Goal: Task Accomplishment & Management: Complete application form

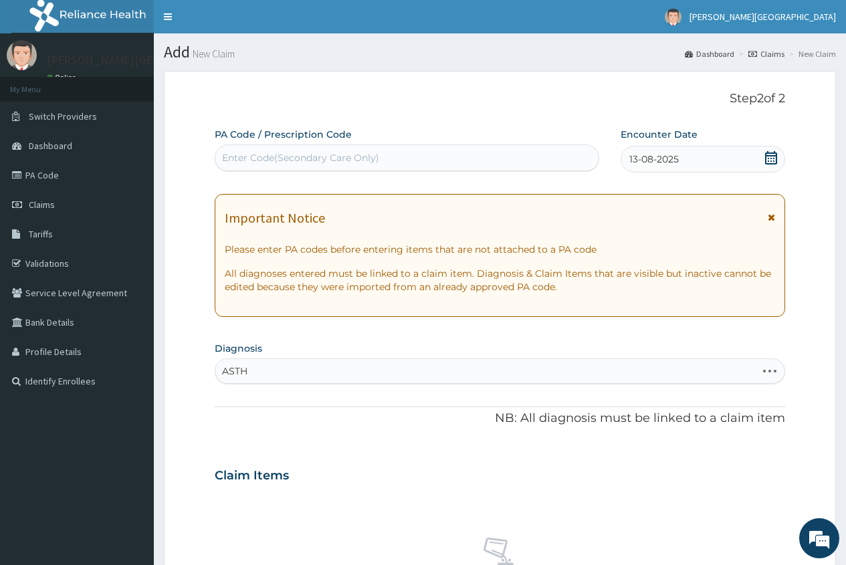
type input "ASTHM"
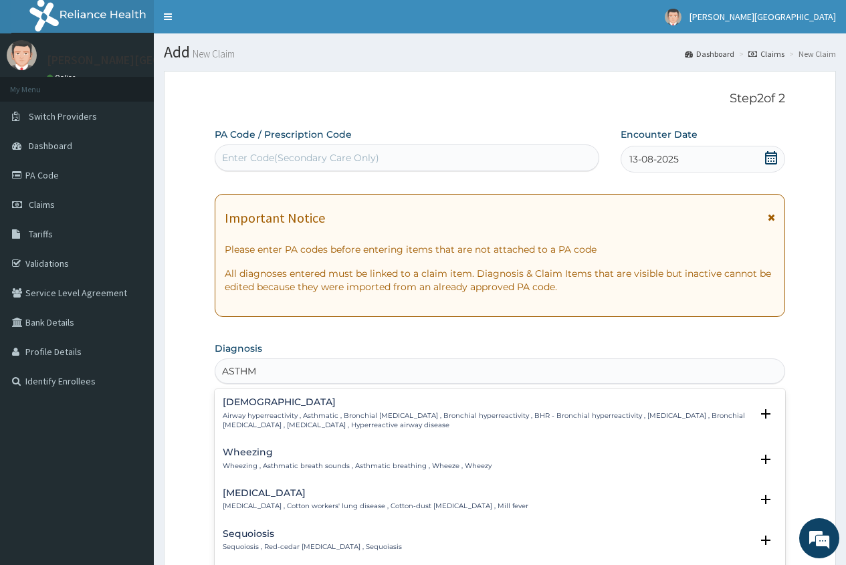
click at [257, 412] on p "Airway hyperreactivity , Asthmatic , Bronchial asthma , Bronchial hyperreactivi…" at bounding box center [487, 420] width 528 height 19
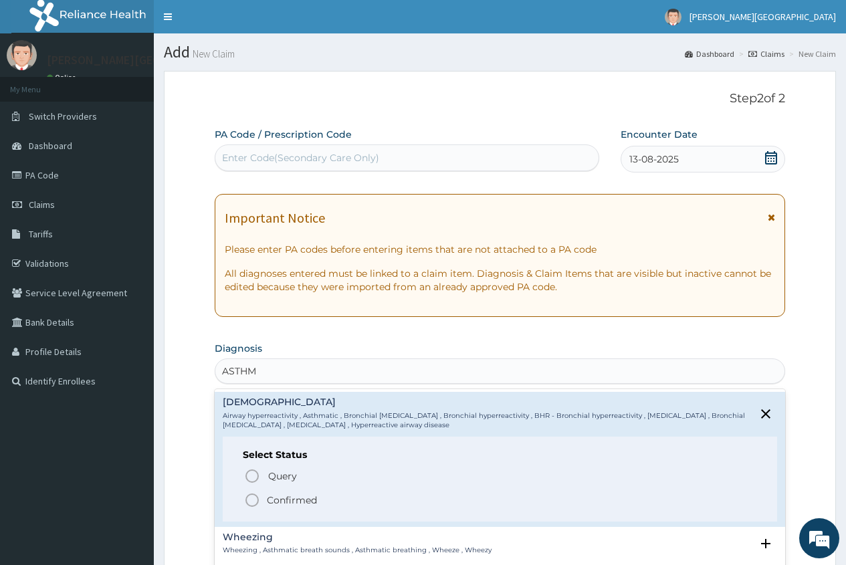
click at [273, 501] on p "Confirmed" at bounding box center [292, 500] width 50 height 13
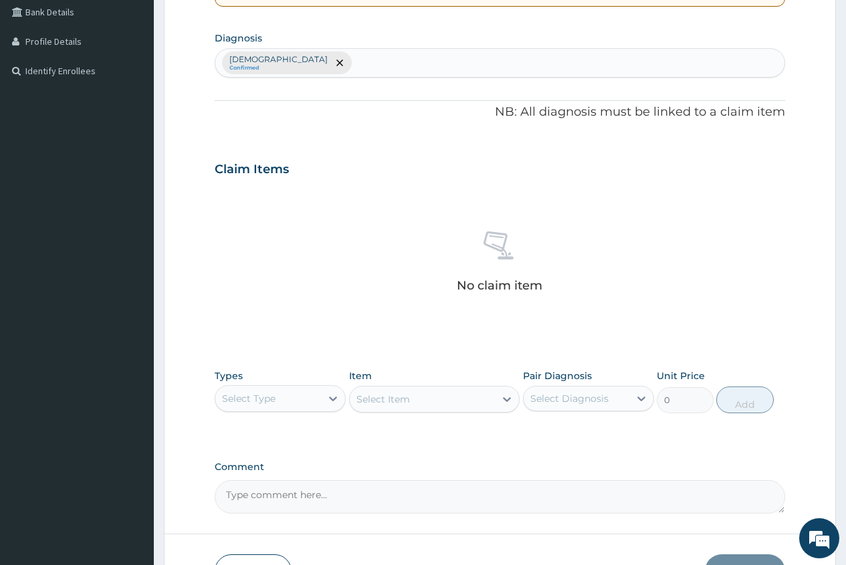
scroll to position [334, 0]
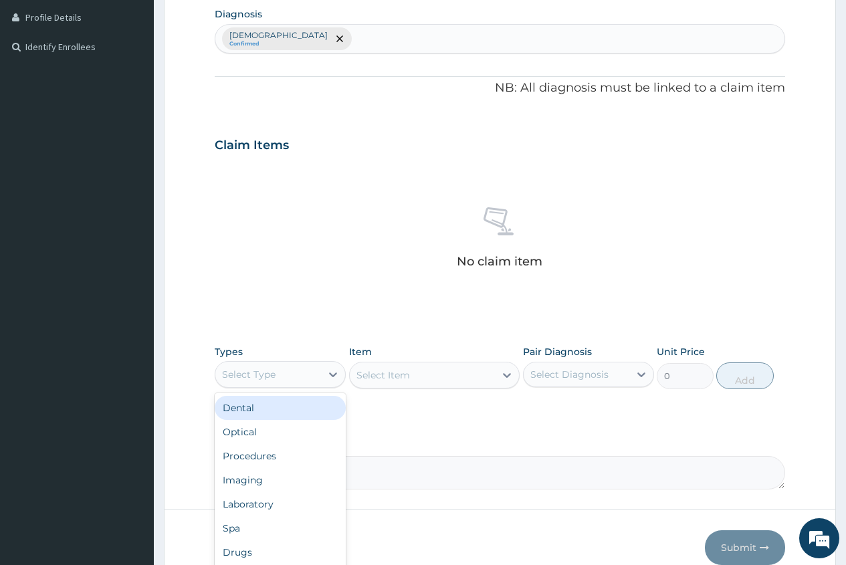
click at [286, 371] on div "Select Type" at bounding box center [268, 374] width 106 height 21
click at [274, 453] on div "Procedures" at bounding box center [280, 456] width 131 height 24
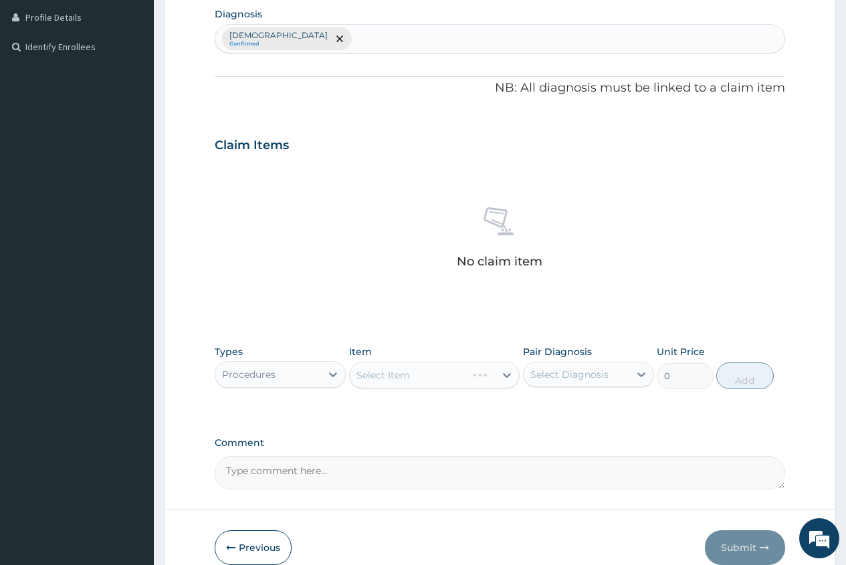
click at [368, 376] on div "Select Item" at bounding box center [434, 375] width 171 height 27
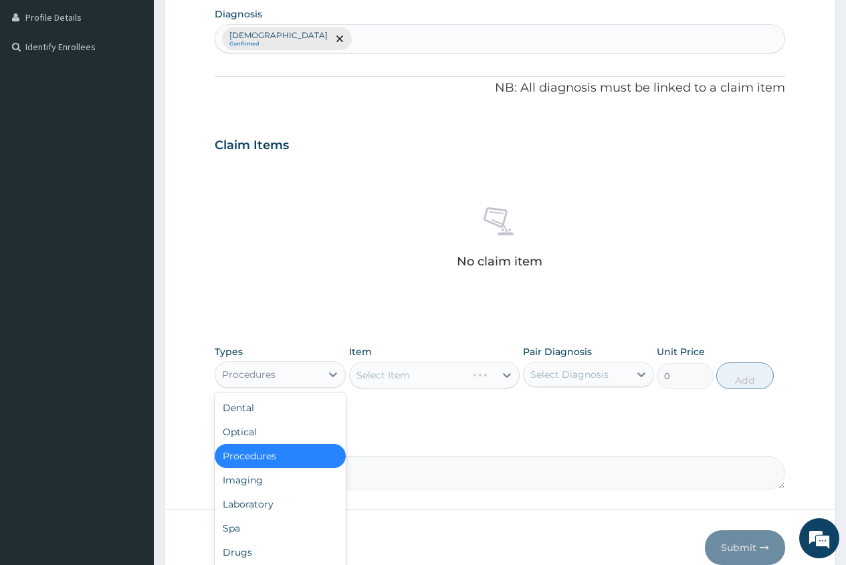
click at [313, 374] on div "Procedures" at bounding box center [268, 374] width 106 height 21
click at [261, 546] on div "Drugs" at bounding box center [280, 552] width 131 height 24
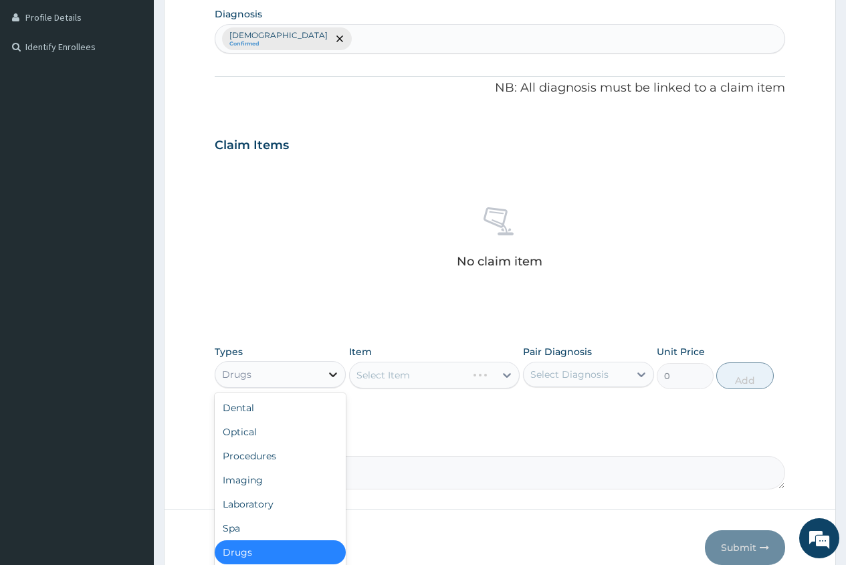
click at [332, 372] on icon at bounding box center [332, 374] width 13 height 13
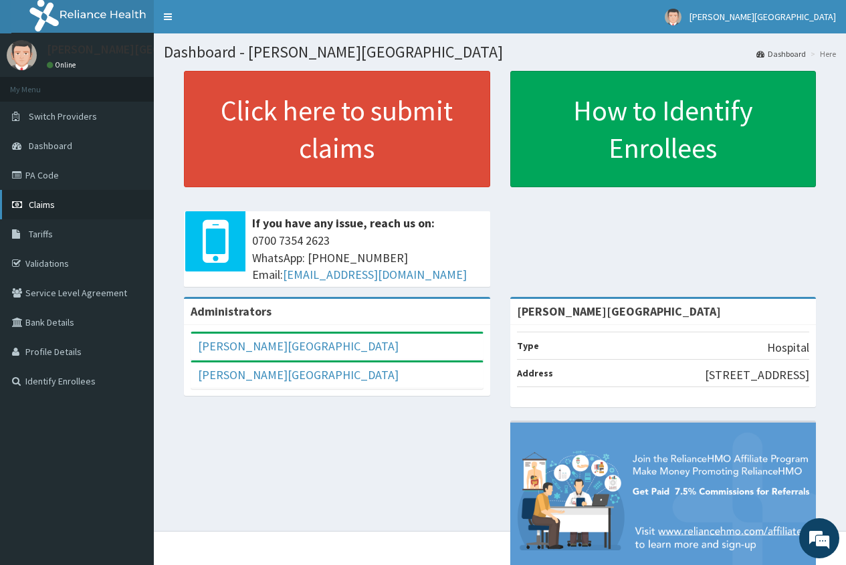
click at [33, 207] on span "Claims" at bounding box center [42, 205] width 26 height 12
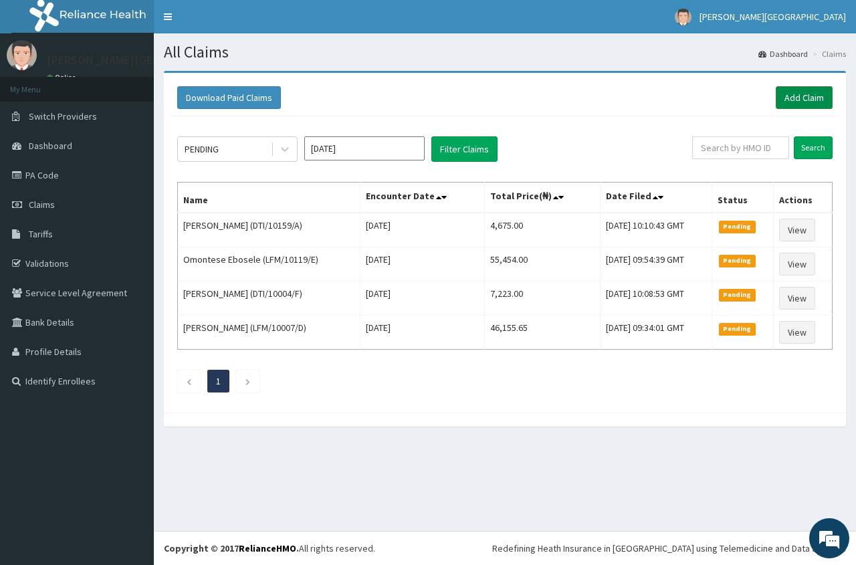
click at [796, 96] on link "Add Claim" at bounding box center [804, 97] width 57 height 23
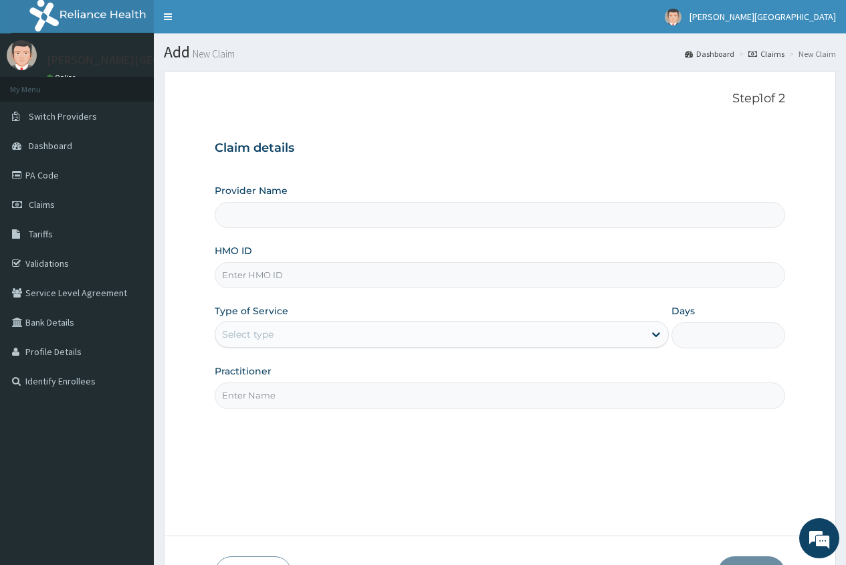
type input "[PERSON_NAME][GEOGRAPHIC_DATA]"
click at [247, 280] on input "HMO ID" at bounding box center [500, 275] width 570 height 26
type input "LFM/10003/A"
click at [246, 333] on div "Select type" at bounding box center [247, 334] width 51 height 13
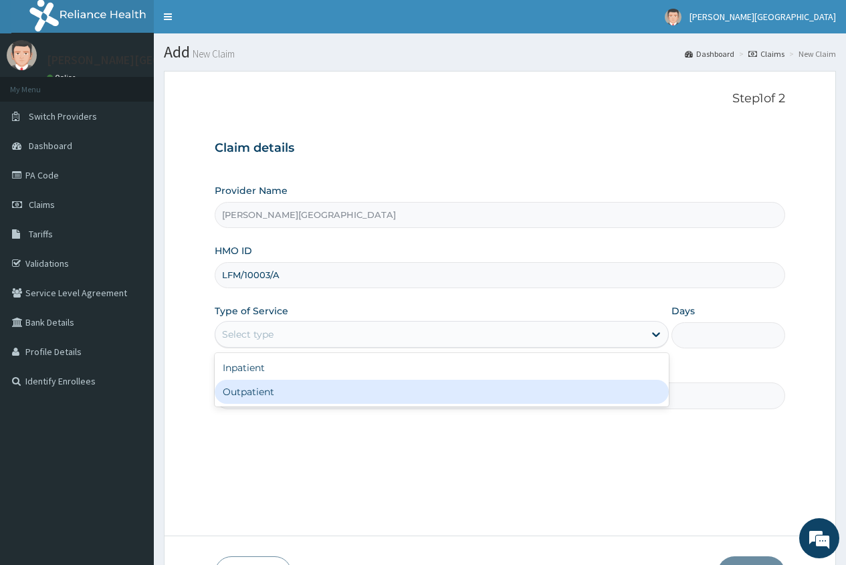
click at [254, 389] on div "Outpatient" at bounding box center [442, 392] width 454 height 24
type input "1"
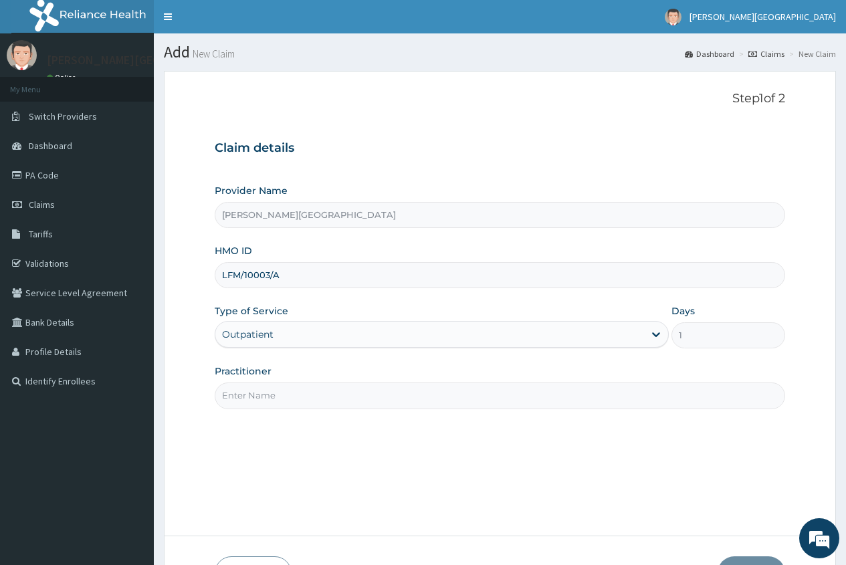
click at [254, 399] on input "Practitioner" at bounding box center [500, 396] width 570 height 26
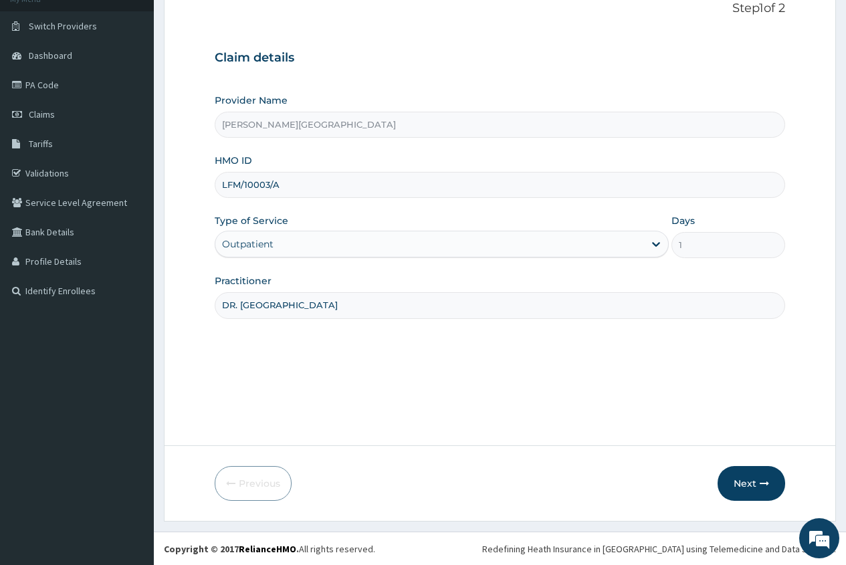
scroll to position [91, 0]
type input "DR. ADERHA"
click at [745, 485] on button "Next" at bounding box center [752, 482] width 68 height 35
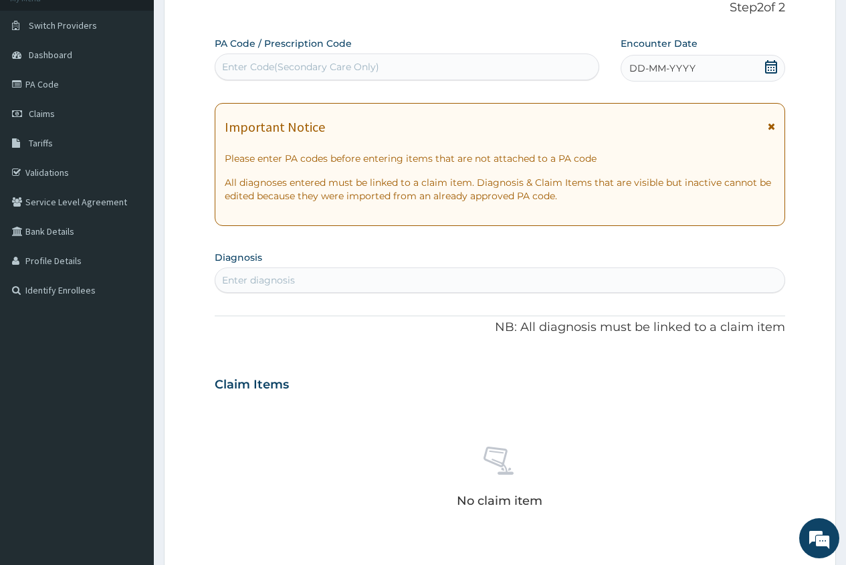
click at [772, 70] on icon at bounding box center [770, 66] width 13 height 13
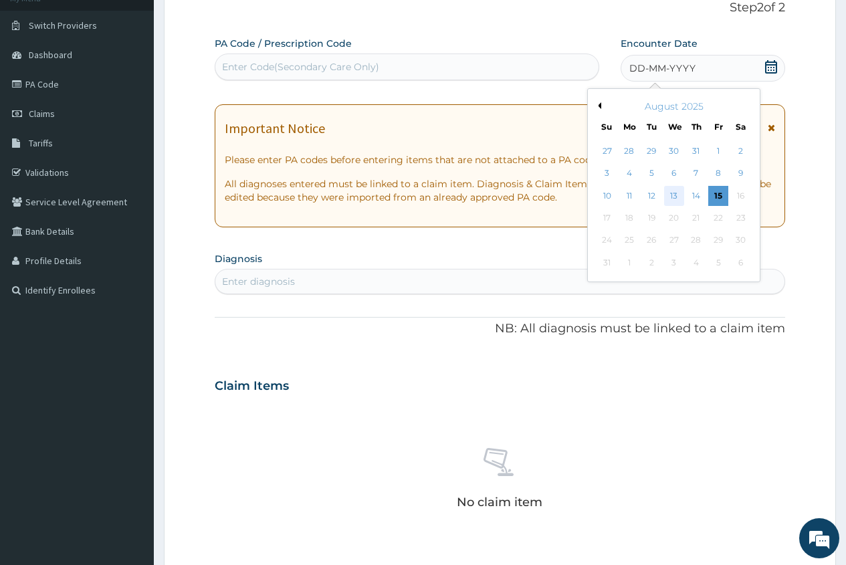
click at [669, 201] on div "13" at bounding box center [673, 196] width 20 height 20
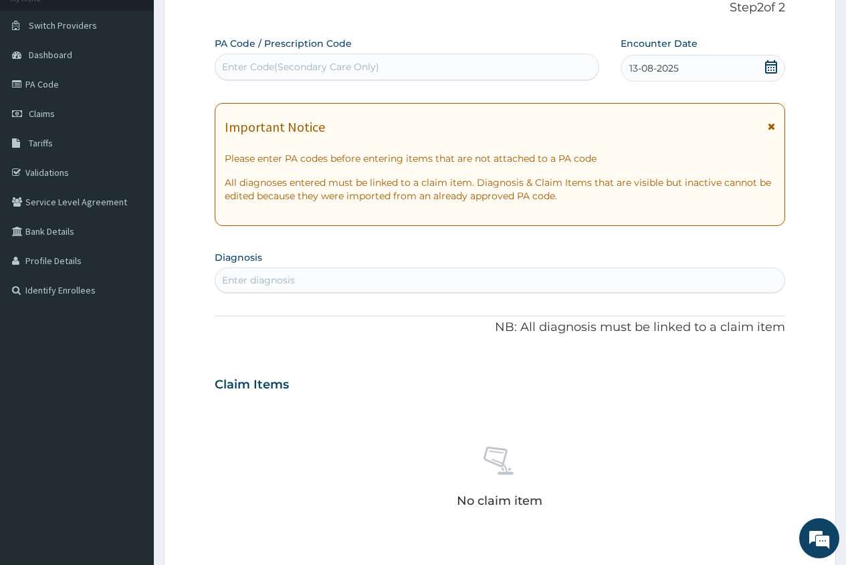
click at [277, 283] on div "Enter diagnosis" at bounding box center [258, 280] width 73 height 13
type input "ASTHM"
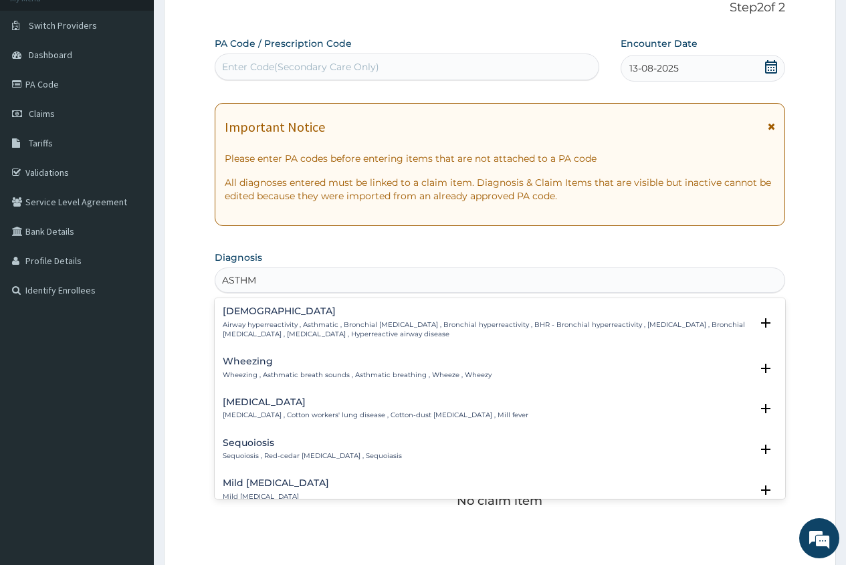
click at [254, 313] on h4 "Asthma" at bounding box center [487, 311] width 528 height 10
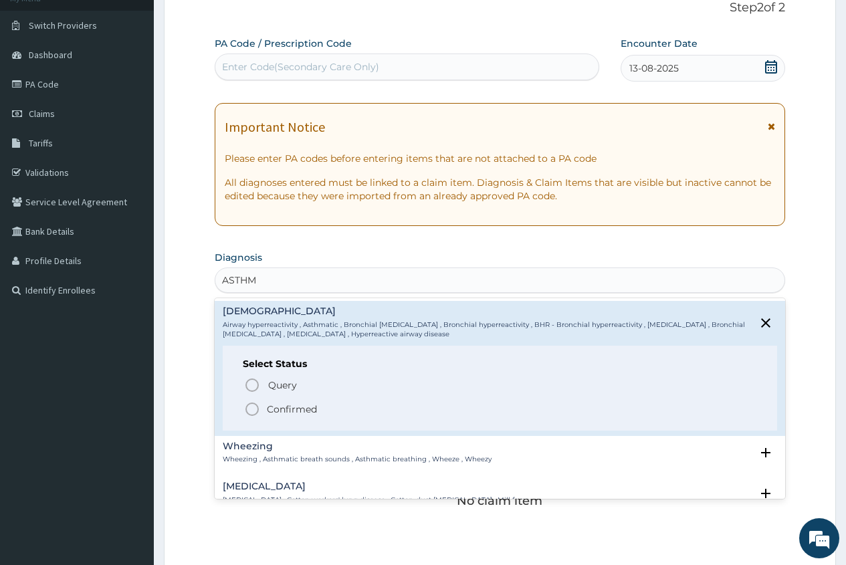
click at [267, 403] on p "Confirmed" at bounding box center [292, 409] width 50 height 13
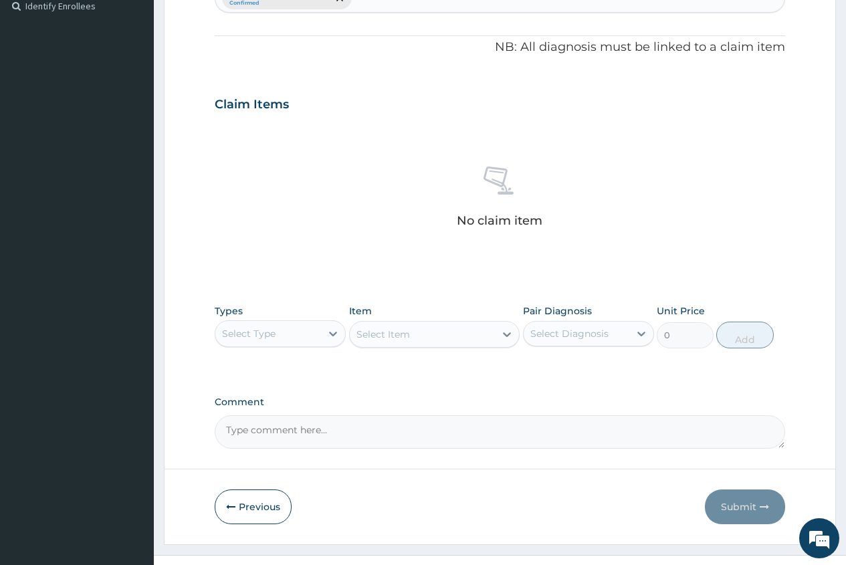
scroll to position [399, 0]
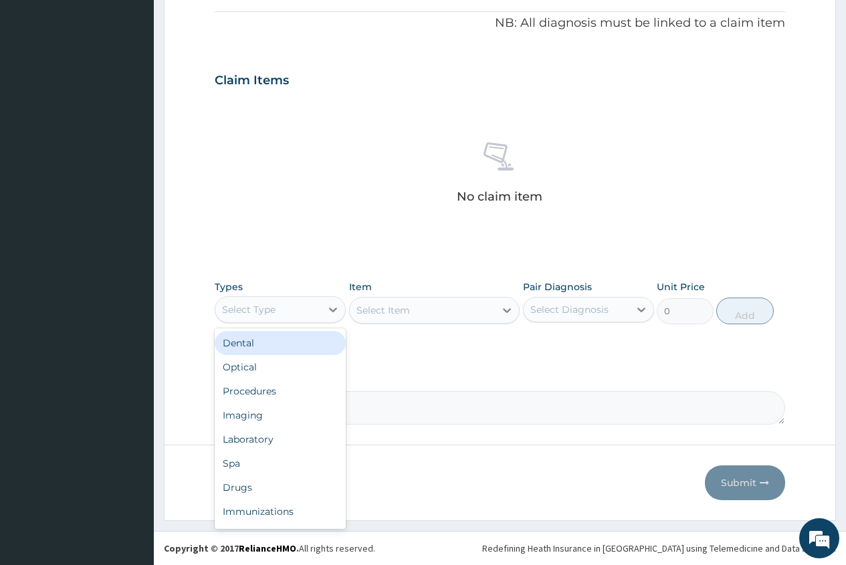
click at [279, 302] on div "Select Type" at bounding box center [268, 309] width 106 height 21
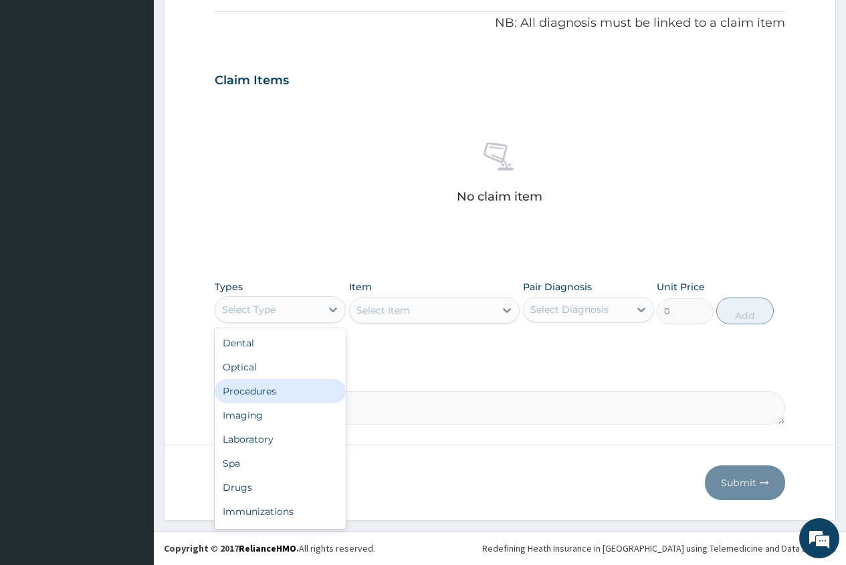
click at [275, 395] on div "Procedures" at bounding box center [280, 391] width 131 height 24
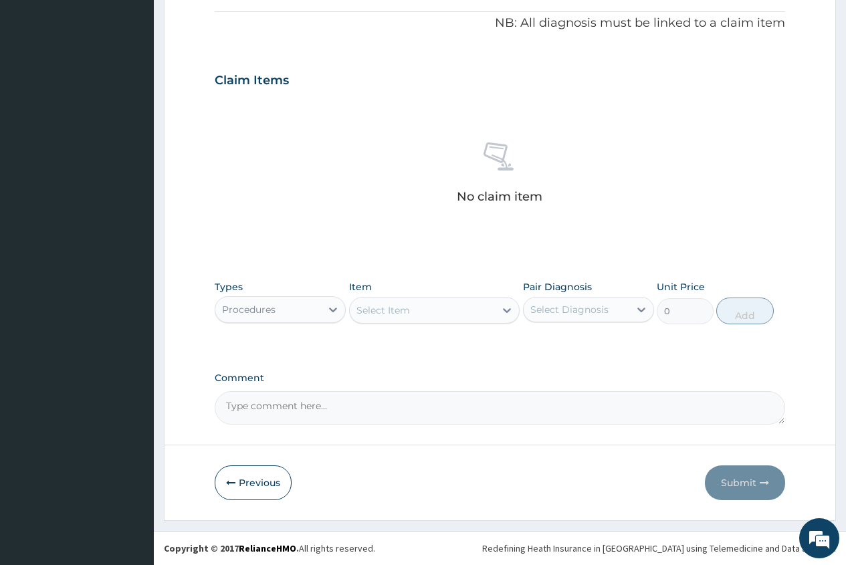
click at [369, 314] on div "Select Item" at bounding box center [383, 310] width 54 height 13
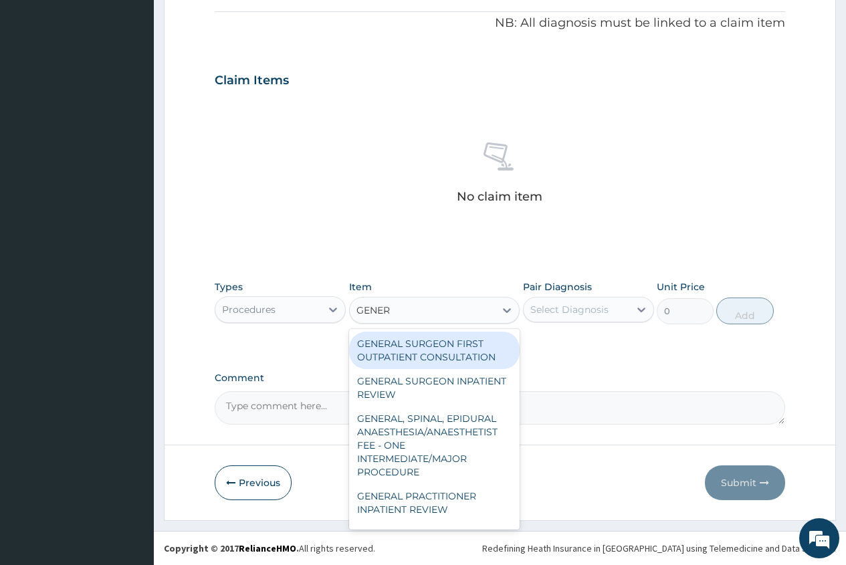
type input "GENERA"
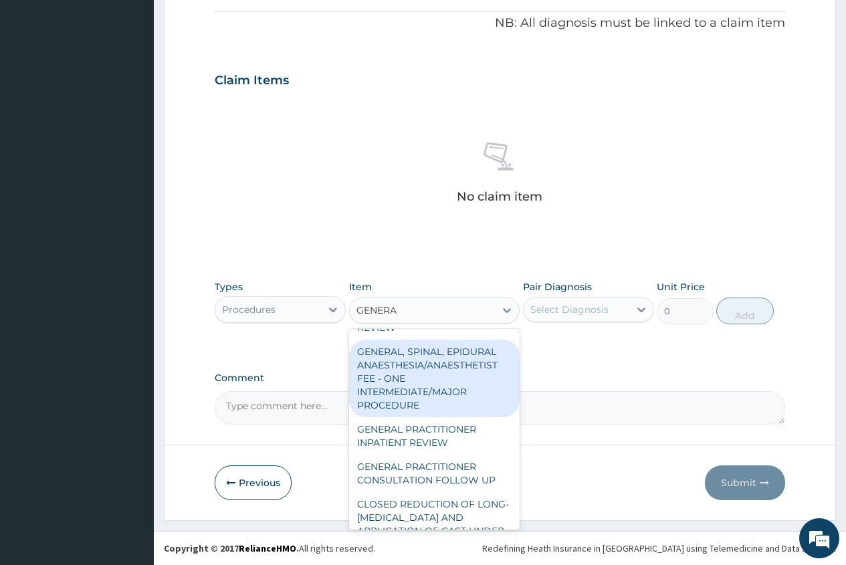
scroll to position [134, 0]
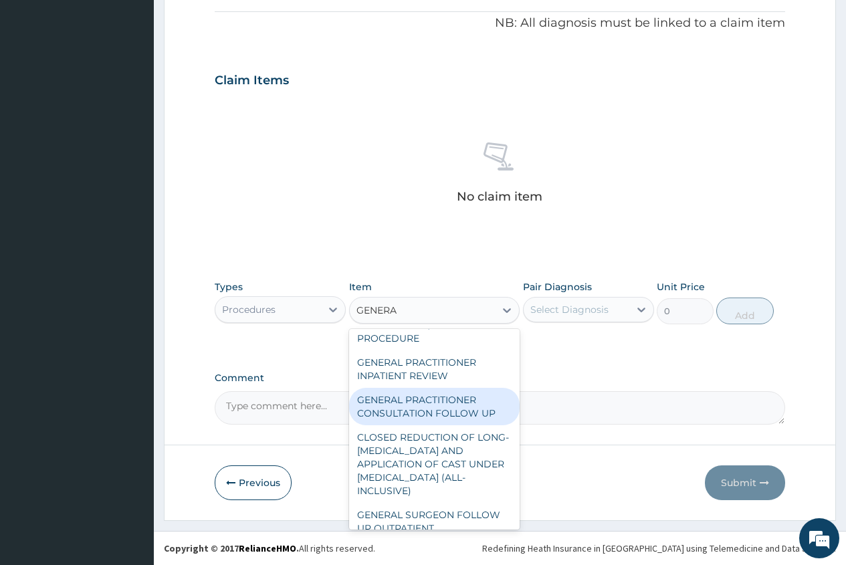
click at [457, 412] on div "GENERAL PRACTITIONER CONSULTATION FOLLOW UP" at bounding box center [434, 406] width 171 height 37
type input "1875"
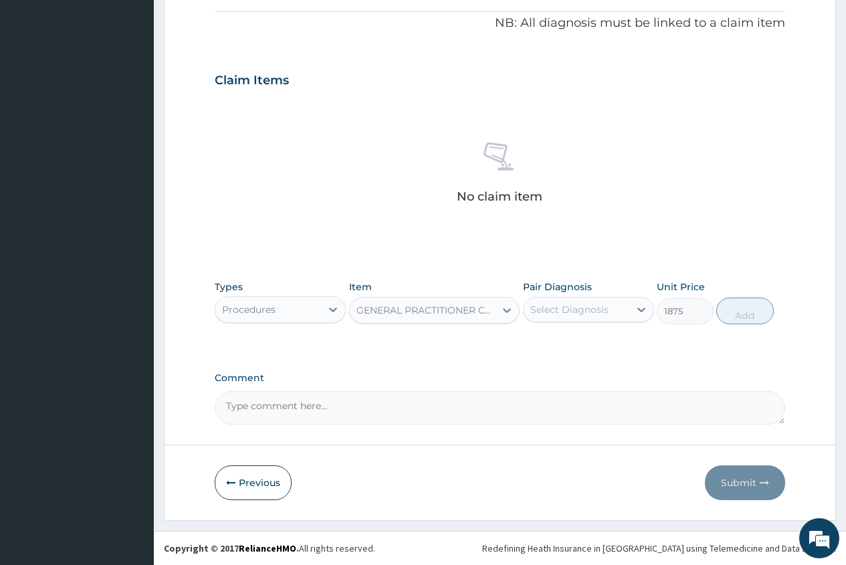
click at [539, 311] on div "Select Diagnosis" at bounding box center [569, 309] width 78 height 13
click at [576, 347] on label "Asthma" at bounding box center [601, 342] width 113 height 13
checkbox input "true"
click at [740, 318] on button "Add" at bounding box center [744, 311] width 57 height 27
type input "0"
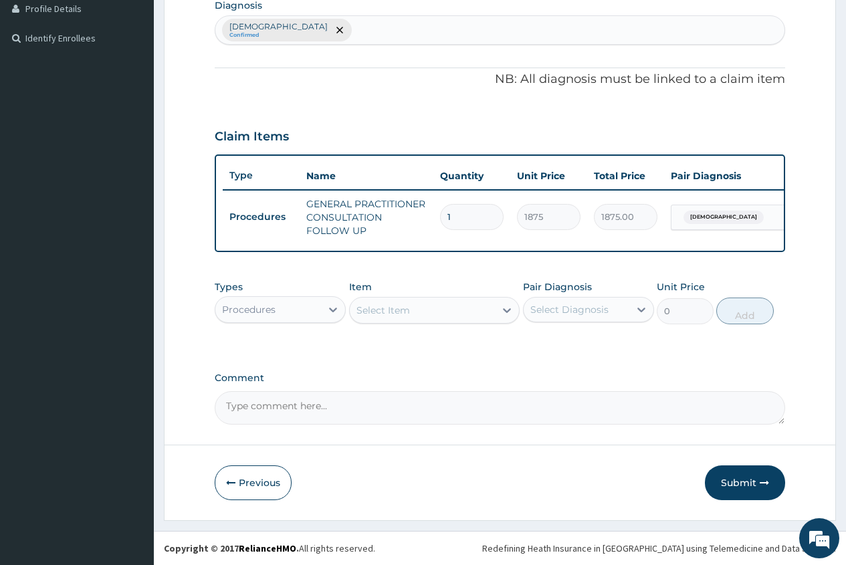
scroll to position [353, 0]
click at [280, 309] on div "Procedures" at bounding box center [268, 309] width 106 height 21
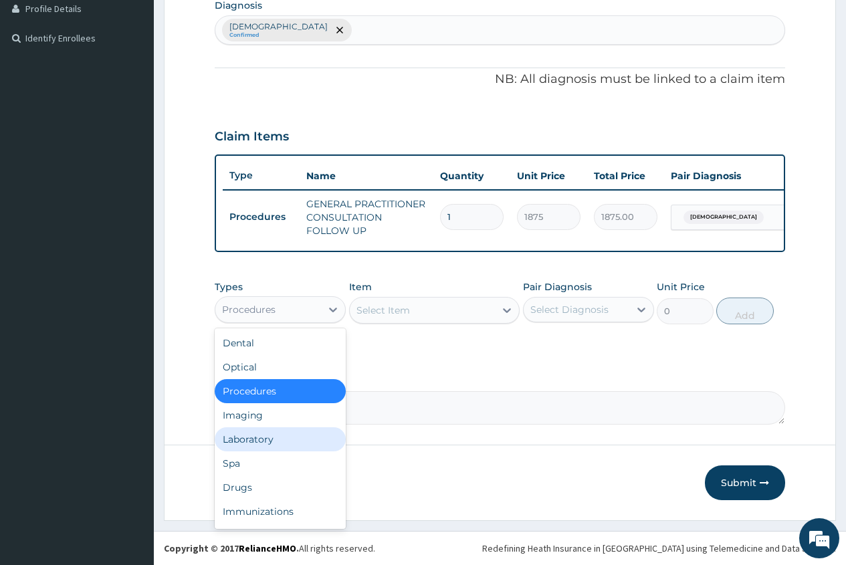
click at [285, 439] on div "Laboratory" at bounding box center [280, 439] width 131 height 24
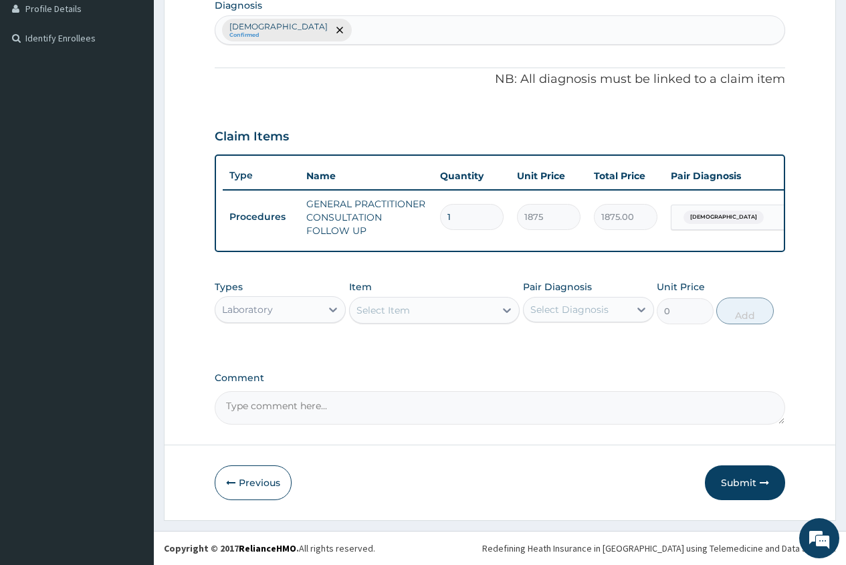
click at [360, 310] on div "Select Item" at bounding box center [383, 310] width 54 height 13
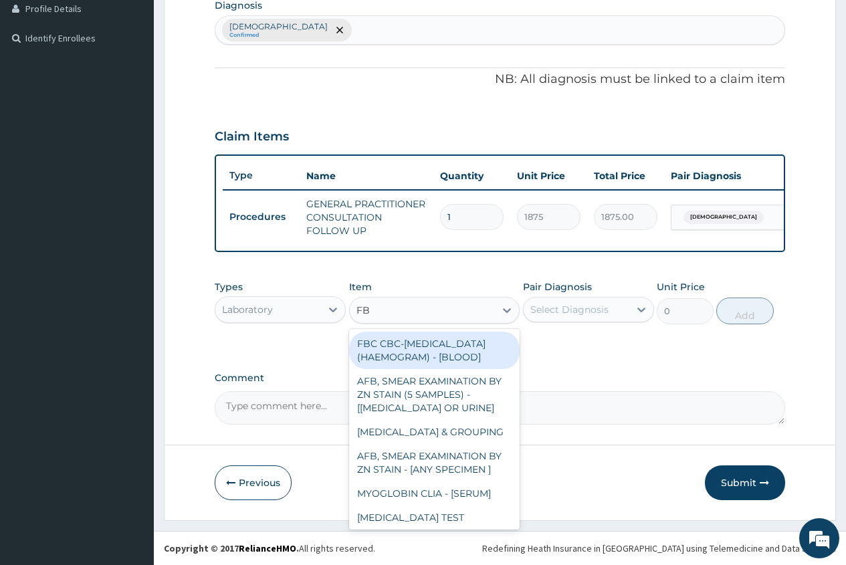
type input "FBC"
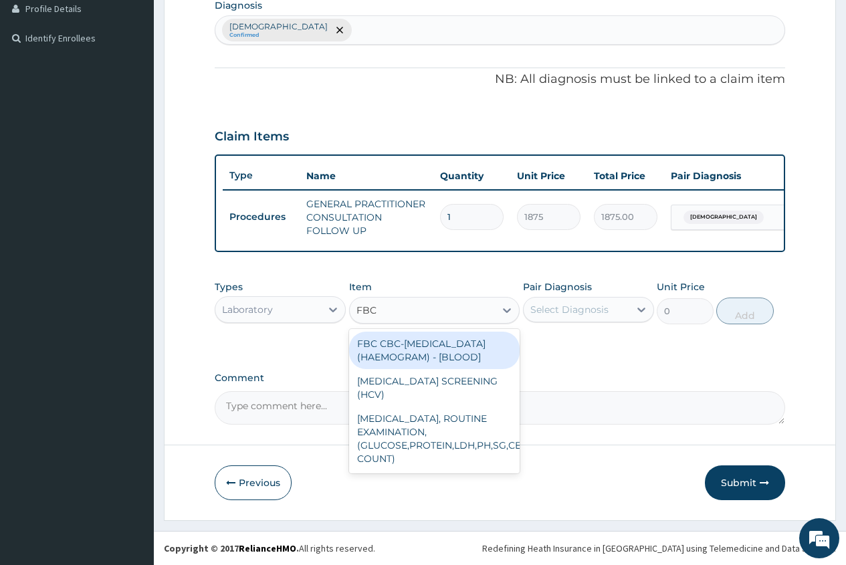
click at [444, 354] on div "FBC CBC-COMPLETE BLOOD COUNT (HAEMOGRAM) - [BLOOD]" at bounding box center [434, 350] width 171 height 37
type input "5000"
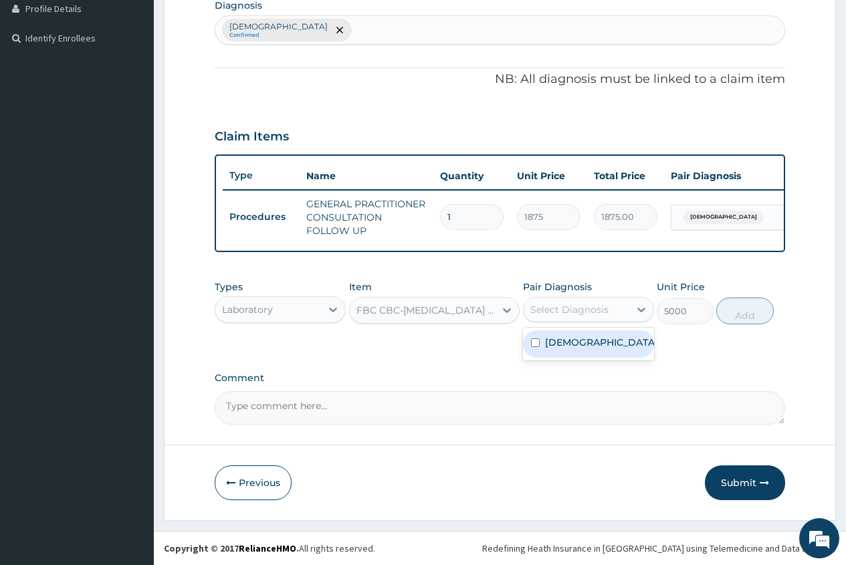
click at [605, 305] on div "Select Diagnosis" at bounding box center [569, 309] width 78 height 13
click at [563, 341] on label "Asthma" at bounding box center [601, 342] width 113 height 13
checkbox input "true"
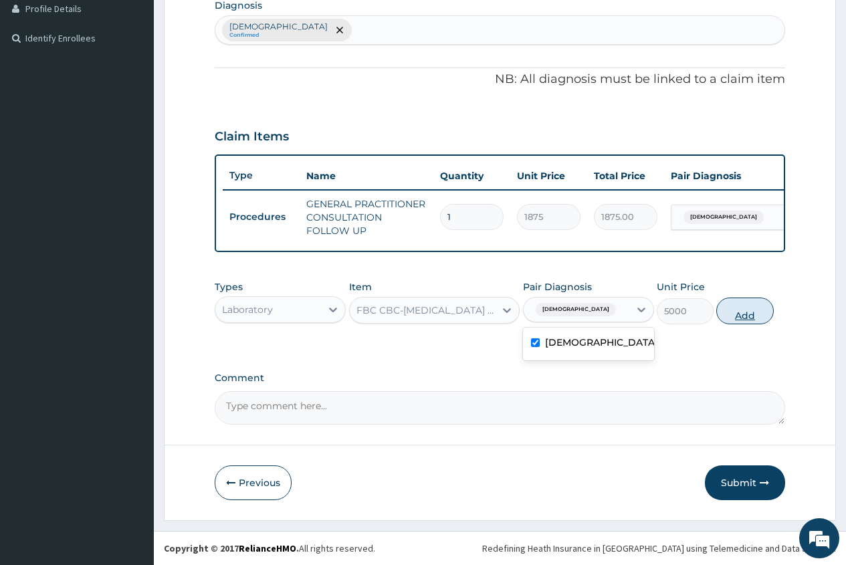
click at [739, 316] on button "Add" at bounding box center [744, 311] width 57 height 27
type input "0"
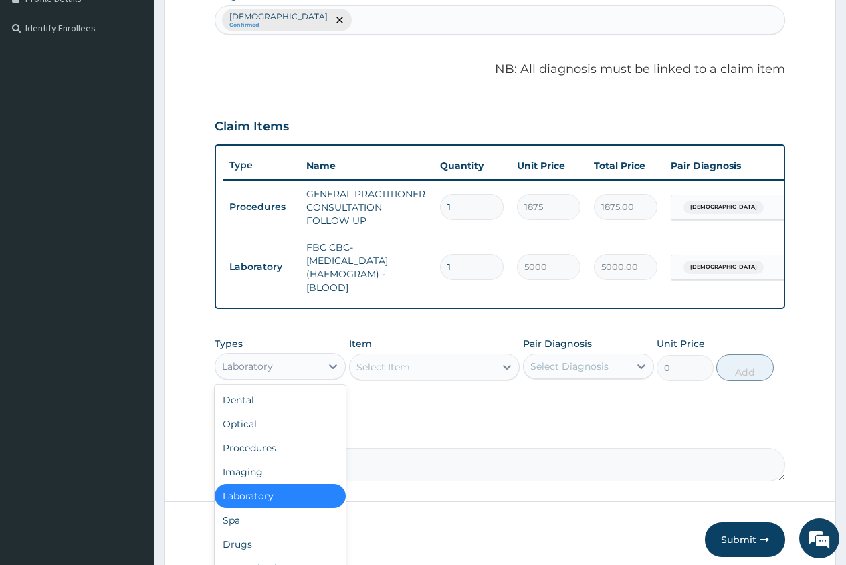
click at [289, 377] on div "Laboratory" at bounding box center [268, 366] width 106 height 21
click at [260, 550] on div "Drugs" at bounding box center [280, 544] width 131 height 24
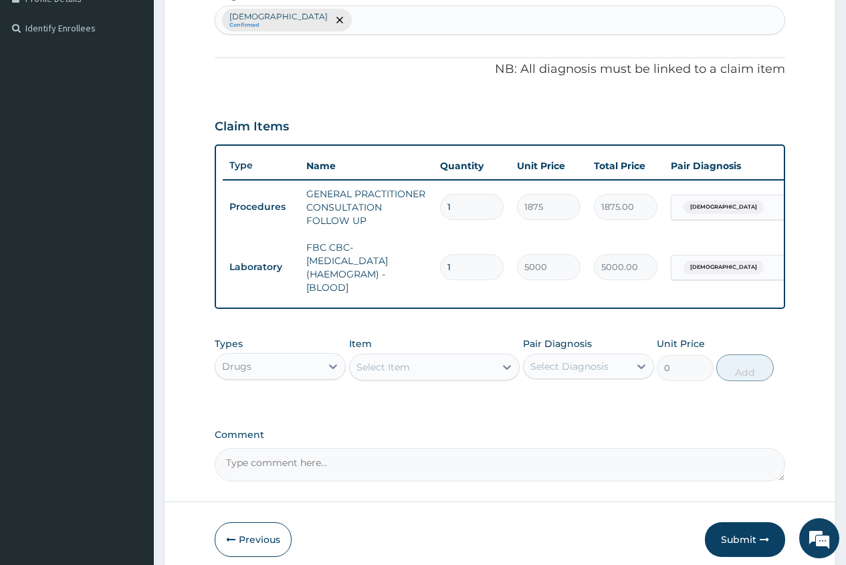
click at [358, 374] on div "Select Item" at bounding box center [383, 366] width 54 height 13
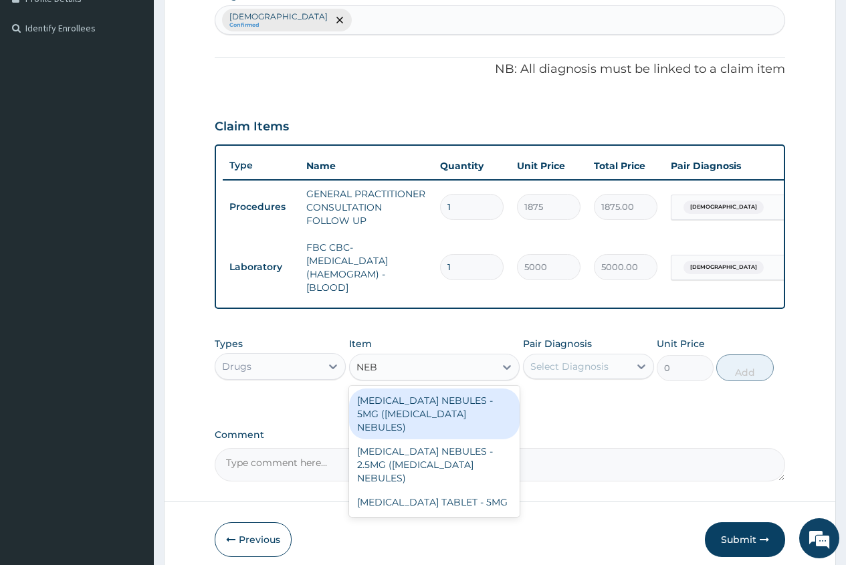
type input "NEBU"
click at [471, 416] on div "[MEDICAL_DATA] NEBULES - 5MG ([MEDICAL_DATA] NEBULES)" at bounding box center [434, 414] width 171 height 51
type input "840"
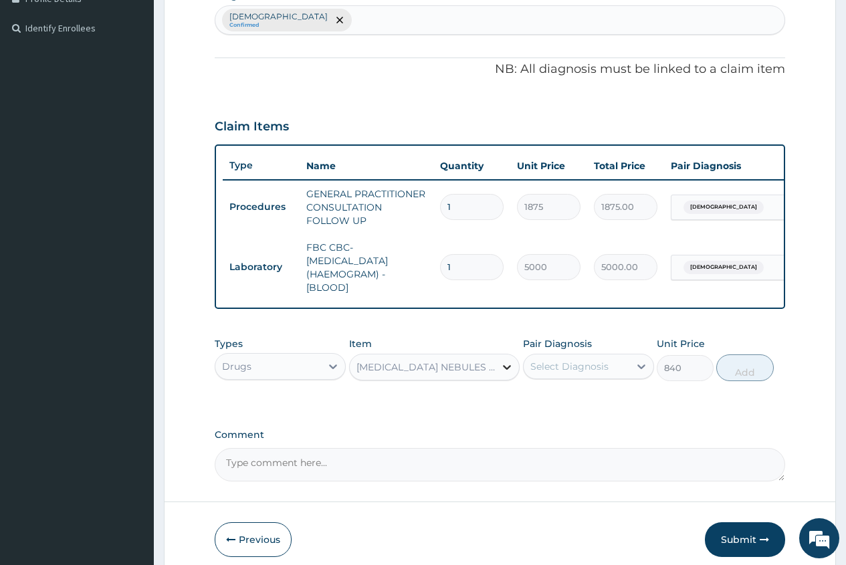
click at [504, 370] on icon at bounding box center [507, 367] width 8 height 5
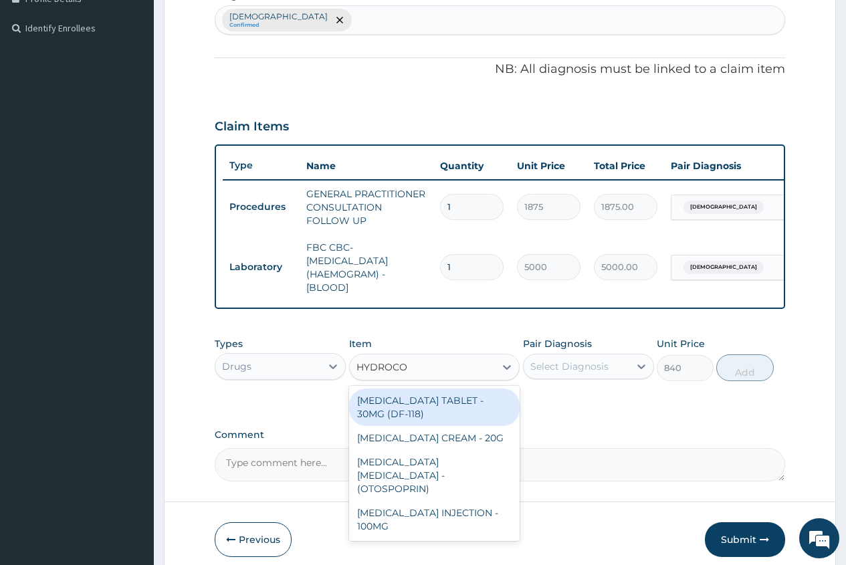
scroll to position [0, 0]
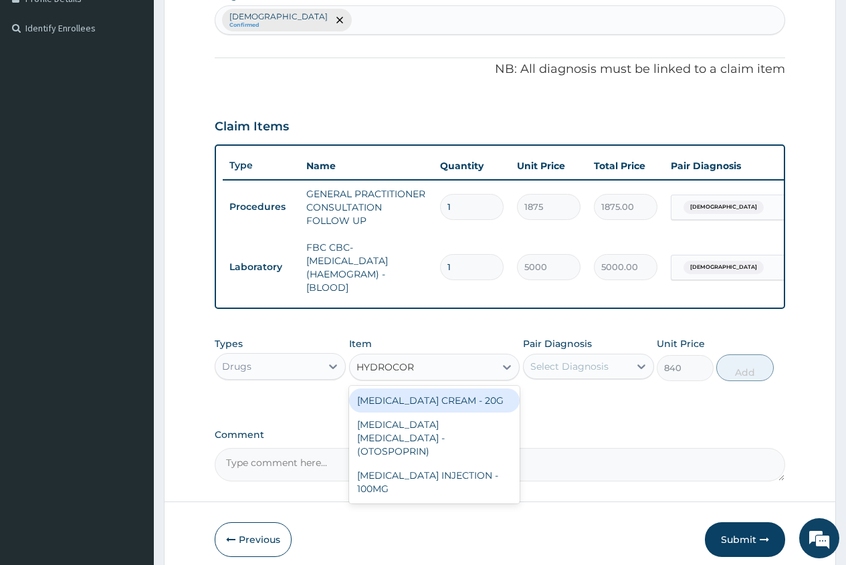
type input "HYDROCORT"
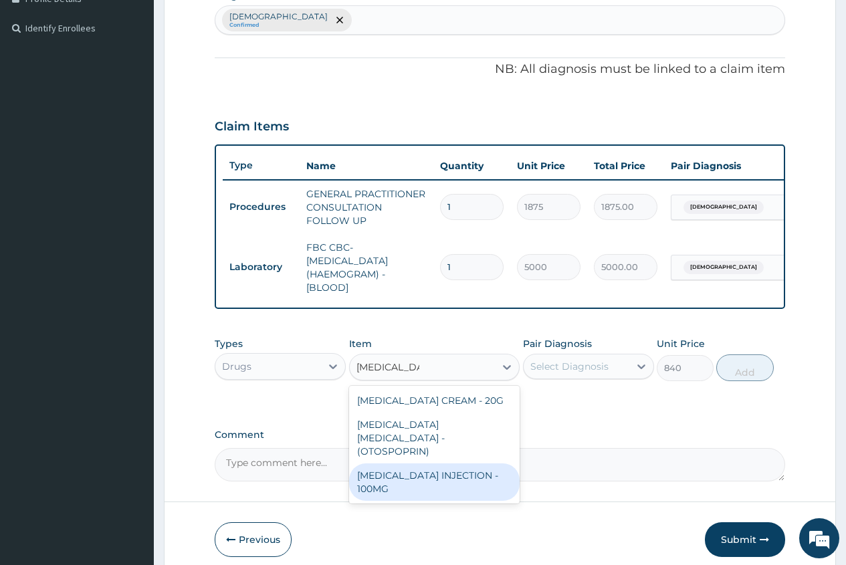
click at [445, 486] on div "[MEDICAL_DATA] INJECTION - 100MG" at bounding box center [434, 481] width 171 height 37
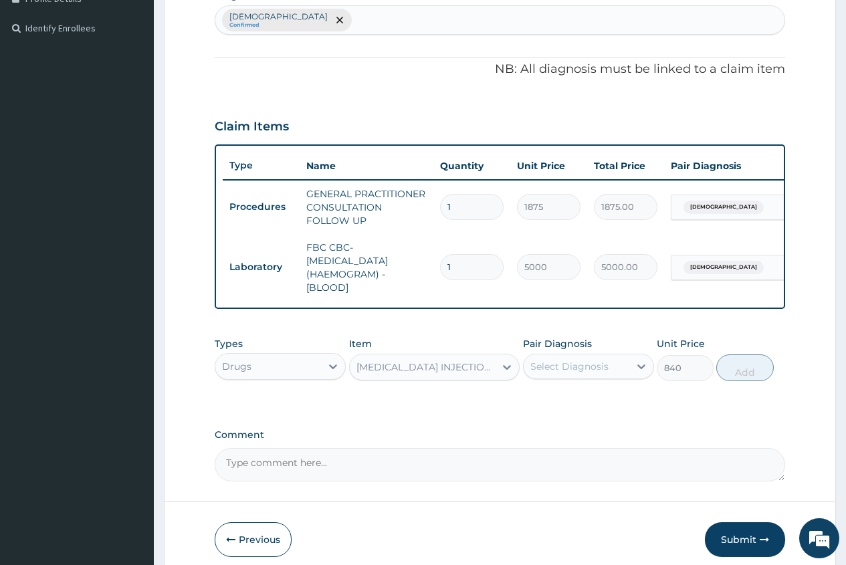
click at [583, 373] on div "Select Diagnosis" at bounding box center [569, 366] width 78 height 13
click at [577, 401] on div "Asthma" at bounding box center [588, 400] width 131 height 27
checkbox input "true"
click at [742, 381] on button "Add" at bounding box center [744, 367] width 57 height 27
type input "0"
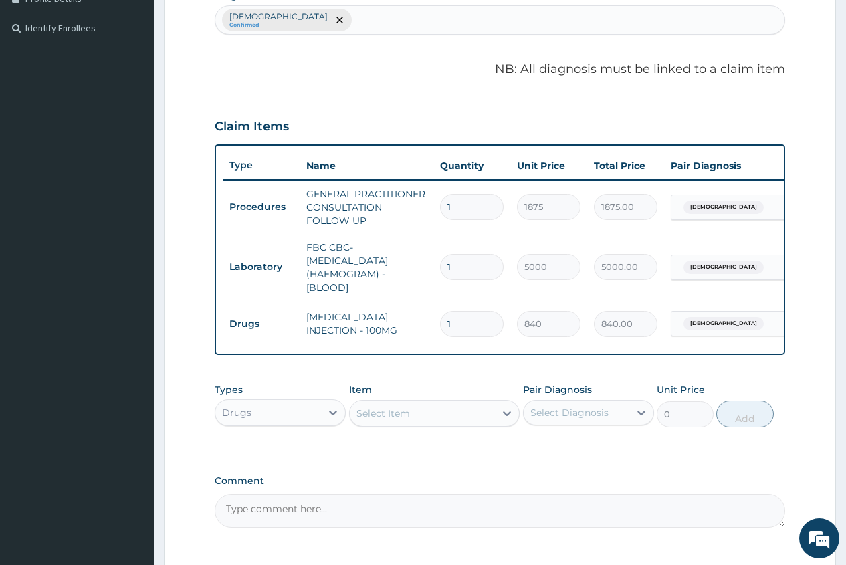
type input "0.00"
type input "2"
type input "1680.00"
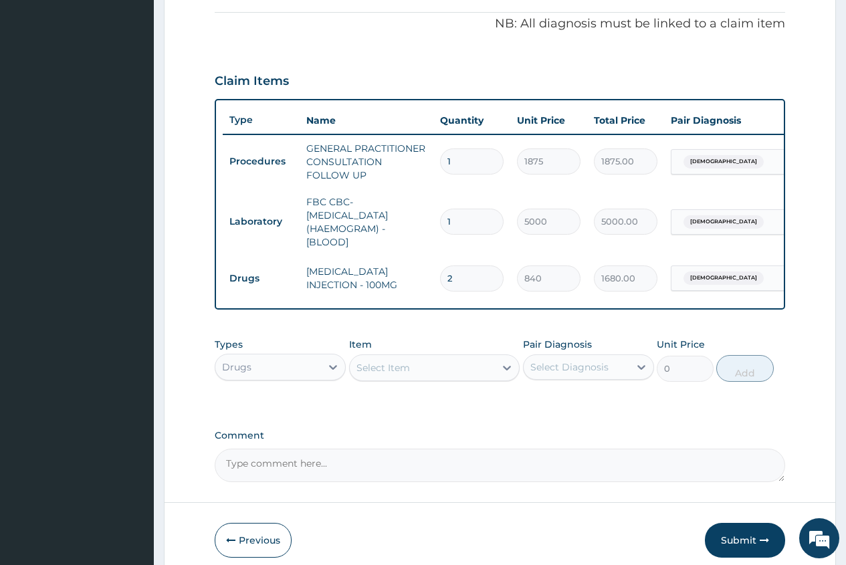
scroll to position [420, 0]
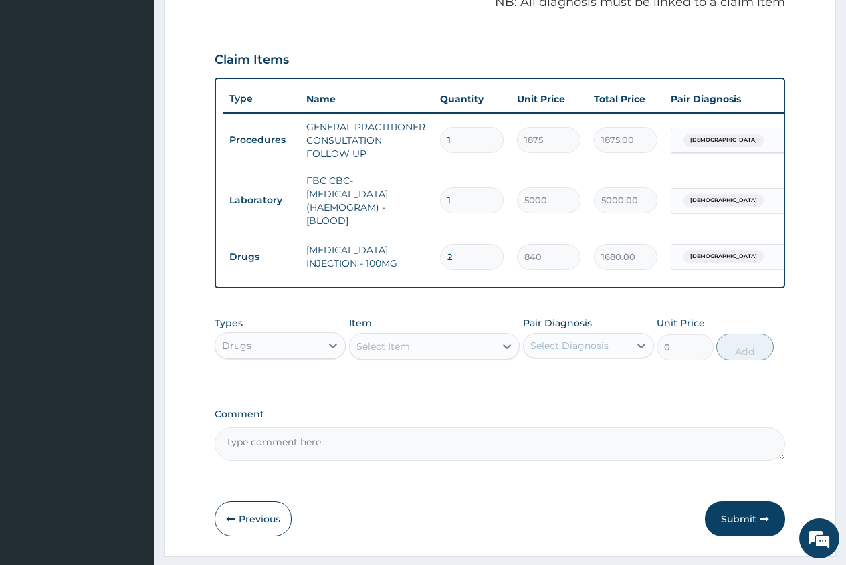
type input "2"
click at [313, 356] on div "Drugs" at bounding box center [268, 345] width 106 height 21
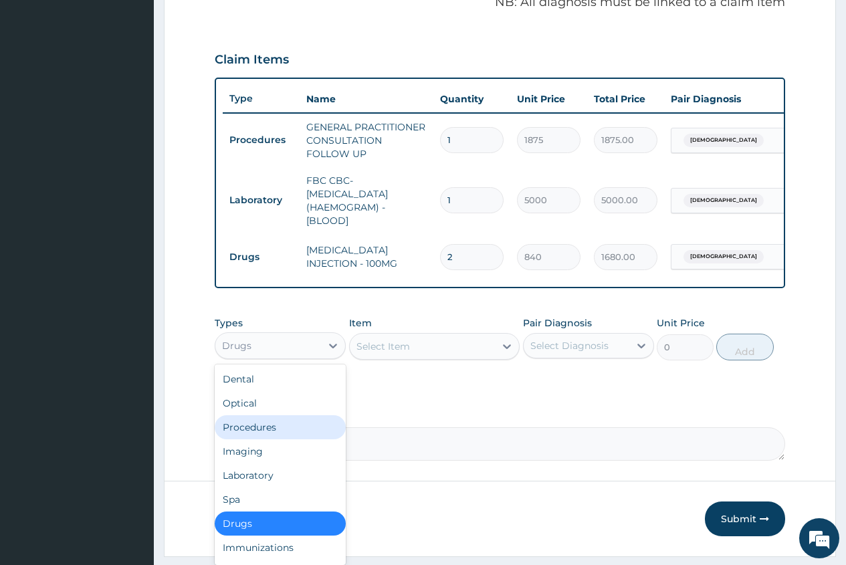
click at [279, 436] on div "Procedures" at bounding box center [280, 427] width 131 height 24
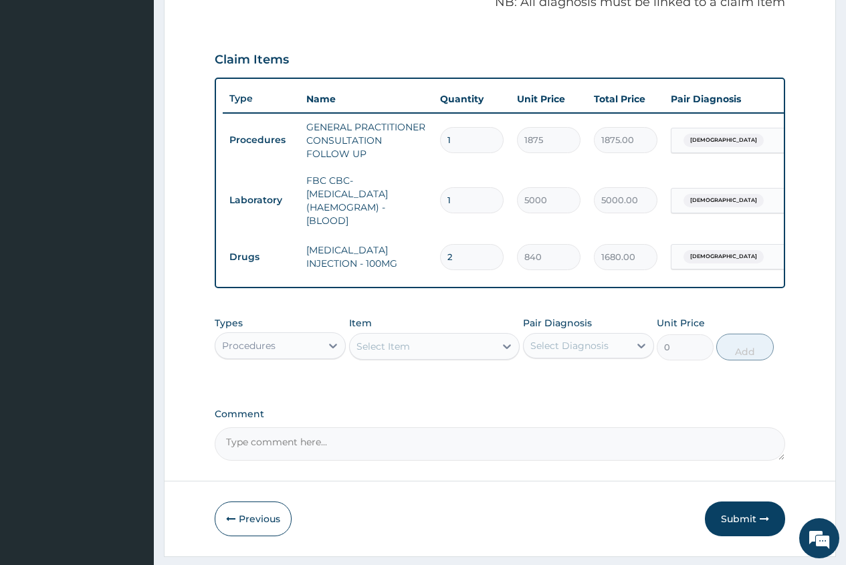
click at [358, 353] on div "Select Item" at bounding box center [383, 346] width 54 height 13
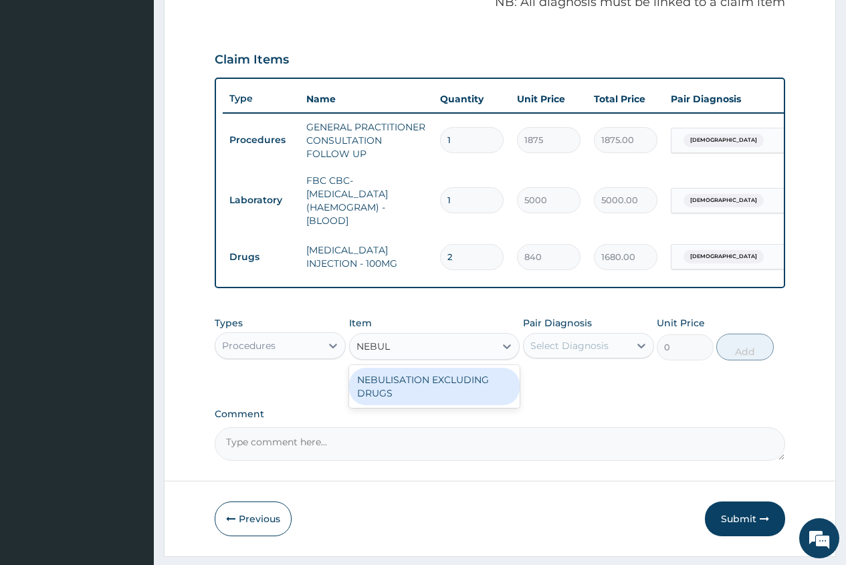
type input "NEBULI"
click at [439, 395] on div "NEBULISATION EXCLUDING DRUGS" at bounding box center [434, 386] width 171 height 37
type input "3750"
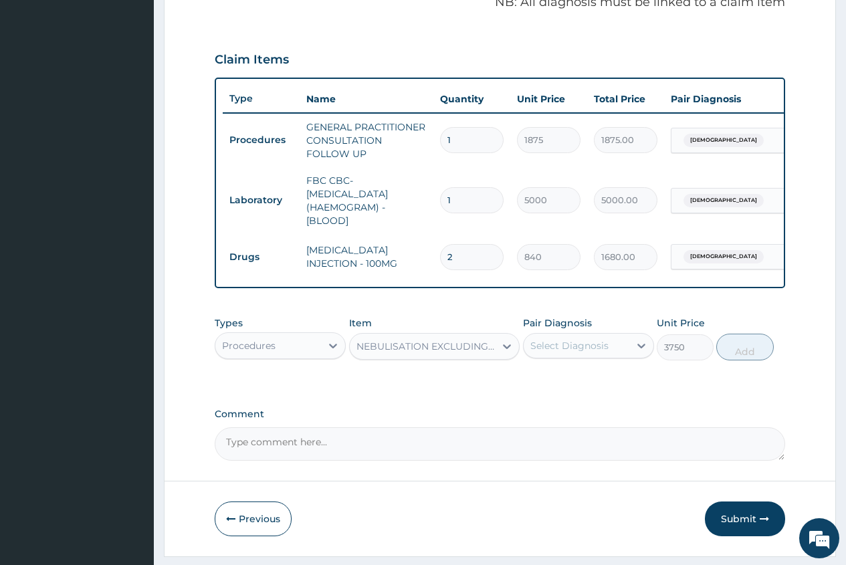
click at [580, 352] on div "Select Diagnosis" at bounding box center [569, 345] width 78 height 13
click at [550, 385] on label "Asthma" at bounding box center [601, 378] width 113 height 13
checkbox input "true"
click at [746, 360] on button "Add" at bounding box center [744, 347] width 57 height 27
type input "0"
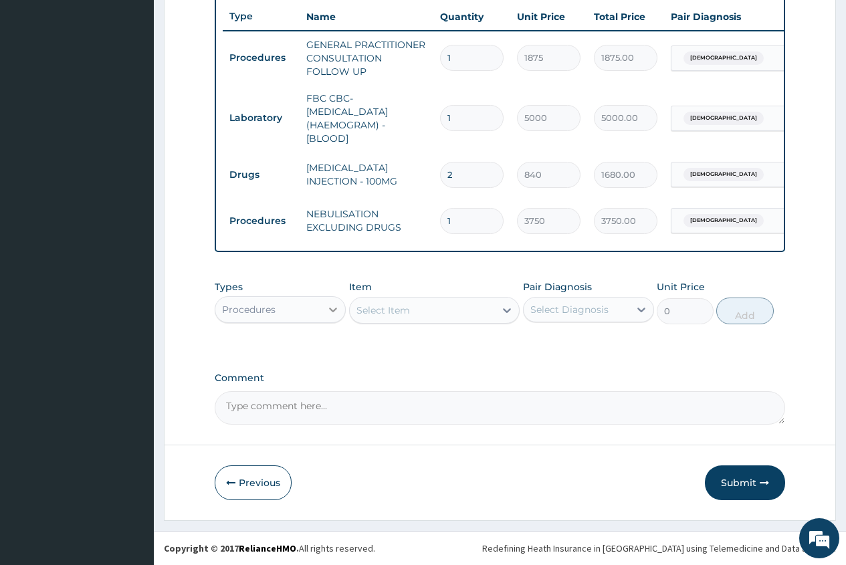
scroll to position [512, 0]
click at [319, 306] on div "Procedures" at bounding box center [268, 309] width 106 height 21
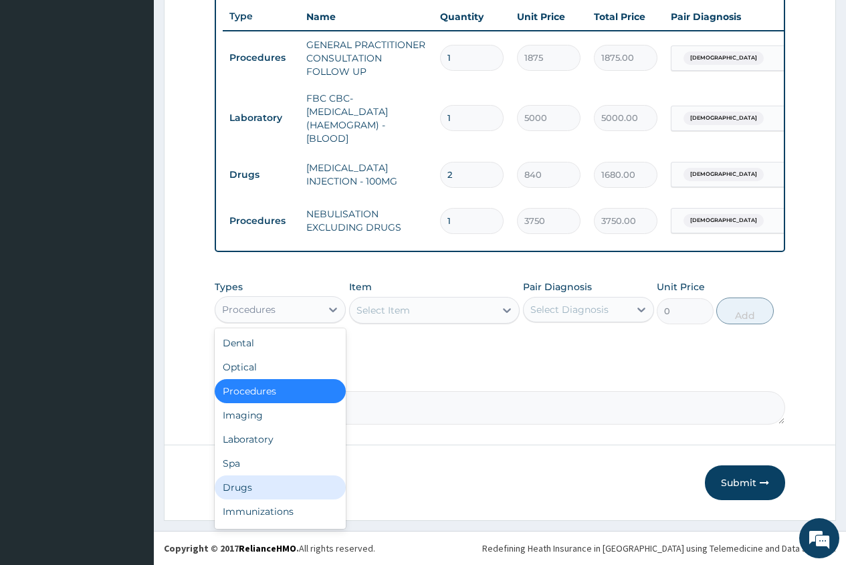
click at [268, 483] on div "Drugs" at bounding box center [280, 487] width 131 height 24
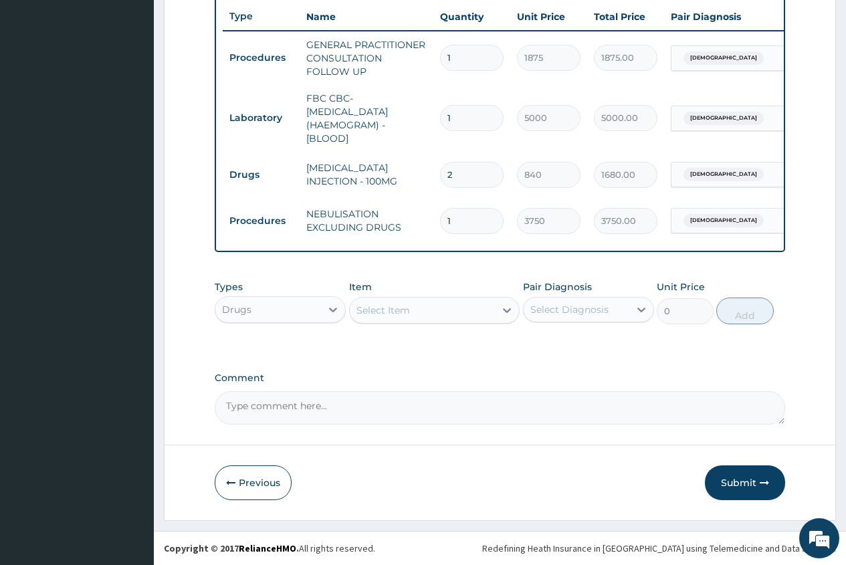
click at [372, 309] on div "Select Item" at bounding box center [383, 310] width 54 height 13
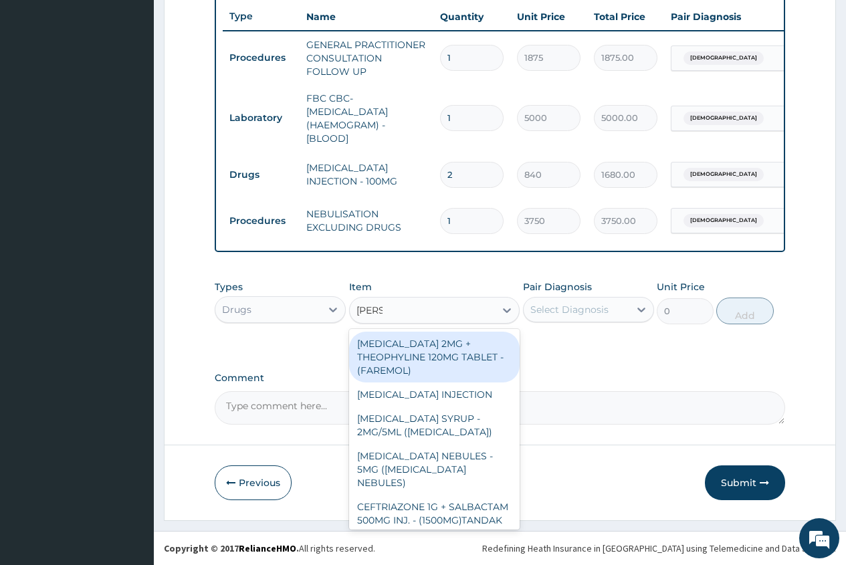
type input "SALBU"
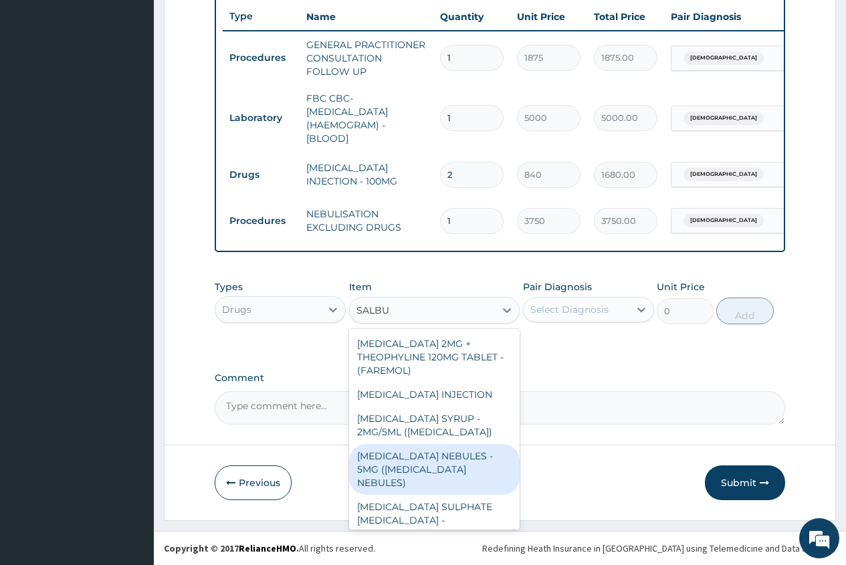
click at [421, 459] on div "[MEDICAL_DATA] NEBULES - 5MG ([MEDICAL_DATA] NEBULES)" at bounding box center [434, 469] width 171 height 51
type input "840"
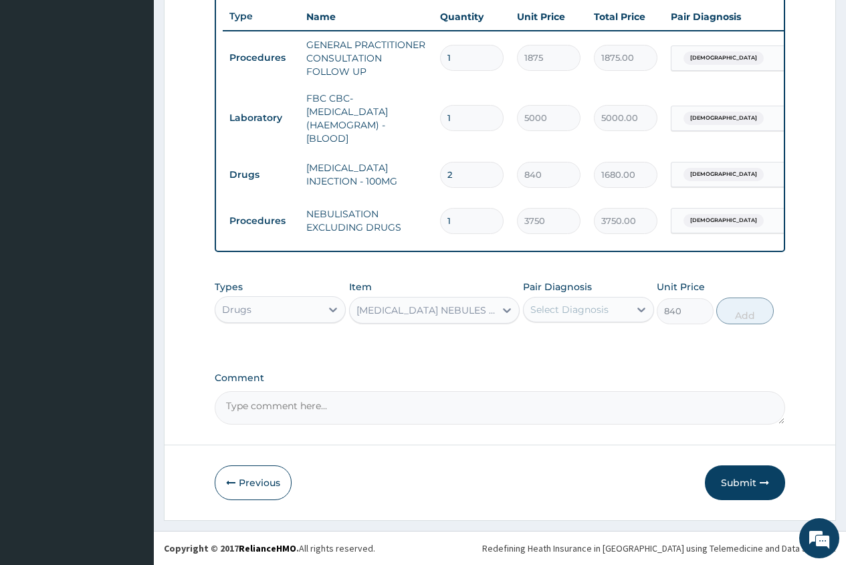
click at [593, 307] on div "Select Diagnosis" at bounding box center [569, 309] width 78 height 13
click at [581, 344] on label "Asthma" at bounding box center [601, 342] width 113 height 13
checkbox input "true"
click at [746, 312] on button "Add" at bounding box center [744, 311] width 57 height 27
type input "0"
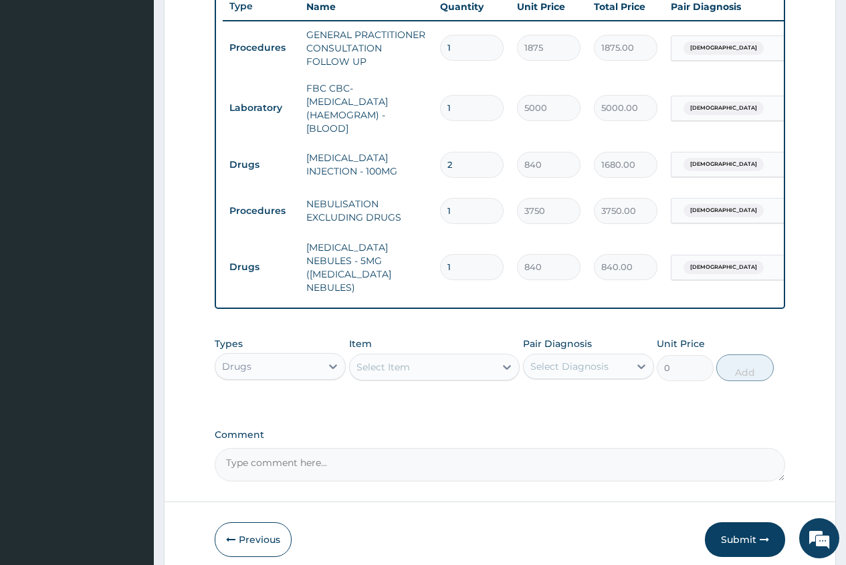
click at [378, 364] on div "Select Item" at bounding box center [383, 366] width 54 height 13
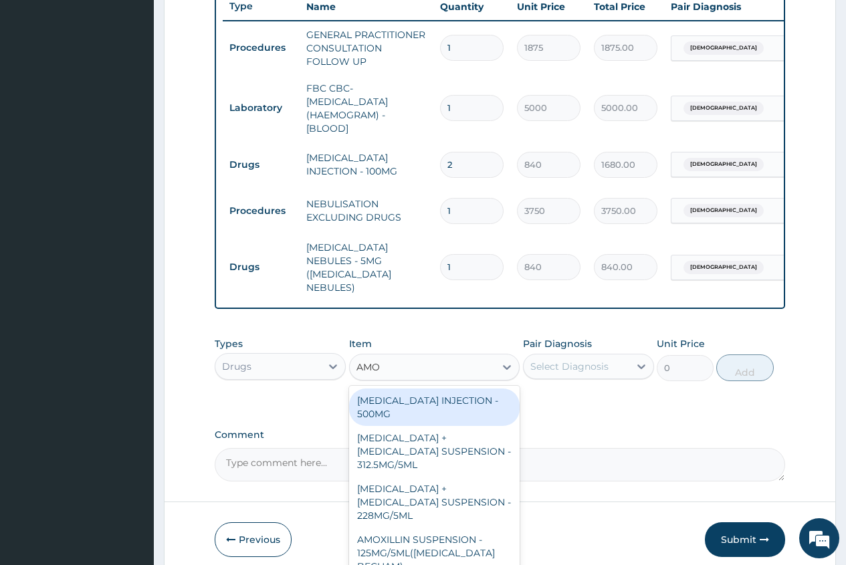
type input "AMOX"
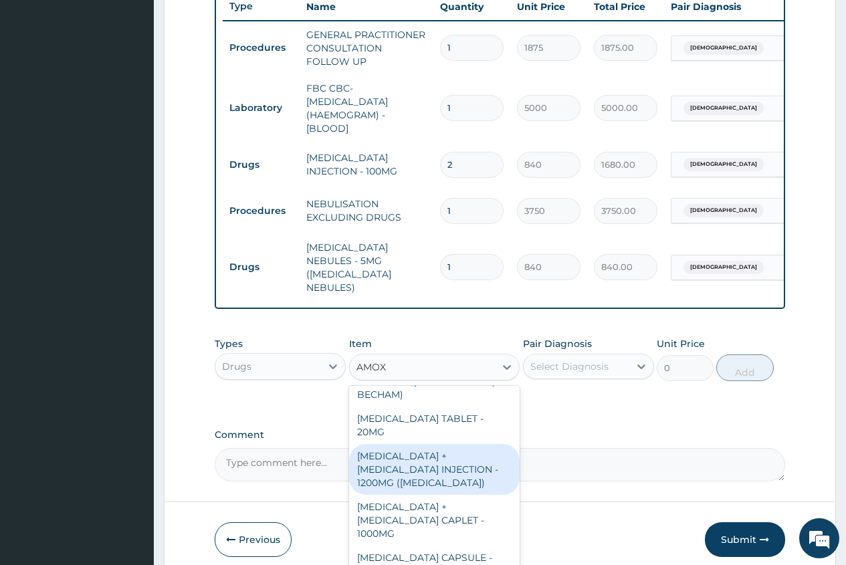
scroll to position [201, 0]
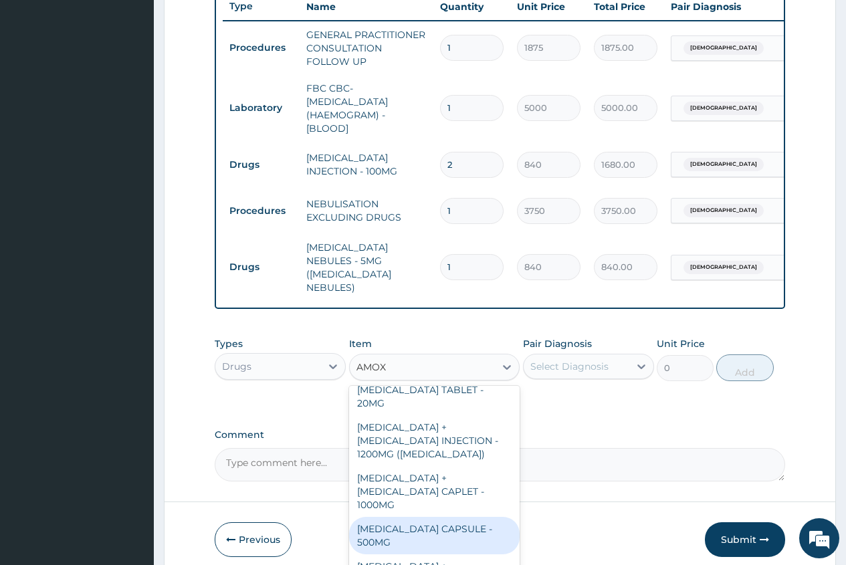
click at [444, 517] on div "[MEDICAL_DATA] CAPSULE - 500MG" at bounding box center [434, 535] width 171 height 37
type input "112"
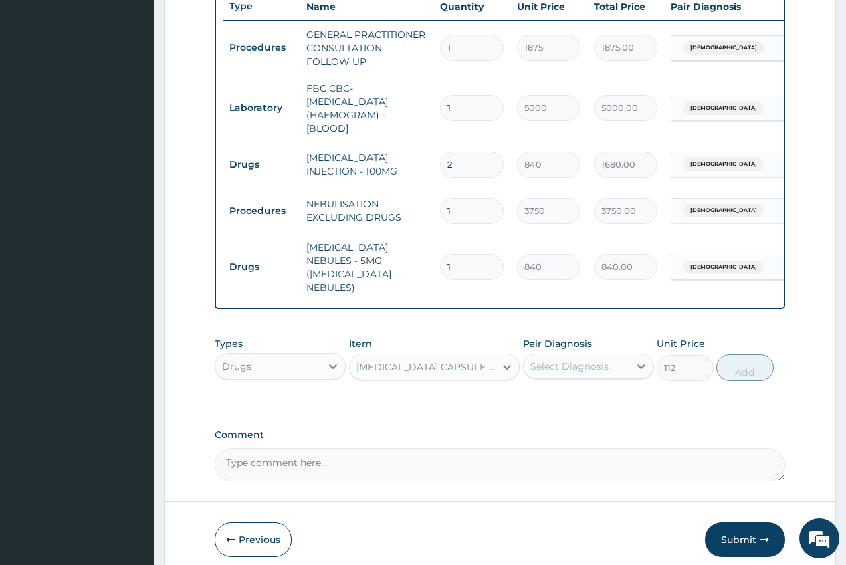
click at [577, 360] on div "Select Diagnosis" at bounding box center [569, 366] width 78 height 13
click at [580, 393] on label "Asthma" at bounding box center [601, 399] width 113 height 13
checkbox input "true"
click at [737, 368] on button "Add" at bounding box center [744, 367] width 57 height 27
type input "0"
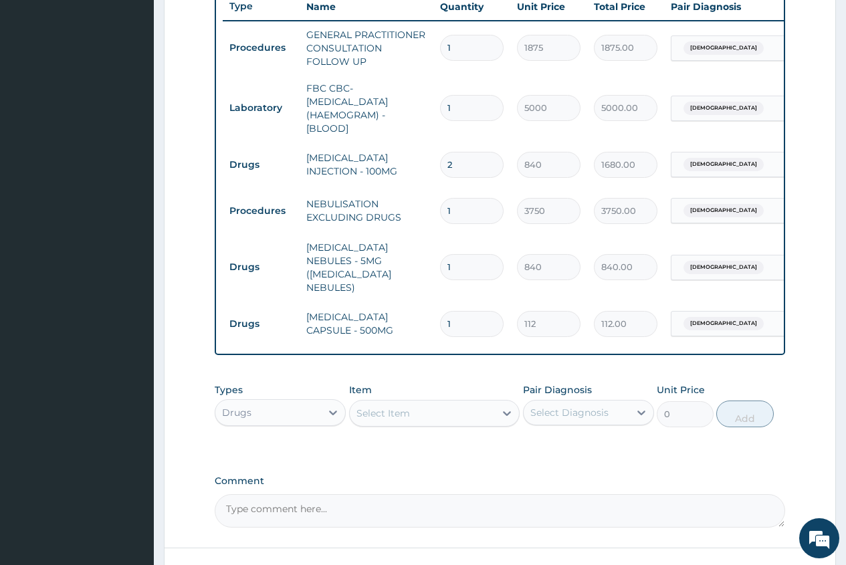
type input "15"
type input "1680.00"
type input "15"
click at [381, 408] on div "Select Item" at bounding box center [383, 413] width 54 height 13
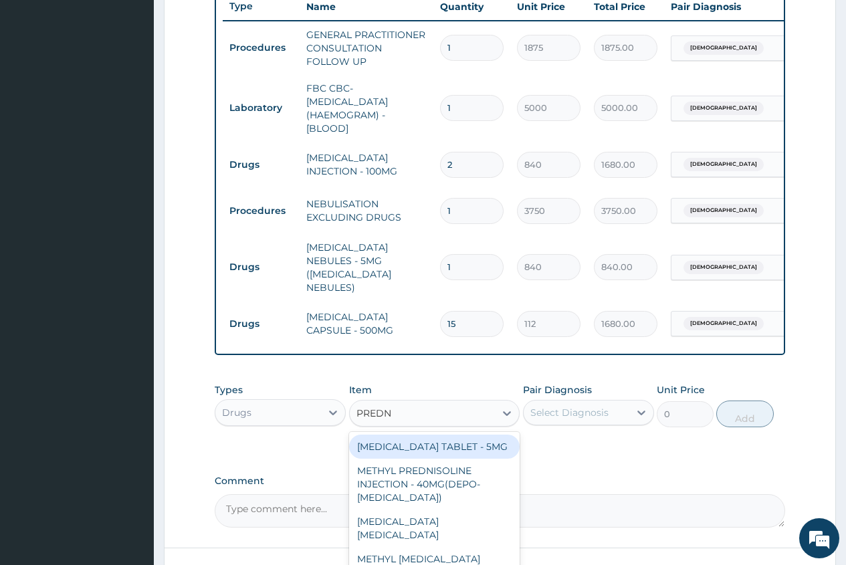
type input "PREDNI"
click at [479, 445] on div "[MEDICAL_DATA] TABLET - 5MG" at bounding box center [434, 447] width 171 height 24
type input "42"
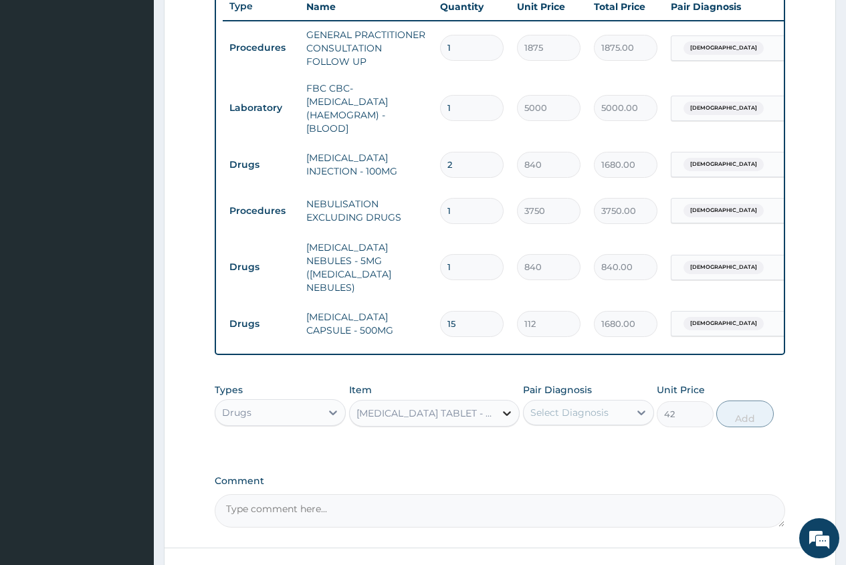
click at [504, 408] on icon at bounding box center [506, 413] width 13 height 13
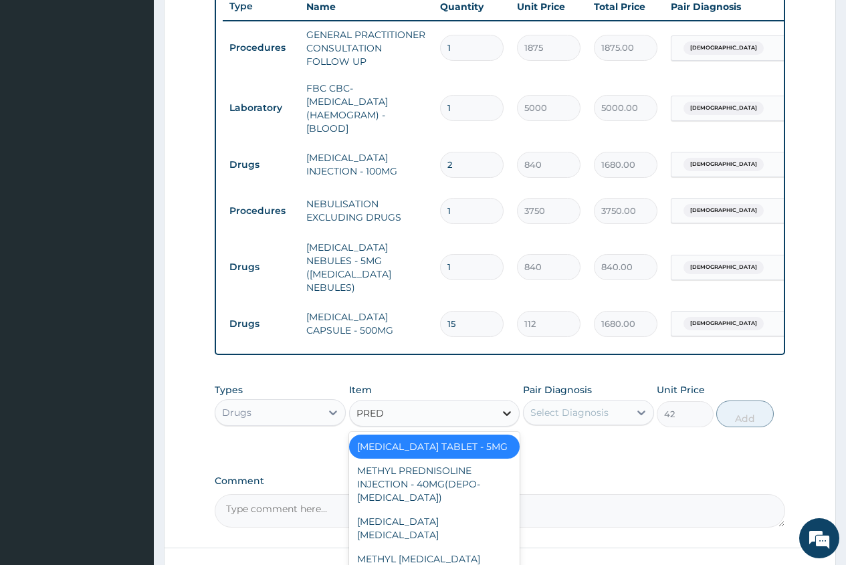
scroll to position [0, 0]
type input "PREDNI"
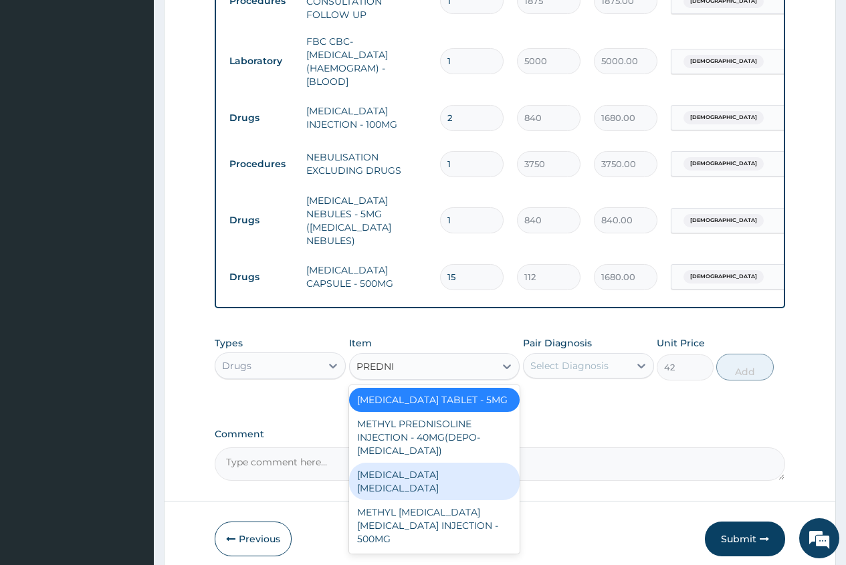
scroll to position [579, 0]
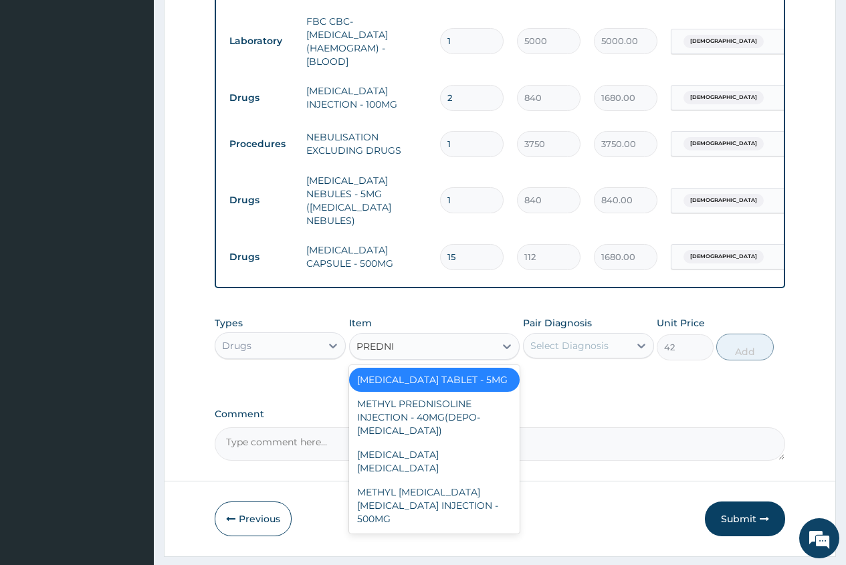
click at [469, 374] on div "[MEDICAL_DATA] TABLET - 5MG" at bounding box center [434, 380] width 171 height 24
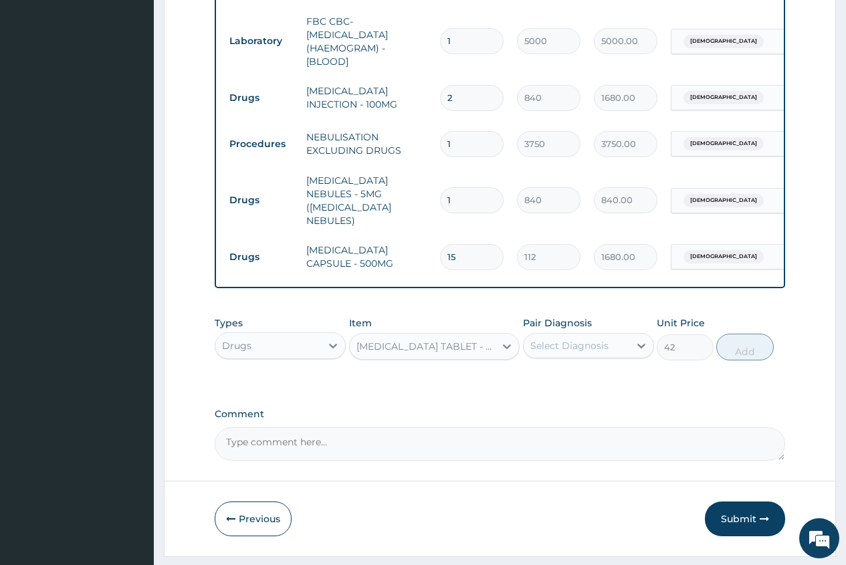
click at [563, 339] on div "Select Diagnosis" at bounding box center [569, 345] width 78 height 13
click at [568, 377] on label "Asthma" at bounding box center [601, 378] width 113 height 13
checkbox input "true"
click at [740, 344] on button "Add" at bounding box center [744, 347] width 57 height 27
type input "0"
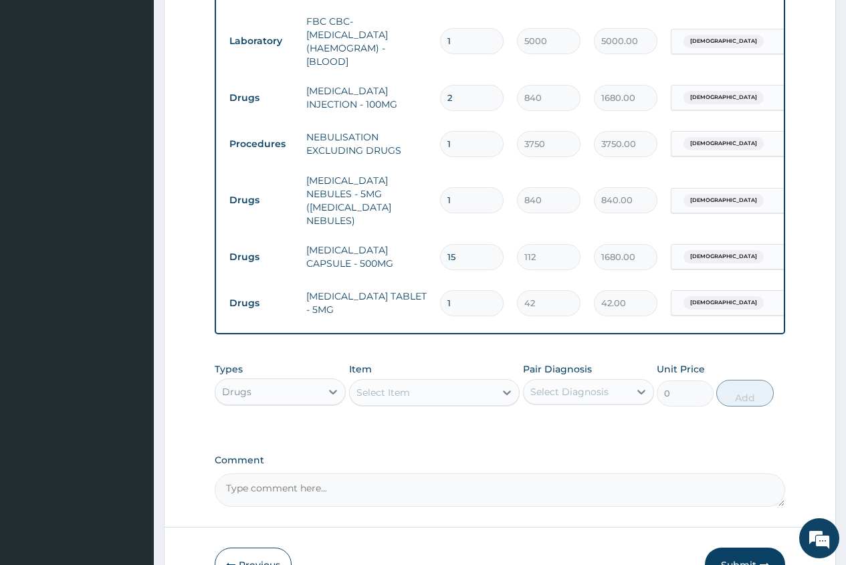
type input "15"
type input "630.00"
type input "1"
type input "42.00"
type input "0.00"
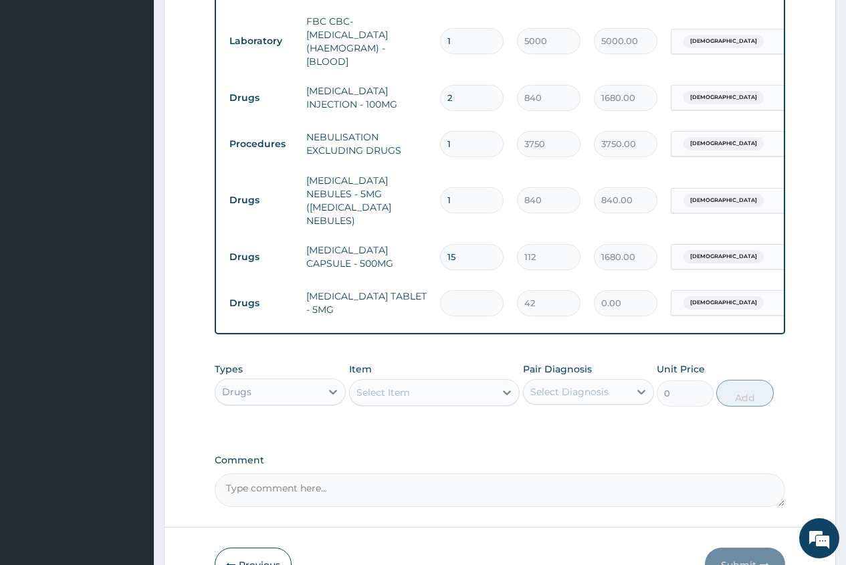
type input "5"
type input "210.00"
type input "5"
click at [359, 387] on div "Select Item" at bounding box center [383, 392] width 54 height 13
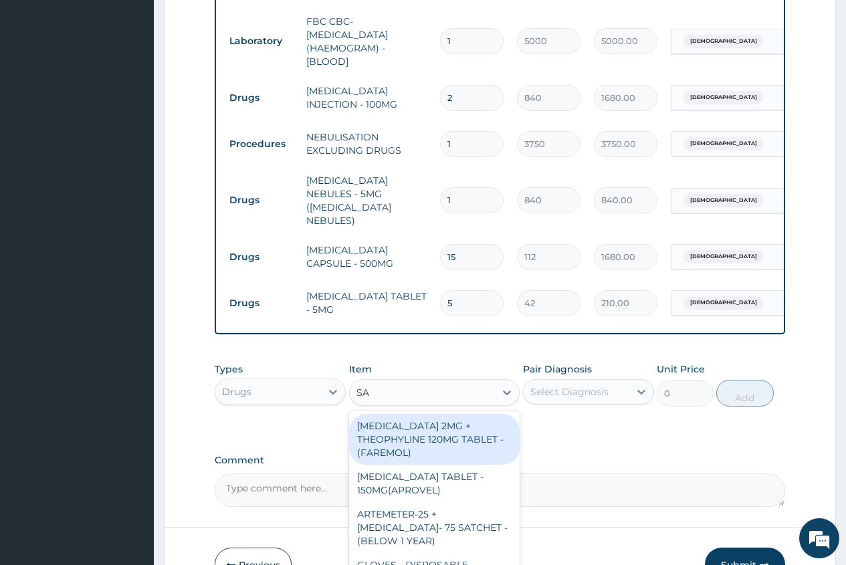
type input "S"
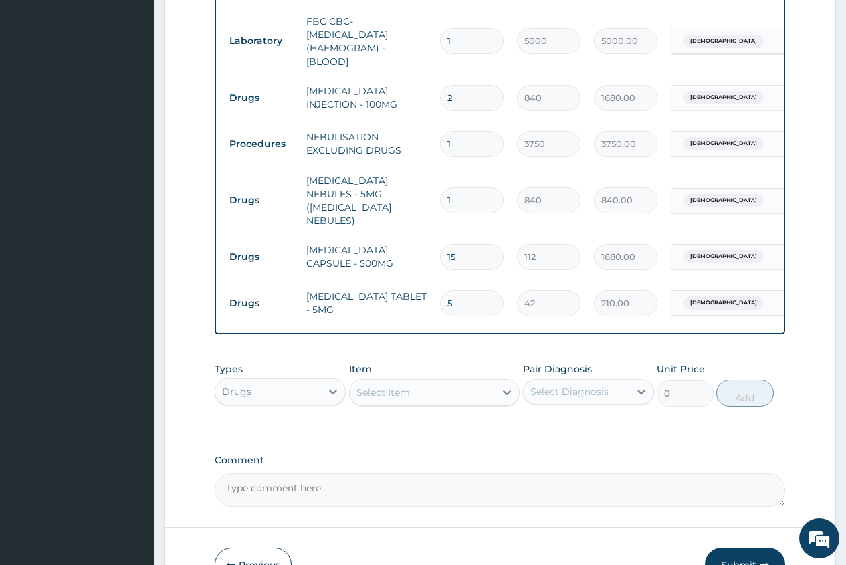
click at [714, 449] on div "PA Code / Prescription Code Enter Code(Secondary Care Only) Encounter Date 13-0…" at bounding box center [500, 28] width 570 height 958
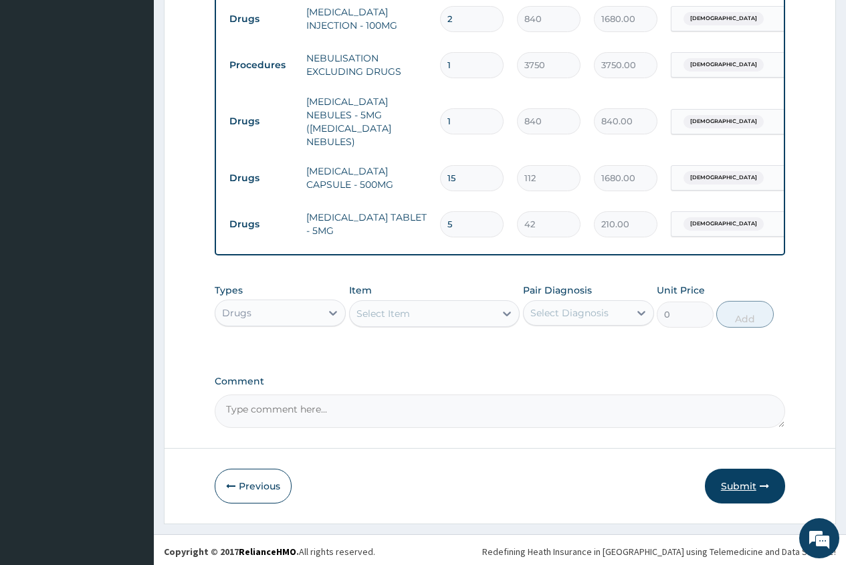
click at [728, 484] on button "Submit" at bounding box center [745, 486] width 80 height 35
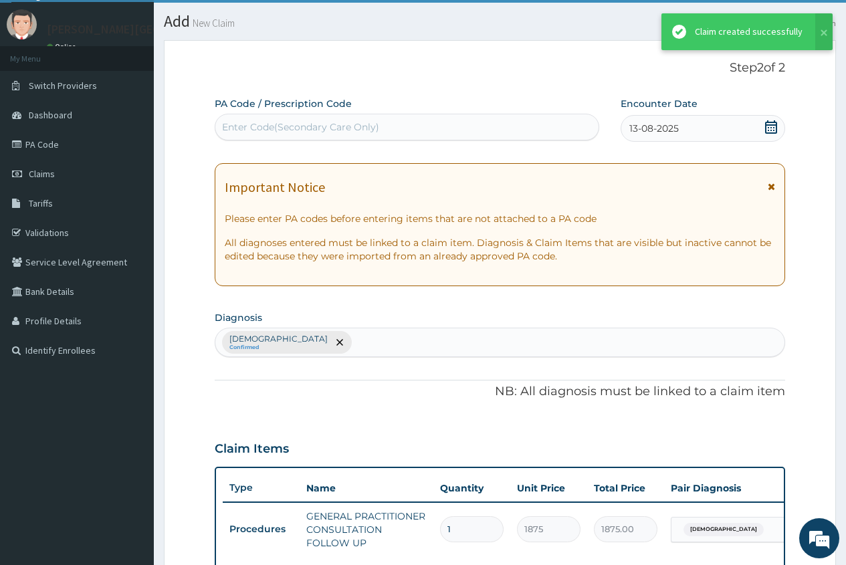
scroll to position [658, 0]
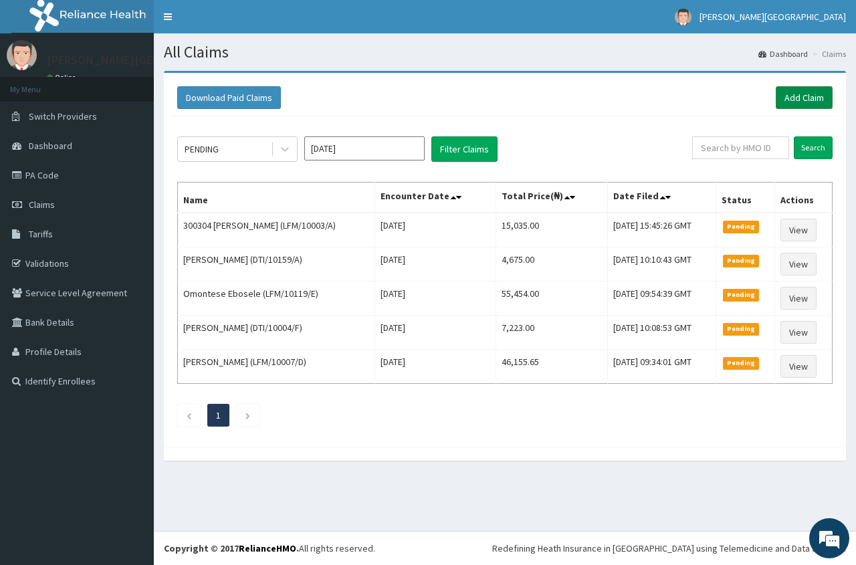
click at [824, 93] on link "Add Claim" at bounding box center [804, 97] width 57 height 23
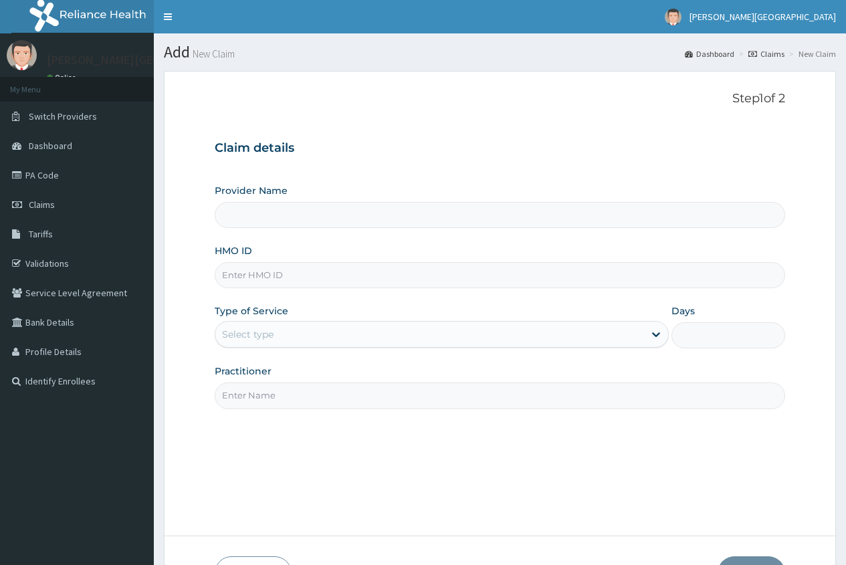
click at [273, 276] on input "HMO ID" at bounding box center [500, 275] width 570 height 26
type input "[PERSON_NAME][GEOGRAPHIC_DATA]"
type input "DTI/10015/A"
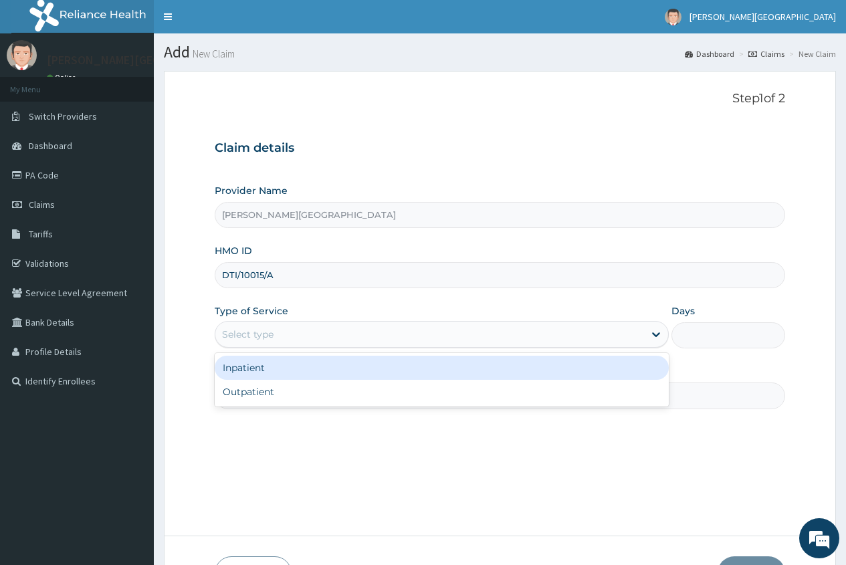
click at [254, 328] on div "Select type" at bounding box center [247, 334] width 51 height 13
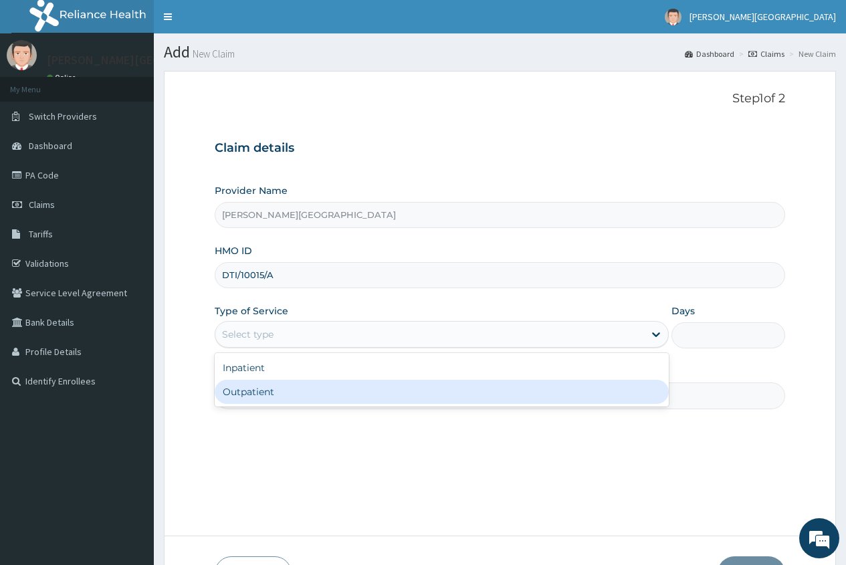
click at [249, 388] on div "Outpatient" at bounding box center [442, 392] width 454 height 24
type input "1"
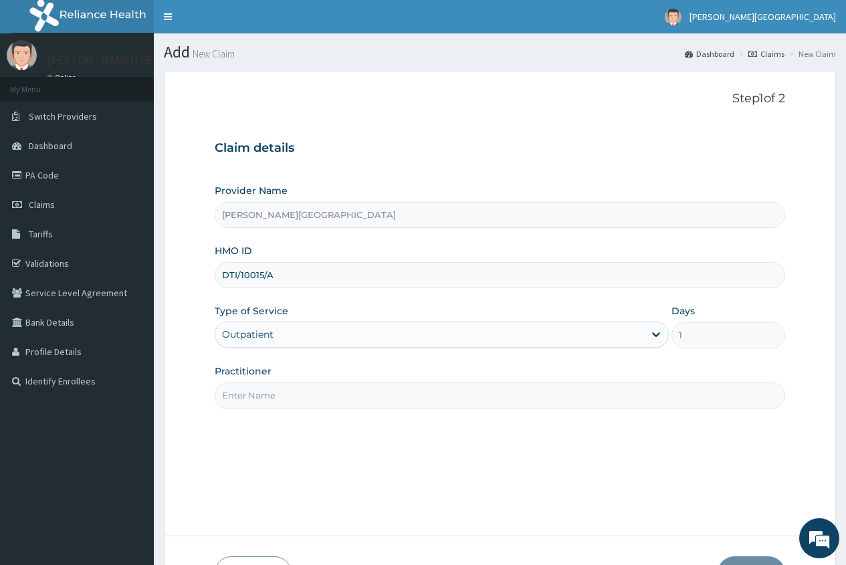
click at [244, 394] on input "Practitioner" at bounding box center [500, 396] width 570 height 26
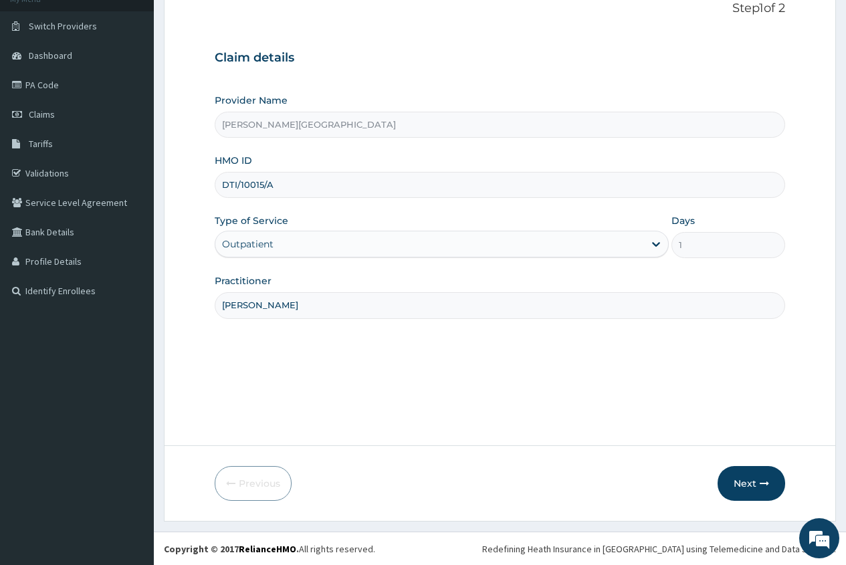
scroll to position [91, 0]
type input "[PERSON_NAME]"
click at [738, 488] on button "Next" at bounding box center [752, 482] width 68 height 35
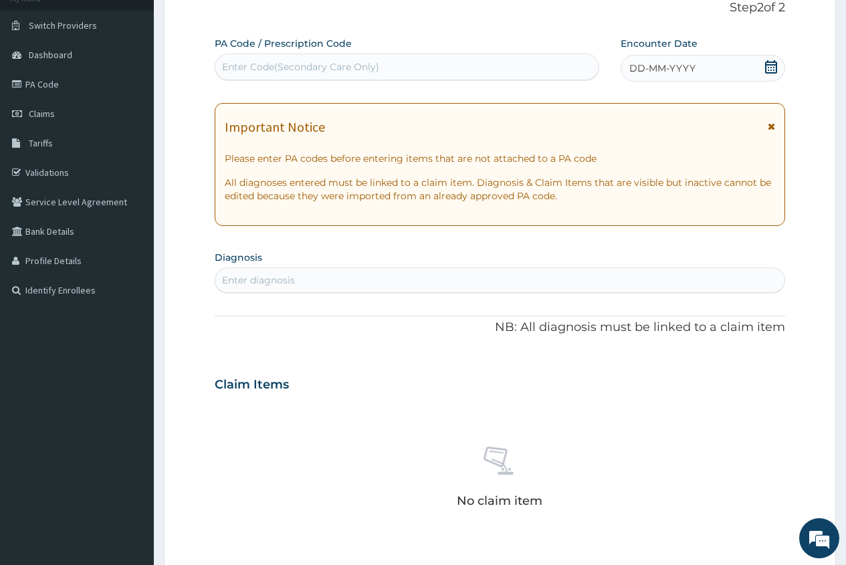
click at [772, 69] on icon at bounding box center [770, 66] width 13 height 13
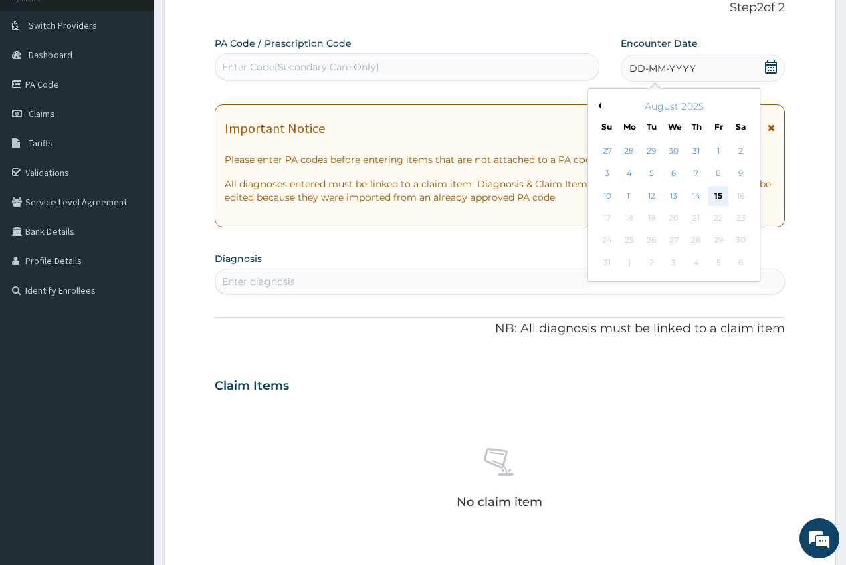
click at [720, 195] on div "15" at bounding box center [718, 196] width 20 height 20
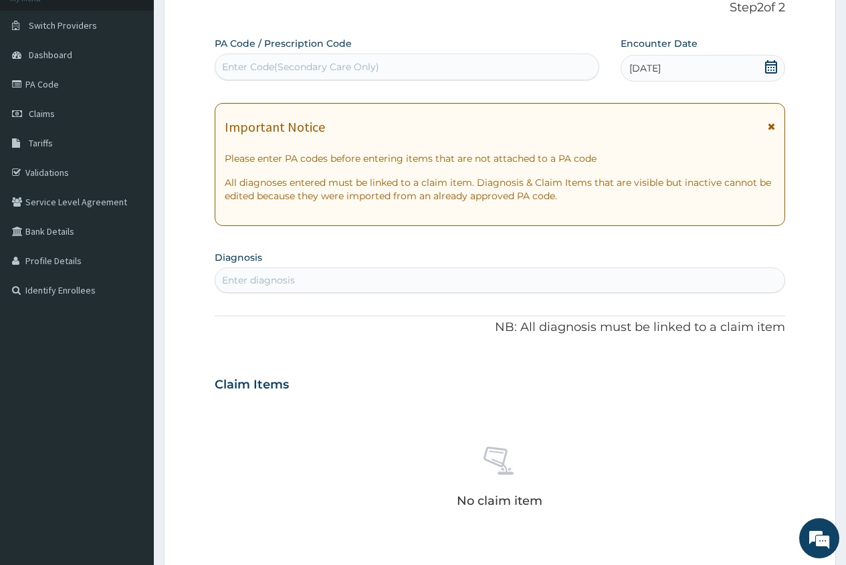
click at [272, 278] on div "Enter diagnosis" at bounding box center [258, 280] width 73 height 13
type input "MYALG"
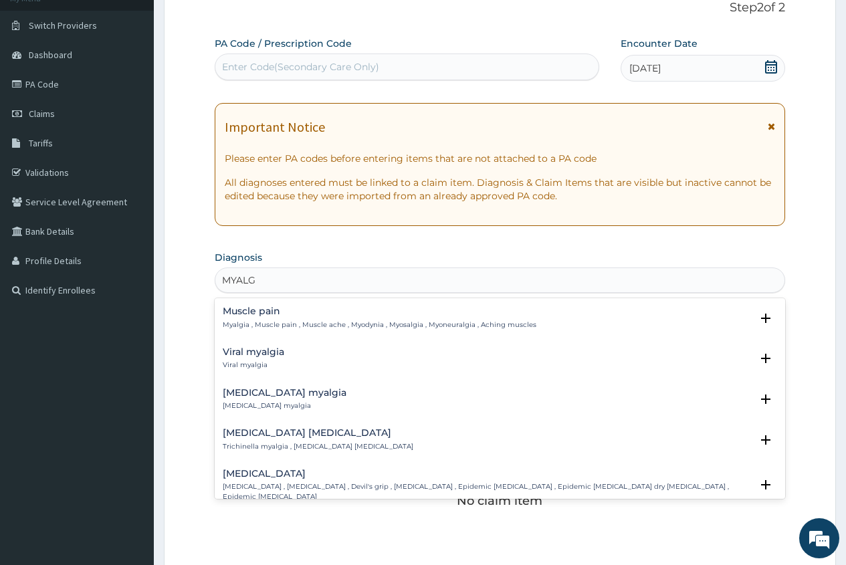
click at [261, 310] on h4 "Muscle pain" at bounding box center [380, 311] width 314 height 10
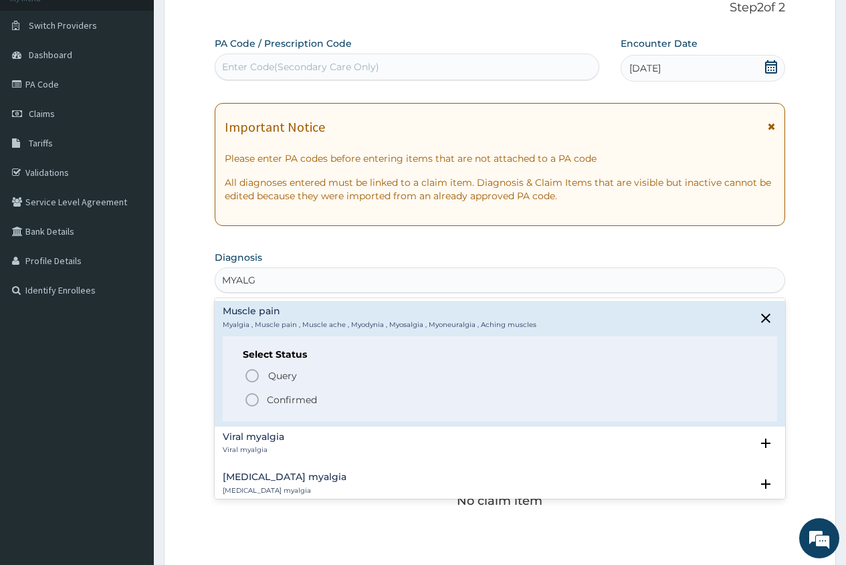
click at [287, 395] on p "Confirmed" at bounding box center [292, 399] width 50 height 13
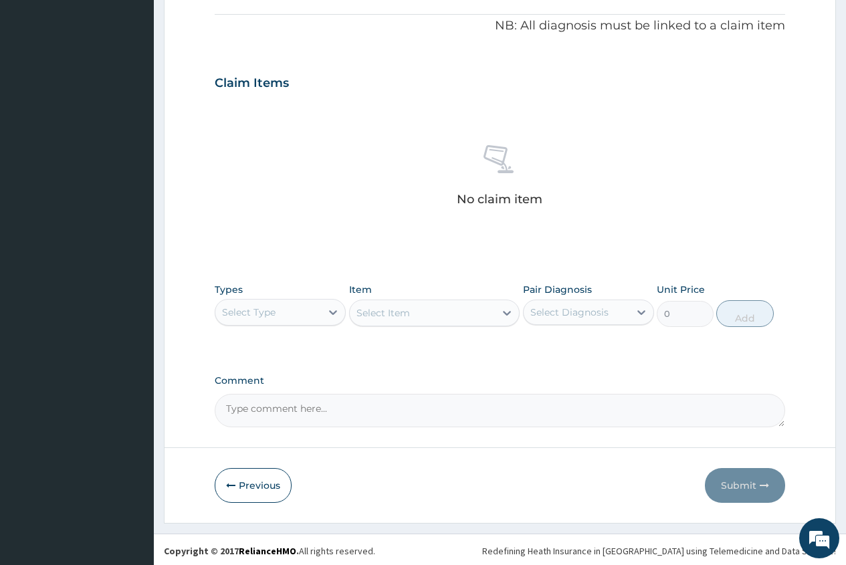
scroll to position [399, 0]
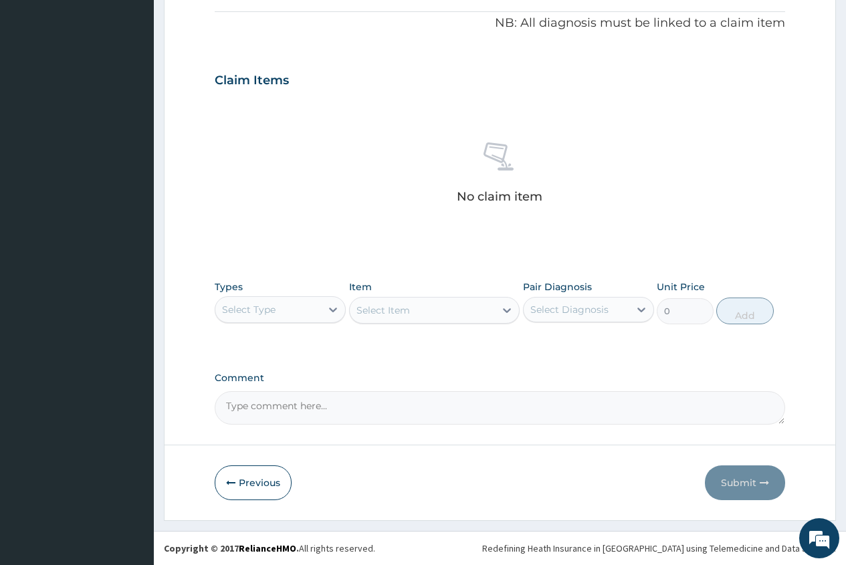
click at [280, 308] on div "Select Type" at bounding box center [268, 309] width 106 height 21
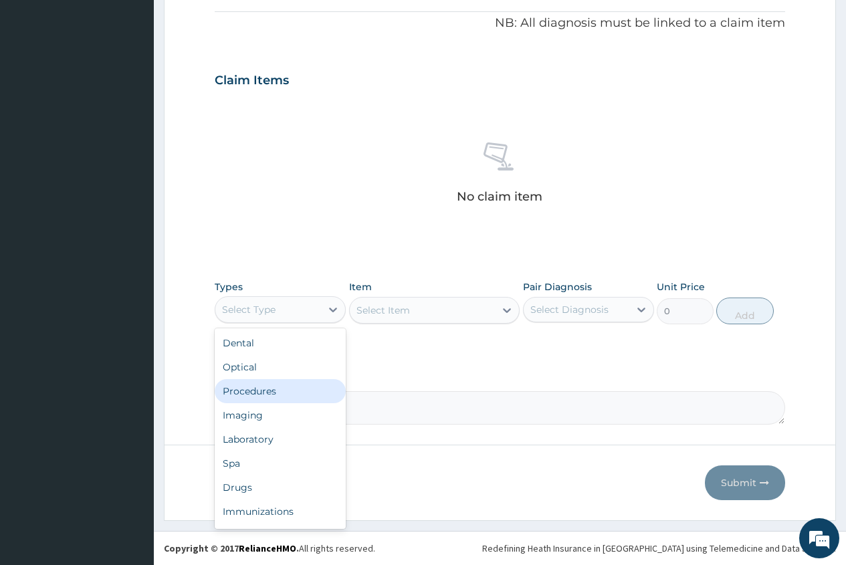
click at [261, 385] on div "Procedures" at bounding box center [280, 391] width 131 height 24
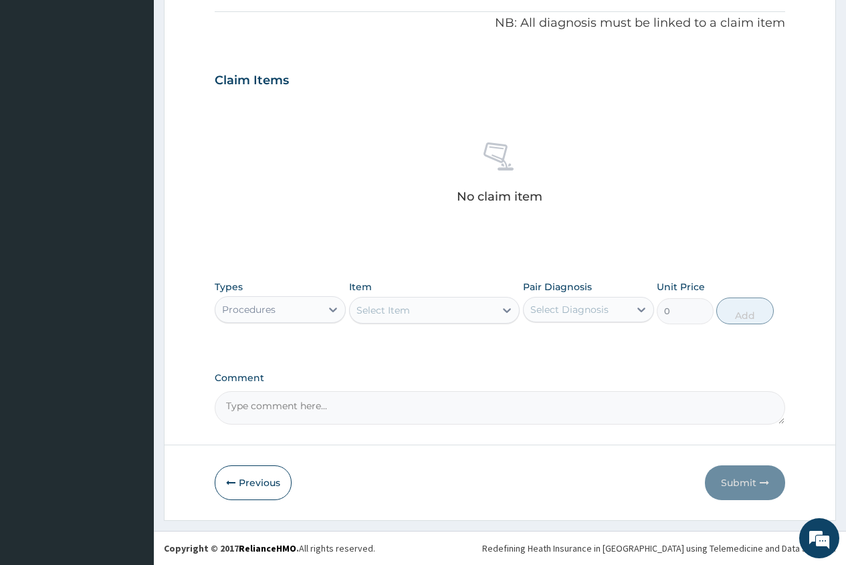
click at [366, 308] on div "Select Item" at bounding box center [383, 310] width 54 height 13
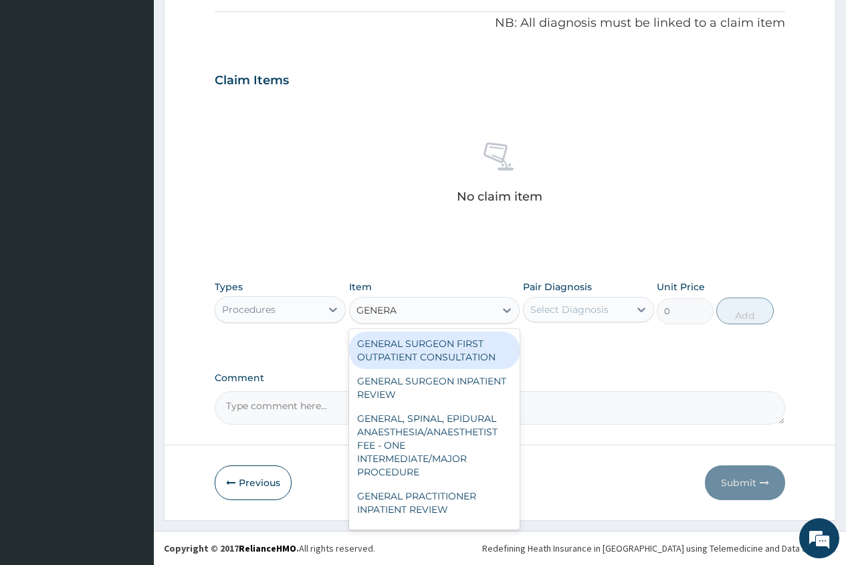
type input "GENERAL"
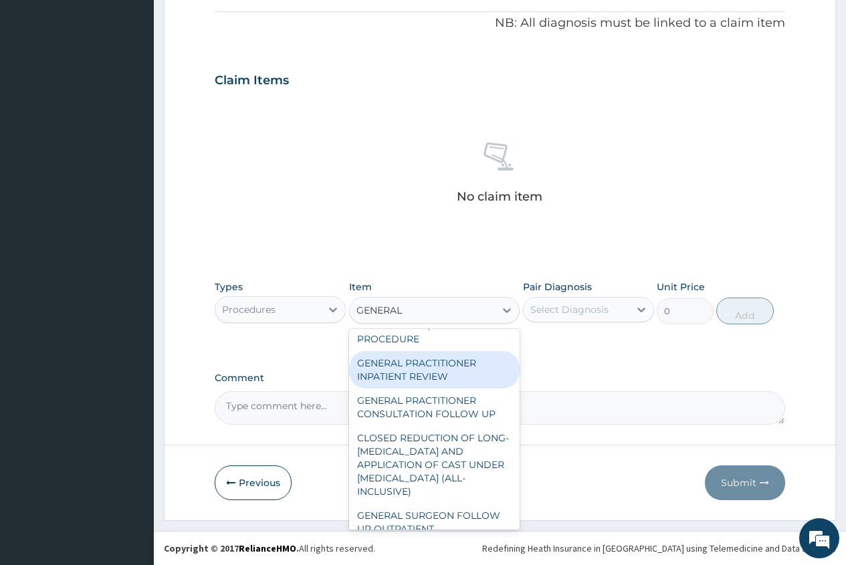
scroll to position [134, 0]
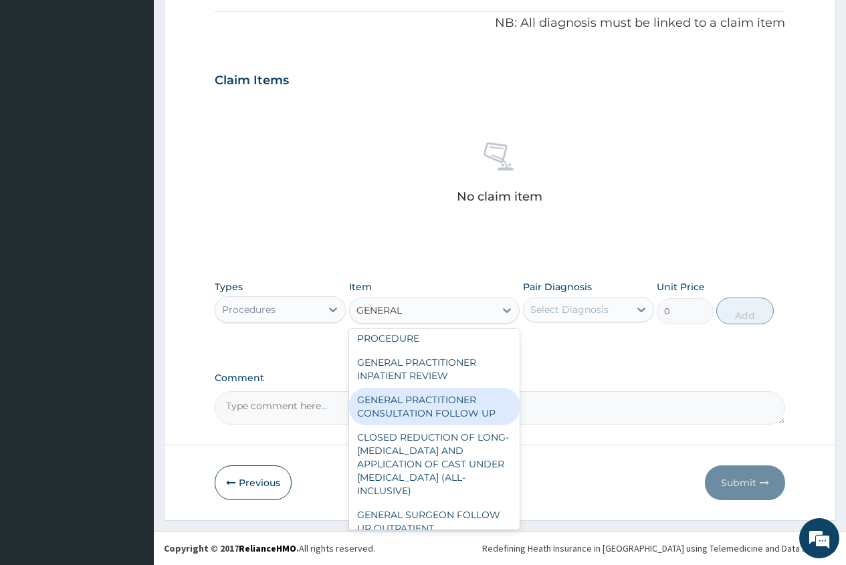
click at [450, 409] on div "GENERAL PRACTITIONER CONSULTATION FOLLOW UP" at bounding box center [434, 406] width 171 height 37
type input "1875"
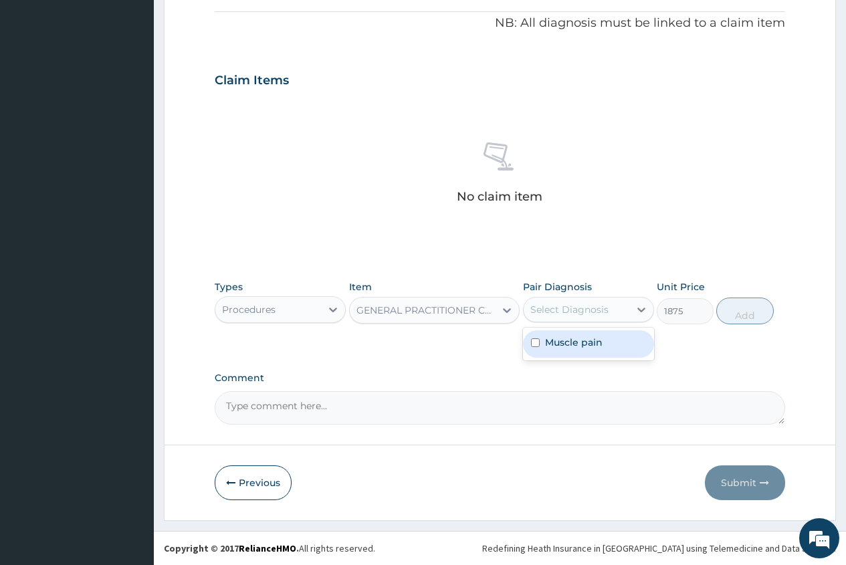
click at [570, 311] on div "Select Diagnosis" at bounding box center [569, 309] width 78 height 13
click at [570, 341] on label "Muscle pain" at bounding box center [574, 342] width 58 height 13
checkbox input "true"
click at [739, 313] on button "Add" at bounding box center [744, 311] width 57 height 27
type input "0"
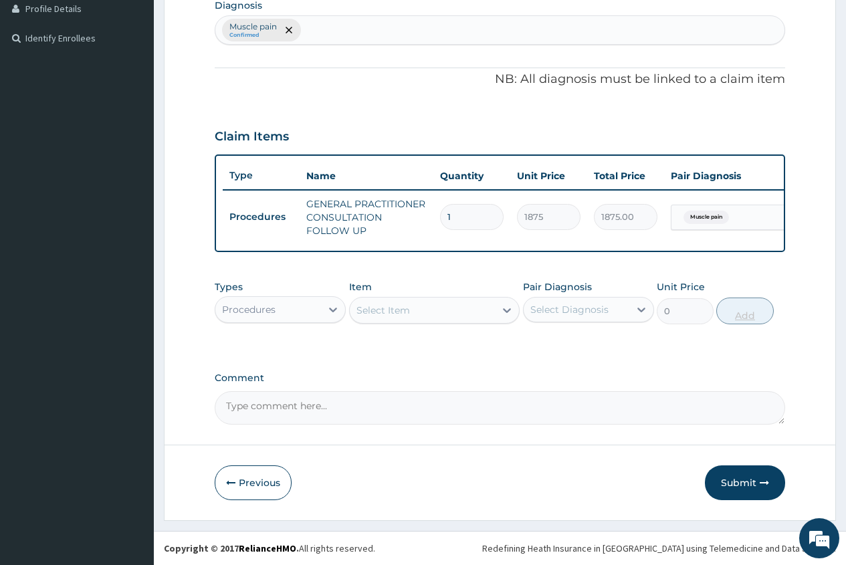
scroll to position [353, 0]
click at [314, 295] on div "Types Procedures" at bounding box center [280, 302] width 131 height 44
click at [306, 307] on div "Procedures" at bounding box center [268, 309] width 106 height 21
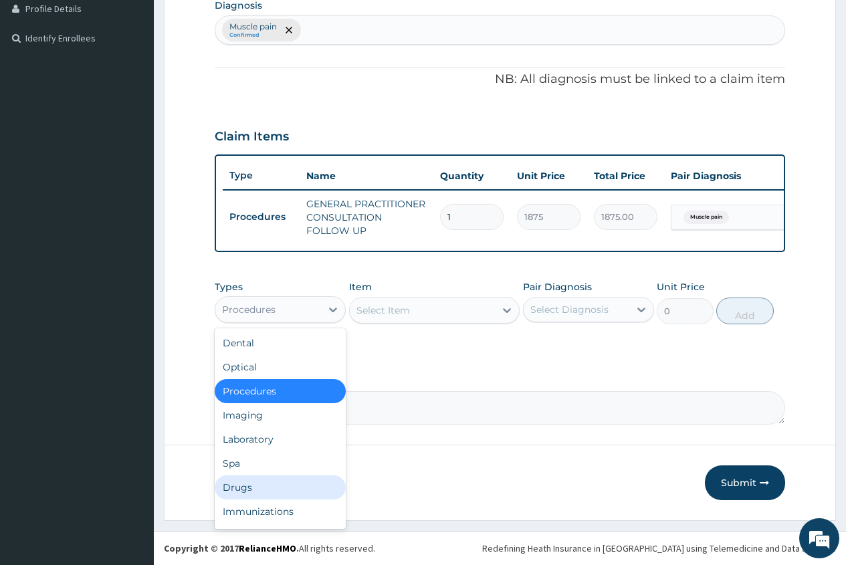
click at [278, 486] on div "Drugs" at bounding box center [280, 487] width 131 height 24
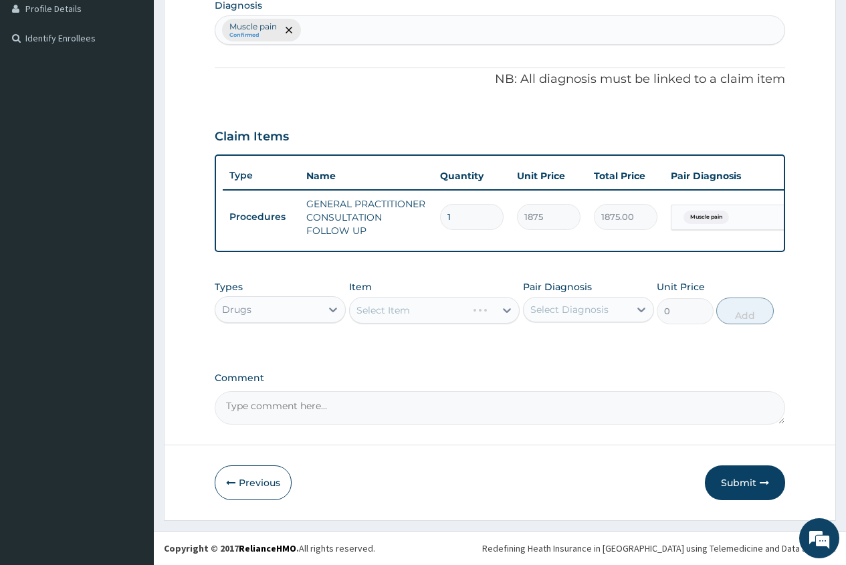
click at [362, 312] on div "Select Item" at bounding box center [434, 310] width 171 height 27
click at [362, 311] on div "Select Item" at bounding box center [434, 310] width 171 height 27
click at [362, 311] on div "Select Item" at bounding box center [383, 310] width 54 height 13
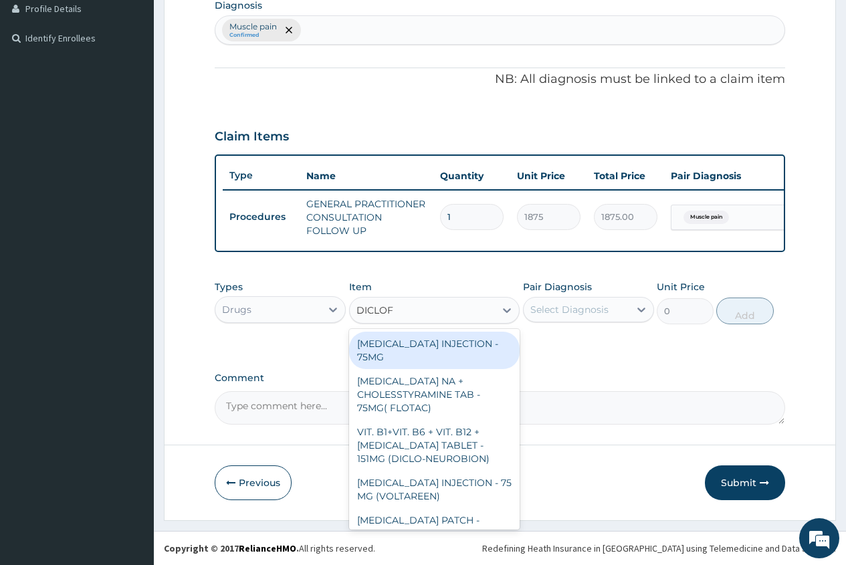
type input "DICLOFE"
click at [464, 340] on div "[MEDICAL_DATA] INJECTION - 75MG" at bounding box center [434, 350] width 171 height 37
type input "420"
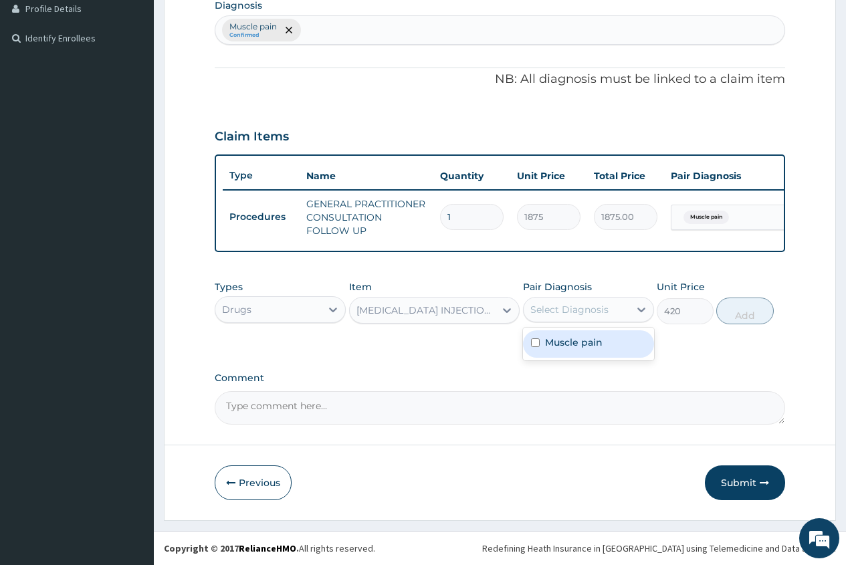
click at [562, 311] on div "Select Diagnosis" at bounding box center [569, 309] width 78 height 13
click at [554, 344] on label "Muscle pain" at bounding box center [574, 342] width 58 height 13
checkbox input "true"
click at [740, 313] on button "Add" at bounding box center [744, 311] width 57 height 27
type input "0"
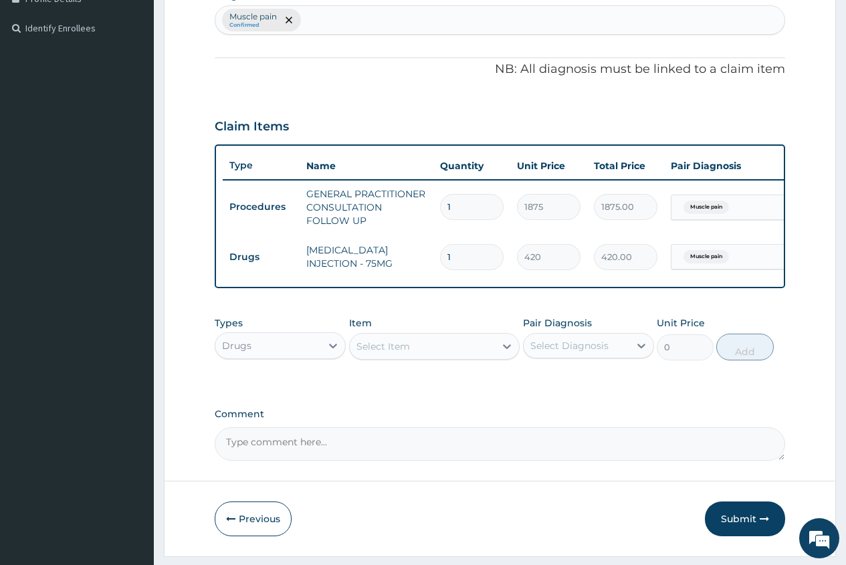
click at [358, 353] on div "Select Item" at bounding box center [383, 346] width 54 height 13
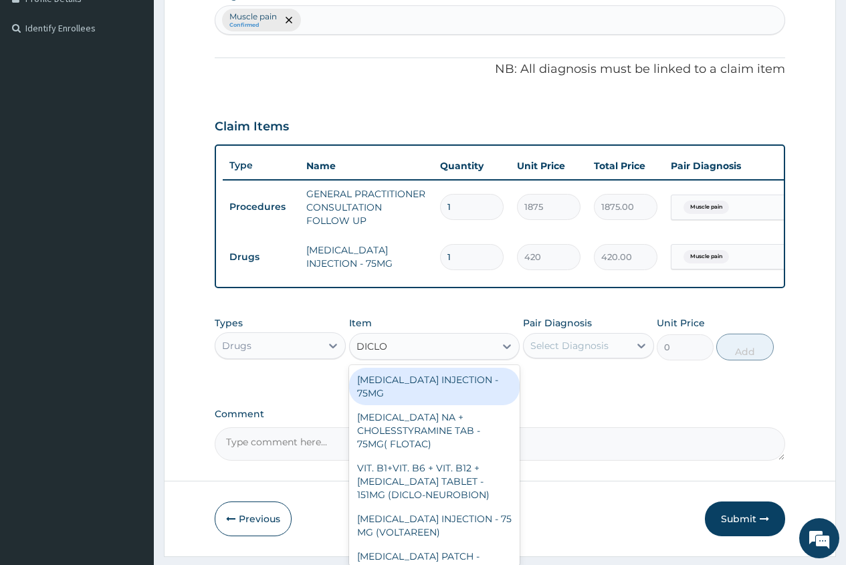
type input "DICLOF"
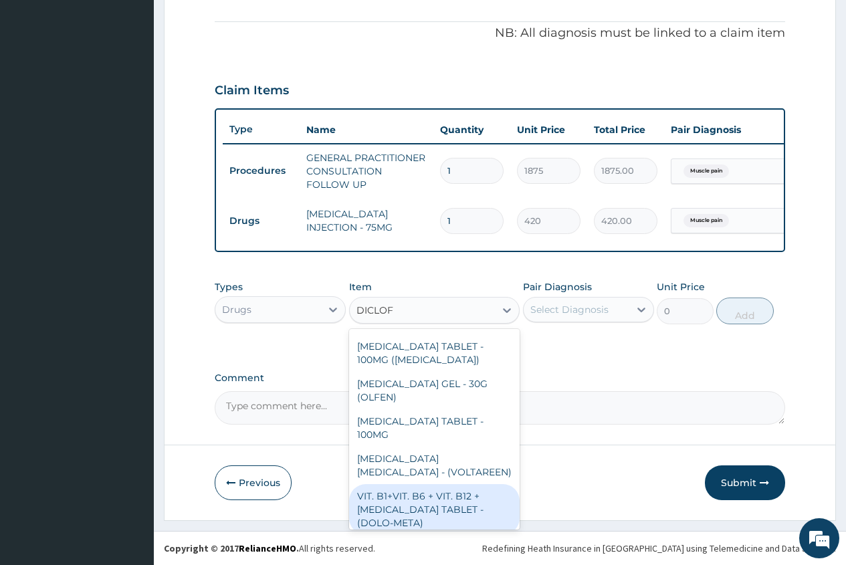
scroll to position [144, 0]
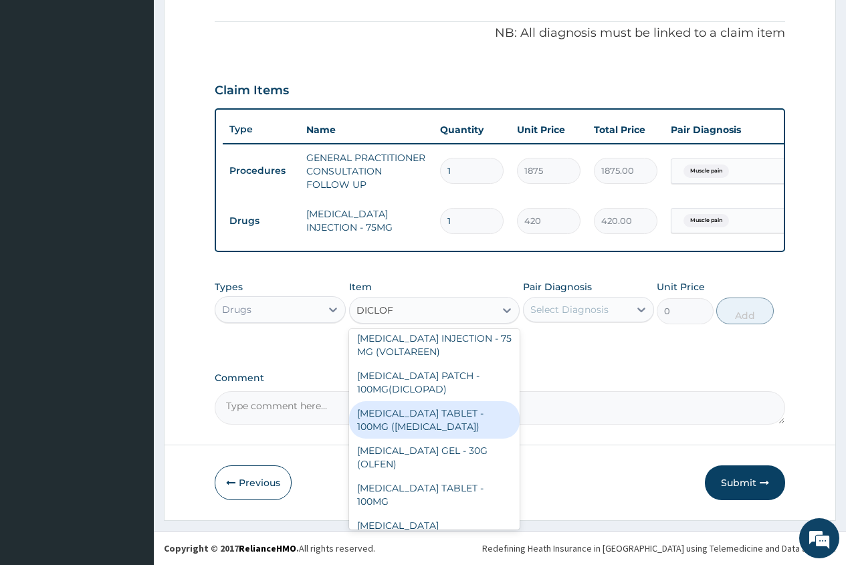
click at [450, 415] on div "[MEDICAL_DATA] TABLET - 100MG ([MEDICAL_DATA])" at bounding box center [434, 419] width 171 height 37
type input "78.39999999999999"
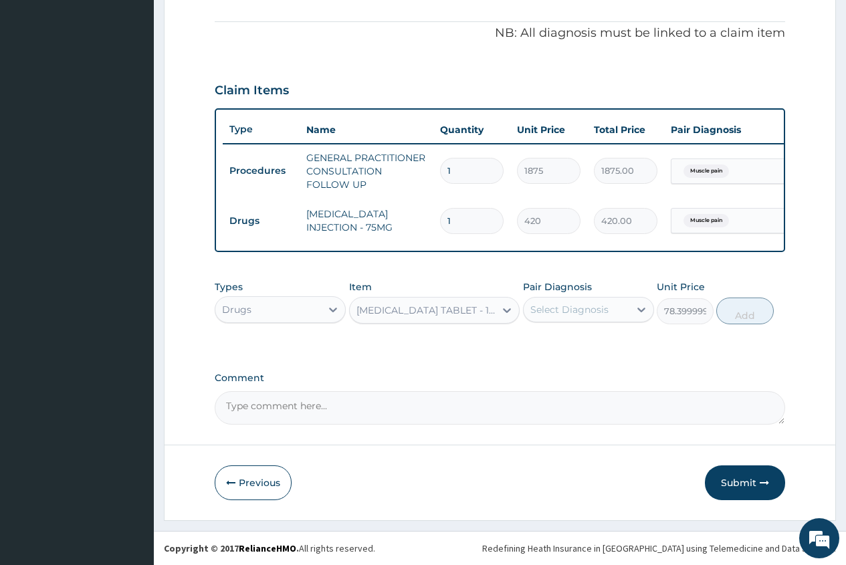
click at [601, 306] on div "Select Diagnosis" at bounding box center [569, 309] width 78 height 13
click at [591, 340] on label "Muscle pain" at bounding box center [574, 342] width 58 height 13
checkbox input "true"
click at [751, 310] on button "Add" at bounding box center [744, 311] width 57 height 27
type input "0"
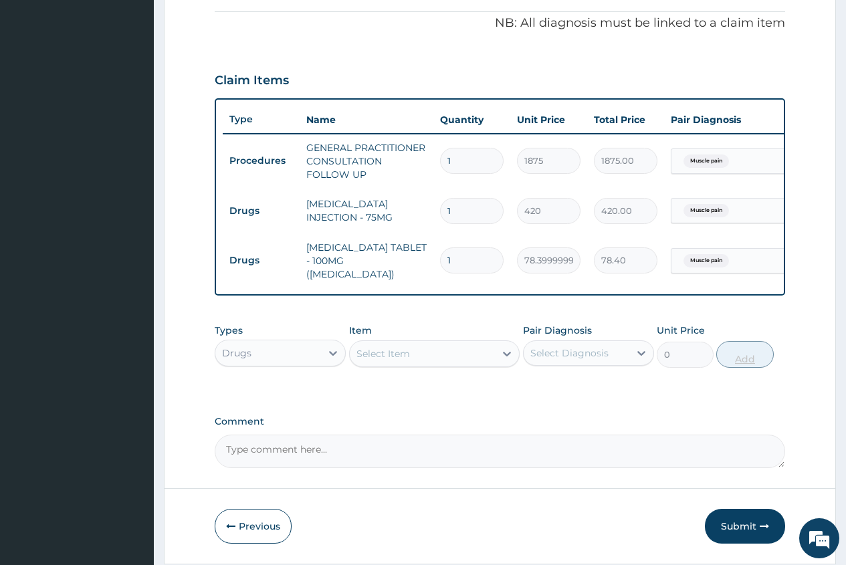
type input "16"
type input "1254.40"
type input "1"
type input "78.40"
type input "0.00"
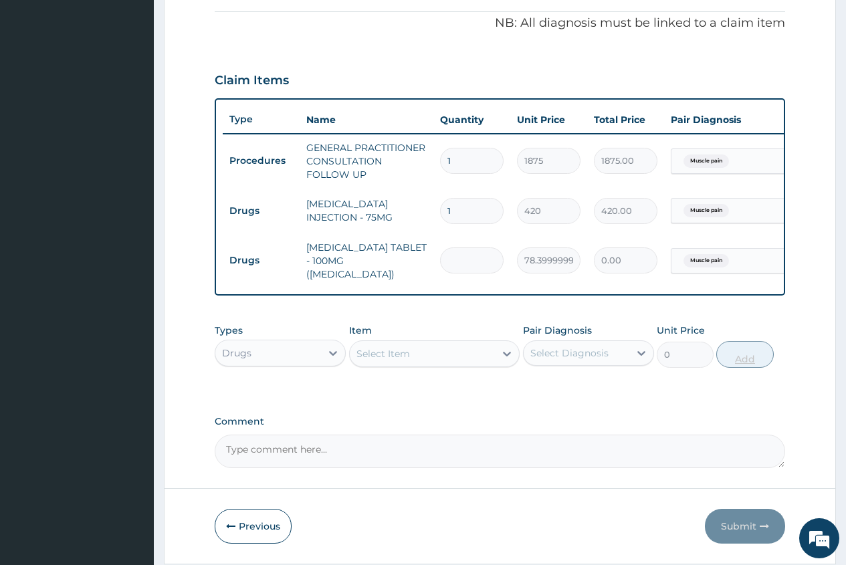
type input "6"
type input "470.40"
type input "6"
click at [362, 350] on div "Select Item" at bounding box center [383, 353] width 54 height 13
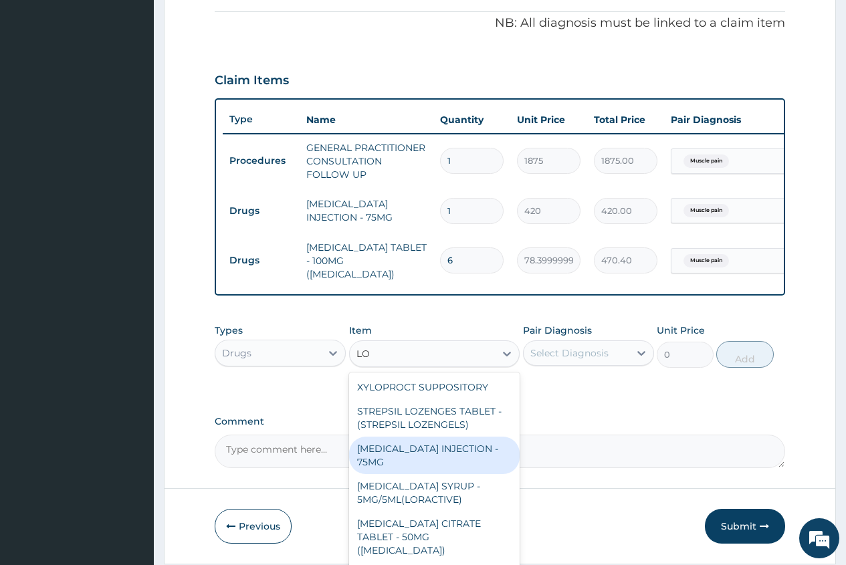
type input "L"
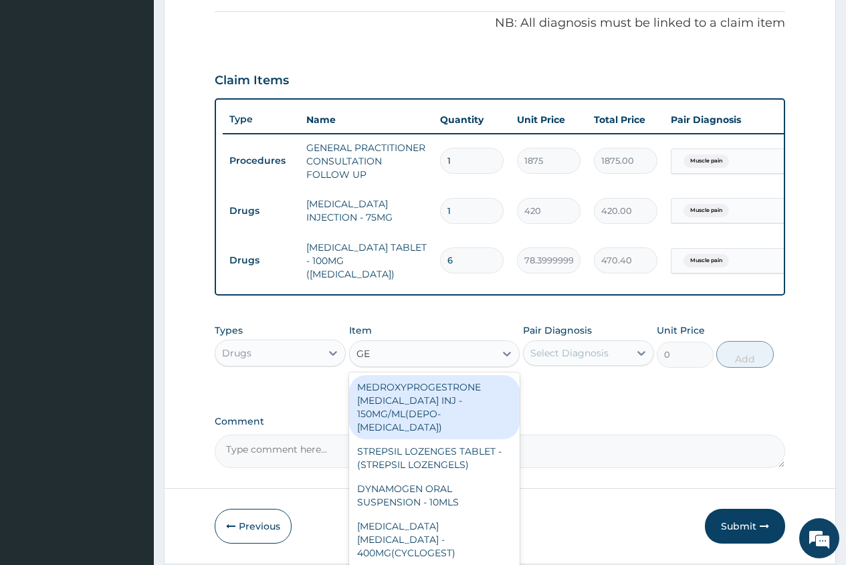
type input "GEL"
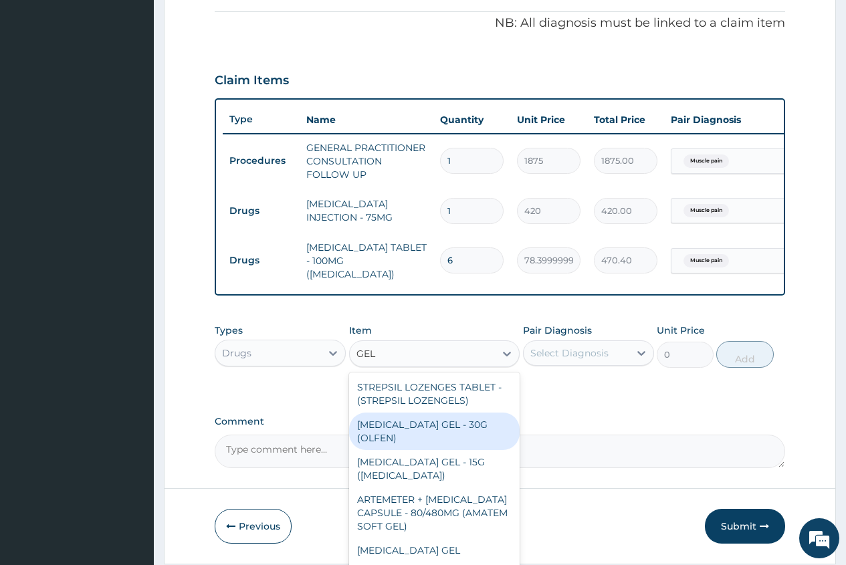
click at [473, 429] on div "DICLOFENAC GEL - 30G (OLFEN)" at bounding box center [434, 431] width 171 height 37
type input "1120"
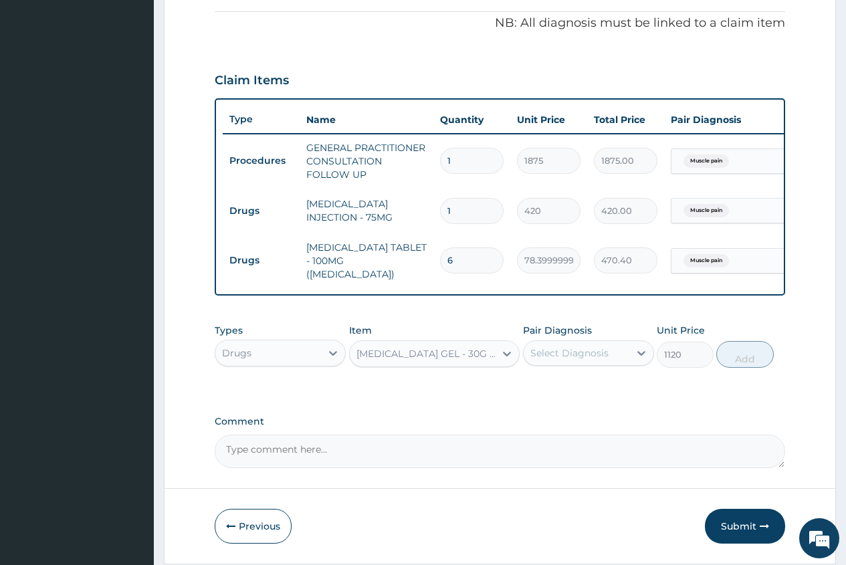
click at [556, 357] on div "Select Diagnosis" at bounding box center [569, 352] width 78 height 13
click at [586, 391] on label "Muscle pain" at bounding box center [574, 385] width 58 height 13
checkbox input "true"
click at [740, 361] on button "Add" at bounding box center [744, 354] width 57 height 27
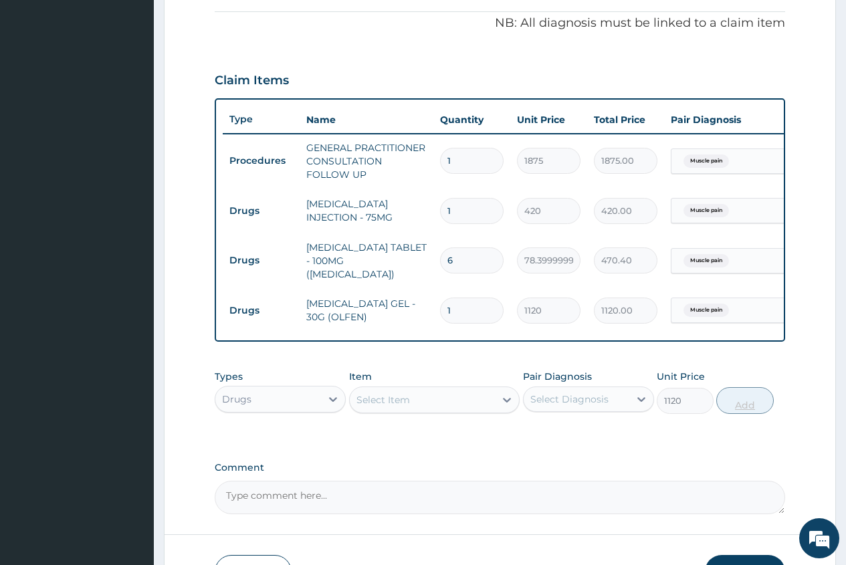
type input "0"
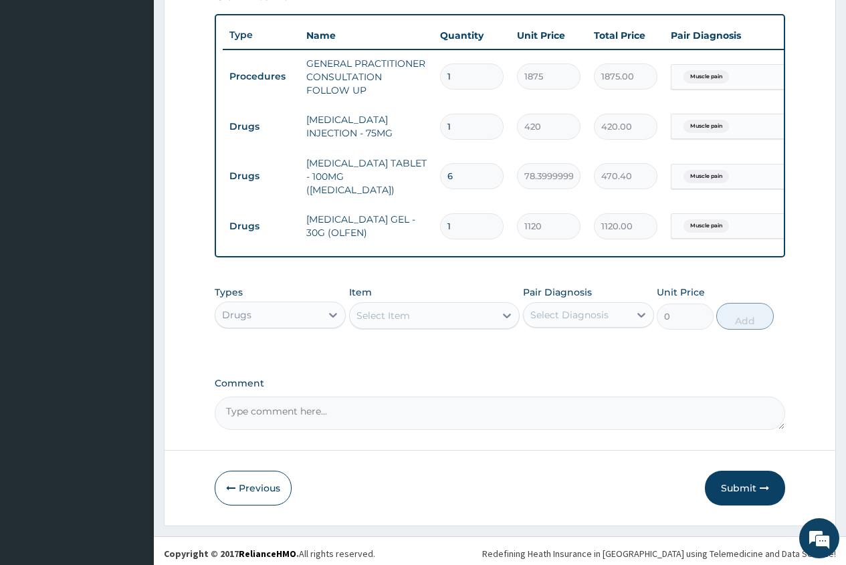
scroll to position [492, 0]
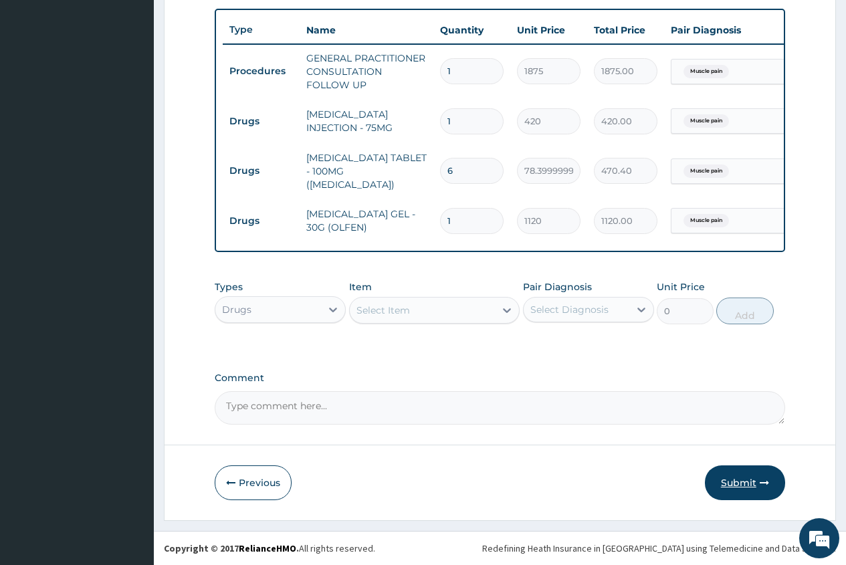
click at [738, 483] on button "Submit" at bounding box center [745, 482] width 80 height 35
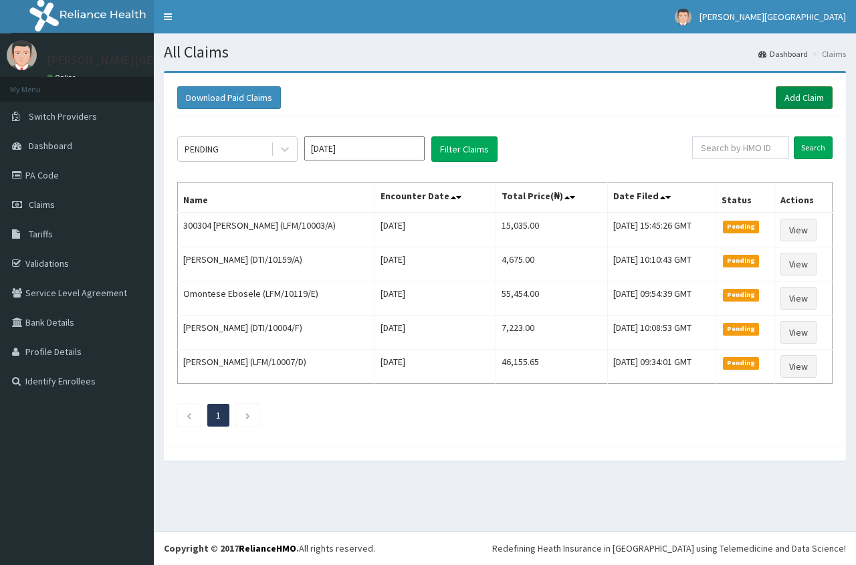
click at [793, 95] on link "Add Claim" at bounding box center [804, 97] width 57 height 23
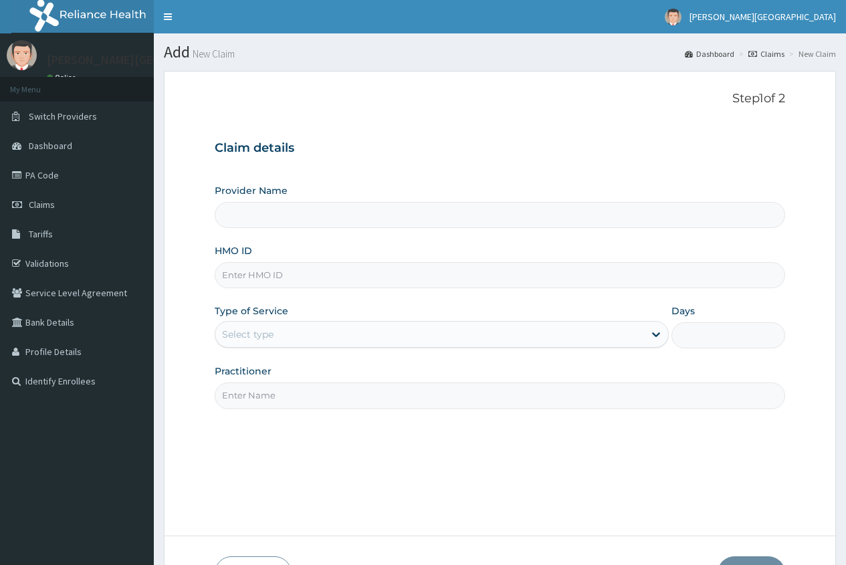
click at [242, 282] on input "HMO ID" at bounding box center [500, 275] width 570 height 26
type input "[PERSON_NAME][GEOGRAPHIC_DATA]"
type input "DTI/10015/B"
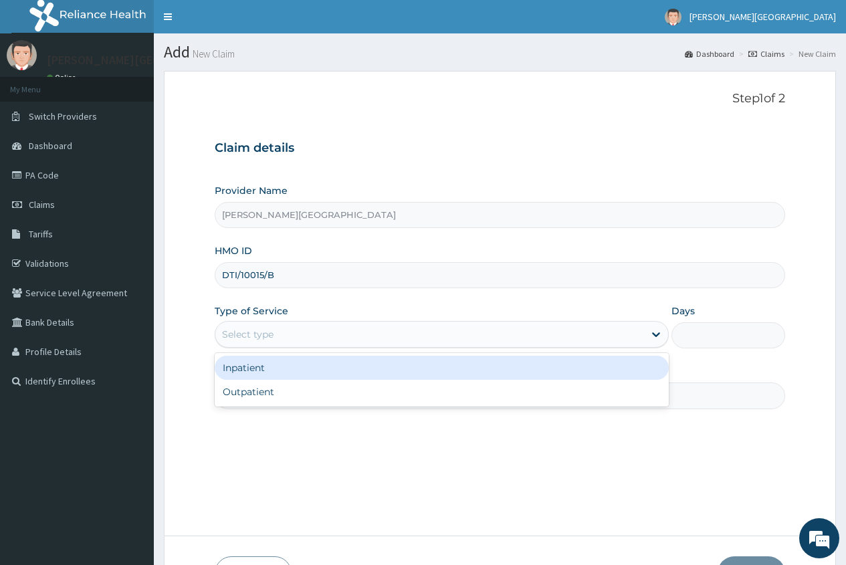
click at [264, 342] on div "Select type" at bounding box center [429, 334] width 429 height 21
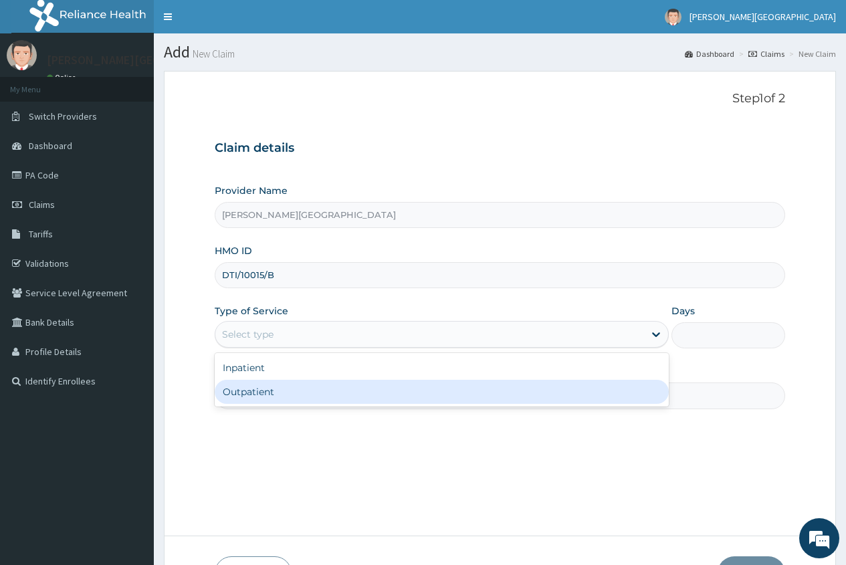
click at [272, 393] on div "Outpatient" at bounding box center [442, 392] width 454 height 24
type input "1"
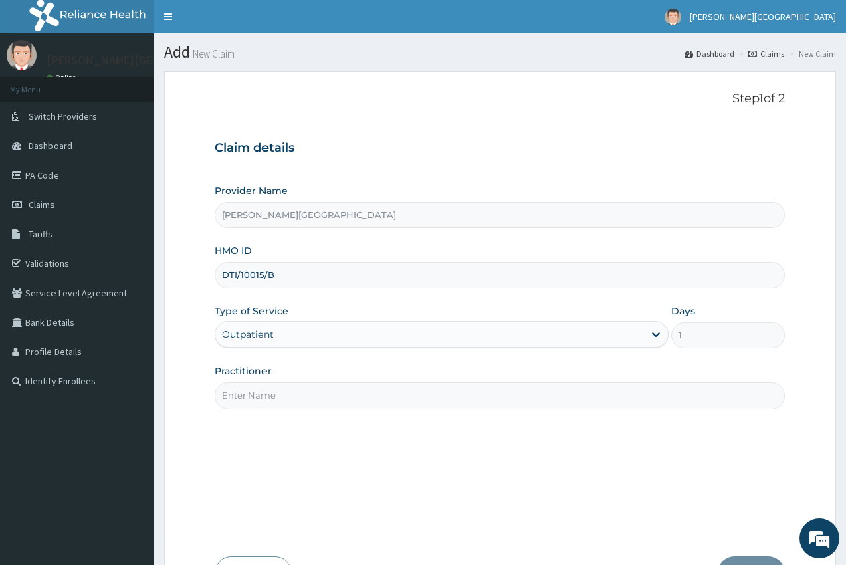
click at [247, 393] on input "Practitioner" at bounding box center [500, 396] width 570 height 26
type input "R"
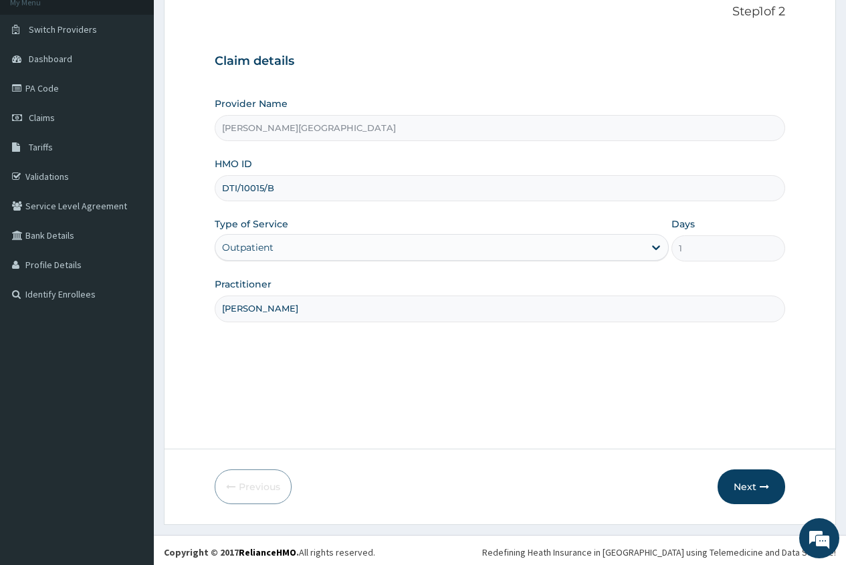
scroll to position [91, 0]
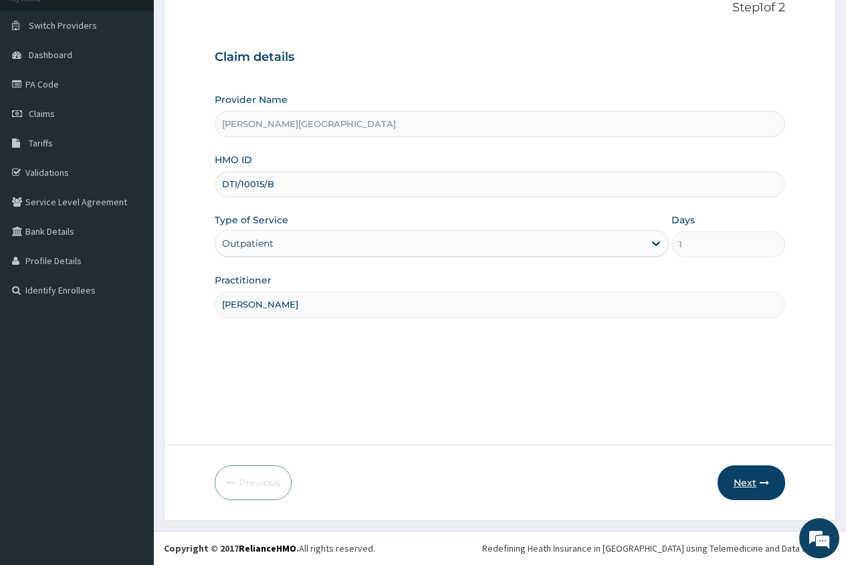
type input "[PERSON_NAME]"
click at [746, 482] on button "Next" at bounding box center [752, 482] width 68 height 35
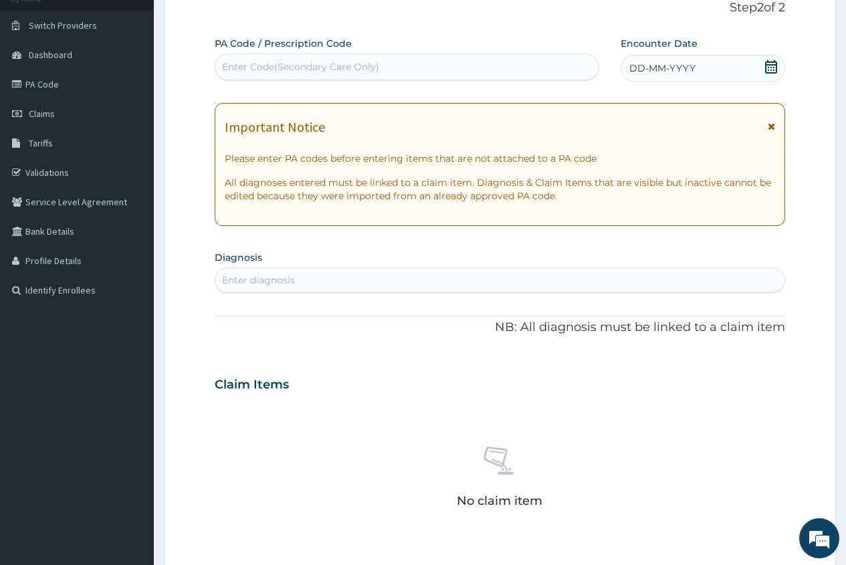
click at [775, 64] on icon at bounding box center [771, 66] width 12 height 13
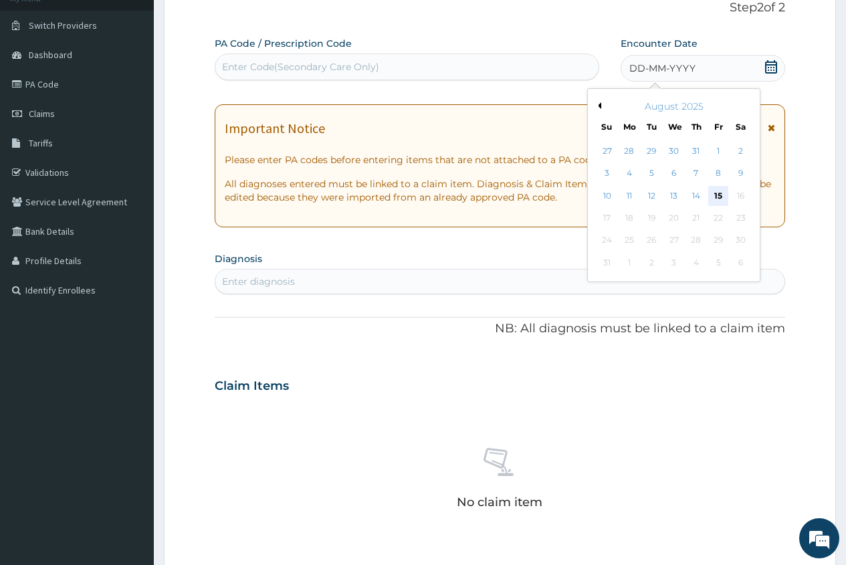
click at [719, 197] on div "15" at bounding box center [718, 196] width 20 height 20
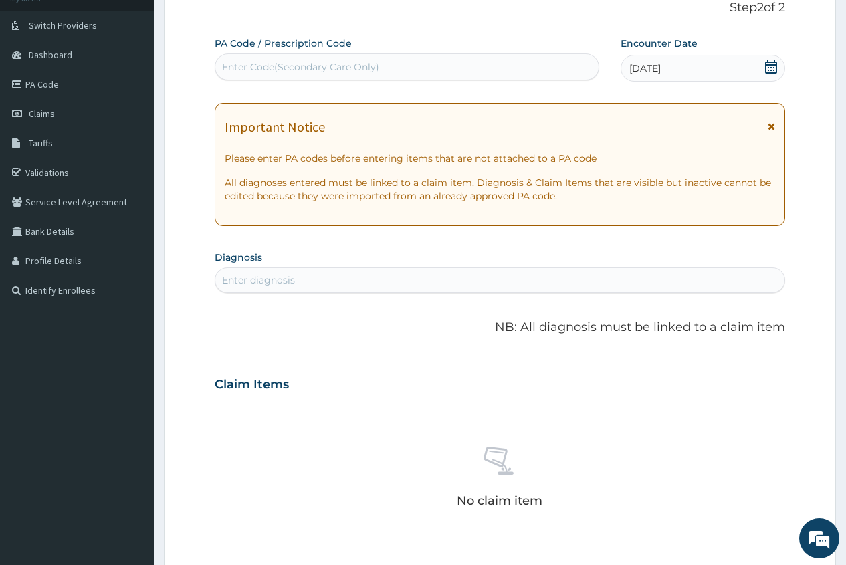
click at [250, 284] on div "Enter diagnosis" at bounding box center [258, 280] width 73 height 13
type input "MYALG"
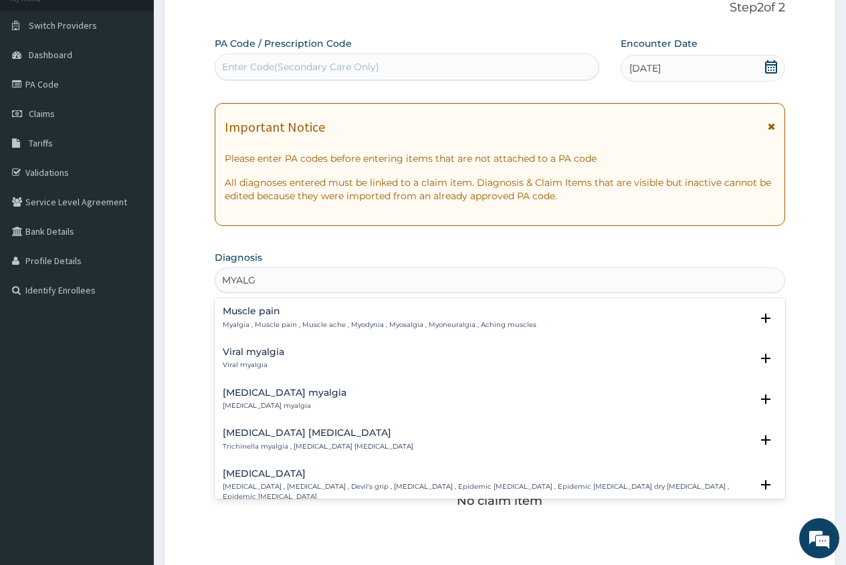
click at [268, 317] on div "Muscle pain Myalgia , Muscle pain , Muscle ache , Myodynia , Myosalgia , Myoneu…" at bounding box center [380, 317] width 314 height 23
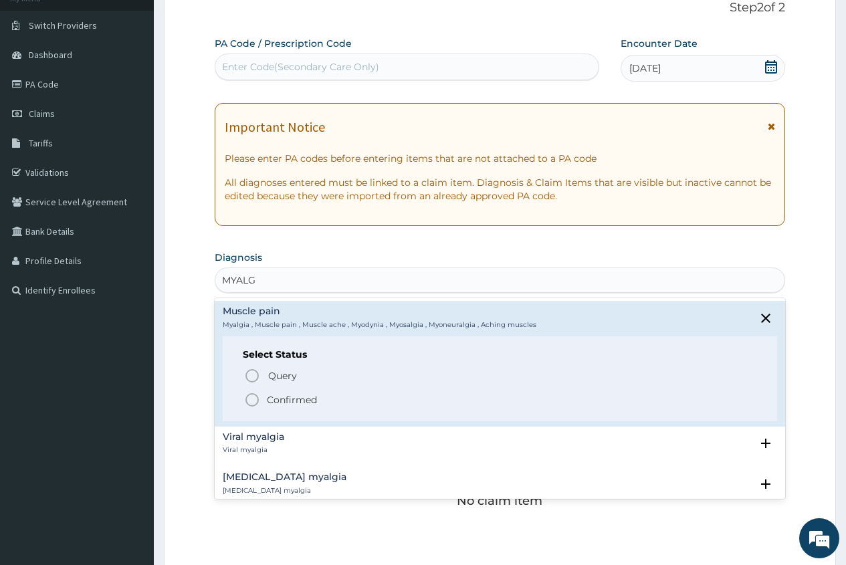
click at [263, 399] on span "Confirmed" at bounding box center [500, 400] width 513 height 16
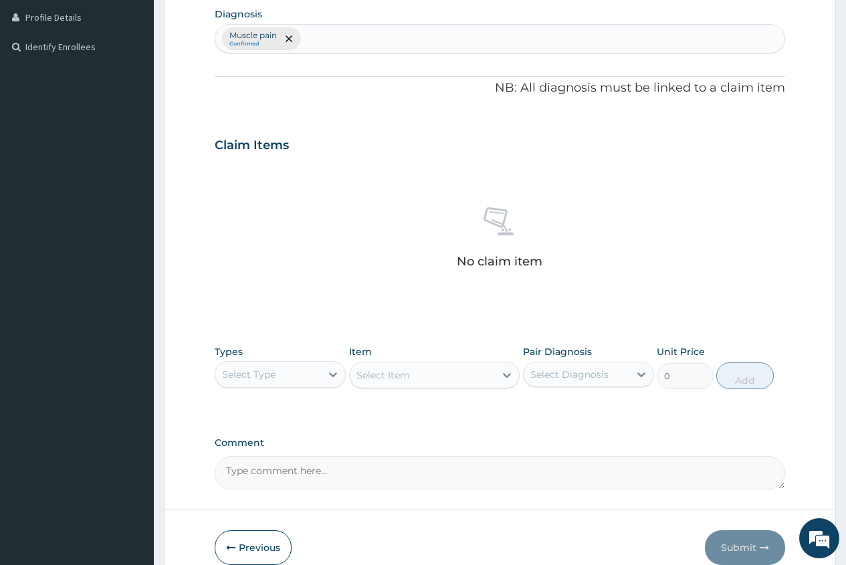
scroll to position [358, 0]
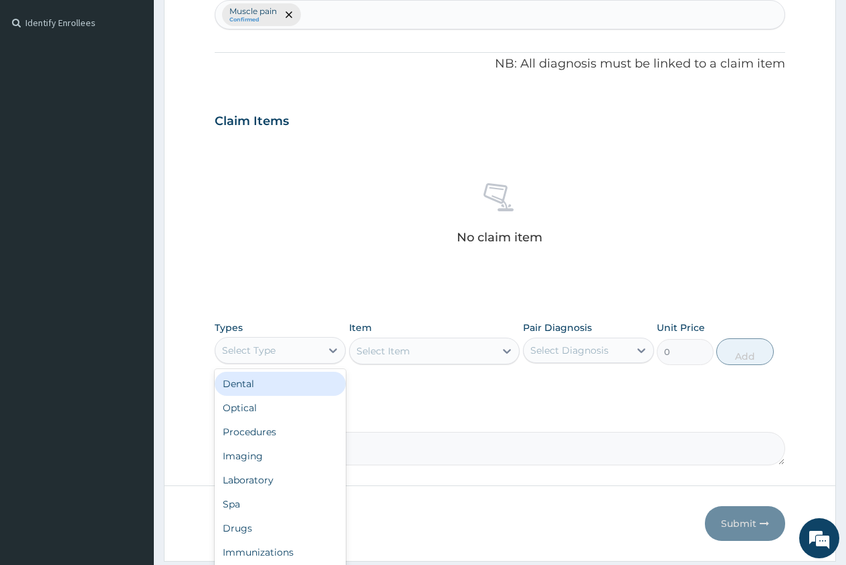
click at [285, 352] on div "Select Type" at bounding box center [268, 350] width 106 height 21
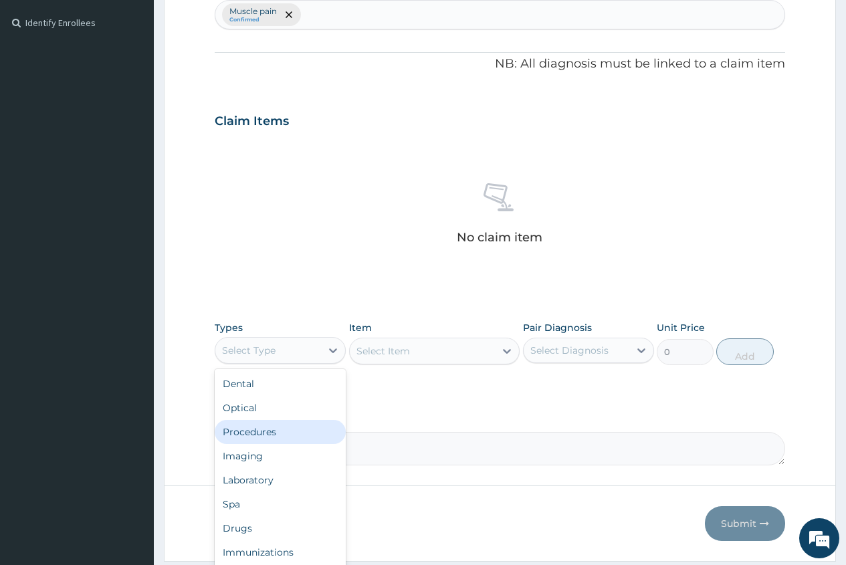
click at [287, 431] on div "Procedures" at bounding box center [280, 432] width 131 height 24
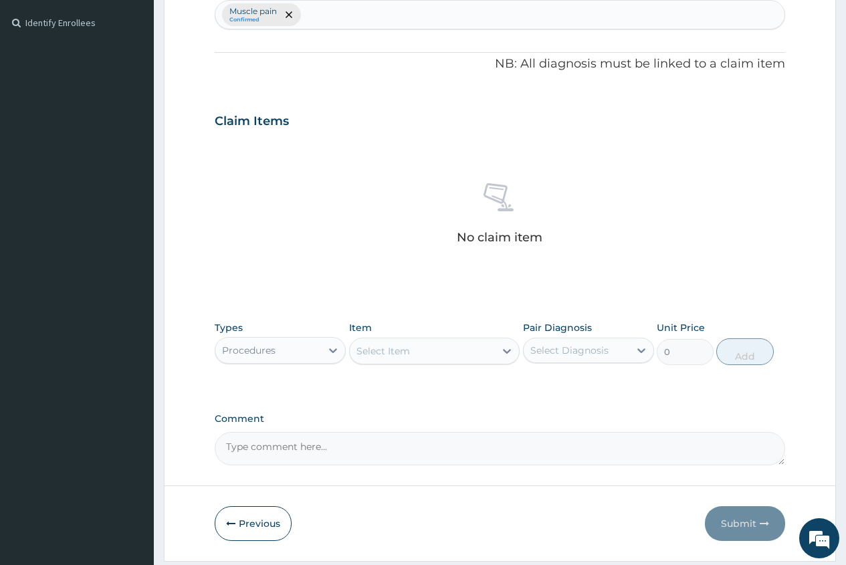
click at [372, 352] on div "Select Item" at bounding box center [383, 350] width 54 height 13
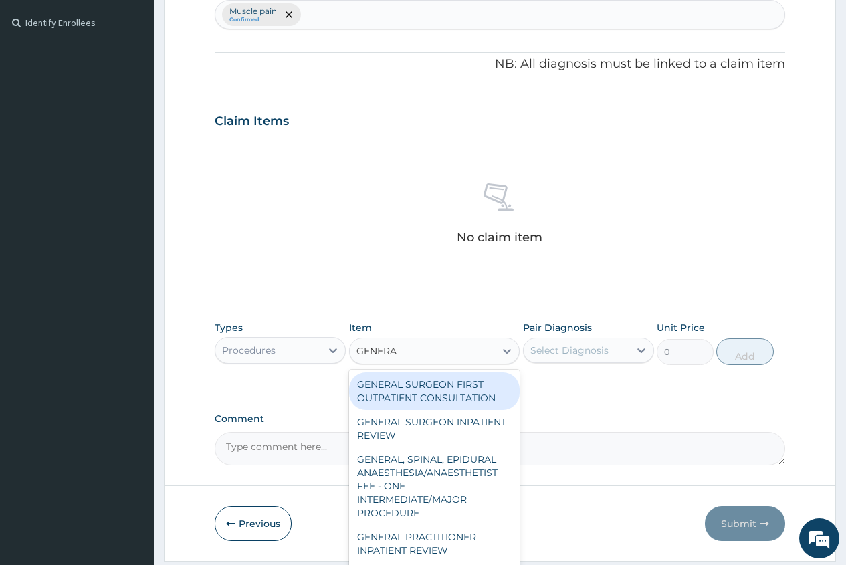
type input "GENERAL"
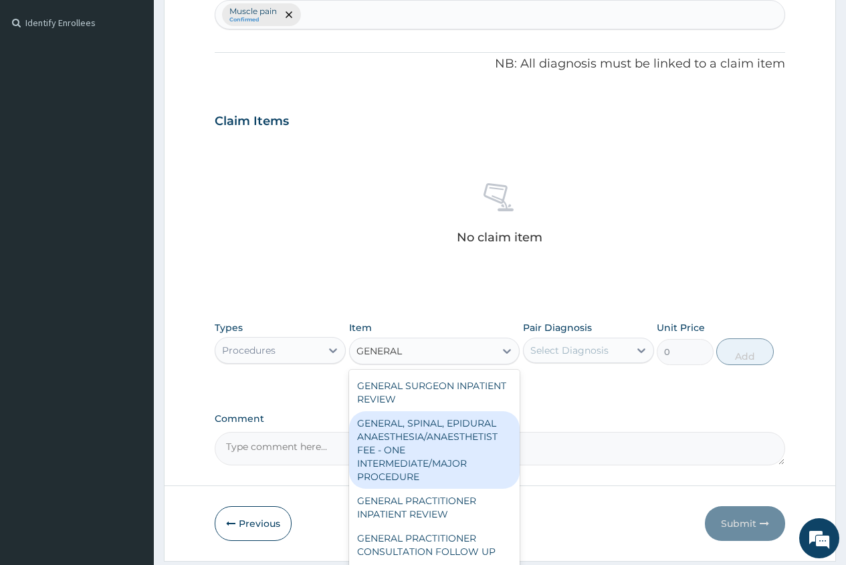
scroll to position [67, 0]
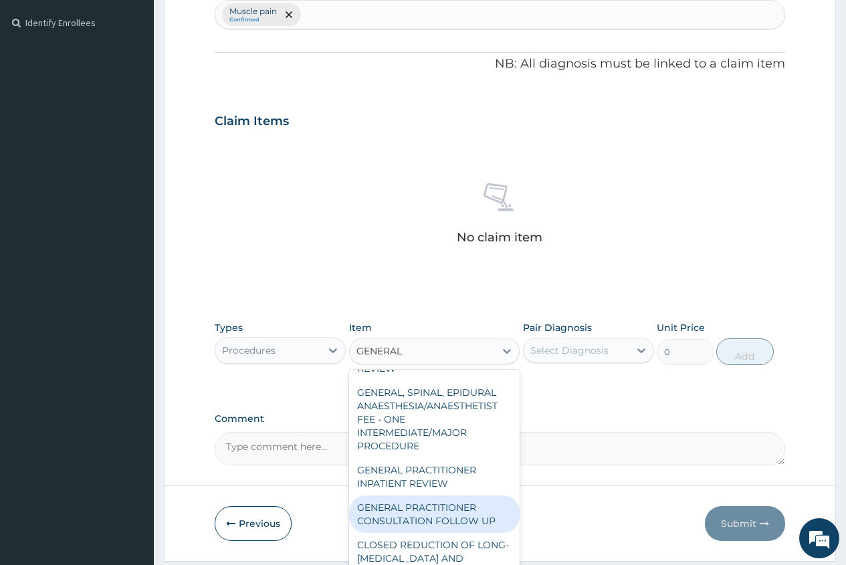
click at [467, 523] on div "GENERAL PRACTITIONER CONSULTATION FOLLOW UP" at bounding box center [434, 514] width 171 height 37
type input "1875"
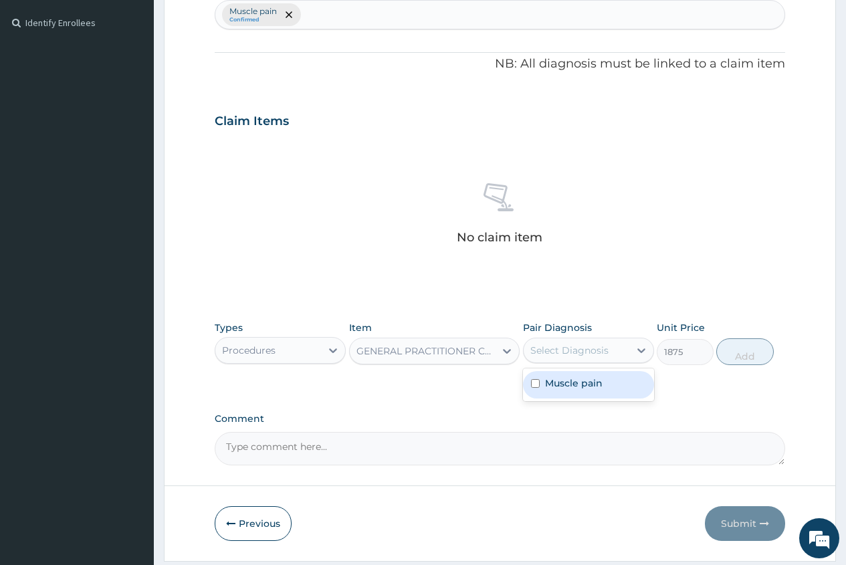
click at [599, 342] on div "Select Diagnosis" at bounding box center [577, 350] width 106 height 21
click at [574, 385] on label "Muscle pain" at bounding box center [574, 383] width 58 height 13
checkbox input "true"
click at [734, 354] on button "Add" at bounding box center [744, 351] width 57 height 27
type input "0"
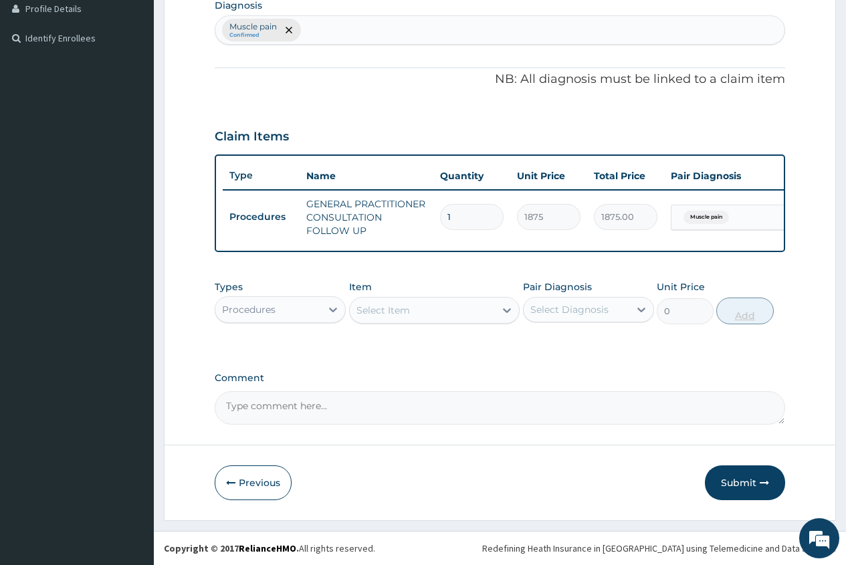
scroll to position [353, 0]
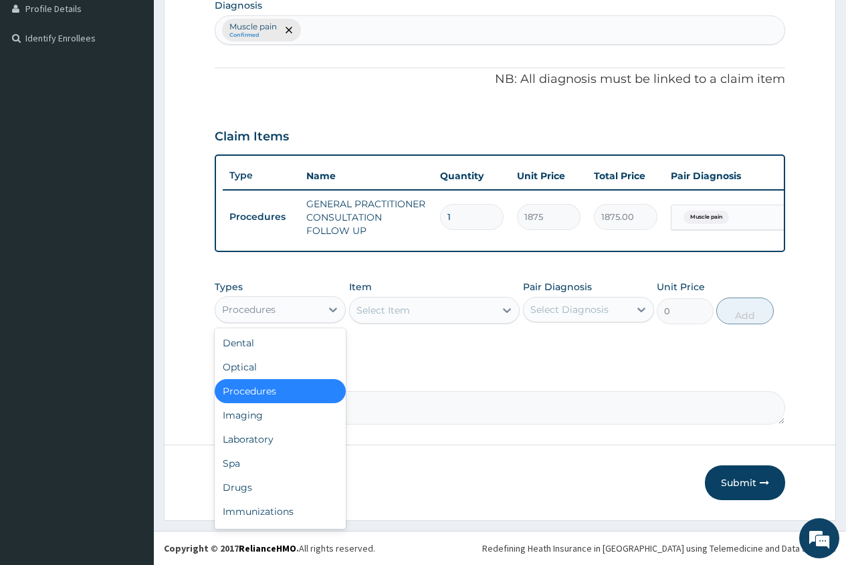
click at [281, 302] on div "Procedures" at bounding box center [268, 309] width 106 height 21
click at [277, 494] on div "Drugs" at bounding box center [280, 487] width 131 height 24
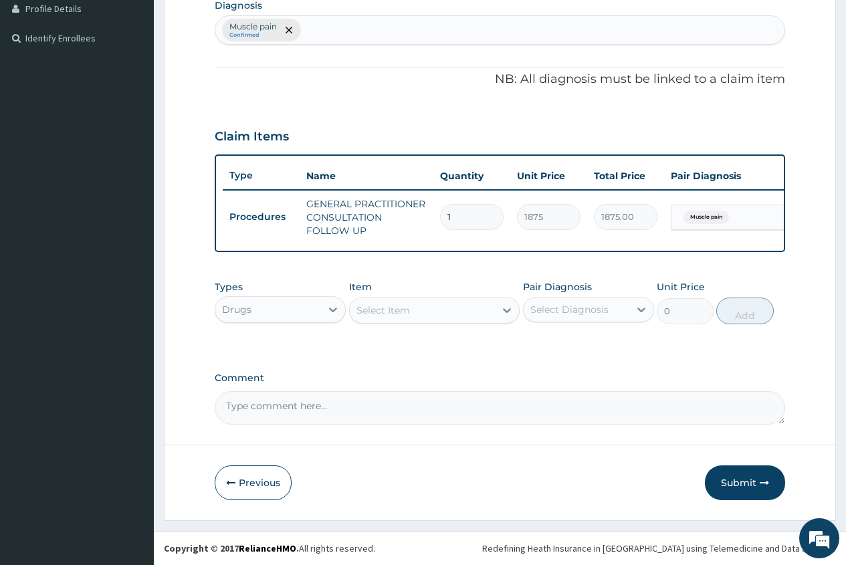
click at [368, 316] on div "Select Item" at bounding box center [383, 310] width 54 height 13
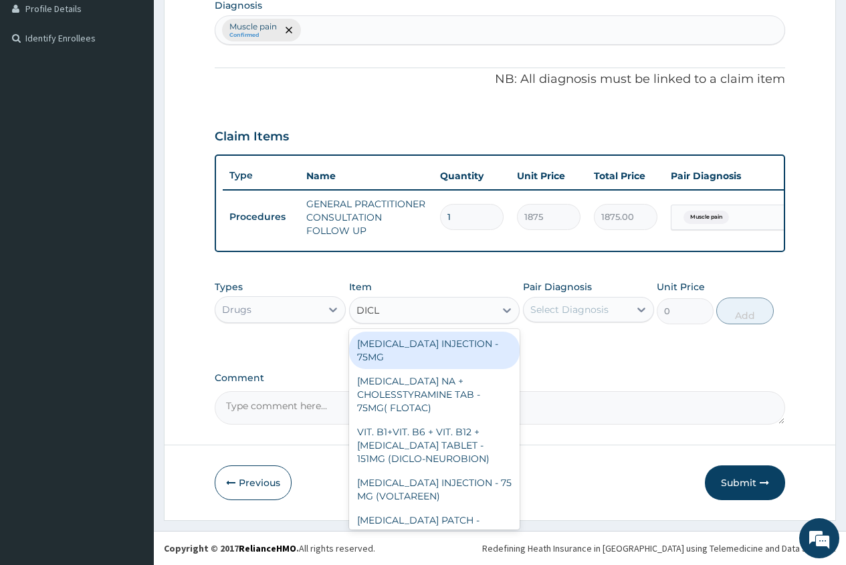
type input "DICLO"
click at [436, 354] on div "[MEDICAL_DATA] INJECTION - 75MG" at bounding box center [434, 350] width 171 height 37
type input "420"
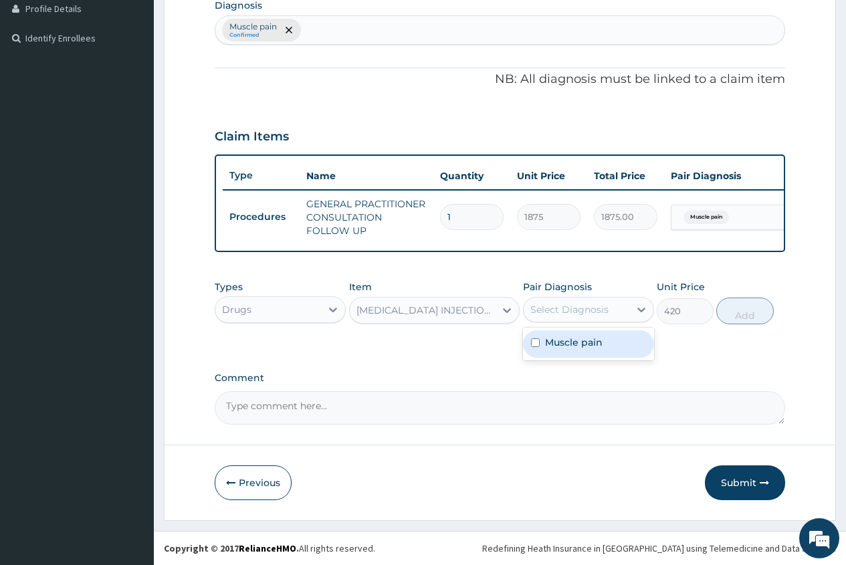
click at [540, 316] on div "Select Diagnosis" at bounding box center [569, 309] width 78 height 13
click at [590, 341] on label "Muscle pain" at bounding box center [574, 342] width 58 height 13
checkbox input "true"
click at [742, 310] on button "Add" at bounding box center [744, 311] width 57 height 27
type input "0"
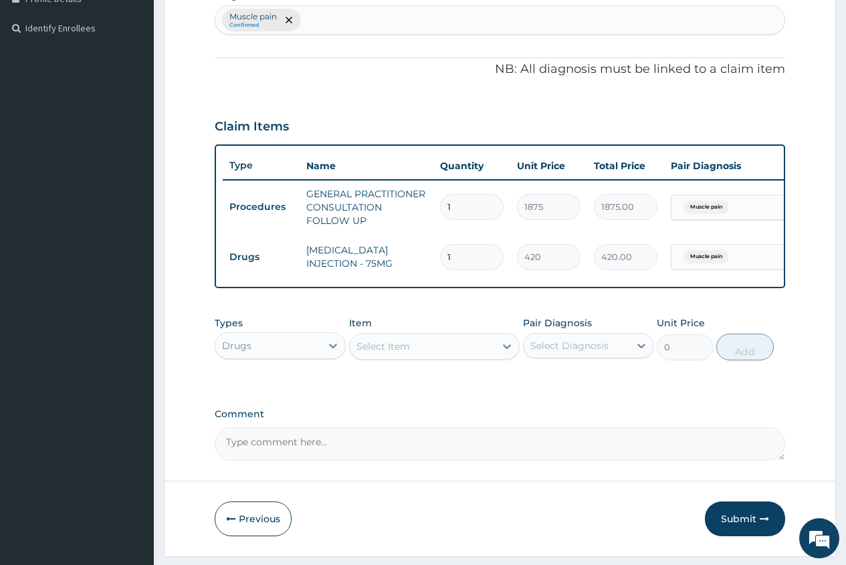
click at [366, 353] on div "Select Item" at bounding box center [383, 346] width 54 height 13
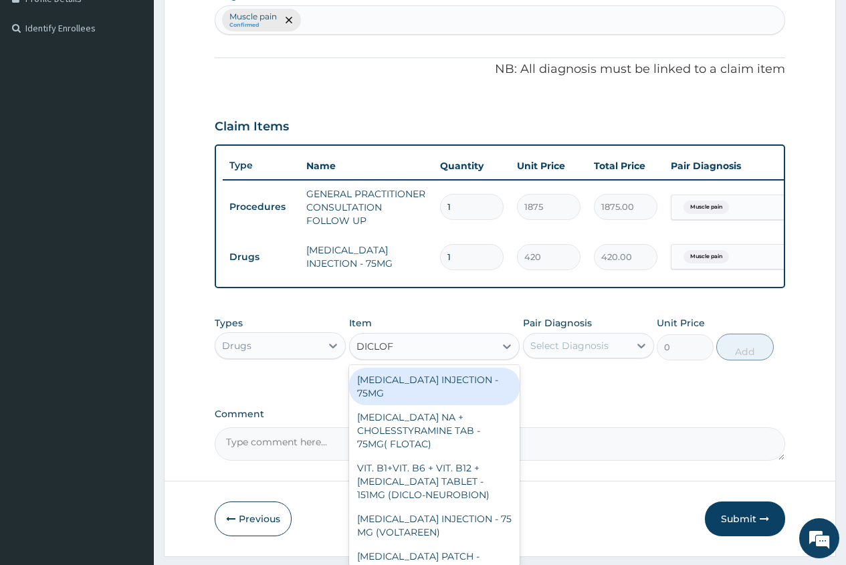
type input "DICLOFE"
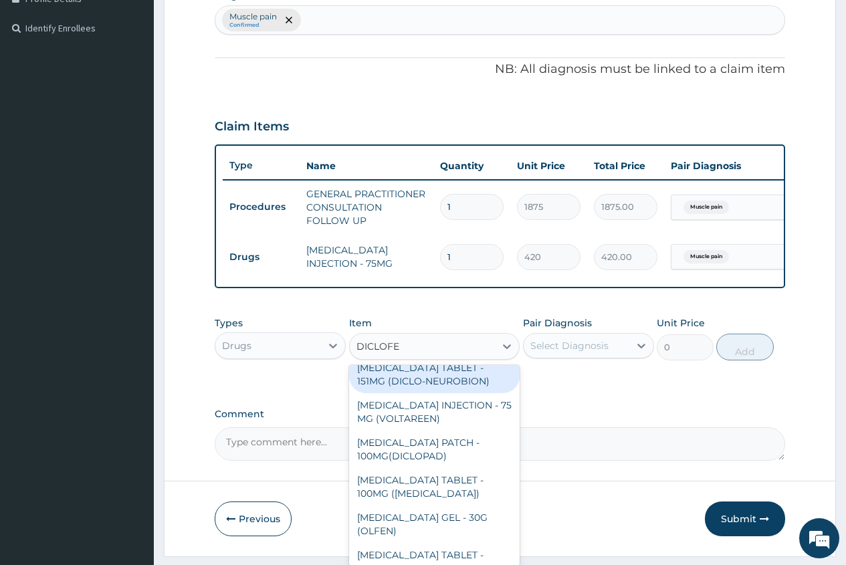
scroll to position [134, 0]
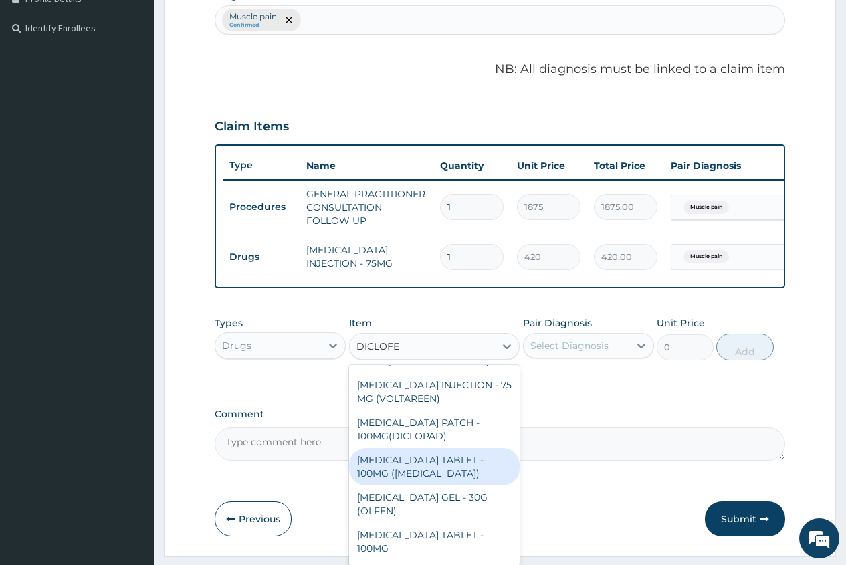
click at [439, 471] on div "[MEDICAL_DATA] TABLET - 100MG ([MEDICAL_DATA])" at bounding box center [434, 466] width 171 height 37
type input "78.39999999999999"
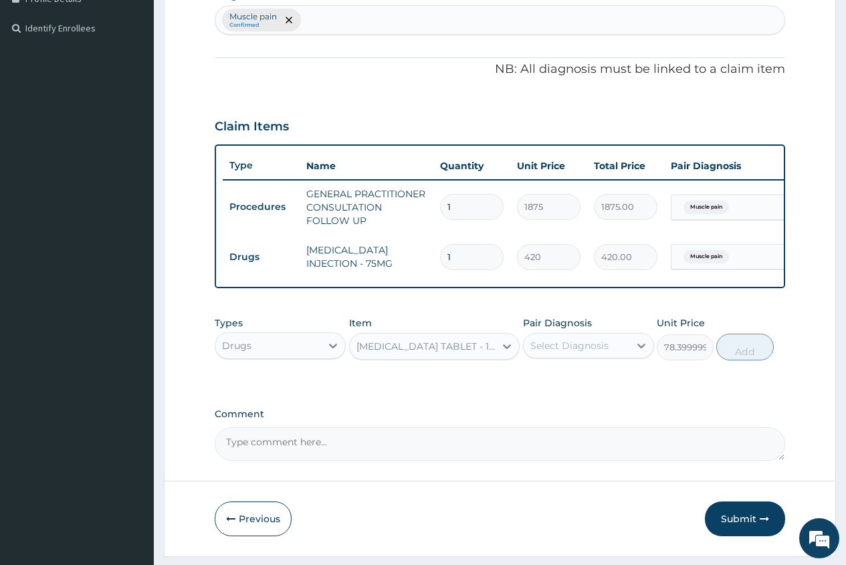
click at [578, 349] on div "Select Diagnosis" at bounding box center [569, 345] width 78 height 13
click at [580, 385] on label "Muscle pain" at bounding box center [574, 378] width 58 height 13
checkbox input "true"
click at [740, 360] on button "Add" at bounding box center [744, 347] width 57 height 27
type input "0"
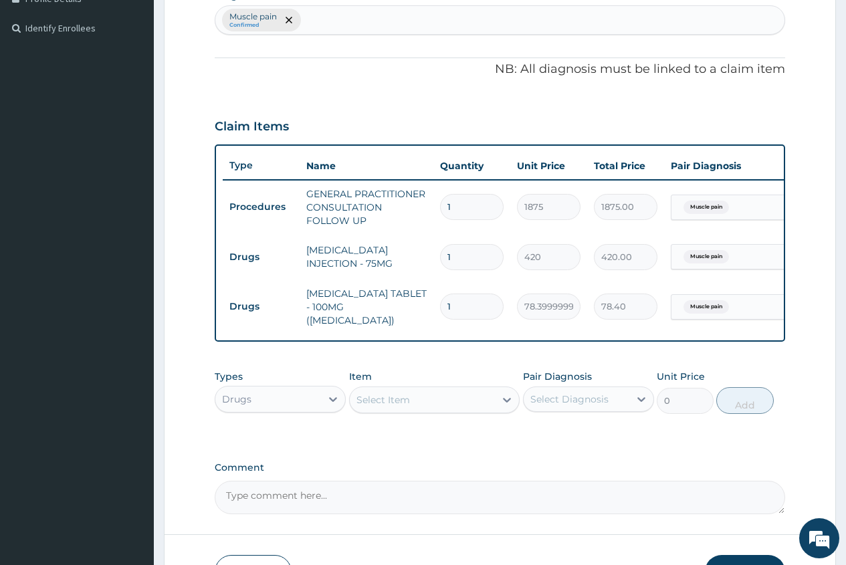
type input "10"
type input "784.00"
type input "10"
click at [372, 401] on div "Select Item" at bounding box center [383, 399] width 54 height 13
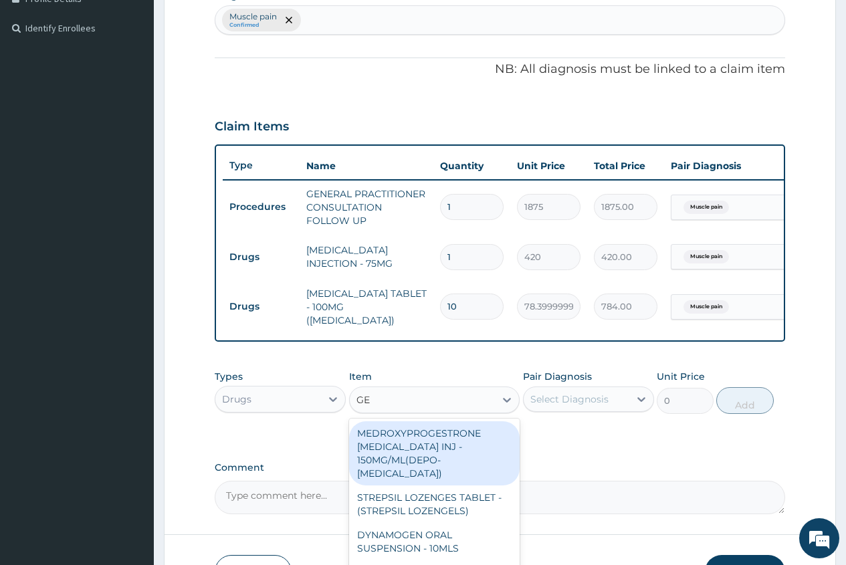
type input "GEL"
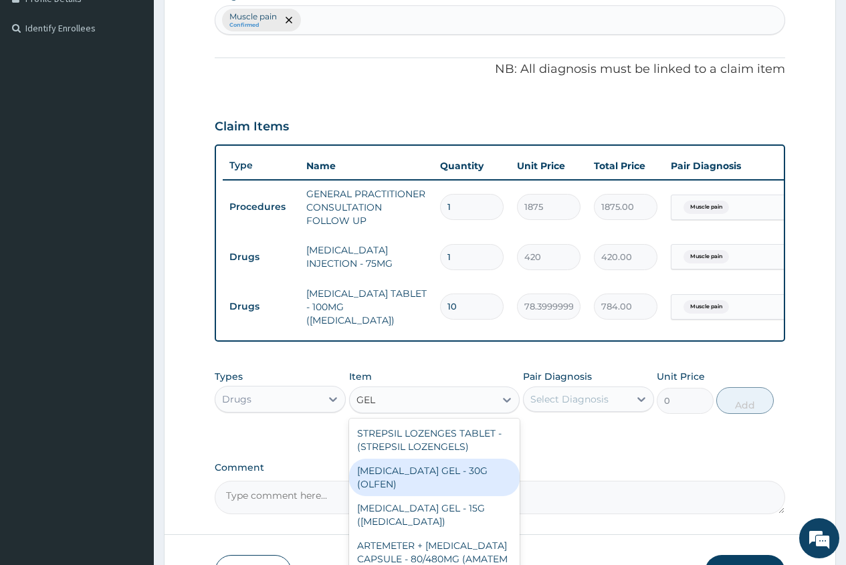
click at [406, 473] on div "[MEDICAL_DATA] GEL - 30G (OLFEN)" at bounding box center [434, 477] width 171 height 37
type input "1120"
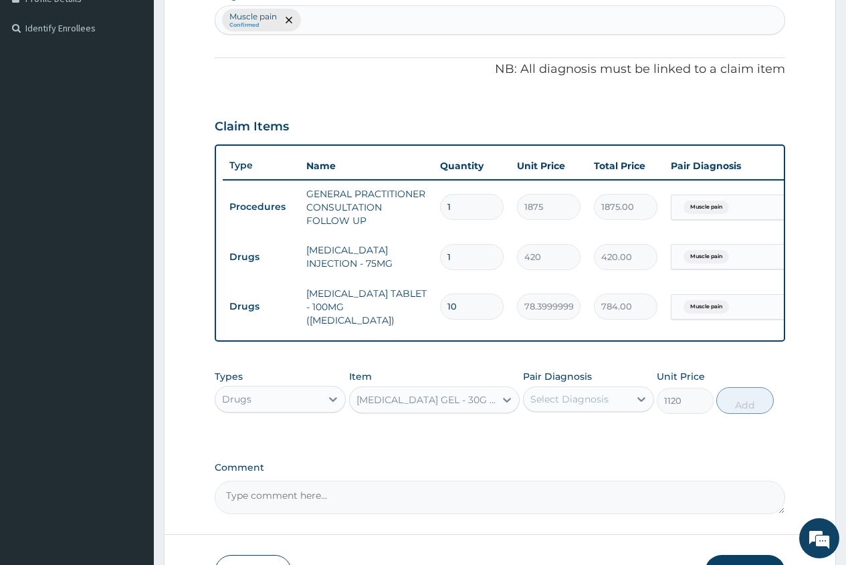
click at [556, 399] on div "Select Diagnosis" at bounding box center [569, 399] width 78 height 13
click at [616, 443] on div "Muscle pain" at bounding box center [588, 433] width 131 height 27
checkbox input "true"
click at [746, 413] on button "Add" at bounding box center [744, 400] width 57 height 27
type input "0"
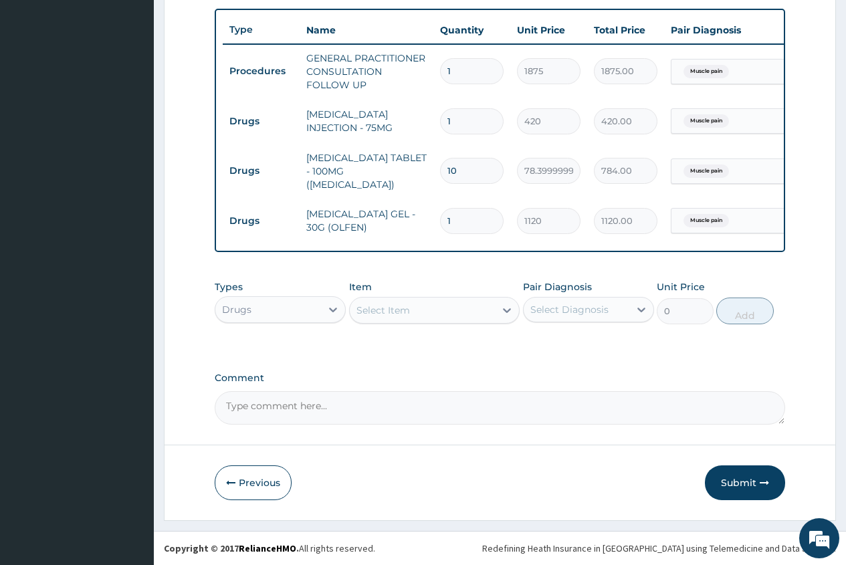
scroll to position [492, 0]
click at [735, 484] on button "Submit" at bounding box center [745, 482] width 80 height 35
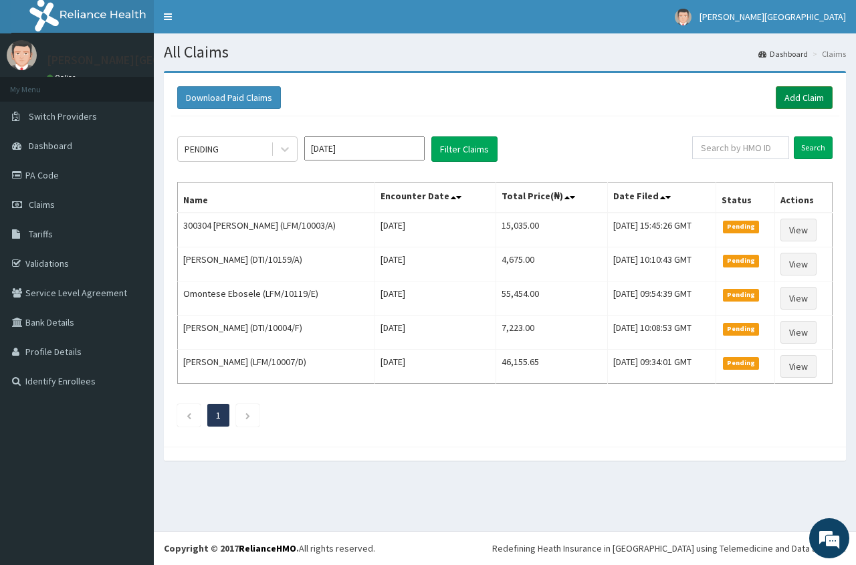
click at [796, 94] on link "Add Claim" at bounding box center [804, 97] width 57 height 23
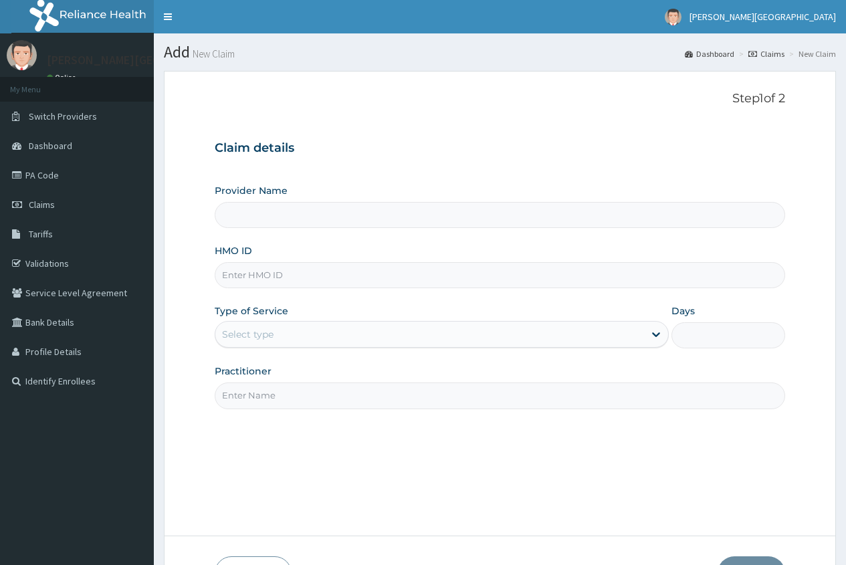
type input "[PERSON_NAME][GEOGRAPHIC_DATA]"
click at [239, 284] on input "HMO ID" at bounding box center [500, 275] width 570 height 26
type input "LFM/10060/D"
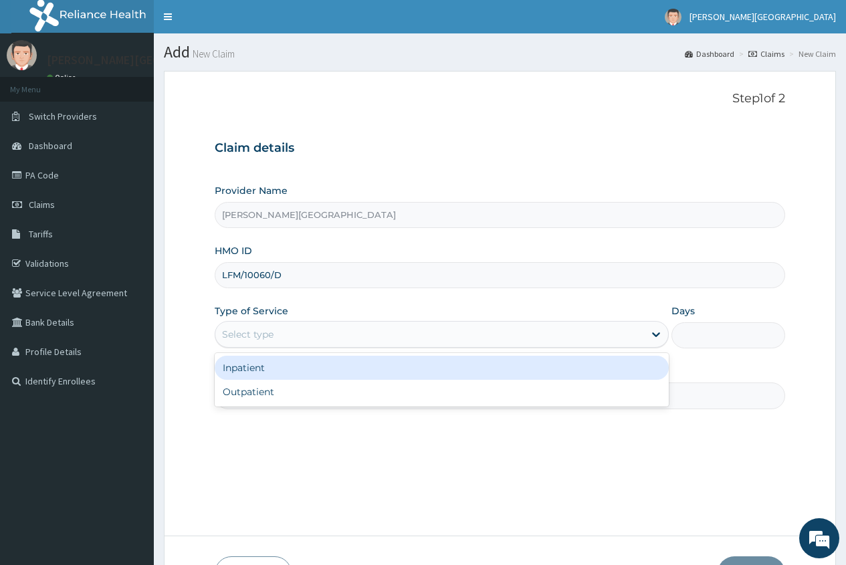
click at [251, 328] on div "Select type" at bounding box center [247, 334] width 51 height 13
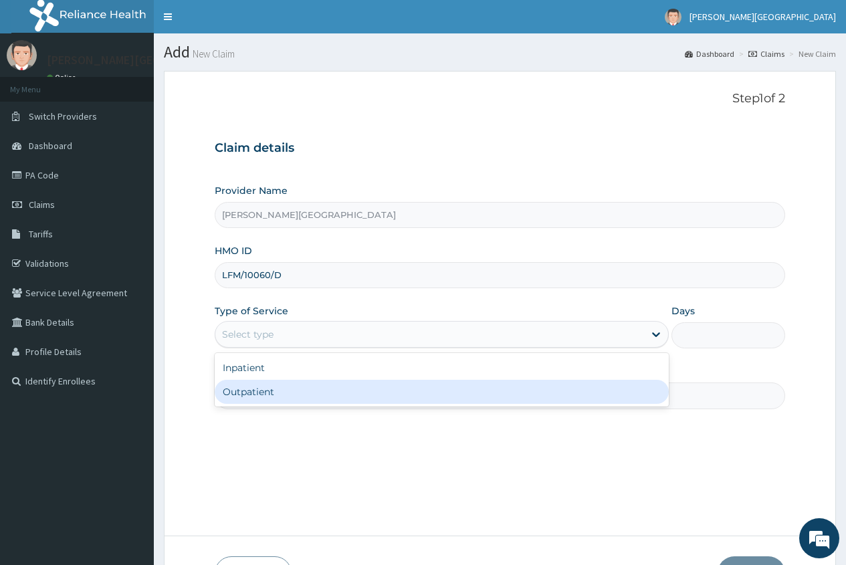
click at [239, 391] on div "Outpatient" at bounding box center [442, 392] width 454 height 24
type input "1"
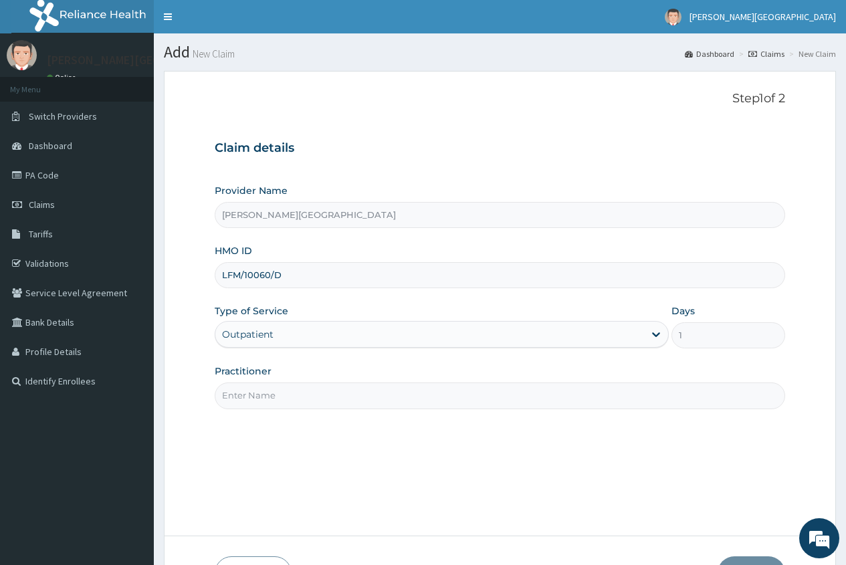
click at [235, 397] on input "Practitioner" at bounding box center [500, 396] width 570 height 26
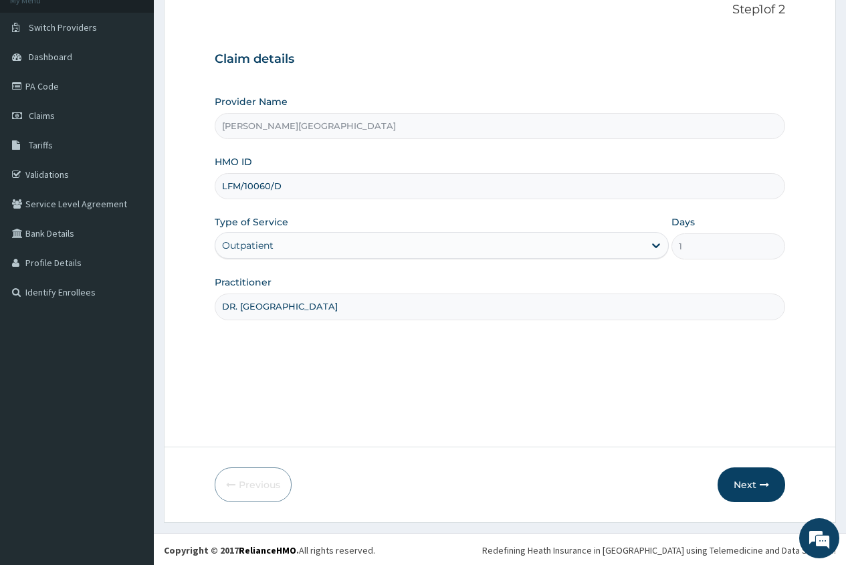
scroll to position [91, 0]
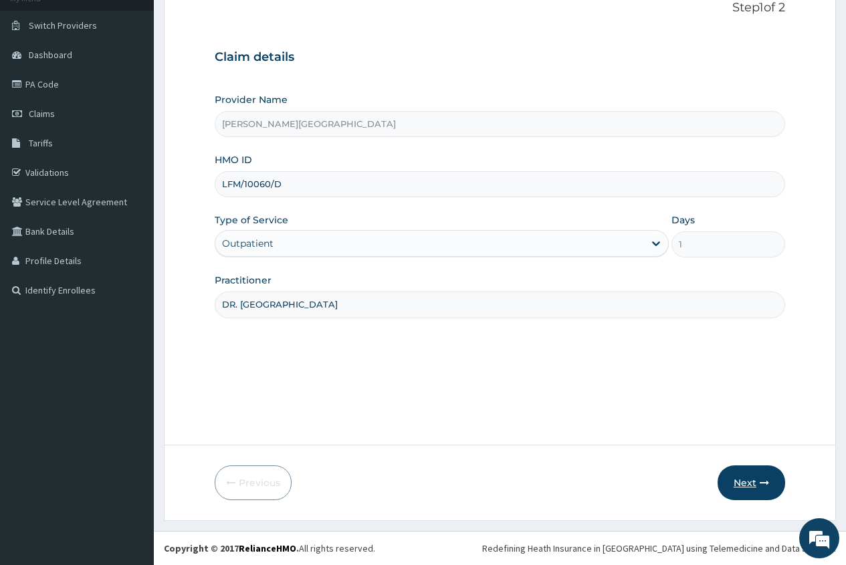
type input "DR. ADERHA"
click at [744, 482] on button "Next" at bounding box center [752, 482] width 68 height 35
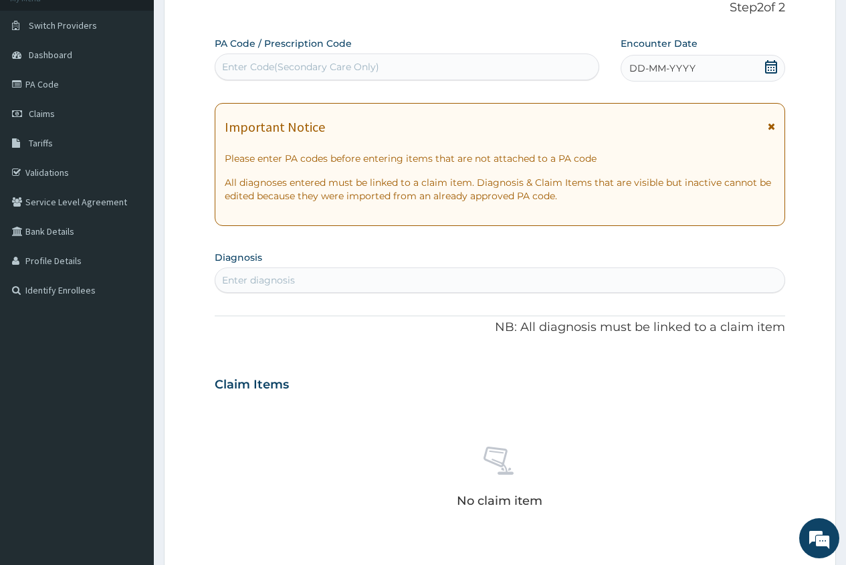
click at [769, 64] on icon at bounding box center [771, 66] width 12 height 13
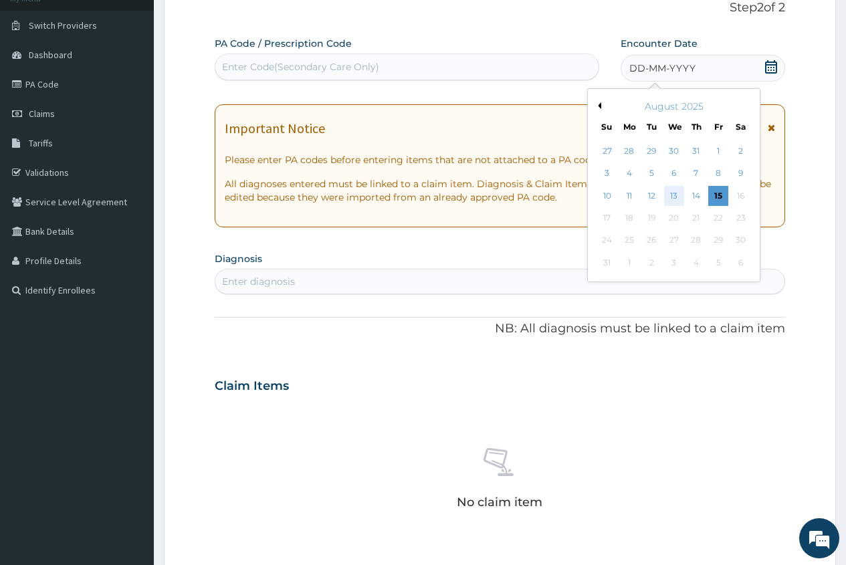
click at [674, 195] on div "13" at bounding box center [673, 196] width 20 height 20
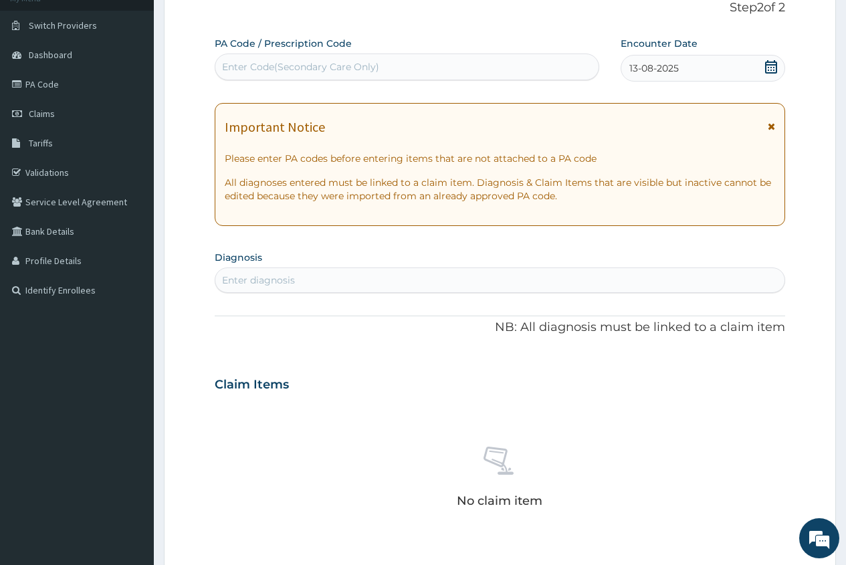
click at [264, 280] on div "Enter diagnosis" at bounding box center [258, 280] width 73 height 13
type input "PLASMOD"
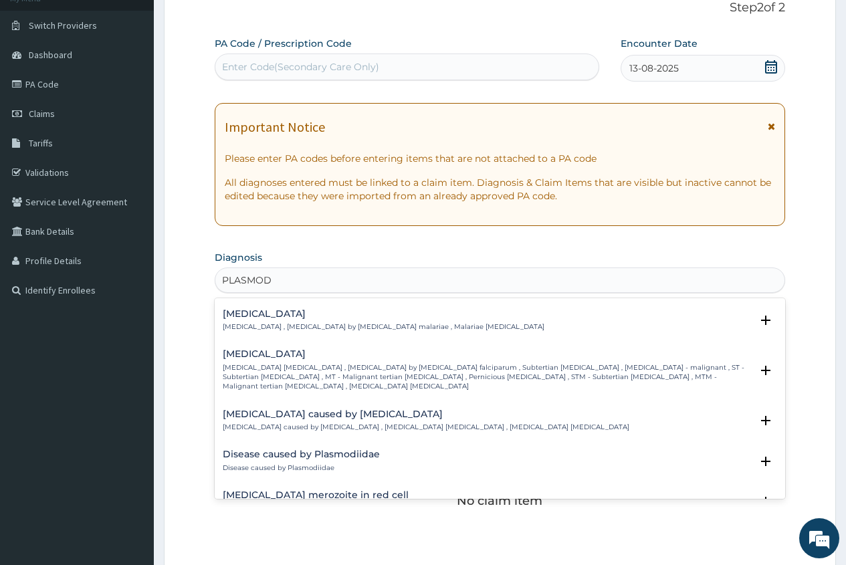
scroll to position [134, 0]
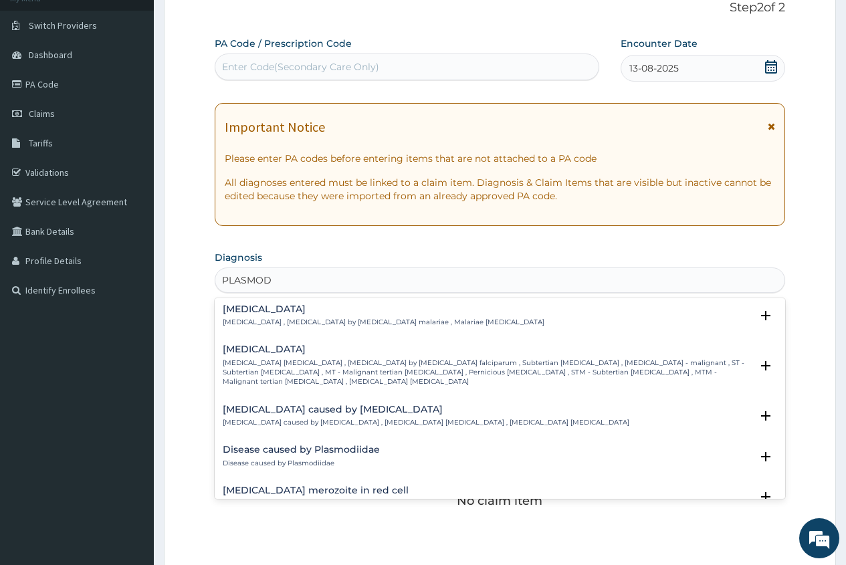
click at [249, 352] on h4 "[MEDICAL_DATA]" at bounding box center [487, 349] width 528 height 10
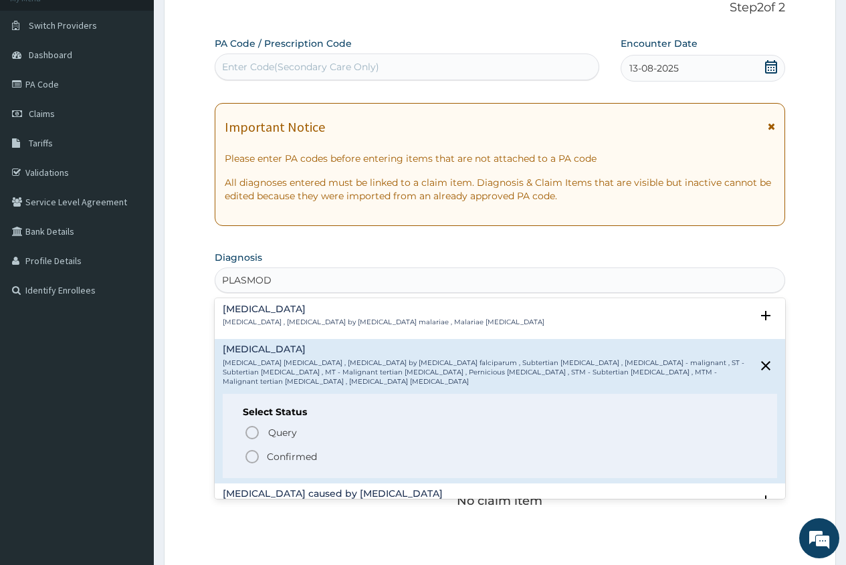
click at [291, 450] on p "Confirmed" at bounding box center [292, 456] width 50 height 13
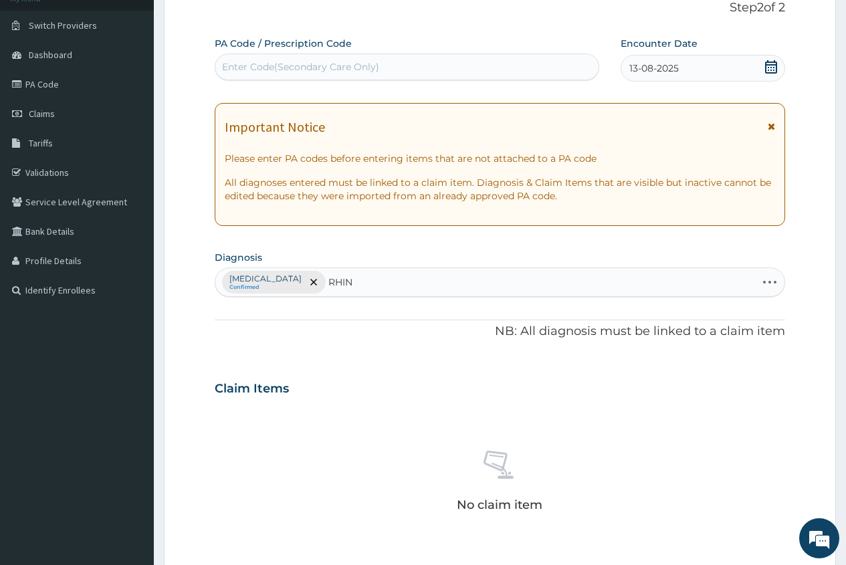
type input "RHINI"
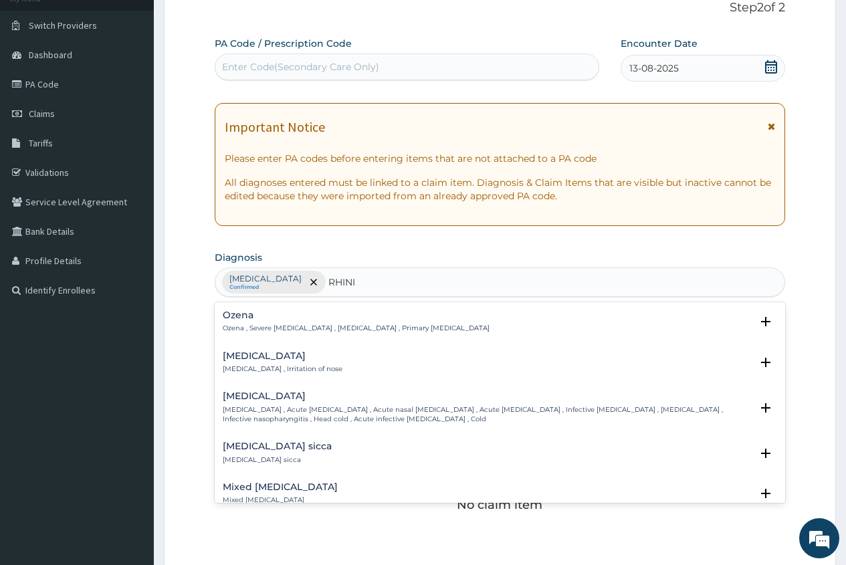
click at [243, 360] on h4 "Rhinitis" at bounding box center [283, 356] width 120 height 10
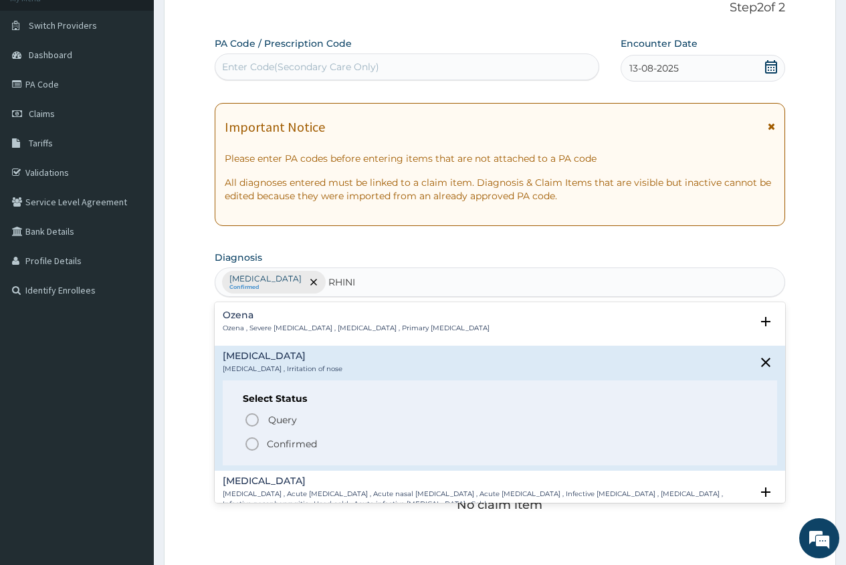
click at [246, 441] on icon "status option filled" at bounding box center [252, 444] width 16 height 16
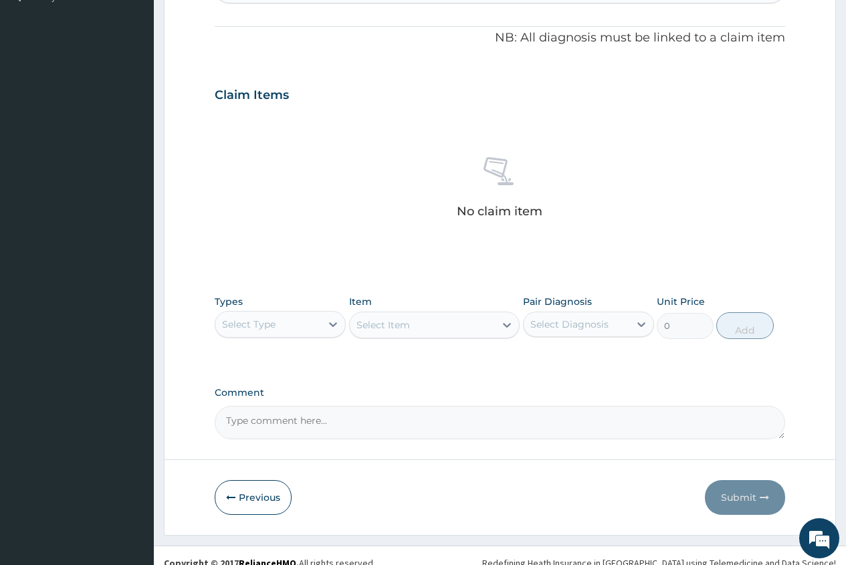
scroll to position [399, 0]
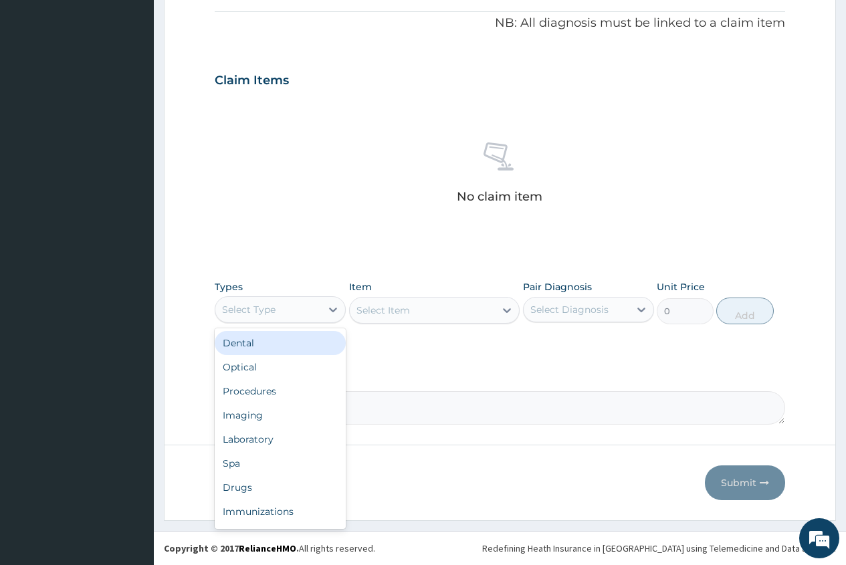
click at [305, 307] on div "Select Type" at bounding box center [268, 309] width 106 height 21
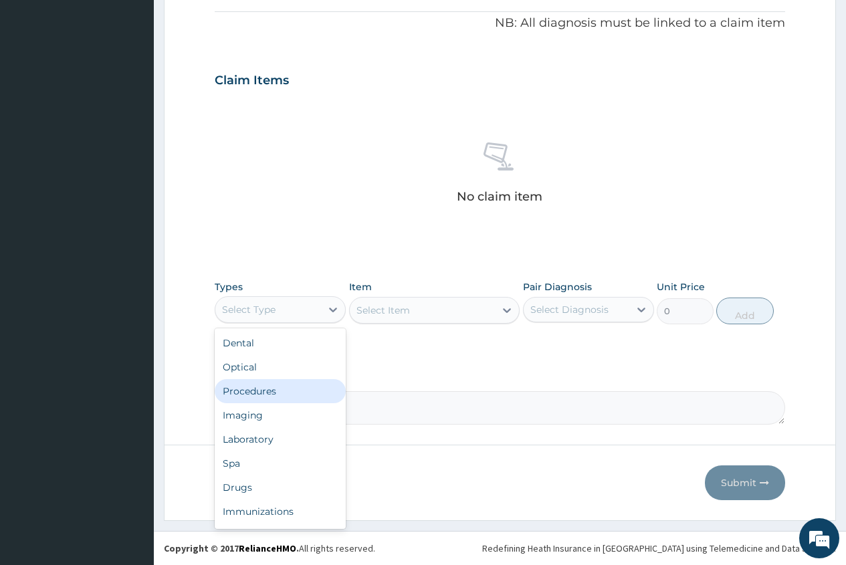
click at [272, 392] on div "Procedures" at bounding box center [280, 391] width 131 height 24
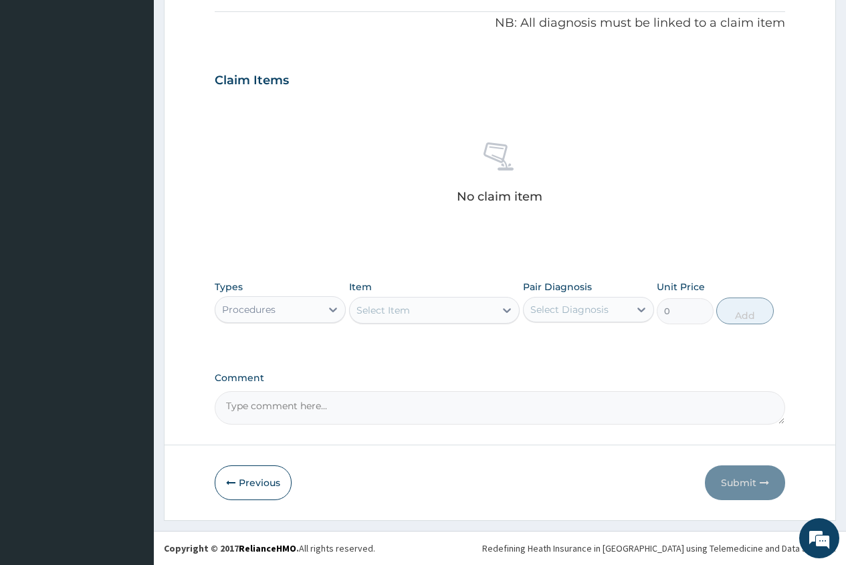
click at [357, 308] on div "Select Item" at bounding box center [423, 310] width 146 height 21
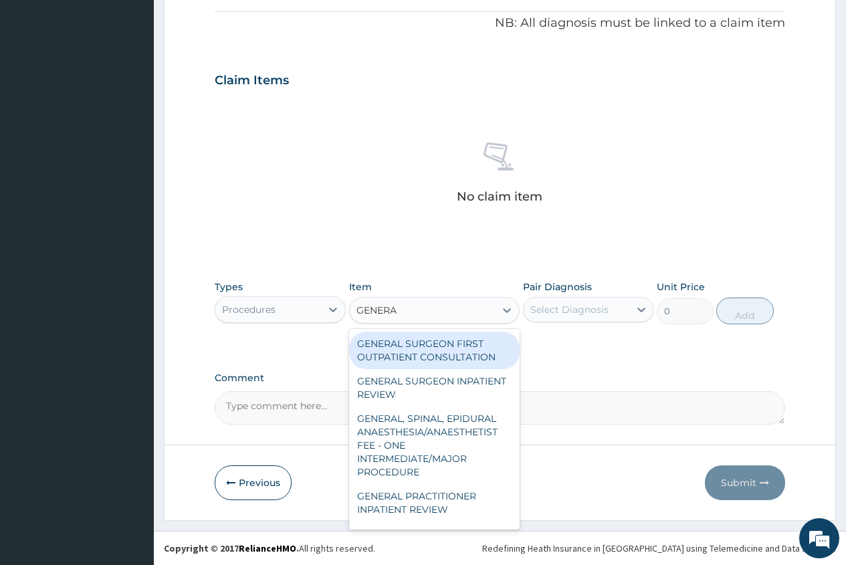
type input "GENERAL"
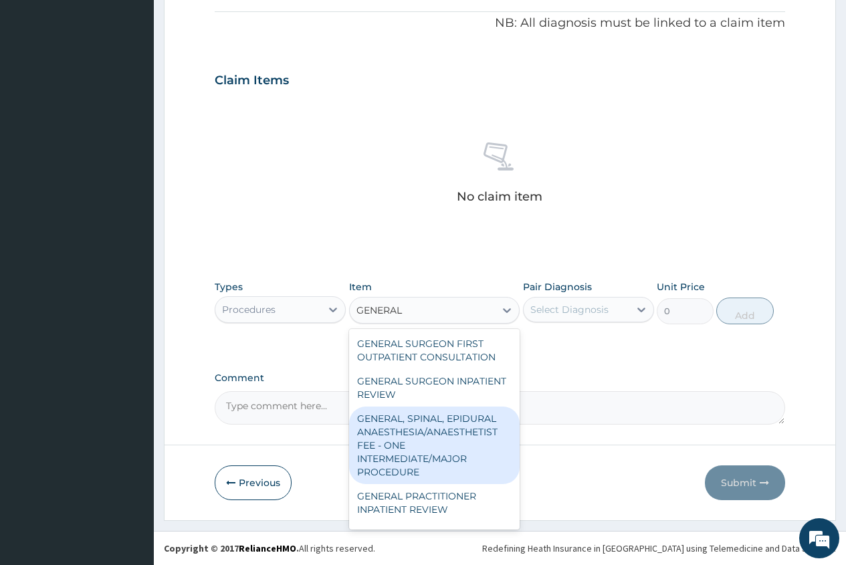
scroll to position [67, 0]
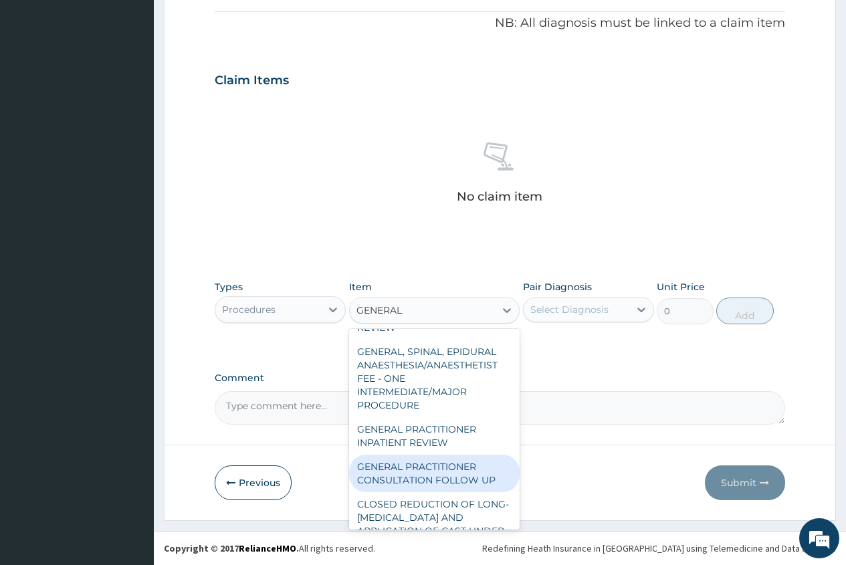
click at [449, 465] on div "GENERAL PRACTITIONER CONSULTATION FOLLOW UP" at bounding box center [434, 473] width 171 height 37
type input "1875"
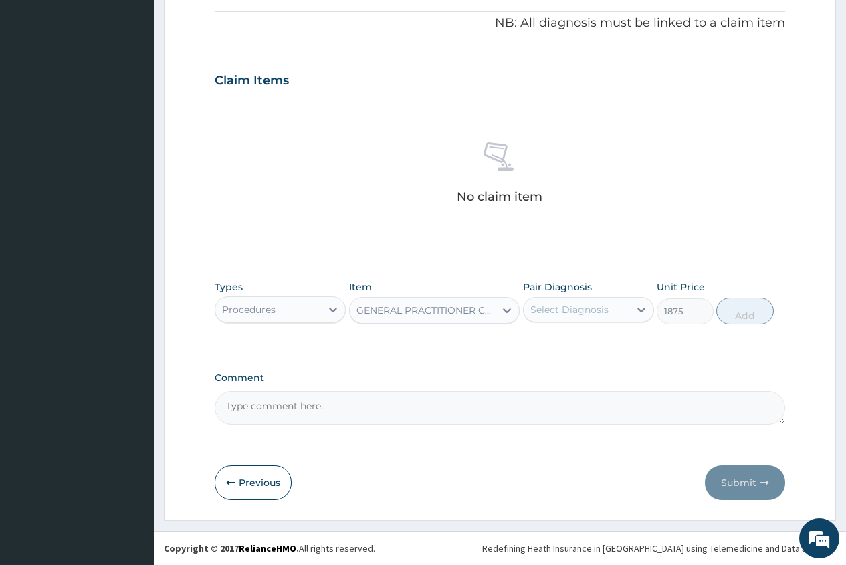
click at [609, 302] on div "Select Diagnosis" at bounding box center [577, 309] width 106 height 21
click at [581, 339] on label "[MEDICAL_DATA]" at bounding box center [586, 342] width 83 height 13
checkbox input "true"
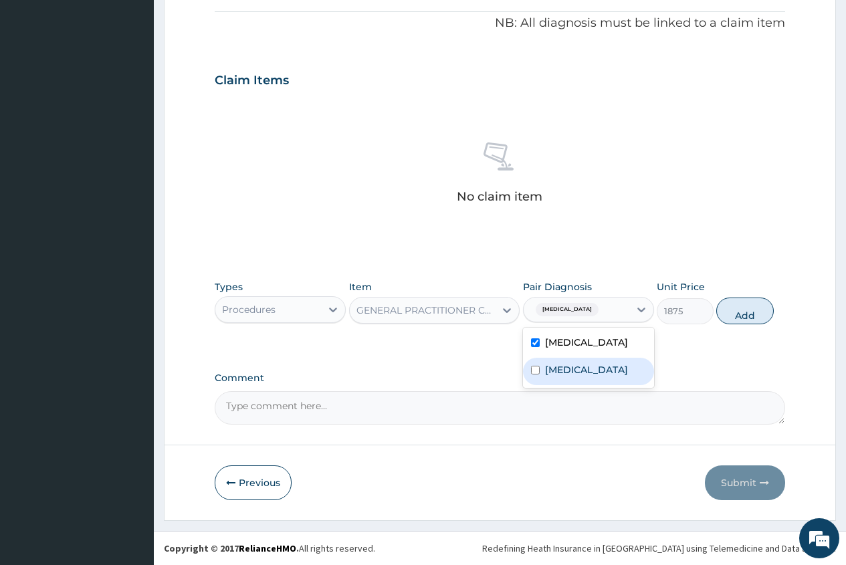
click at [579, 373] on label "Rhinitis" at bounding box center [586, 369] width 83 height 13
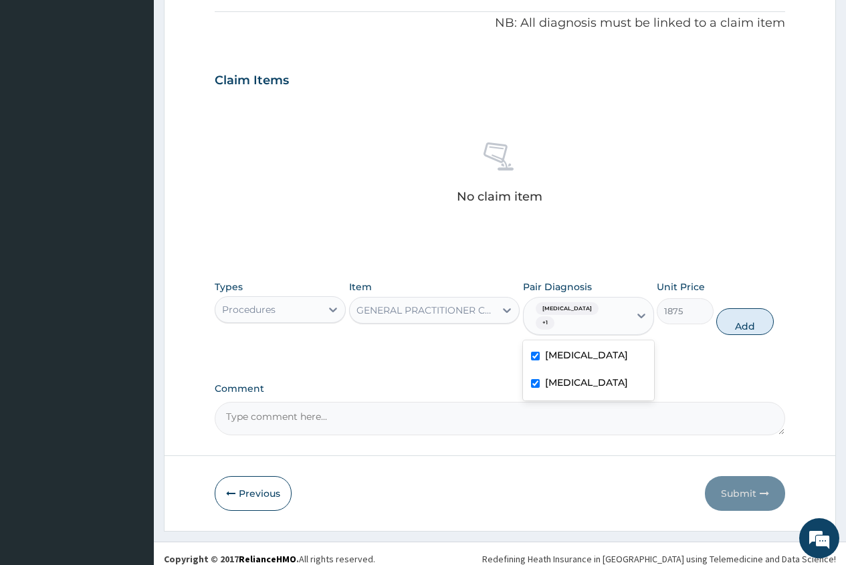
checkbox input "true"
click at [744, 322] on button "Add" at bounding box center [744, 321] width 57 height 27
type input "0"
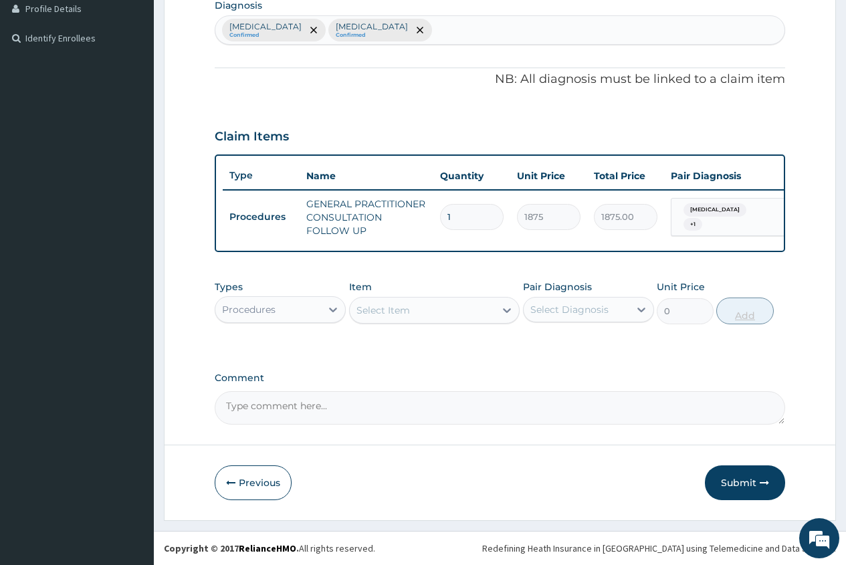
scroll to position [353, 0]
click at [296, 310] on div "Procedures" at bounding box center [268, 309] width 106 height 21
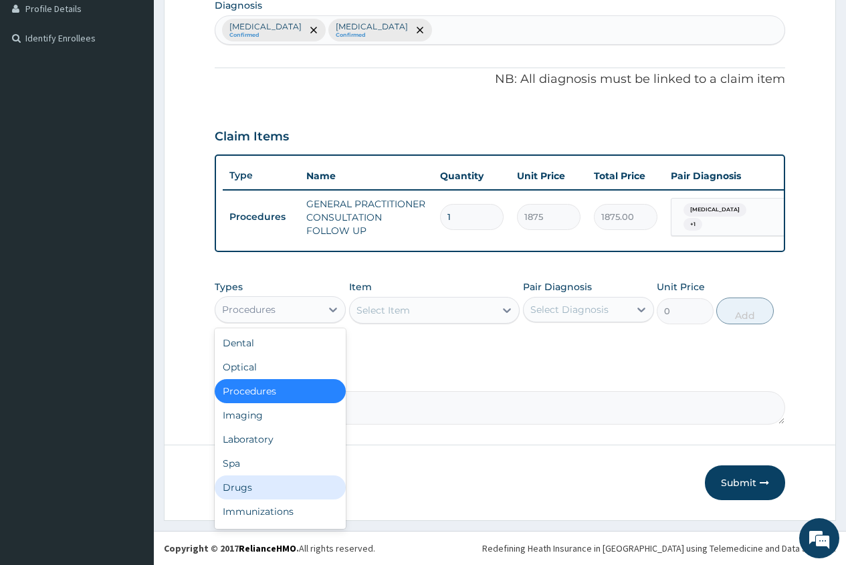
click at [267, 488] on div "Drugs" at bounding box center [280, 487] width 131 height 24
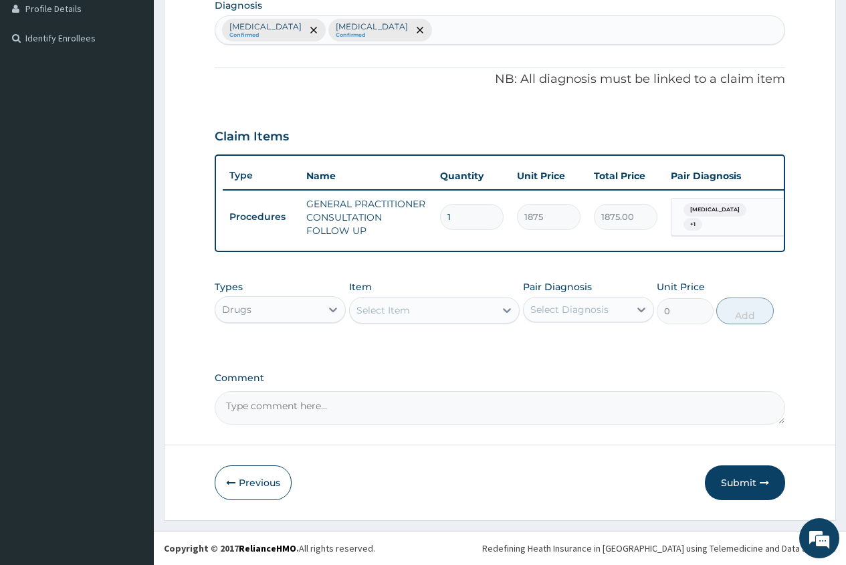
click at [372, 306] on div "Select Item" at bounding box center [383, 310] width 54 height 13
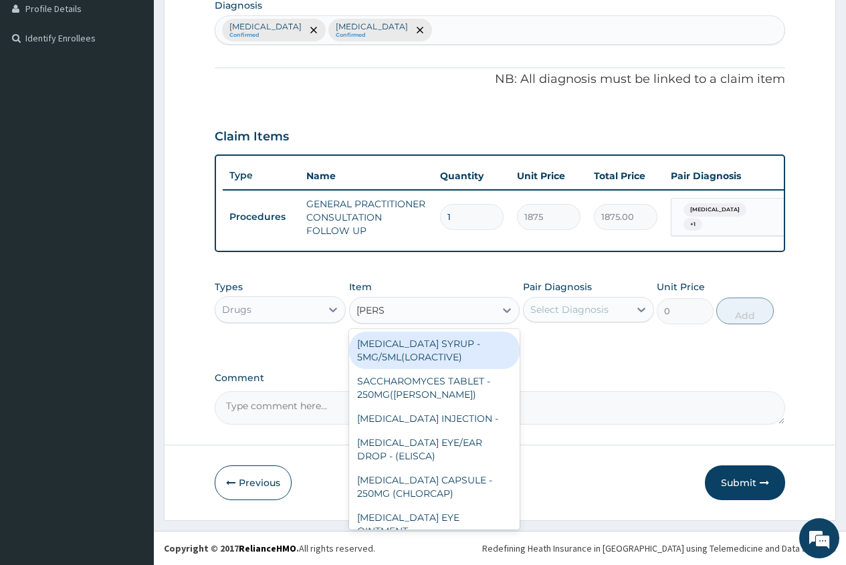
type input "LORAT"
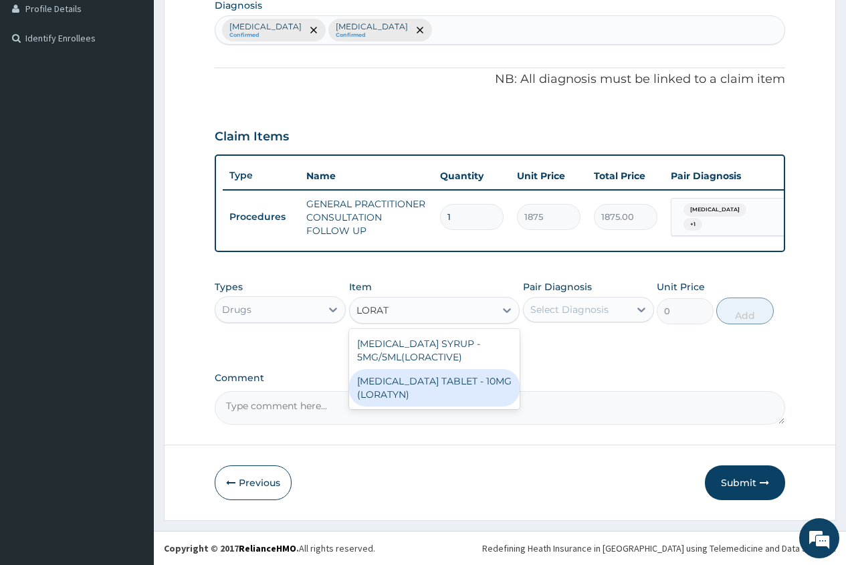
click at [441, 393] on div "[MEDICAL_DATA] TABLET - 10MG (LORATYN)" at bounding box center [434, 387] width 171 height 37
type input "98"
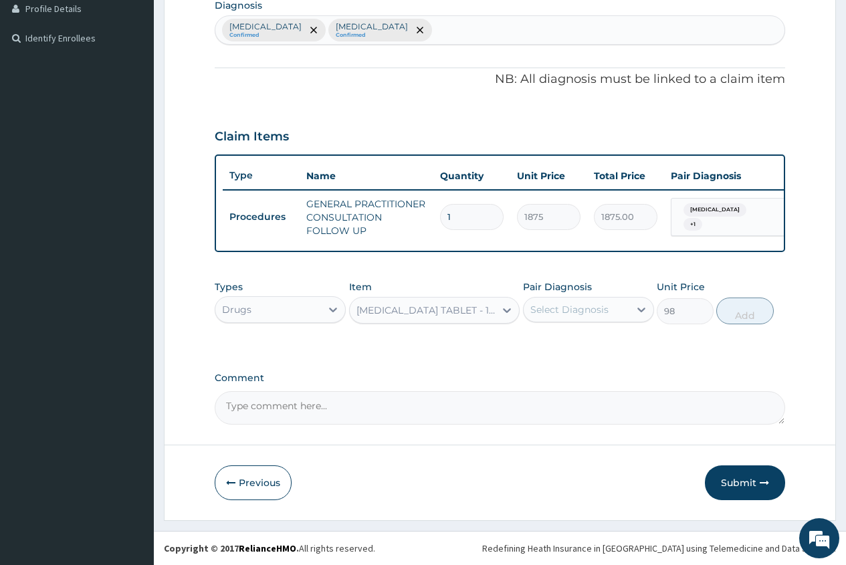
click at [549, 311] on div "Select Diagnosis" at bounding box center [569, 309] width 78 height 13
click at [579, 376] on label "Rhinitis" at bounding box center [586, 369] width 83 height 13
checkbox input "true"
click at [742, 314] on button "Add" at bounding box center [744, 311] width 57 height 27
type input "0"
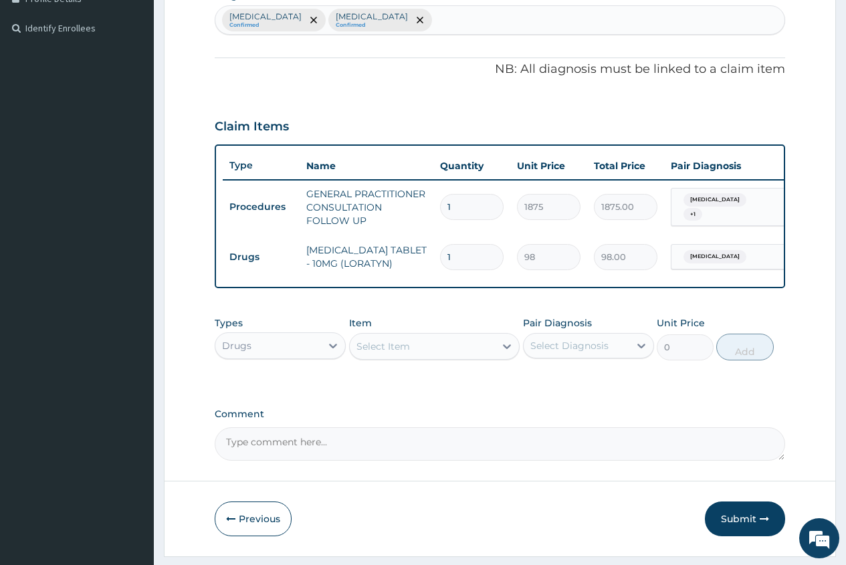
type input "10"
type input "980.00"
type input "10"
click at [368, 353] on div "Select Item" at bounding box center [383, 346] width 54 height 13
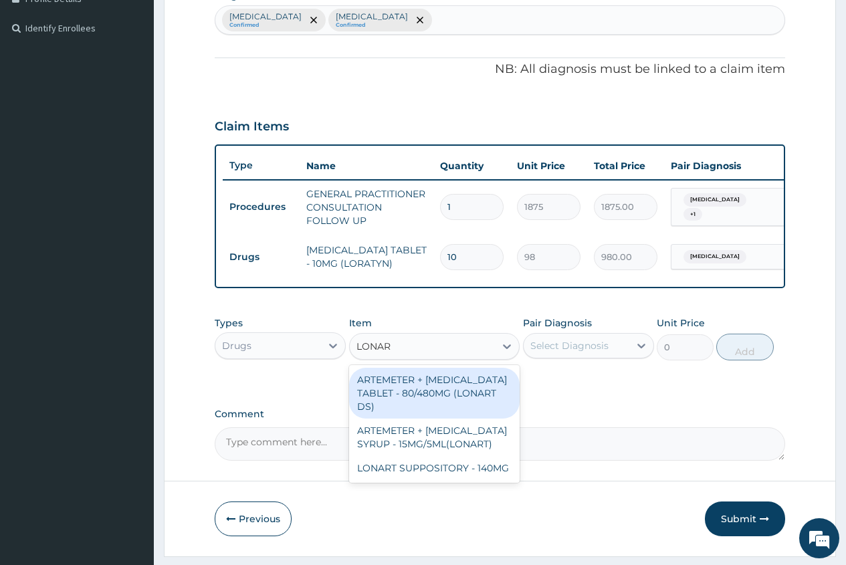
type input "LONART"
click at [450, 407] on div "ARTEMETER + [MEDICAL_DATA] TABLET - 80/480MG (LONART DS)" at bounding box center [434, 393] width 171 height 51
type input "588"
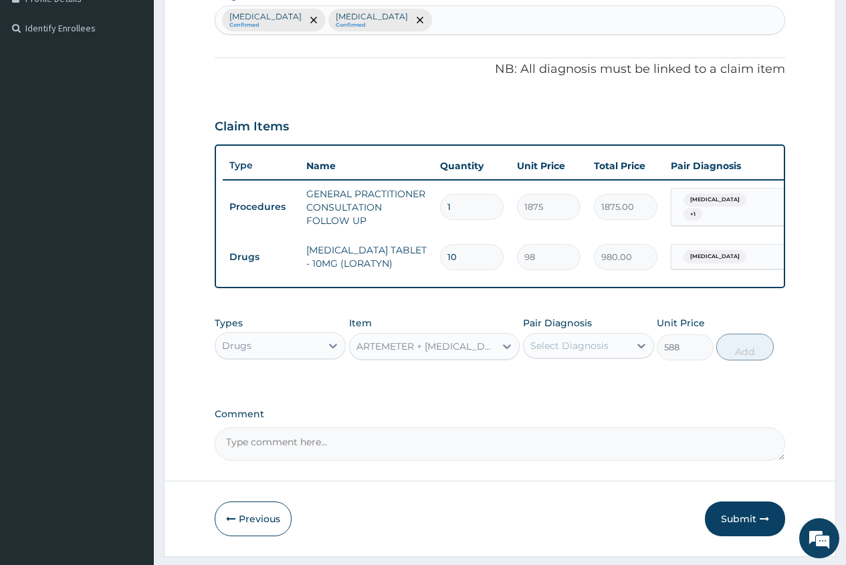
click at [588, 352] on div "Select Diagnosis" at bounding box center [569, 345] width 78 height 13
click at [604, 394] on div "[MEDICAL_DATA]" at bounding box center [588, 379] width 131 height 27
checkbox input "true"
click at [747, 360] on button "Add" at bounding box center [744, 347] width 57 height 27
type input "0"
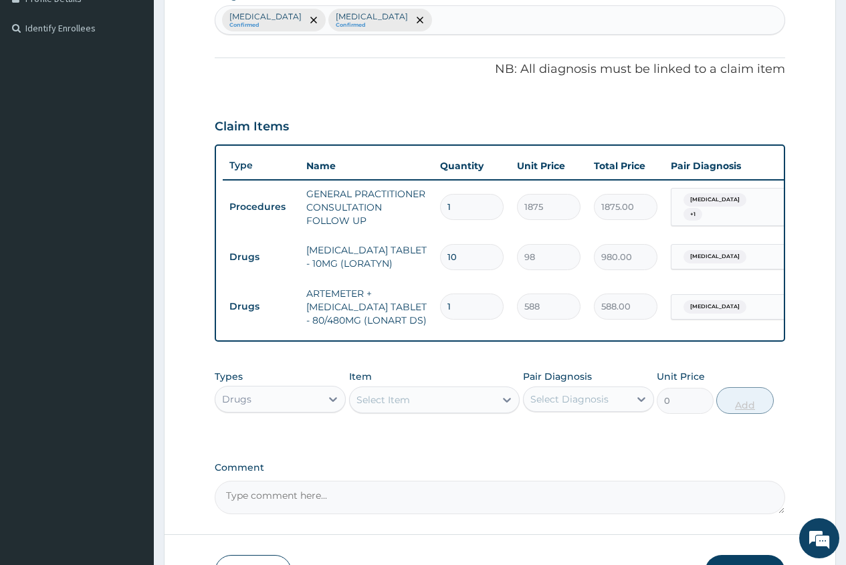
type input "0.00"
type input "6"
type input "3528.00"
type input "6"
click at [363, 406] on div "Select Item" at bounding box center [383, 399] width 54 height 13
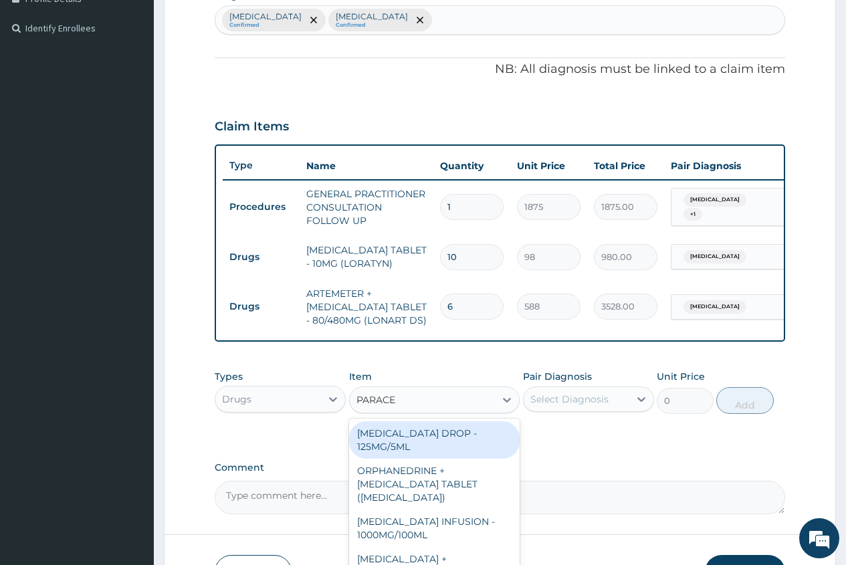
type input "PARACET"
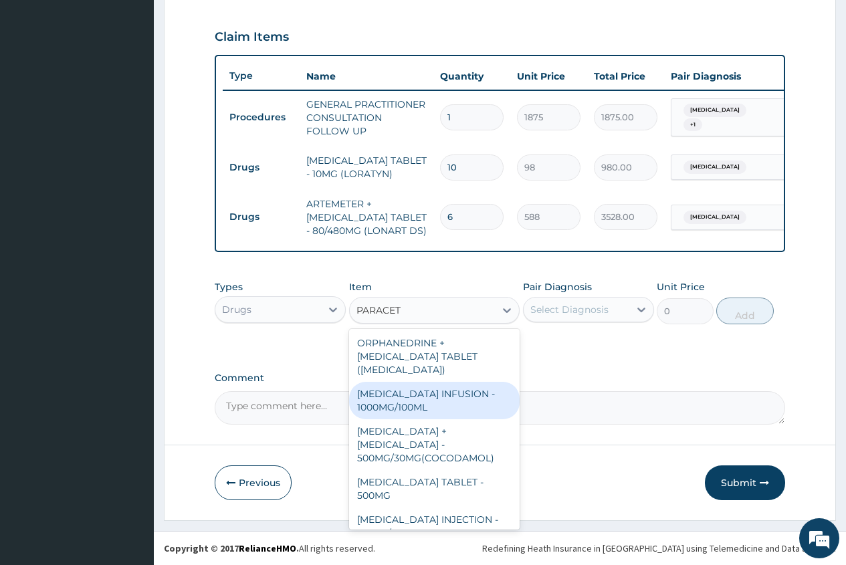
scroll to position [67, 0]
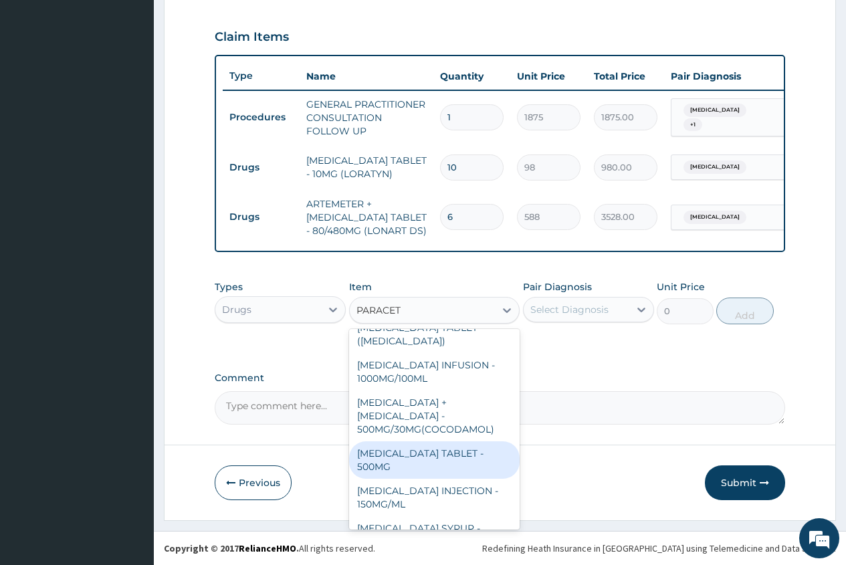
click at [460, 449] on div "[MEDICAL_DATA] TABLET - 500MG" at bounding box center [434, 459] width 171 height 37
type input "33.599999999999994"
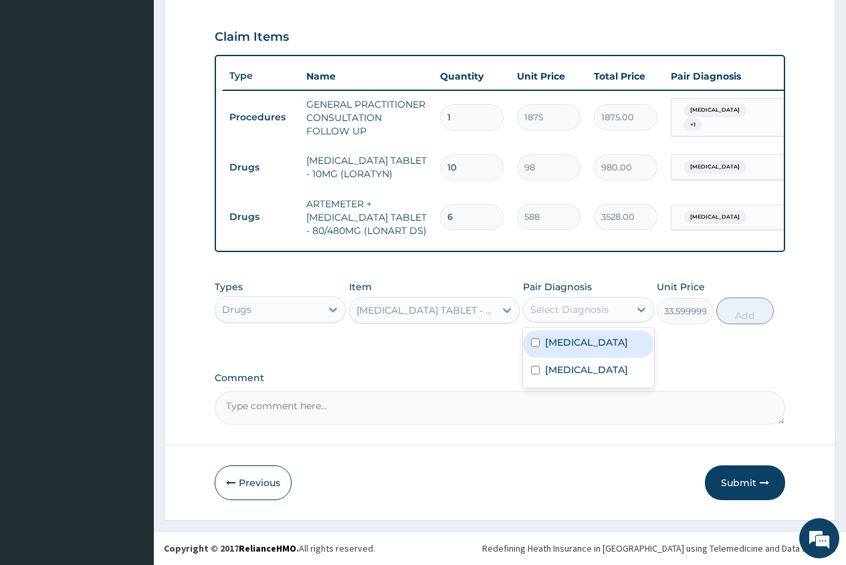
click at [597, 311] on div "Select Diagnosis" at bounding box center [569, 309] width 78 height 13
click at [609, 348] on label "[MEDICAL_DATA]" at bounding box center [586, 342] width 83 height 13
checkbox input "true"
click at [746, 317] on button "Add" at bounding box center [744, 311] width 57 height 27
type input "0"
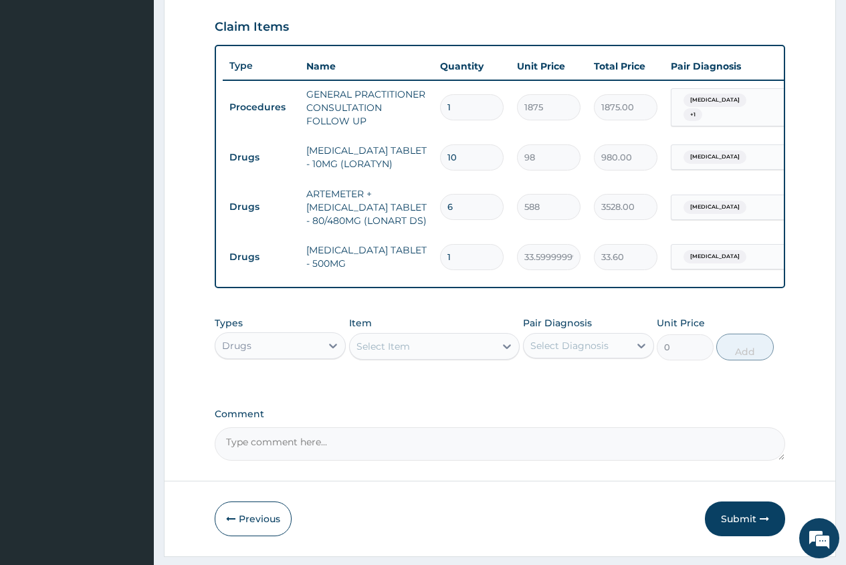
type input "18"
type input "604.80"
type input "18"
click at [363, 353] on div "Select Item" at bounding box center [383, 346] width 54 height 13
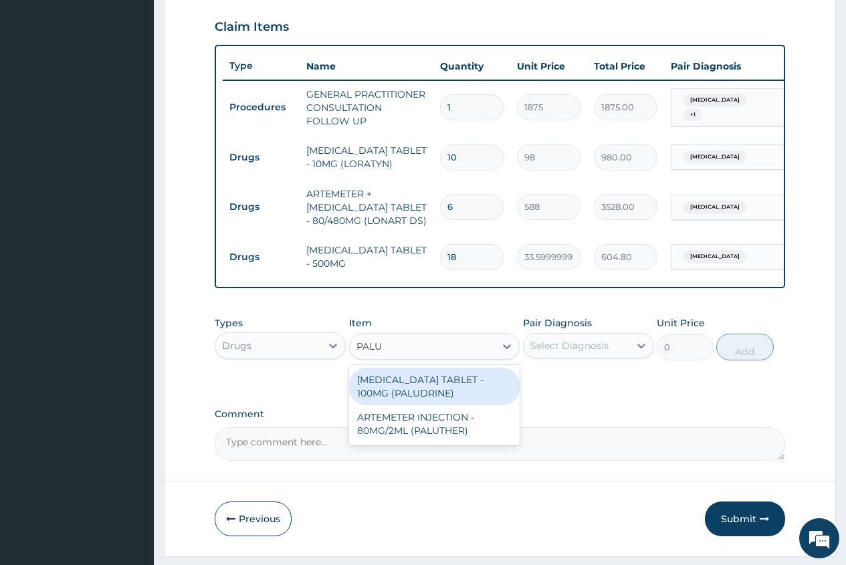
type input "PALUT"
click at [466, 387] on div "ARTEMETER INJECTION - 80MG/2ML (PALUTHER)" at bounding box center [434, 386] width 171 height 37
type input "700"
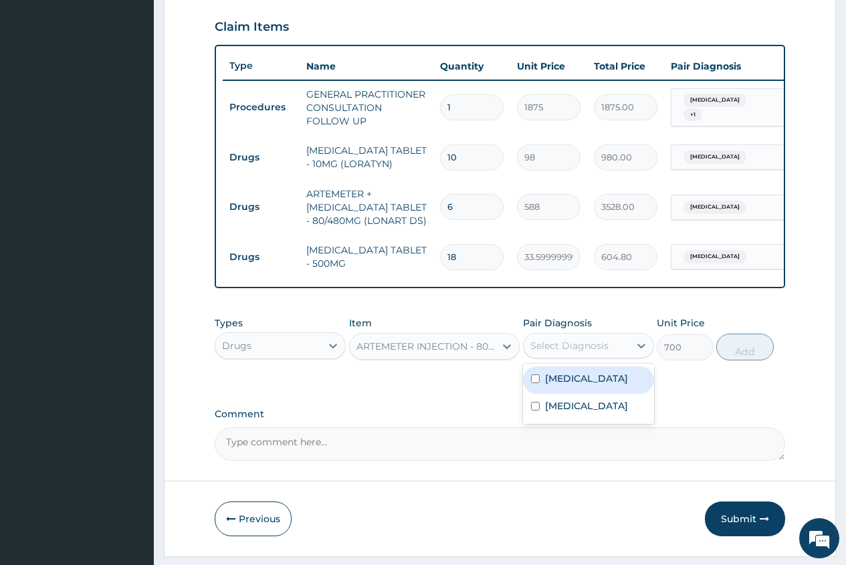
click at [609, 354] on div "Select Diagnosis" at bounding box center [577, 345] width 106 height 21
click at [600, 385] on label "Falciparum malaria" at bounding box center [586, 378] width 83 height 13
checkbox input "true"
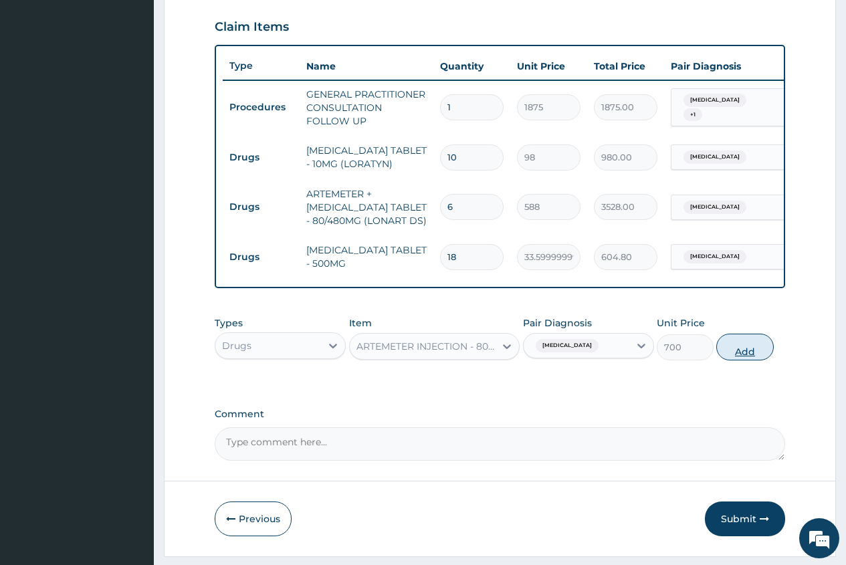
click at [750, 360] on button "Add" at bounding box center [744, 347] width 57 height 27
type input "0"
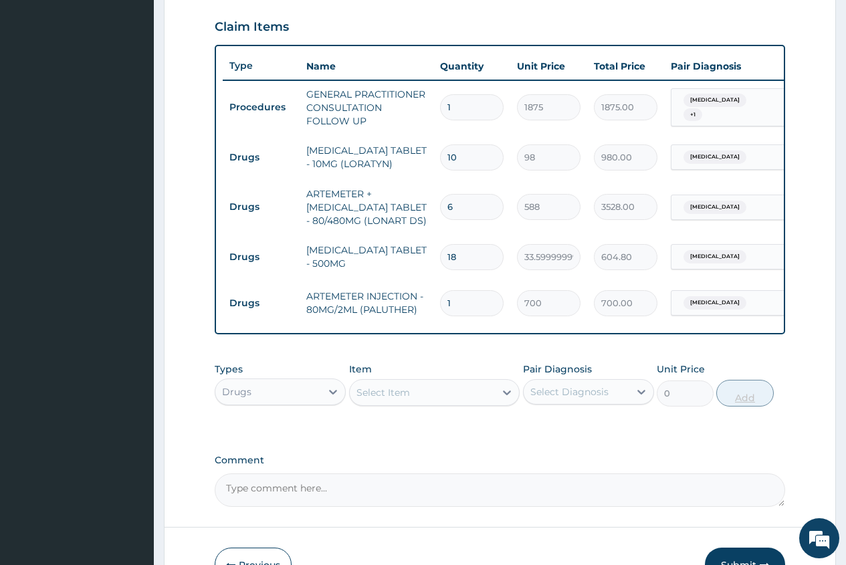
type input "0.00"
type input "6"
type input "4200.00"
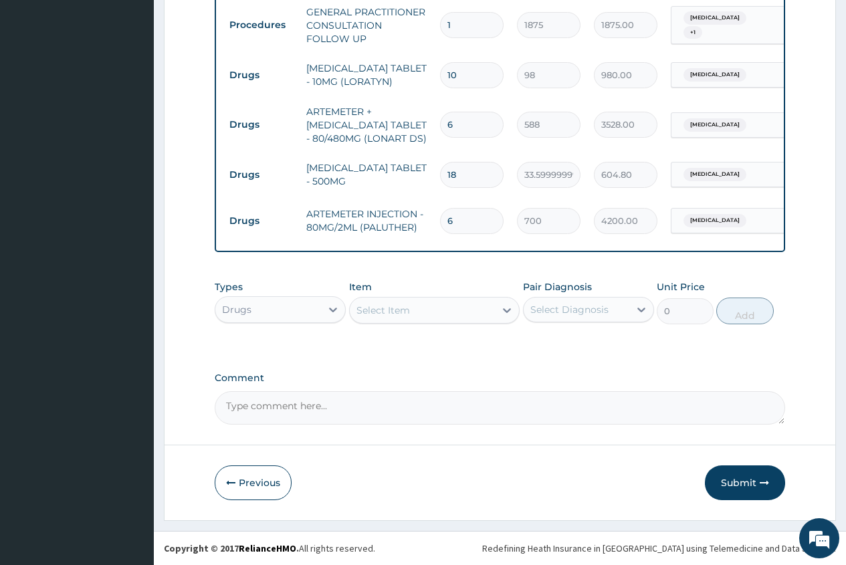
scroll to position [545, 0]
type input "6"
click at [752, 483] on button "Submit" at bounding box center [745, 482] width 80 height 35
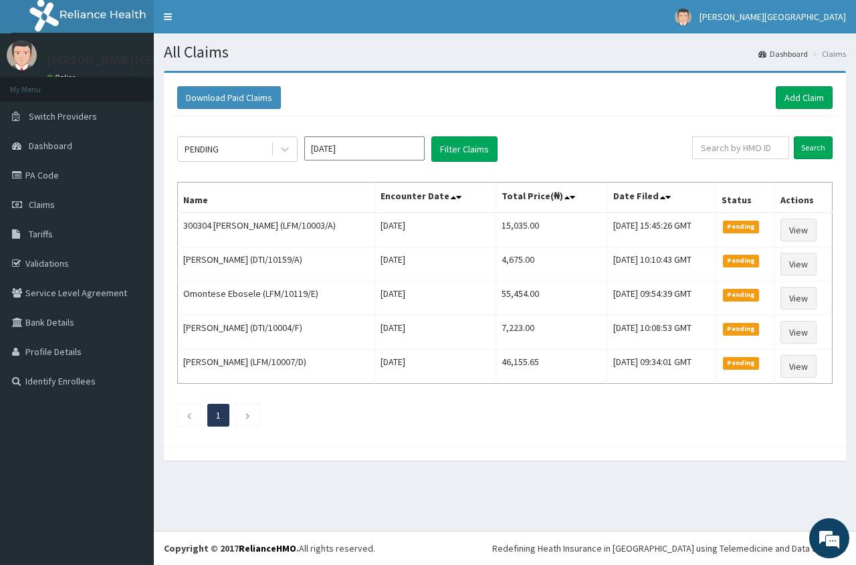
click at [815, 85] on div "Download Paid Claims Add Claim" at bounding box center [505, 98] width 669 height 37
click at [808, 99] on link "Add Claim" at bounding box center [804, 97] width 57 height 23
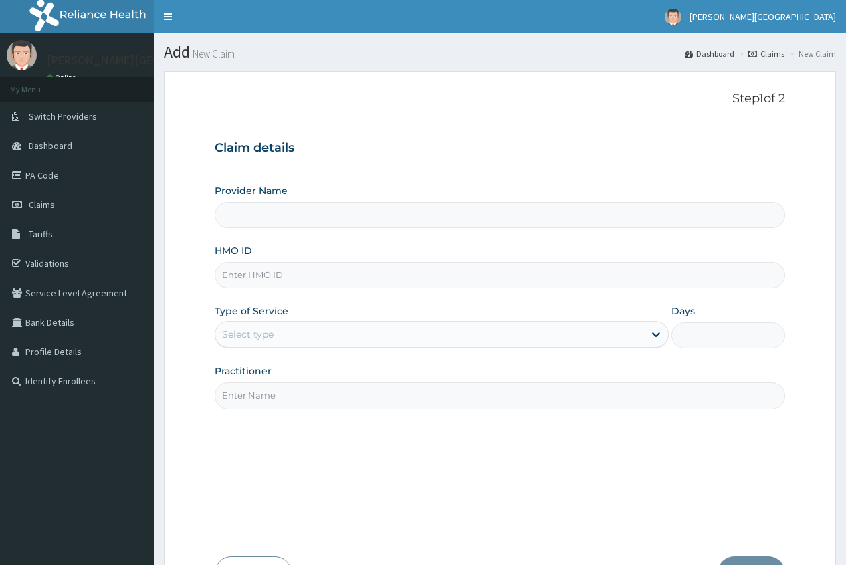
click at [235, 275] on input "HMO ID" at bounding box center [500, 275] width 570 height 26
type input "[PERSON_NAME][GEOGRAPHIC_DATA]"
type input "DTI/10133/A"
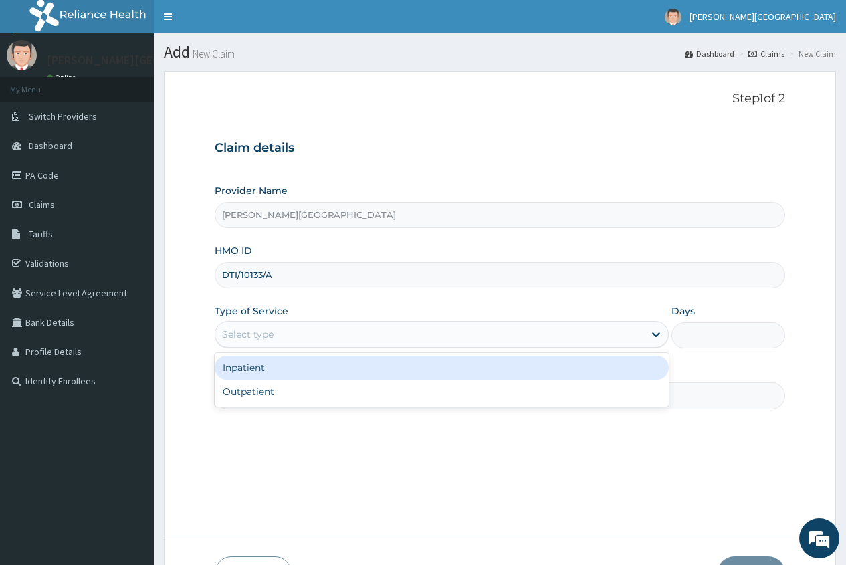
click at [265, 329] on div "Select type" at bounding box center [247, 334] width 51 height 13
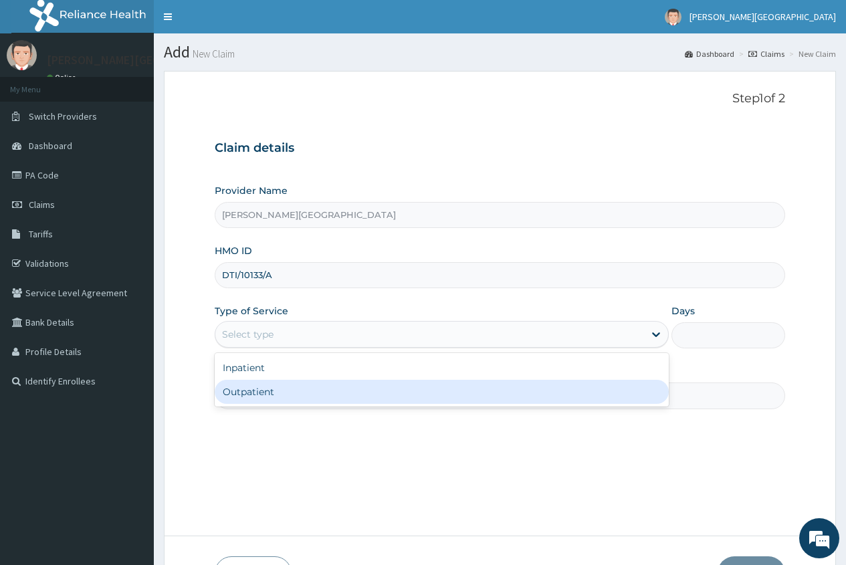
click at [241, 387] on div "Outpatient" at bounding box center [442, 392] width 454 height 24
type input "1"
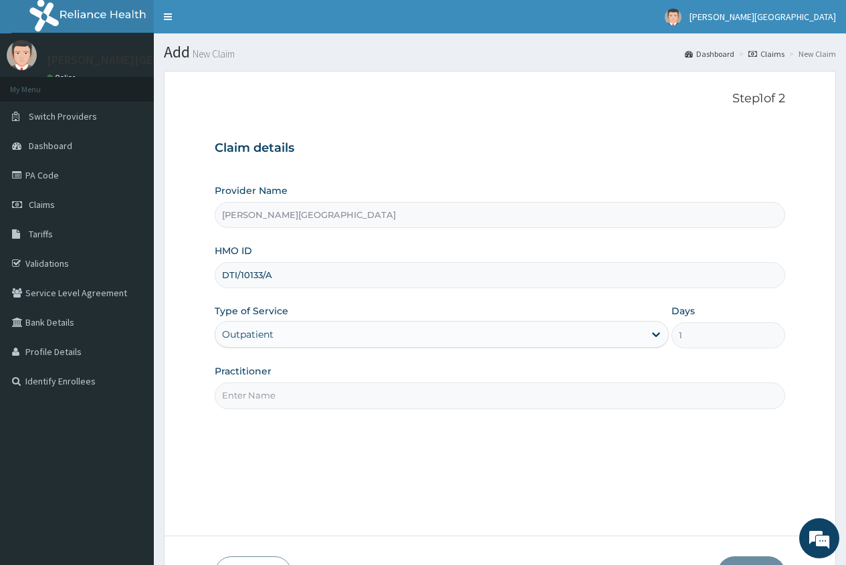
click at [241, 400] on input "Practitioner" at bounding box center [500, 396] width 570 height 26
click at [233, 400] on input "DR AMAECHI" at bounding box center [500, 396] width 570 height 26
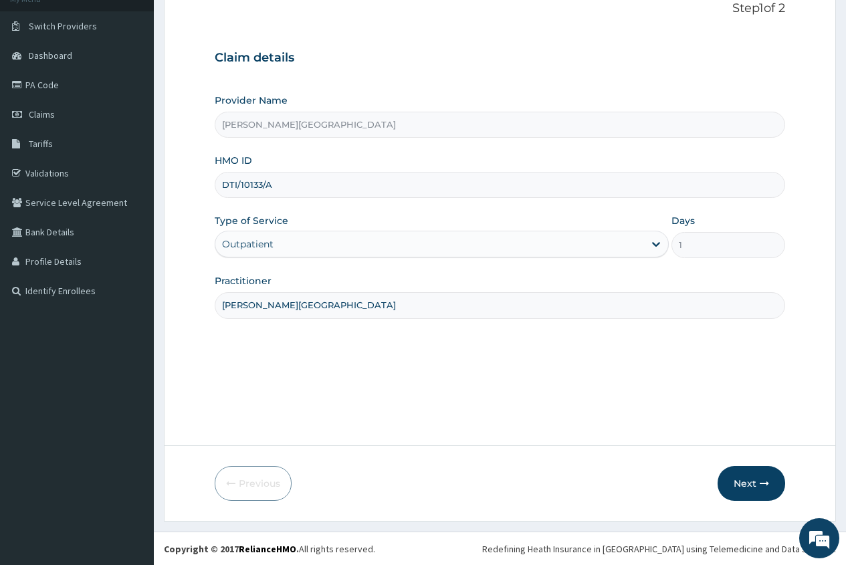
scroll to position [91, 0]
type input "DR. AMAECHI"
click at [744, 484] on button "Next" at bounding box center [752, 482] width 68 height 35
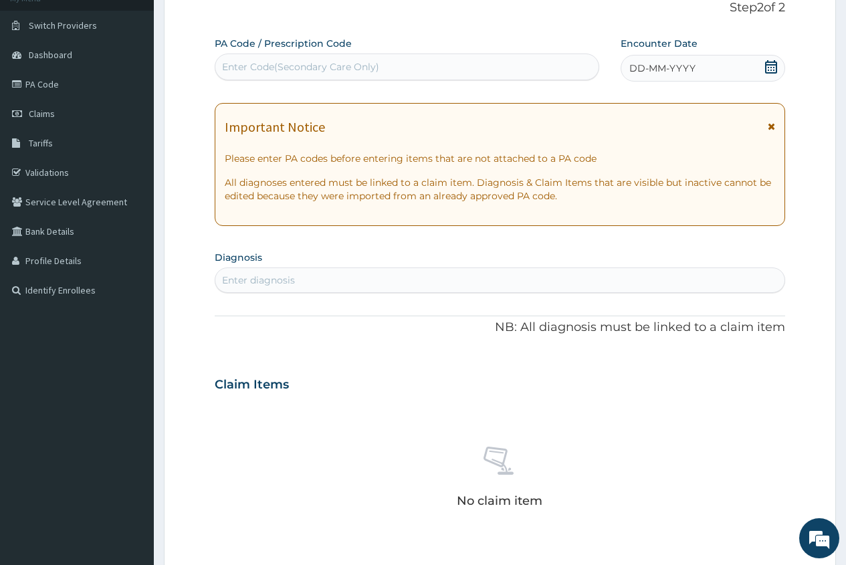
click at [238, 276] on div "Enter diagnosis" at bounding box center [258, 280] width 73 height 13
type input "PLASMOD"
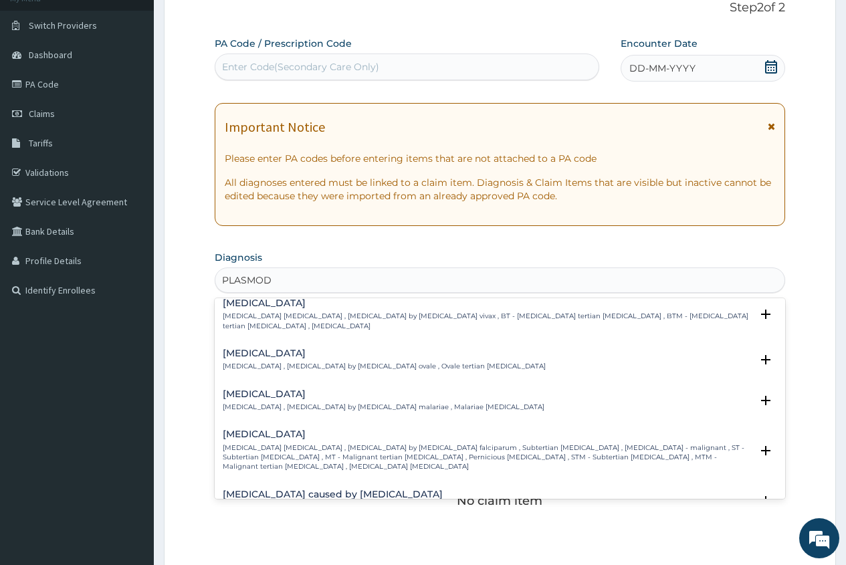
scroll to position [134, 0]
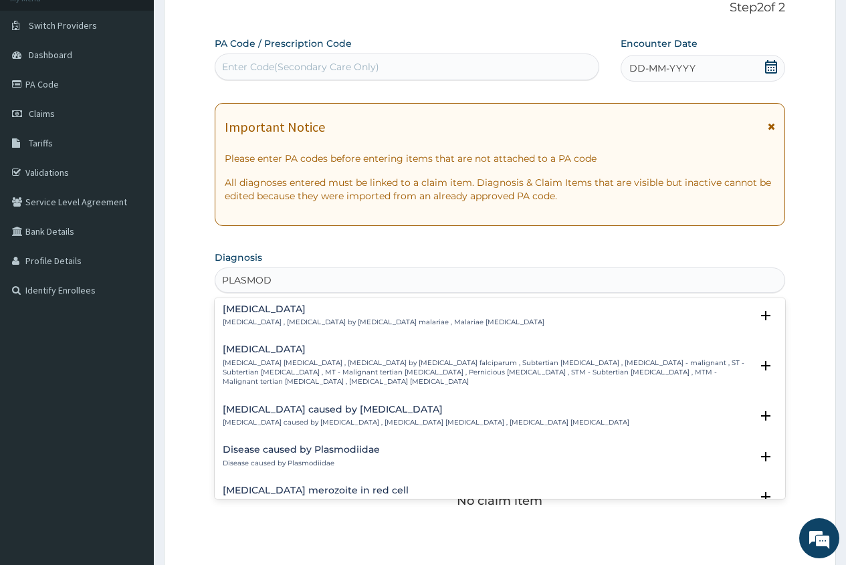
click at [262, 350] on h4 "[MEDICAL_DATA]" at bounding box center [487, 349] width 528 height 10
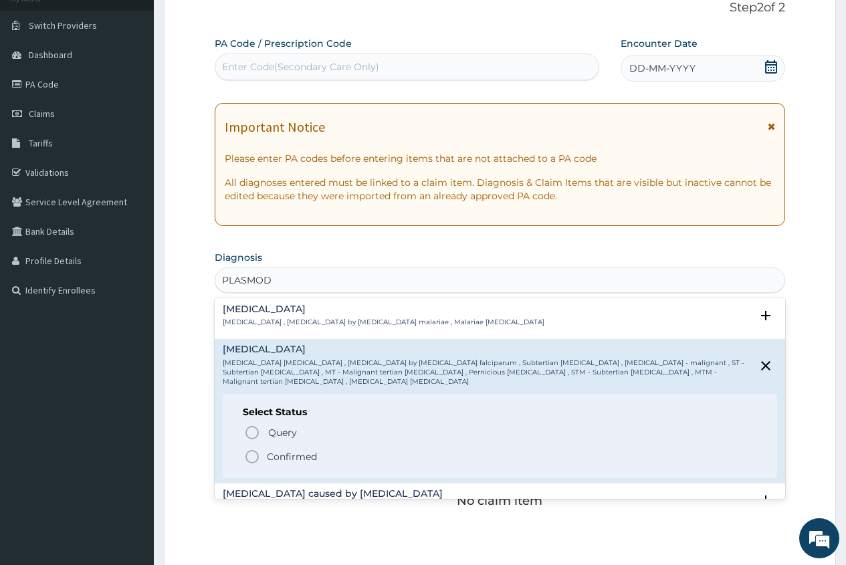
click at [253, 451] on circle "status option filled" at bounding box center [252, 457] width 12 height 12
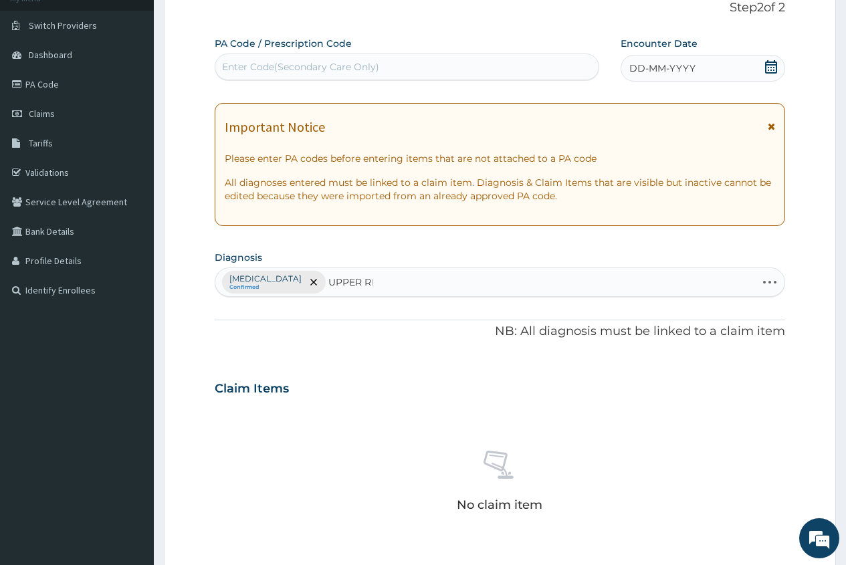
type input "UPPER RES"
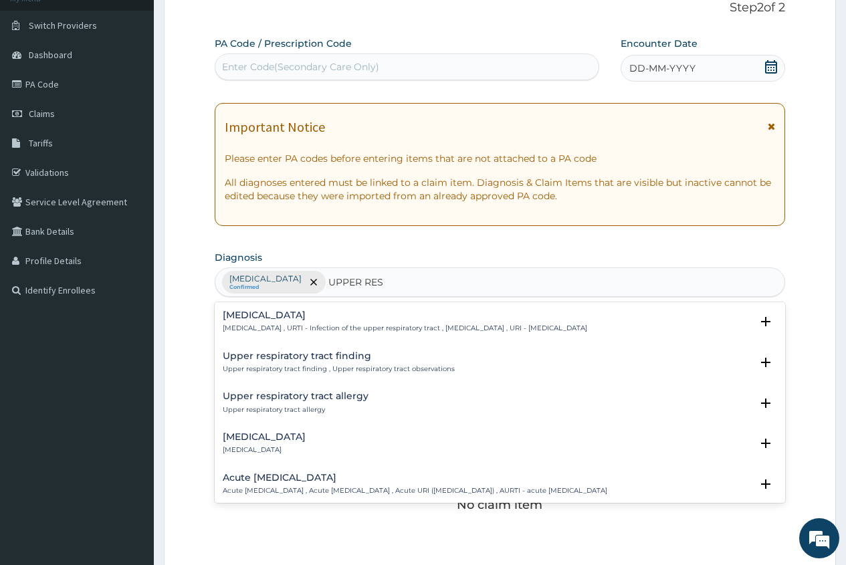
click at [280, 322] on div "Upper respiratory infection Upper respiratory infection , URTI - Infection of t…" at bounding box center [405, 321] width 364 height 23
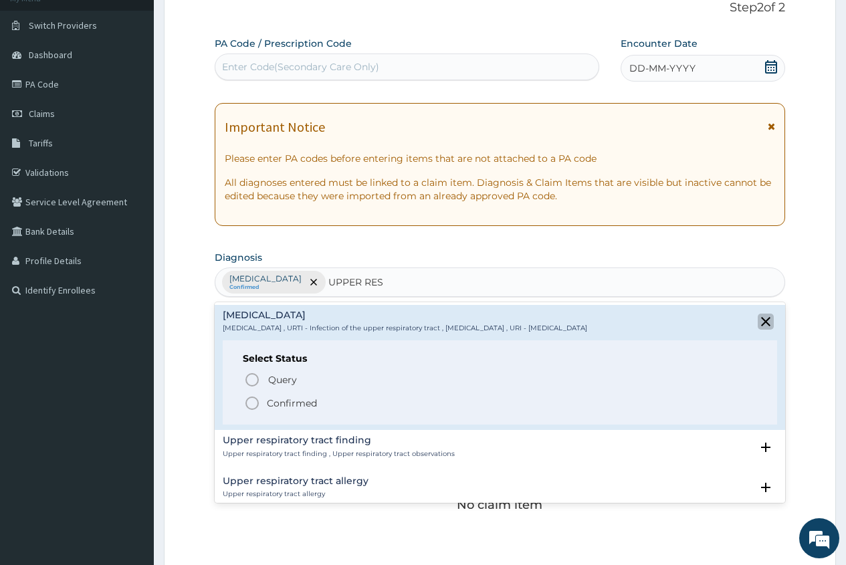
click at [761, 322] on icon "close select status" at bounding box center [765, 321] width 9 height 9
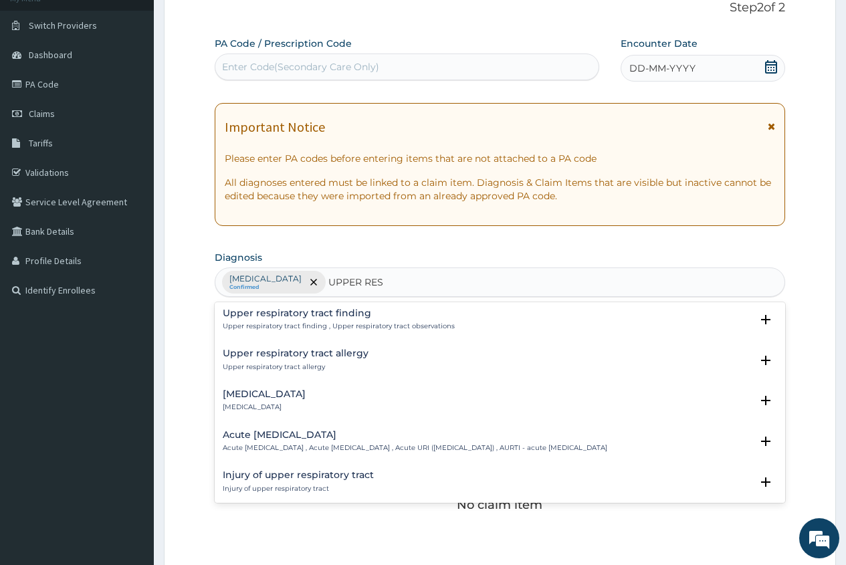
scroll to position [67, 0]
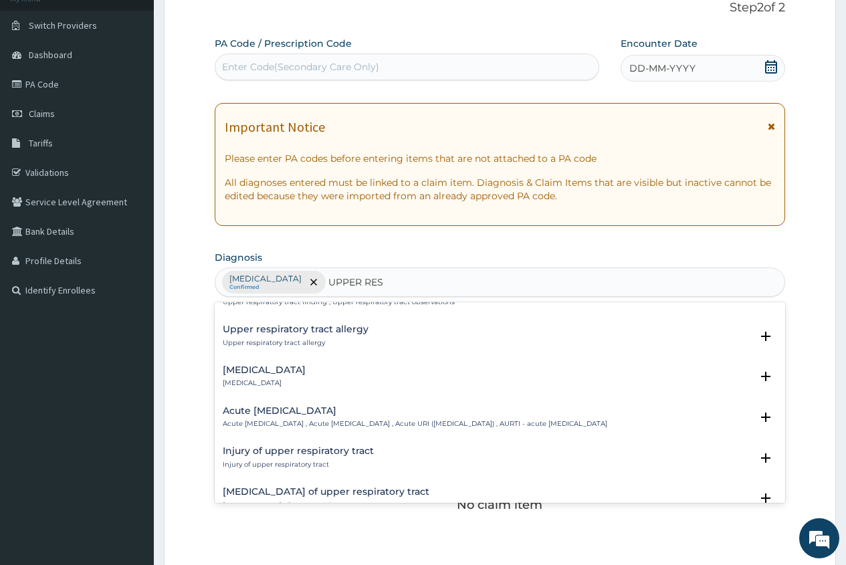
click at [286, 413] on h4 "Acute [MEDICAL_DATA]" at bounding box center [415, 411] width 385 height 10
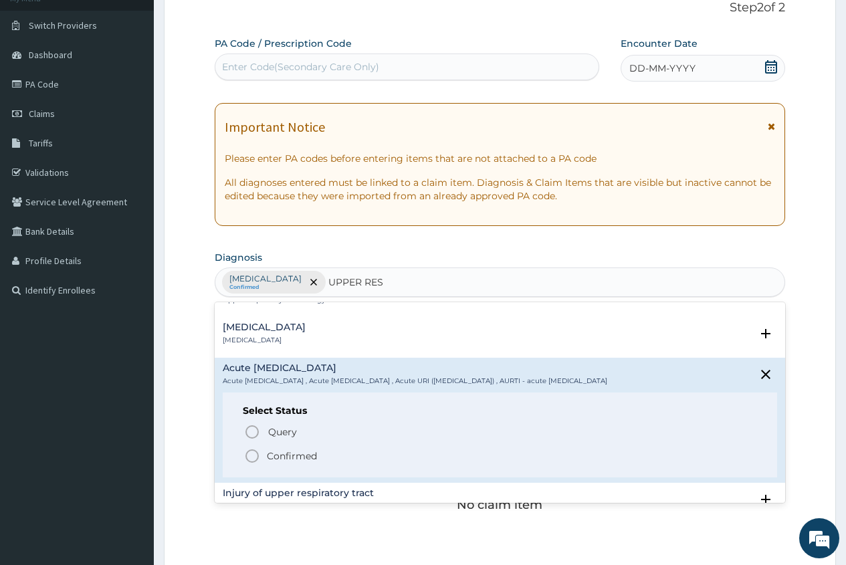
scroll to position [134, 0]
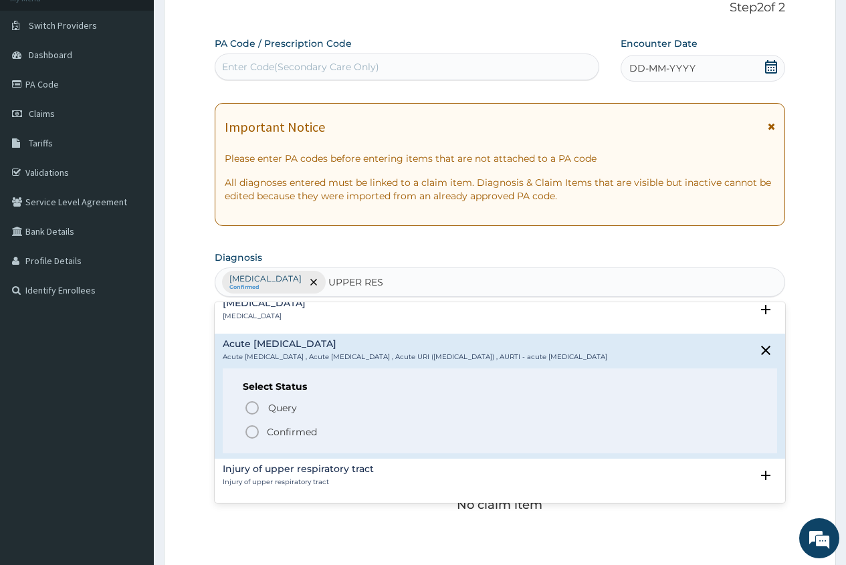
click at [283, 439] on p "Confirmed" at bounding box center [292, 431] width 50 height 13
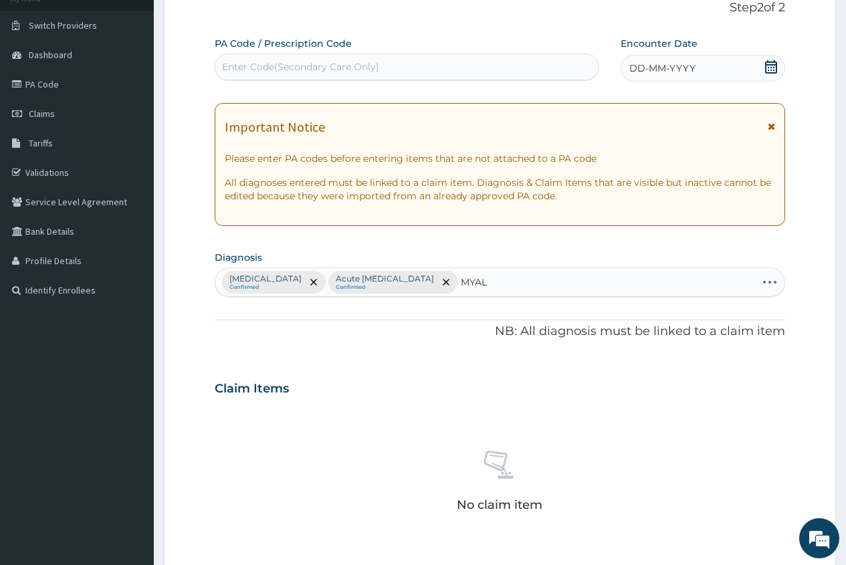
type input "MYALG"
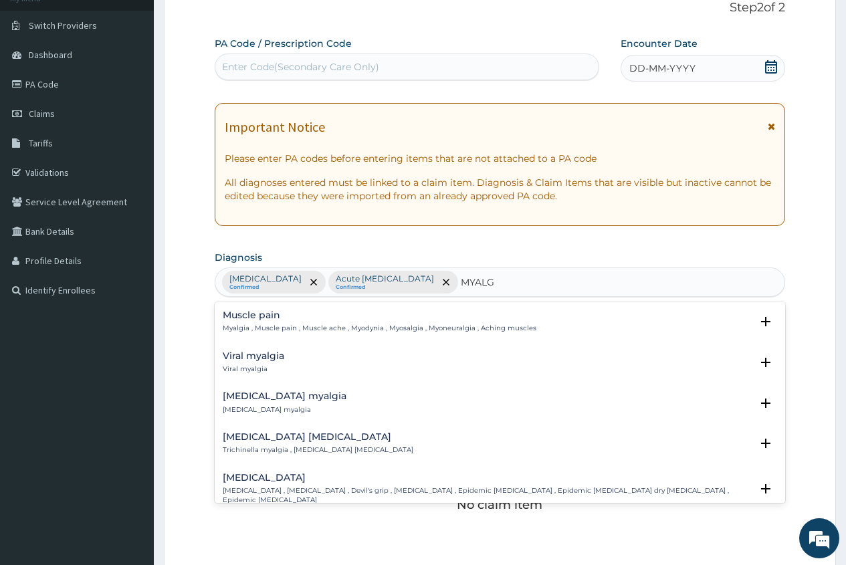
click at [268, 313] on h4 "Muscle pain" at bounding box center [380, 315] width 314 height 10
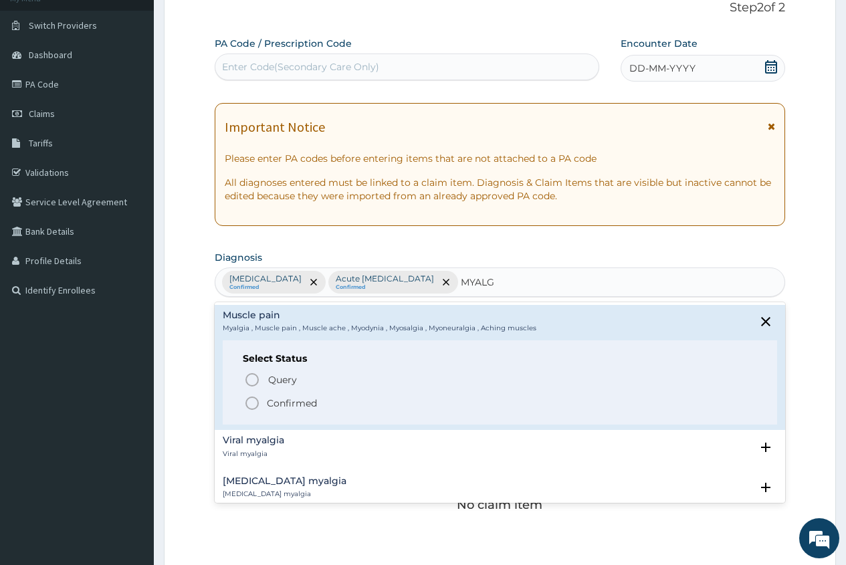
click at [280, 400] on p "Confirmed" at bounding box center [292, 403] width 50 height 13
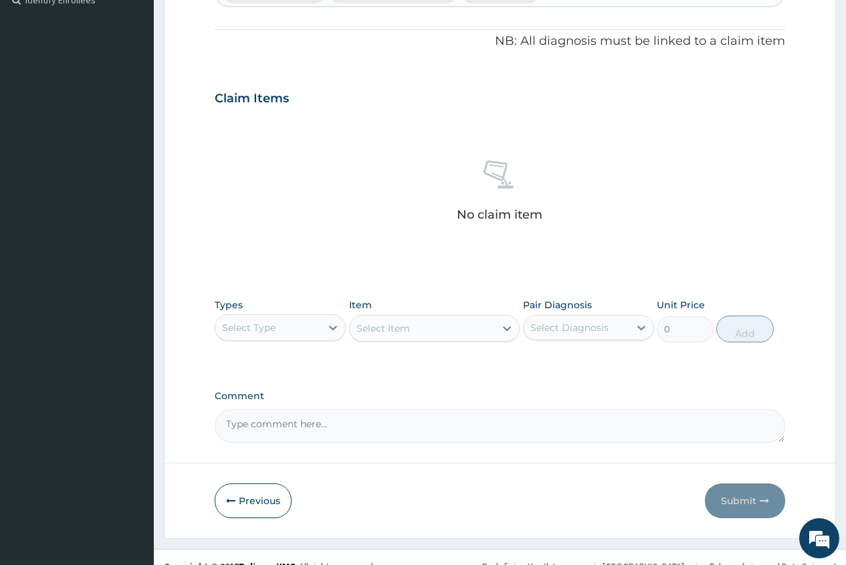
scroll to position [399, 0]
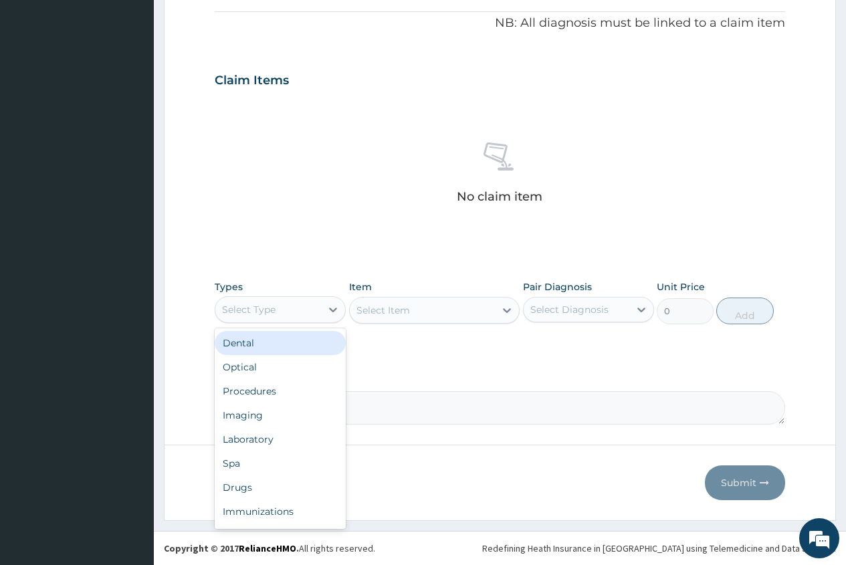
click at [284, 318] on div "Select Type" at bounding box center [268, 309] width 106 height 21
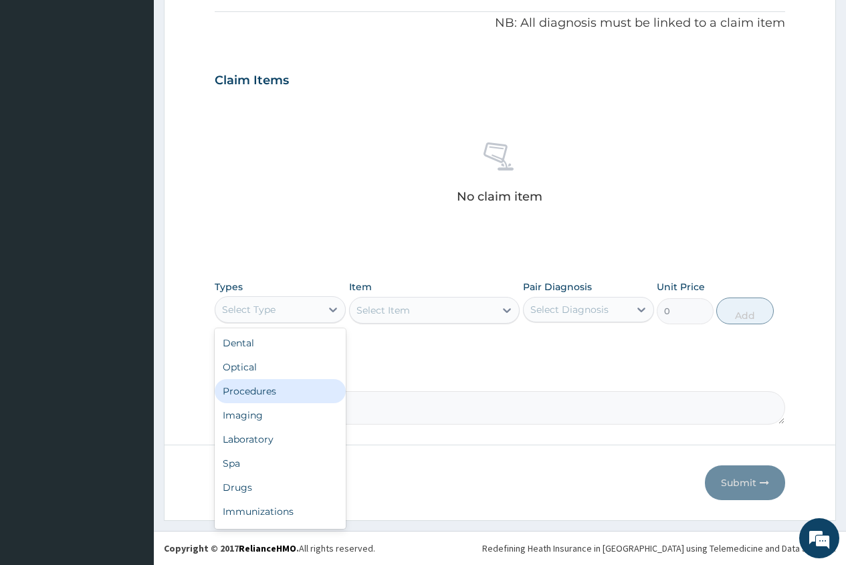
click at [246, 393] on div "Procedures" at bounding box center [280, 391] width 131 height 24
click at [316, 310] on div "Procedures" at bounding box center [268, 309] width 106 height 21
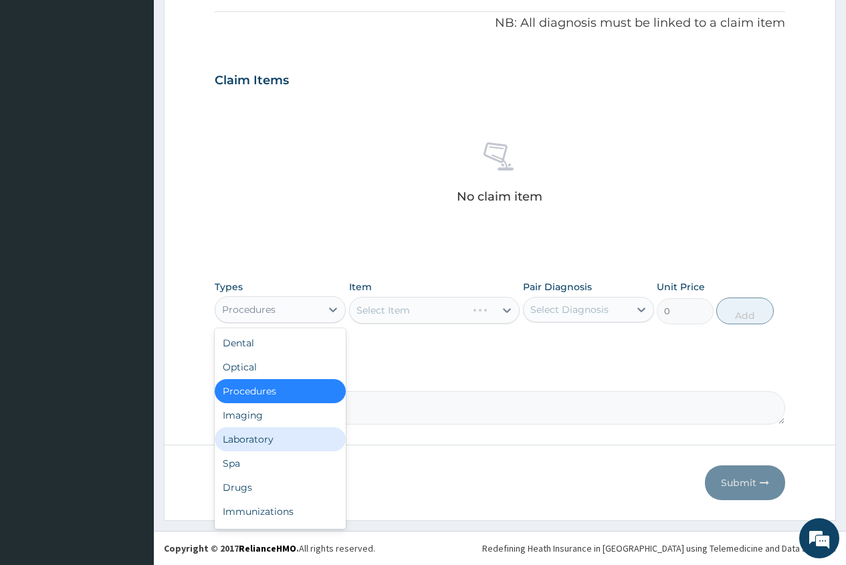
click at [246, 429] on div "Laboratory" at bounding box center [280, 439] width 131 height 24
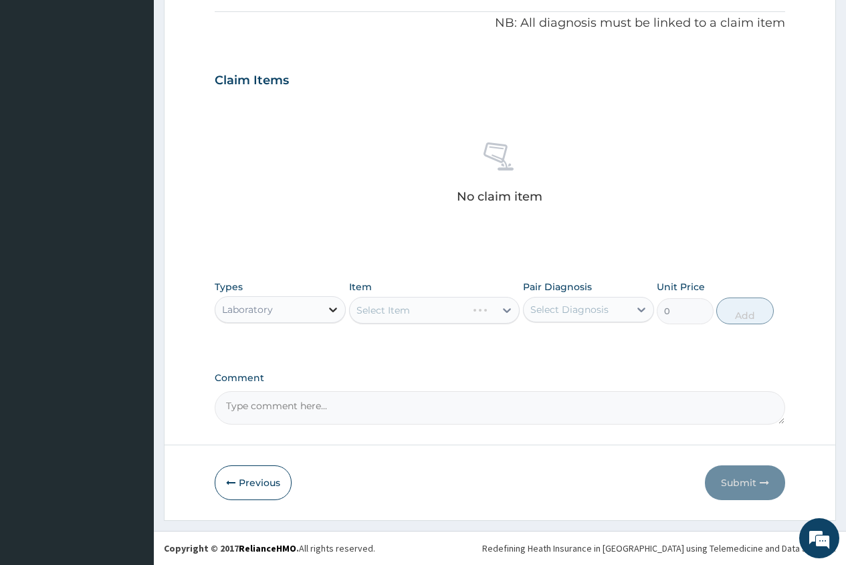
click at [326, 303] on icon at bounding box center [332, 309] width 13 height 13
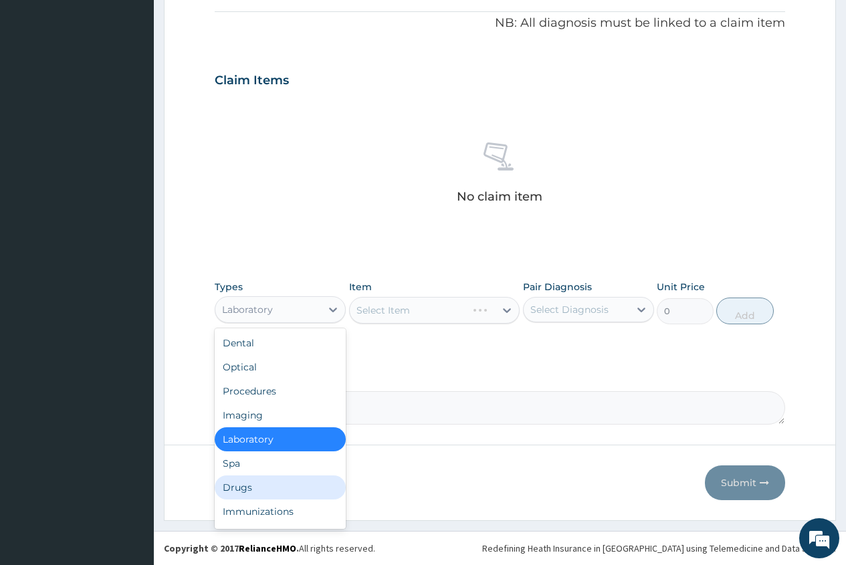
click at [284, 484] on div "Drugs" at bounding box center [280, 487] width 131 height 24
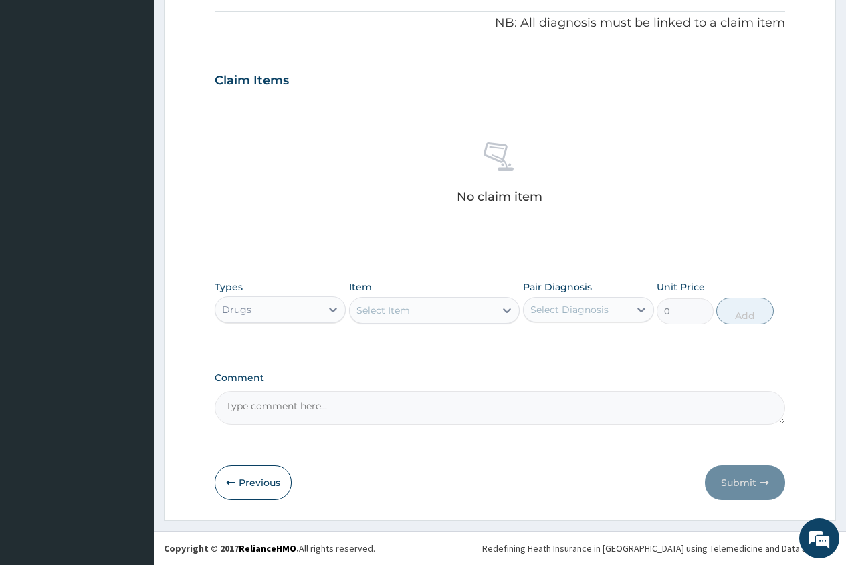
click at [383, 305] on div "Select Item" at bounding box center [383, 310] width 54 height 13
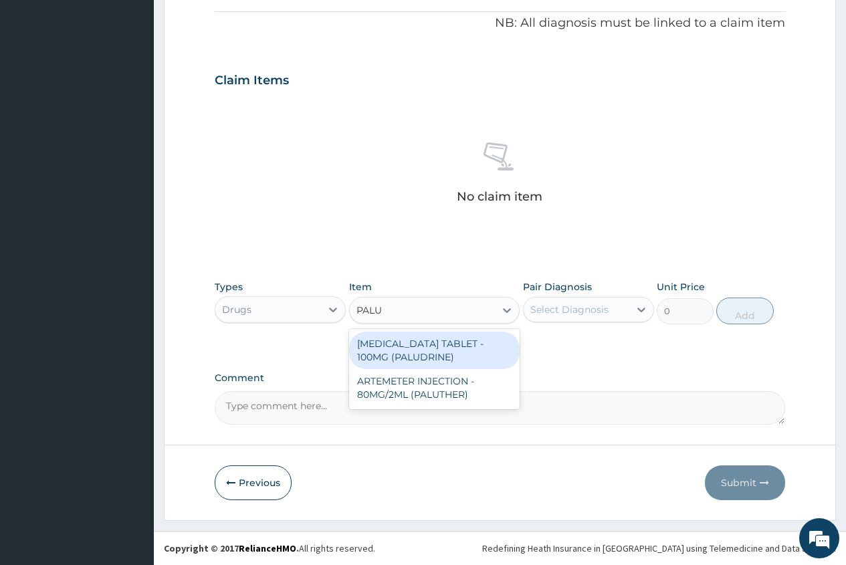
type input "PALUT"
click at [431, 352] on div "ARTEMETER INJECTION - 80MG/2ML (PALUTHER)" at bounding box center [434, 350] width 171 height 37
type input "700"
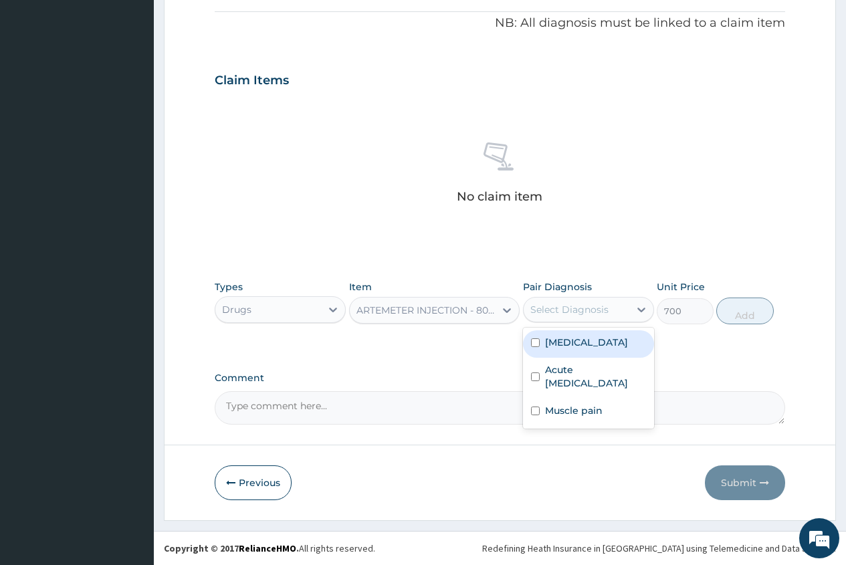
click at [556, 310] on div "Select Diagnosis" at bounding box center [569, 309] width 78 height 13
click at [580, 340] on label "[MEDICAL_DATA]" at bounding box center [586, 342] width 83 height 13
checkbox input "true"
click at [742, 320] on button "Add" at bounding box center [744, 311] width 57 height 27
type input "0"
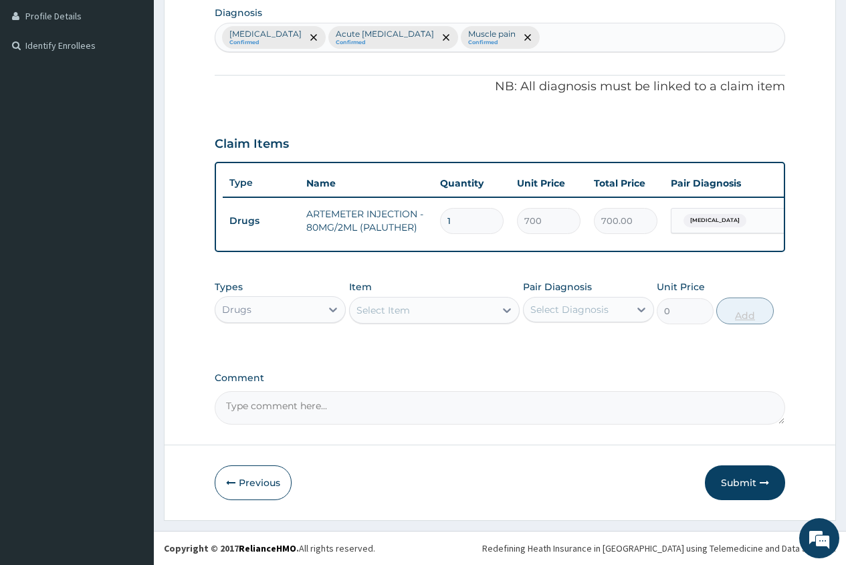
scroll to position [346, 0]
type input "0.00"
type input "6"
type input "4200.00"
type input "6"
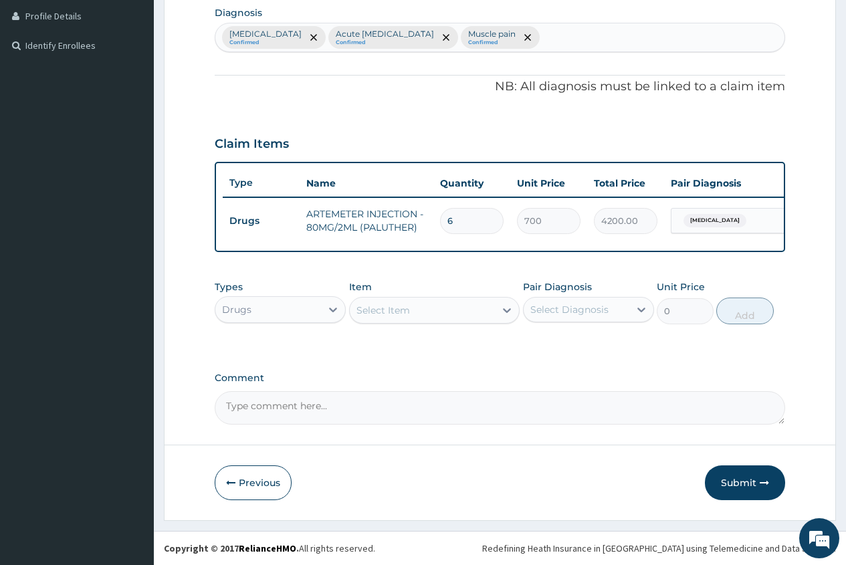
click at [354, 306] on div "Select Item" at bounding box center [423, 310] width 146 height 21
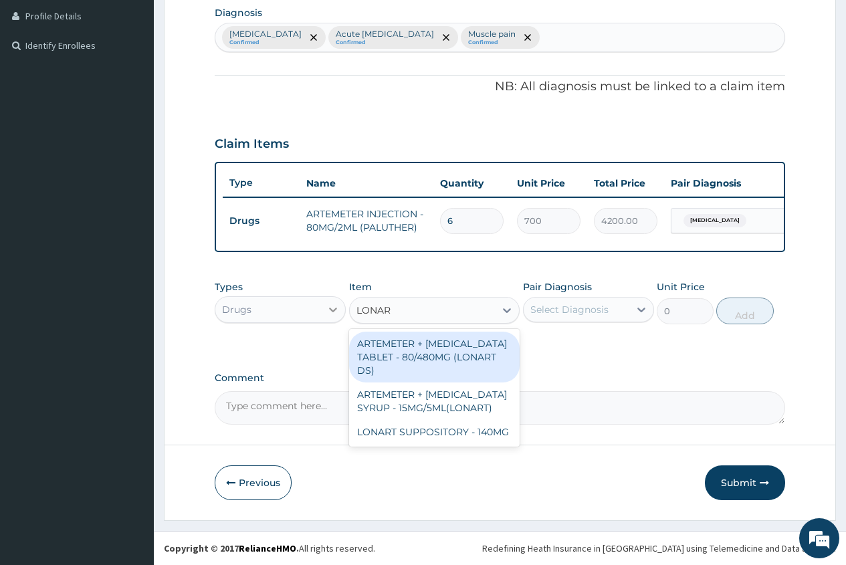
type input "LONART"
click at [381, 342] on div "ARTEMETER + [MEDICAL_DATA] TABLET - 80/480MG (LONART DS)" at bounding box center [434, 357] width 171 height 51
type input "588"
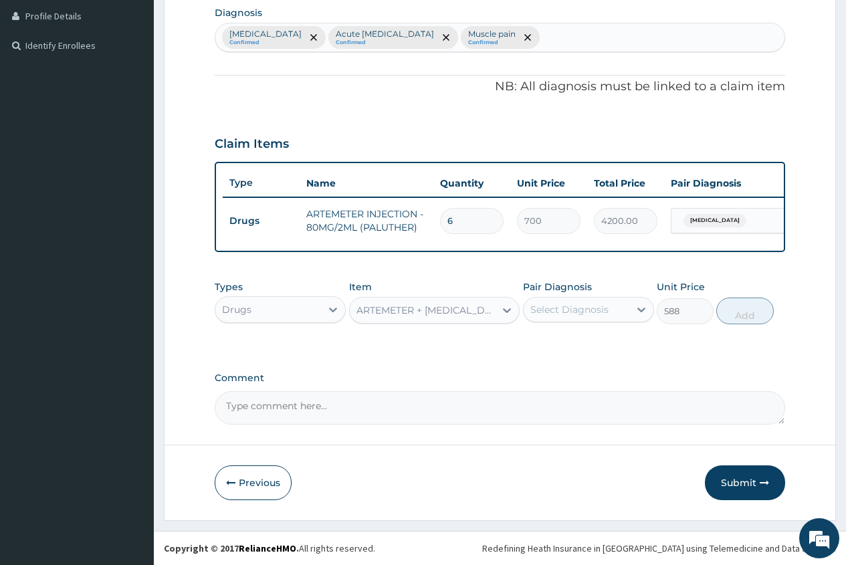
click at [597, 311] on div "Select Diagnosis" at bounding box center [569, 309] width 78 height 13
click at [588, 344] on label "[MEDICAL_DATA]" at bounding box center [586, 342] width 83 height 13
checkbox input "true"
click at [740, 310] on button "Add" at bounding box center [744, 311] width 57 height 27
type input "0"
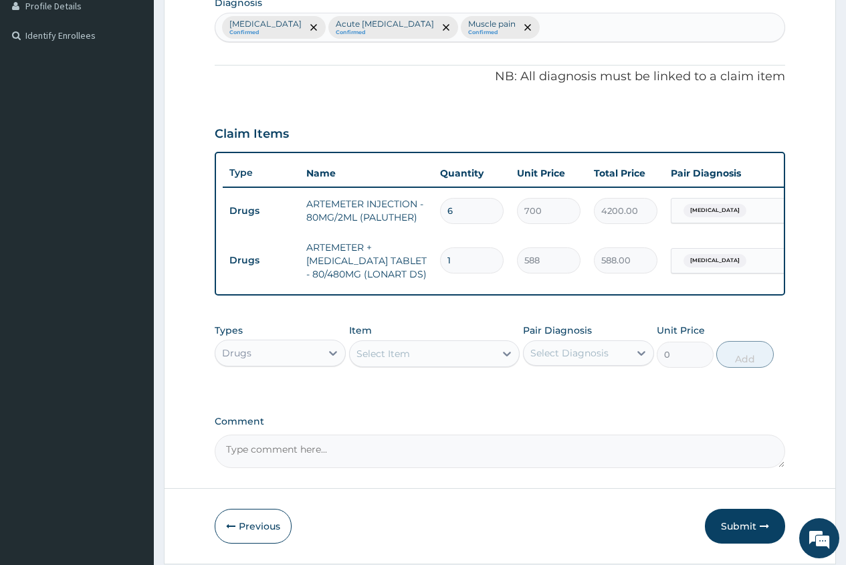
type input "0.00"
type input "6"
type input "3528.00"
type input "6"
click at [382, 360] on div "Select Item" at bounding box center [383, 353] width 54 height 13
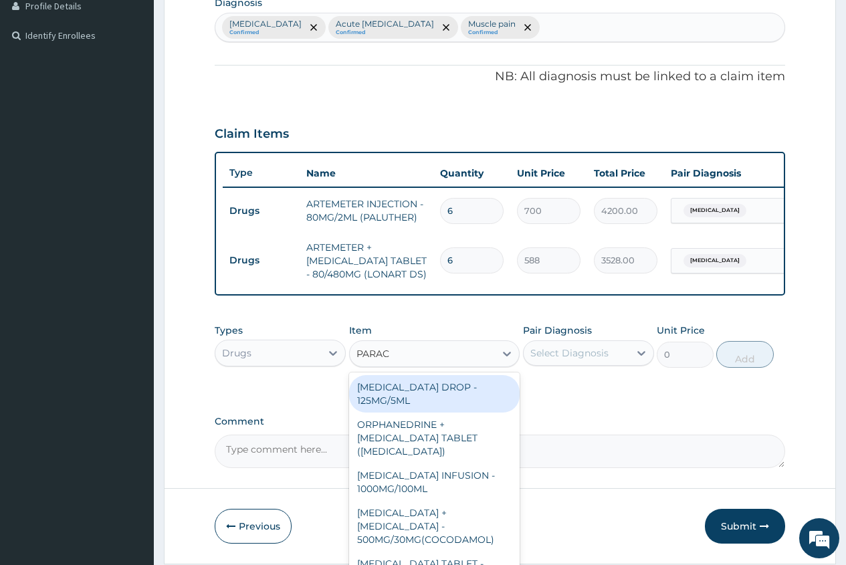
type input "PARACE"
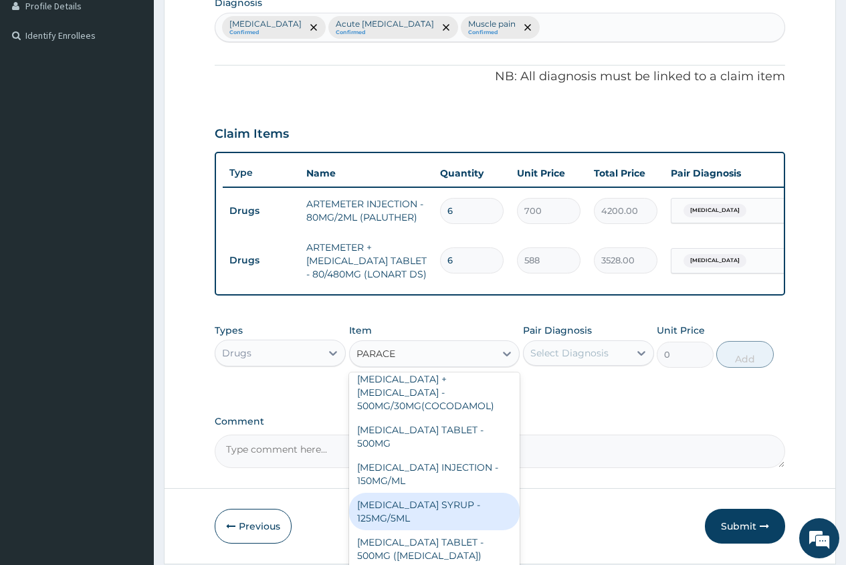
scroll to position [155, 0]
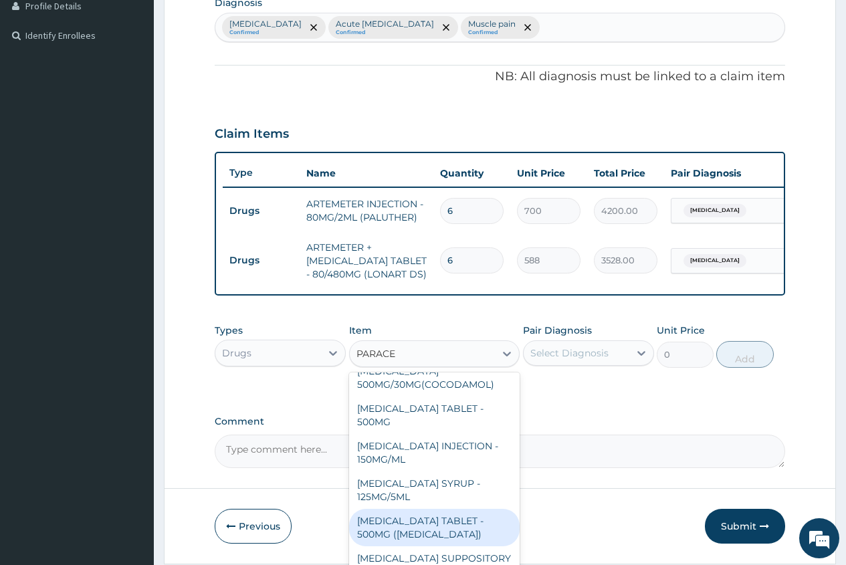
click at [481, 526] on div "[MEDICAL_DATA] TABLET - 500MG ([MEDICAL_DATA])" at bounding box center [434, 527] width 171 height 37
type input "42"
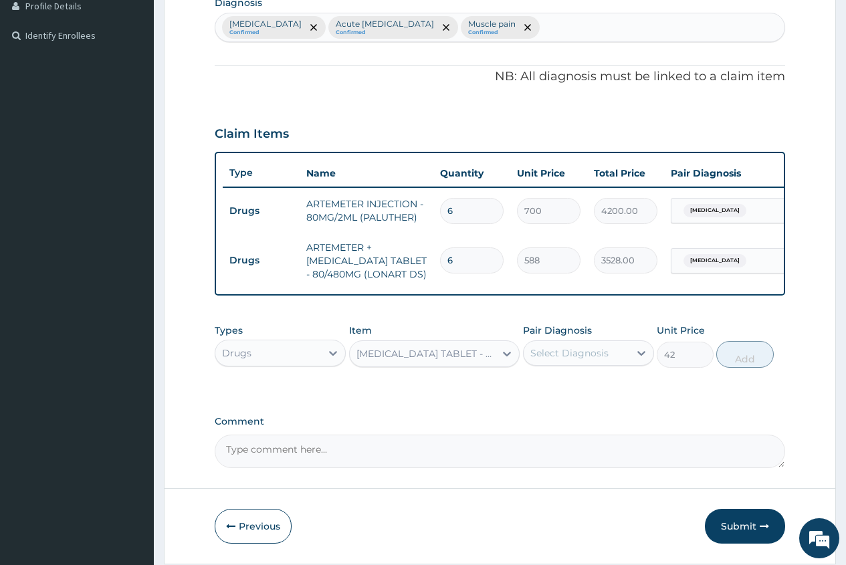
click at [596, 360] on div "Select Diagnosis" at bounding box center [569, 352] width 78 height 13
click at [578, 393] on label "[MEDICAL_DATA]" at bounding box center [586, 385] width 83 height 13
checkbox input "true"
click at [742, 366] on button "Add" at bounding box center [744, 354] width 57 height 27
type input "0"
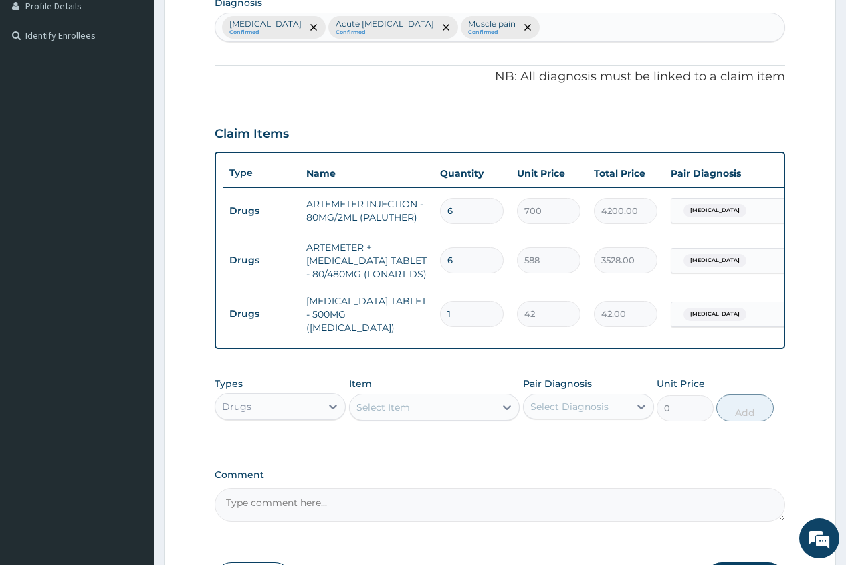
type input "18"
type input "756.00"
type input "18"
click at [362, 410] on div "Select Item" at bounding box center [383, 407] width 54 height 13
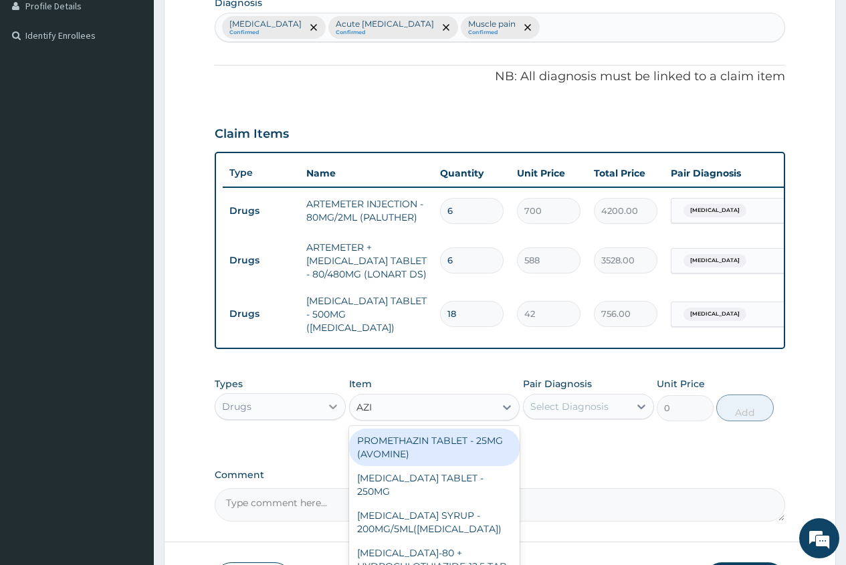
type input "AZIT"
click at [475, 443] on div "[MEDICAL_DATA] TABLET - 250MG" at bounding box center [434, 447] width 171 height 37
type input "280"
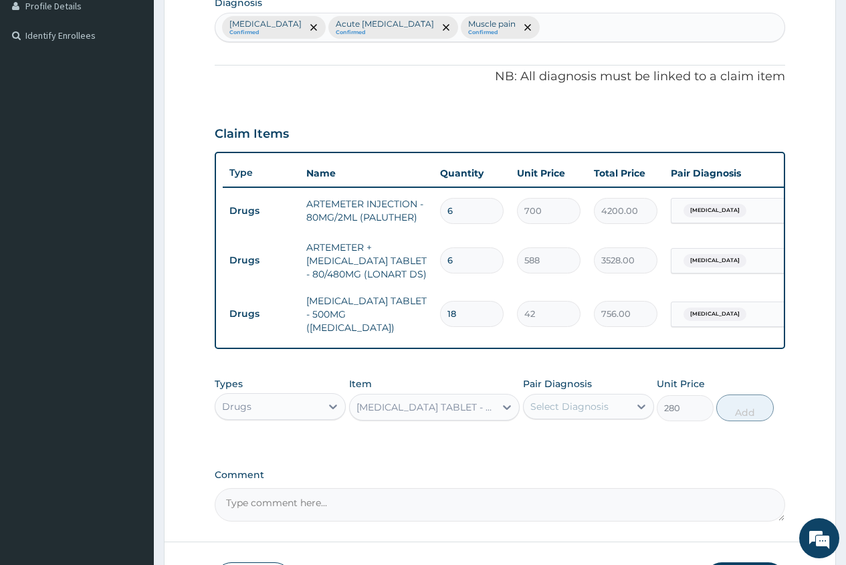
click at [465, 418] on div "[MEDICAL_DATA] TABLET - 250MG" at bounding box center [423, 407] width 146 height 21
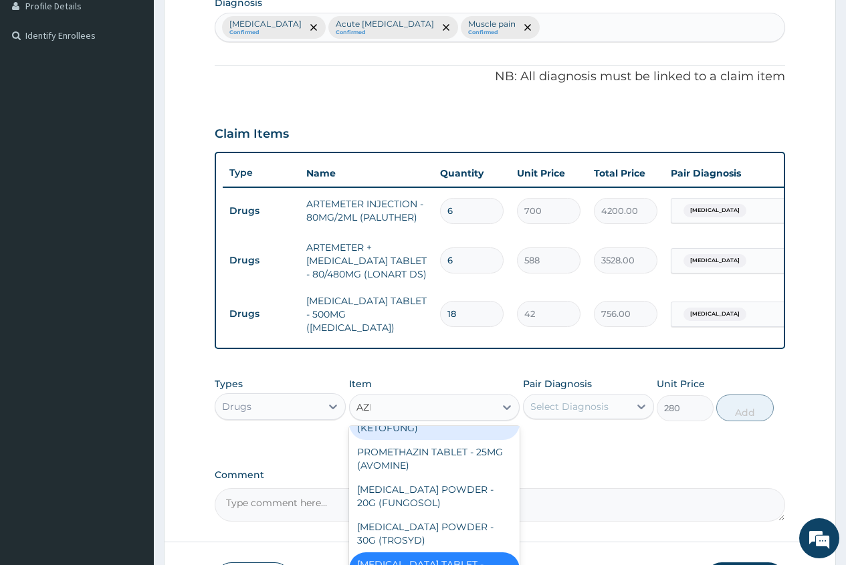
scroll to position [0, 0]
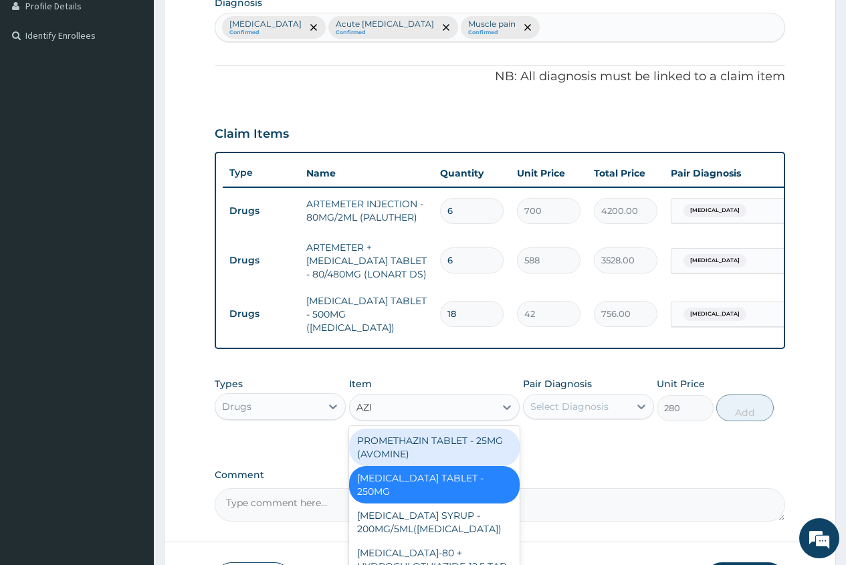
type input "AZIT"
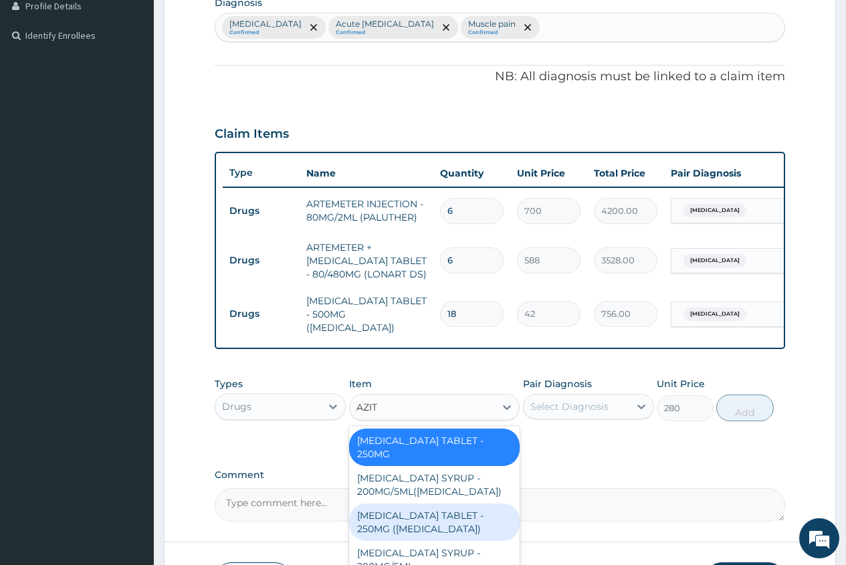
click at [465, 505] on div "[MEDICAL_DATA] TABLET - 250MG ([MEDICAL_DATA])" at bounding box center [434, 522] width 171 height 37
type input "1959.9999999999998"
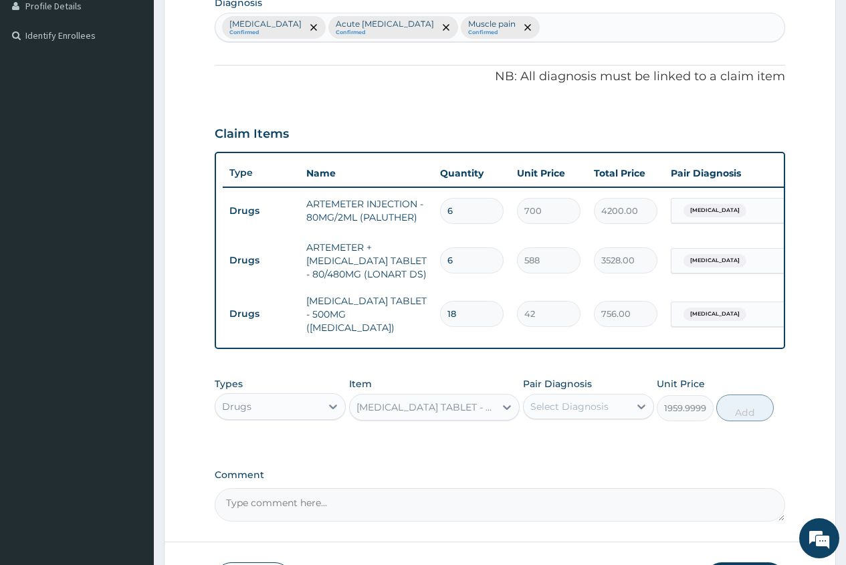
click at [562, 407] on div "Select Diagnosis" at bounding box center [569, 406] width 78 height 13
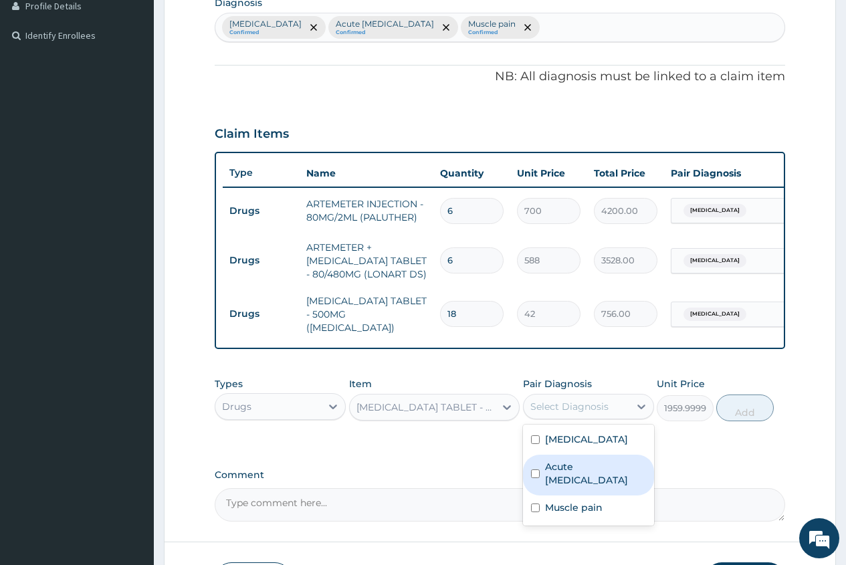
click at [576, 473] on label "Acute [MEDICAL_DATA]" at bounding box center [595, 473] width 101 height 27
checkbox input "true"
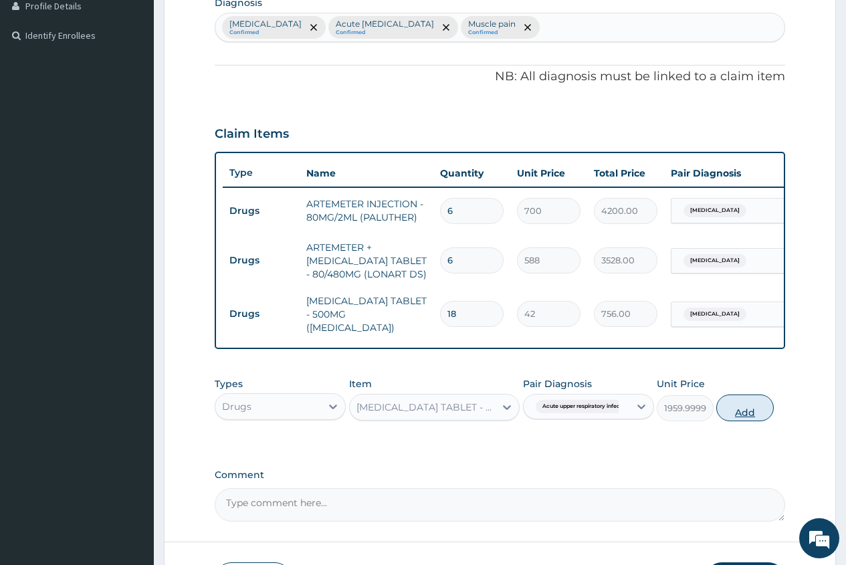
click at [750, 416] on button "Add" at bounding box center [744, 408] width 57 height 27
type input "0"
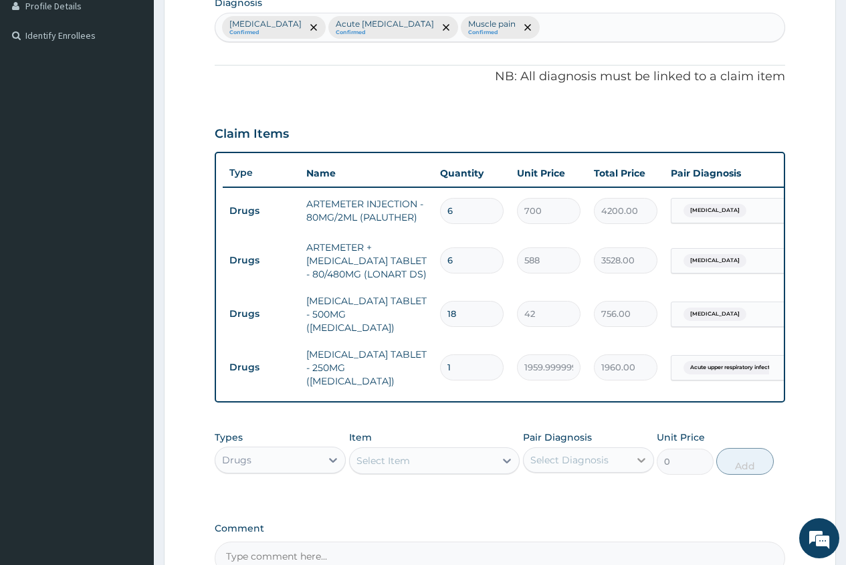
type input "0.00"
type input "5"
type input "9800.00"
type input "5"
click at [368, 456] on div "Select Item" at bounding box center [383, 460] width 54 height 13
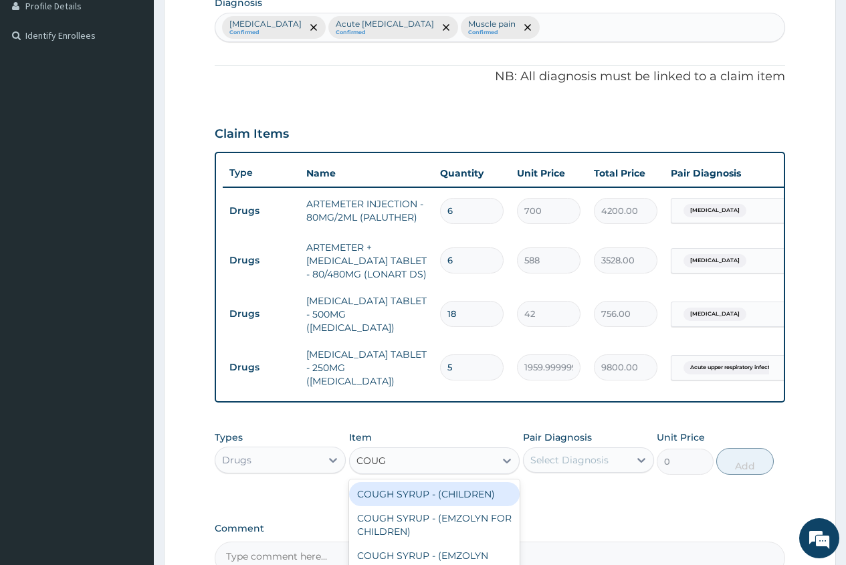
type input "COUGH"
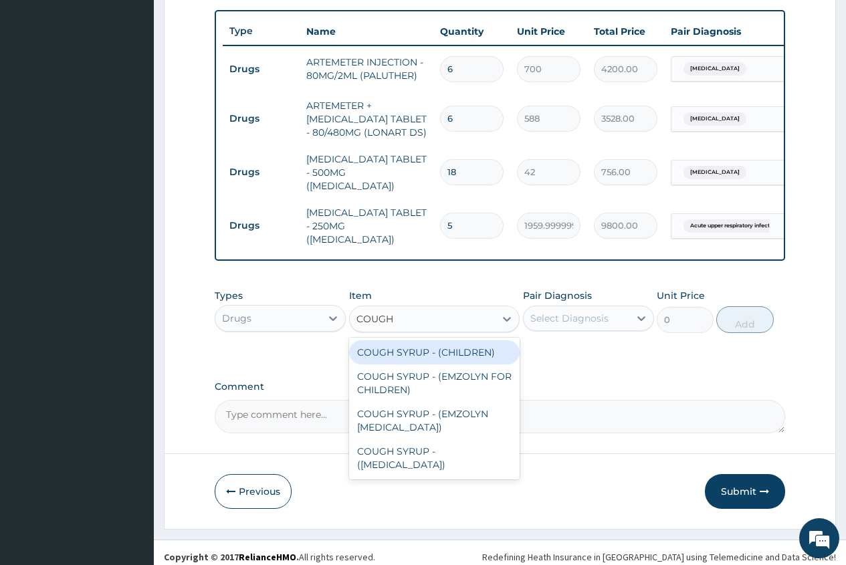
scroll to position [492, 0]
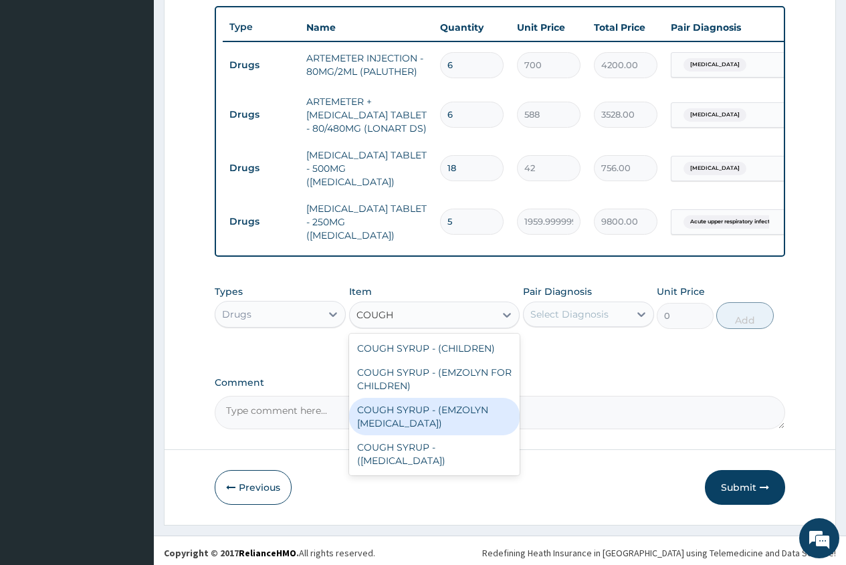
click at [463, 411] on div "COUGH SYRUP - (EMZOLYN [MEDICAL_DATA])" at bounding box center [434, 416] width 171 height 37
type input "1120"
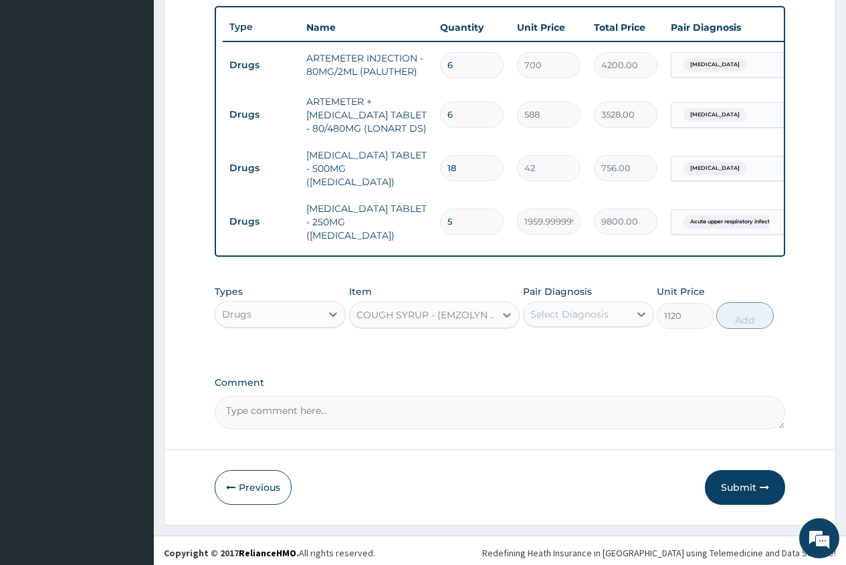
click at [568, 314] on div "Select Diagnosis" at bounding box center [569, 314] width 78 height 13
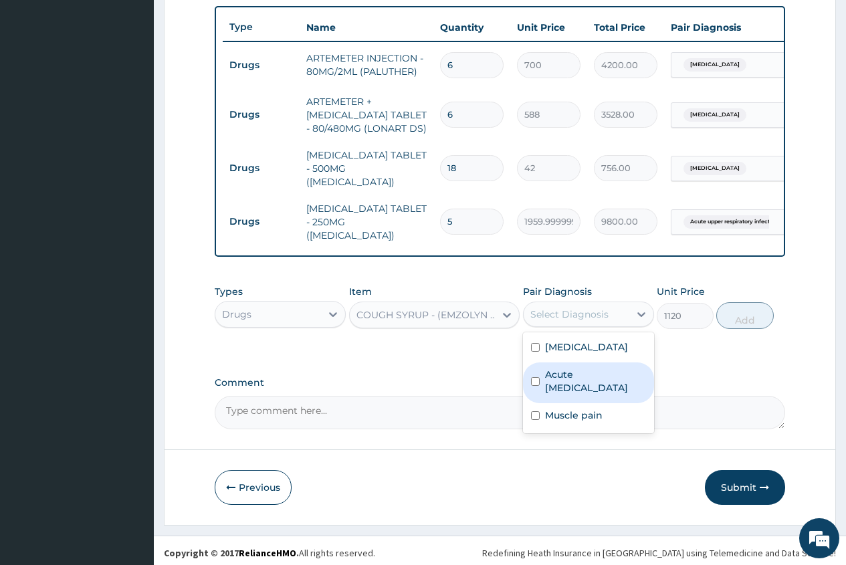
click at [575, 368] on label "Acute [MEDICAL_DATA]" at bounding box center [595, 381] width 101 height 27
checkbox input "true"
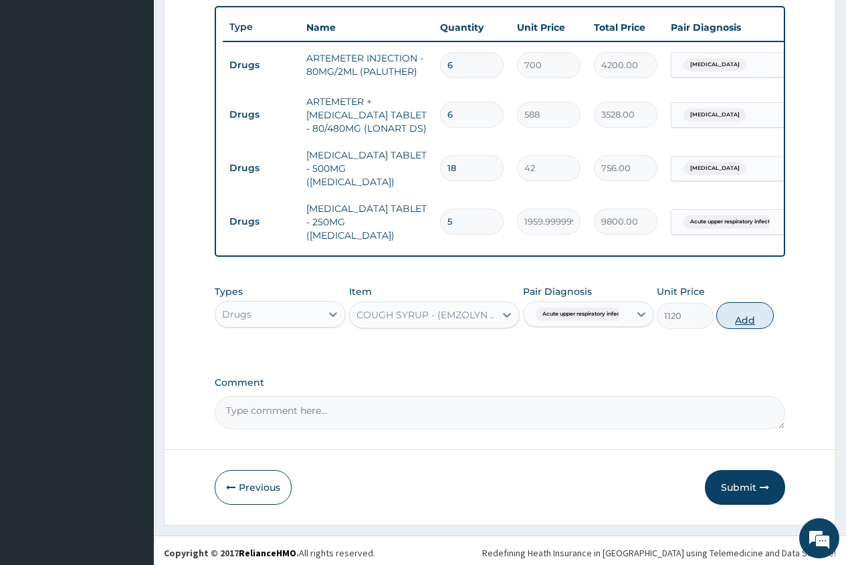
click at [746, 321] on button "Add" at bounding box center [744, 315] width 57 height 27
type input "0"
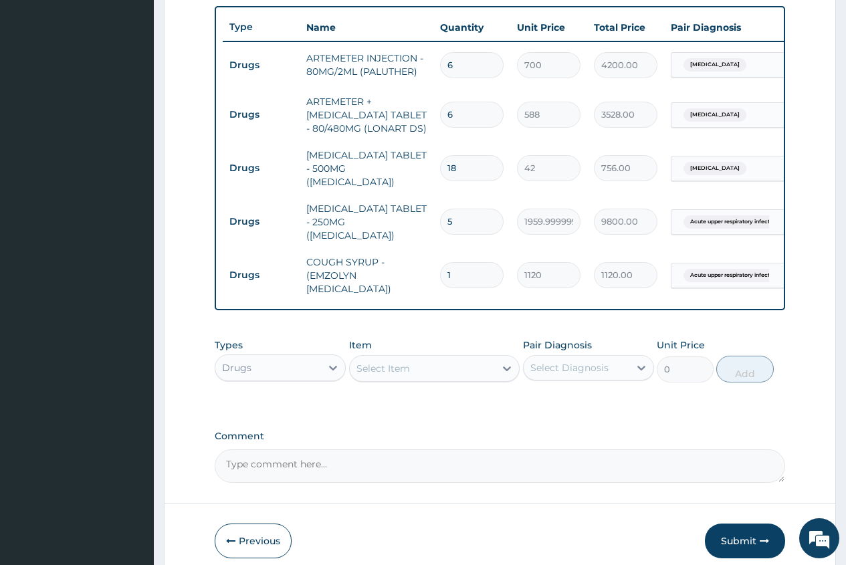
click at [358, 362] on div "Select Item" at bounding box center [423, 368] width 146 height 21
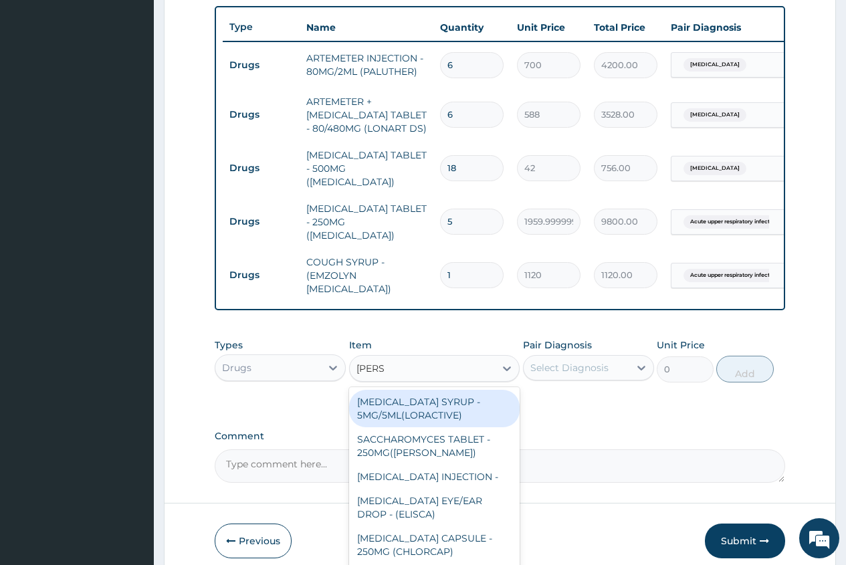
type input "LORAT"
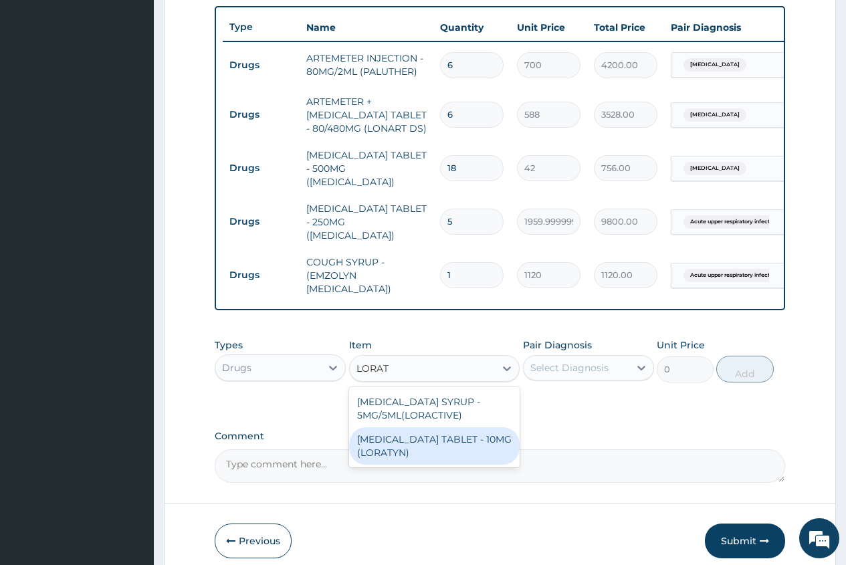
click at [457, 433] on div "[MEDICAL_DATA] TABLET - 10MG (LORATYN)" at bounding box center [434, 445] width 171 height 37
type input "98"
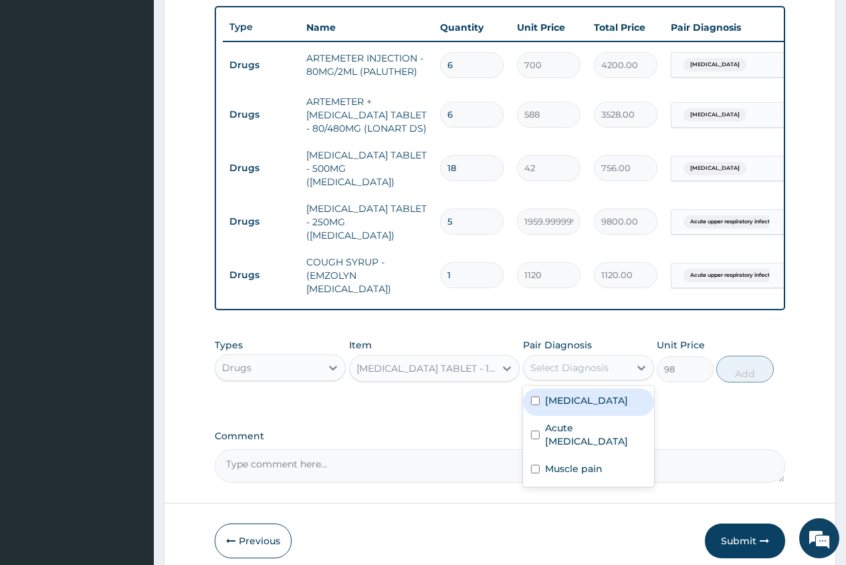
click at [567, 370] on div "Select Diagnosis" at bounding box center [577, 367] width 106 height 21
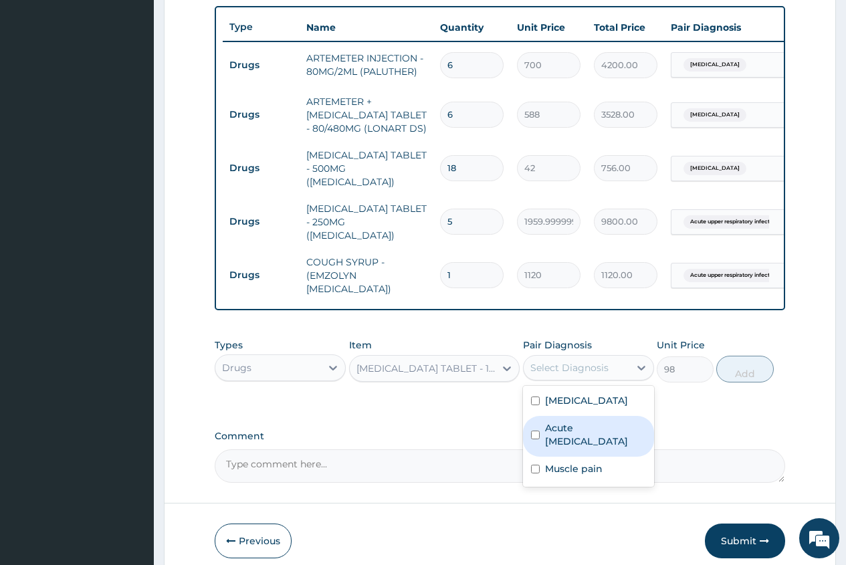
click at [603, 421] on label "Acute [MEDICAL_DATA]" at bounding box center [595, 434] width 101 height 27
checkbox input "true"
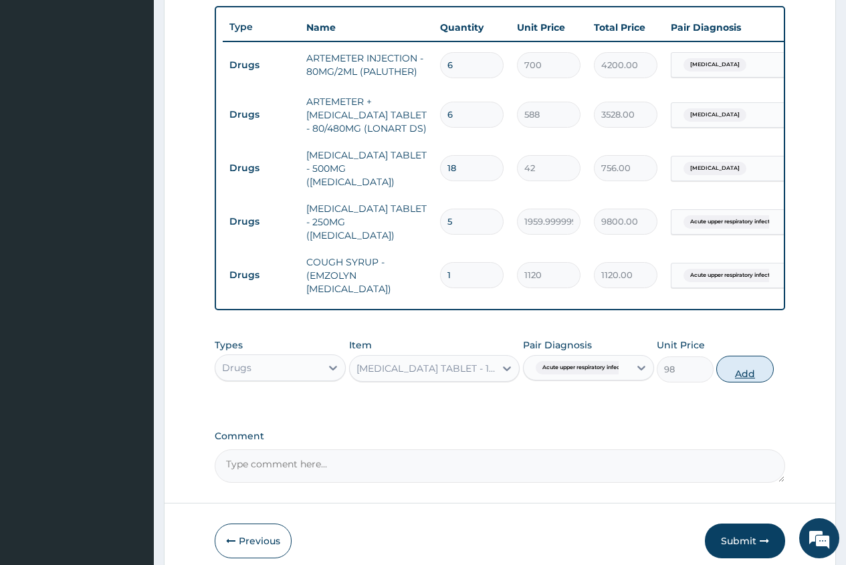
click at [742, 369] on button "Add" at bounding box center [744, 369] width 57 height 27
type input "0"
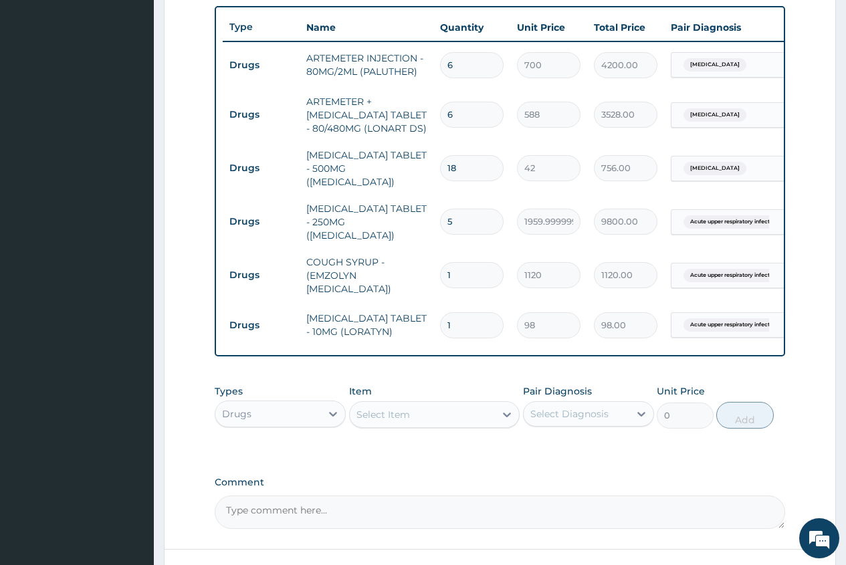
type input "10"
type input "980.00"
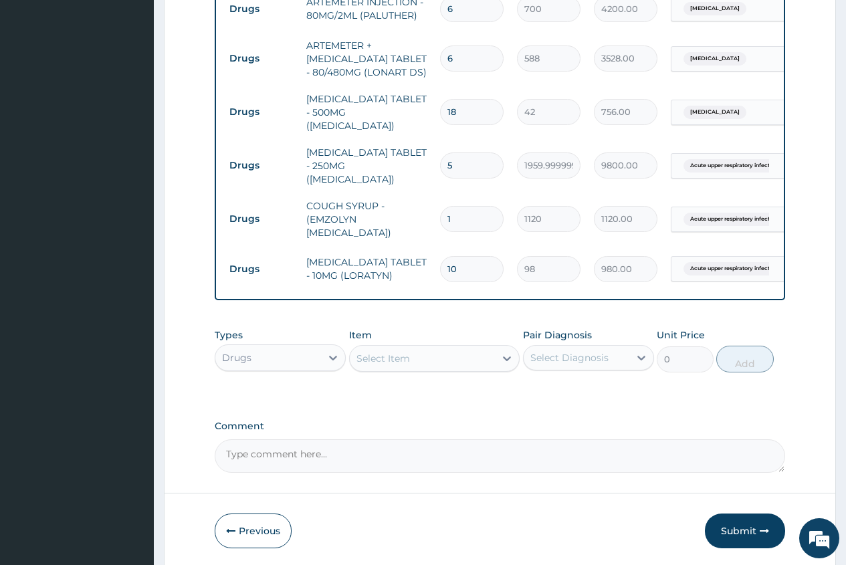
scroll to position [558, 0]
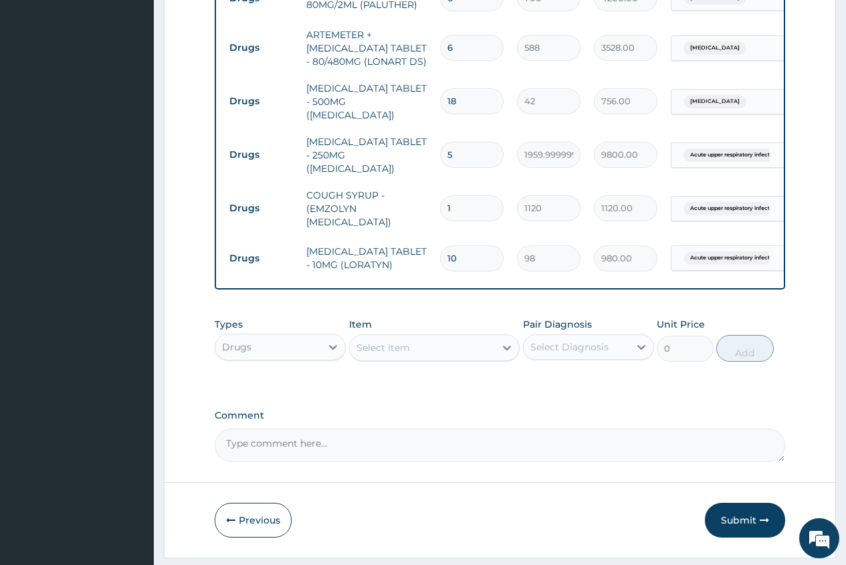
type input "10"
click at [367, 341] on div "Select Item" at bounding box center [383, 347] width 54 height 13
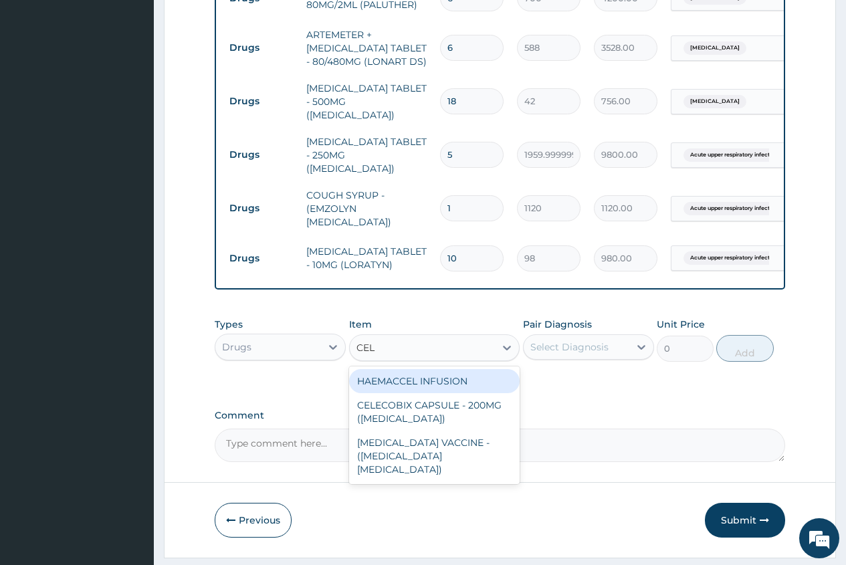
type input "CELE"
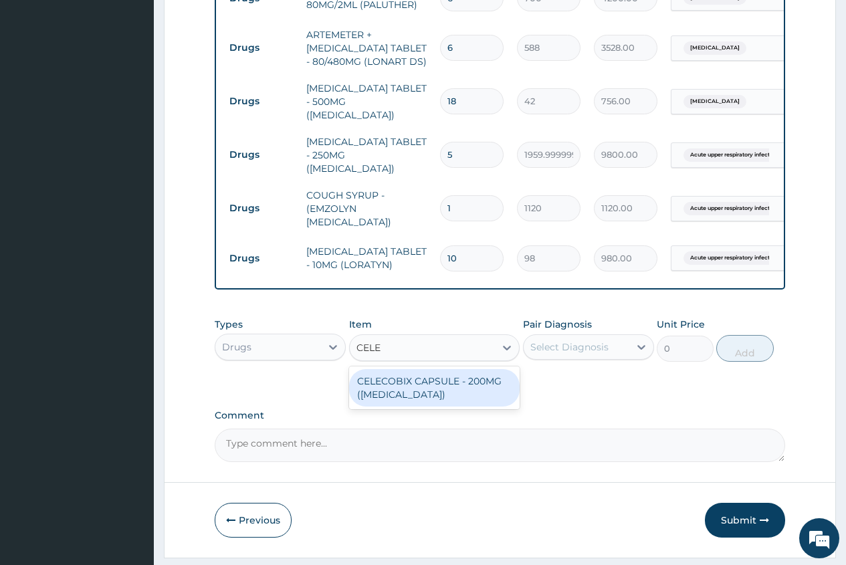
click at [403, 370] on div "CELECOBIX CAPSULE - 200MG ([MEDICAL_DATA])" at bounding box center [434, 387] width 171 height 37
type input "224"
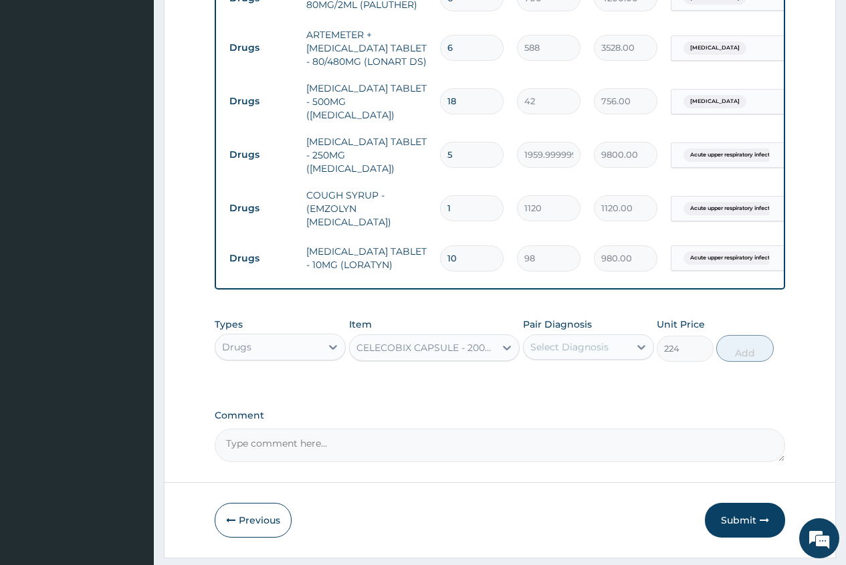
click at [562, 342] on div "Select Diagnosis" at bounding box center [569, 346] width 78 height 13
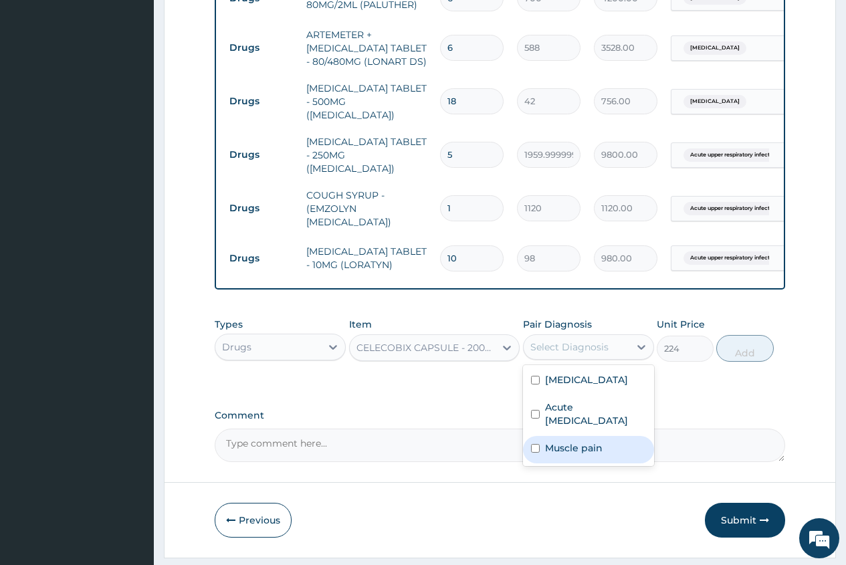
click at [611, 449] on div "Muscle pain" at bounding box center [588, 449] width 131 height 27
checkbox input "true"
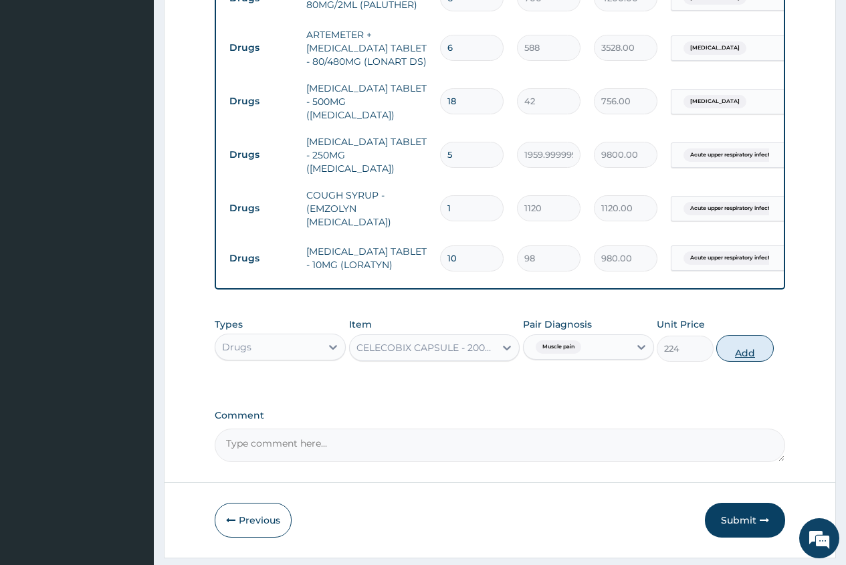
click at [742, 351] on button "Add" at bounding box center [744, 348] width 57 height 27
type input "0"
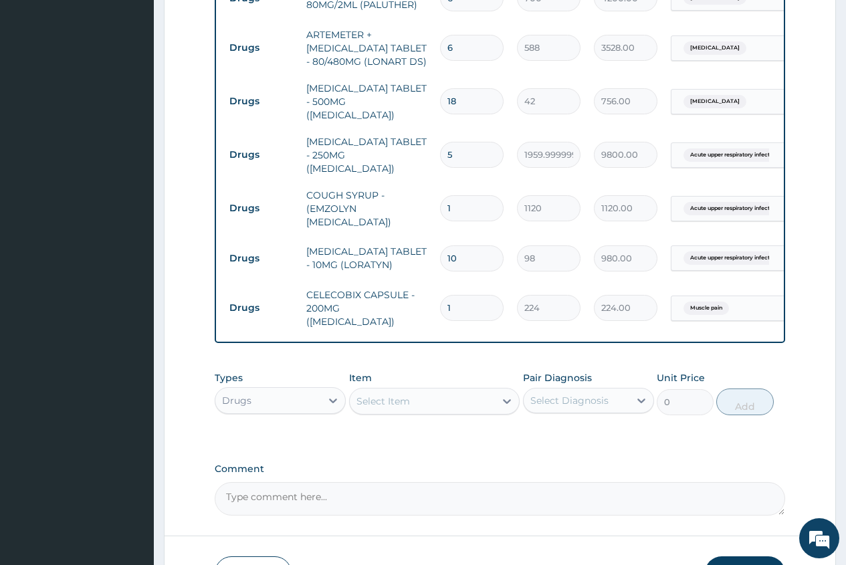
type input "10"
type input "2240.00"
type input "10"
click at [359, 395] on div "Select Item" at bounding box center [383, 401] width 54 height 13
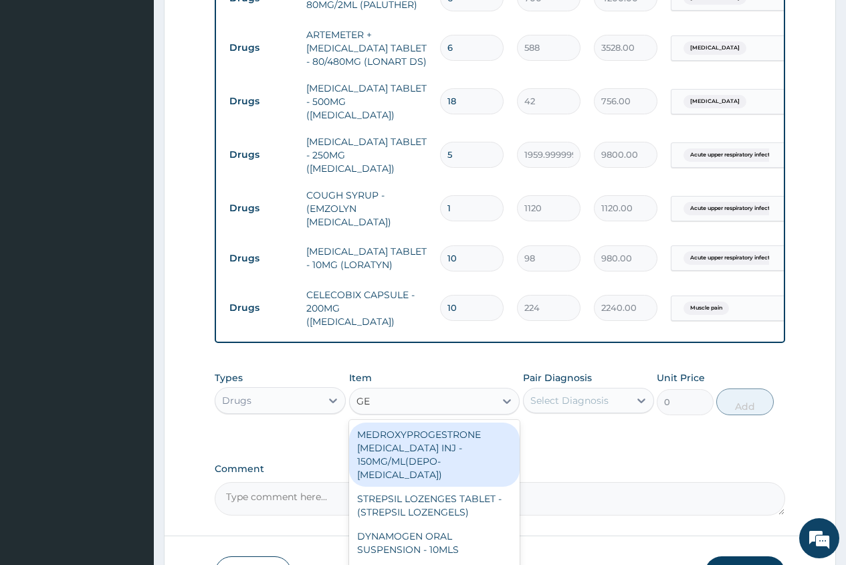
type input "GEL"
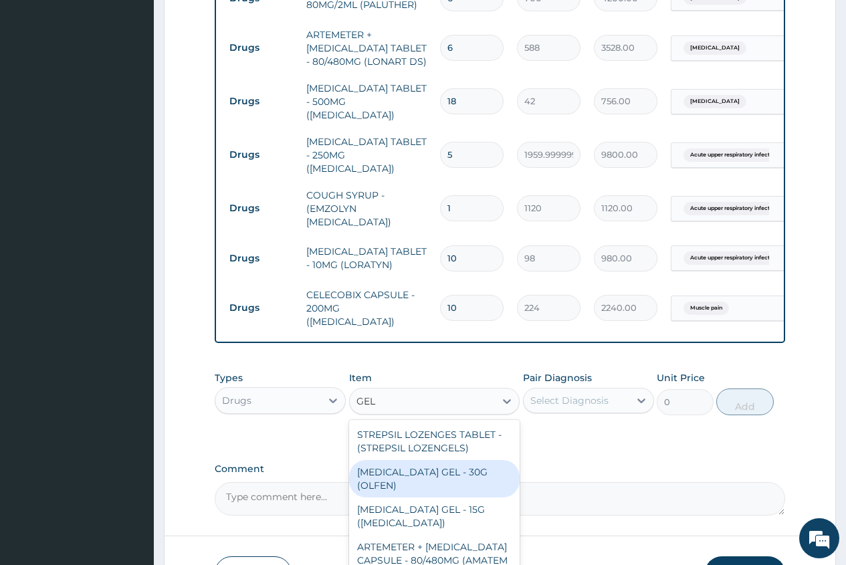
click at [447, 465] on div "[MEDICAL_DATA] GEL - 30G (OLFEN)" at bounding box center [434, 478] width 171 height 37
type input "1120"
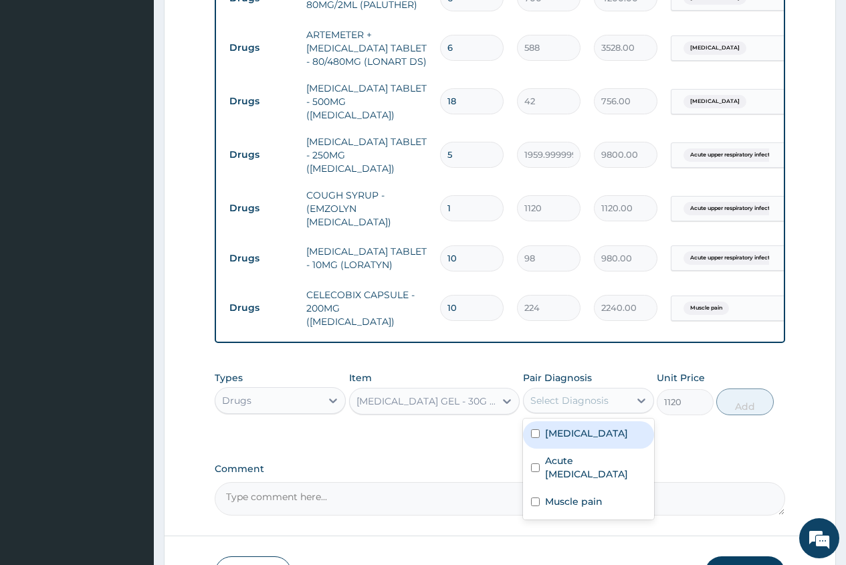
click at [601, 394] on div "Select Diagnosis" at bounding box center [569, 400] width 78 height 13
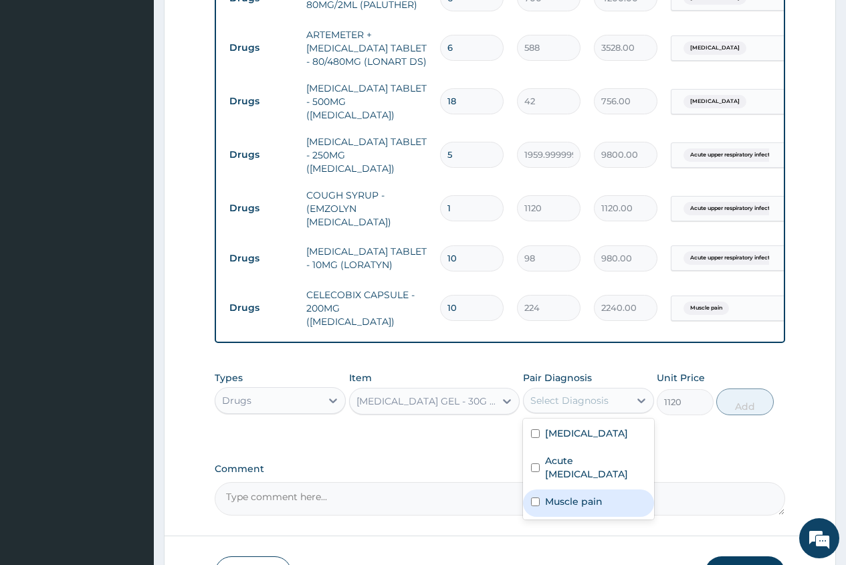
click at [584, 495] on label "Muscle pain" at bounding box center [574, 501] width 58 height 13
checkbox input "true"
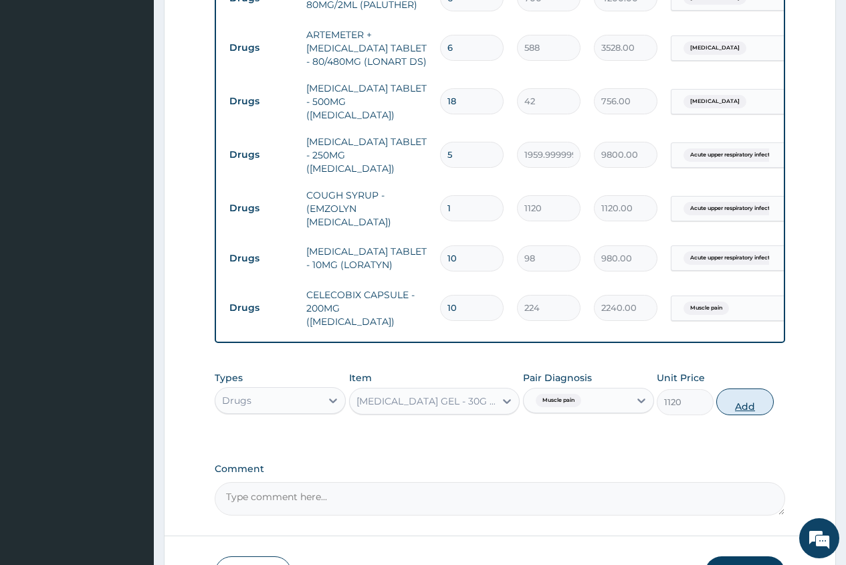
click at [744, 393] on button "Add" at bounding box center [744, 402] width 57 height 27
type input "0"
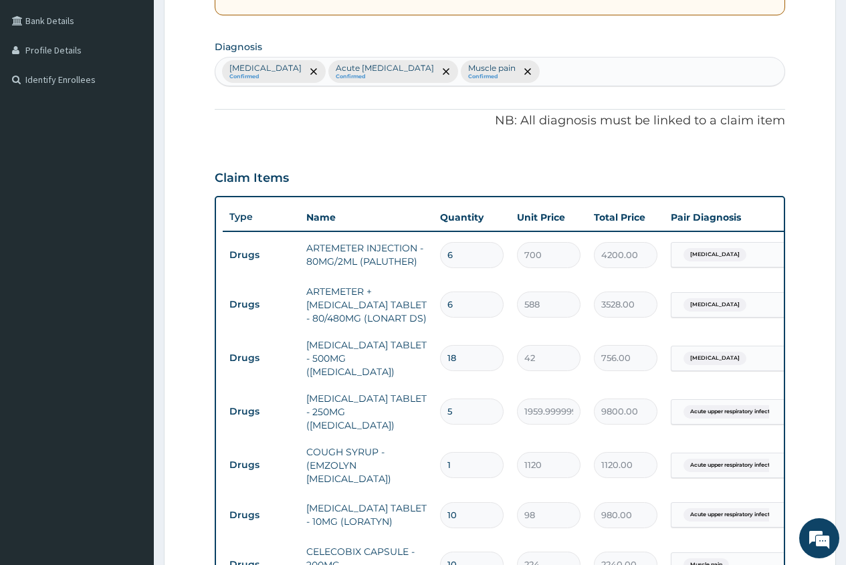
scroll to position [291, 0]
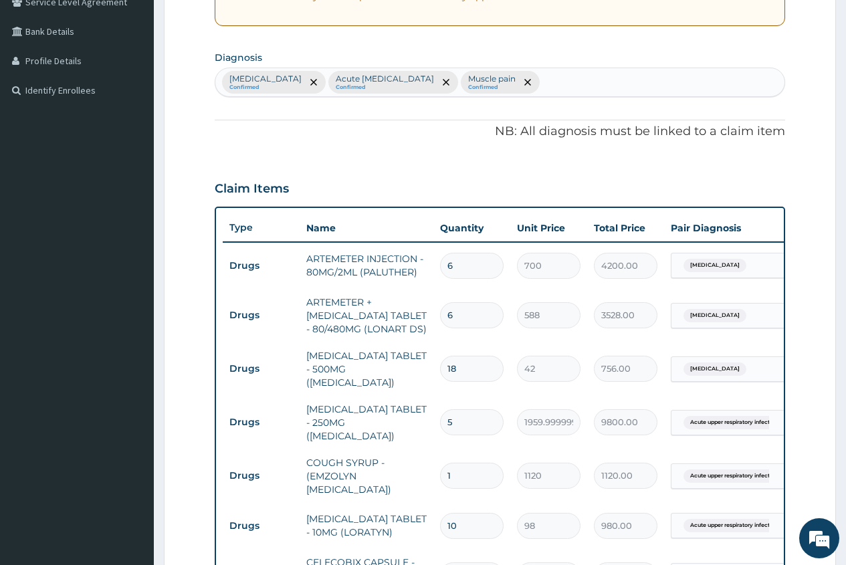
click at [588, 85] on div "Falciparum malaria Confirmed Acute upper respiratory infection Confirmed Muscle…" at bounding box center [499, 82] width 569 height 28
type input "THROAT"
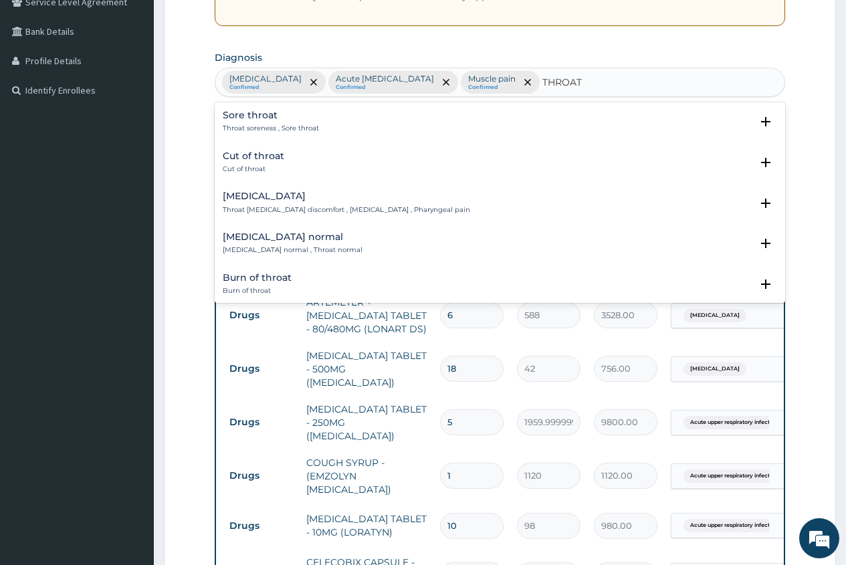
click at [262, 108] on div "Sore throat Throat soreness , Sore throat Select Status Query Query covers susp…" at bounding box center [500, 125] width 570 height 41
click at [258, 200] on h4 "[MEDICAL_DATA]" at bounding box center [346, 196] width 247 height 10
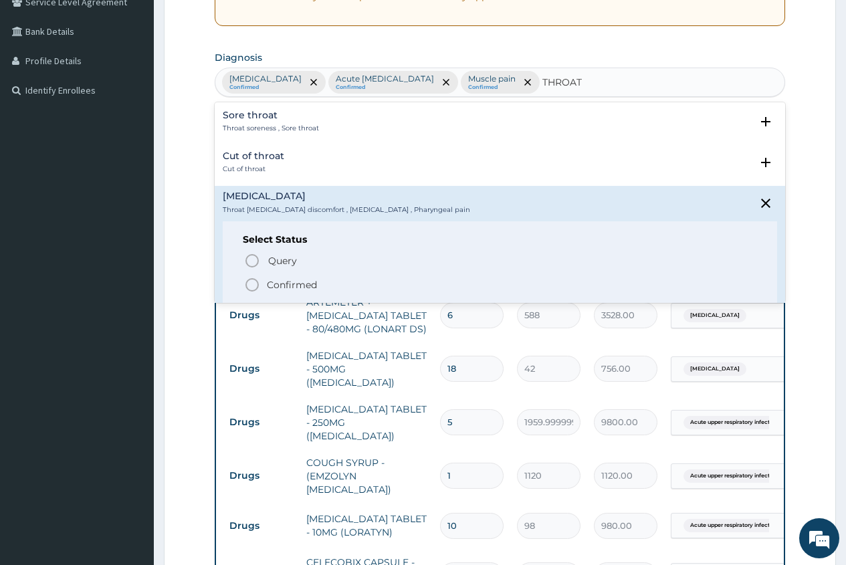
click at [254, 284] on icon "status option filled" at bounding box center [252, 285] width 16 height 16
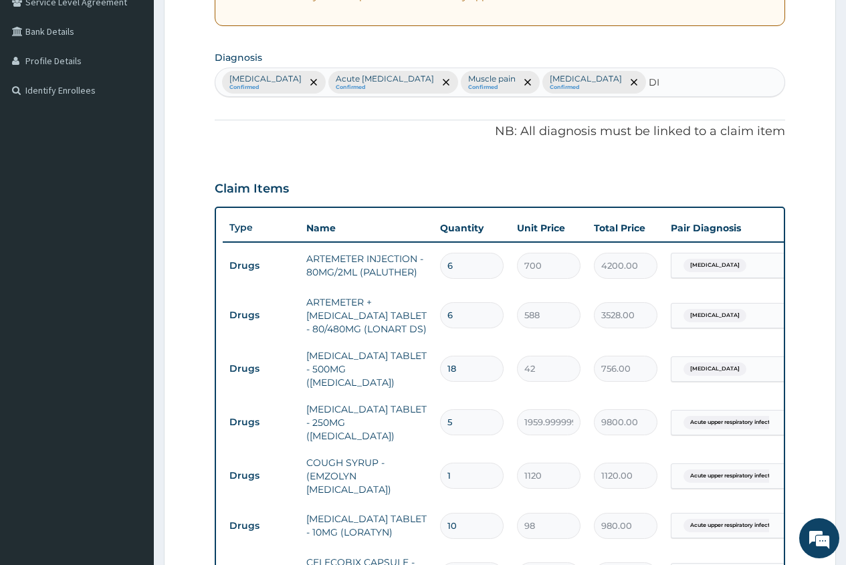
type input "D"
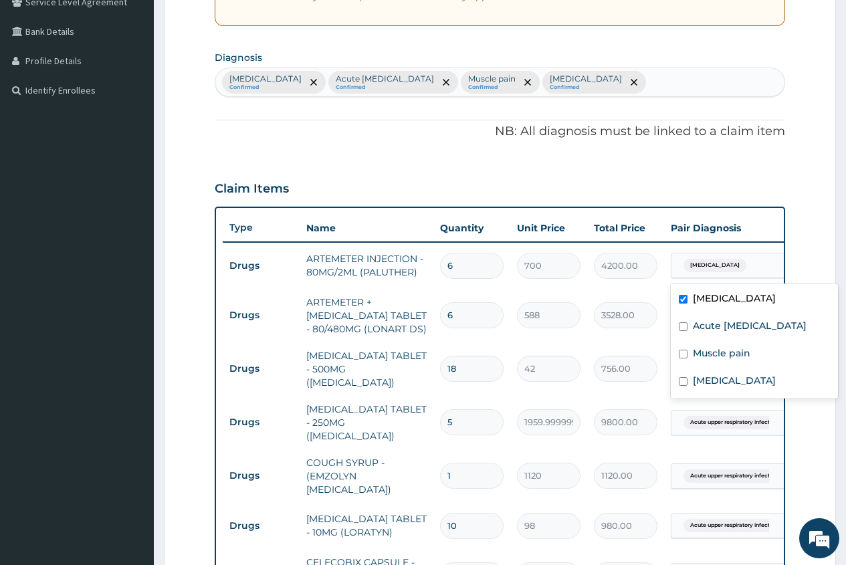
click at [760, 262] on div "[MEDICAL_DATA]" at bounding box center [725, 265] width 108 height 23
click at [801, 182] on form "Step 2 of 2 PA Code / Prescription Code Enter Code(Secondary Care Only) Encount…" at bounding box center [500, 352] width 672 height 1145
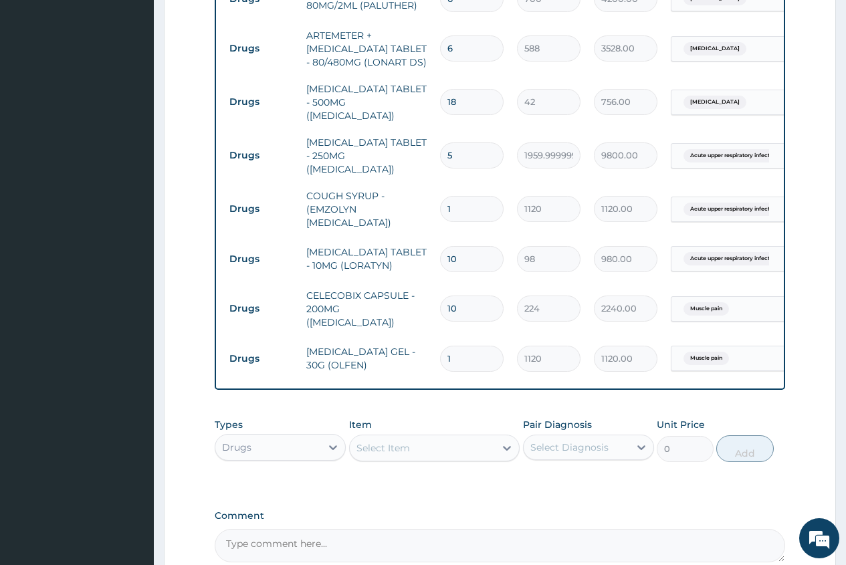
scroll to position [558, 0]
click at [364, 441] on div "Select Item" at bounding box center [383, 447] width 54 height 13
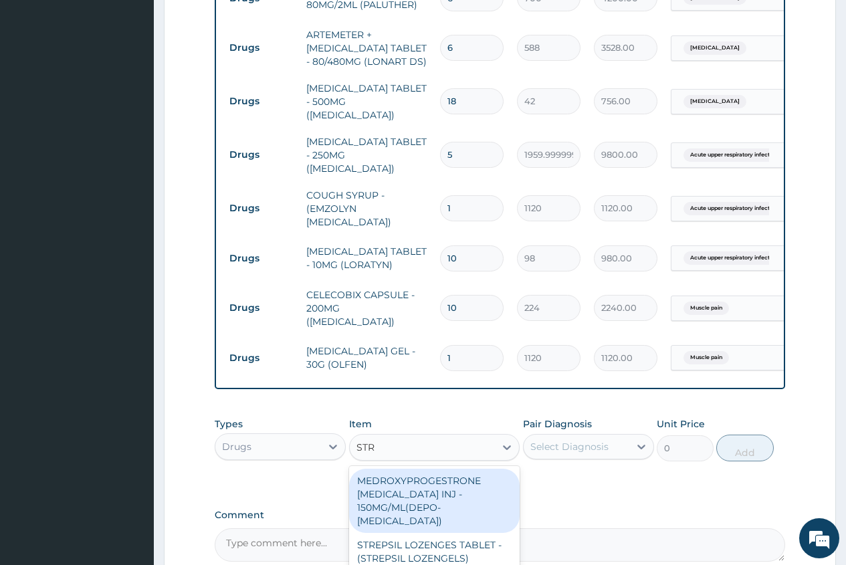
type input "STRE"
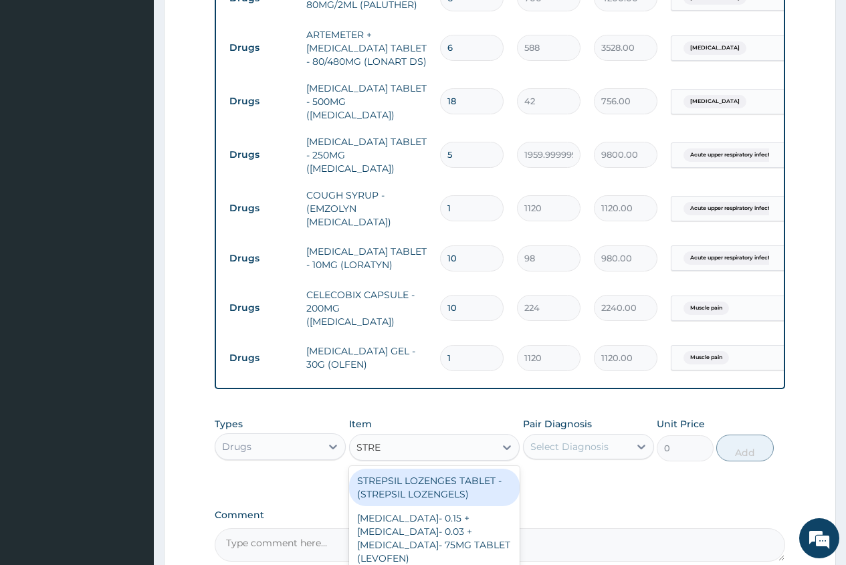
click at [453, 479] on div "STREPSIL LOZENGES TABLET - (STREPSIL LOZENGELS)" at bounding box center [434, 487] width 171 height 37
type input "168"
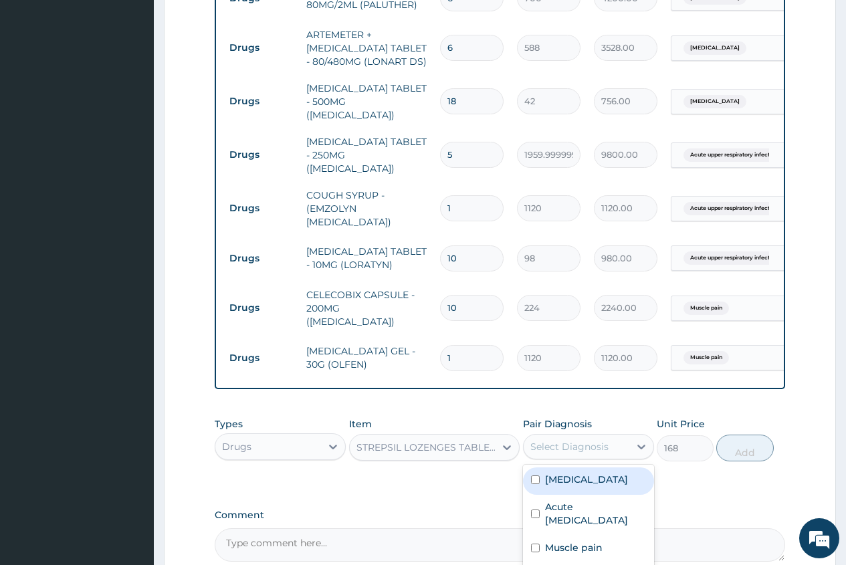
click at [561, 440] on div "Select Diagnosis" at bounding box center [569, 446] width 78 height 13
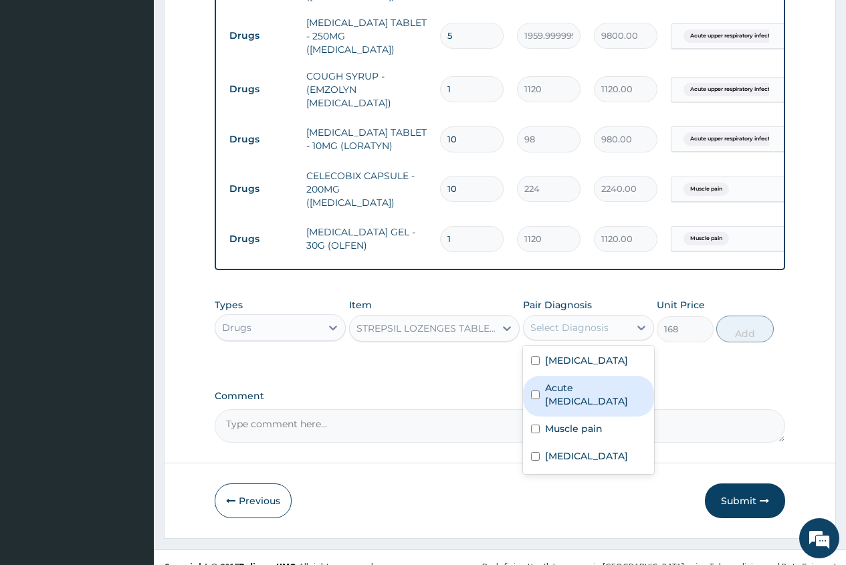
scroll to position [683, 0]
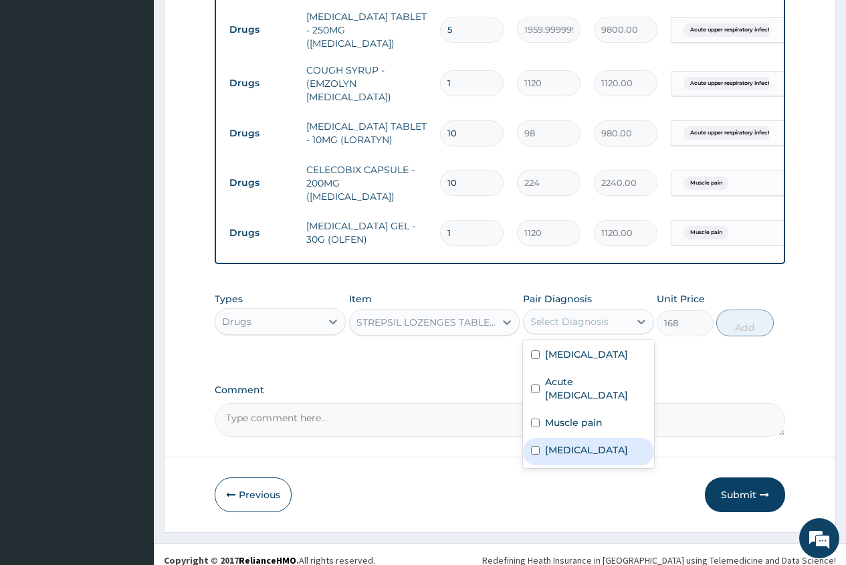
click at [562, 443] on label "[MEDICAL_DATA]" at bounding box center [586, 449] width 83 height 13
checkbox input "true"
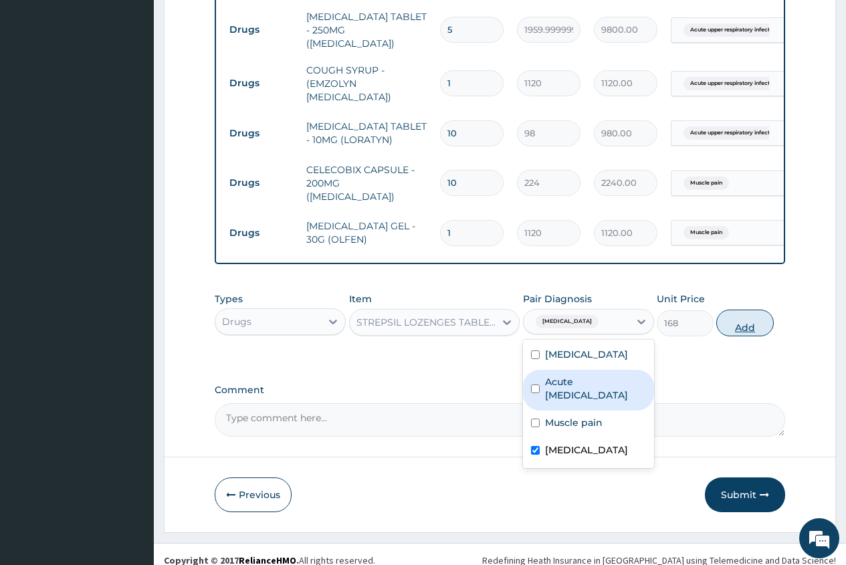
click at [749, 316] on button "Add" at bounding box center [744, 323] width 57 height 27
type input "0"
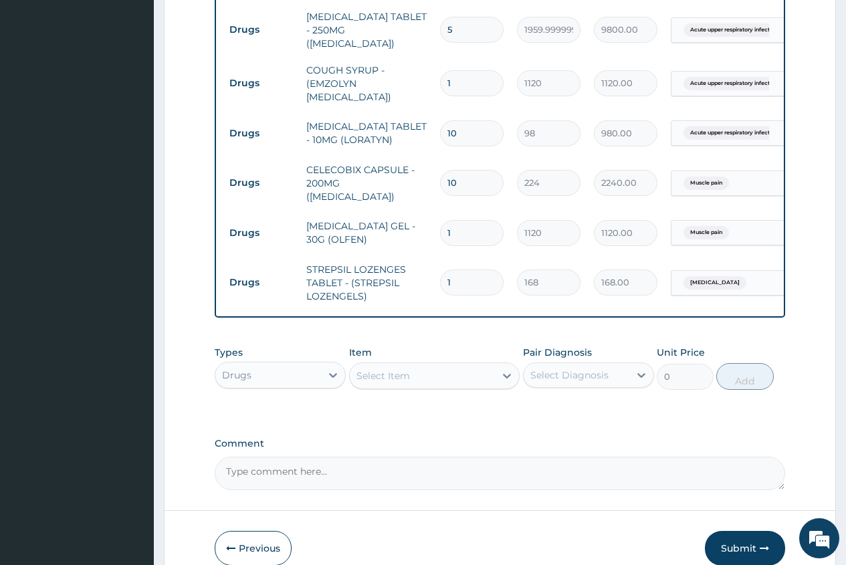
type input "10"
type input "1680.00"
type input "10"
click at [322, 363] on div at bounding box center [333, 375] width 24 height 24
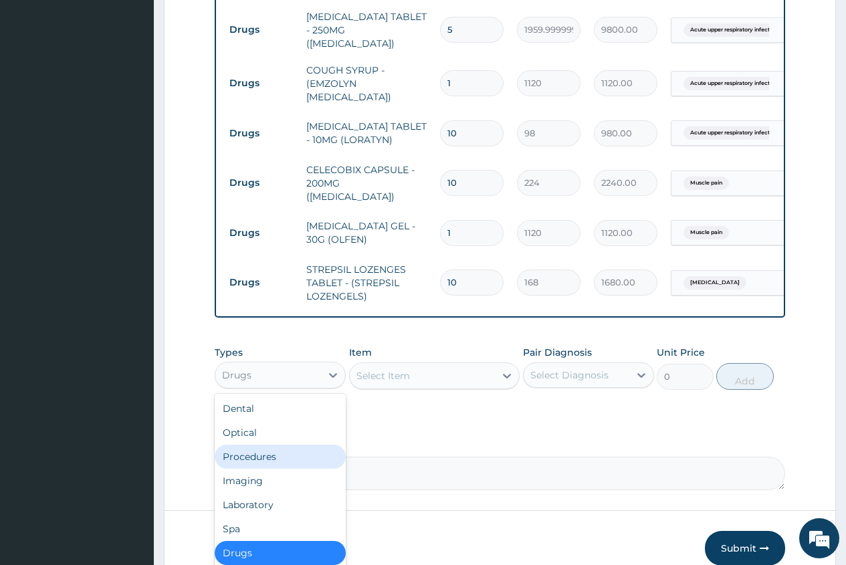
click at [298, 448] on div "Procedures" at bounding box center [280, 457] width 131 height 24
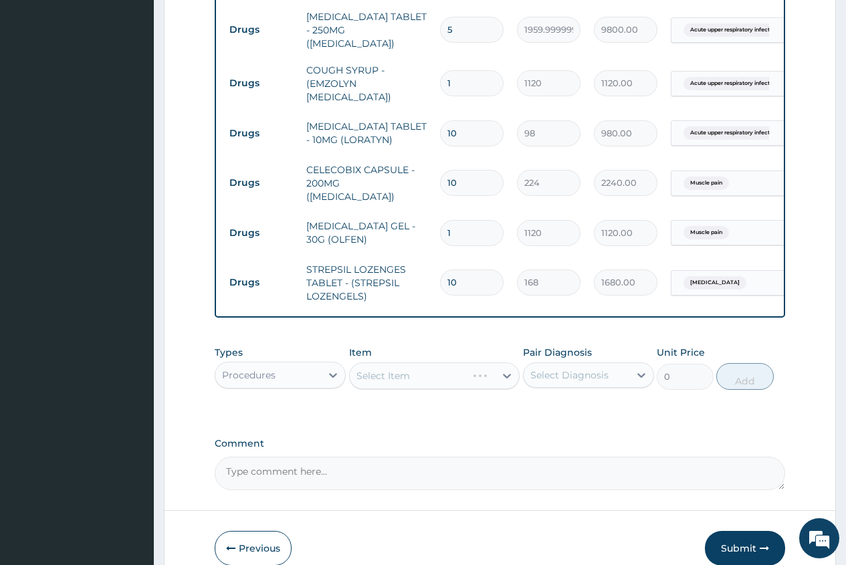
scroll to position [737, 0]
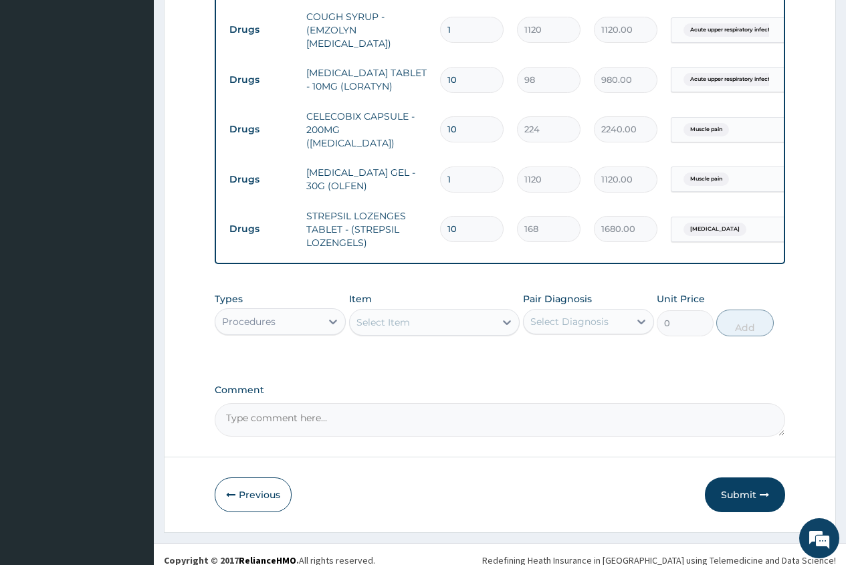
click at [365, 316] on div "Select Item" at bounding box center [383, 322] width 54 height 13
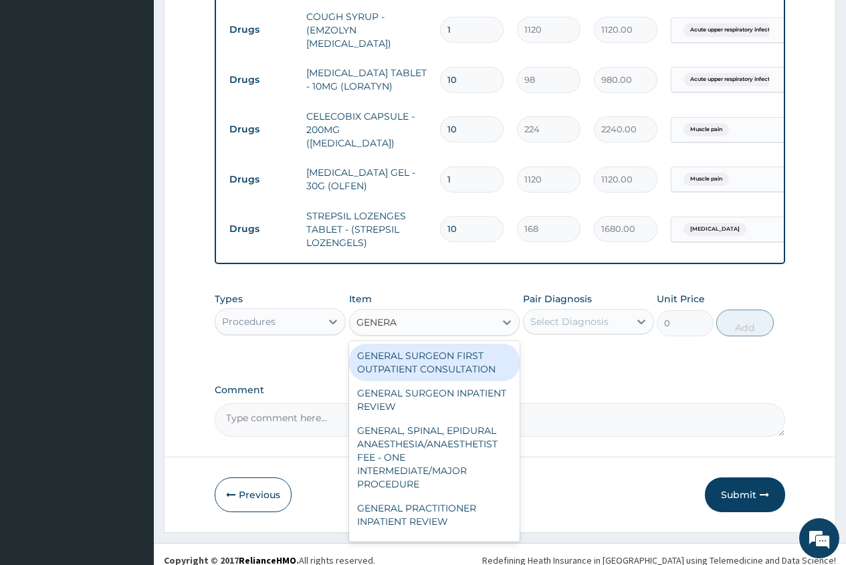
type input "GENERAL"
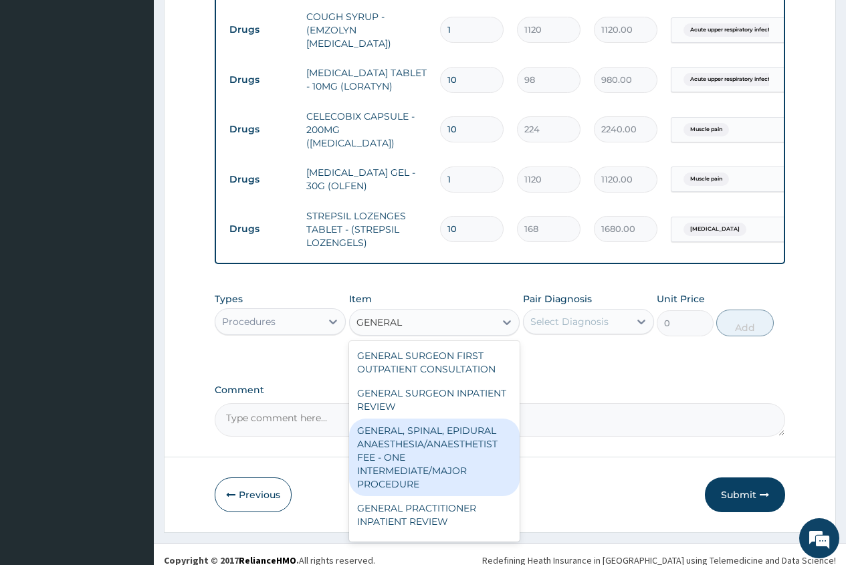
scroll to position [67, 0]
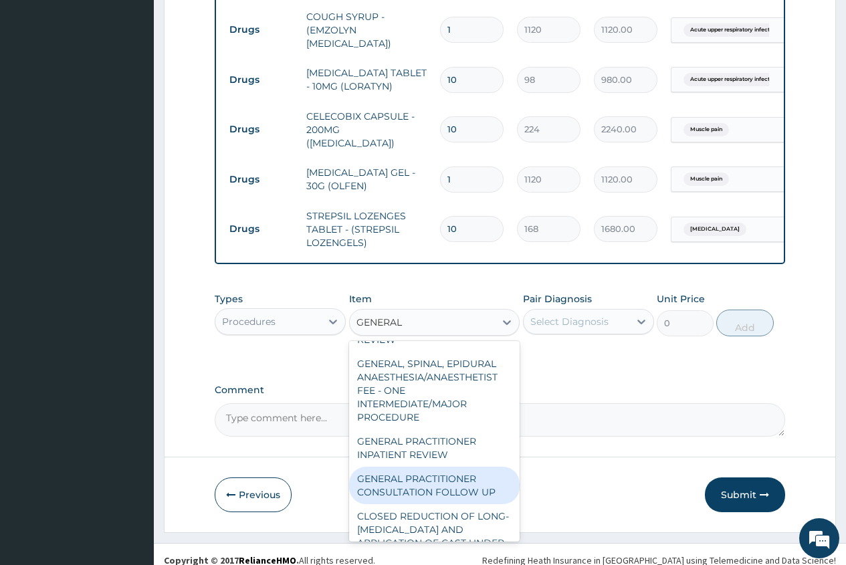
click at [457, 467] on div "GENERAL PRACTITIONER CONSULTATION FOLLOW UP" at bounding box center [434, 485] width 171 height 37
type input "1875"
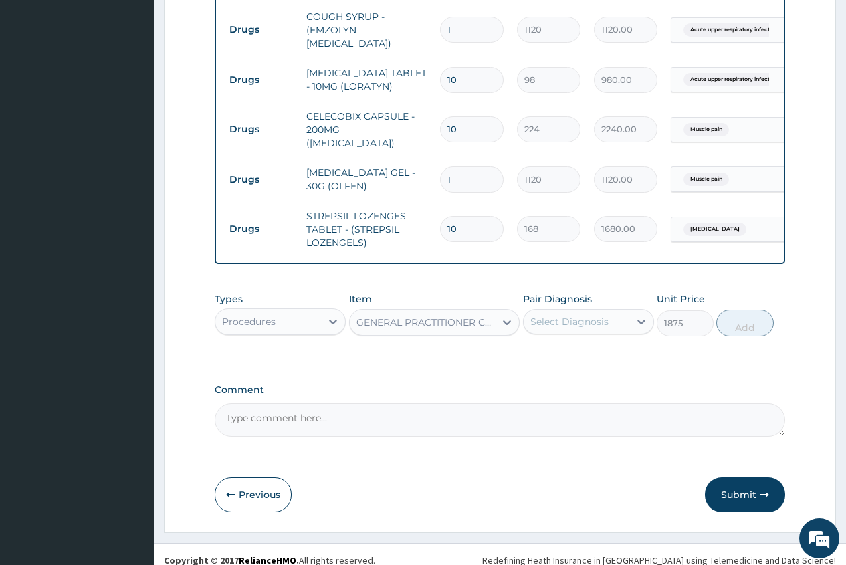
click at [558, 316] on div "Select Diagnosis" at bounding box center [577, 321] width 106 height 21
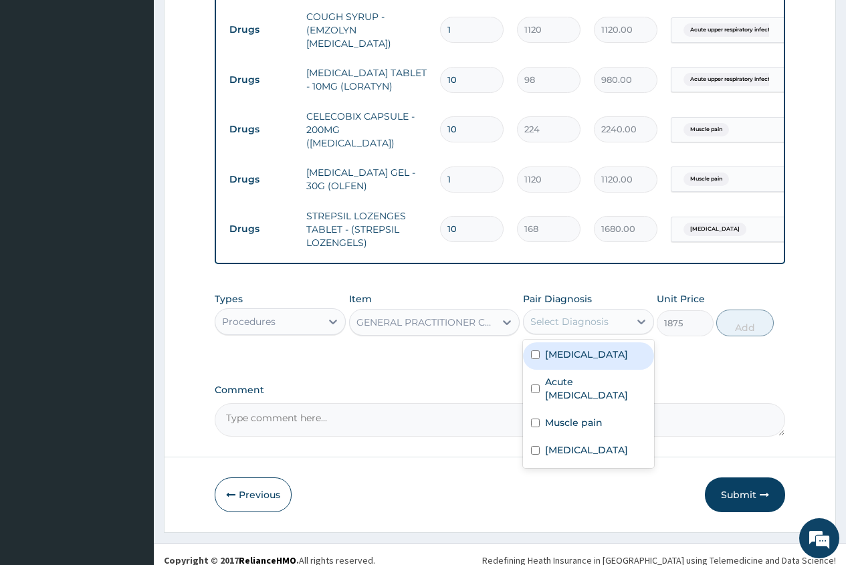
click at [564, 348] on label "Falciparum malaria" at bounding box center [586, 354] width 83 height 13
checkbox input "true"
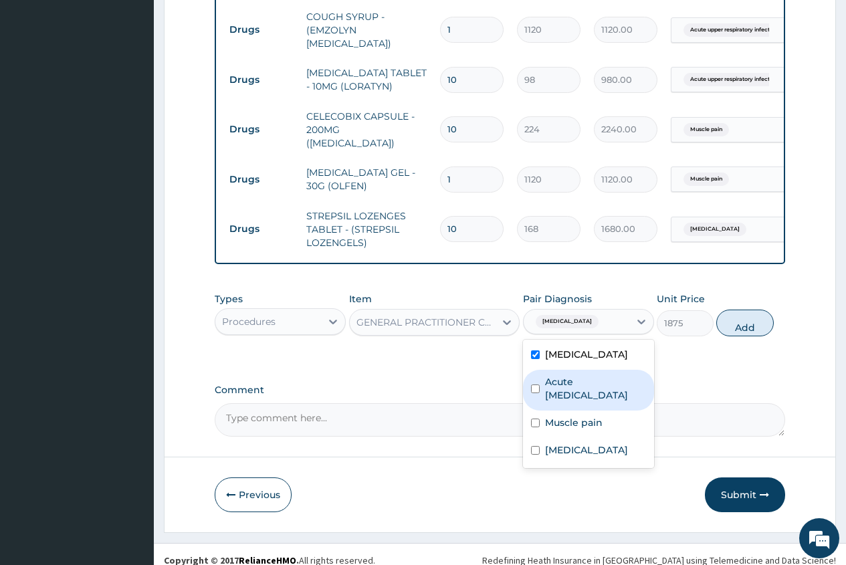
click at [555, 380] on label "Acute upper respiratory infection" at bounding box center [595, 388] width 101 height 27
checkbox input "true"
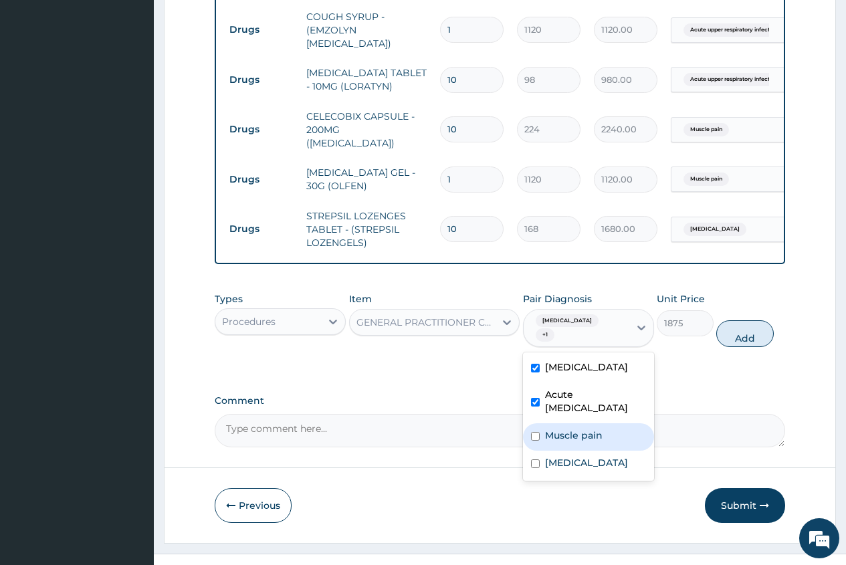
click at [561, 431] on div "Muscle pain" at bounding box center [588, 436] width 131 height 27
checkbox input "true"
click at [563, 458] on div "Pain in throat" at bounding box center [588, 464] width 131 height 27
checkbox input "true"
click at [746, 330] on button "Add" at bounding box center [744, 333] width 57 height 27
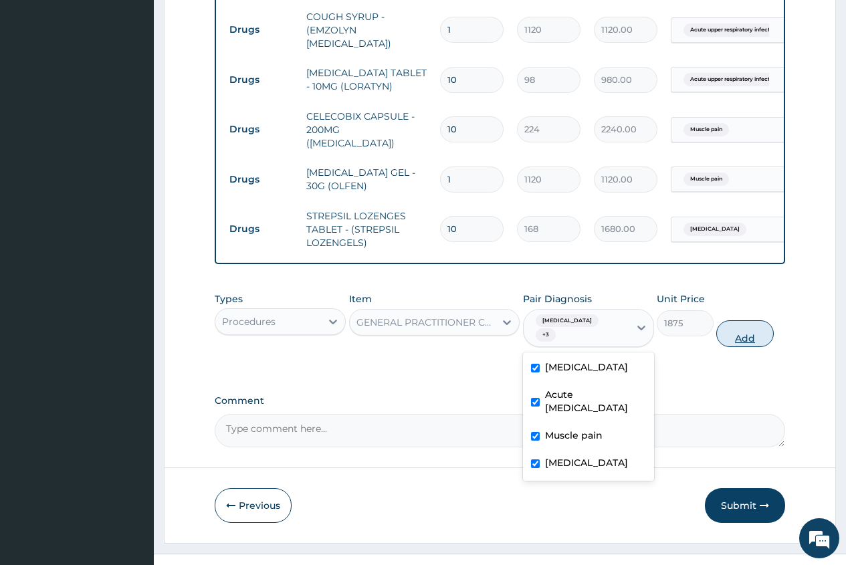
type input "0"
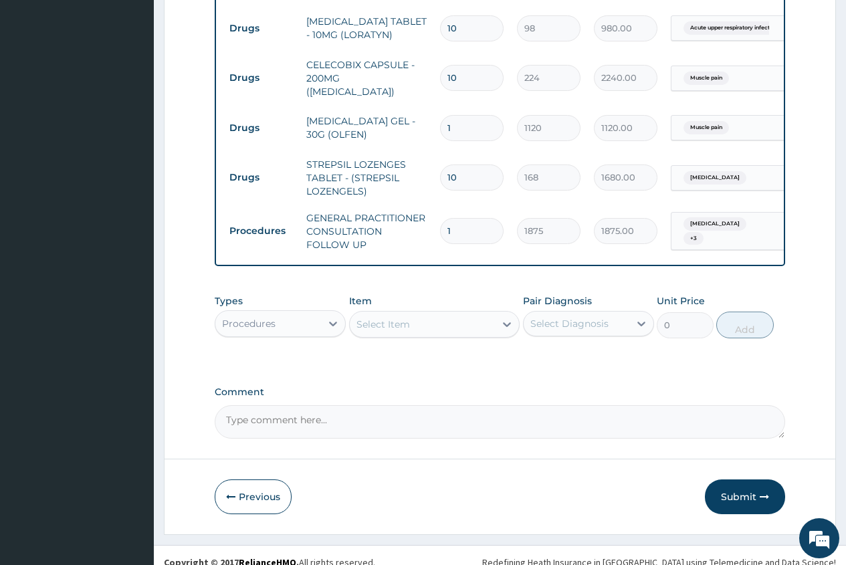
scroll to position [790, 0]
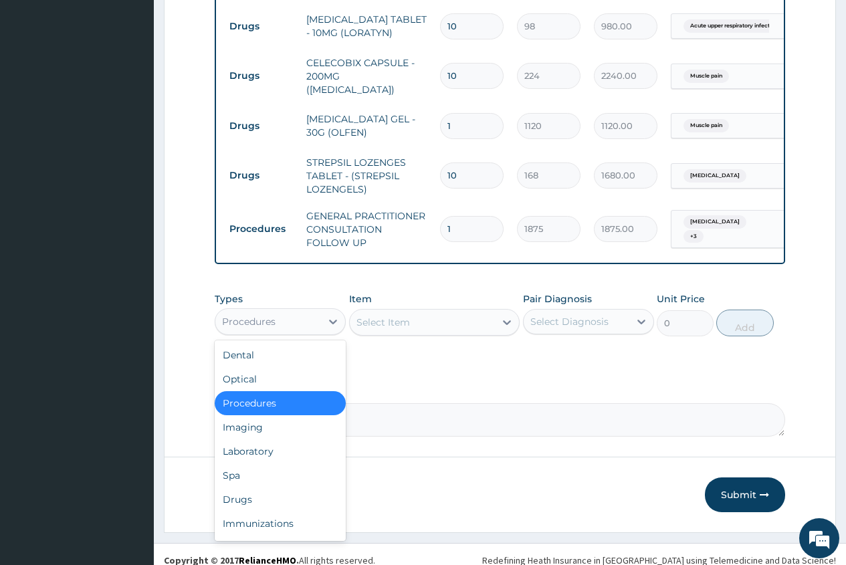
click at [310, 311] on div "Procedures" at bounding box center [268, 321] width 106 height 21
click at [278, 439] on div "Laboratory" at bounding box center [280, 451] width 131 height 24
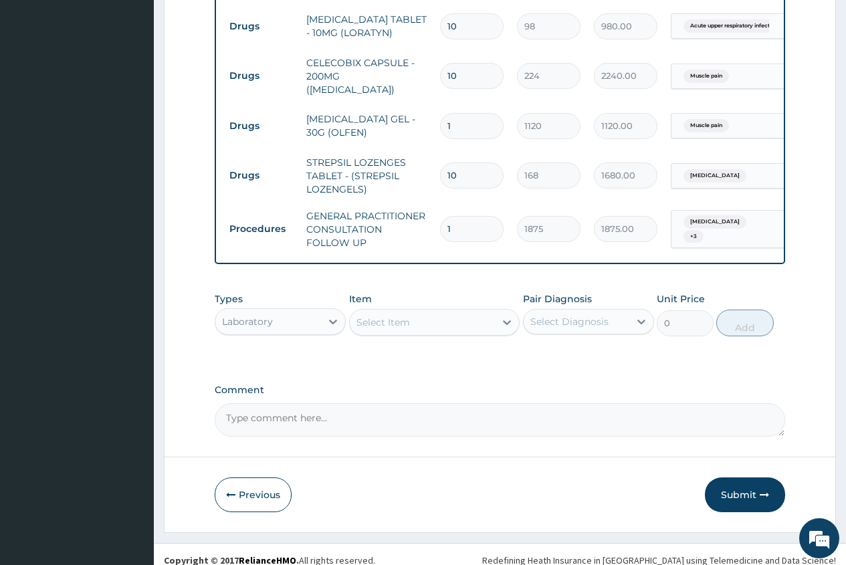
click at [370, 316] on div "Select Item" at bounding box center [383, 322] width 54 height 13
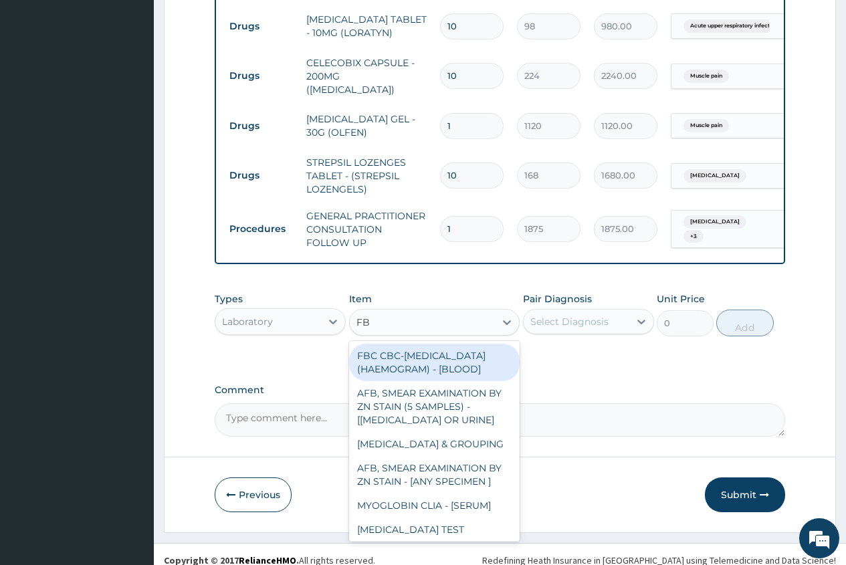
type input "FBC"
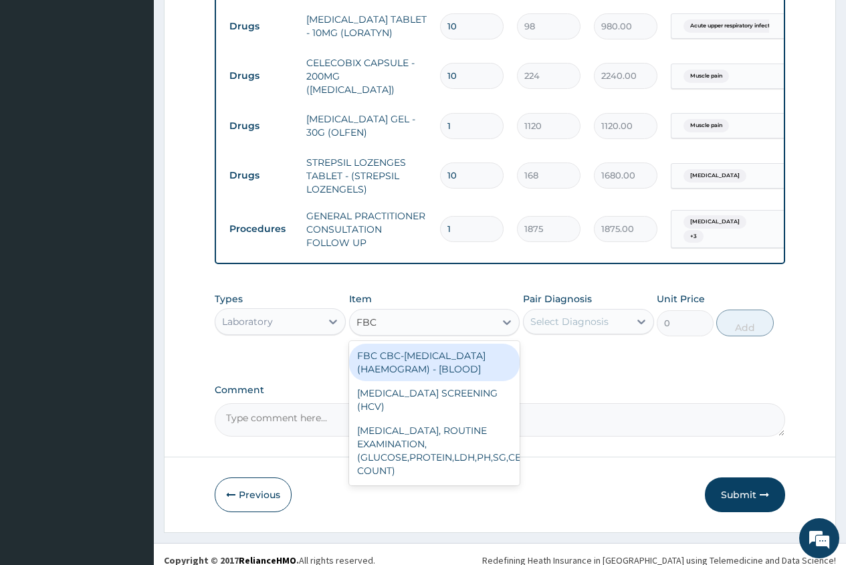
click at [407, 370] on div "FBC CBC-COMPLETE BLOOD COUNT (HAEMOGRAM) - [BLOOD]" at bounding box center [434, 362] width 171 height 37
type input "5000"
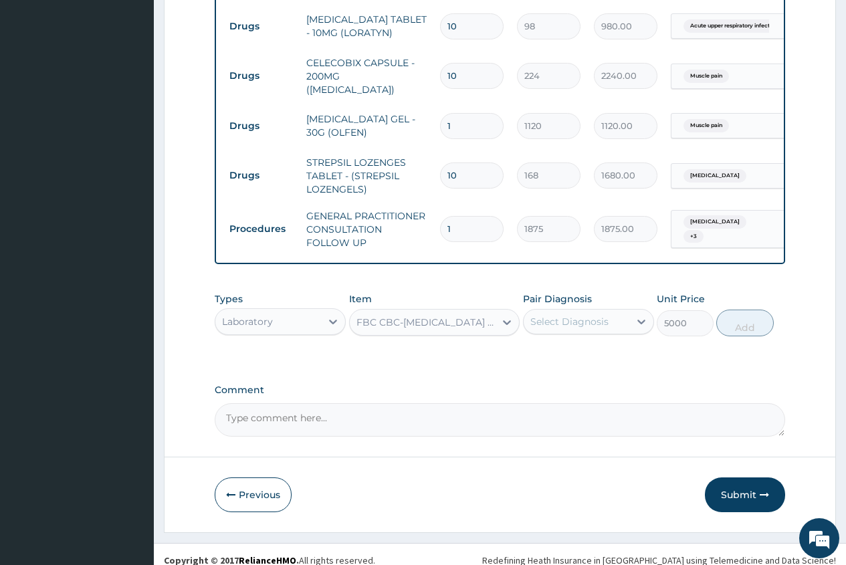
click at [556, 315] on div "Select Diagnosis" at bounding box center [569, 321] width 78 height 13
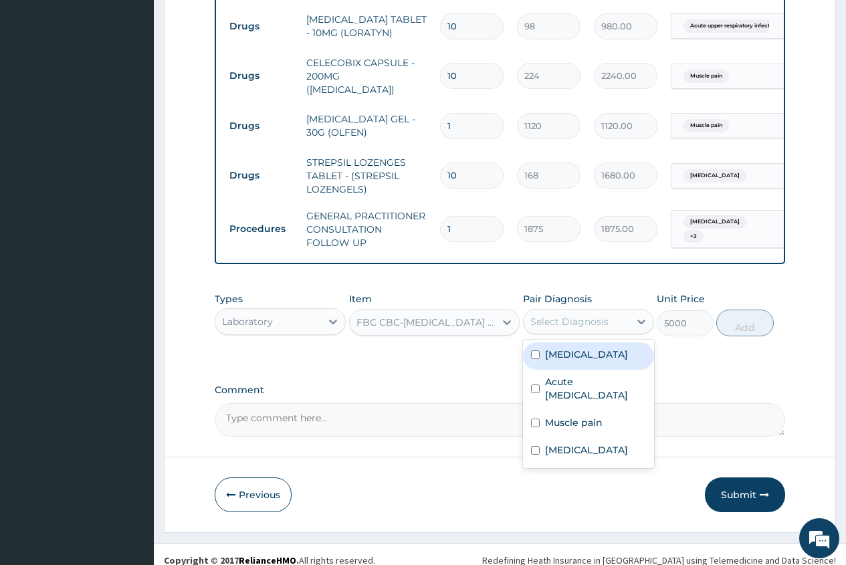
click at [597, 349] on div "Falciparum malaria" at bounding box center [588, 355] width 131 height 27
checkbox input "true"
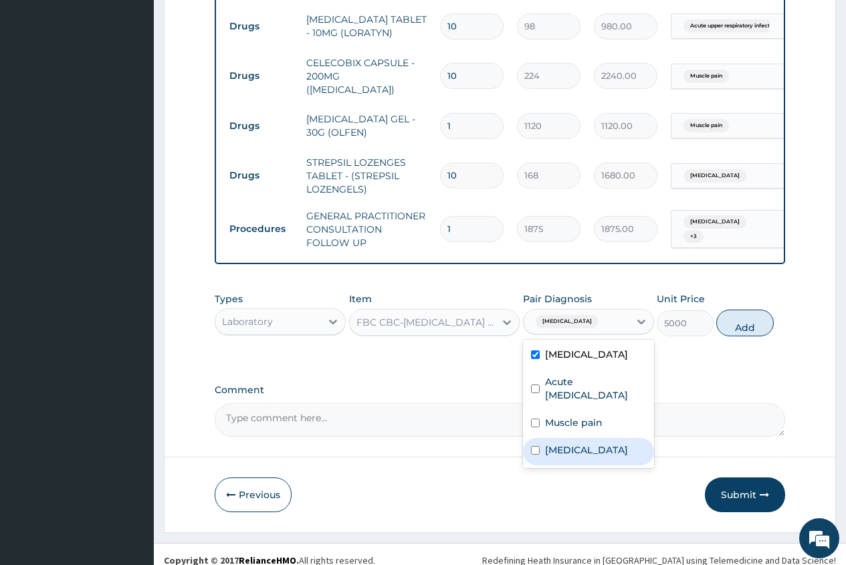
click at [599, 443] on label "Pain in throat" at bounding box center [586, 449] width 83 height 13
checkbox input "true"
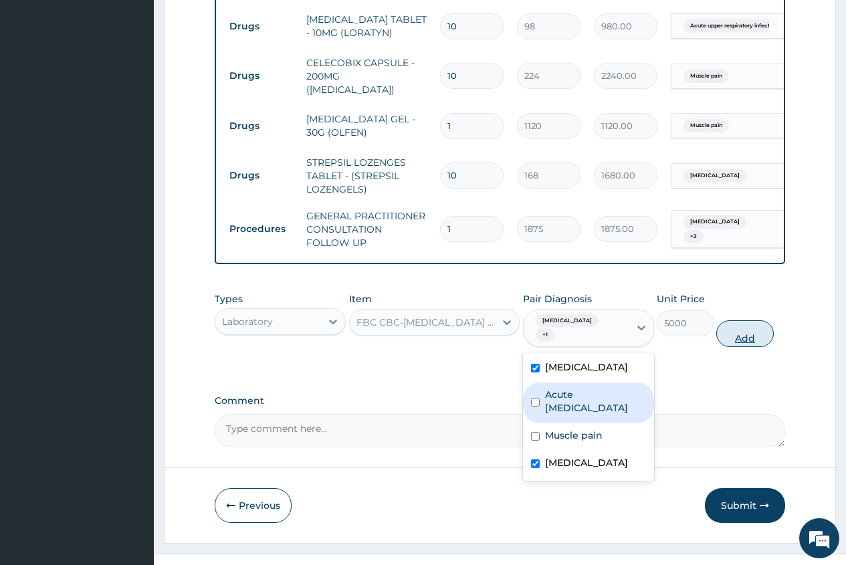
click at [735, 326] on button "Add" at bounding box center [744, 333] width 57 height 27
type input "0"
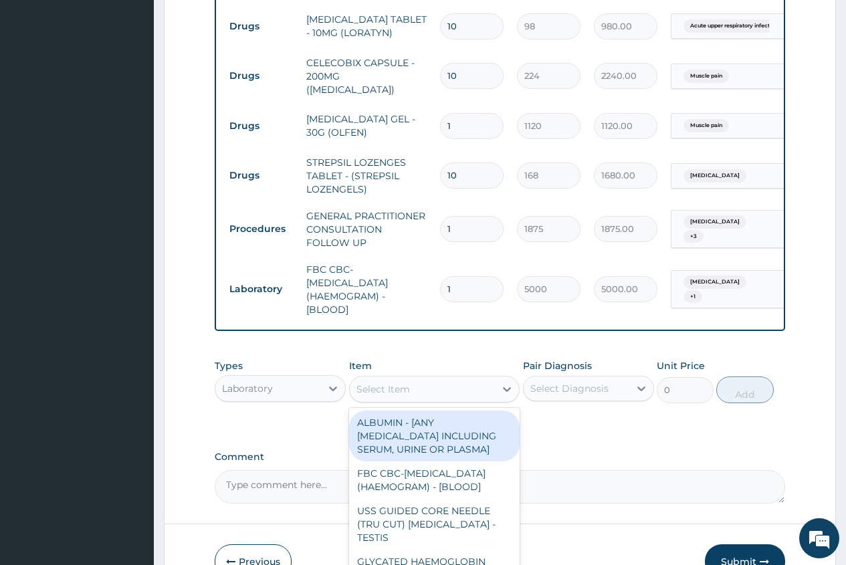
click at [362, 383] on div "Select Item" at bounding box center [383, 389] width 54 height 13
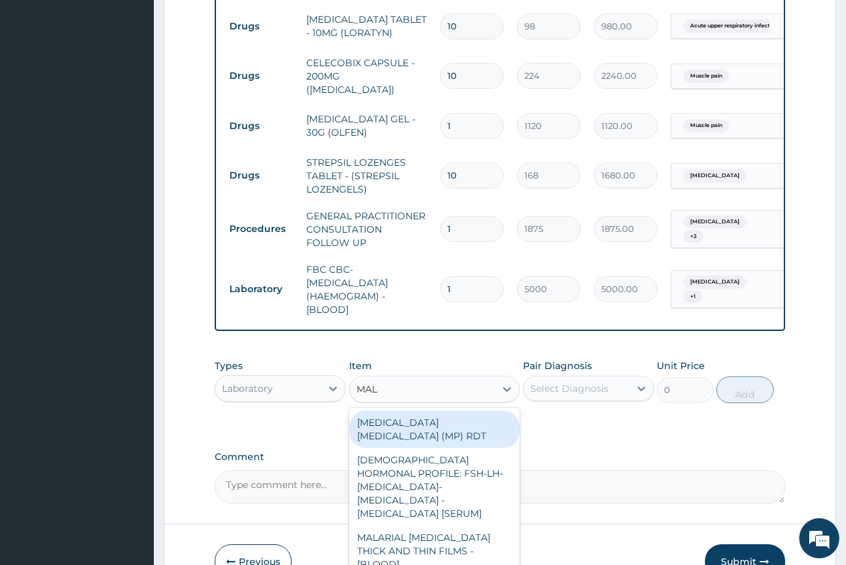
type input "MALA"
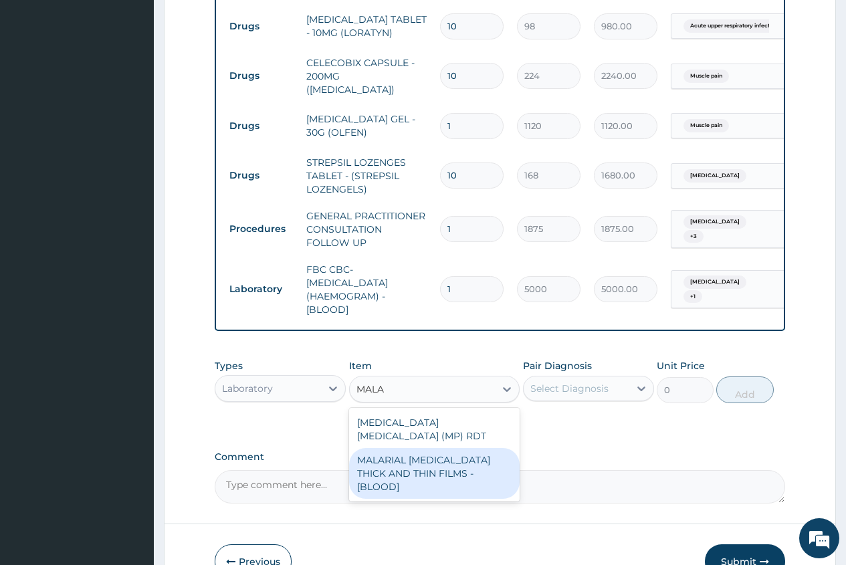
click at [475, 448] on div "MALARIAL PARASITE THICK AND THIN FILMS - [BLOOD]" at bounding box center [434, 473] width 171 height 51
type input "2187.5"
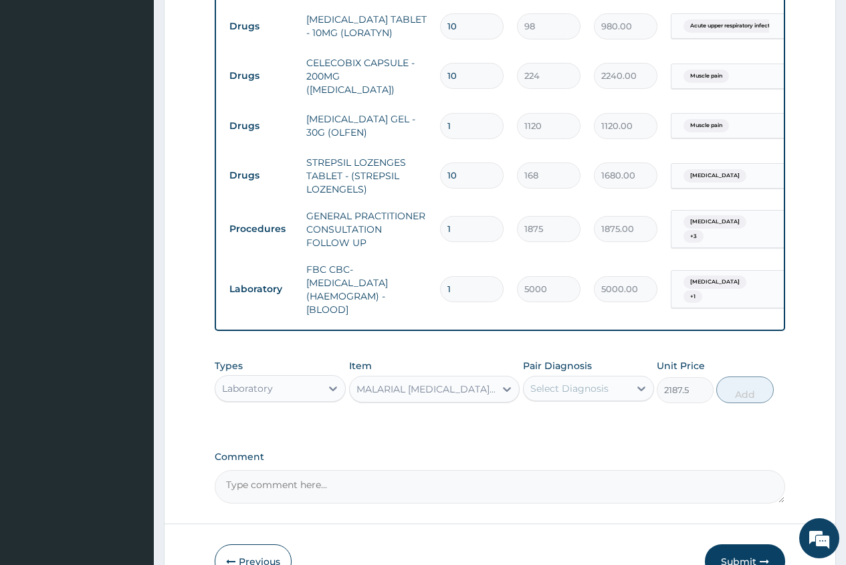
click at [475, 383] on div "MALARIAL PARASITE THICK AND THIN FILMS - [BLOOD]" at bounding box center [426, 389] width 140 height 13
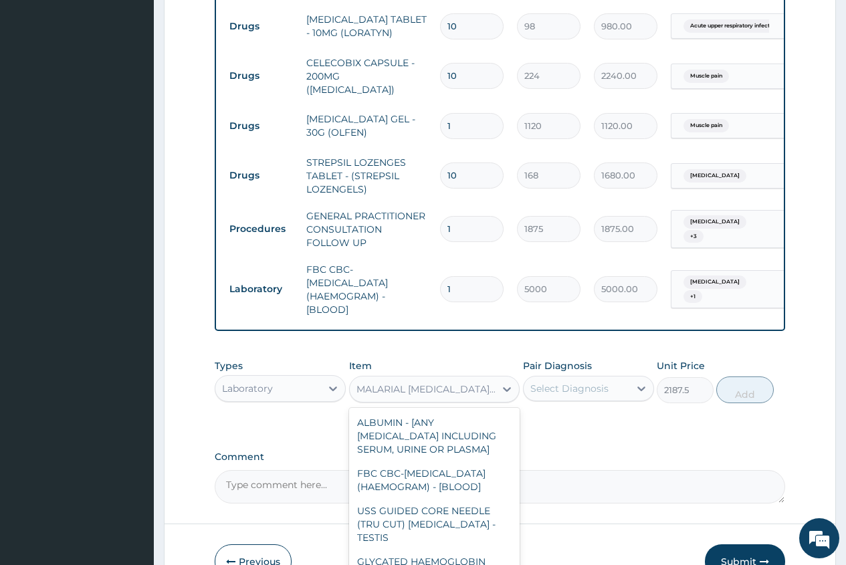
scroll to position [5903, 0]
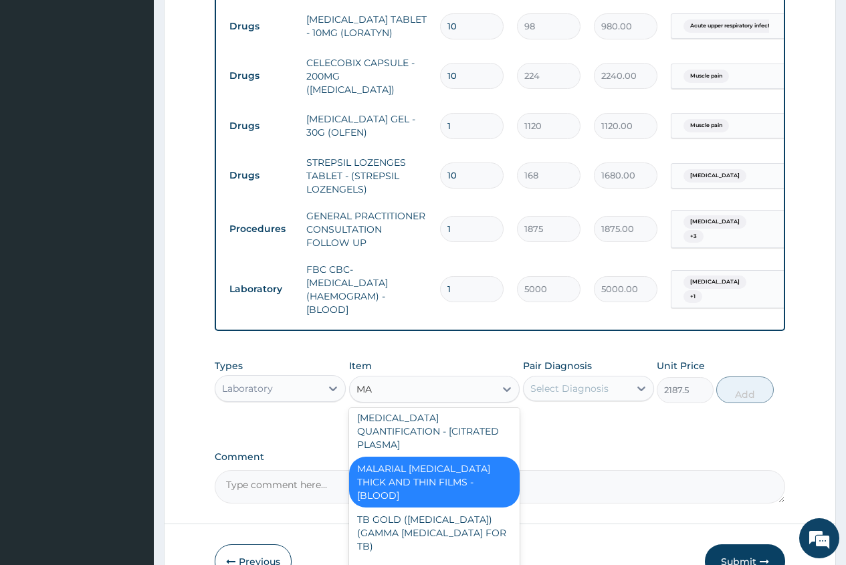
type input "MAL"
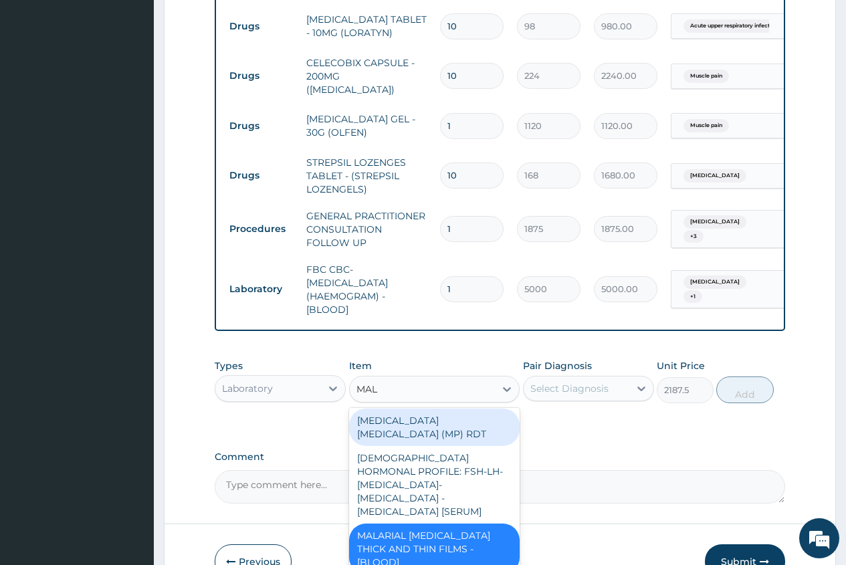
click at [459, 409] on div "MALARIA PARASITE (MP) RDT" at bounding box center [434, 427] width 171 height 37
type input "2000"
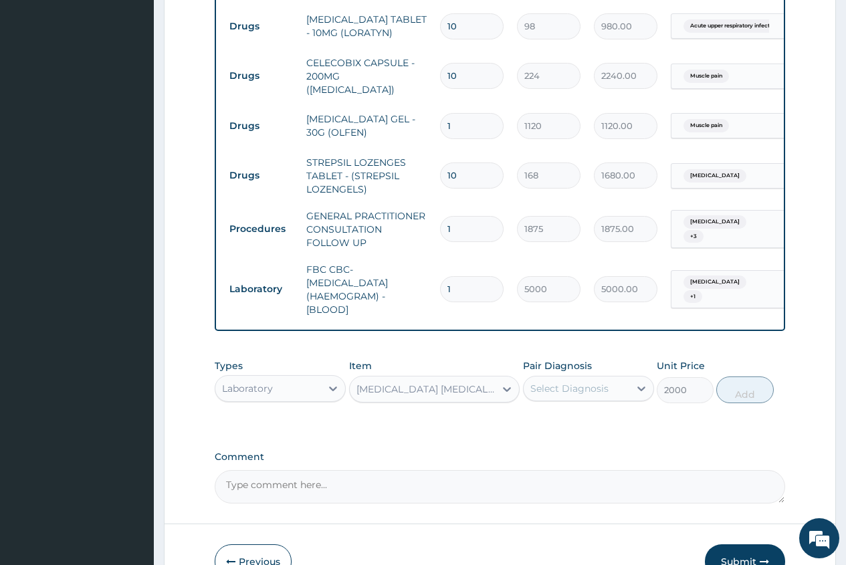
click at [558, 383] on div "Select Diagnosis" at bounding box center [569, 388] width 78 height 13
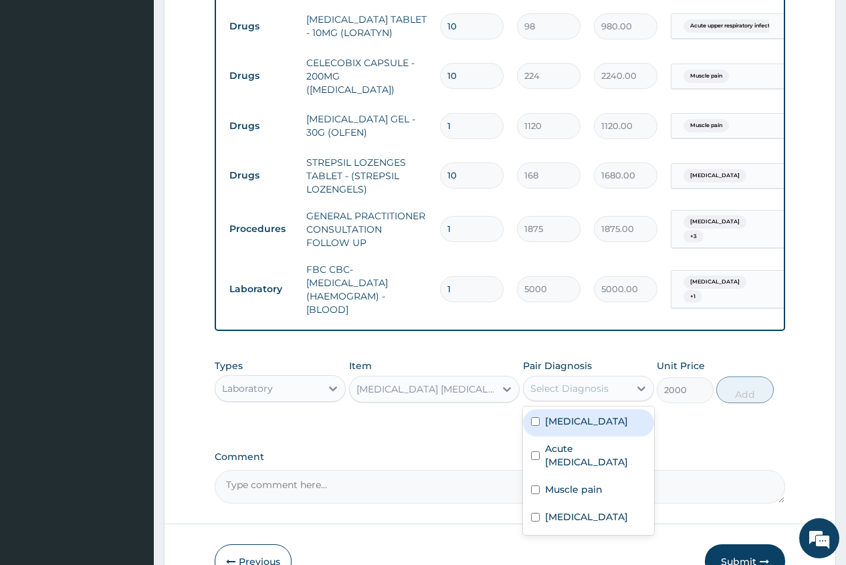
click at [594, 415] on label "Falciparum malaria" at bounding box center [586, 421] width 83 height 13
checkbox input "true"
click at [743, 379] on button "Add" at bounding box center [744, 390] width 57 height 27
type input "0"
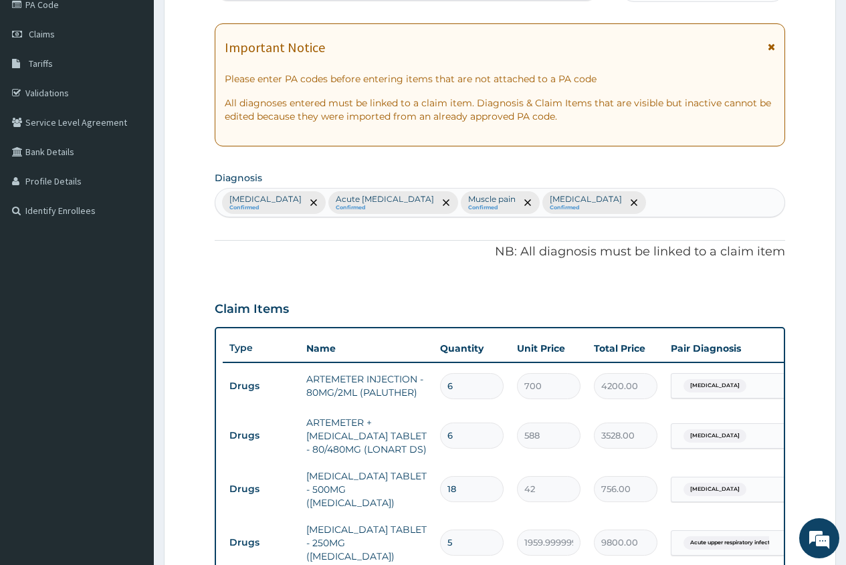
scroll to position [168, 0]
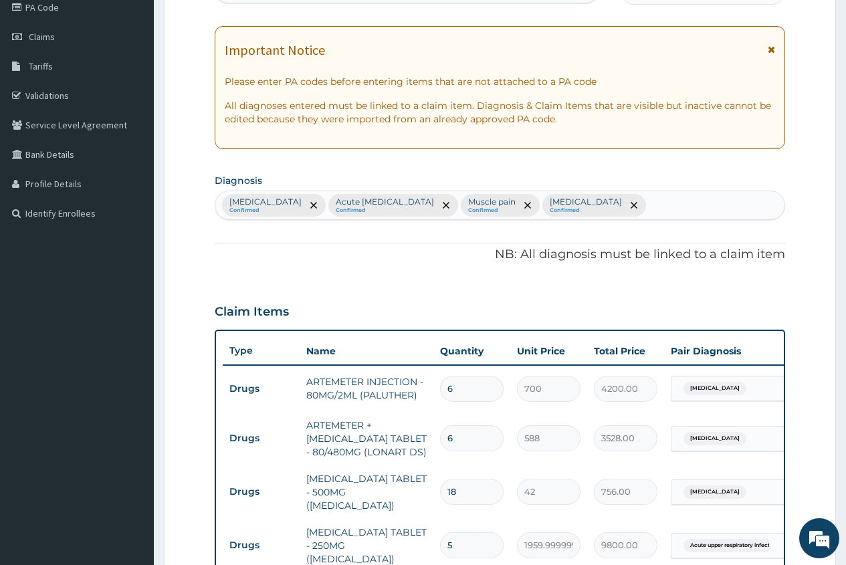
click at [679, 205] on div "Falciparum malaria Confirmed Acute upper respiratory infection Confirmed Muscle…" at bounding box center [499, 205] width 569 height 28
type input "["
type input "PEPTIC"
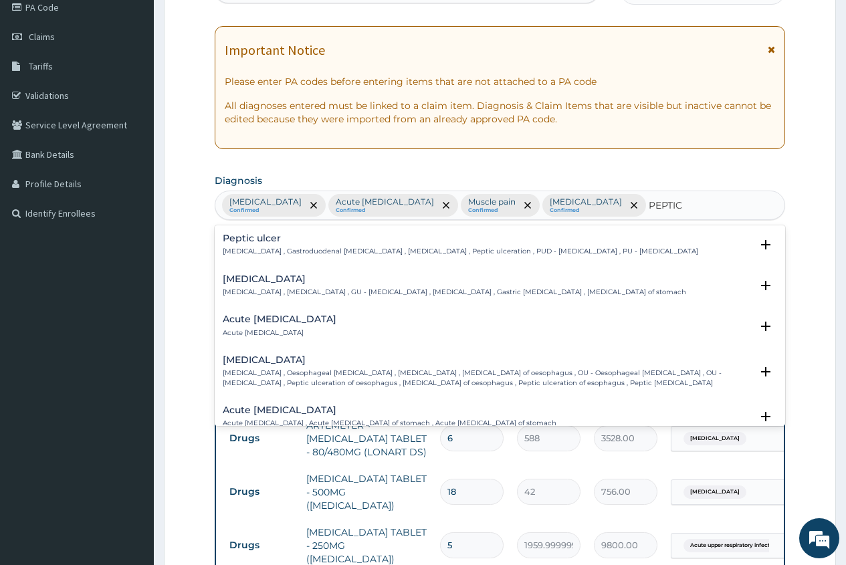
click at [280, 323] on h4 "Acute peptic ulcer" at bounding box center [280, 319] width 114 height 10
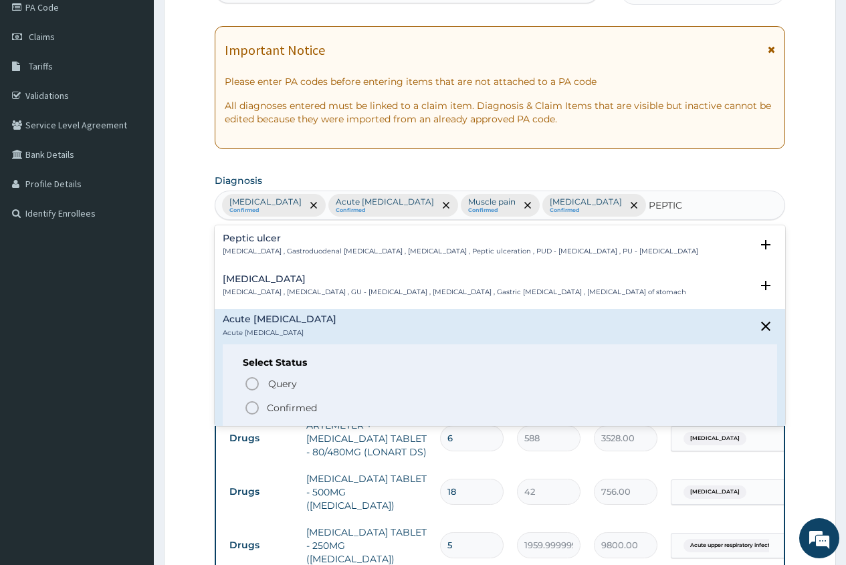
click at [278, 407] on p "Confirmed" at bounding box center [292, 407] width 50 height 13
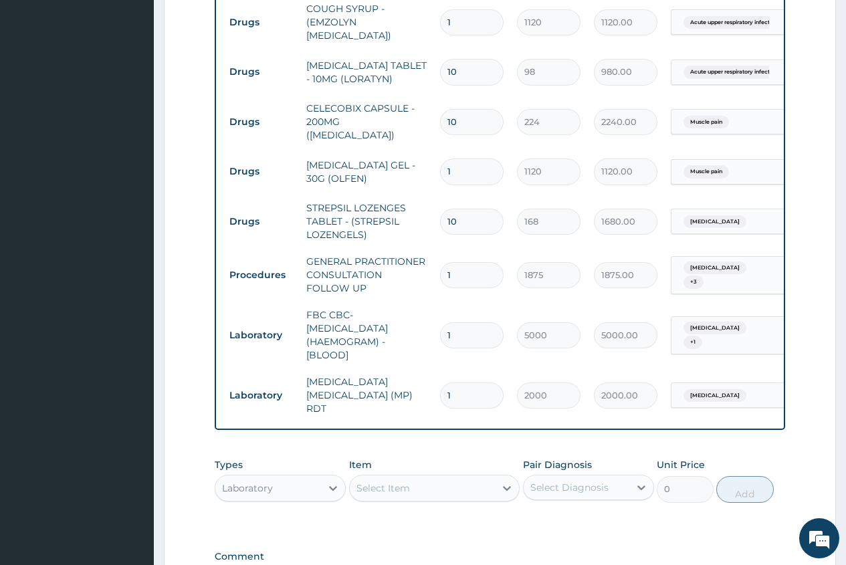
scroll to position [837, 0]
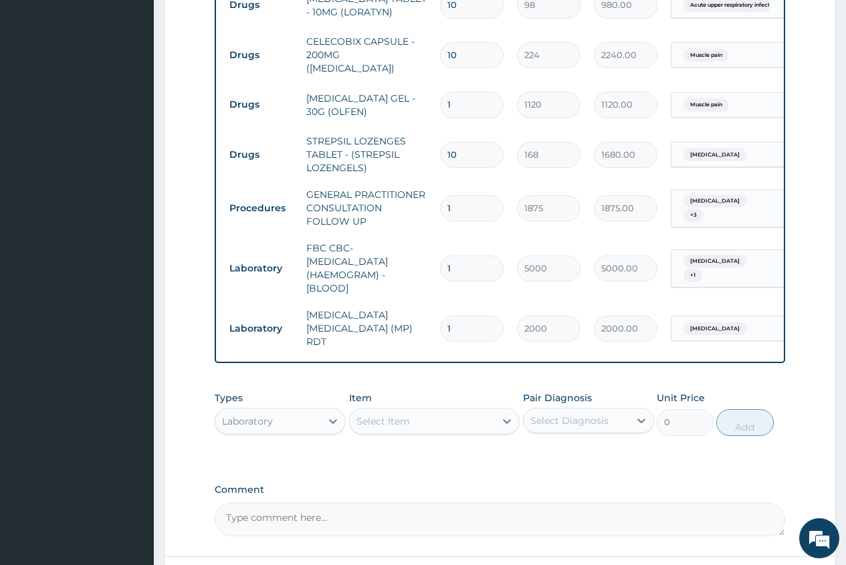
click at [720, 193] on div "Falciparum malaria + 3" at bounding box center [723, 209] width 91 height 32
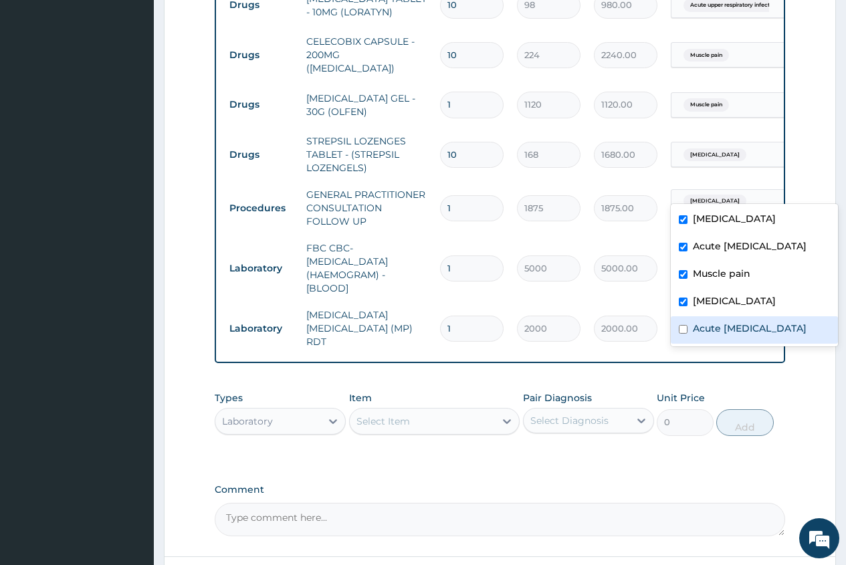
click at [685, 334] on input "checkbox" at bounding box center [683, 329] width 9 height 9
checkbox input "true"
click at [321, 408] on div "Laboratory" at bounding box center [280, 421] width 131 height 27
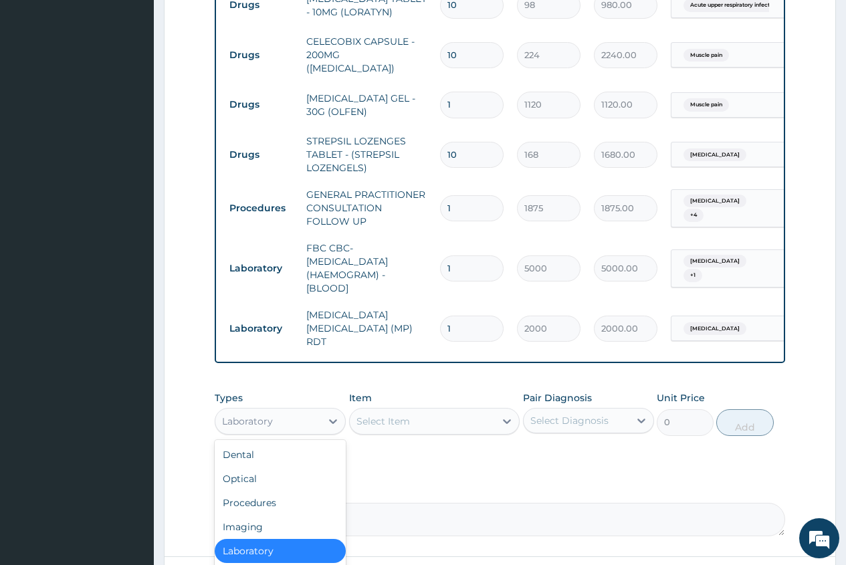
click at [320, 411] on div "Laboratory" at bounding box center [268, 421] width 106 height 21
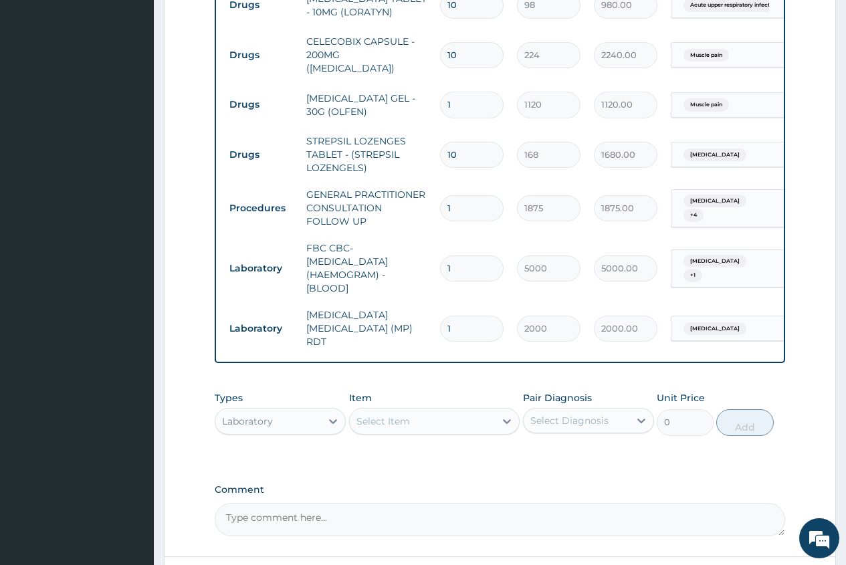
click at [368, 415] on div "Select Item" at bounding box center [383, 421] width 54 height 13
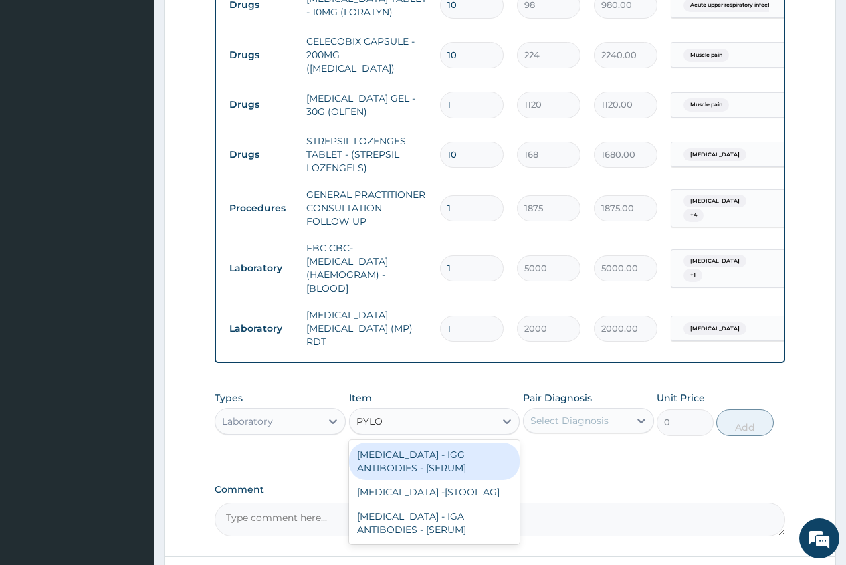
type input "PYLOR"
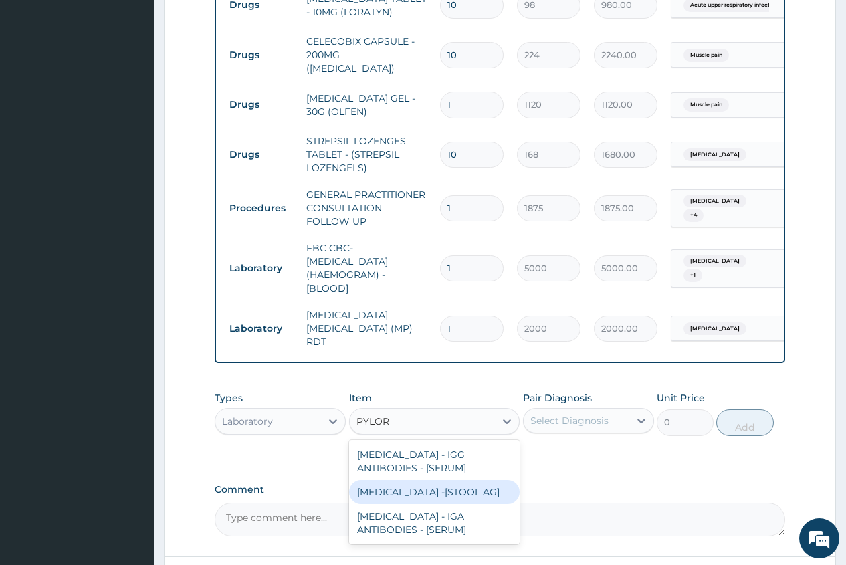
click at [455, 480] on div "HELICOBACTER PYLORI -[STOOL AG]" at bounding box center [434, 492] width 171 height 24
type input "12500"
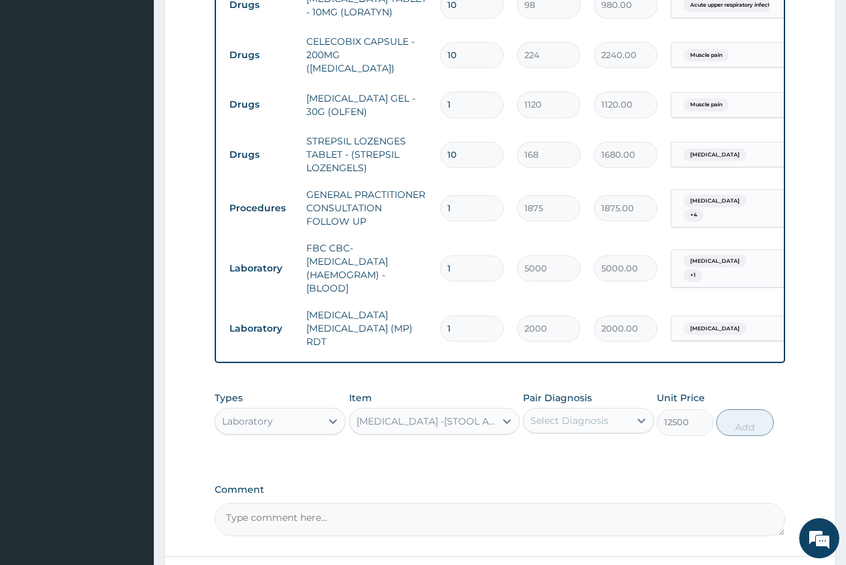
click at [552, 414] on div "Select Diagnosis" at bounding box center [569, 420] width 78 height 13
checkbox input "true"
click at [741, 409] on button "Add" at bounding box center [744, 422] width 57 height 27
type input "0"
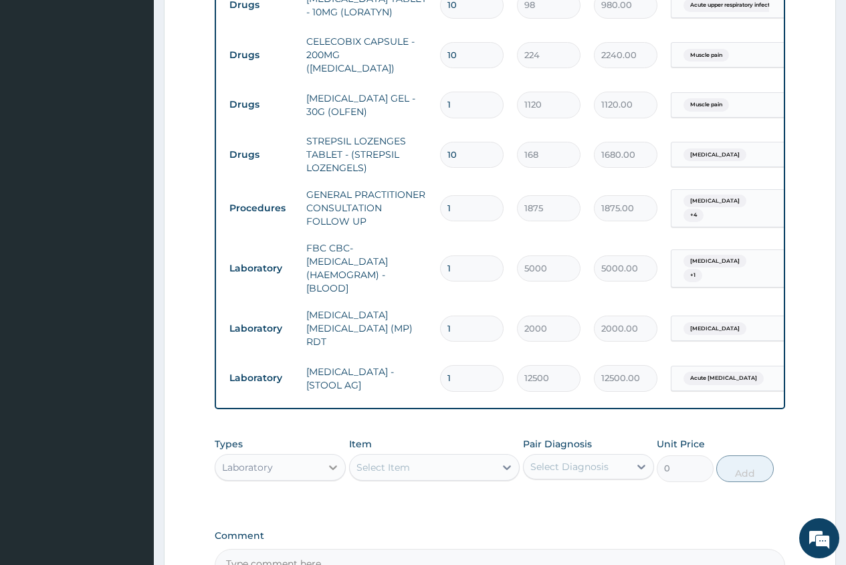
click at [332, 461] on icon at bounding box center [332, 467] width 13 height 13
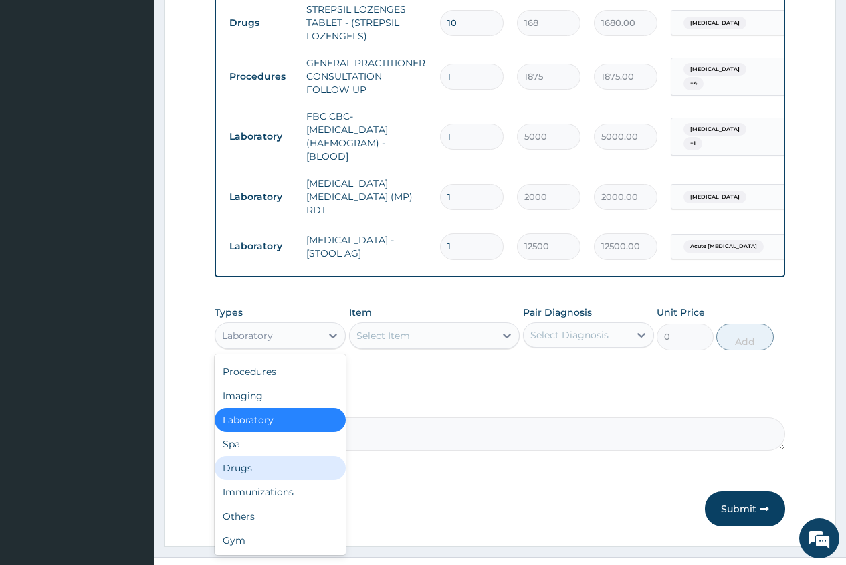
scroll to position [0, 0]
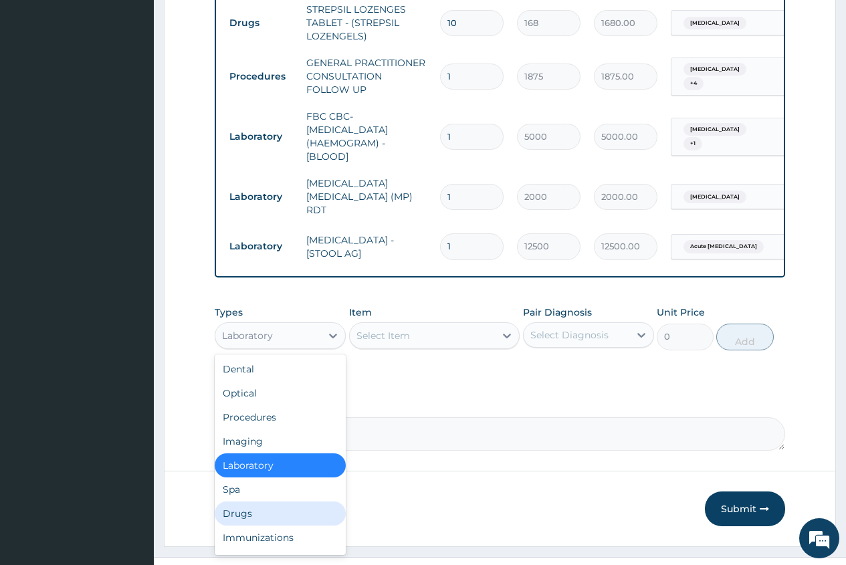
click at [271, 502] on div "Drugs" at bounding box center [280, 514] width 131 height 24
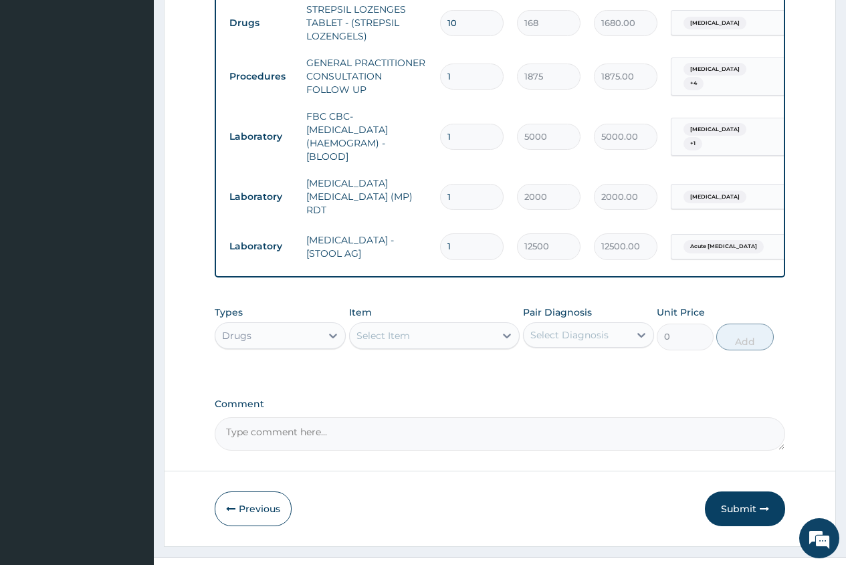
click at [362, 329] on div "Select Item" at bounding box center [383, 335] width 54 height 13
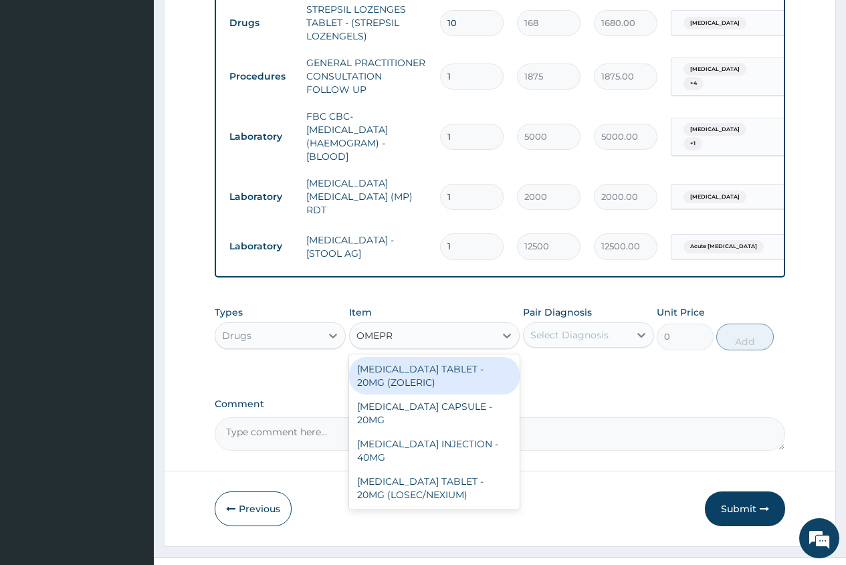
type input "OMEPRA"
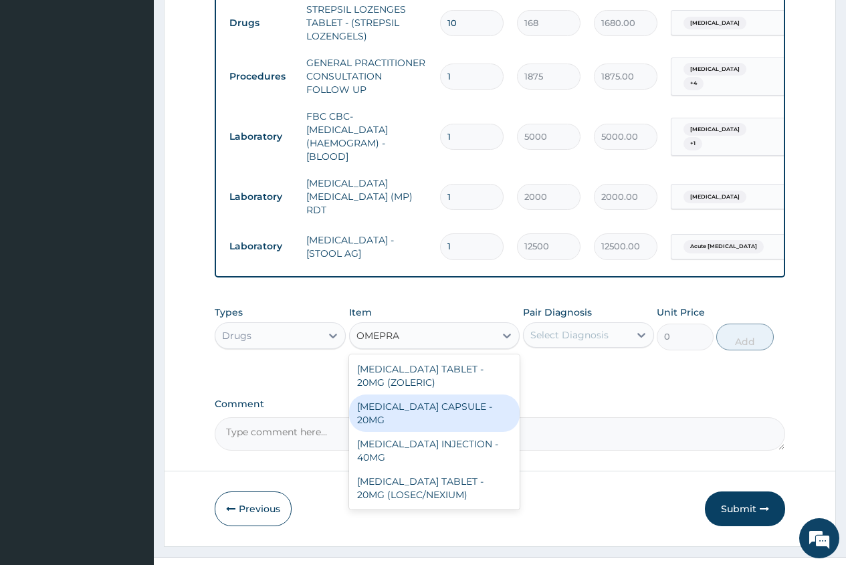
click at [452, 395] on div "OMEPRAZOLE CAPSULE - 20MG" at bounding box center [434, 413] width 171 height 37
type input "140"
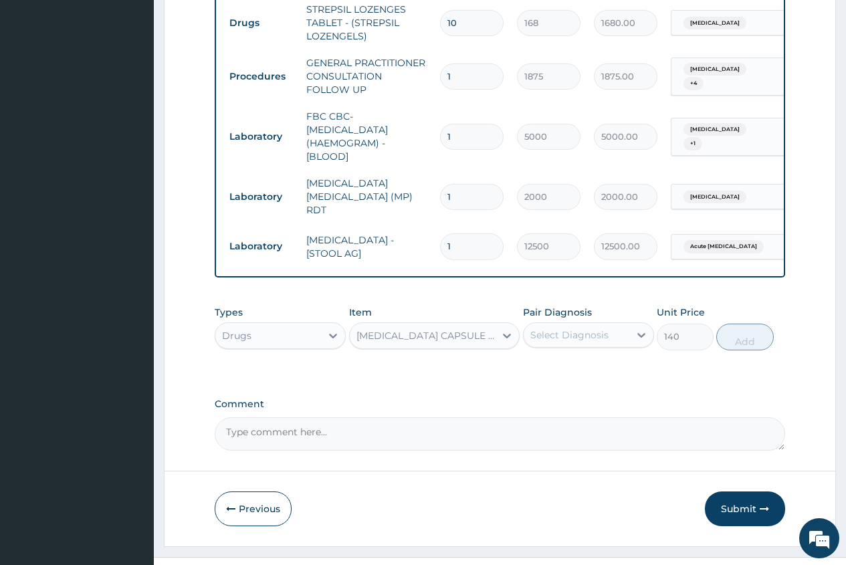
click at [575, 328] on div "Select Diagnosis" at bounding box center [569, 334] width 78 height 13
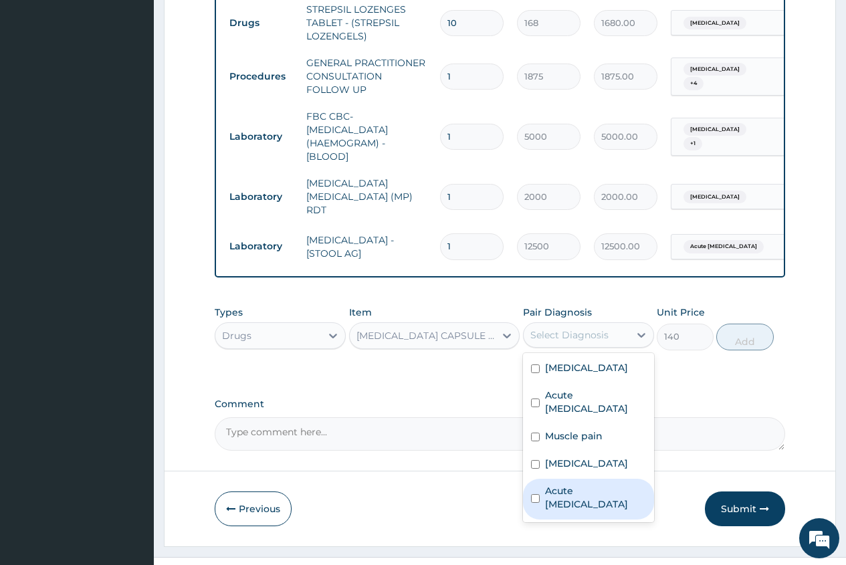
click at [597, 484] on label "Acute peptic ulcer" at bounding box center [595, 497] width 101 height 27
checkbox input "true"
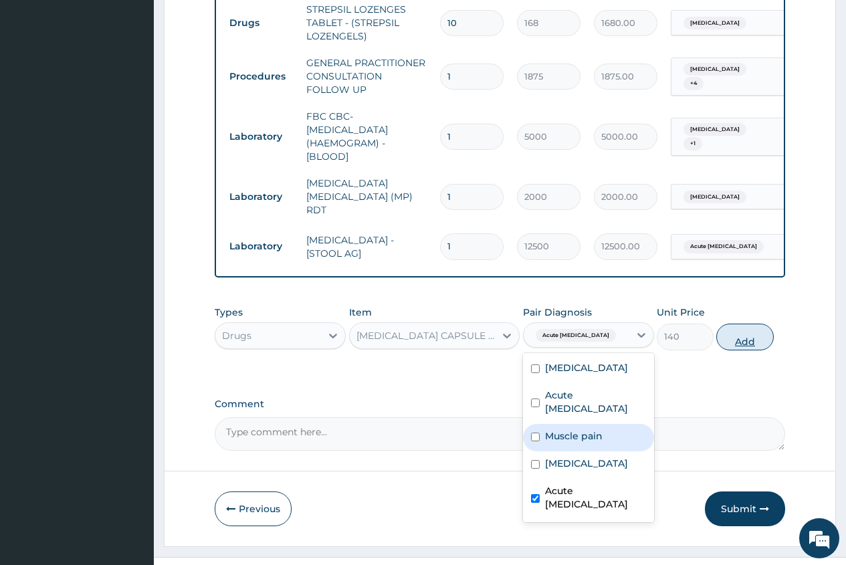
click at [742, 324] on button "Add" at bounding box center [744, 337] width 57 height 27
type input "0"
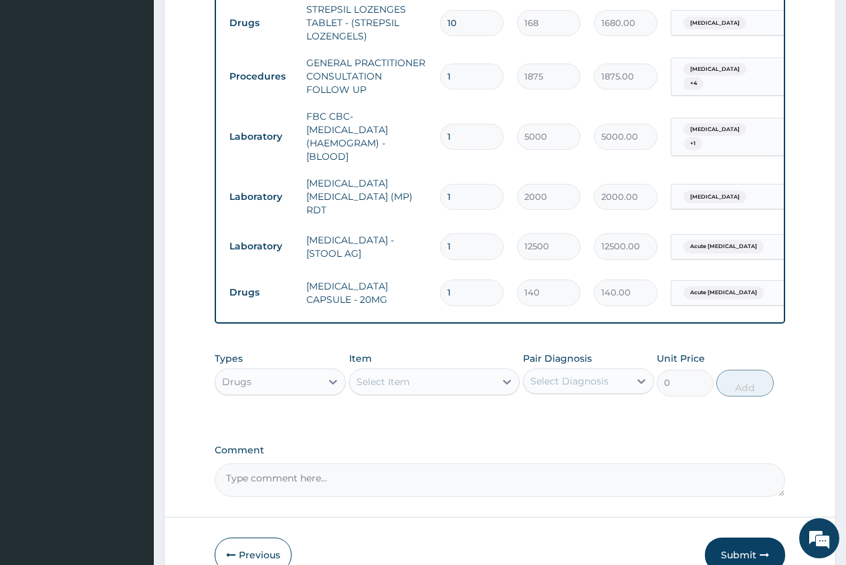
type input "10"
type input "1400.00"
type input "10"
click at [362, 375] on div "Select Item" at bounding box center [383, 381] width 54 height 13
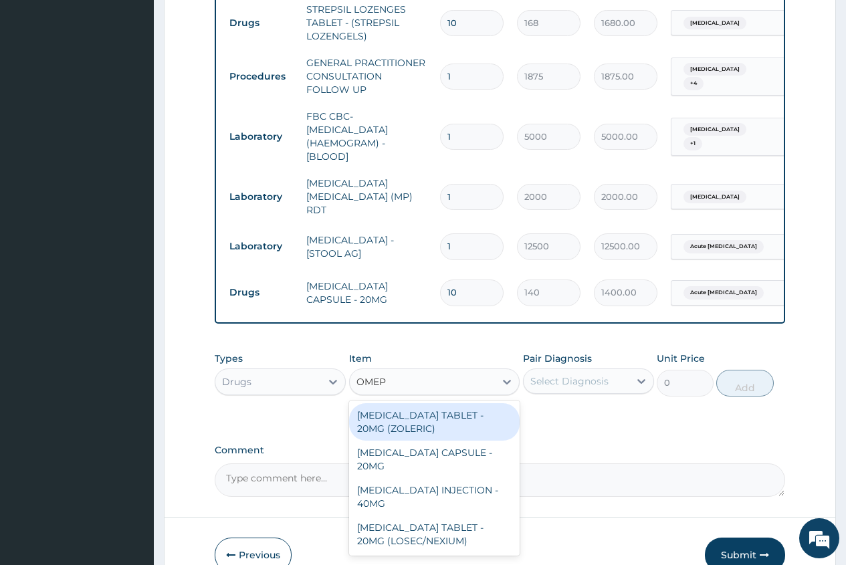
type input "OMEPR"
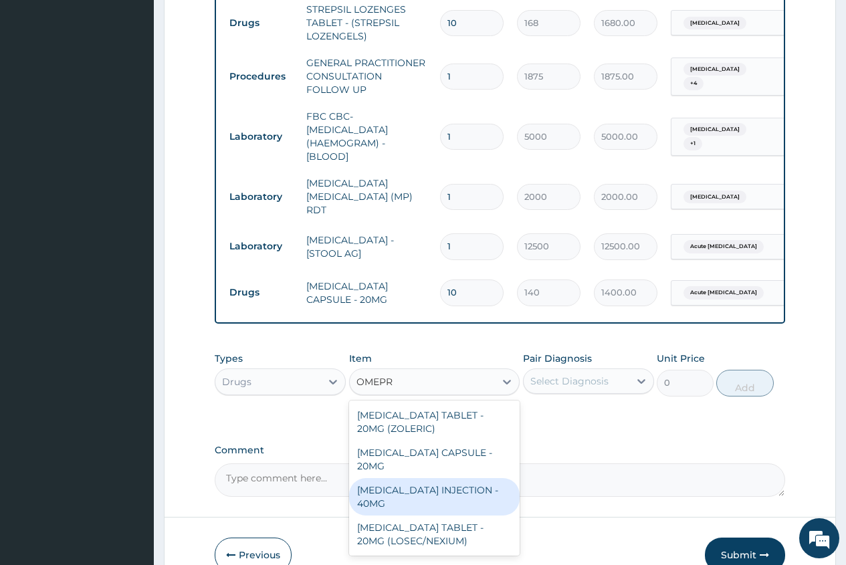
click at [475, 478] on div "OMEPRAZOLE INJECTION - 40MG" at bounding box center [434, 496] width 171 height 37
type input "1400"
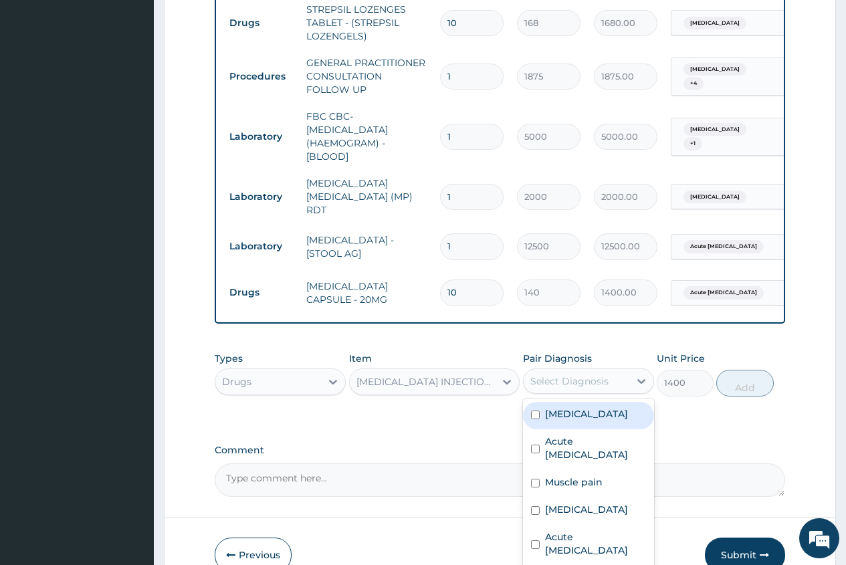
click at [583, 375] on div "Select Diagnosis" at bounding box center [569, 381] width 78 height 13
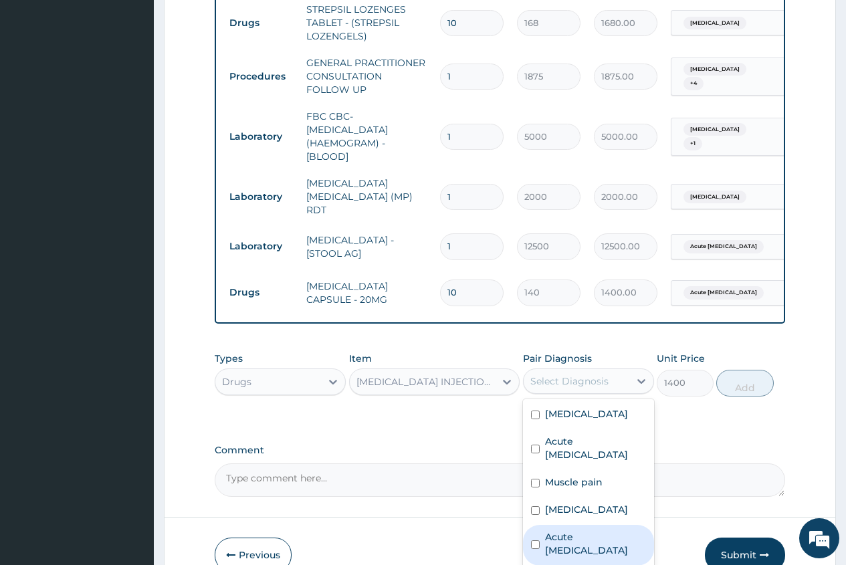
click at [581, 530] on label "Acute peptic ulcer" at bounding box center [595, 543] width 101 height 27
checkbox input "true"
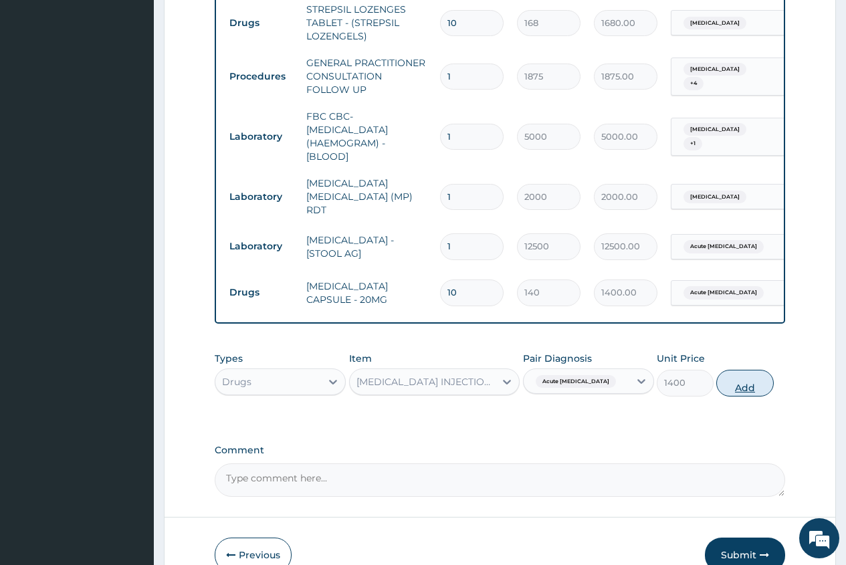
click at [744, 370] on button "Add" at bounding box center [744, 383] width 57 height 27
type input "0"
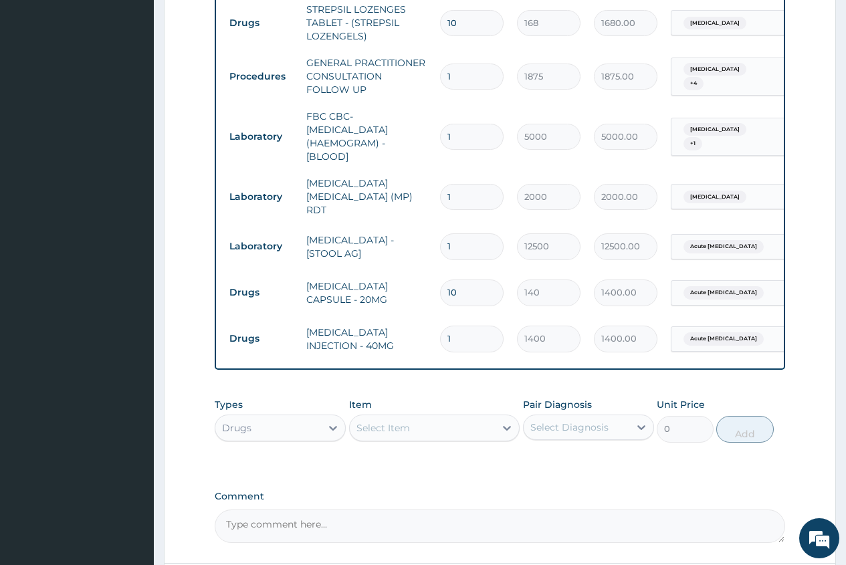
click at [362, 421] on div "Select Item" at bounding box center [383, 427] width 54 height 13
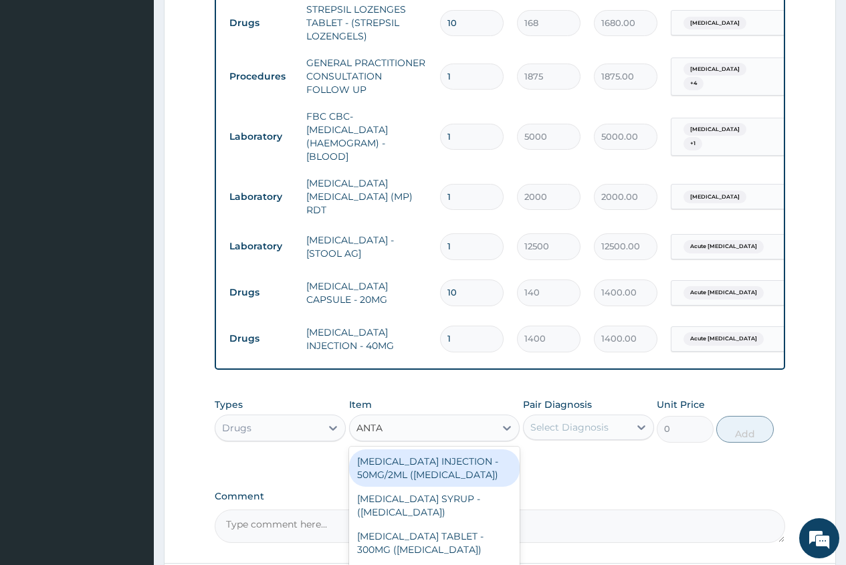
type input "ANTAC"
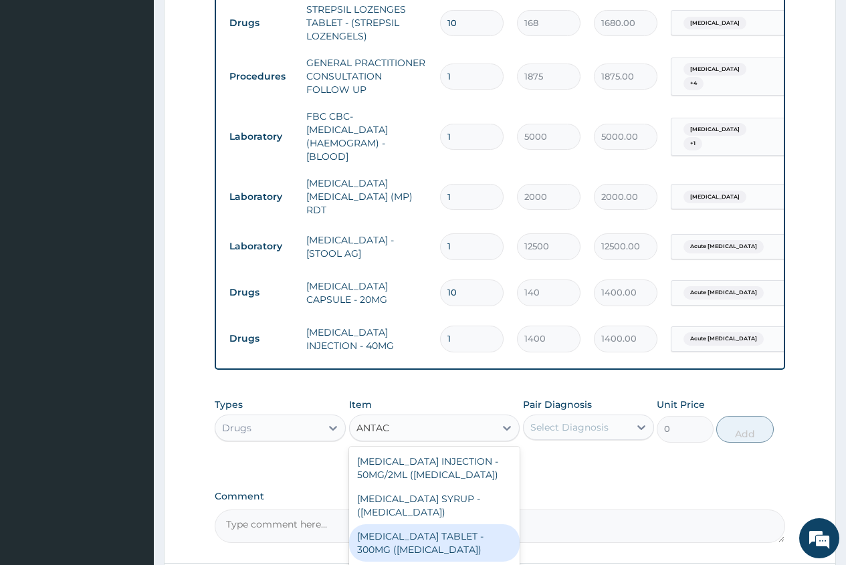
scroll to position [67, 0]
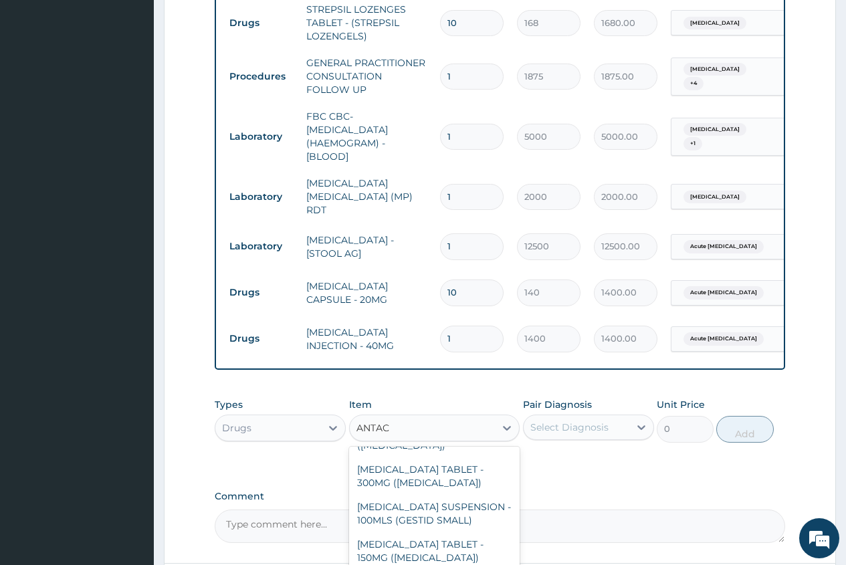
type input "7839.999999999999"
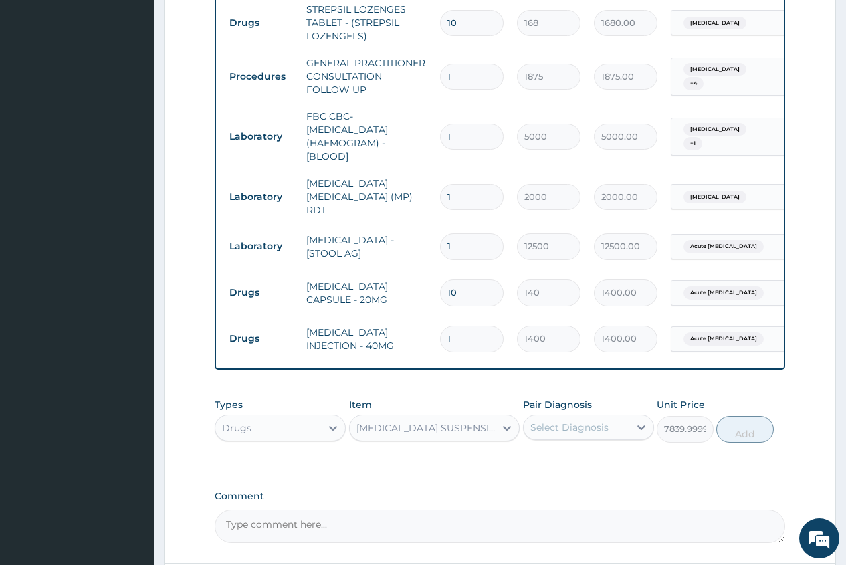
click at [542, 421] on div "Select Diagnosis" at bounding box center [569, 427] width 78 height 13
checkbox input "true"
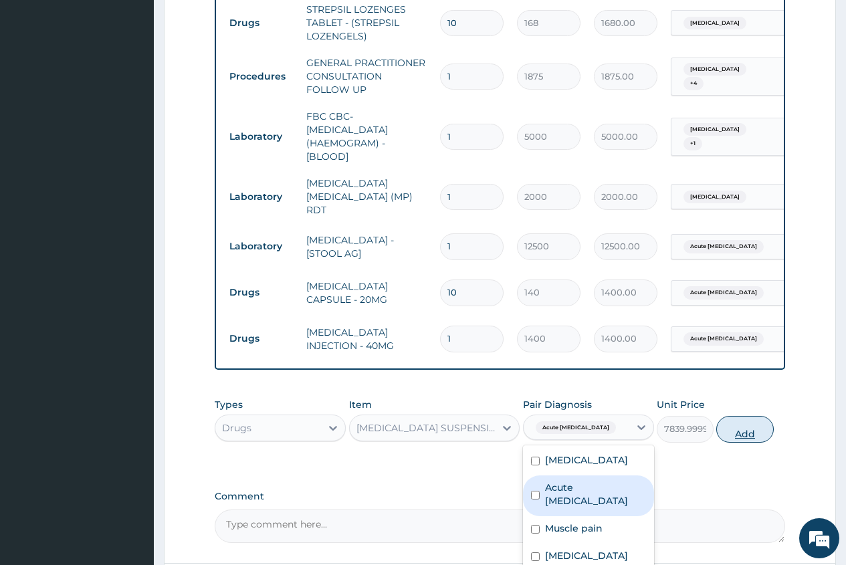
click at [744, 416] on button "Add" at bounding box center [744, 429] width 57 height 27
type input "0"
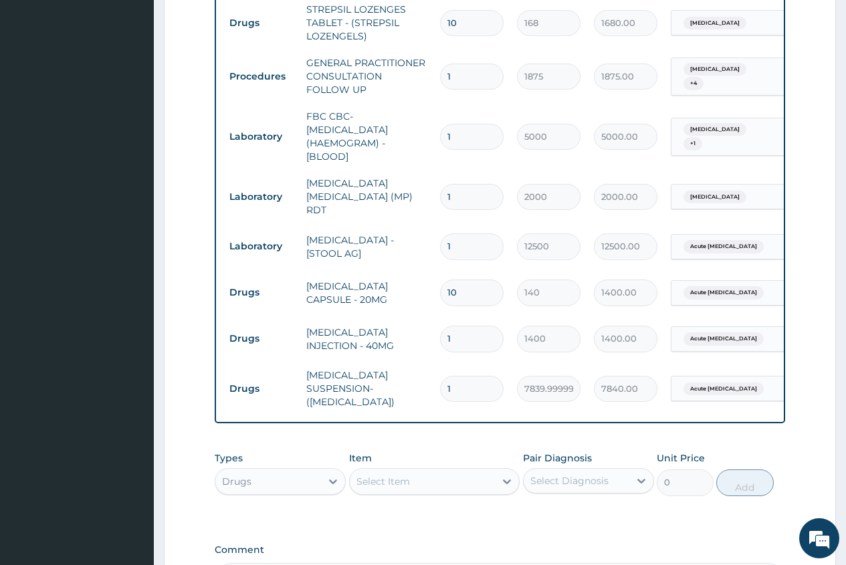
type input "2"
type input "15680.00"
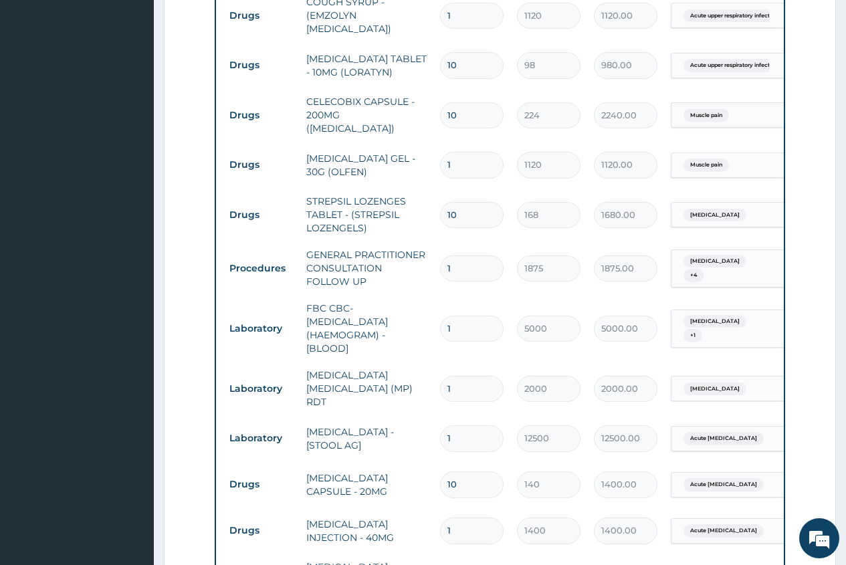
scroll to position [768, 0]
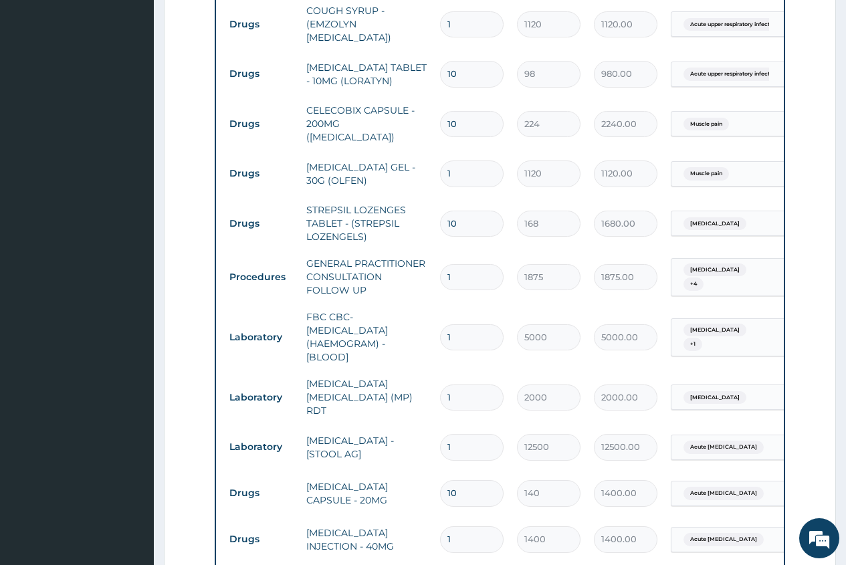
type input "2"
click at [463, 211] on input "10" at bounding box center [472, 224] width 64 height 26
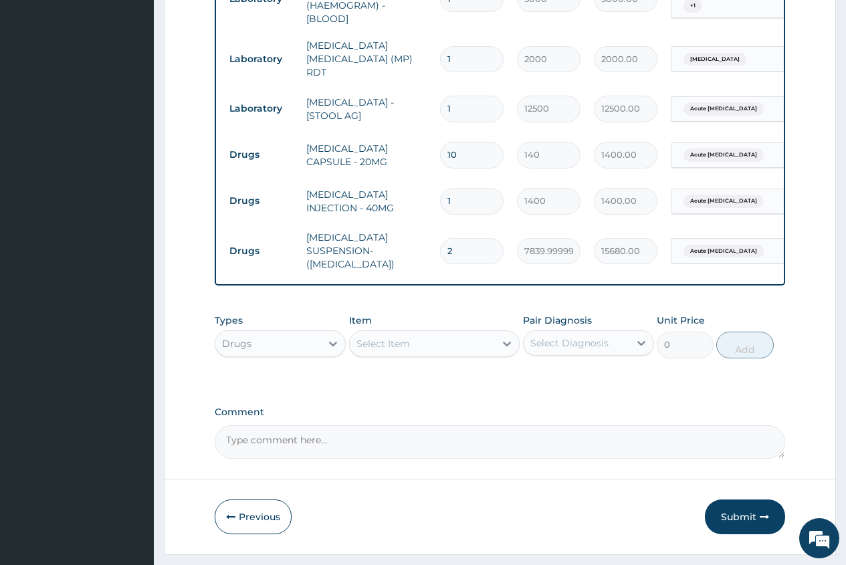
scroll to position [1107, 0]
click at [731, 499] on button "Submit" at bounding box center [745, 516] width 80 height 35
click at [734, 499] on button "Submit" at bounding box center [745, 516] width 80 height 35
click at [728, 499] on button "Submit" at bounding box center [745, 516] width 80 height 35
click at [742, 499] on button "Submit" at bounding box center [745, 516] width 80 height 35
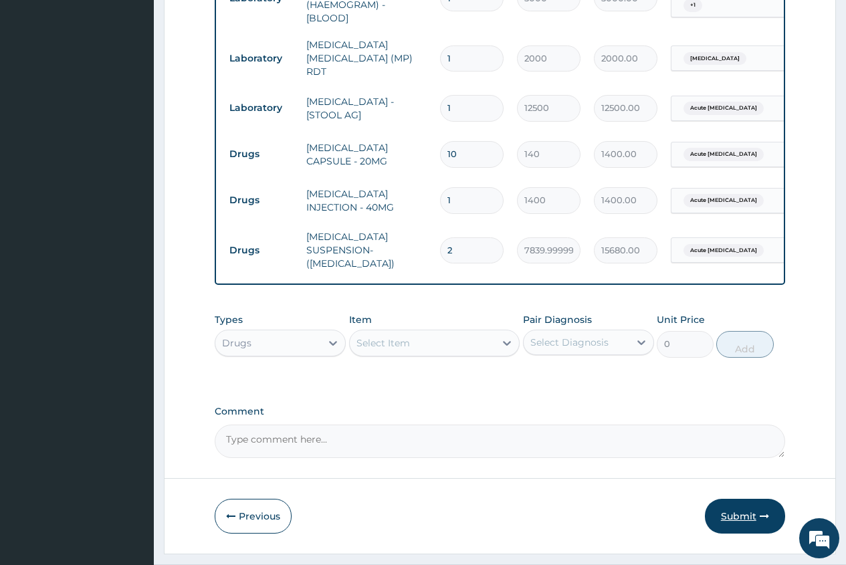
click at [742, 499] on button "Submit" at bounding box center [745, 516] width 80 height 35
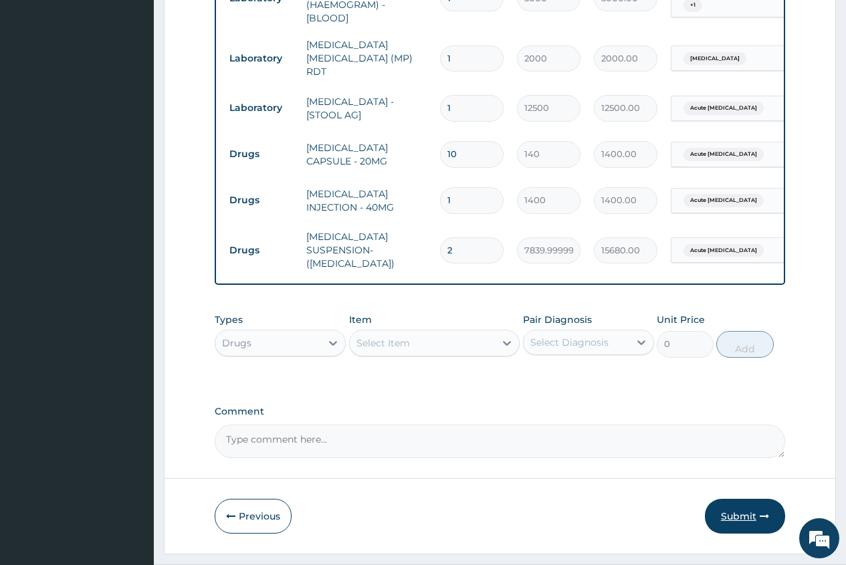
click at [741, 499] on button "Submit" at bounding box center [745, 516] width 80 height 35
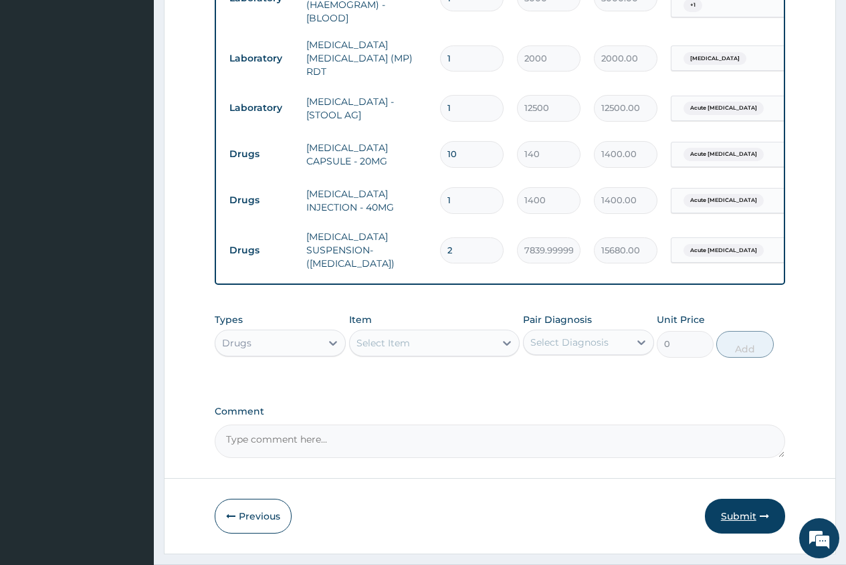
click at [739, 499] on button "Submit" at bounding box center [745, 516] width 80 height 35
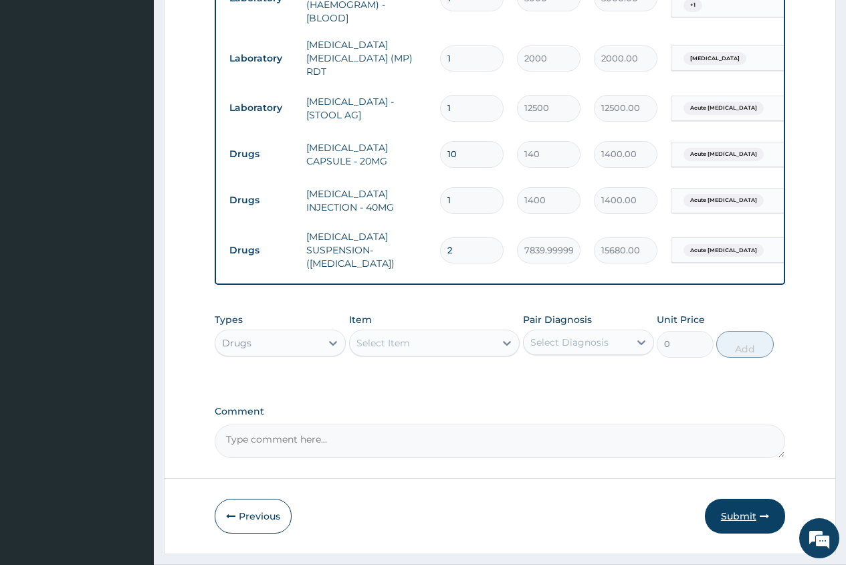
click at [739, 499] on button "Submit" at bounding box center [745, 516] width 80 height 35
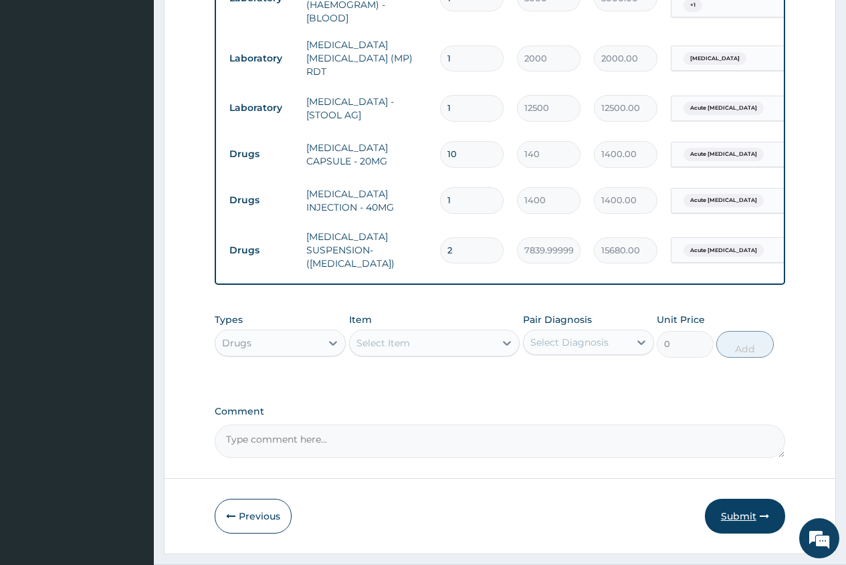
click at [739, 499] on button "Submit" at bounding box center [745, 516] width 80 height 35
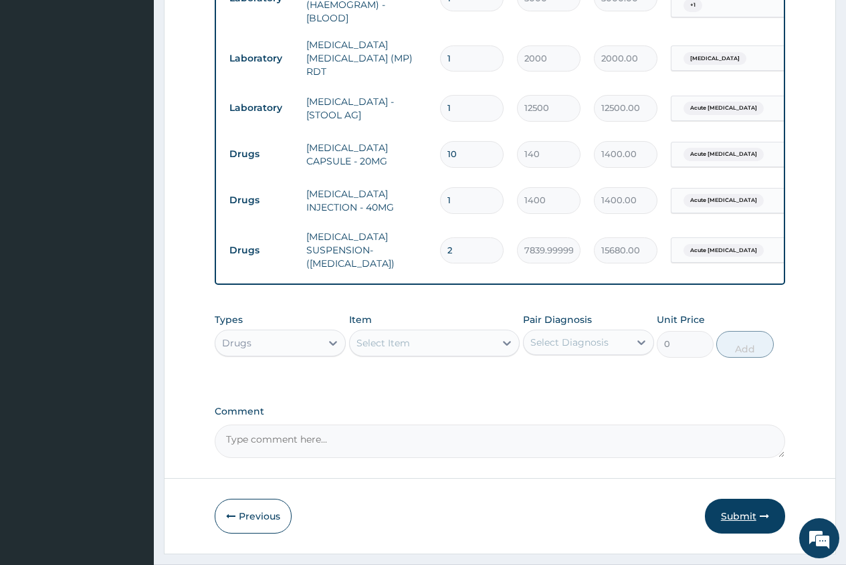
click at [739, 499] on button "Submit" at bounding box center [745, 516] width 80 height 35
click at [738, 499] on button "Submit" at bounding box center [745, 516] width 80 height 35
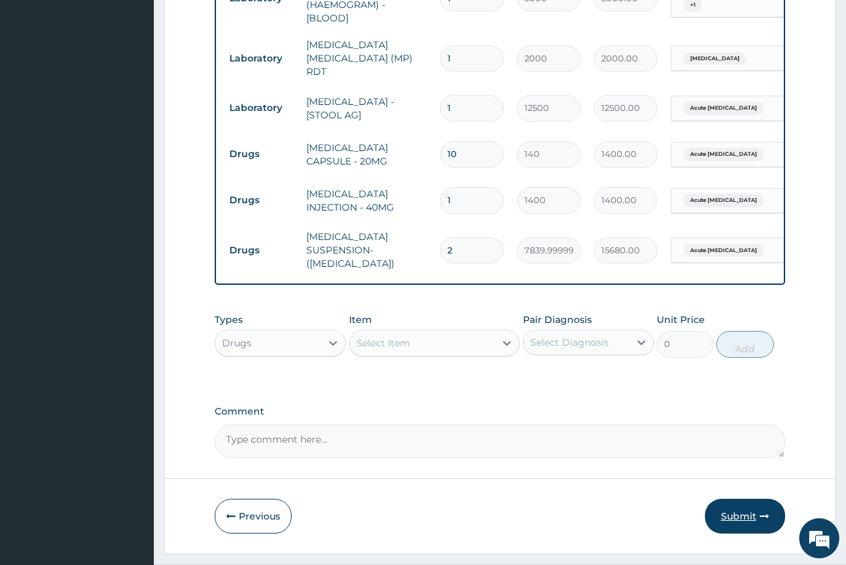
click at [736, 499] on button "Submit" at bounding box center [745, 516] width 80 height 35
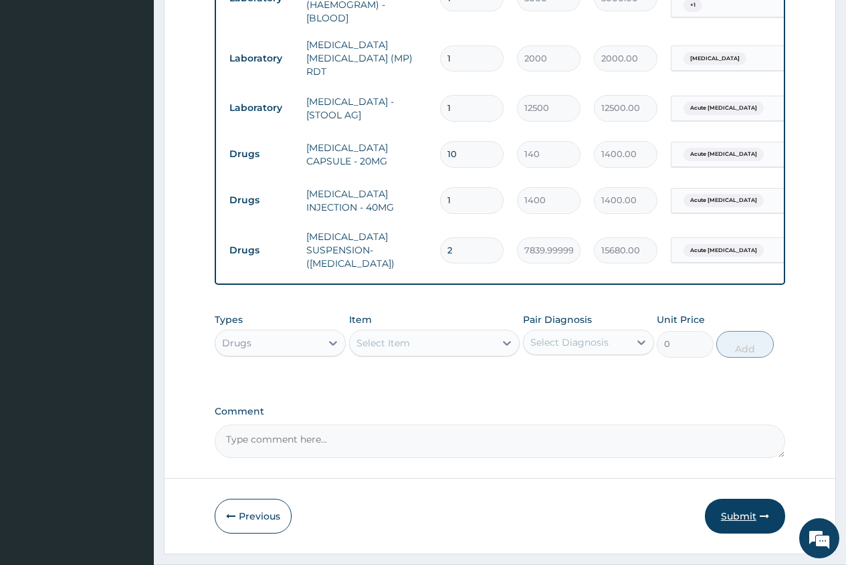
click at [736, 499] on button "Submit" at bounding box center [745, 516] width 80 height 35
click at [643, 223] on tr "Drugs ANTACID SUSPENSION- (GAVISCON) 2 7839.999999999999 15680.00 Acute peptic …" at bounding box center [550, 250] width 655 height 54
click at [403, 227] on td "ANTACID SUSPENSION- (GAVISCON)" at bounding box center [367, 250] width 134 height 54
click at [742, 499] on button "Submit" at bounding box center [745, 516] width 80 height 35
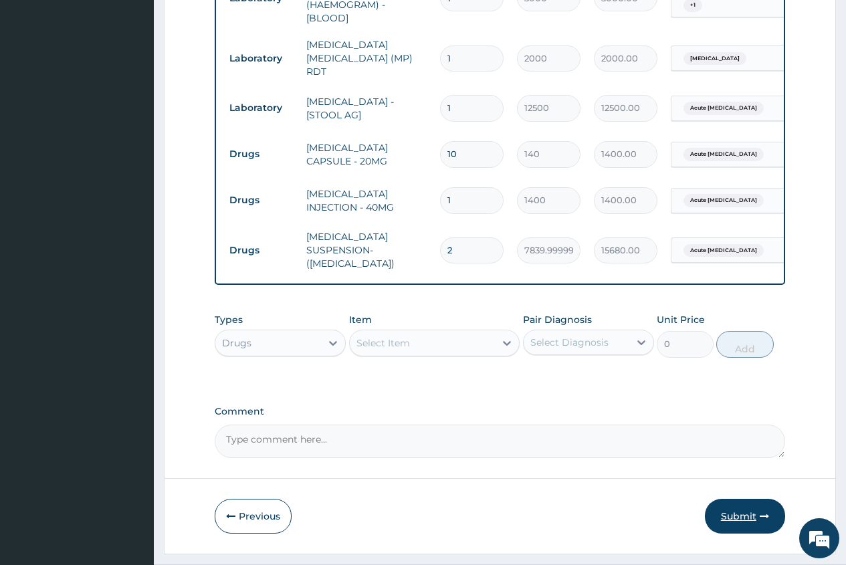
click at [742, 499] on button "Submit" at bounding box center [745, 516] width 80 height 35
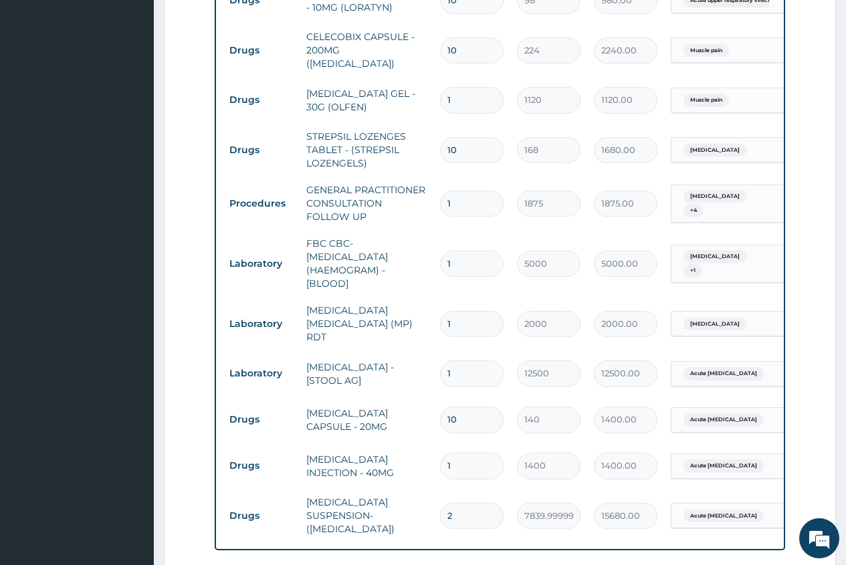
scroll to position [1107, 0]
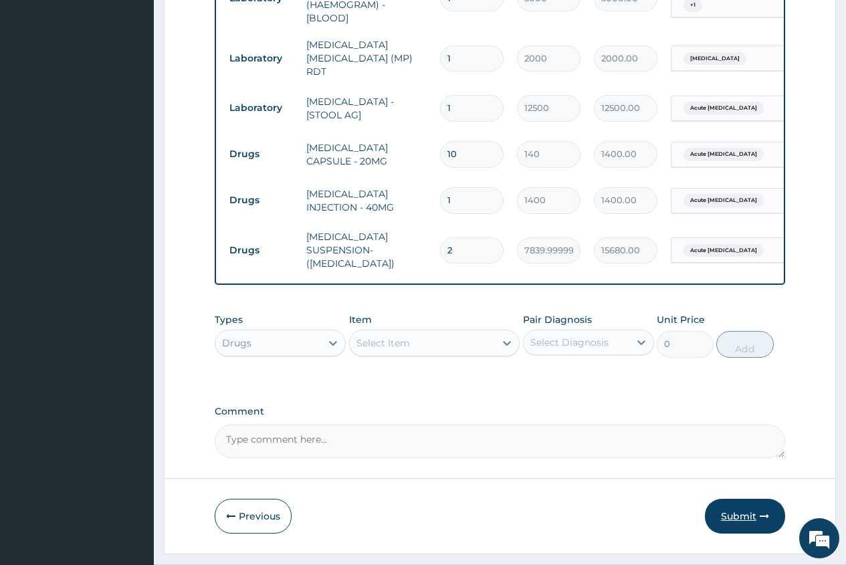
click at [737, 499] on button "Submit" at bounding box center [745, 516] width 80 height 35
click at [738, 499] on button "Submit" at bounding box center [745, 516] width 80 height 35
click at [740, 499] on button "Submit" at bounding box center [745, 516] width 80 height 35
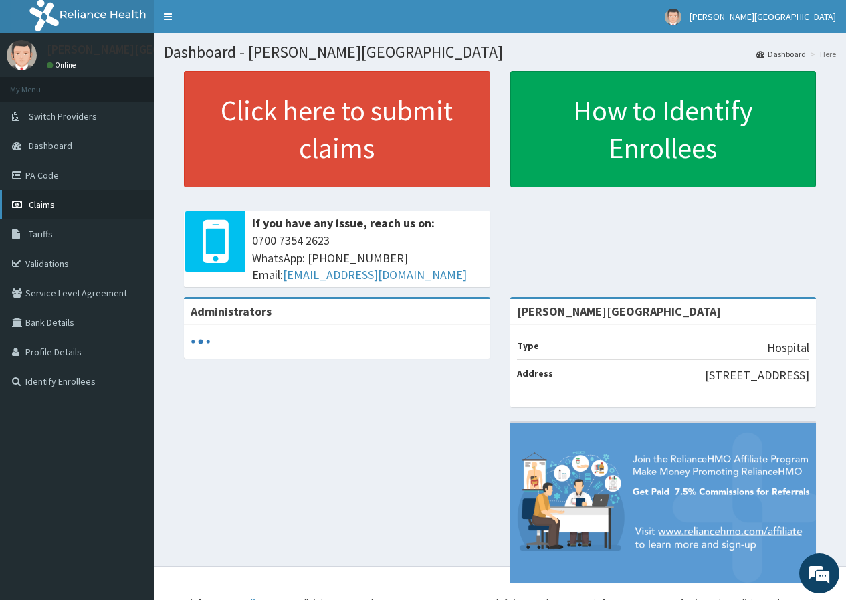
click at [31, 205] on span "Claims" at bounding box center [42, 205] width 26 height 12
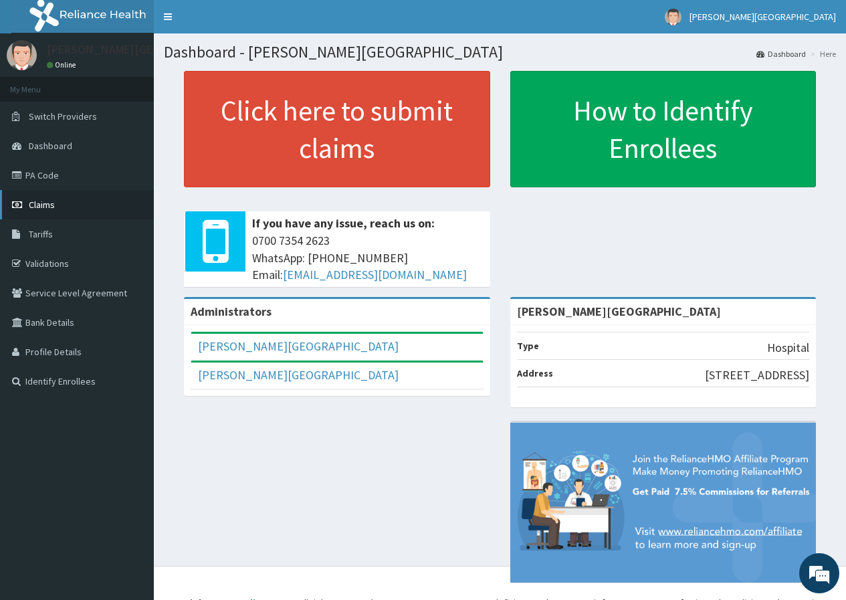
click at [76, 209] on link "Claims" at bounding box center [77, 204] width 154 height 29
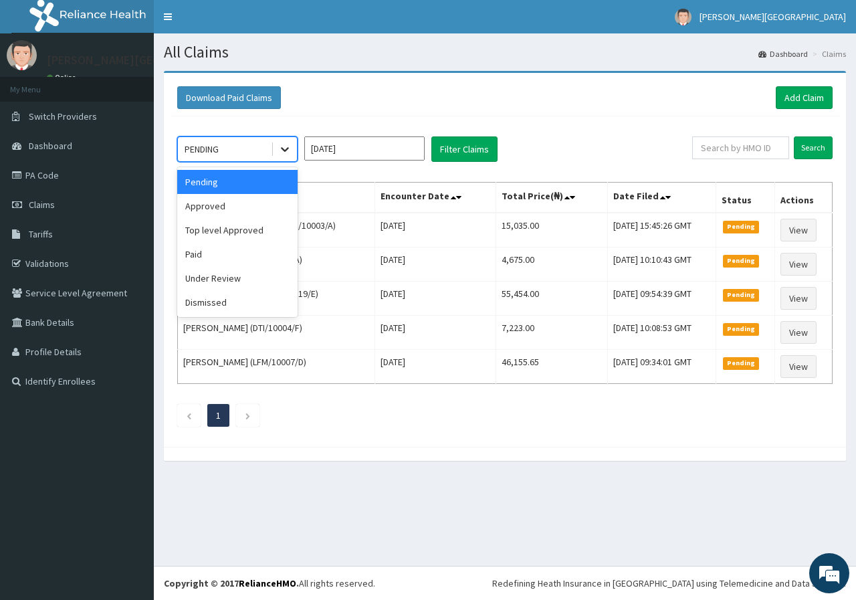
click at [278, 144] on div at bounding box center [285, 149] width 24 height 24
click at [246, 205] on div "Approved" at bounding box center [237, 206] width 120 height 24
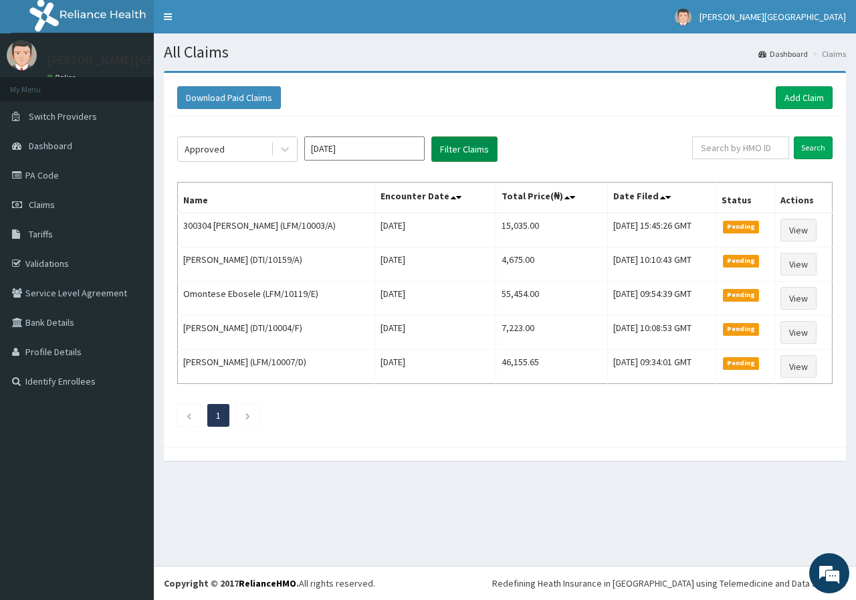
click at [471, 146] on button "Filter Claims" at bounding box center [464, 148] width 66 height 25
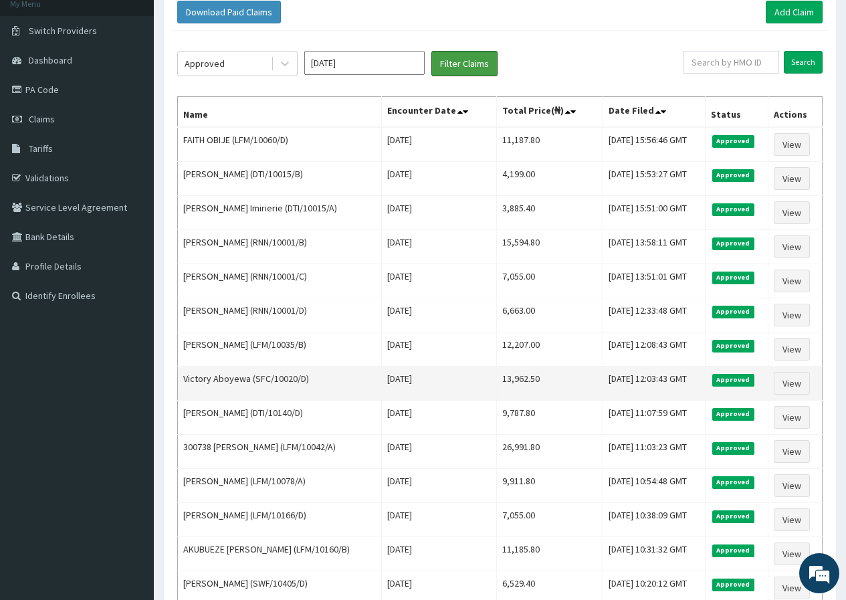
scroll to position [62, 0]
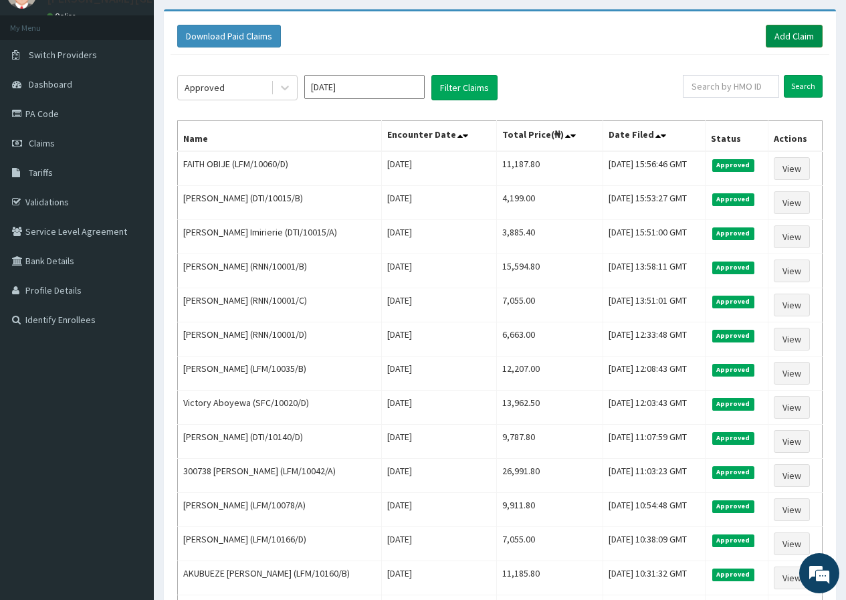
click at [801, 31] on link "Add Claim" at bounding box center [794, 36] width 57 height 23
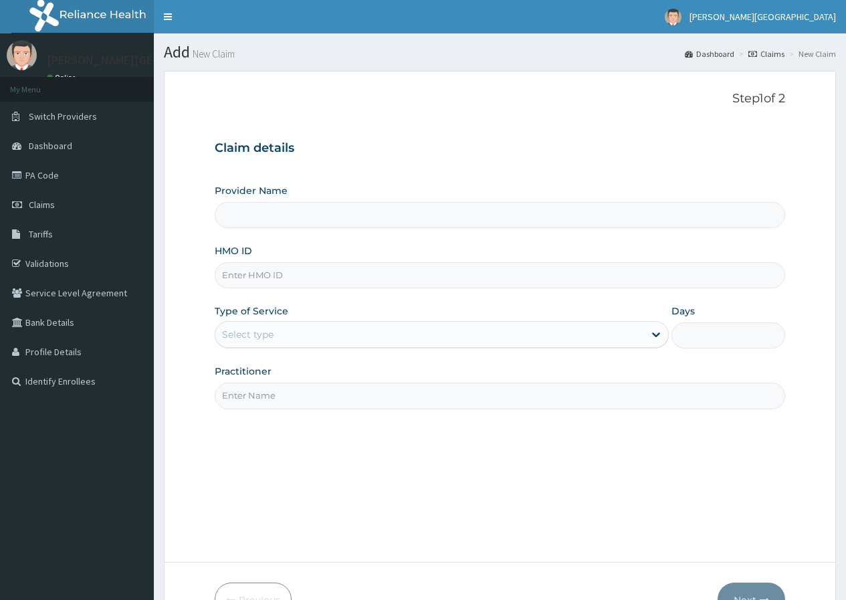
click at [255, 278] on input "HMO ID" at bounding box center [500, 275] width 570 height 26
type input "[PERSON_NAME][GEOGRAPHIC_DATA]"
type input "DTI/10133/A"
click at [237, 334] on div "Select type" at bounding box center [247, 334] width 51 height 13
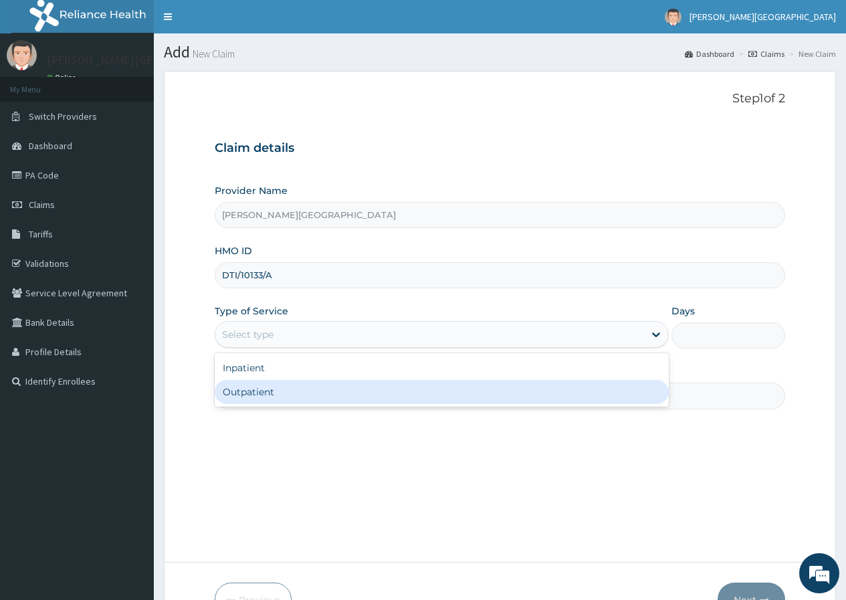
click at [235, 391] on div "Outpatient" at bounding box center [442, 392] width 454 height 24
type input "1"
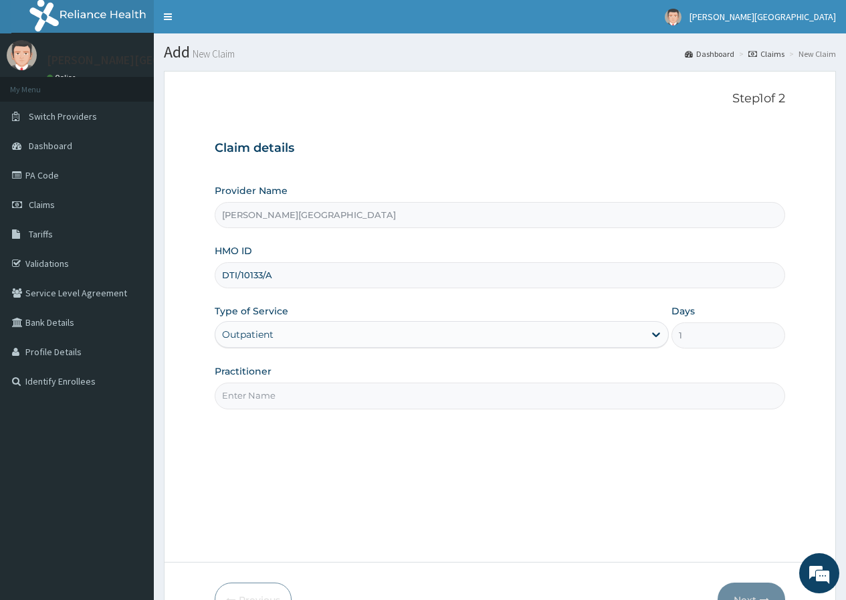
click at [251, 401] on input "Practitioner" at bounding box center [500, 396] width 570 height 26
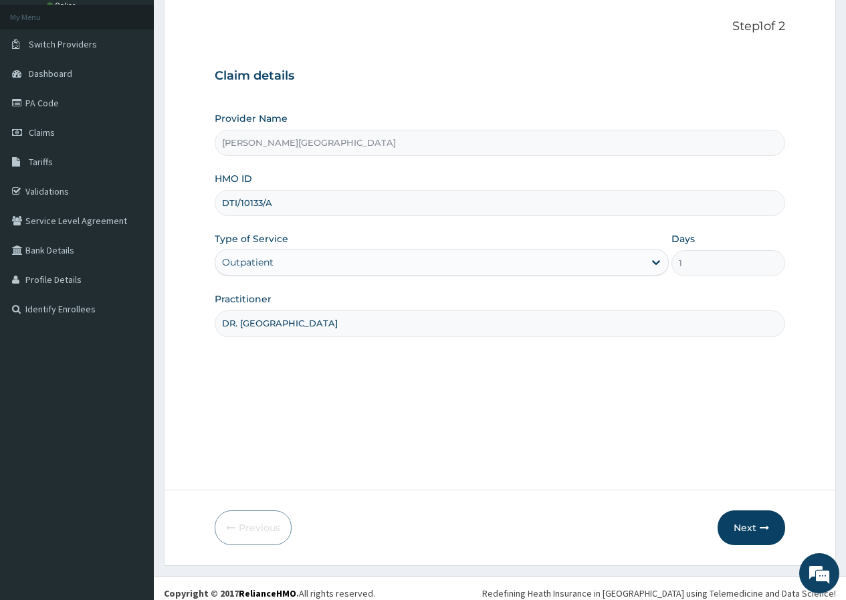
scroll to position [82, 0]
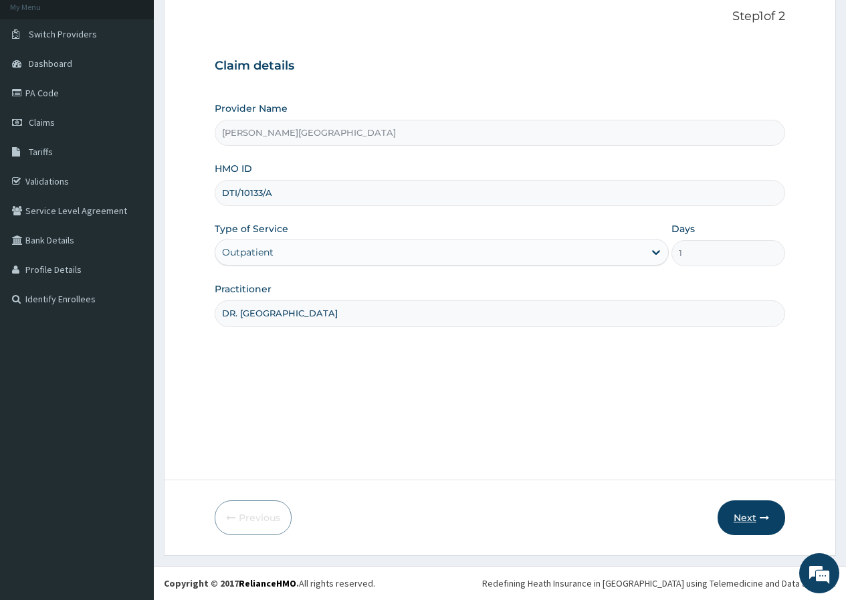
type input "DR. [GEOGRAPHIC_DATA]"
click at [744, 516] on button "Next" at bounding box center [752, 517] width 68 height 35
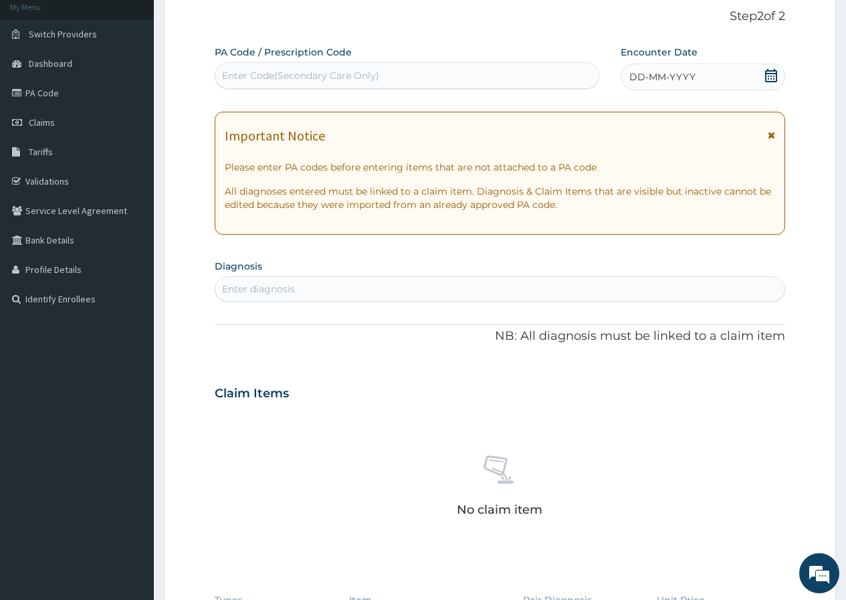
click at [772, 75] on icon at bounding box center [770, 75] width 13 height 13
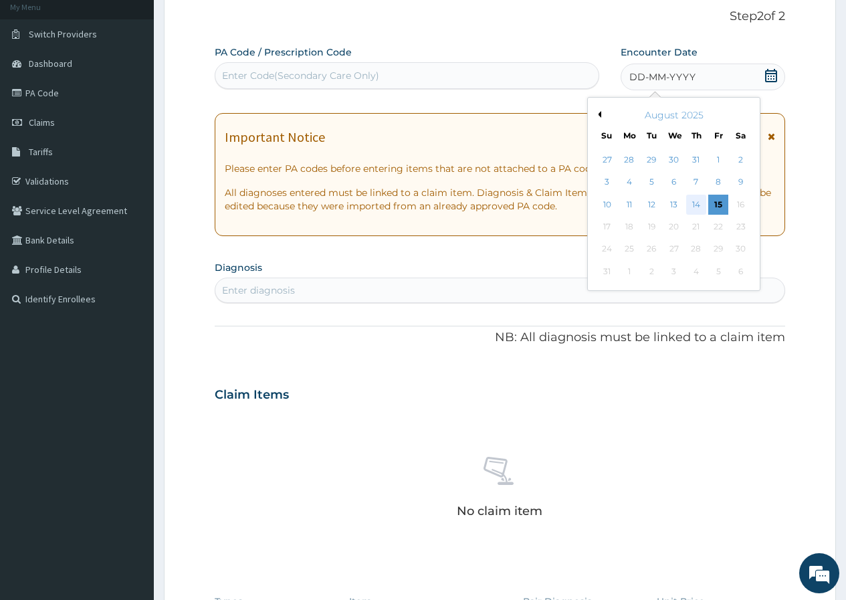
click at [699, 201] on div "14" at bounding box center [696, 205] width 20 height 20
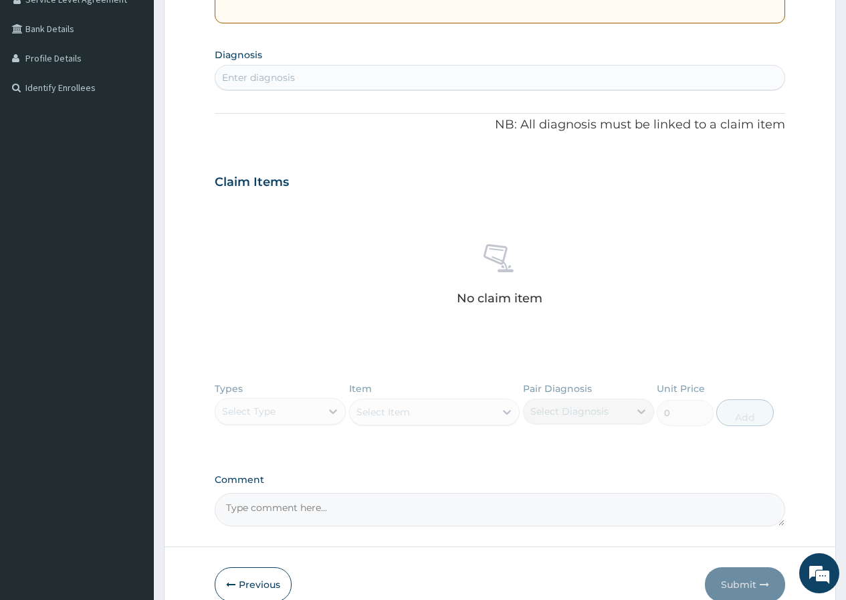
scroll to position [350, 0]
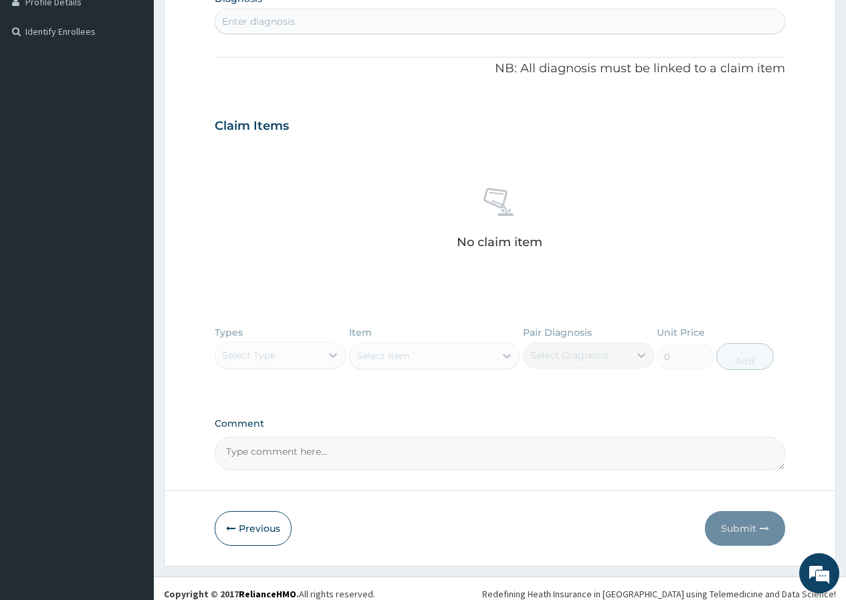
click at [285, 22] on div "Enter diagnosis" at bounding box center [258, 21] width 73 height 13
type input "PLASMOD"
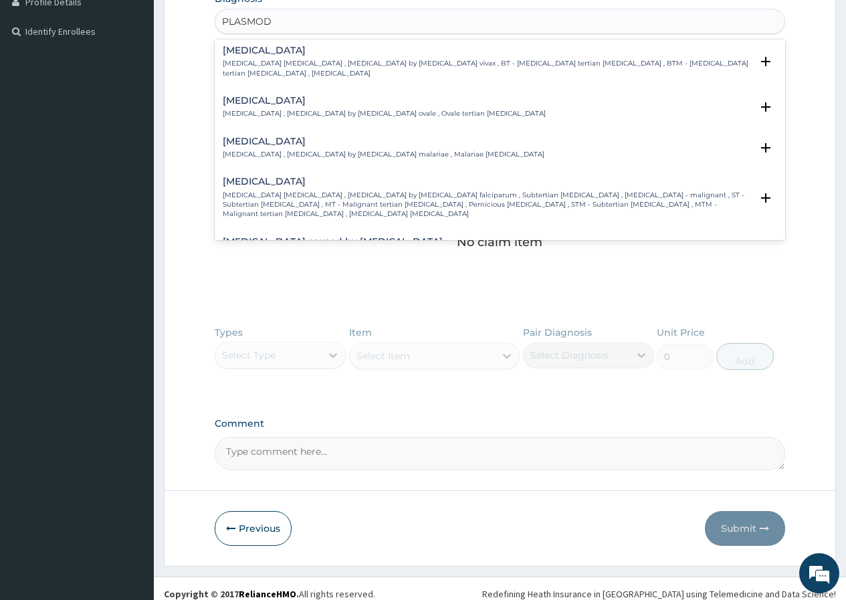
scroll to position [67, 0]
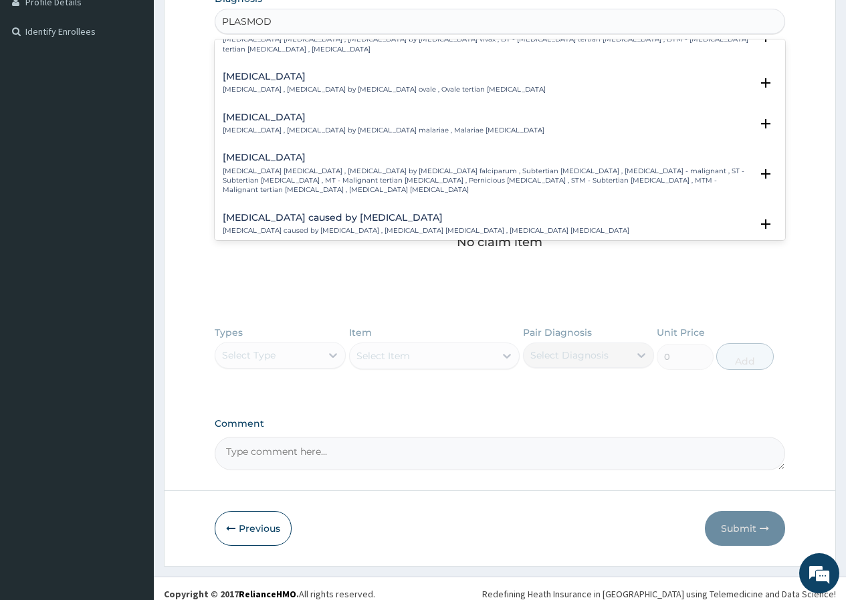
click at [290, 169] on p "[MEDICAL_DATA] [MEDICAL_DATA] , [MEDICAL_DATA] by [MEDICAL_DATA] falciparum , S…" at bounding box center [487, 181] width 528 height 29
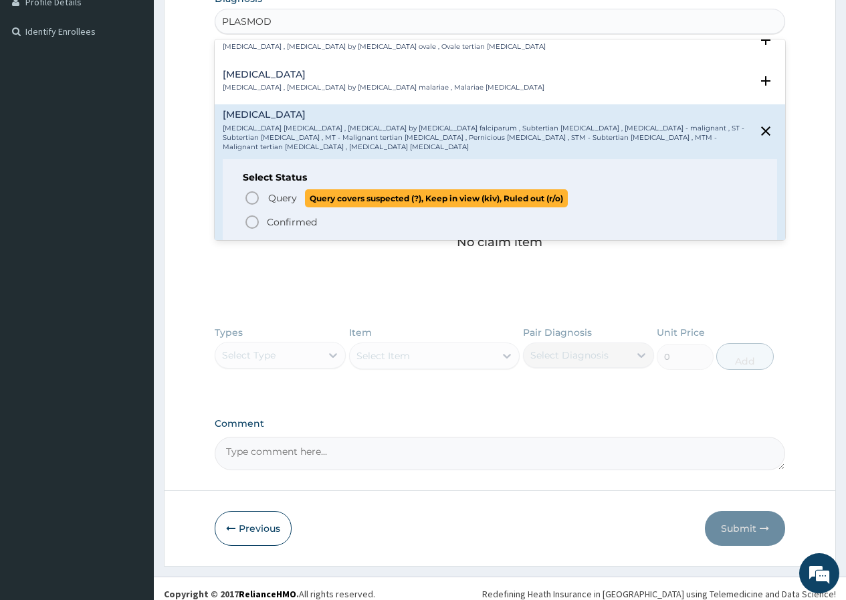
scroll to position [134, 0]
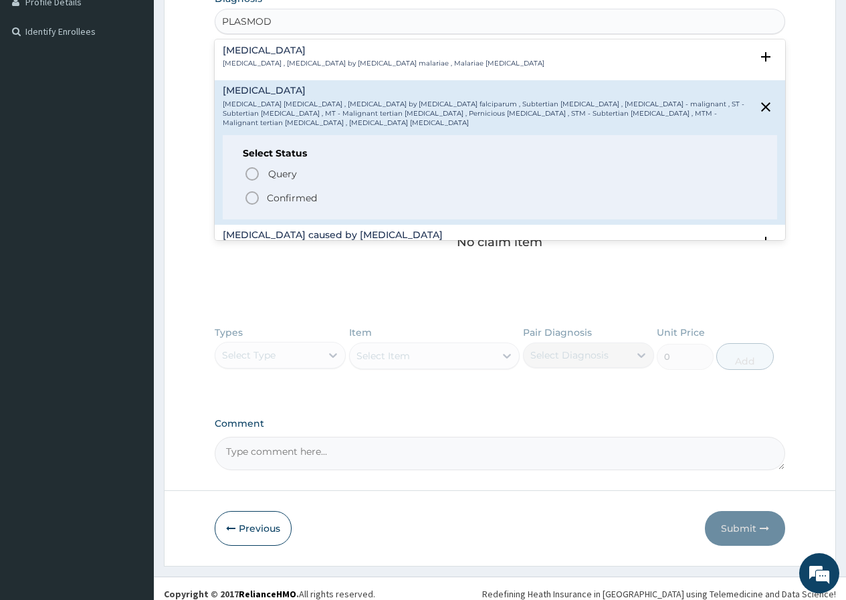
click at [298, 191] on p "Confirmed" at bounding box center [292, 197] width 50 height 13
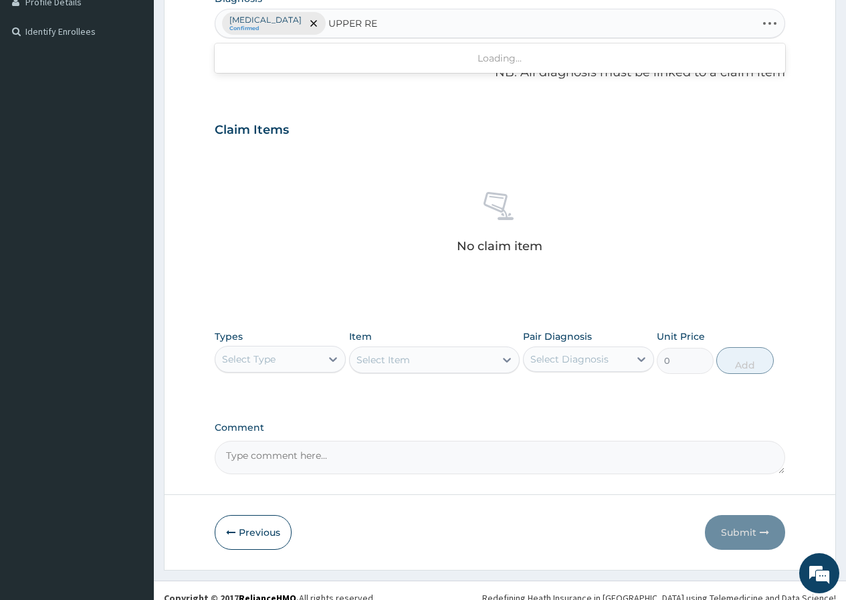
type input "UPPER RES"
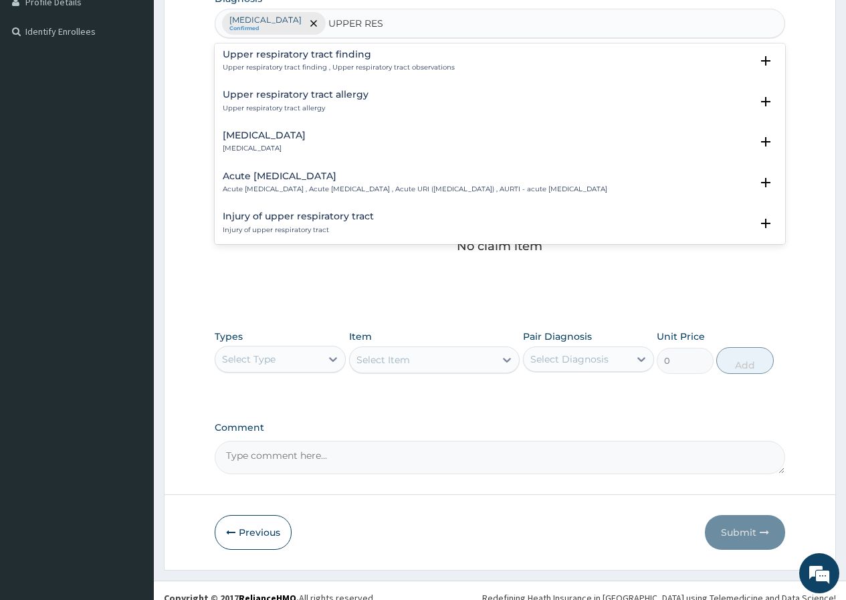
scroll to position [67, 0]
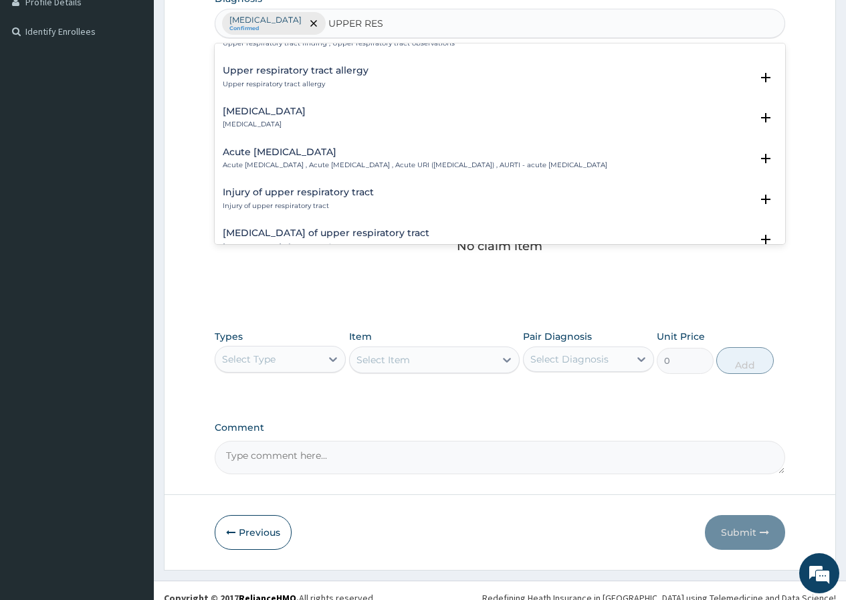
click at [277, 148] on h4 "Acute [MEDICAL_DATA]" at bounding box center [415, 152] width 385 height 10
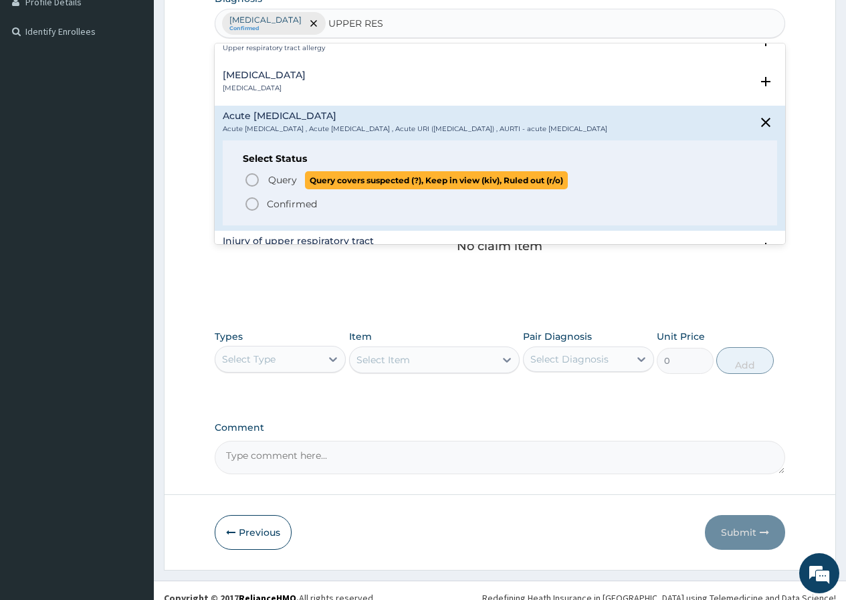
scroll to position [134, 0]
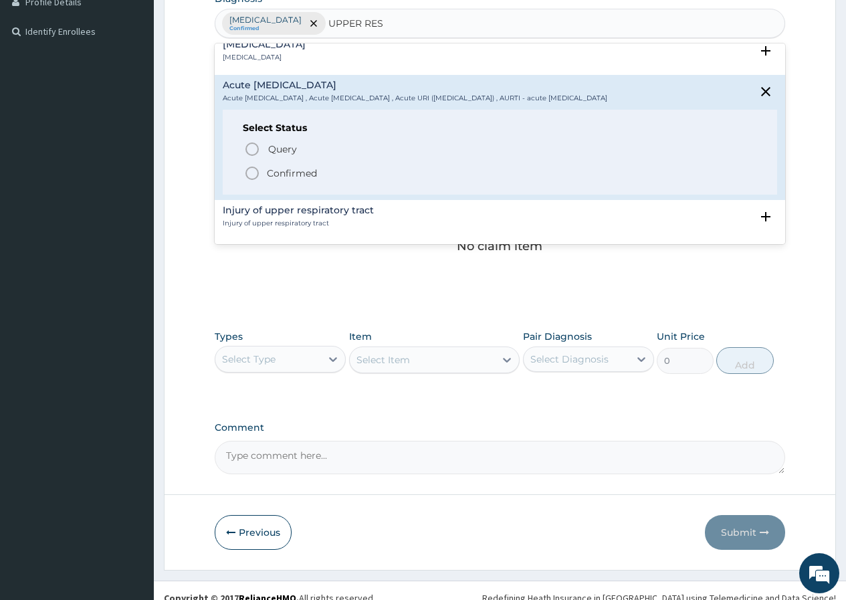
click at [298, 180] on p "Confirmed" at bounding box center [292, 173] width 50 height 13
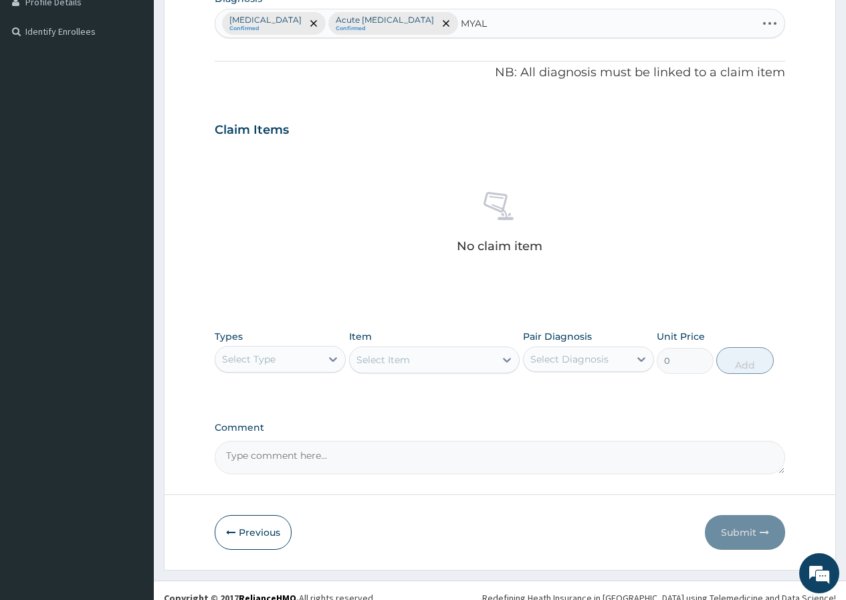
type input "MYALG"
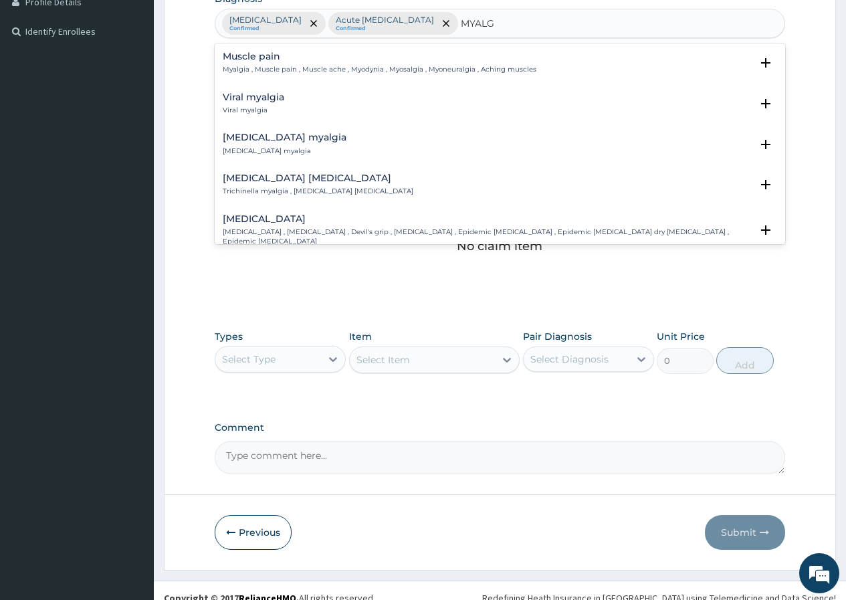
click at [273, 56] on h4 "Muscle pain" at bounding box center [380, 56] width 314 height 10
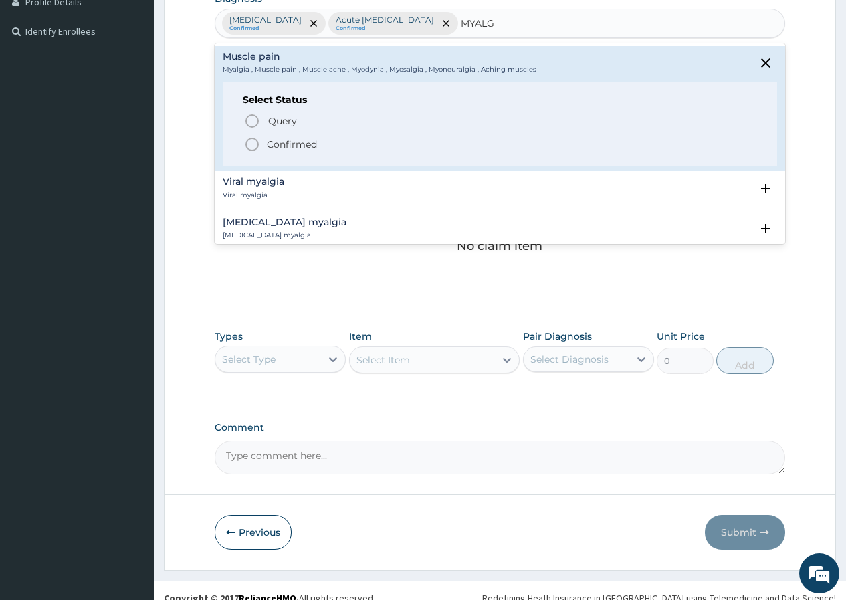
click at [249, 140] on circle "status option filled" at bounding box center [252, 144] width 12 height 12
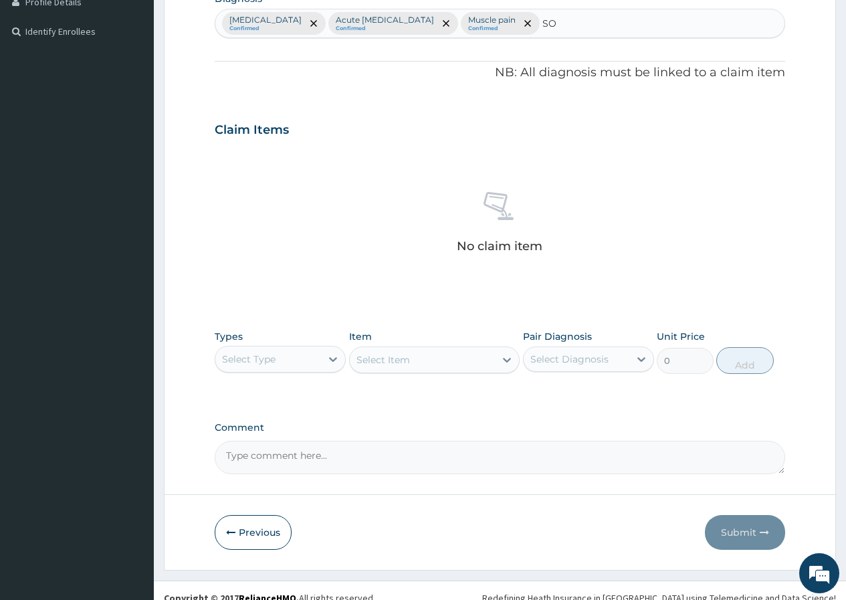
type input "S"
type input "THROA"
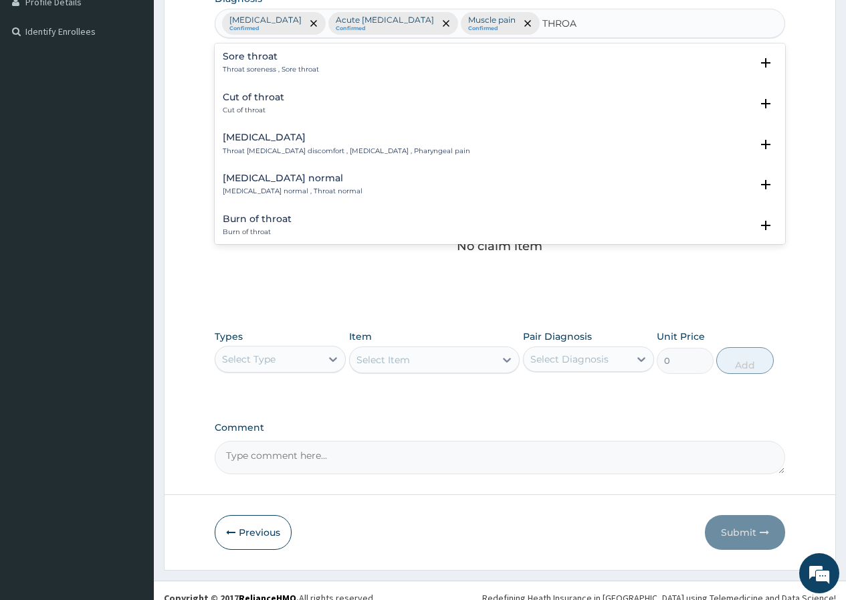
click at [256, 142] on h4 "[MEDICAL_DATA]" at bounding box center [346, 137] width 247 height 10
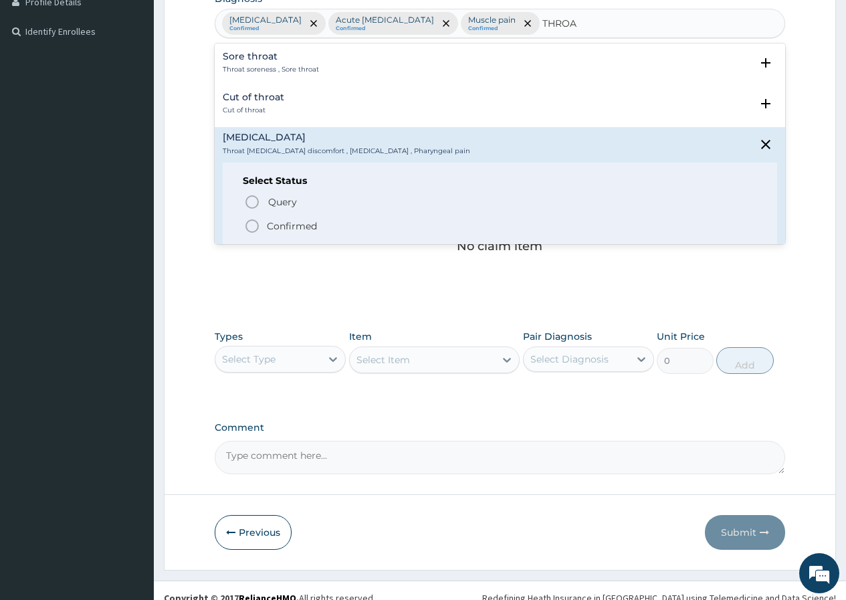
click at [251, 225] on icon "status option filled" at bounding box center [252, 226] width 16 height 16
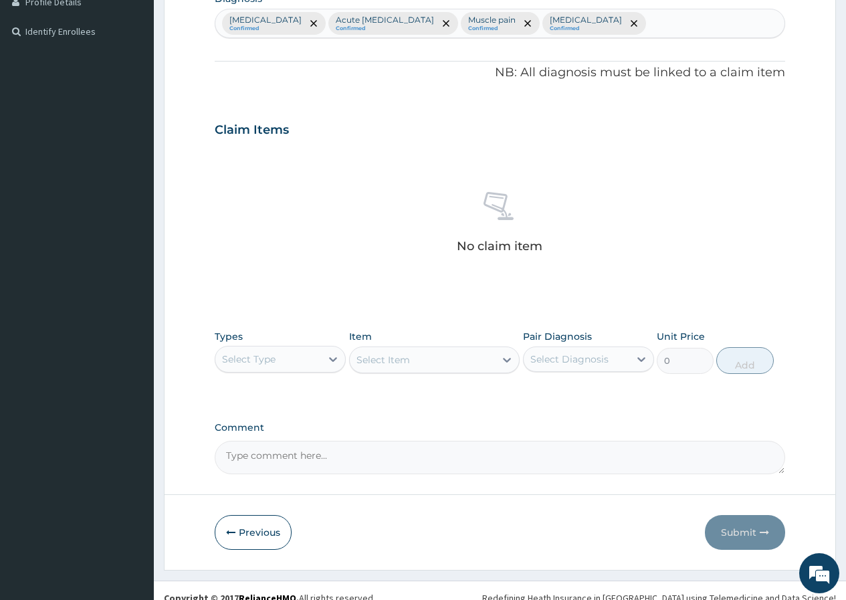
click at [305, 362] on div "Select Type" at bounding box center [268, 358] width 106 height 21
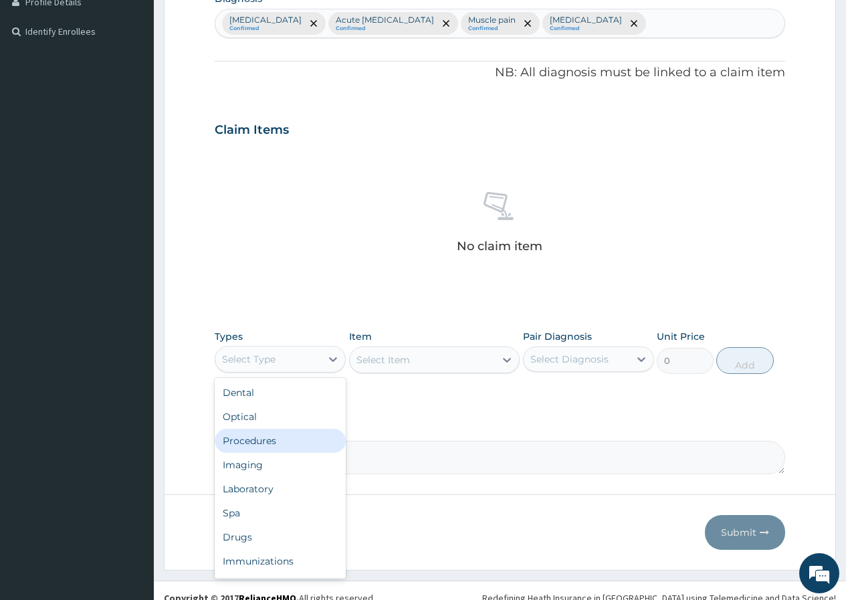
click at [290, 442] on div "Procedures" at bounding box center [280, 441] width 131 height 24
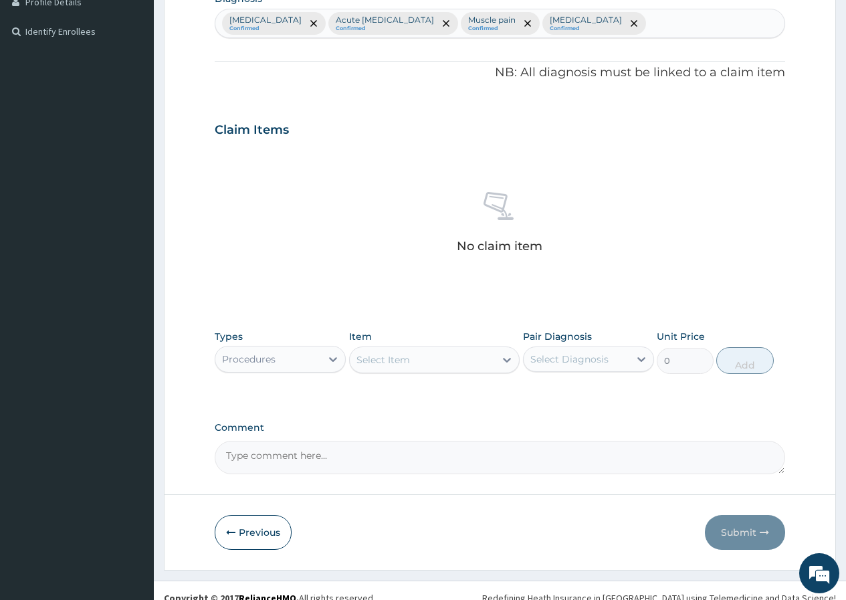
click at [369, 363] on div "Select Item" at bounding box center [383, 359] width 54 height 13
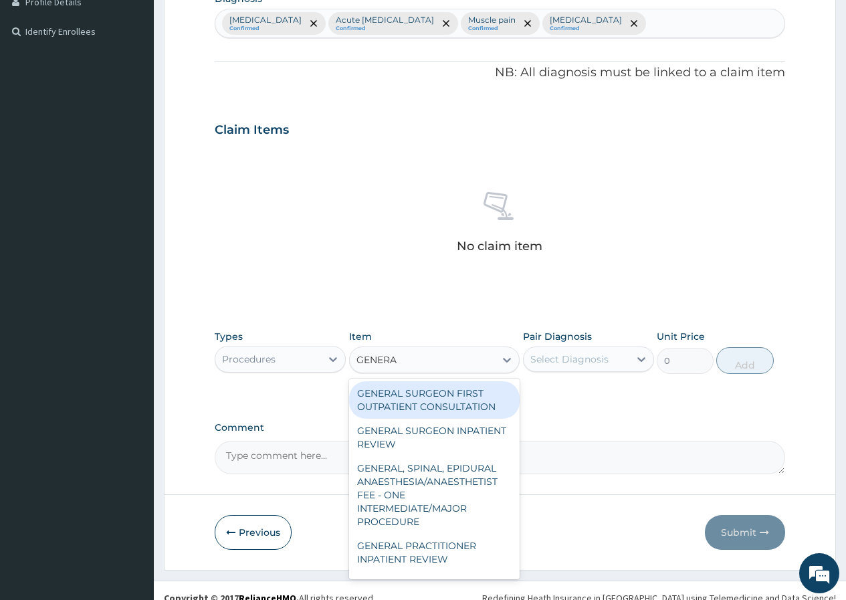
type input "GENERAL"
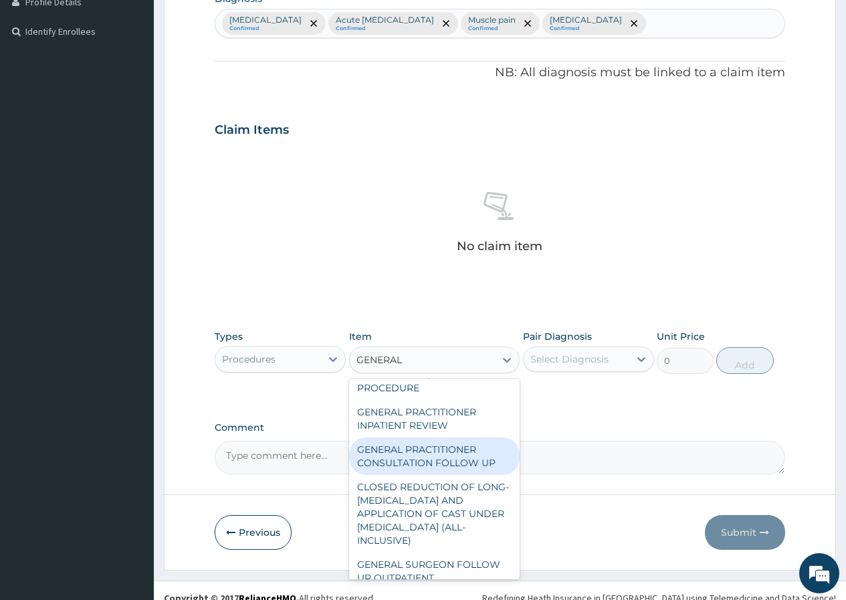
click at [451, 451] on div "GENERAL PRACTITIONER CONSULTATION FOLLOW UP" at bounding box center [434, 455] width 171 height 37
type input "1875"
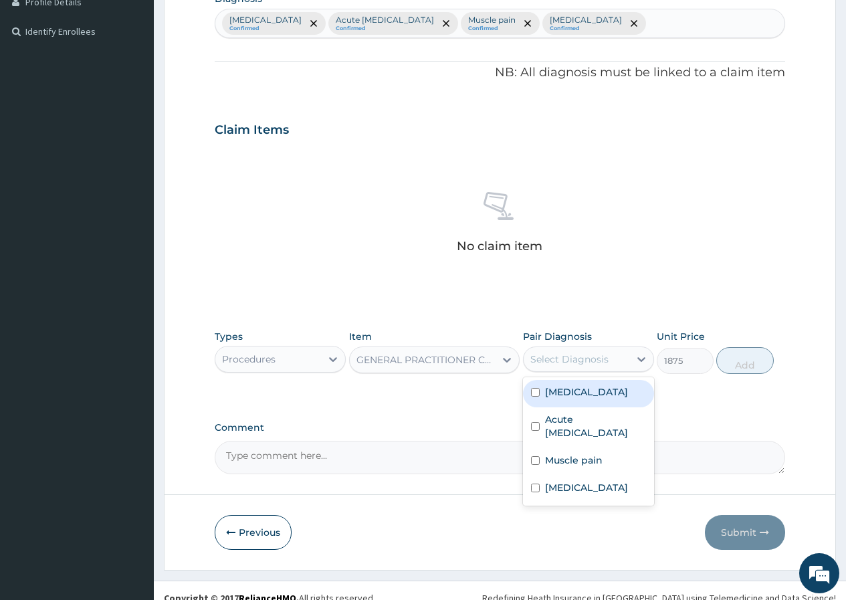
click at [587, 369] on div "Select Diagnosis" at bounding box center [577, 358] width 106 height 21
click at [587, 395] on label "[MEDICAL_DATA]" at bounding box center [586, 391] width 83 height 13
checkbox input "true"
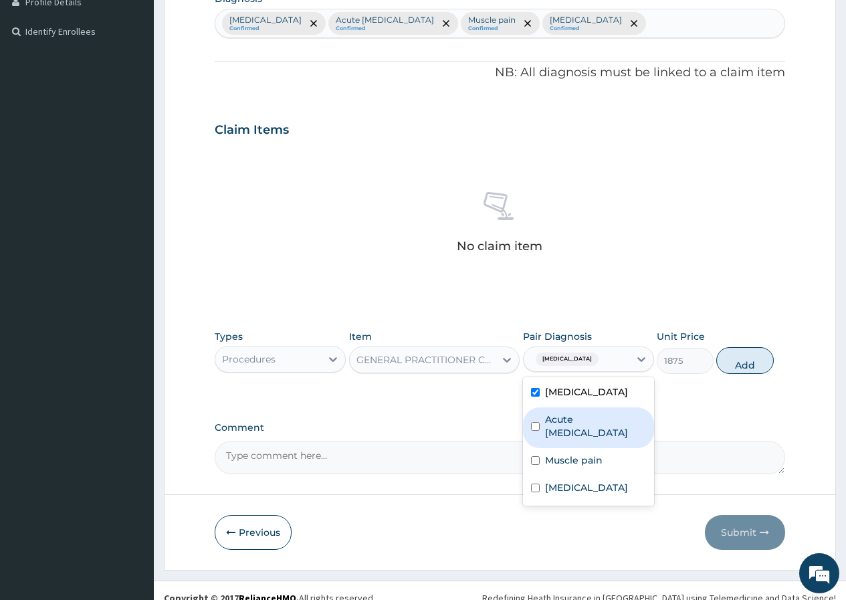
click at [576, 431] on label "Acute [MEDICAL_DATA]" at bounding box center [595, 426] width 101 height 27
checkbox input "true"
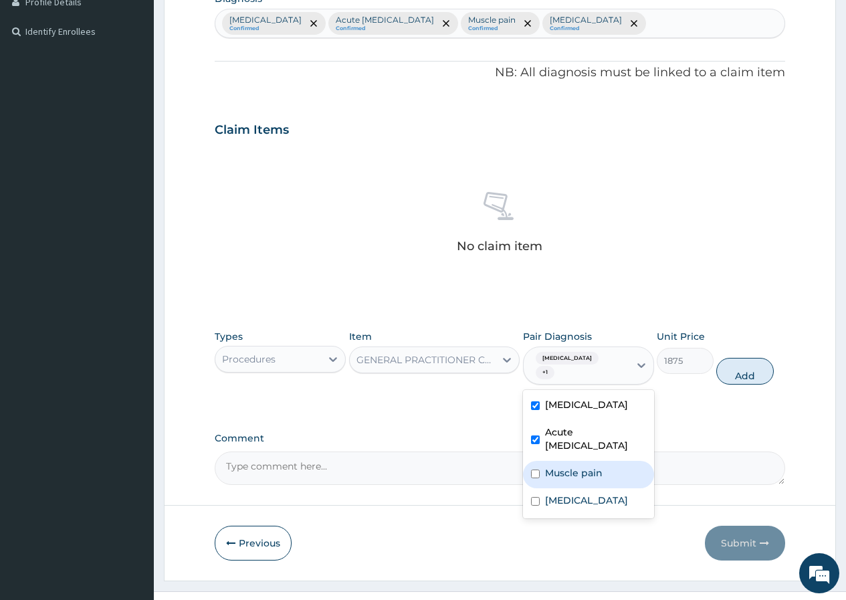
click at [558, 474] on label "Muscle pain" at bounding box center [574, 472] width 58 height 13
checkbox input "true"
click at [558, 502] on label "[MEDICAL_DATA]" at bounding box center [586, 500] width 83 height 13
checkbox input "true"
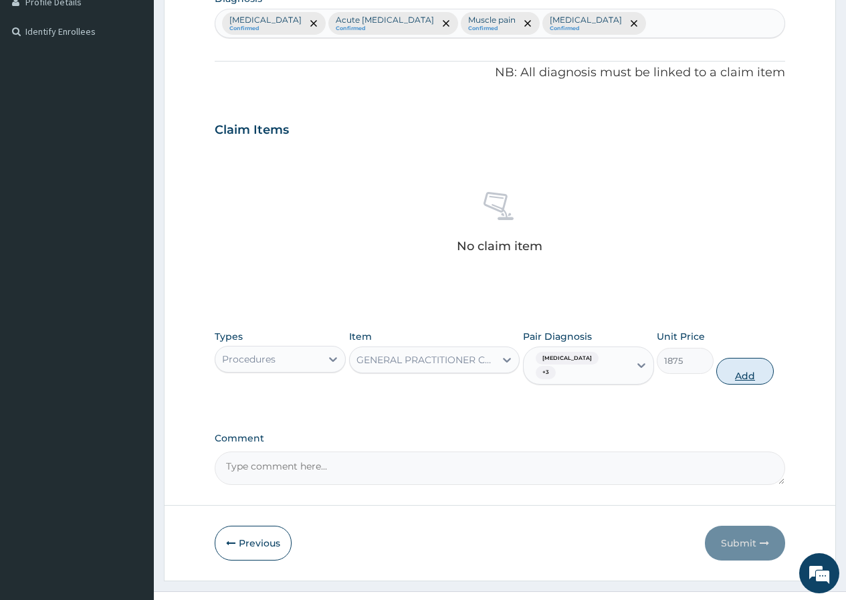
click at [746, 368] on button "Add" at bounding box center [744, 371] width 57 height 27
type input "0"
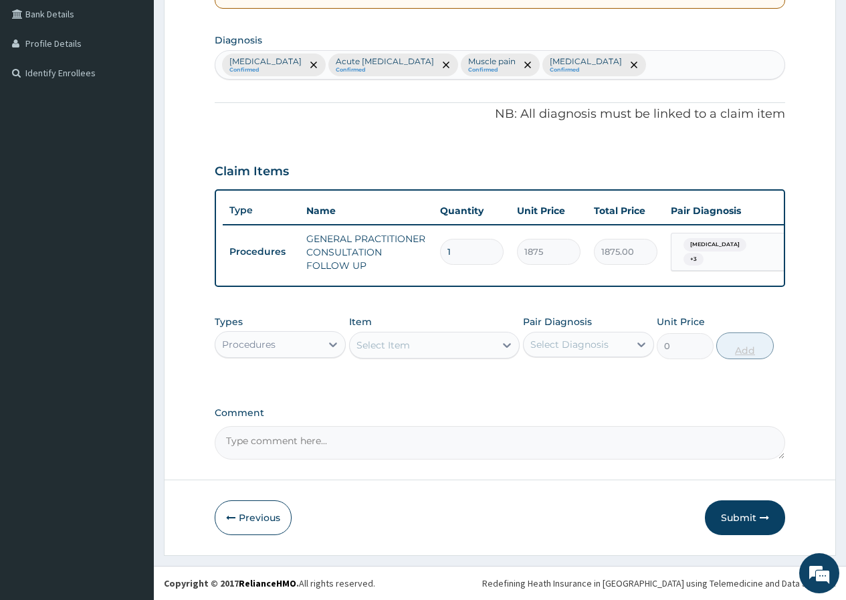
scroll to position [318, 0]
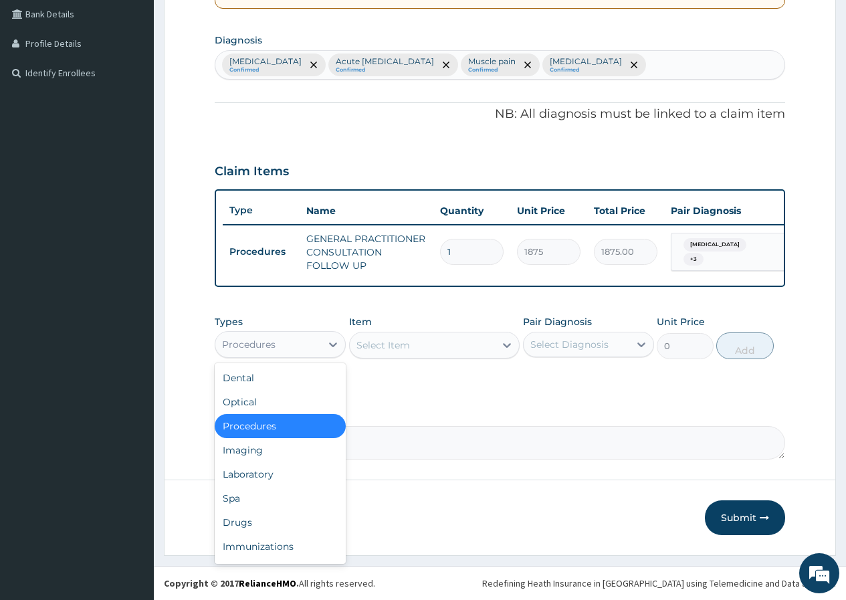
click at [294, 342] on div "Procedures" at bounding box center [268, 344] width 106 height 21
click at [272, 477] on div "Laboratory" at bounding box center [280, 474] width 131 height 24
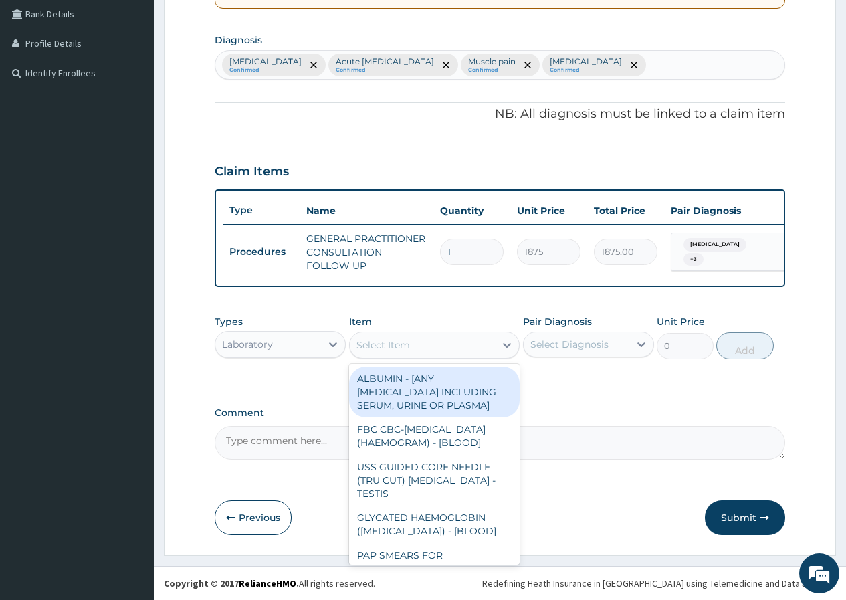
click at [363, 342] on div "Select Item" at bounding box center [383, 344] width 54 height 13
type input "MP"
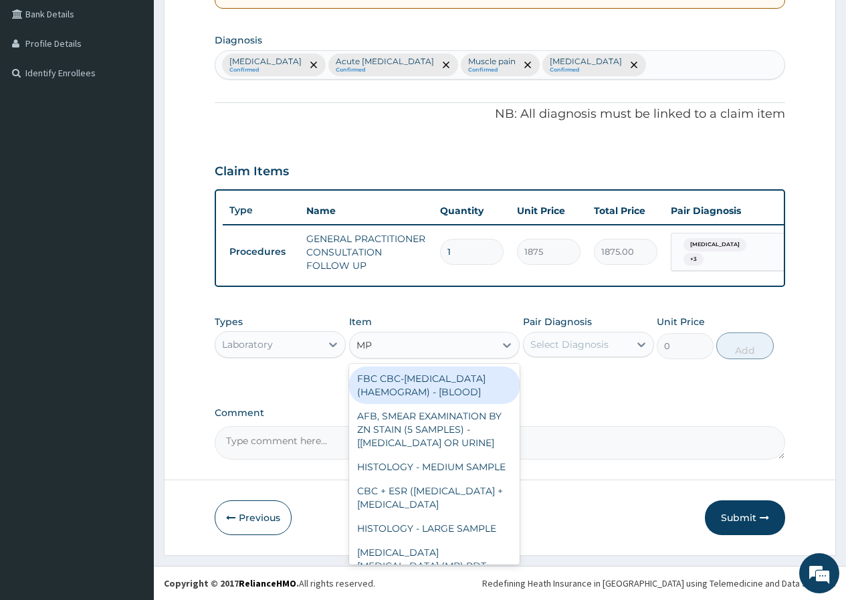
click at [431, 391] on div "FBC CBC-[MEDICAL_DATA] (HAEMOGRAM) - [BLOOD]" at bounding box center [434, 384] width 171 height 37
type input "5000"
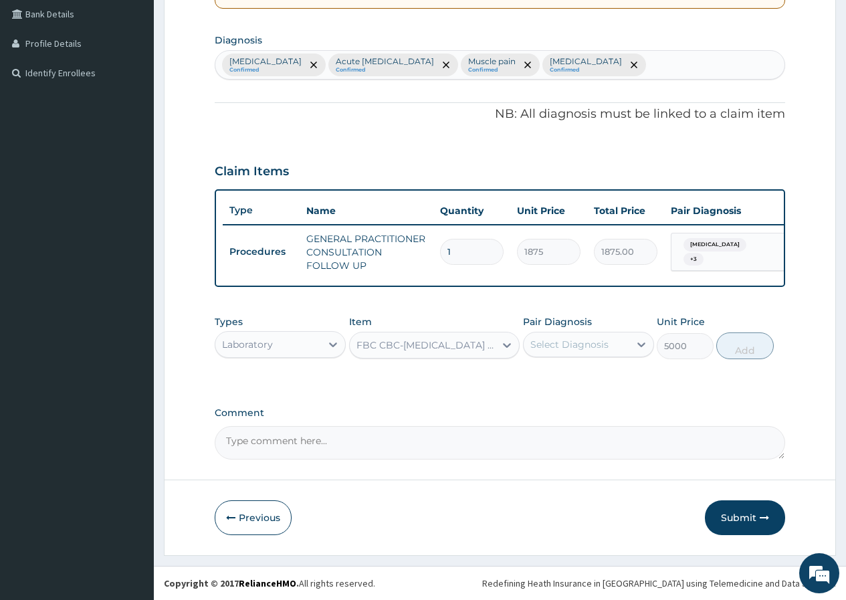
click at [554, 332] on div "Select Diagnosis" at bounding box center [588, 344] width 131 height 25
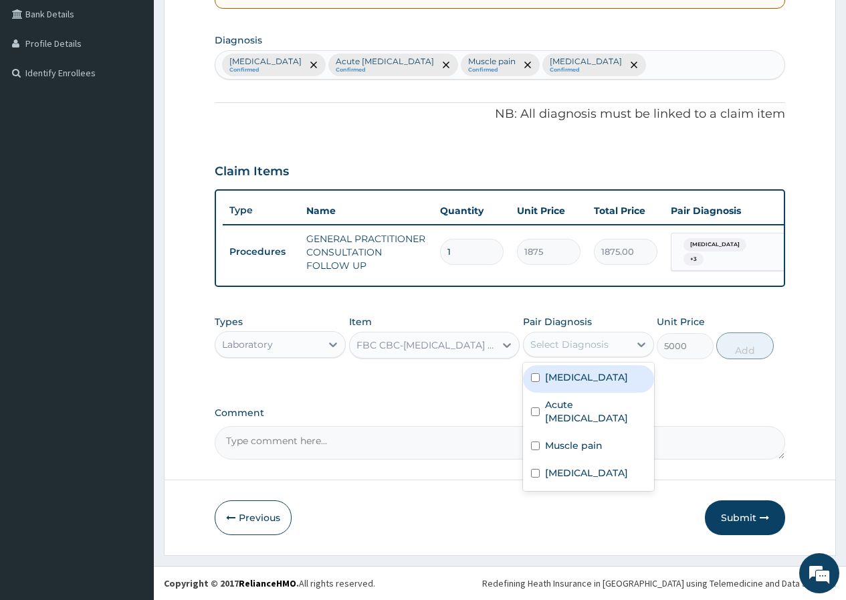
click at [607, 375] on label "[MEDICAL_DATA]" at bounding box center [586, 376] width 83 height 13
checkbox input "true"
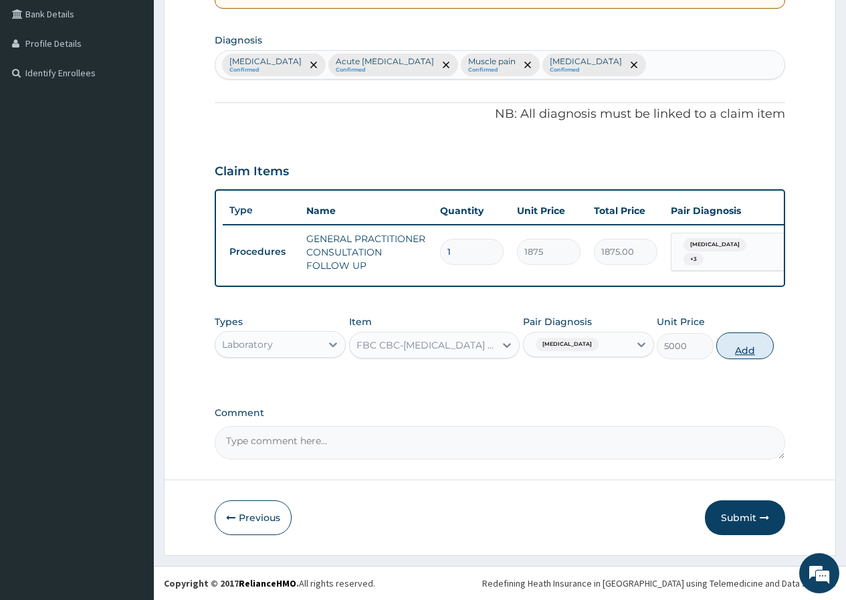
click at [742, 351] on button "Add" at bounding box center [744, 345] width 57 height 27
type input "0"
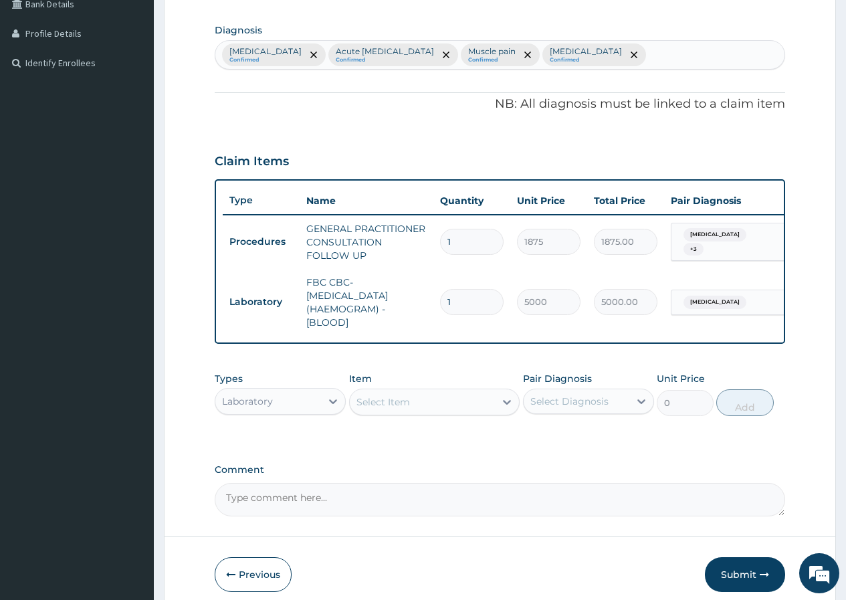
click at [366, 409] on div "Select Item" at bounding box center [383, 401] width 54 height 13
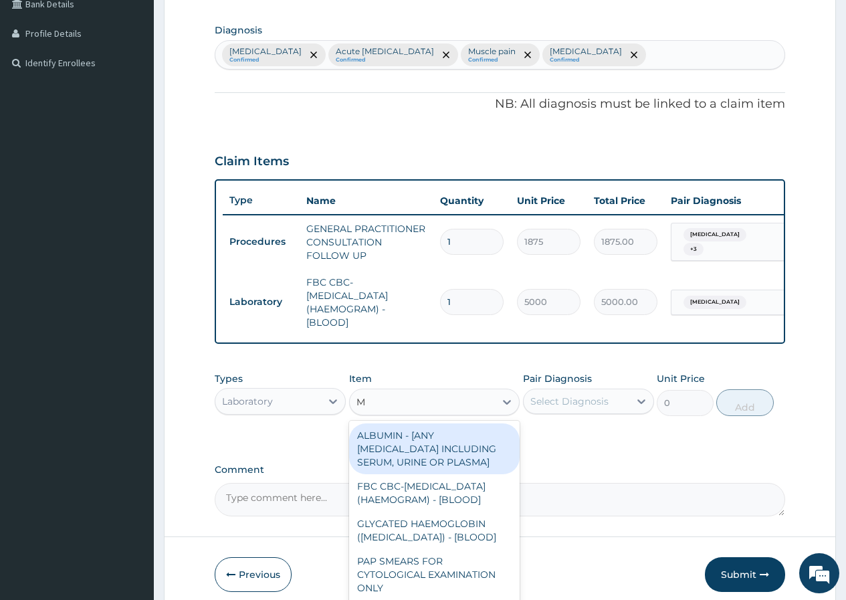
type input "MP"
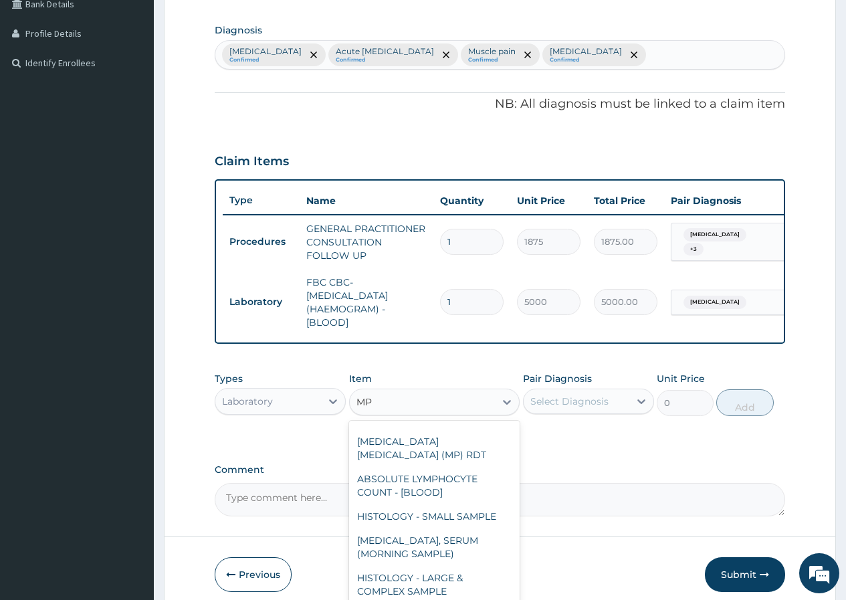
scroll to position [201, 0]
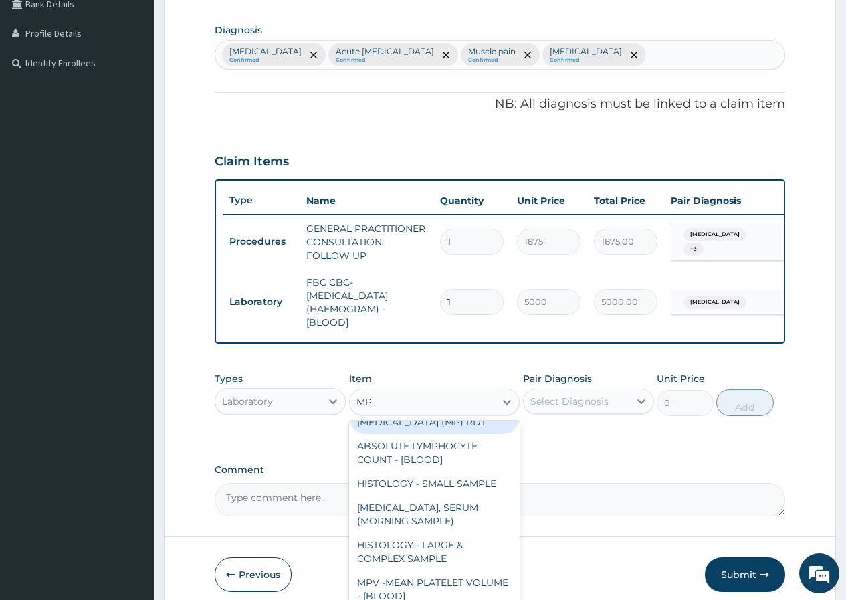
click at [457, 434] on div "[MEDICAL_DATA] [MEDICAL_DATA] (MP) RDT" at bounding box center [434, 415] width 171 height 37
type input "2000"
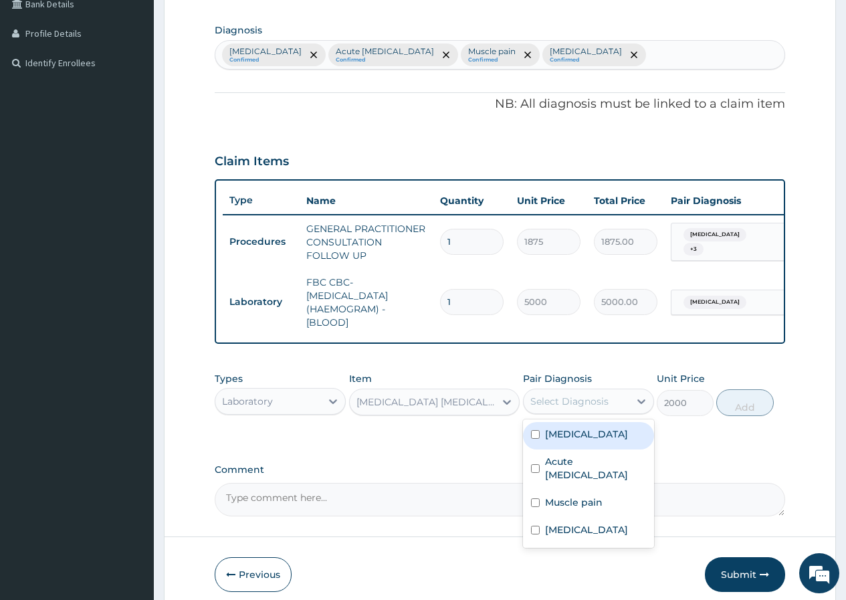
click at [575, 404] on div "Select Diagnosis" at bounding box center [569, 401] width 78 height 13
click at [587, 449] on div "[MEDICAL_DATA]" at bounding box center [588, 435] width 131 height 27
checkbox input "true"
click at [736, 416] on button "Add" at bounding box center [744, 402] width 57 height 27
type input "0"
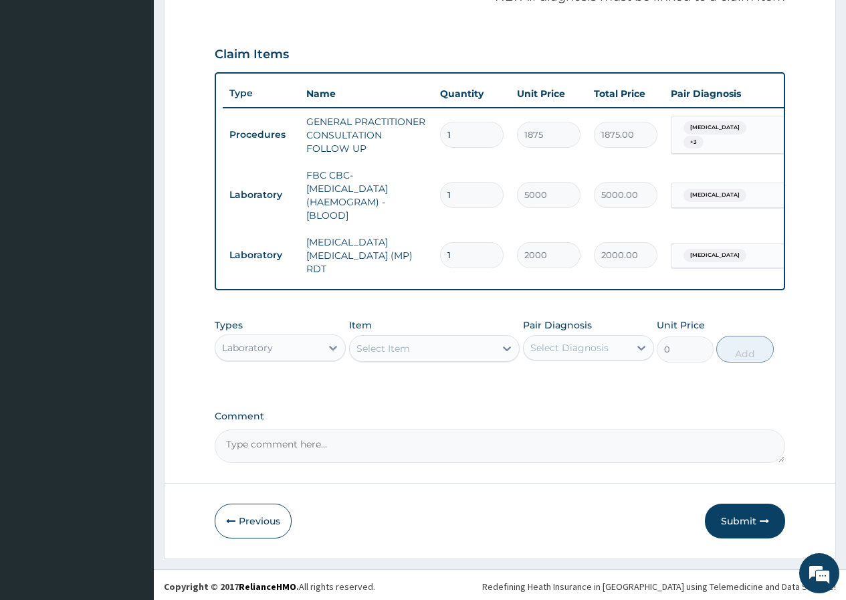
scroll to position [431, 0]
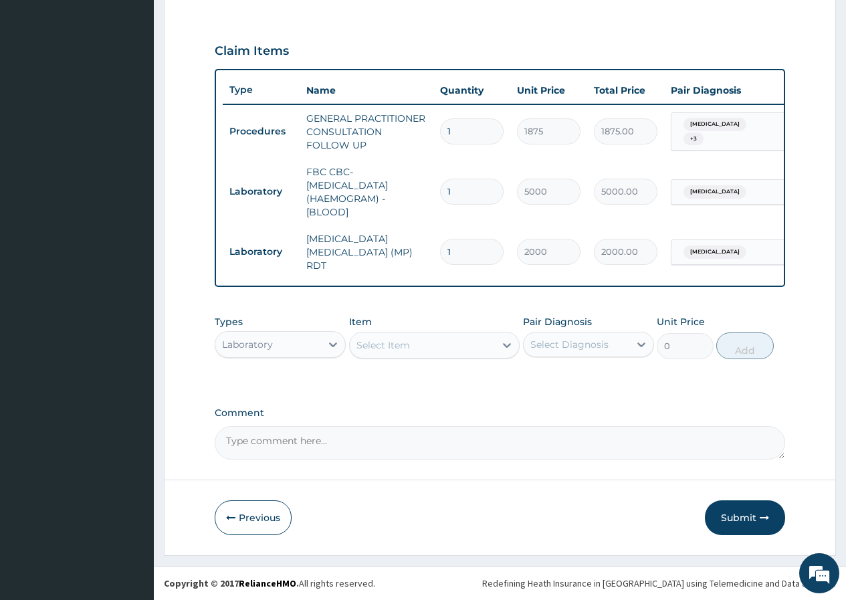
click at [292, 337] on div "Laboratory" at bounding box center [268, 344] width 106 height 21
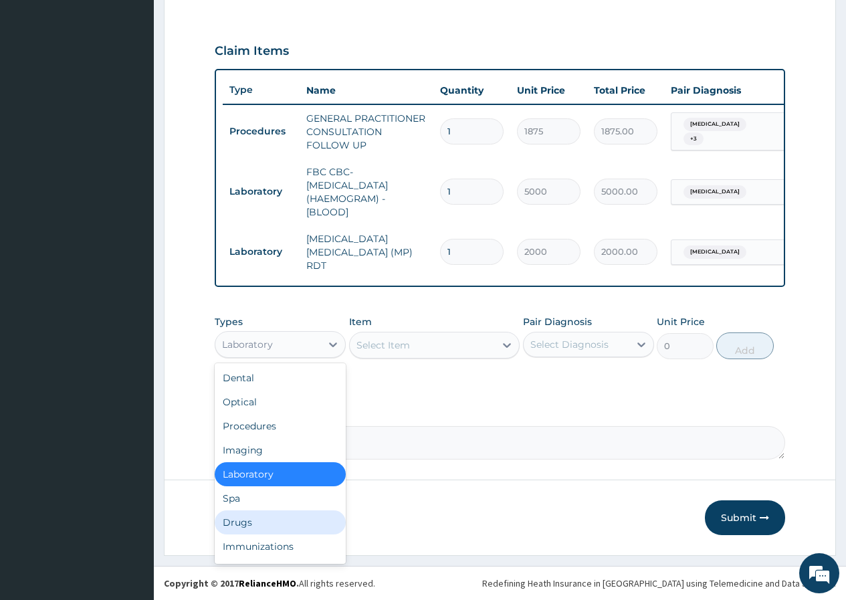
click at [268, 516] on div "Drugs" at bounding box center [280, 522] width 131 height 24
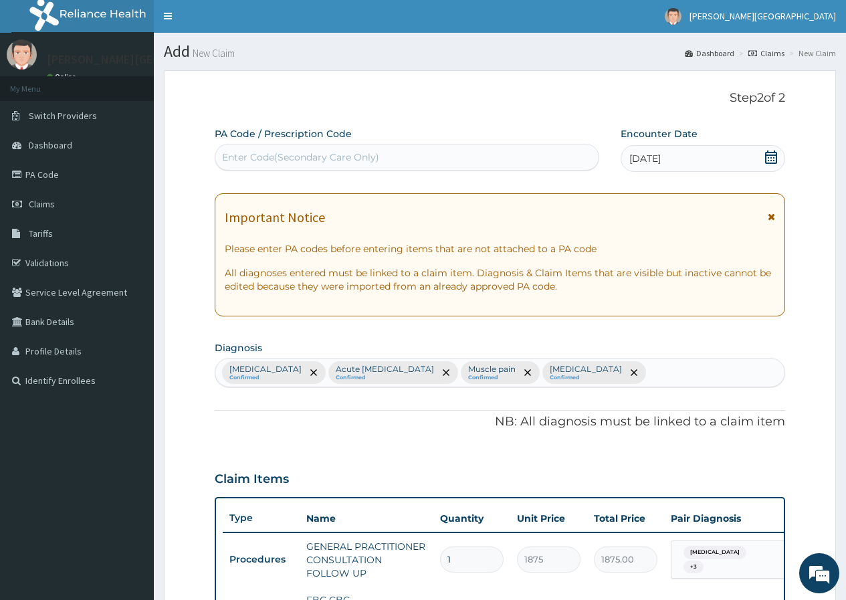
scroll to position [0, 0]
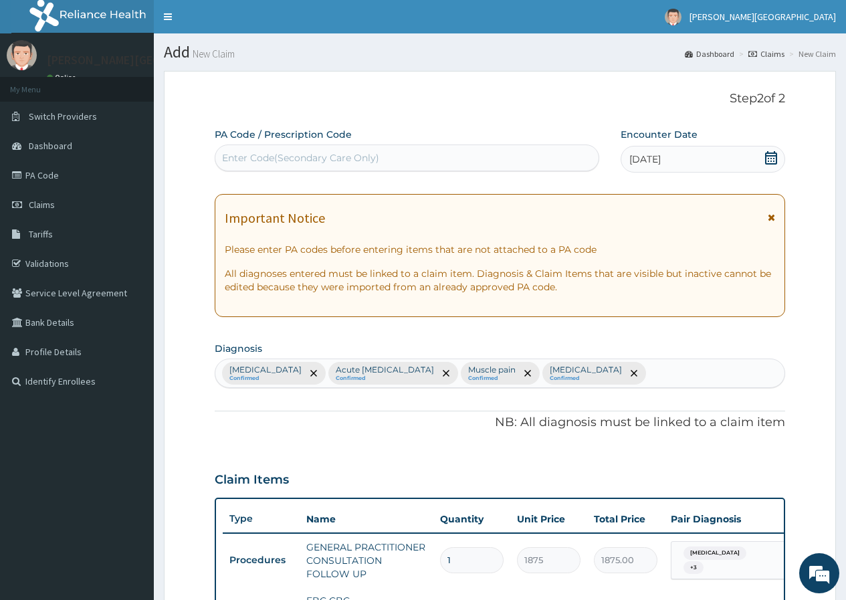
click at [685, 379] on div "[MEDICAL_DATA] Confirmed Acute [MEDICAL_DATA] Confirmed Muscle pain Confirmed […" at bounding box center [499, 373] width 569 height 28
type input "PEPTIC"
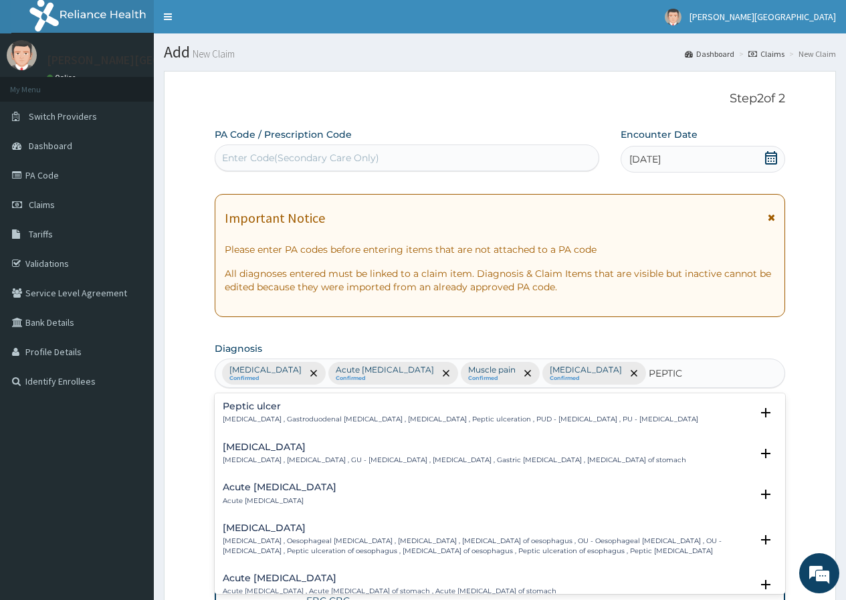
click at [276, 492] on h4 "Acute [MEDICAL_DATA]" at bounding box center [280, 487] width 114 height 10
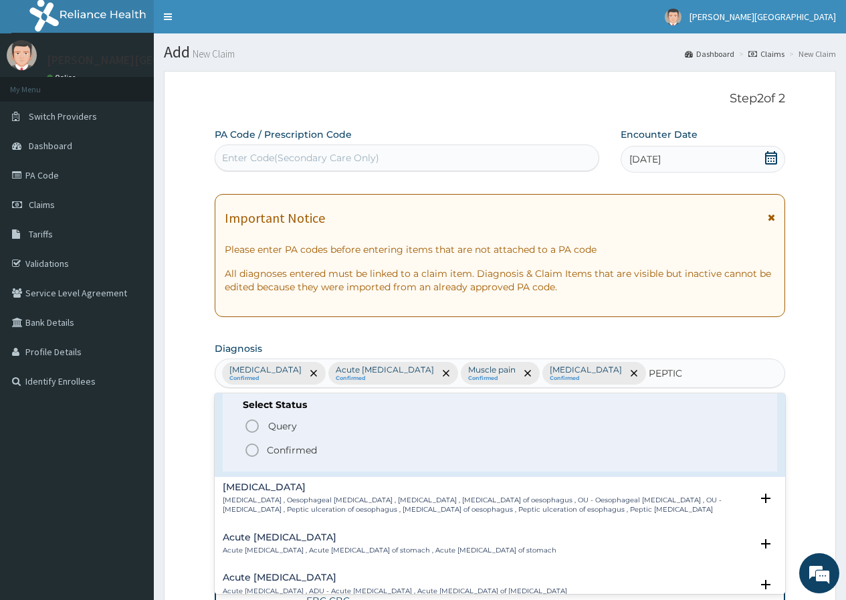
scroll to position [134, 0]
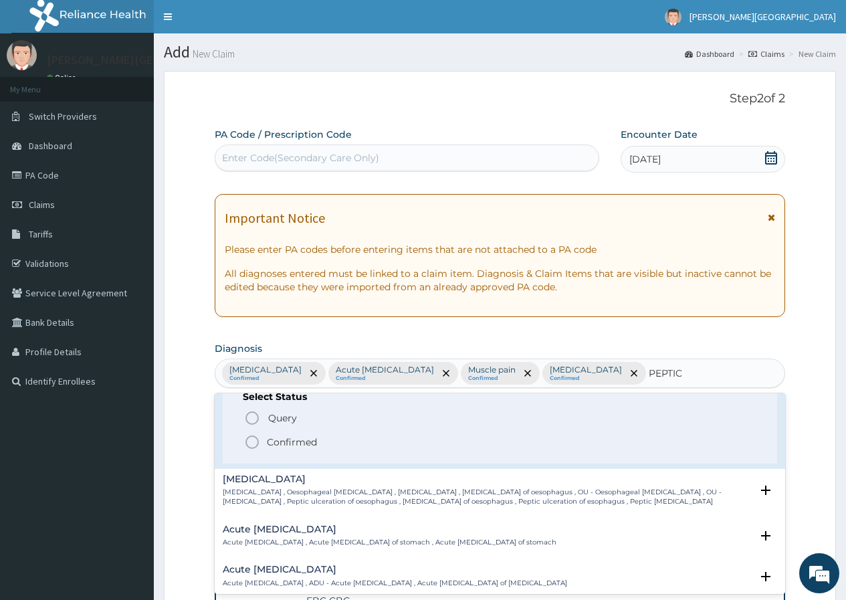
click at [294, 444] on p "Confirmed" at bounding box center [292, 441] width 50 height 13
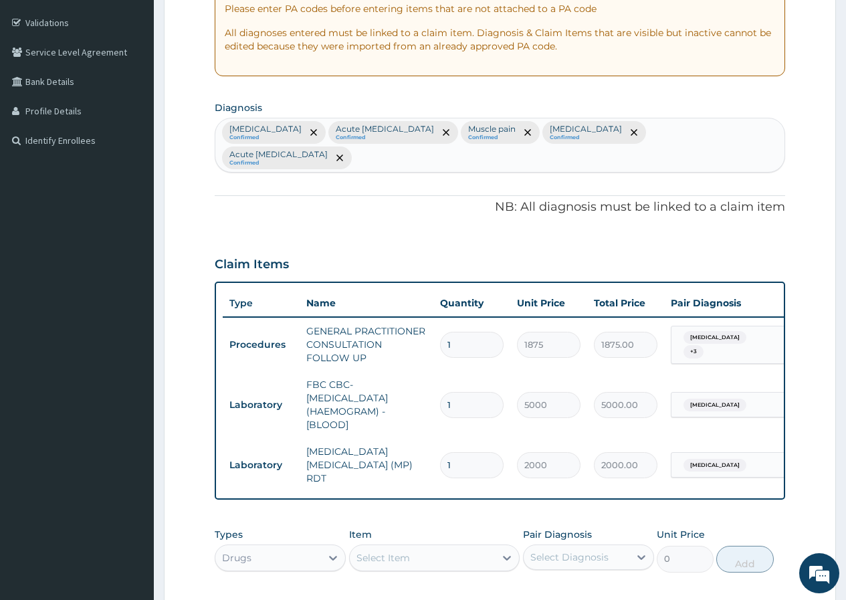
scroll to position [268, 0]
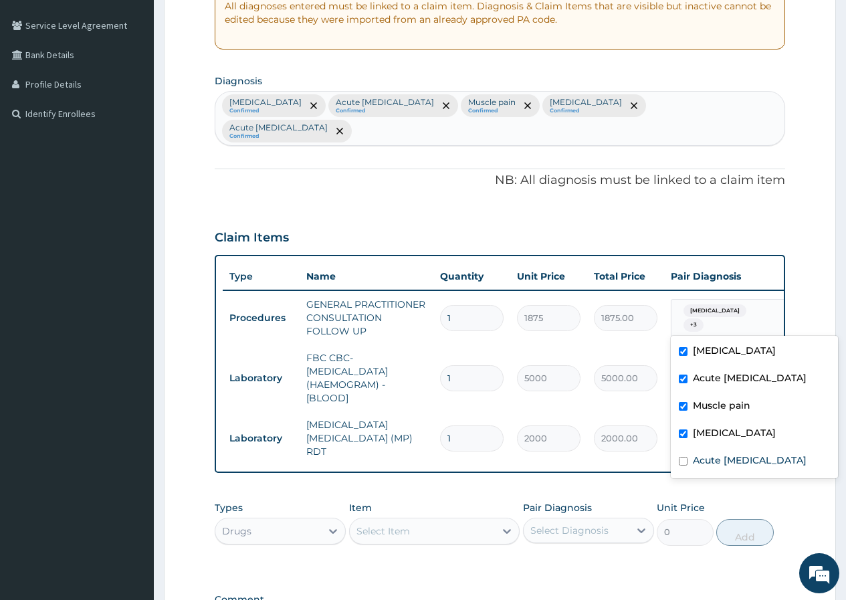
click at [722, 322] on div "[MEDICAL_DATA] + 3" at bounding box center [723, 318] width 91 height 32
click at [709, 467] on label "Acute [MEDICAL_DATA]" at bounding box center [750, 459] width 114 height 13
checkbox input "true"
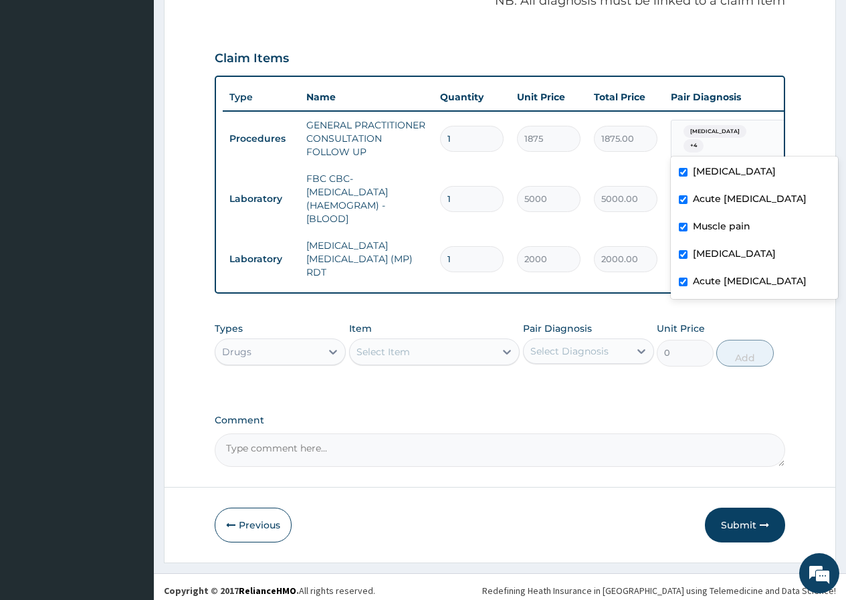
scroll to position [450, 0]
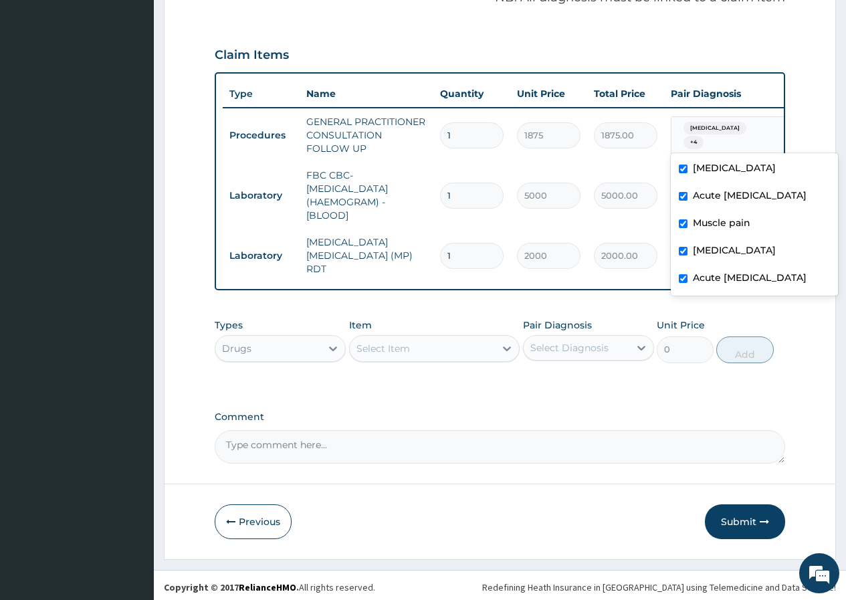
click at [362, 346] on div "Select Item" at bounding box center [383, 348] width 54 height 13
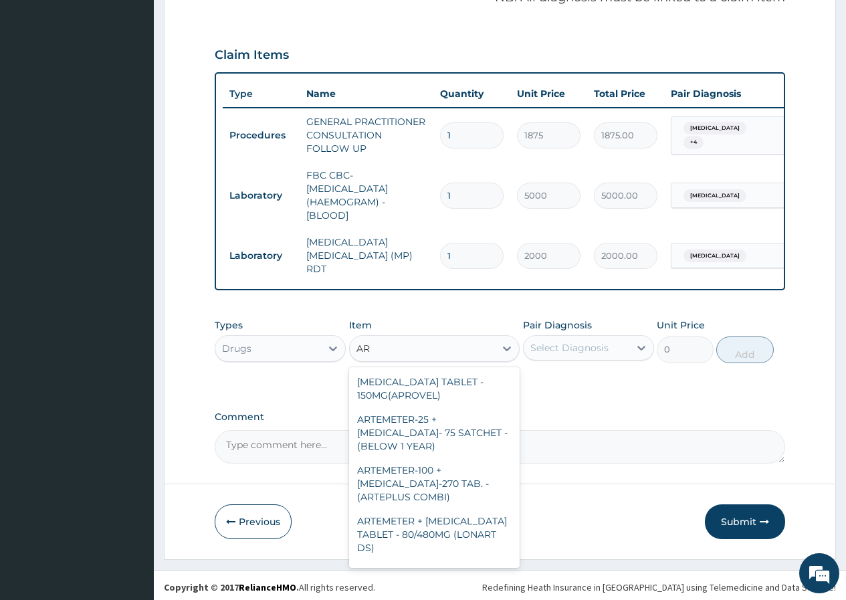
type input "A"
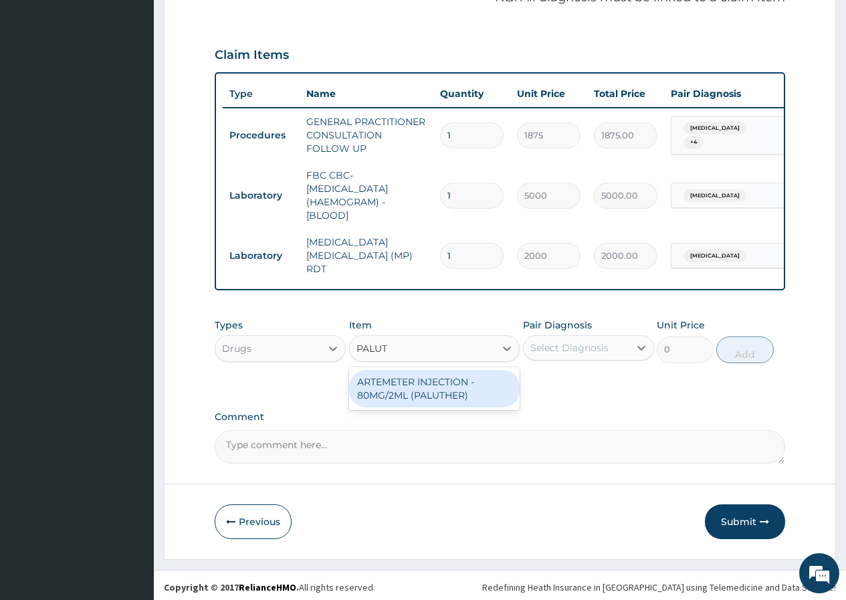
type input "PALUTH"
click at [422, 392] on div "ARTEMETER INJECTION - 80MG/2ML (PALUTHER)" at bounding box center [434, 388] width 171 height 37
type input "700"
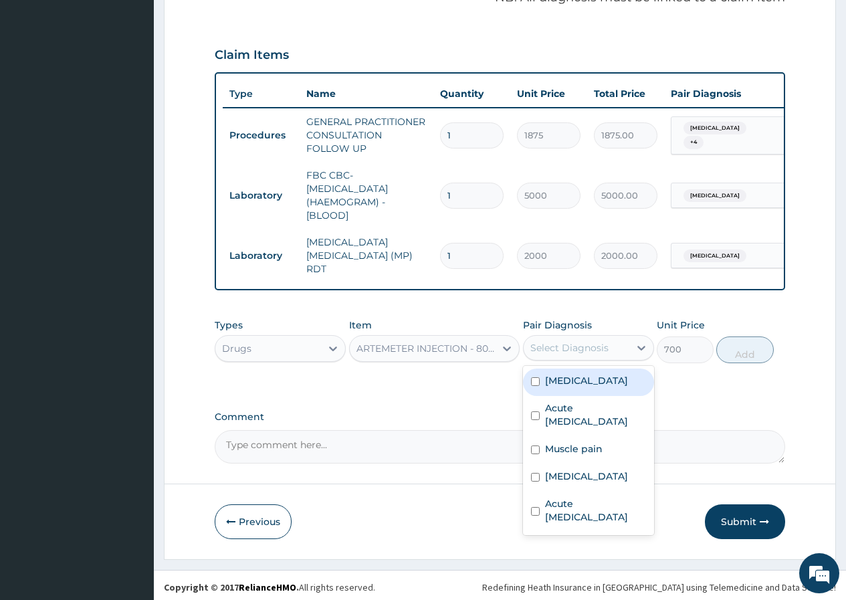
click at [564, 348] on div "Select Diagnosis" at bounding box center [569, 347] width 78 height 13
click at [609, 376] on label "[MEDICAL_DATA]" at bounding box center [586, 380] width 83 height 13
checkbox input "true"
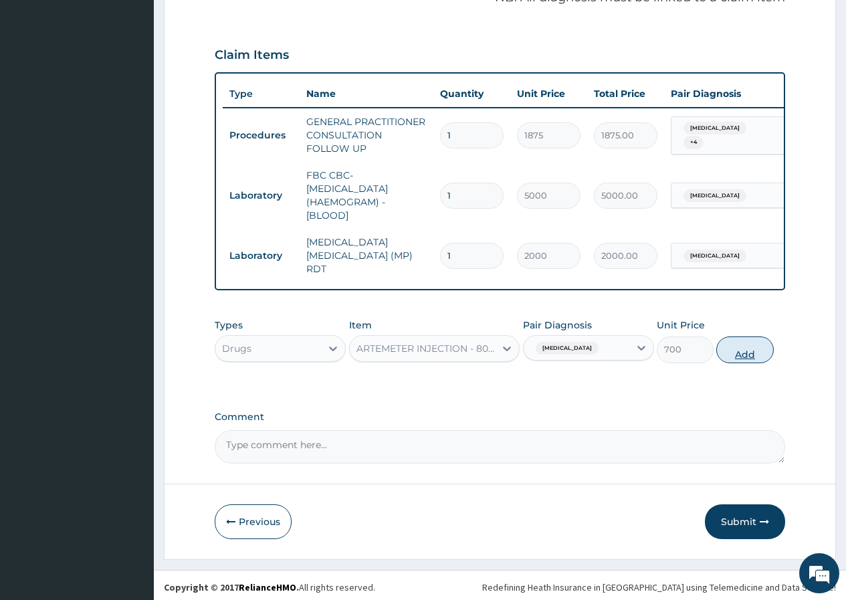
click at [740, 348] on button "Add" at bounding box center [744, 349] width 57 height 27
type input "0"
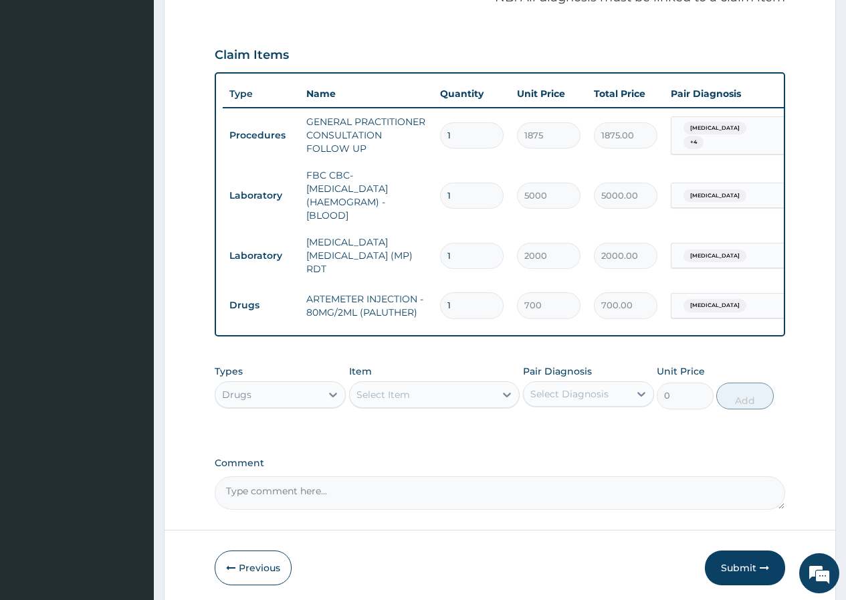
type input "0.00"
type input "6"
type input "4200.00"
type input "6"
click at [392, 395] on div "Select Item" at bounding box center [383, 394] width 54 height 13
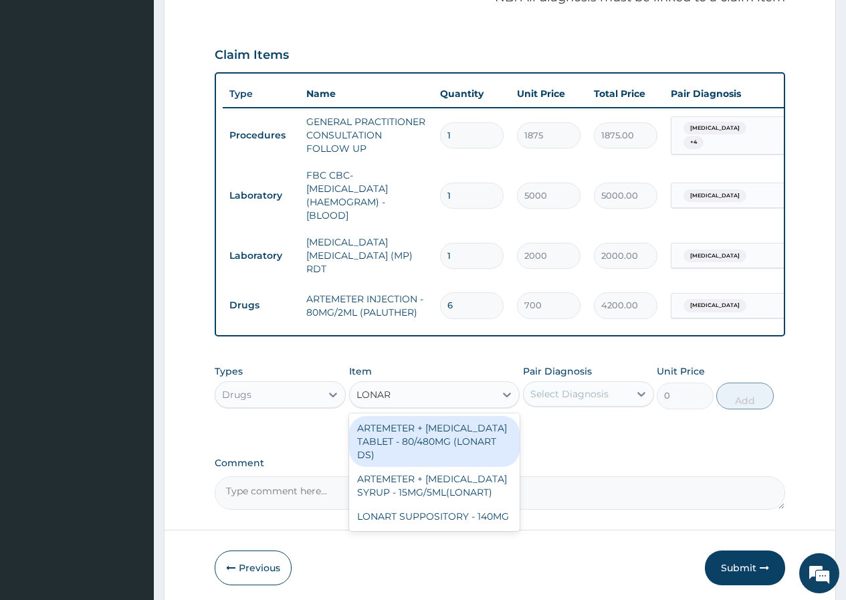
type input "LONART"
click at [435, 429] on div "ARTEMETER + [MEDICAL_DATA] TABLET - 80/480MG (LONART DS)" at bounding box center [434, 441] width 171 height 51
type input "588"
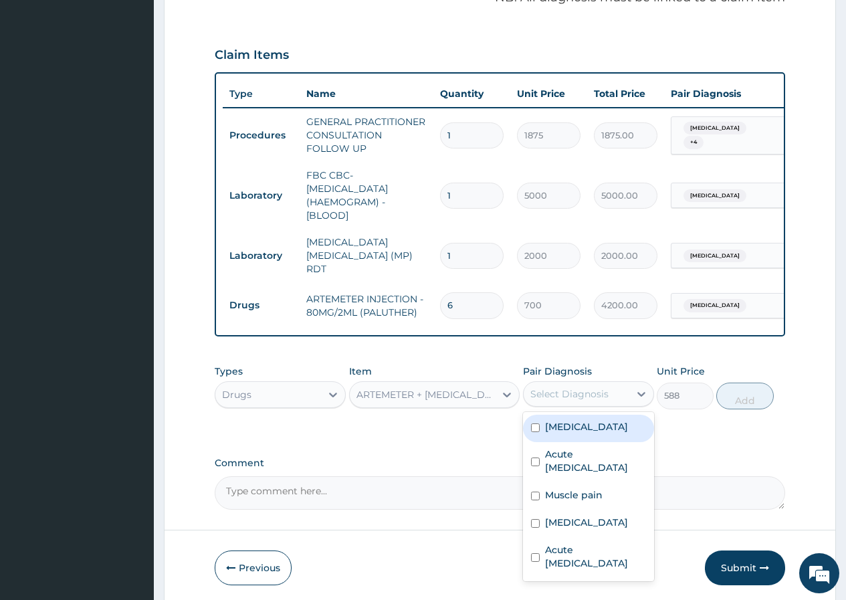
click at [542, 391] on div "Select Diagnosis" at bounding box center [569, 393] width 78 height 13
click at [560, 426] on label "[MEDICAL_DATA]" at bounding box center [586, 426] width 83 height 13
checkbox input "true"
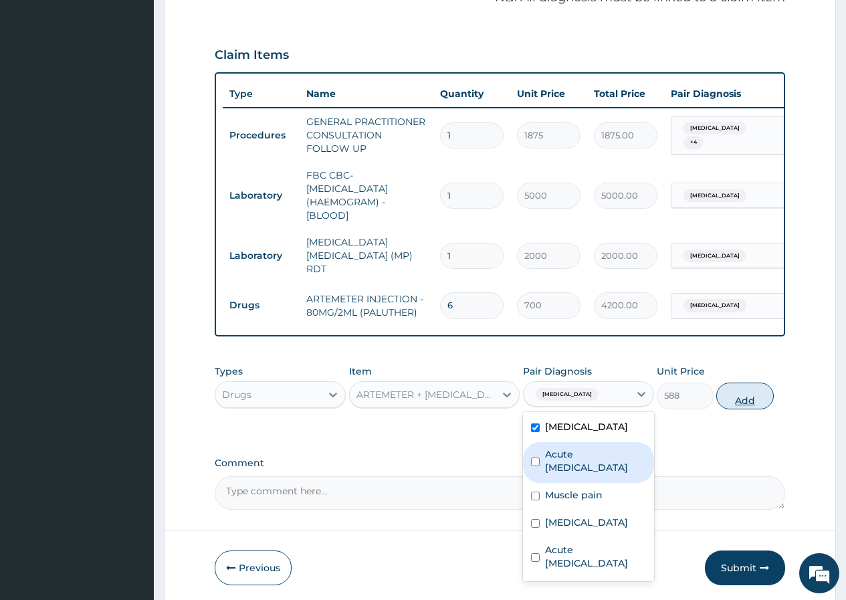
click at [752, 396] on button "Add" at bounding box center [744, 396] width 57 height 27
type input "0"
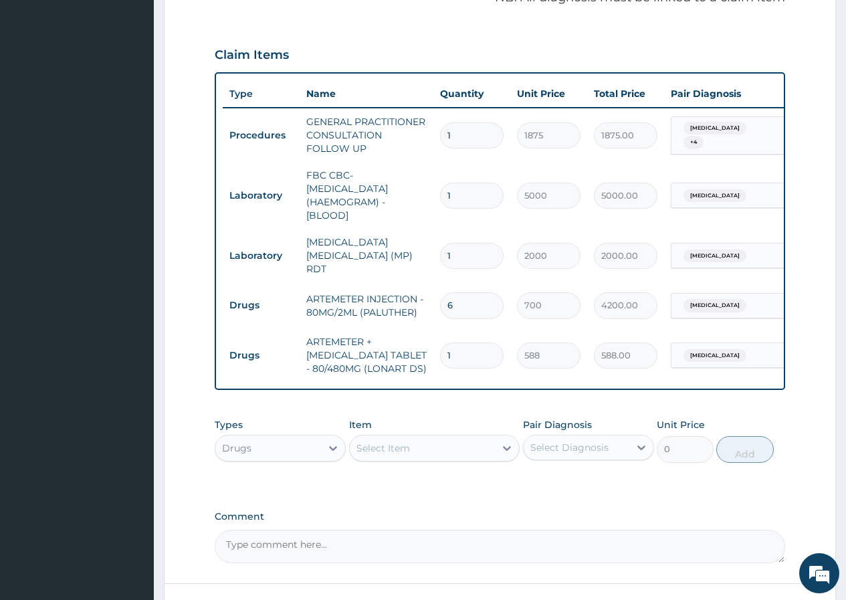
type input "0.00"
type input "6"
type input "3528.00"
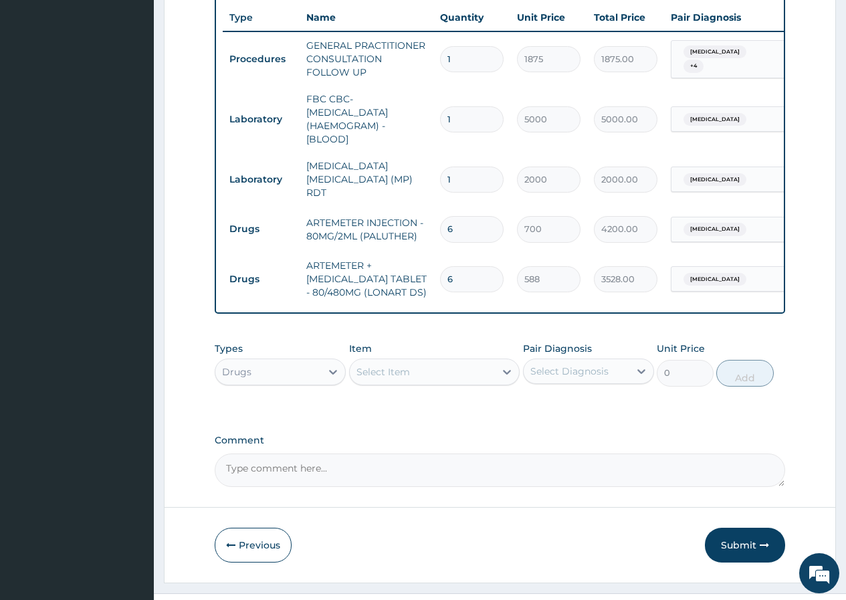
scroll to position [550, 0]
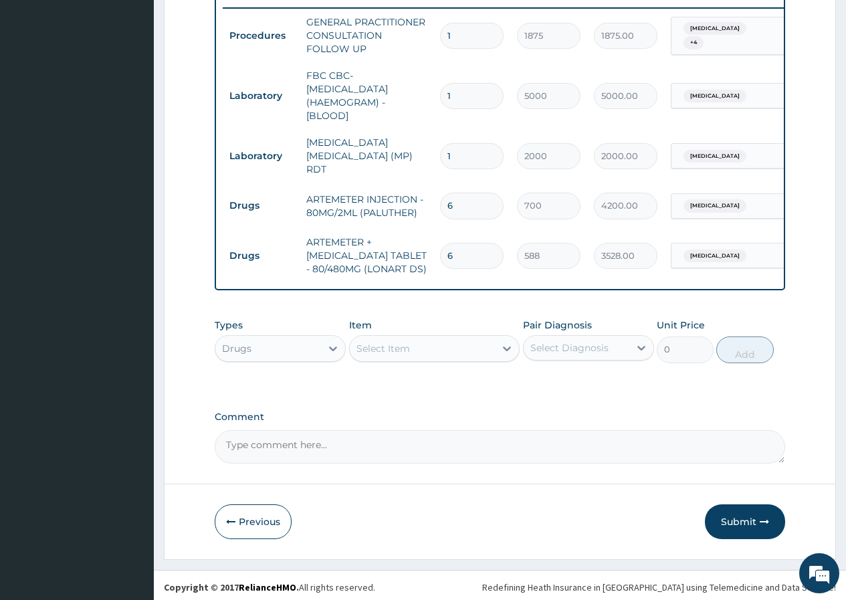
type input "6"
click at [363, 342] on div "Select Item" at bounding box center [383, 348] width 54 height 13
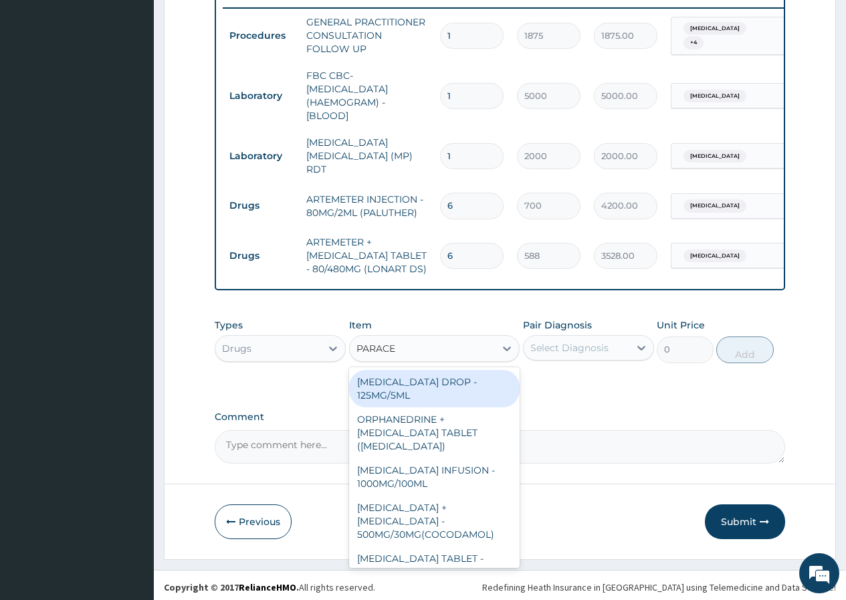
type input "PARACET"
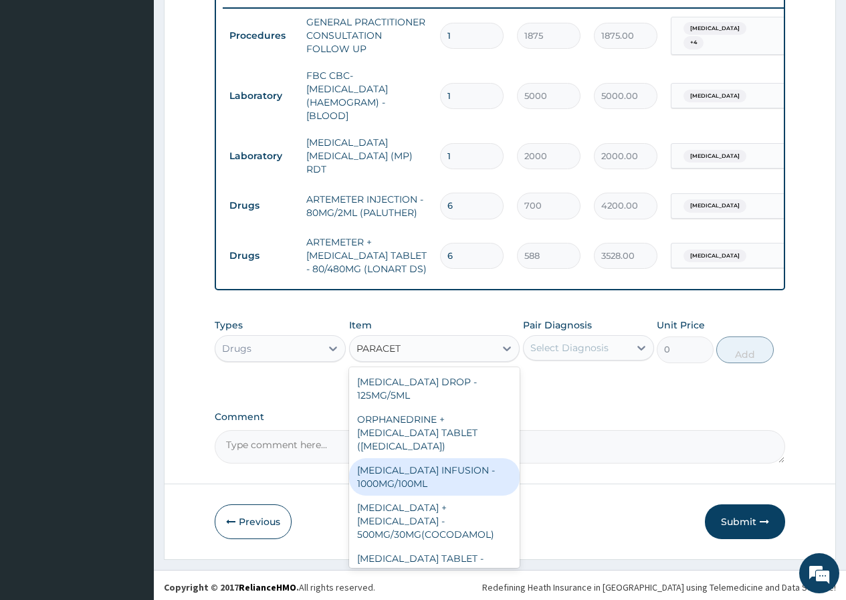
scroll to position [67, 0]
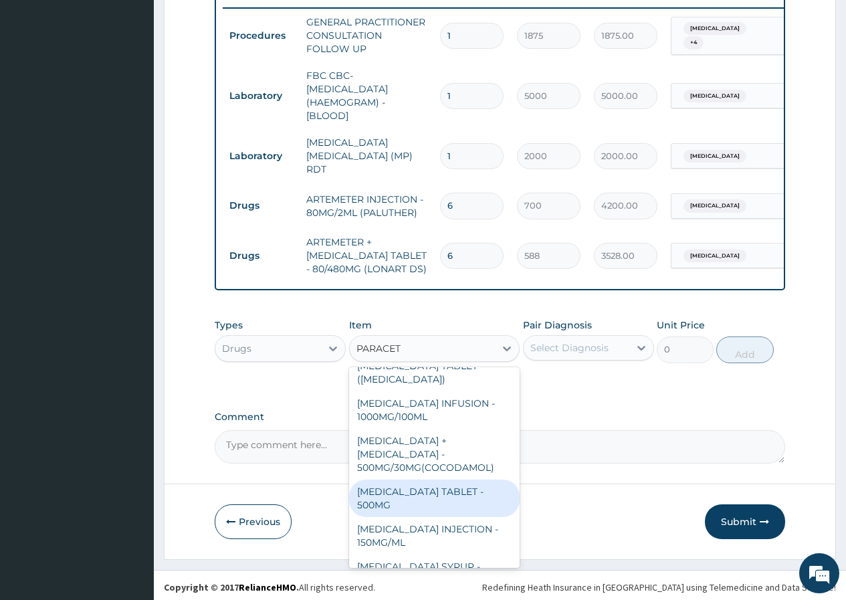
click at [443, 490] on div "[MEDICAL_DATA] TABLET - 500MG" at bounding box center [434, 497] width 171 height 37
type input "33.599999999999994"
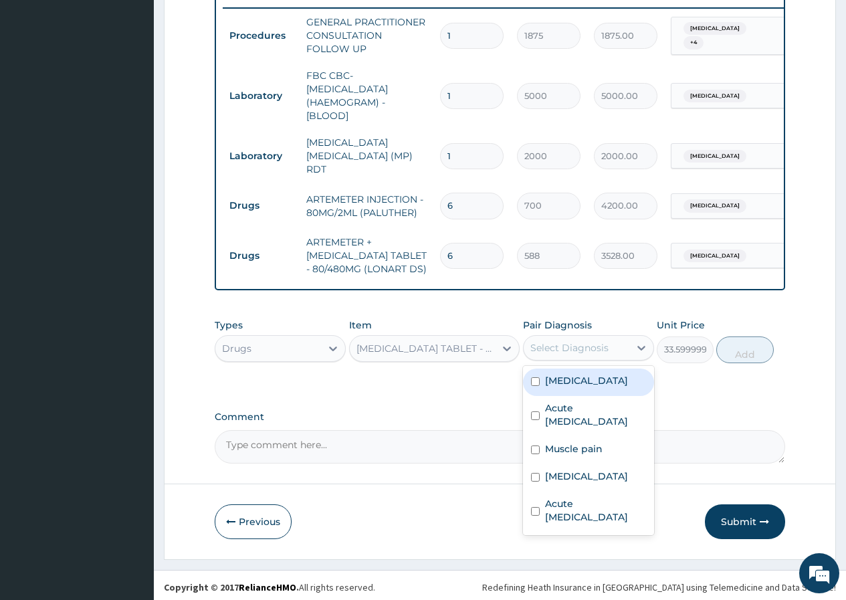
click at [612, 346] on div "Select Diagnosis" at bounding box center [577, 347] width 106 height 21
click at [577, 384] on div "[MEDICAL_DATA]" at bounding box center [588, 381] width 131 height 27
checkbox input "true"
click at [744, 344] on button "Add" at bounding box center [744, 349] width 57 height 27
type input "0"
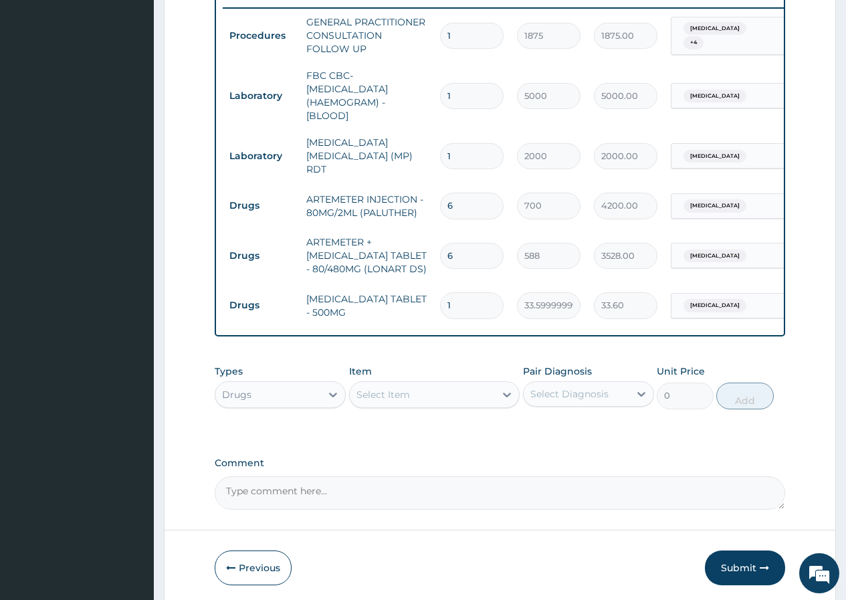
type input "18"
type input "604.80"
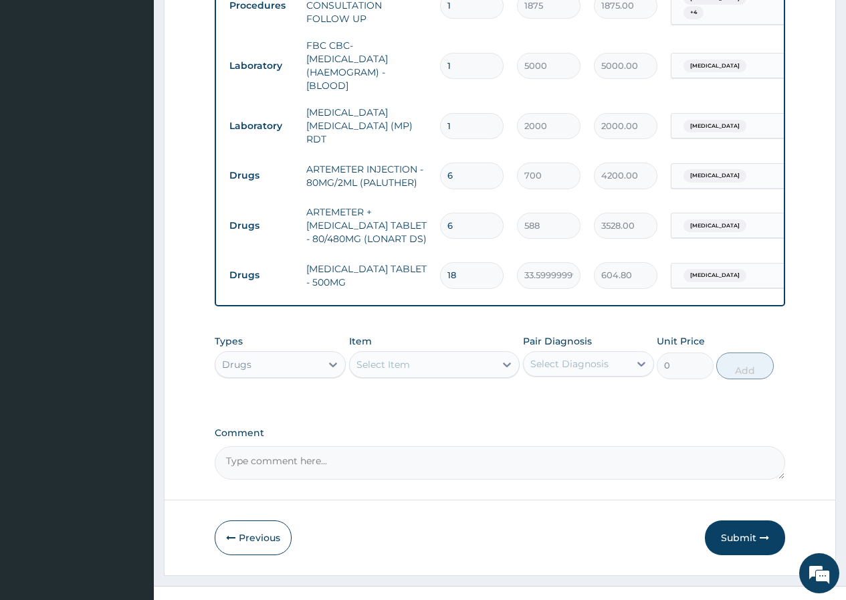
scroll to position [596, 0]
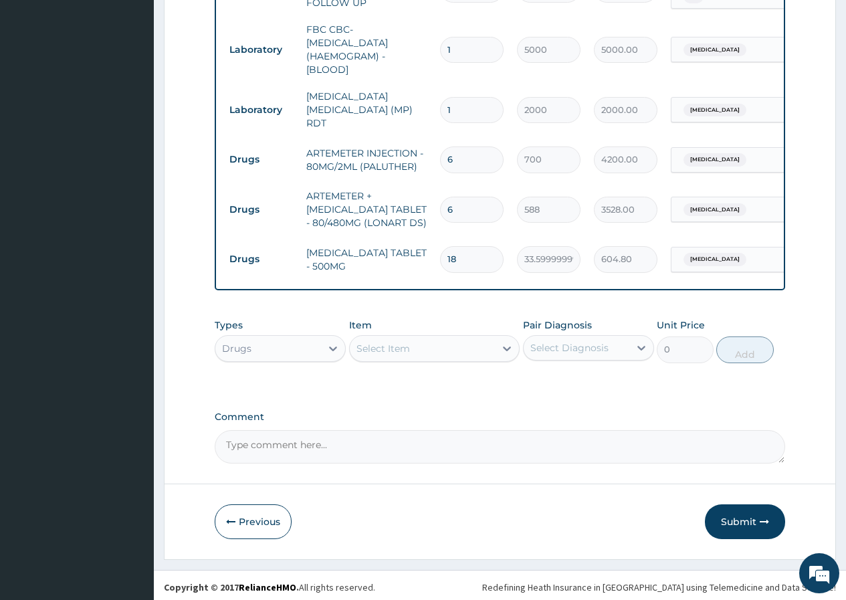
type input "18"
click at [361, 347] on div "Select Item" at bounding box center [383, 348] width 54 height 13
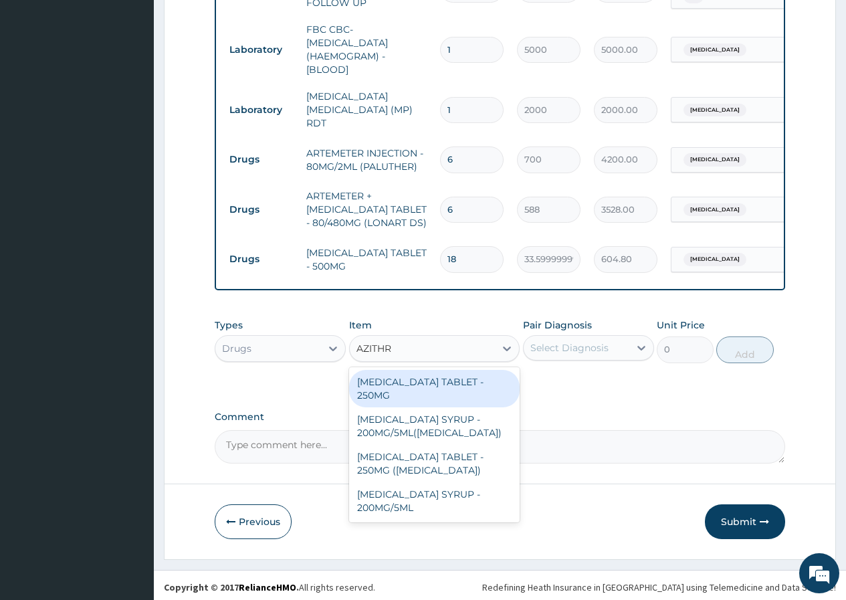
type input "AZITHRO"
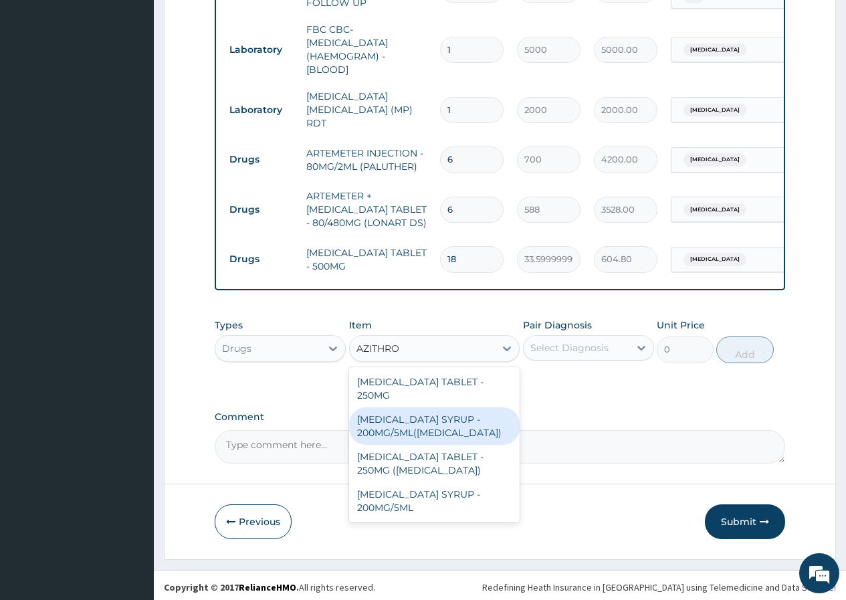
click at [462, 411] on div "[MEDICAL_DATA] SYRUP - 200MG/5ML([MEDICAL_DATA])" at bounding box center [434, 425] width 171 height 37
type input "5600"
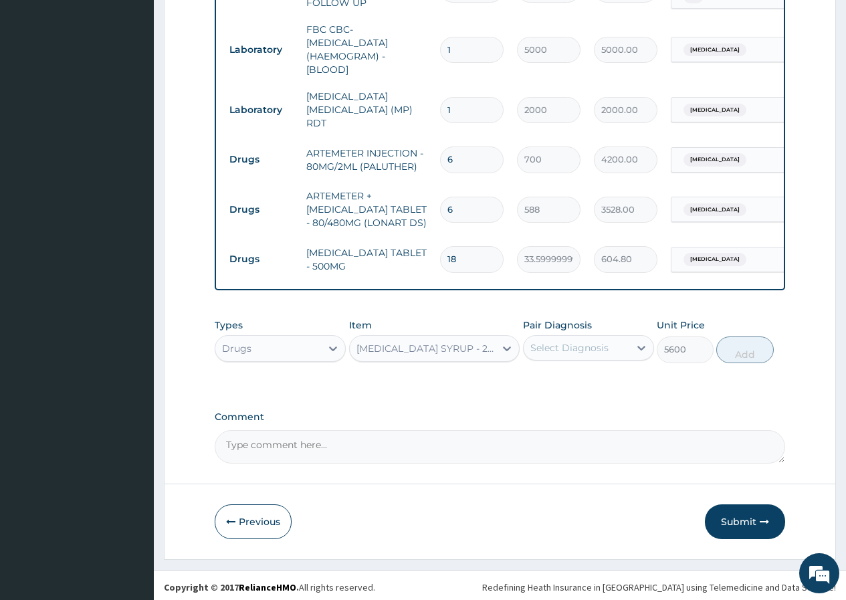
click at [477, 353] on div "[MEDICAL_DATA] SYRUP - 200MG/5ML([MEDICAL_DATA])" at bounding box center [423, 348] width 146 height 21
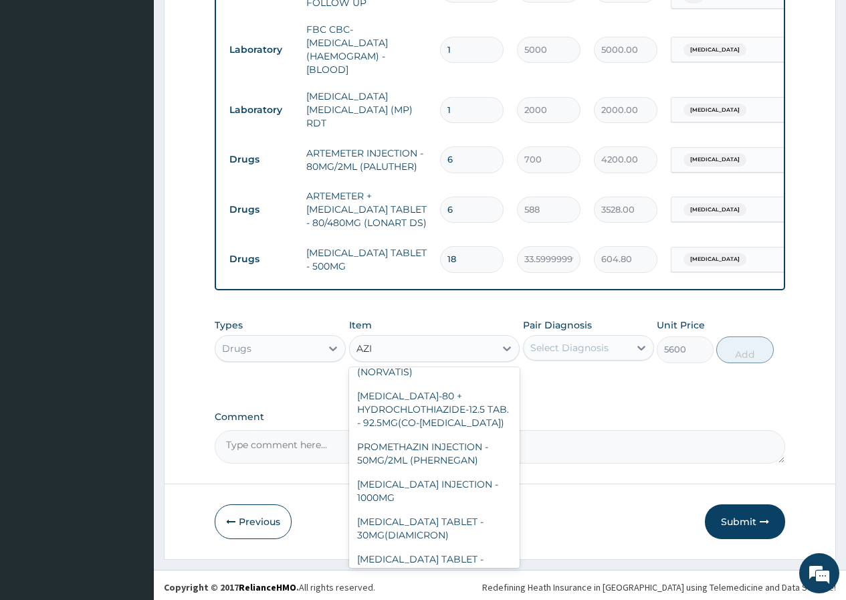
scroll to position [0, 0]
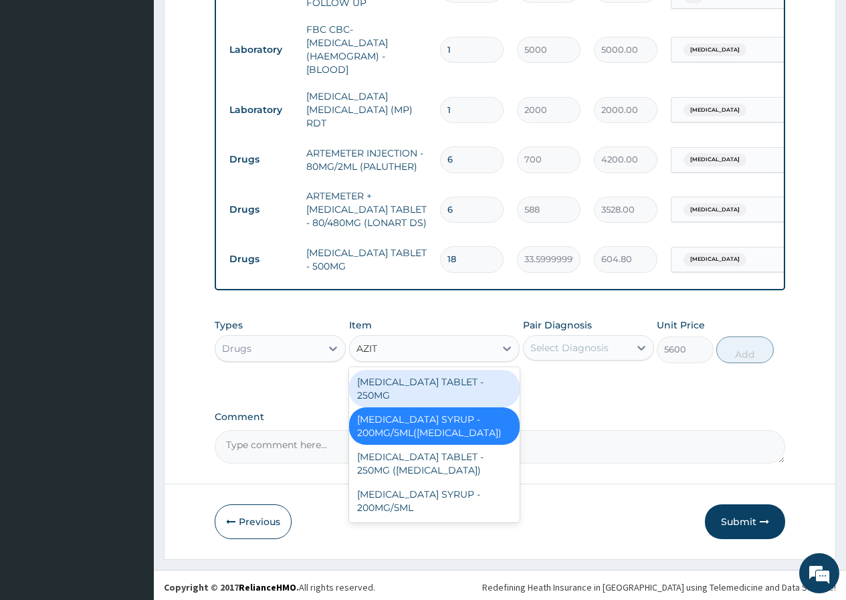
type input "AZITH"
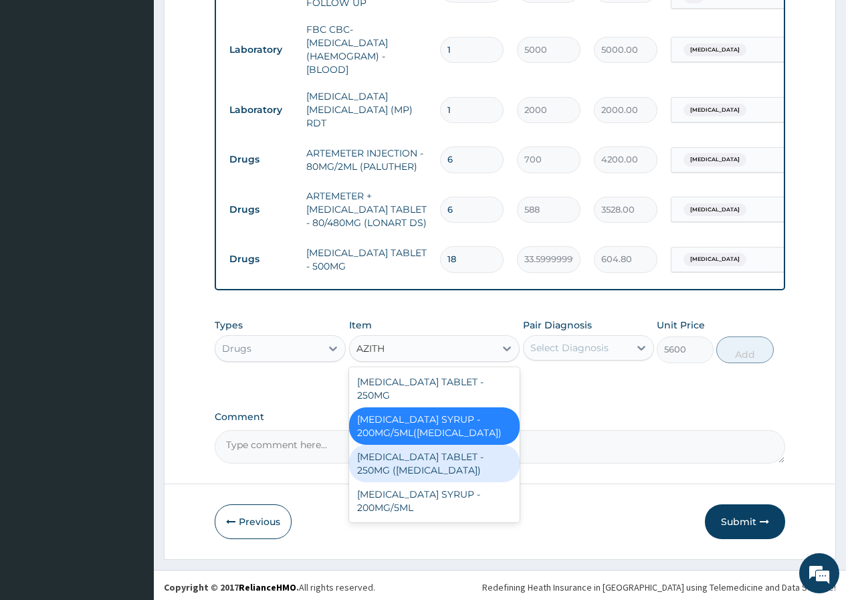
click at [445, 445] on div "[MEDICAL_DATA] TABLET - 250MG ([MEDICAL_DATA])" at bounding box center [434, 463] width 171 height 37
type input "1959.9999999999998"
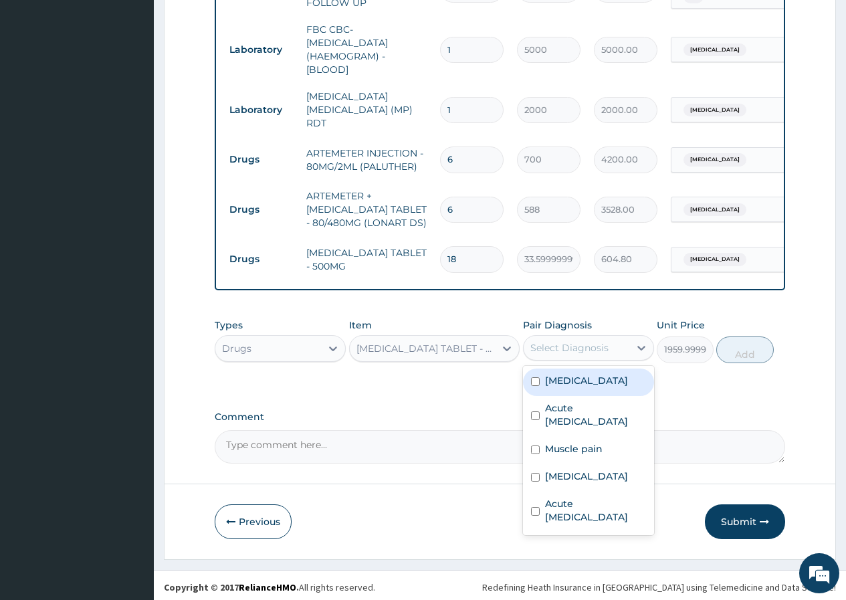
click at [591, 351] on div "Select Diagnosis" at bounding box center [577, 347] width 106 height 21
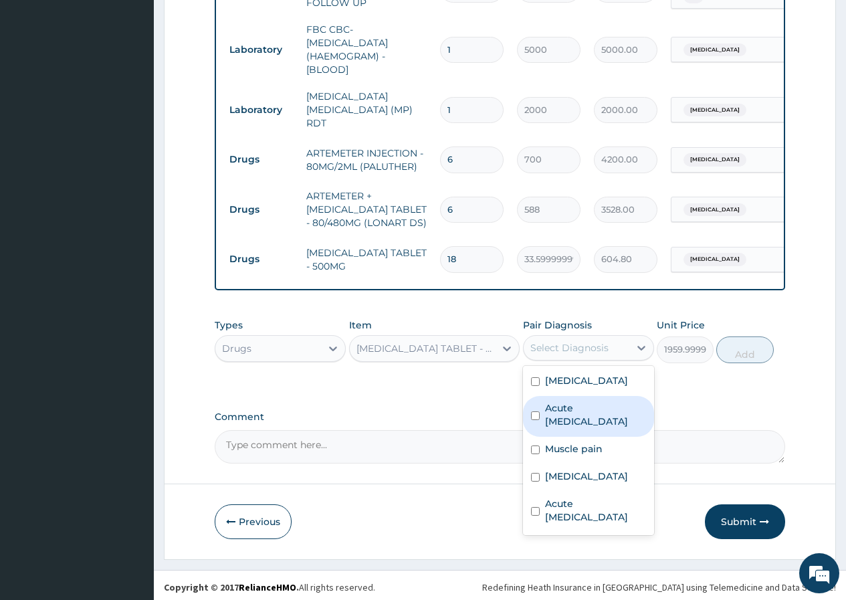
click at [580, 414] on label "Acute [MEDICAL_DATA]" at bounding box center [595, 414] width 101 height 27
checkbox input "true"
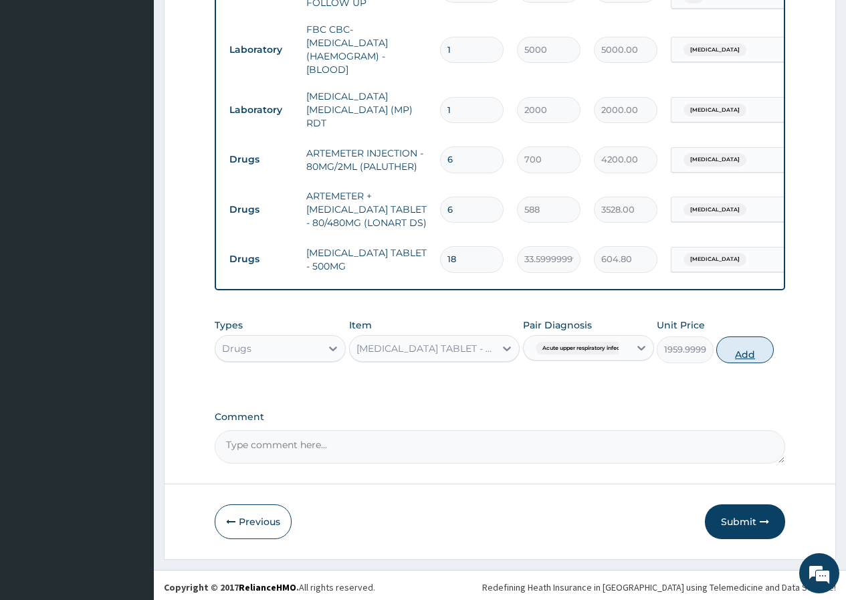
click at [744, 350] on button "Add" at bounding box center [744, 349] width 57 height 27
type input "0"
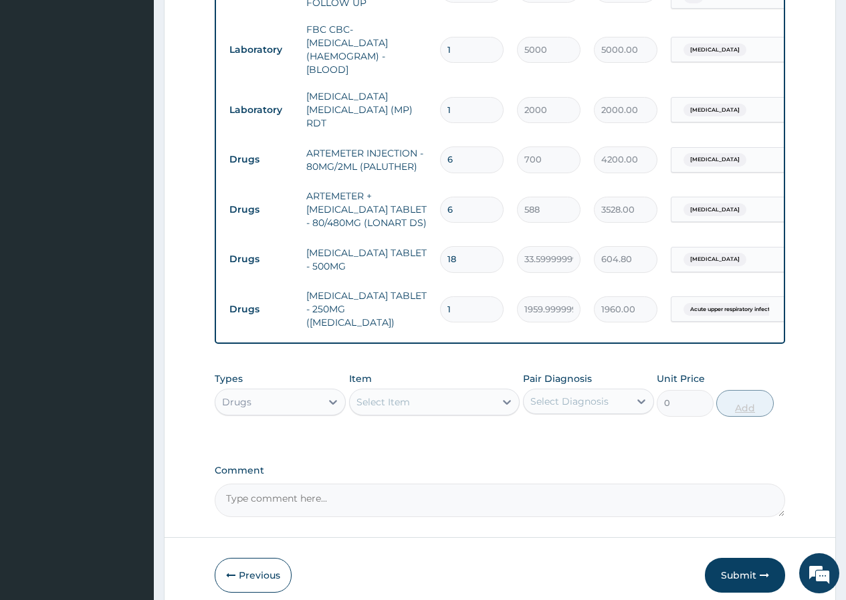
type input "0.00"
type input "5"
type input "9800.00"
type input "5"
click at [372, 395] on div "Select Item" at bounding box center [383, 401] width 54 height 13
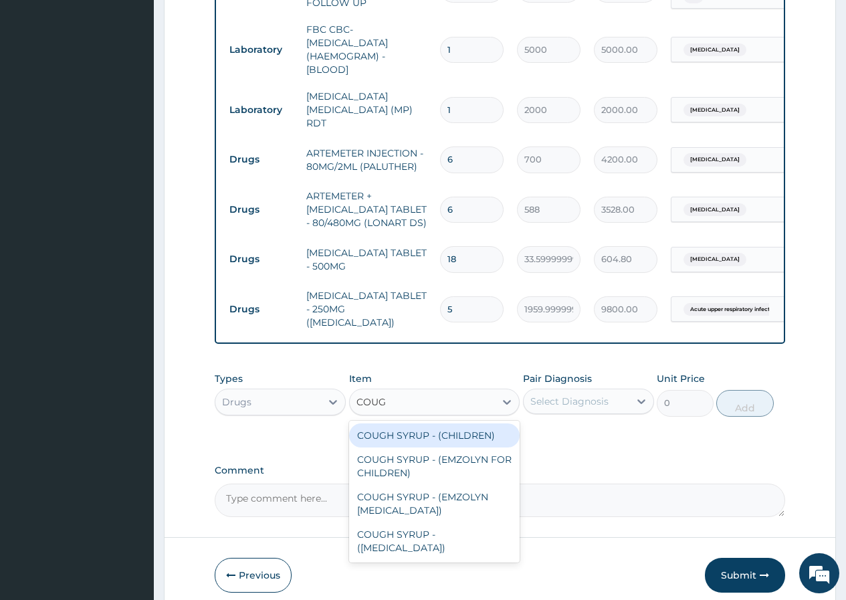
type input "COUGH"
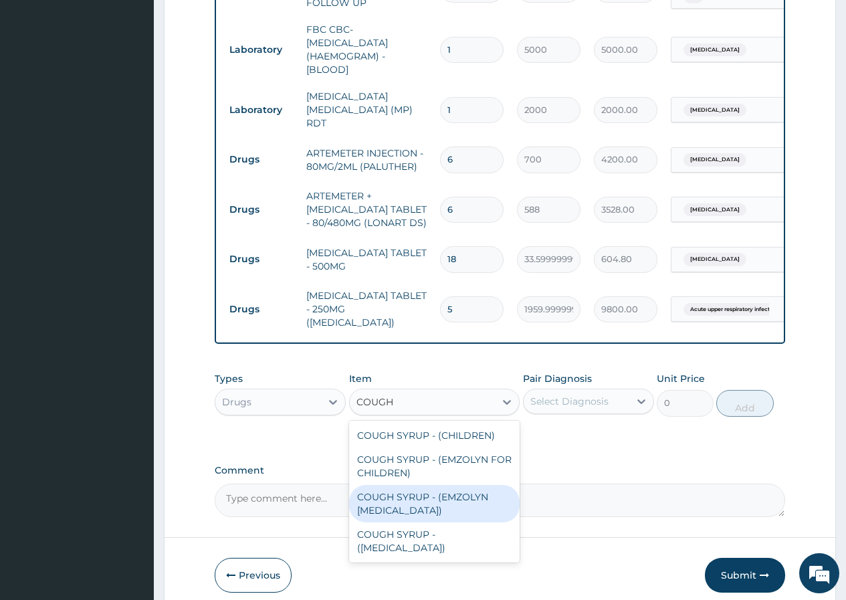
click at [415, 486] on div "COUGH SYRUP - (EMZOLYN [MEDICAL_DATA])" at bounding box center [434, 503] width 171 height 37
type input "1120"
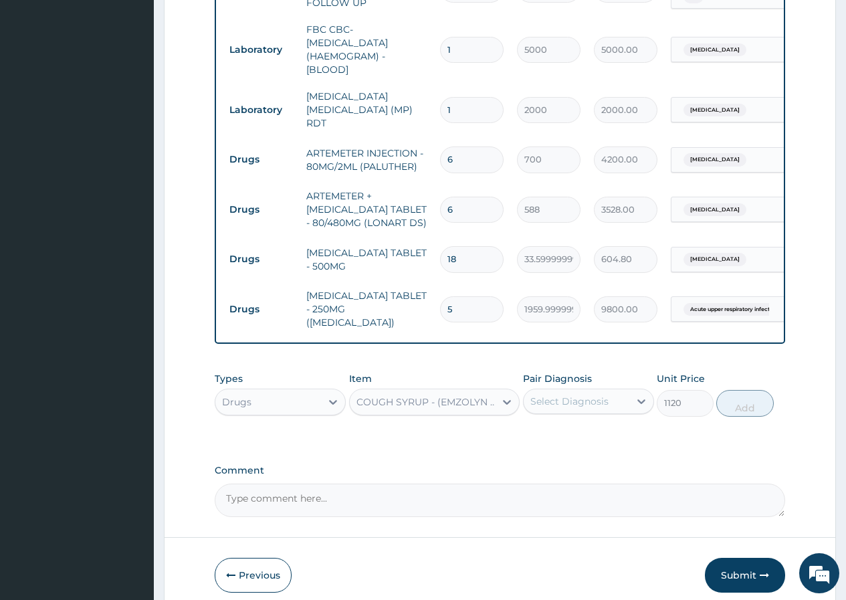
click at [613, 391] on div "Select Diagnosis" at bounding box center [577, 401] width 106 height 21
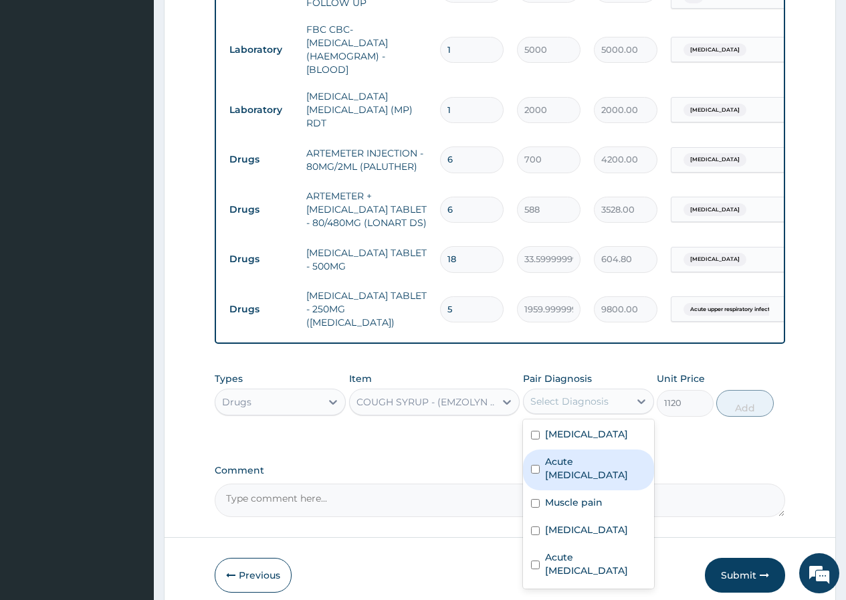
click at [570, 469] on label "Acute [MEDICAL_DATA]" at bounding box center [595, 468] width 101 height 27
checkbox input "true"
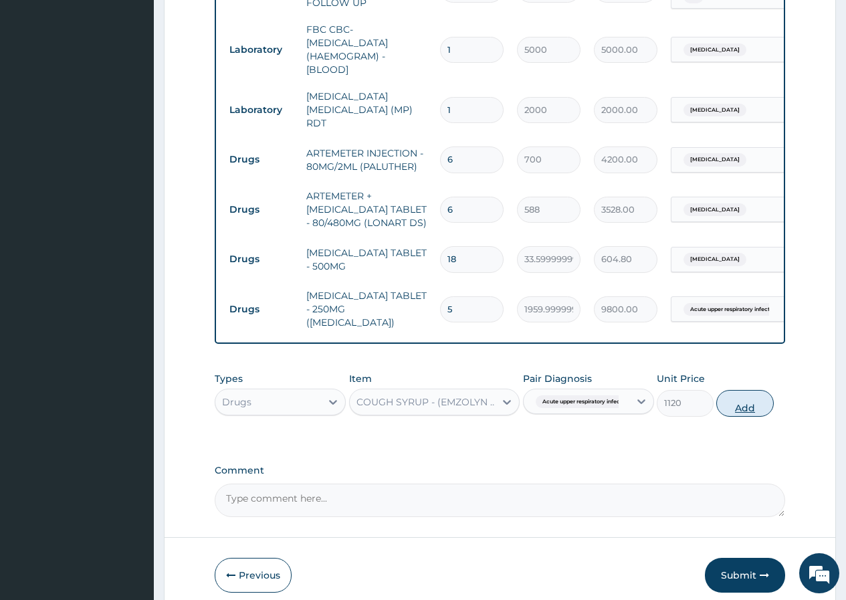
click at [738, 398] on button "Add" at bounding box center [744, 403] width 57 height 27
type input "0"
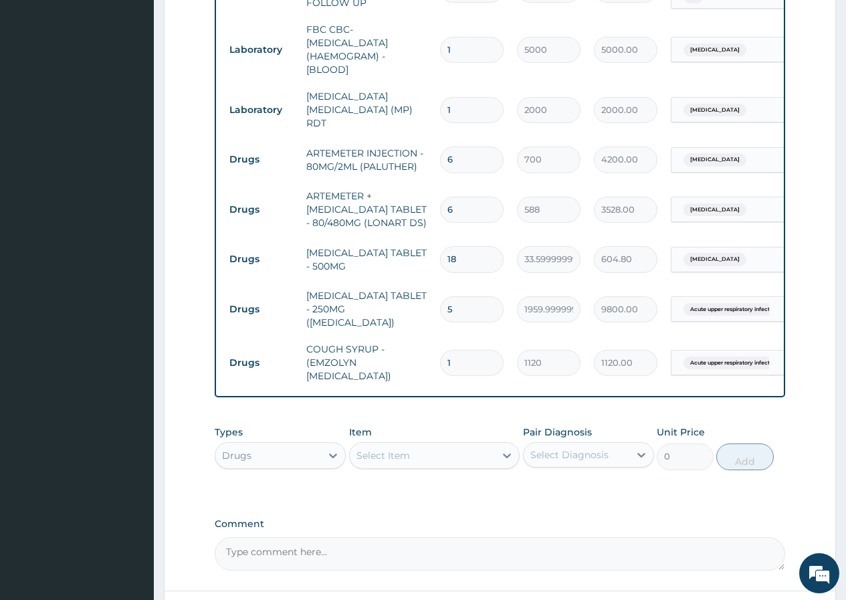
click at [366, 449] on div "Select Item" at bounding box center [383, 455] width 54 height 13
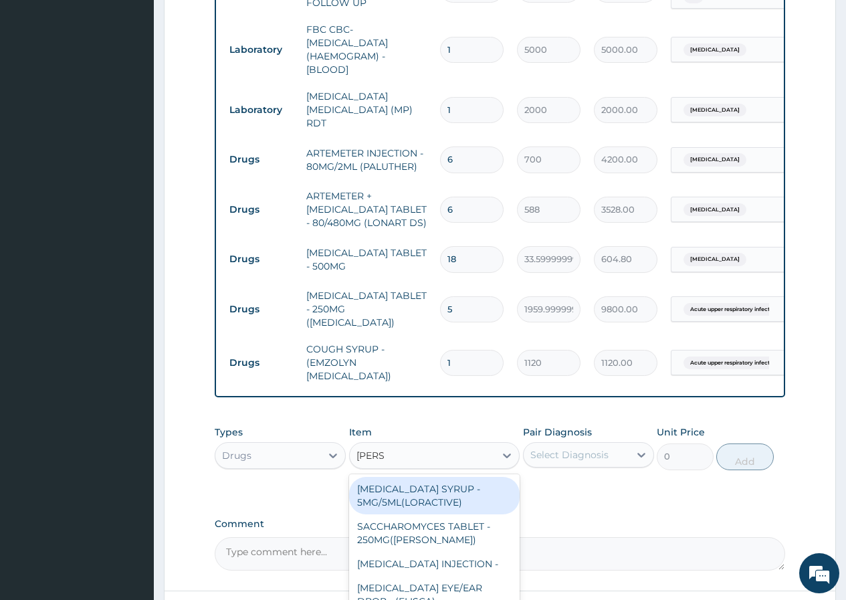
type input "LORAT"
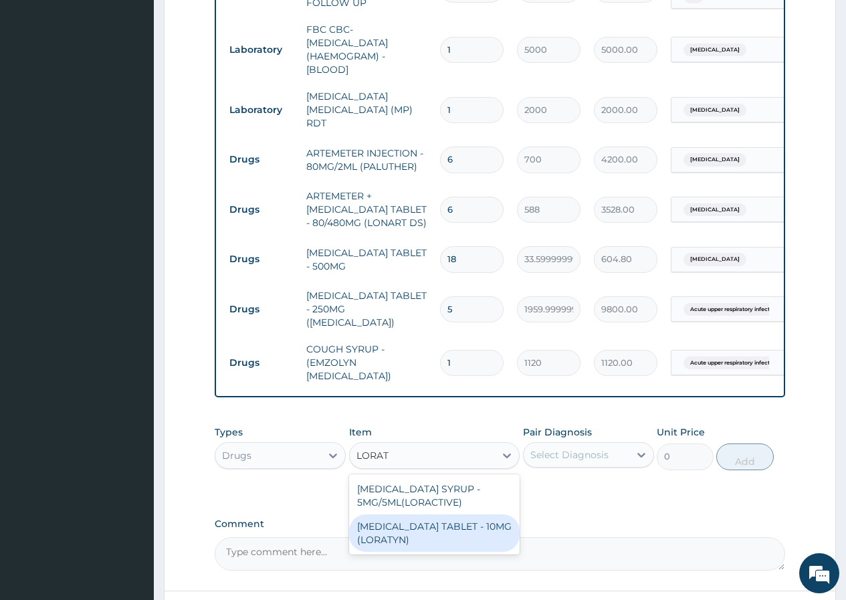
click at [494, 528] on div "[MEDICAL_DATA] TABLET - 10MG (LORATYN)" at bounding box center [434, 532] width 171 height 37
type input "98"
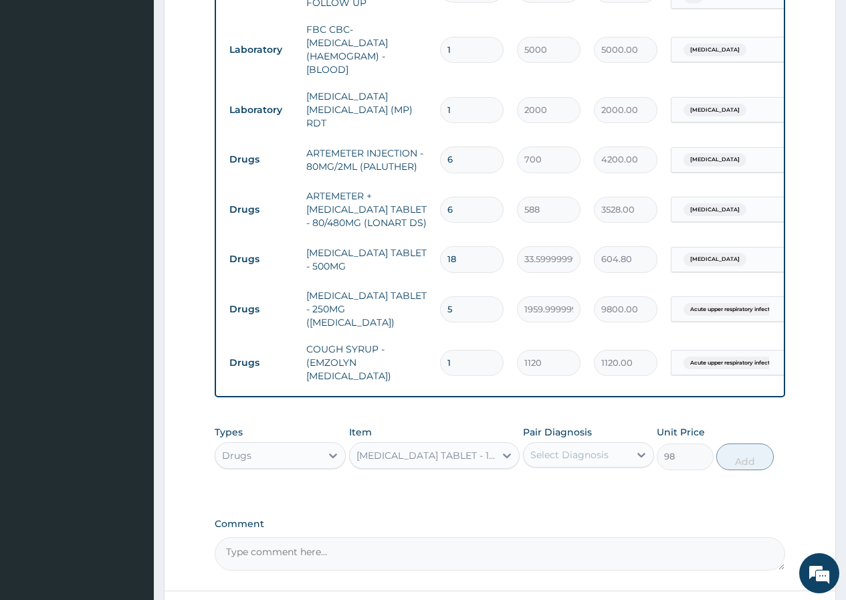
click at [562, 444] on div "Select Diagnosis" at bounding box center [577, 454] width 106 height 21
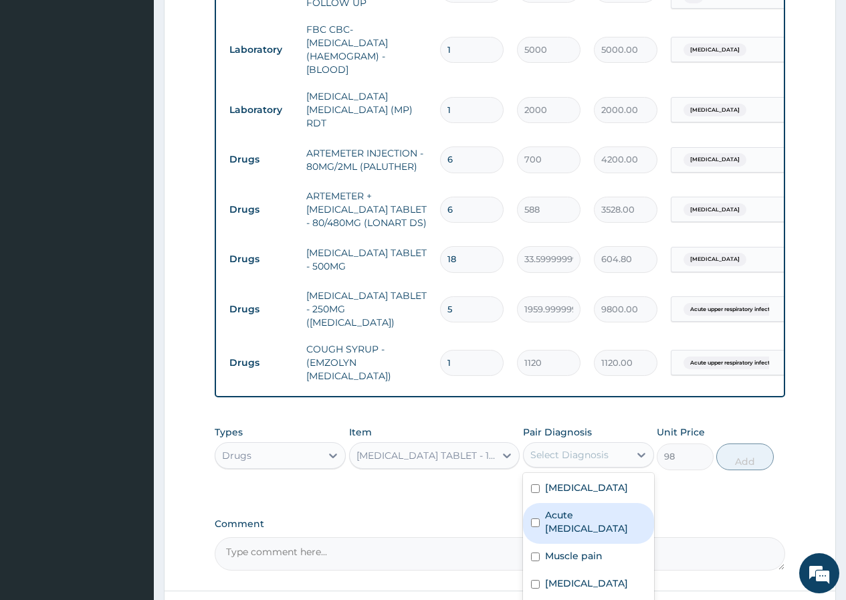
click at [593, 512] on label "Acute [MEDICAL_DATA]" at bounding box center [595, 521] width 101 height 27
checkbox input "true"
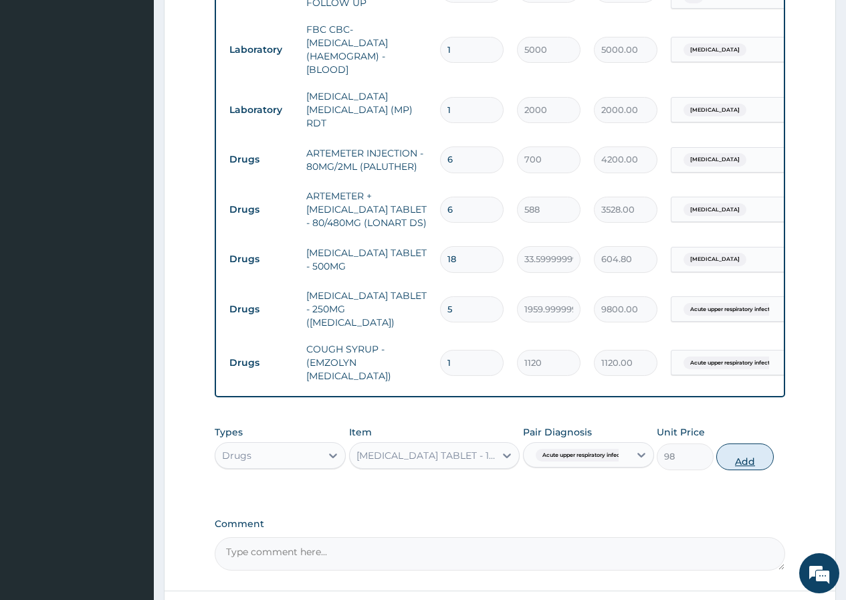
click at [740, 448] on button "Add" at bounding box center [744, 456] width 57 height 27
type input "0"
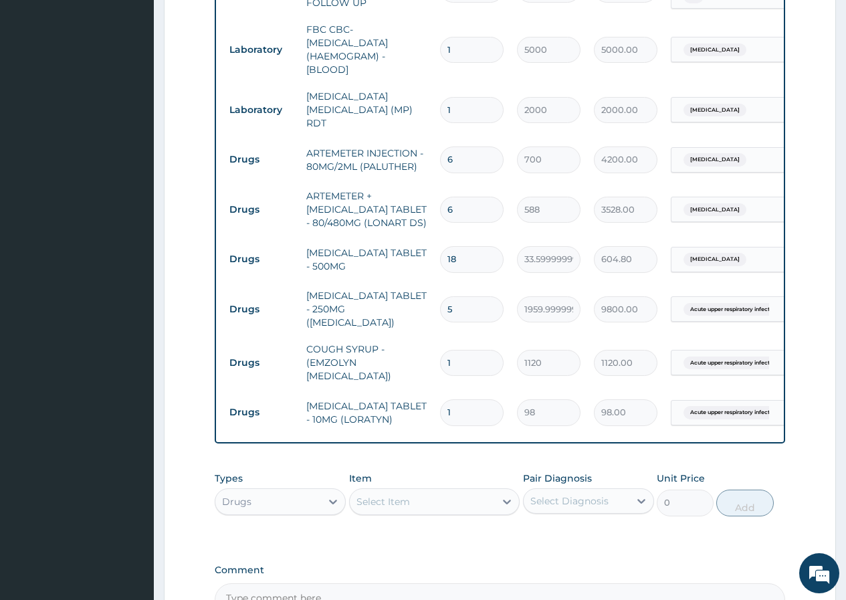
type input "10"
type input "980.00"
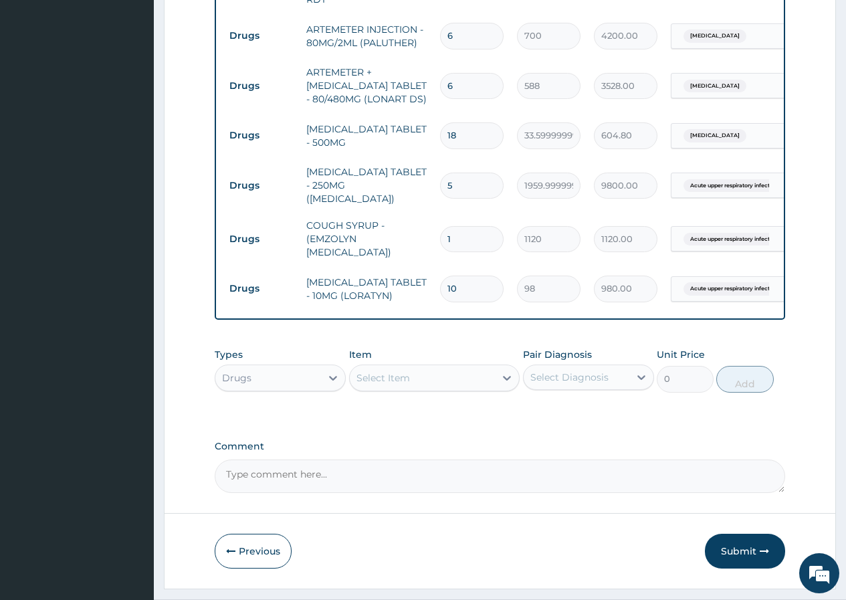
scroll to position [730, 0]
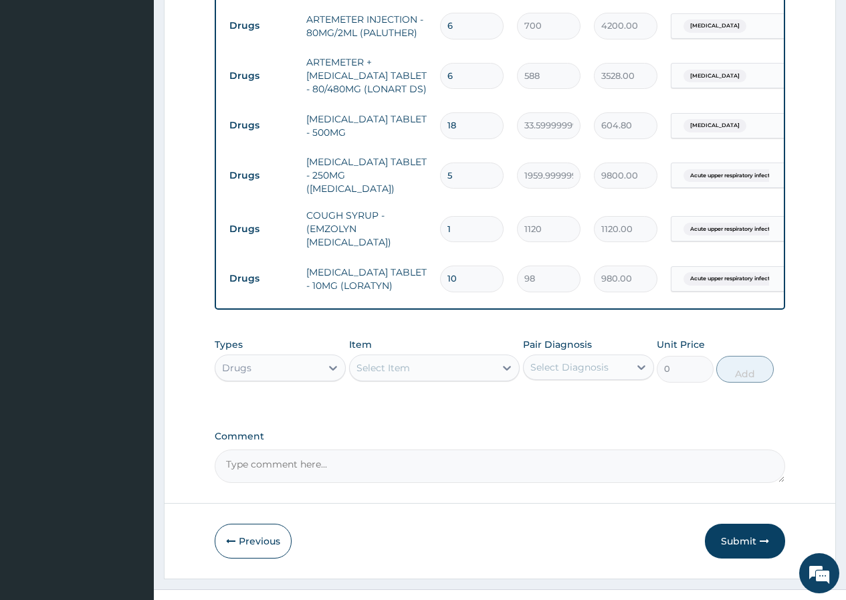
type input "10"
click at [363, 361] on div "Select Item" at bounding box center [383, 367] width 54 height 13
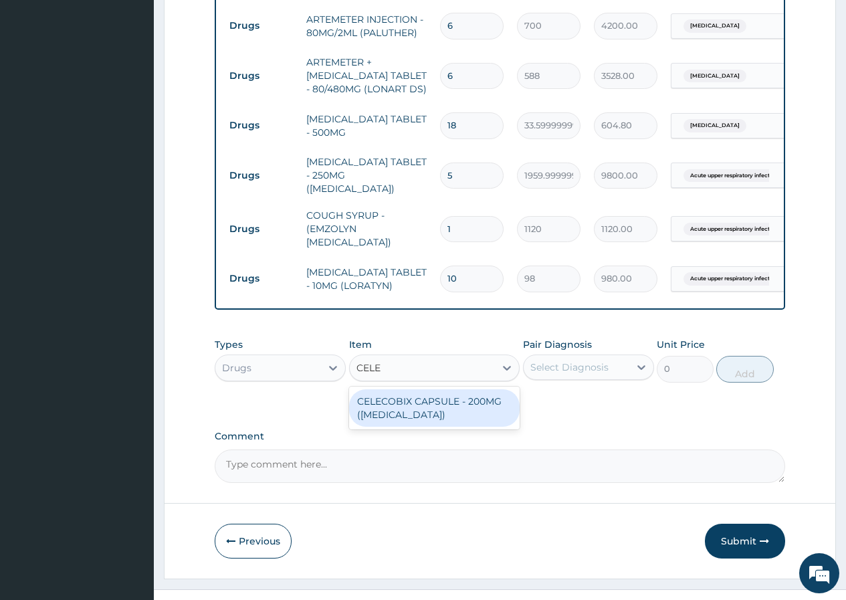
type input "CELEB"
click at [434, 389] on div "CELECOBIX CAPSULE - 200MG ([MEDICAL_DATA])" at bounding box center [434, 407] width 171 height 37
type input "224"
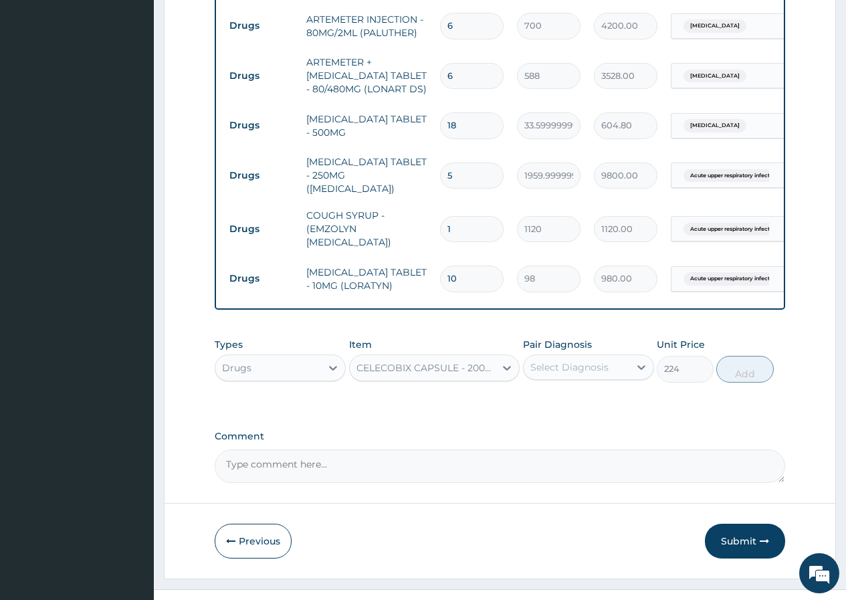
click at [558, 360] on div "Select Diagnosis" at bounding box center [569, 366] width 78 height 13
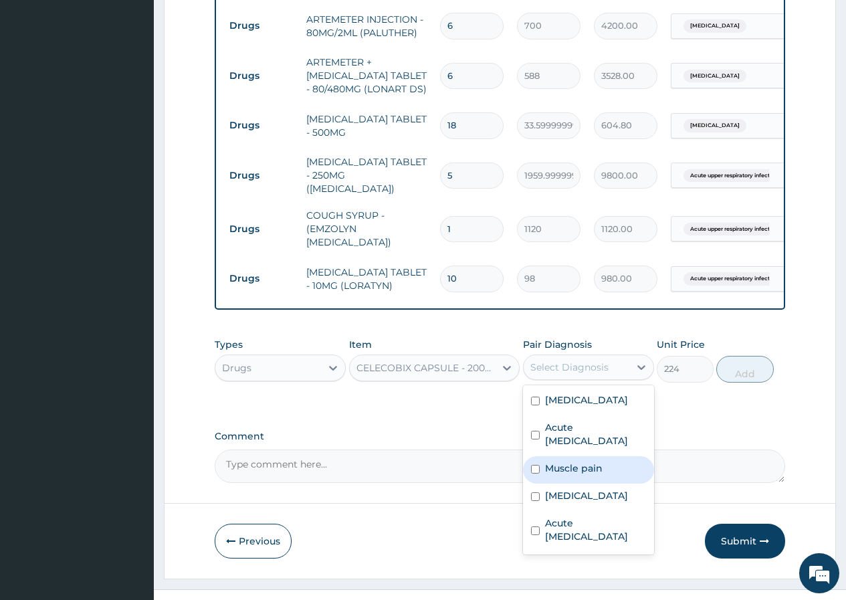
click at [606, 463] on div "Muscle pain" at bounding box center [588, 469] width 131 height 27
checkbox input "true"
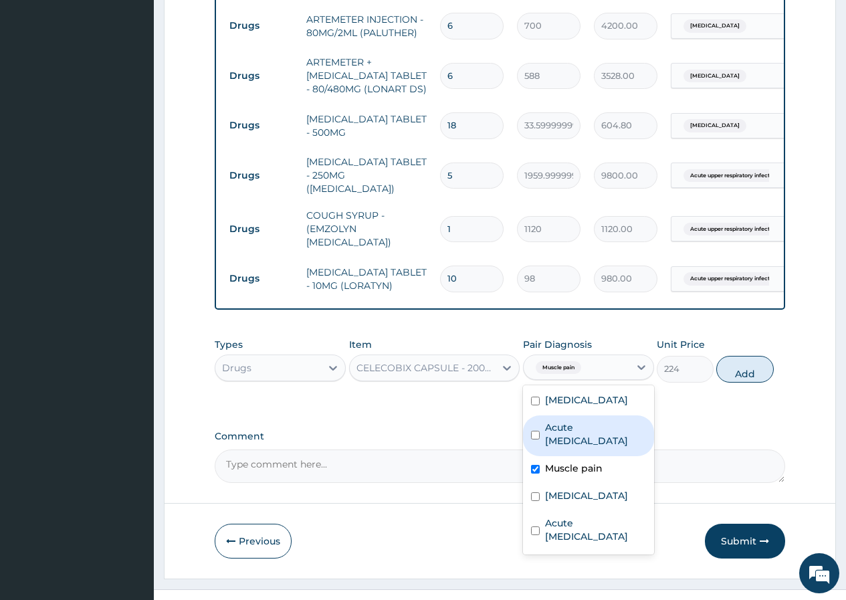
click at [732, 360] on button "Add" at bounding box center [744, 369] width 57 height 27
type input "0"
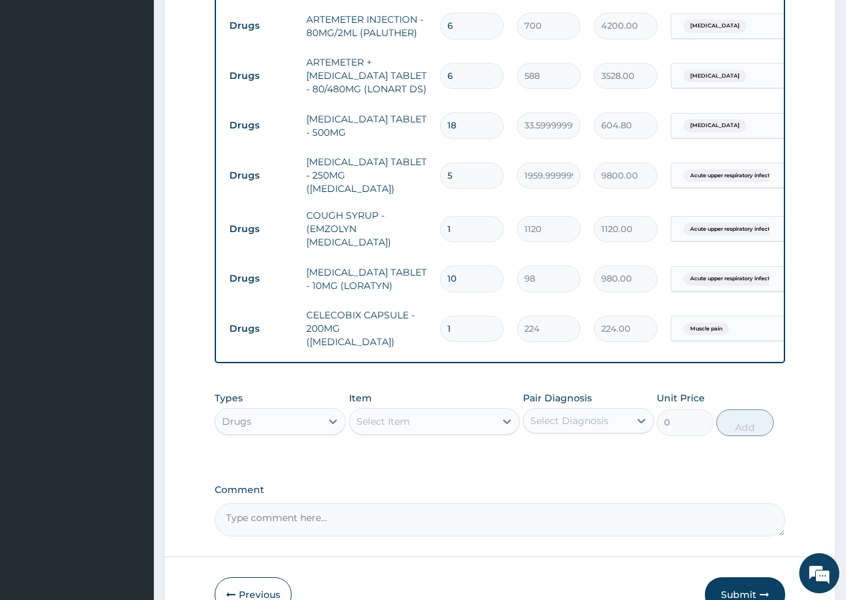
type input "10"
type input "2240.00"
type input "10"
click at [358, 415] on div "Select Item" at bounding box center [383, 421] width 54 height 13
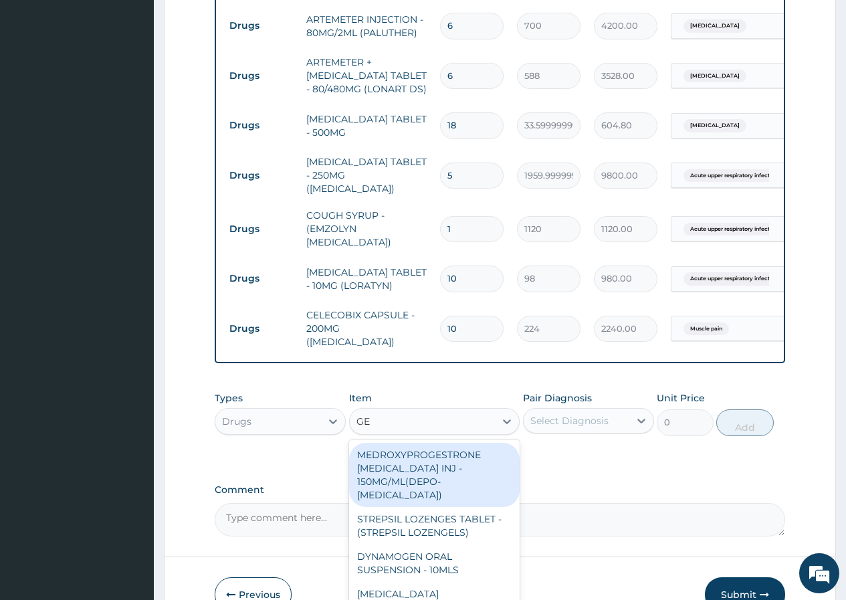
type input "GEL"
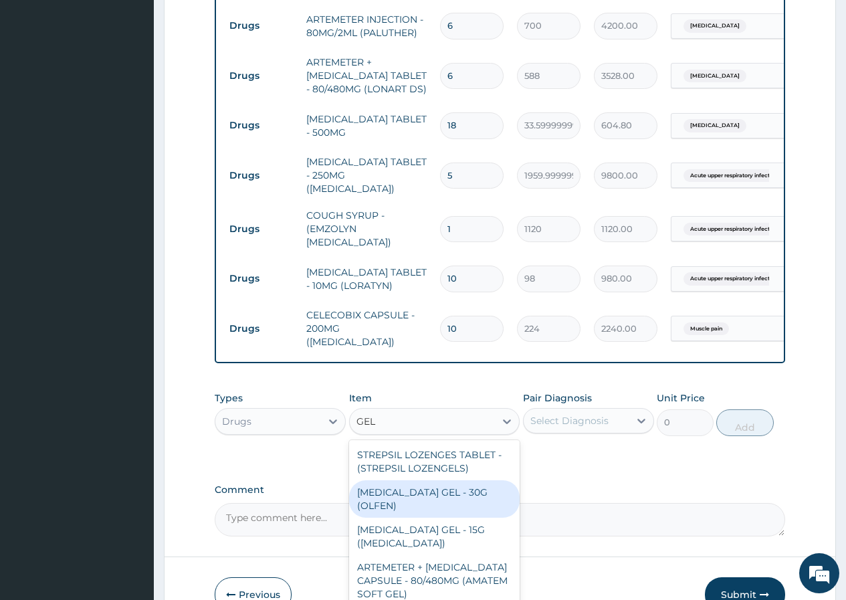
click at [468, 484] on div "[MEDICAL_DATA] GEL - 30G (OLFEN)" at bounding box center [434, 498] width 171 height 37
type input "1120"
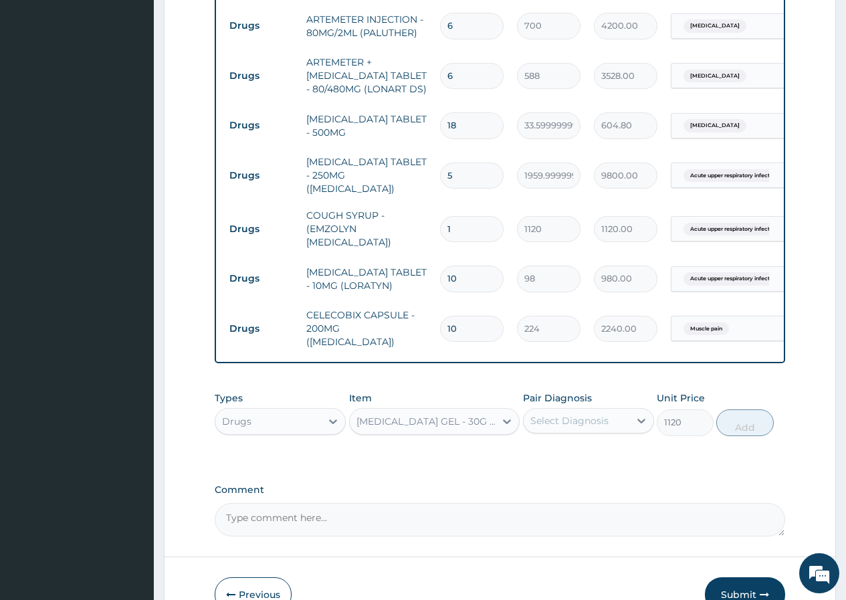
click at [560, 414] on div "Select Diagnosis" at bounding box center [569, 420] width 78 height 13
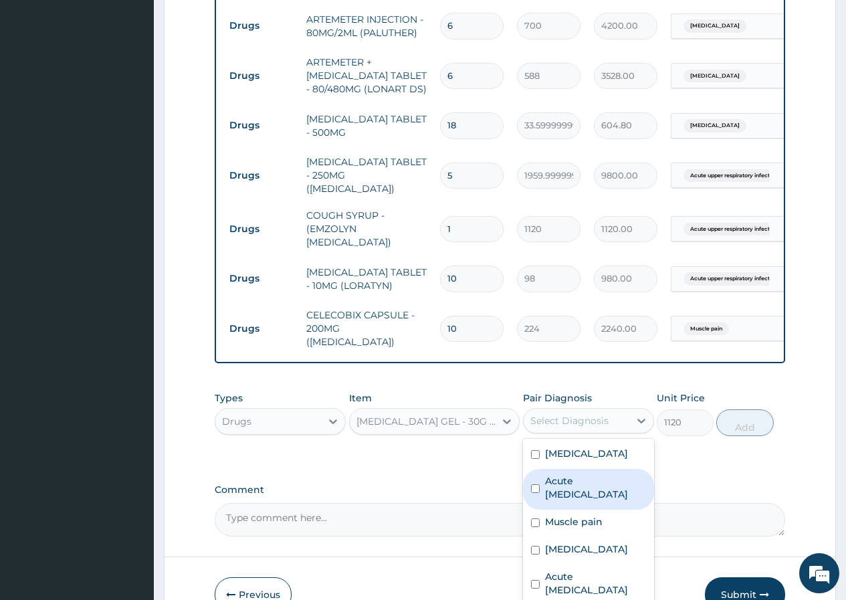
click at [566, 474] on label "Acute [MEDICAL_DATA]" at bounding box center [595, 487] width 101 height 27
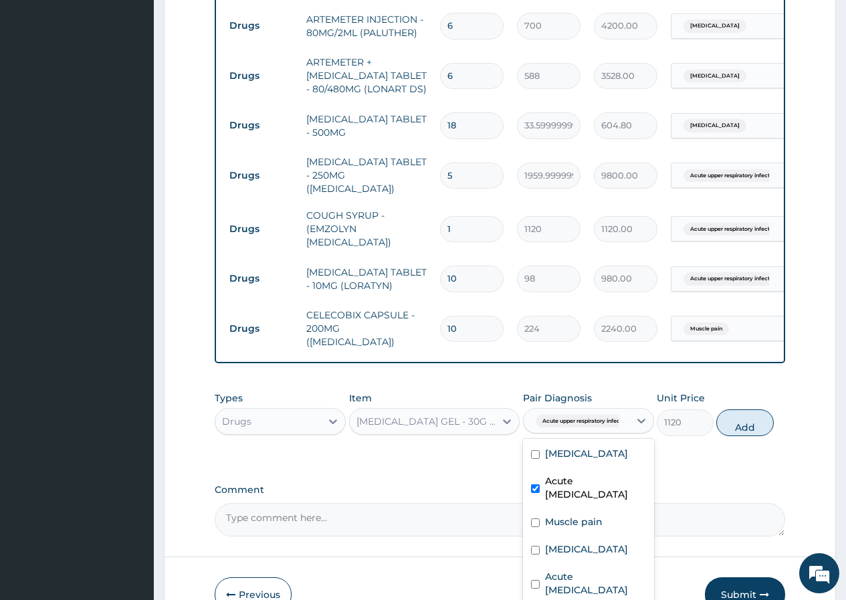
click at [566, 474] on label "Acute [MEDICAL_DATA]" at bounding box center [595, 487] width 101 height 27
checkbox input "false"
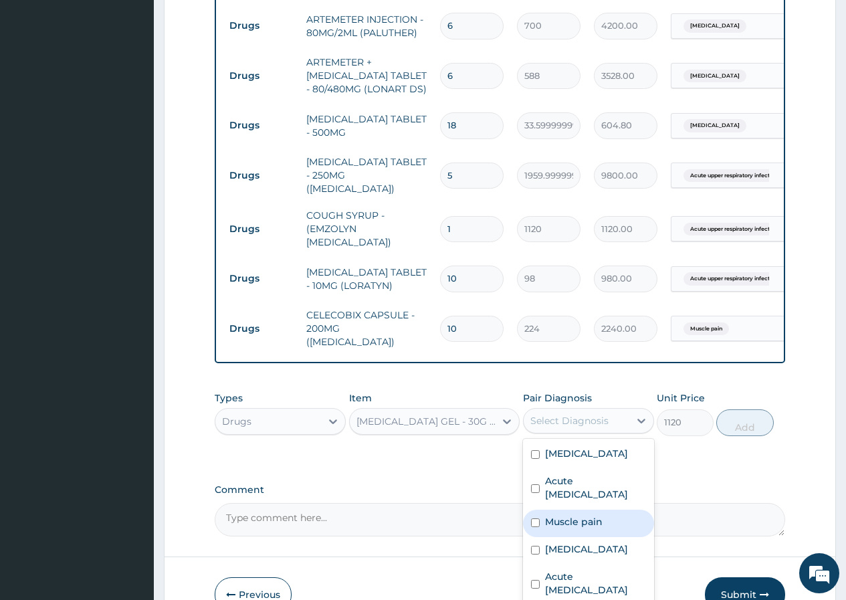
click at [563, 515] on label "Muscle pain" at bounding box center [574, 521] width 58 height 13
checkbox input "true"
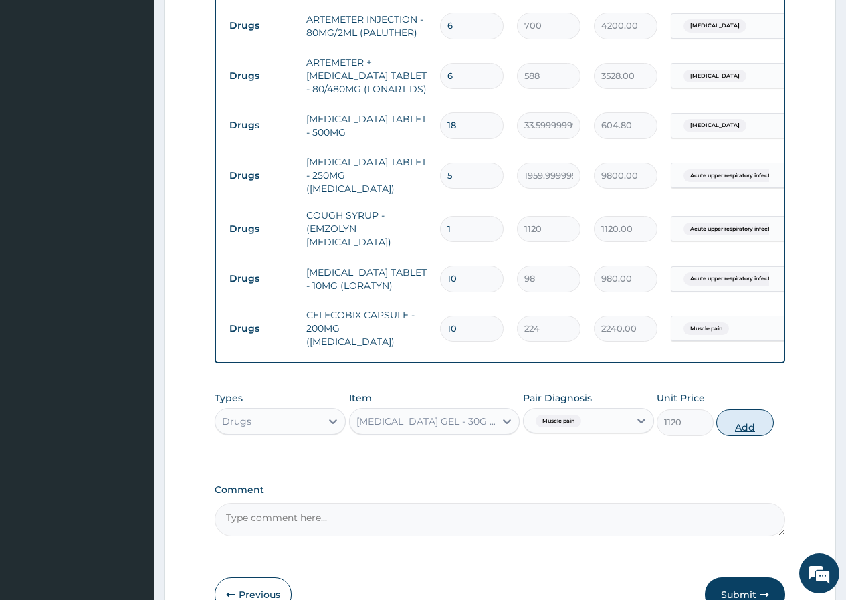
click at [744, 409] on button "Add" at bounding box center [744, 422] width 57 height 27
type input "0"
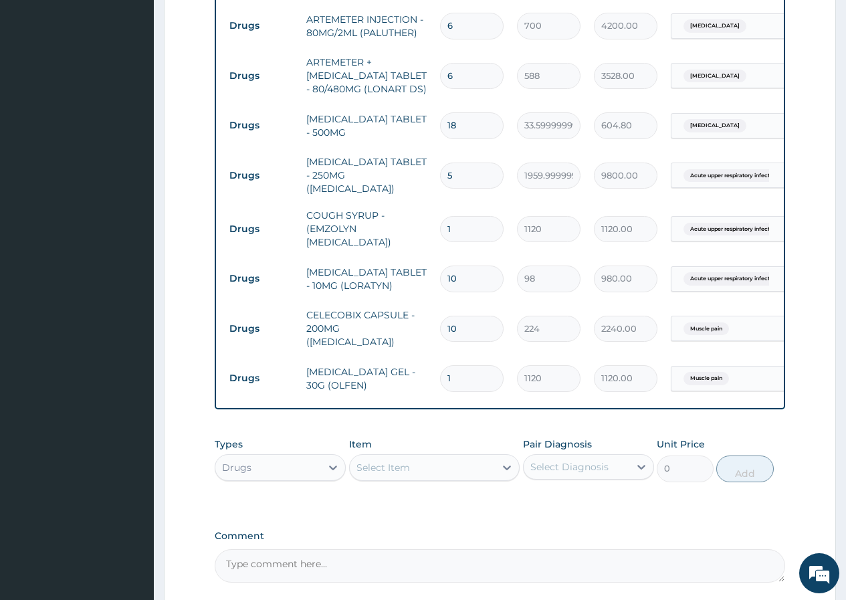
click at [368, 461] on div "Select Item" at bounding box center [383, 467] width 54 height 13
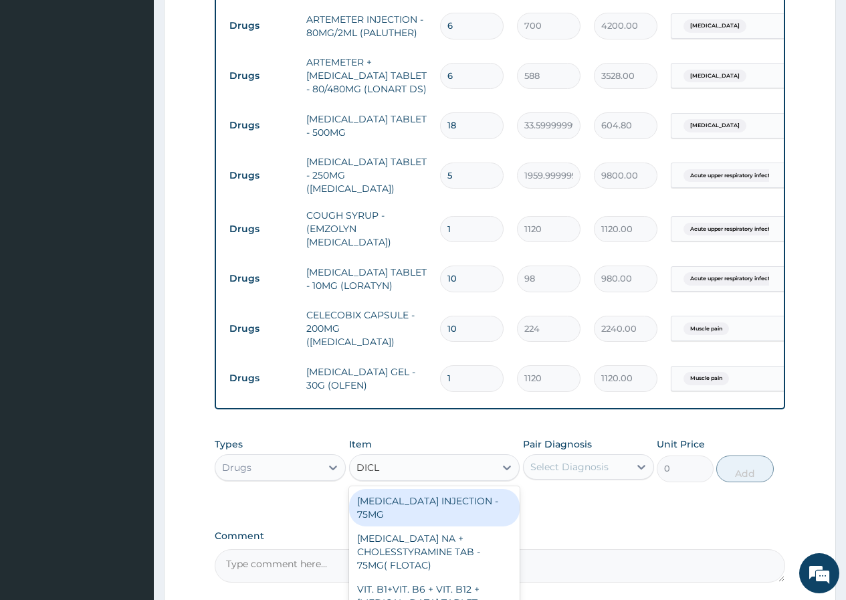
type input "DICLO"
click at [459, 498] on div "[MEDICAL_DATA] INJECTION - 75MG" at bounding box center [434, 507] width 171 height 37
type input "420"
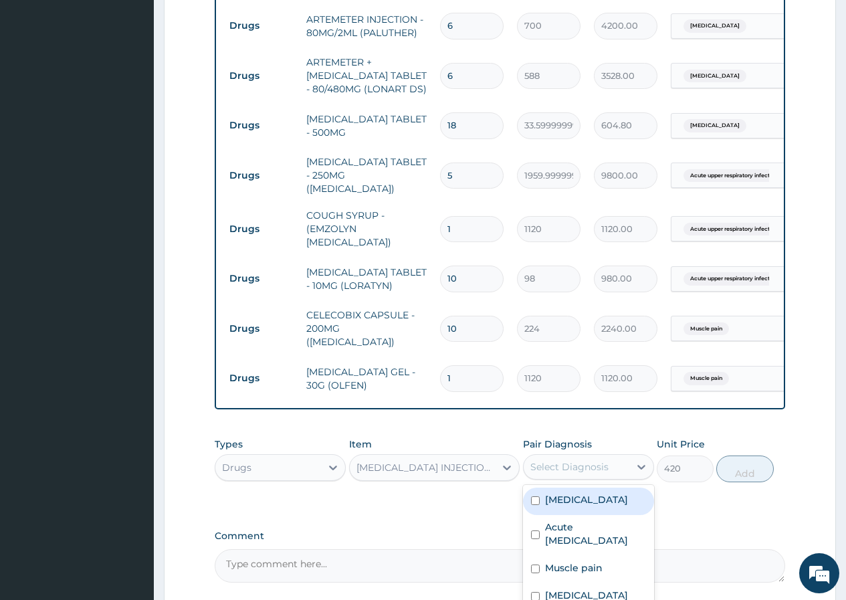
click at [554, 460] on div "Select Diagnosis" at bounding box center [569, 466] width 78 height 13
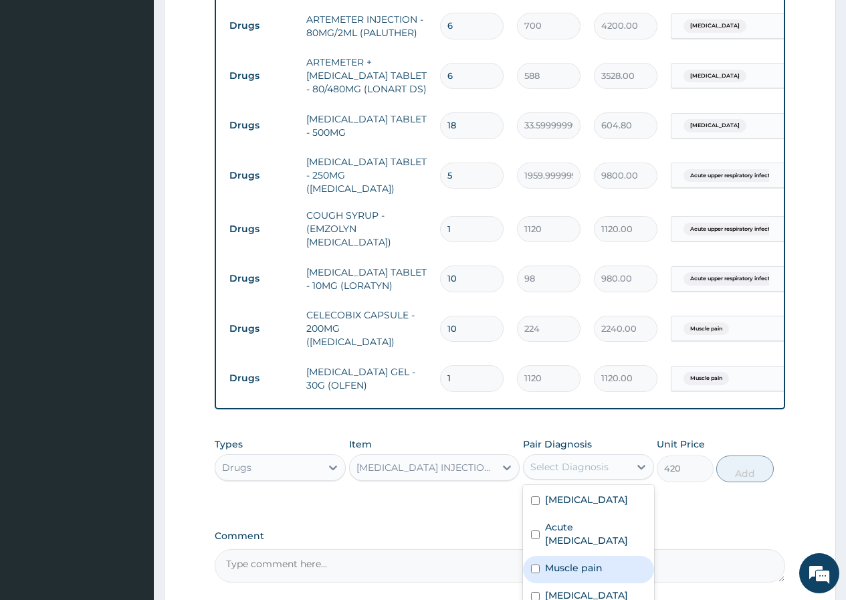
click at [591, 561] on label "Muscle pain" at bounding box center [574, 567] width 58 height 13
checkbox input "true"
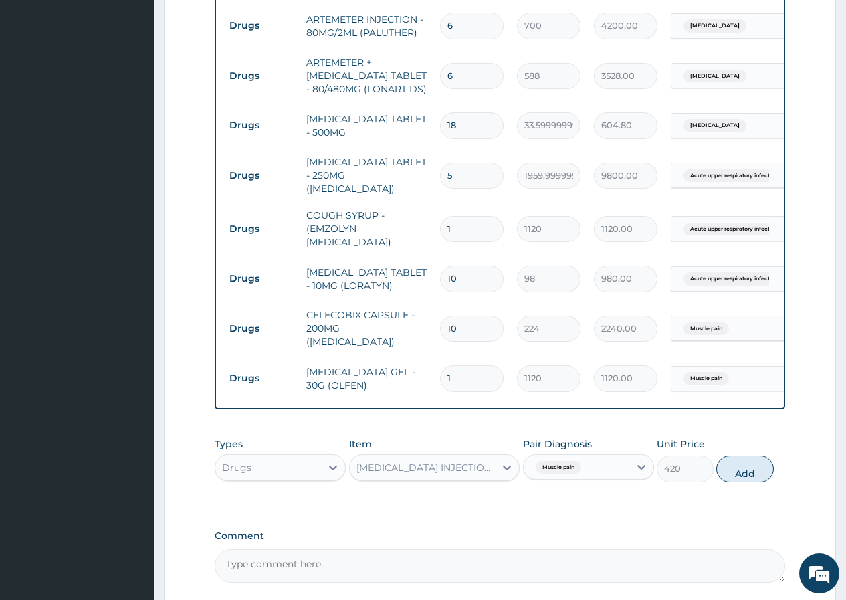
click at [736, 456] on button "Add" at bounding box center [744, 468] width 57 height 27
type input "0"
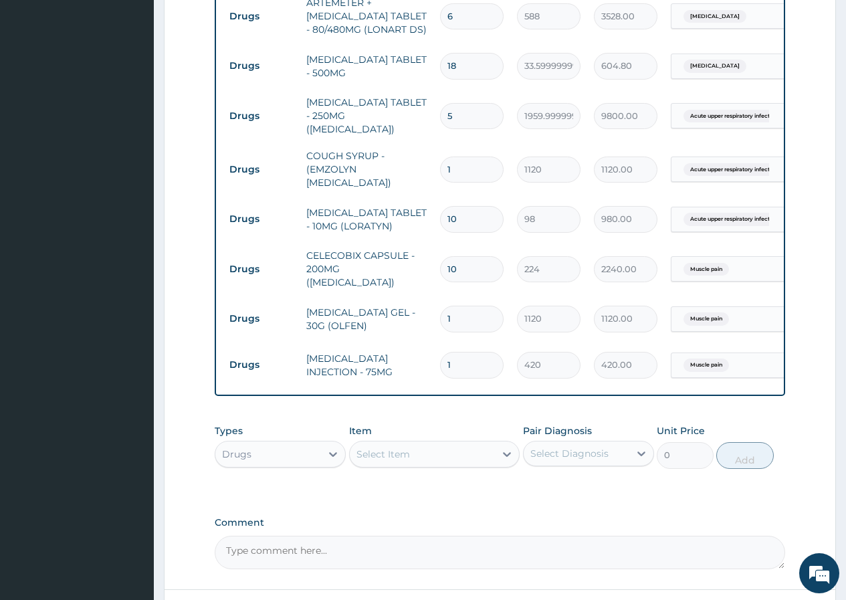
scroll to position [796, 0]
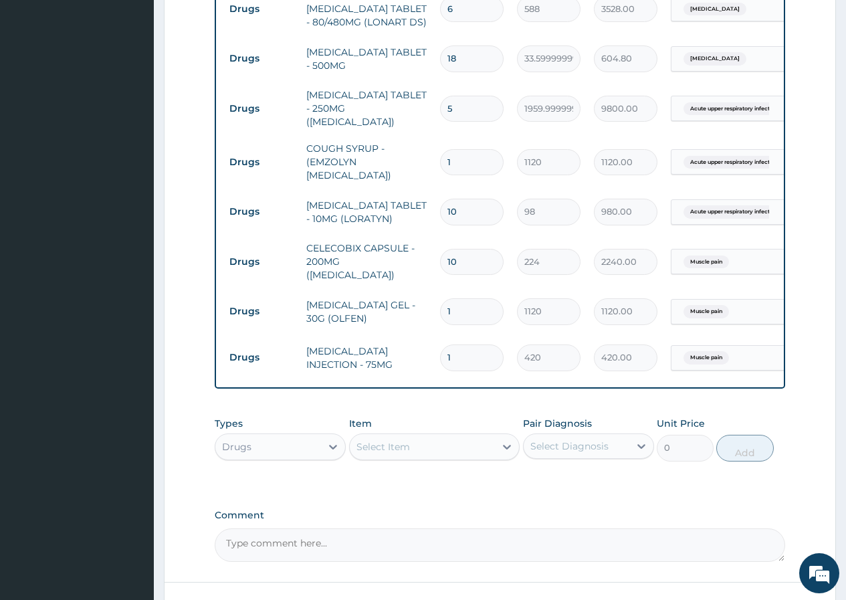
click at [367, 440] on div "Select Item" at bounding box center [383, 446] width 54 height 13
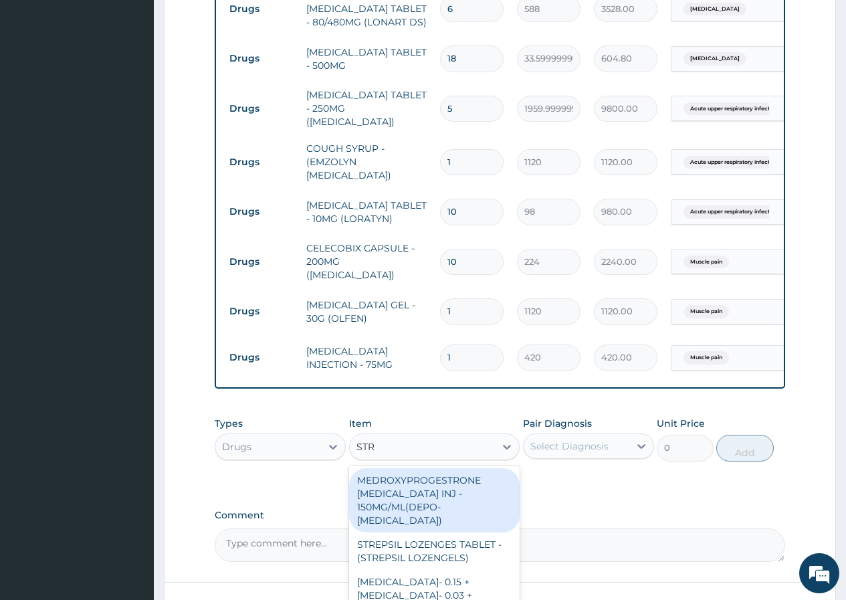
type input "STRE"
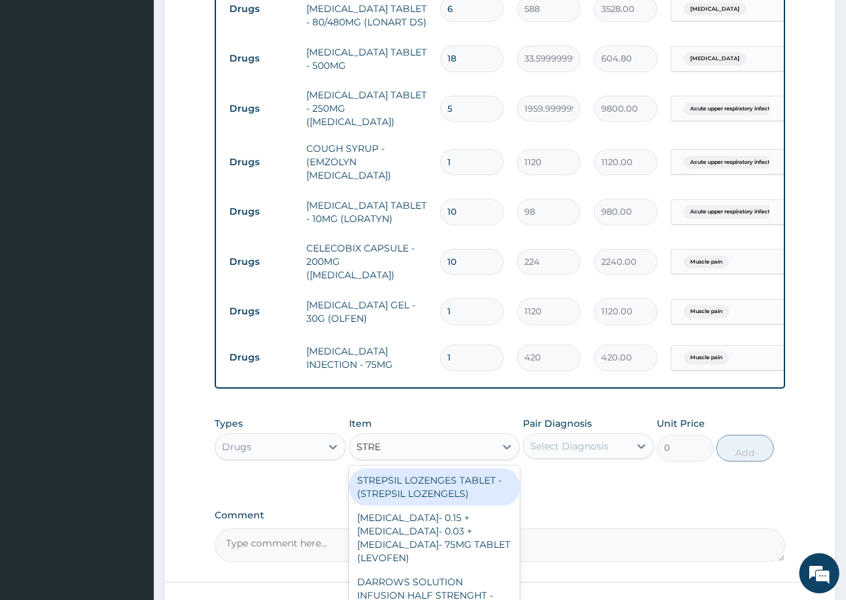
click at [492, 468] on div "STREPSIL LOZENGES TABLET - (STREPSIL LOZENGELS)" at bounding box center [434, 486] width 171 height 37
type input "168"
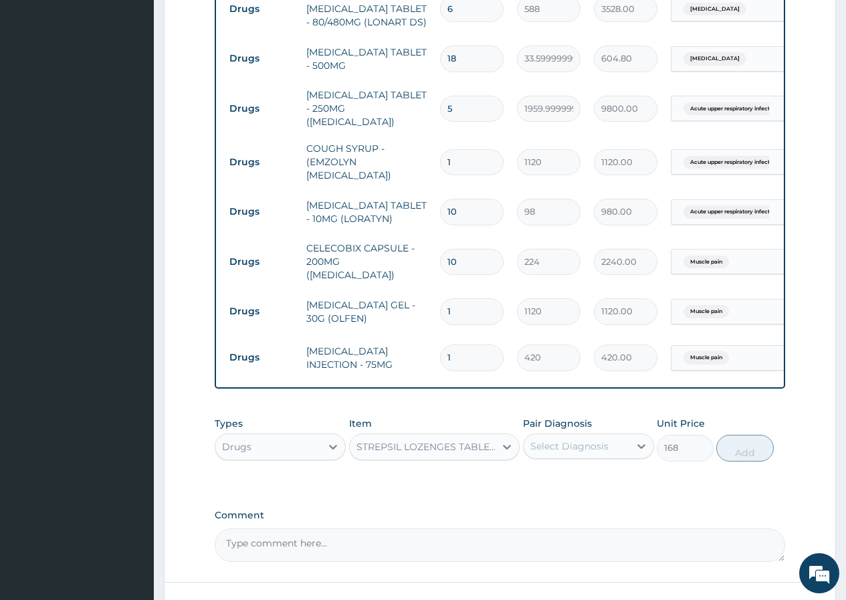
click at [564, 439] on div "Select Diagnosis" at bounding box center [569, 445] width 78 height 13
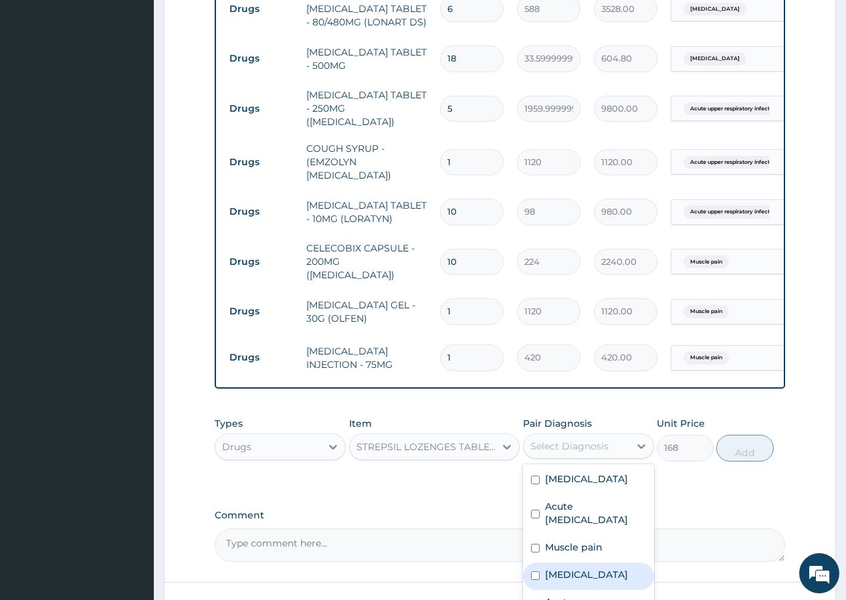
click at [591, 568] on label "[MEDICAL_DATA]" at bounding box center [586, 574] width 83 height 13
checkbox input "true"
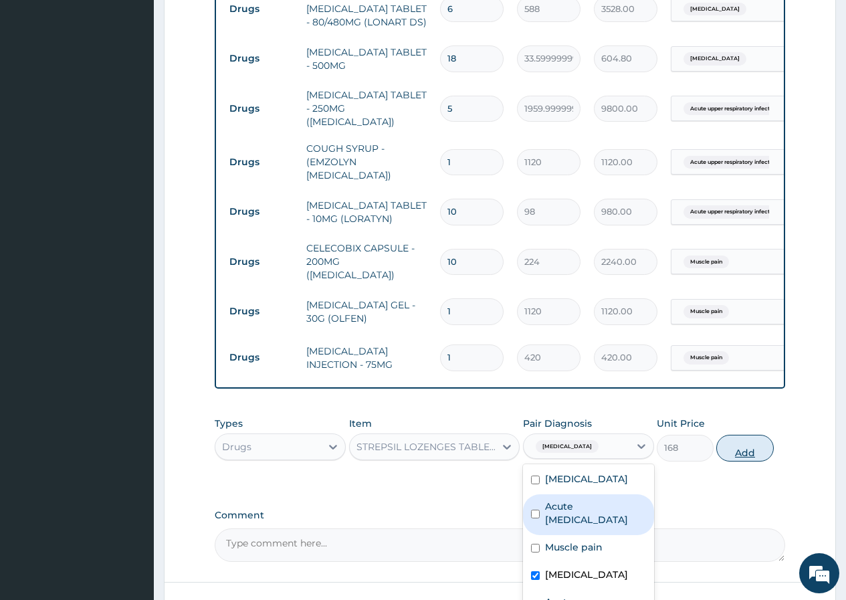
click at [744, 438] on button "Add" at bounding box center [744, 448] width 57 height 27
type input "0"
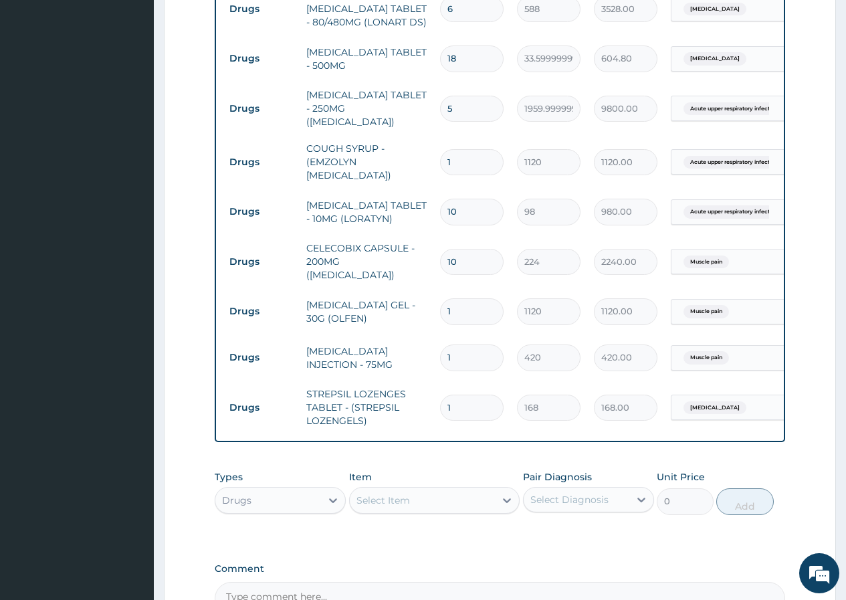
type input "11"
type input "1848.00"
type input "1"
type input "168.00"
type input "12"
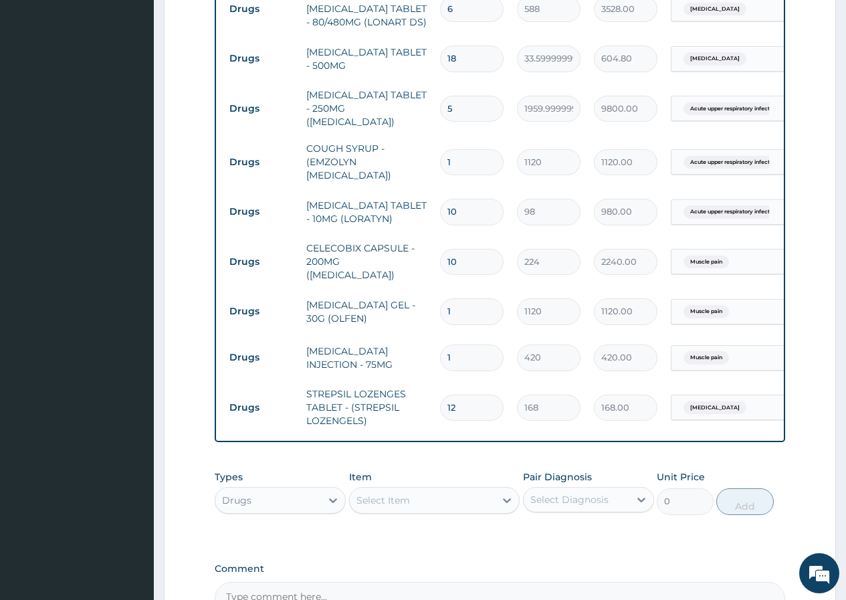
type input "2016.00"
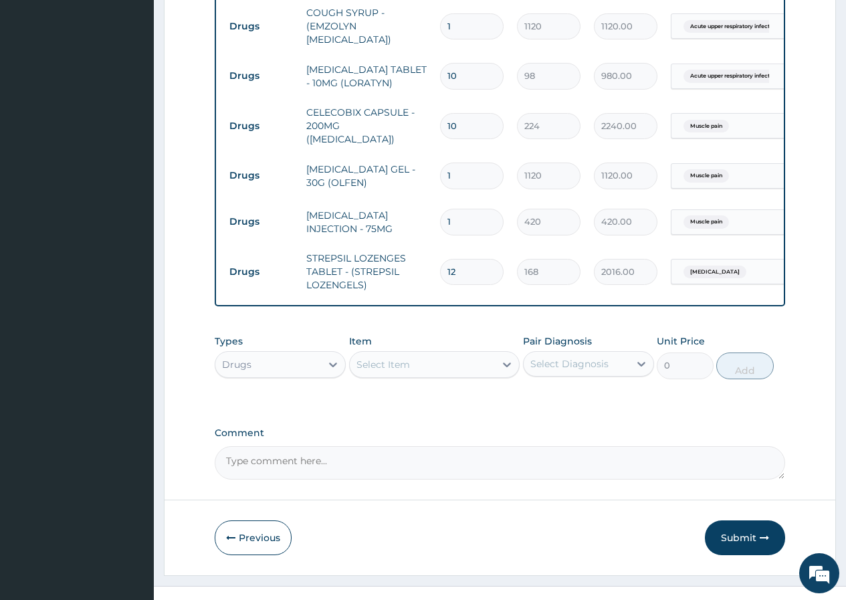
scroll to position [934, 0]
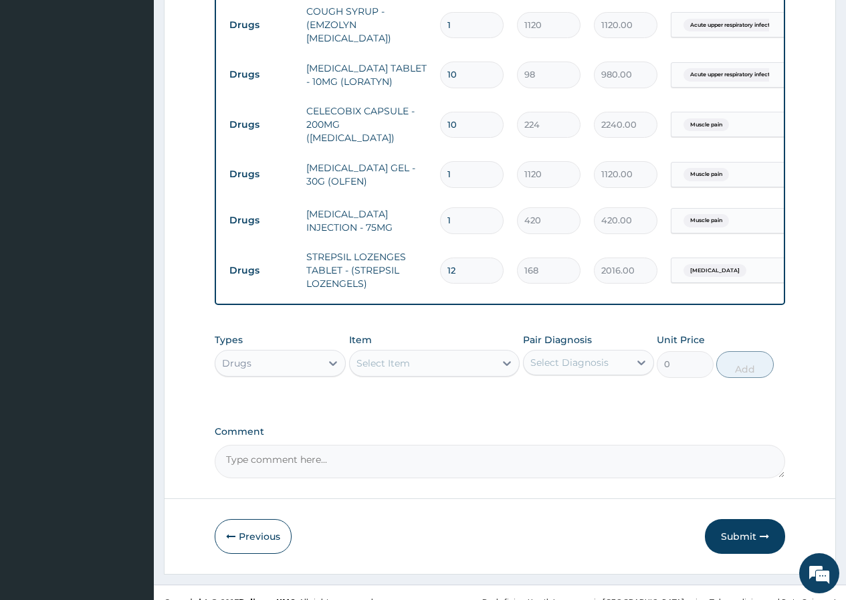
type input "12"
click at [363, 356] on div "Select Item" at bounding box center [383, 362] width 54 height 13
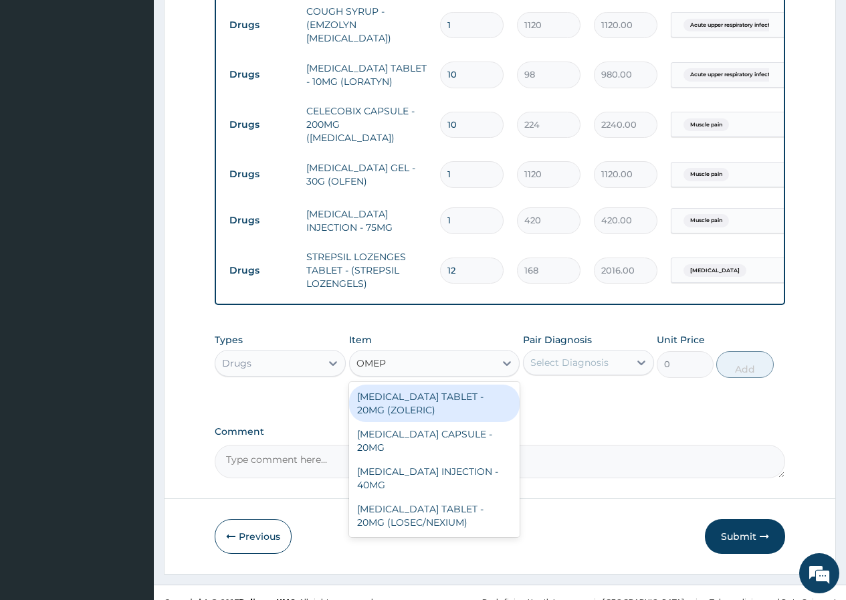
type input "OMEPR"
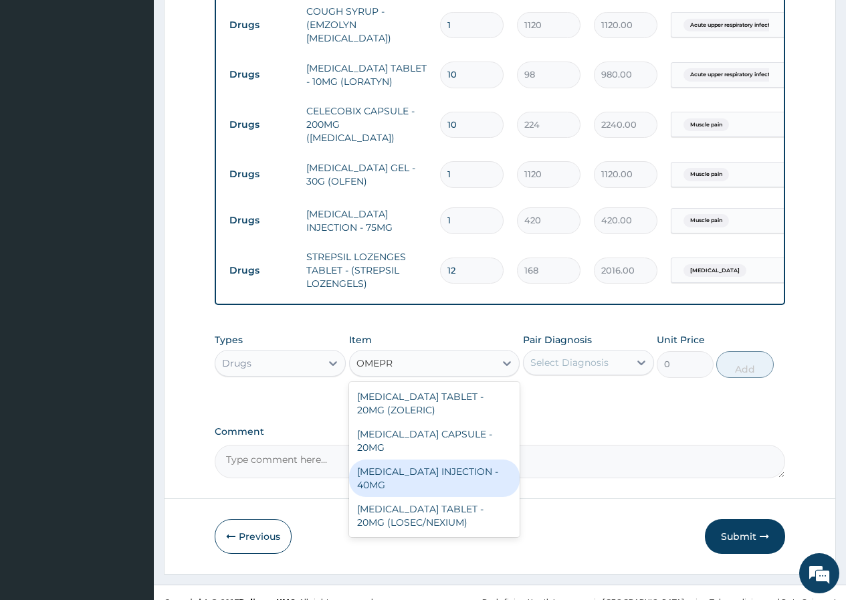
click at [429, 459] on div "[MEDICAL_DATA] INJECTION - 40MG" at bounding box center [434, 477] width 171 height 37
type input "1400"
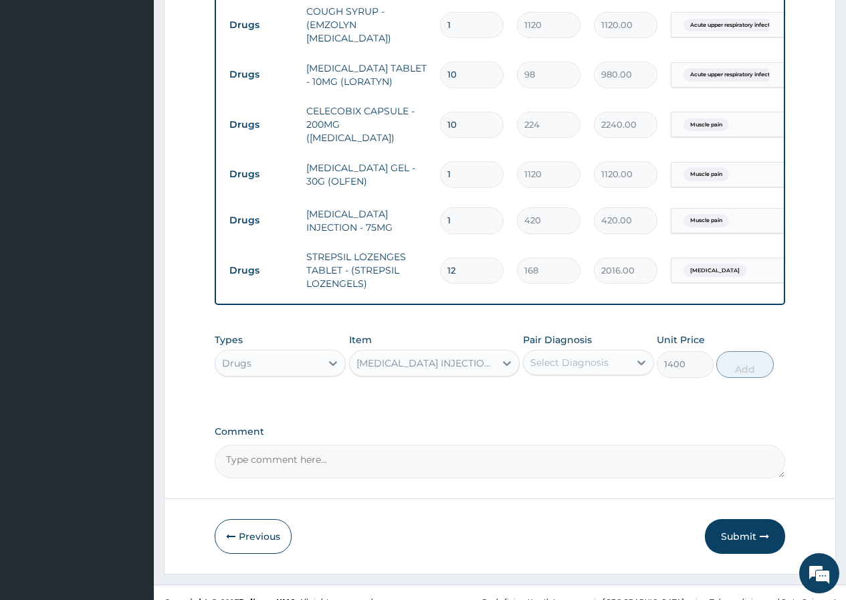
click at [565, 356] on div "Select Diagnosis" at bounding box center [569, 362] width 78 height 13
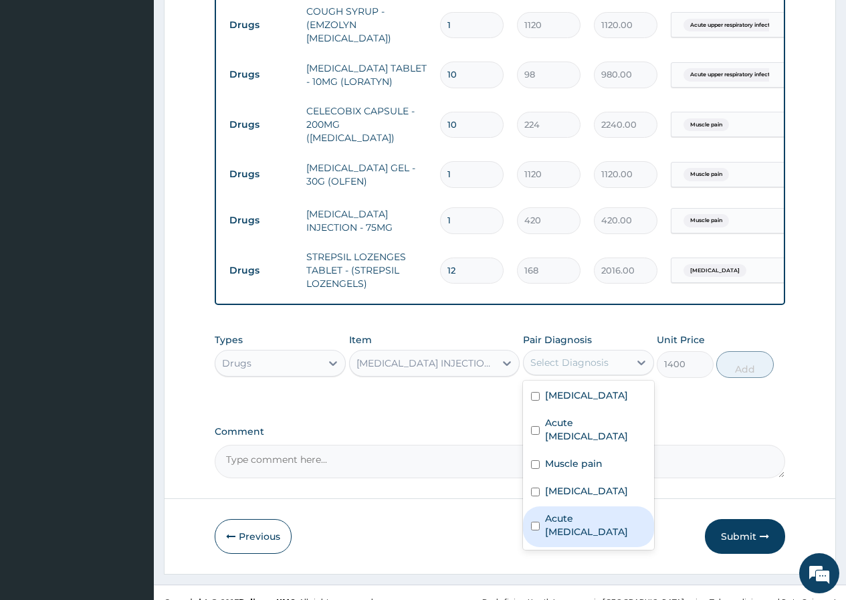
click at [572, 512] on label "Acute [MEDICAL_DATA]" at bounding box center [595, 525] width 101 height 27
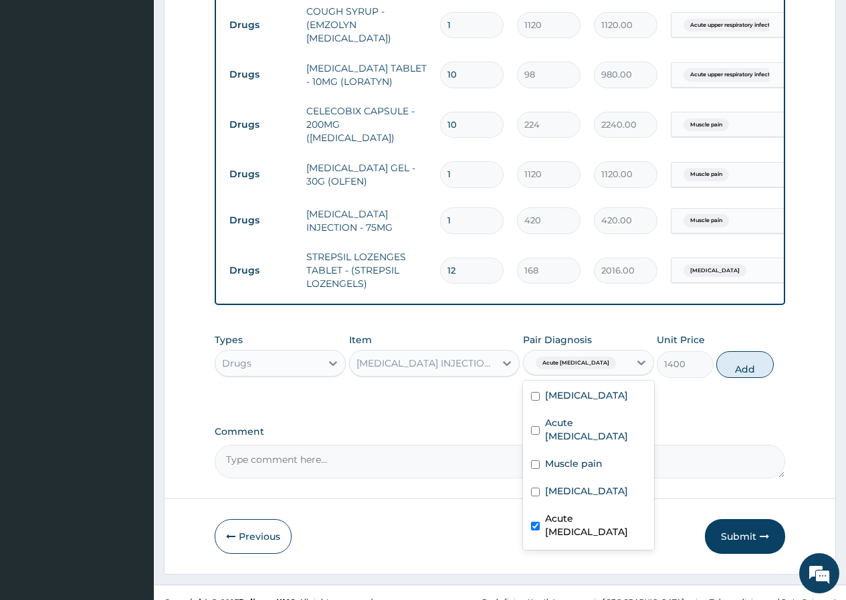
checkbox input "true"
click at [741, 352] on button "Add" at bounding box center [744, 364] width 57 height 27
type input "0"
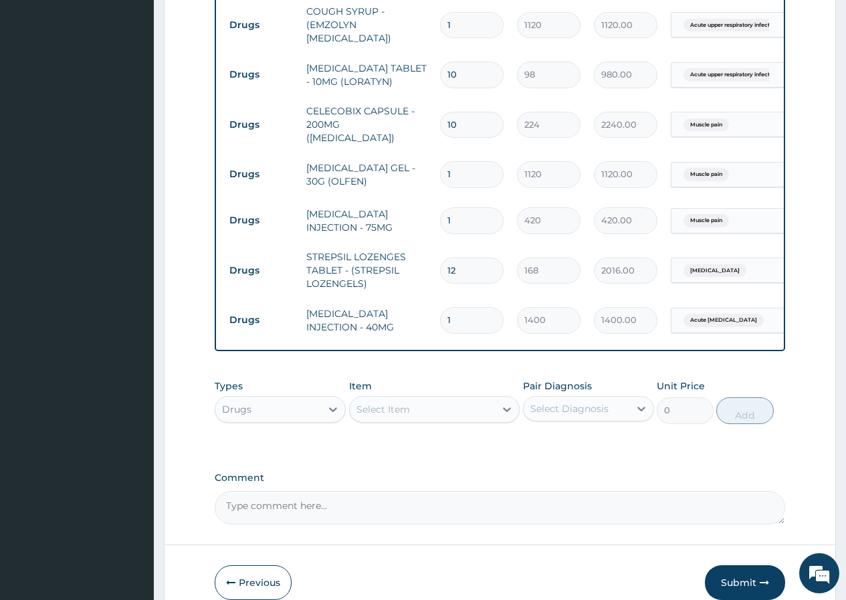
click at [362, 403] on div "Select Item" at bounding box center [383, 409] width 54 height 13
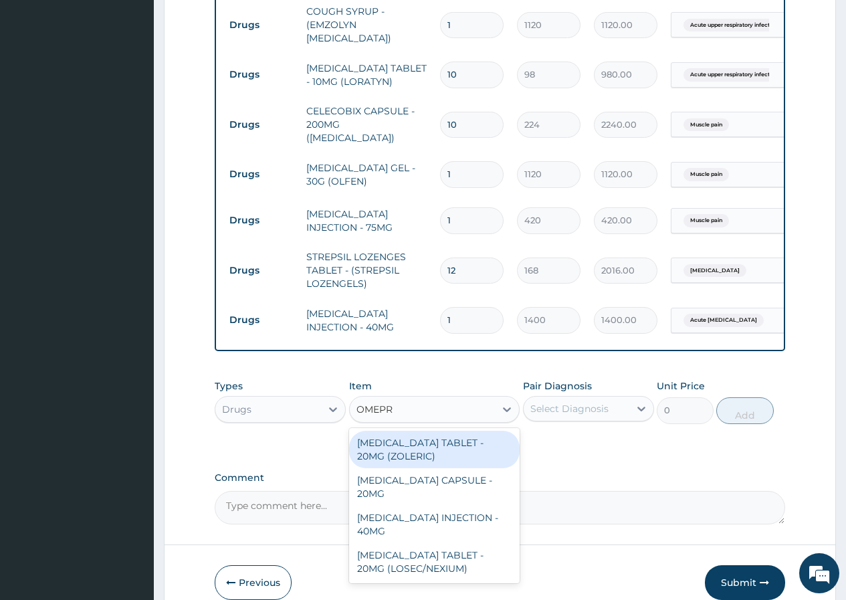
type input "OMEPRA"
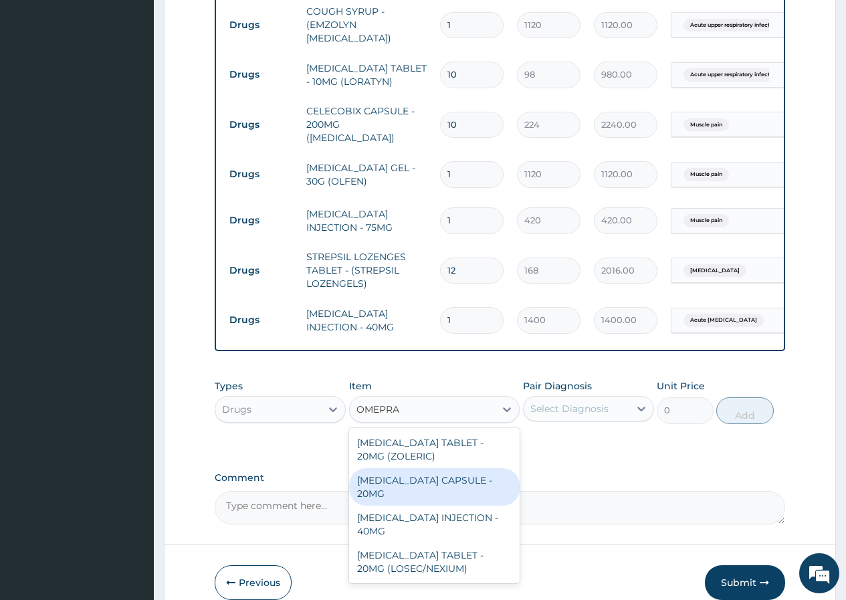
click at [464, 468] on div "[MEDICAL_DATA] CAPSULE - 20MG" at bounding box center [434, 486] width 171 height 37
type input "140"
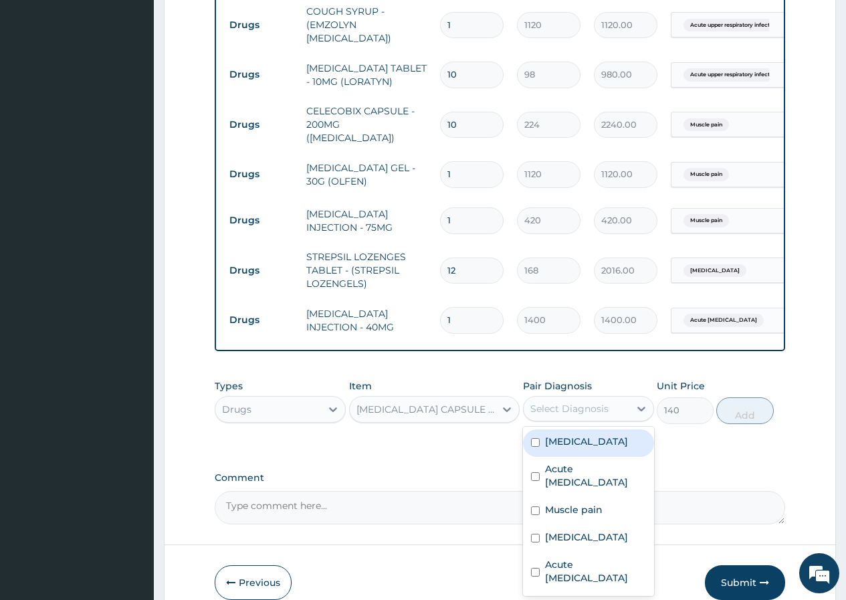
click at [560, 402] on div "Select Diagnosis" at bounding box center [569, 408] width 78 height 13
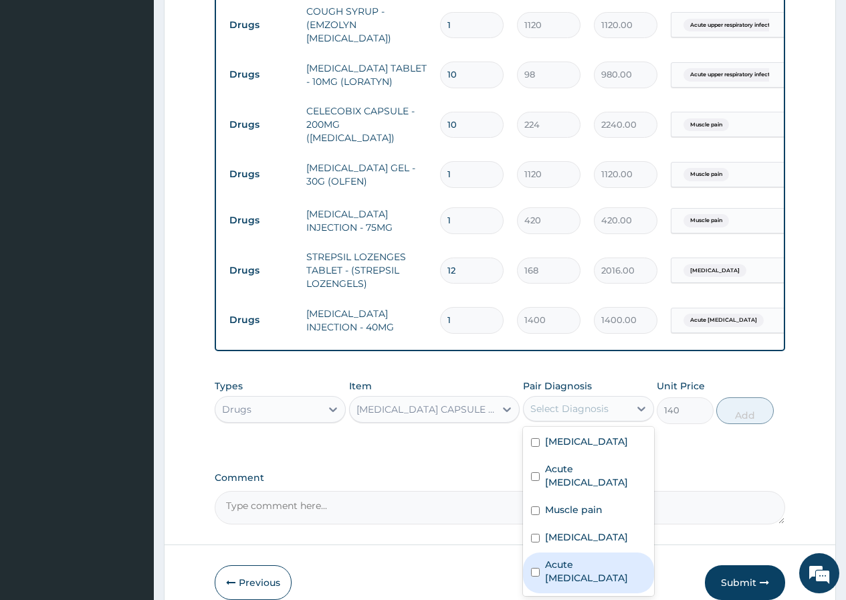
click at [576, 558] on label "Acute [MEDICAL_DATA]" at bounding box center [595, 571] width 101 height 27
checkbox input "true"
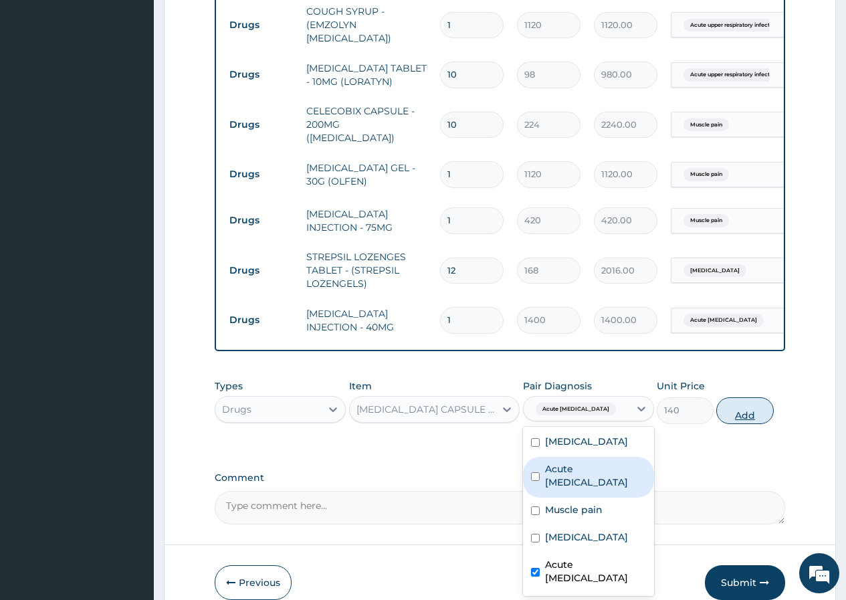
click at [738, 397] on button "Add" at bounding box center [744, 410] width 57 height 27
type input "0"
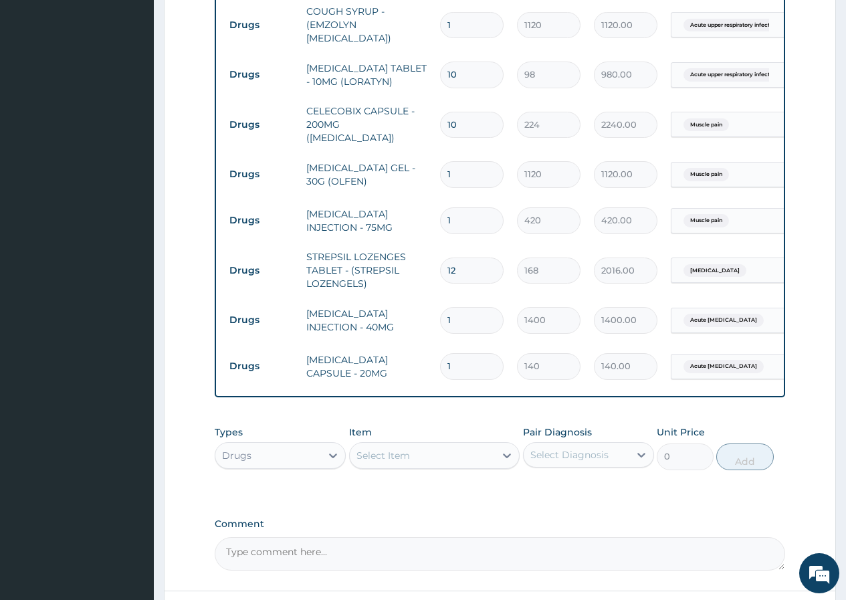
type input "10"
type input "1400.00"
type input "10"
click at [369, 445] on div "Select Item" at bounding box center [423, 455] width 146 height 21
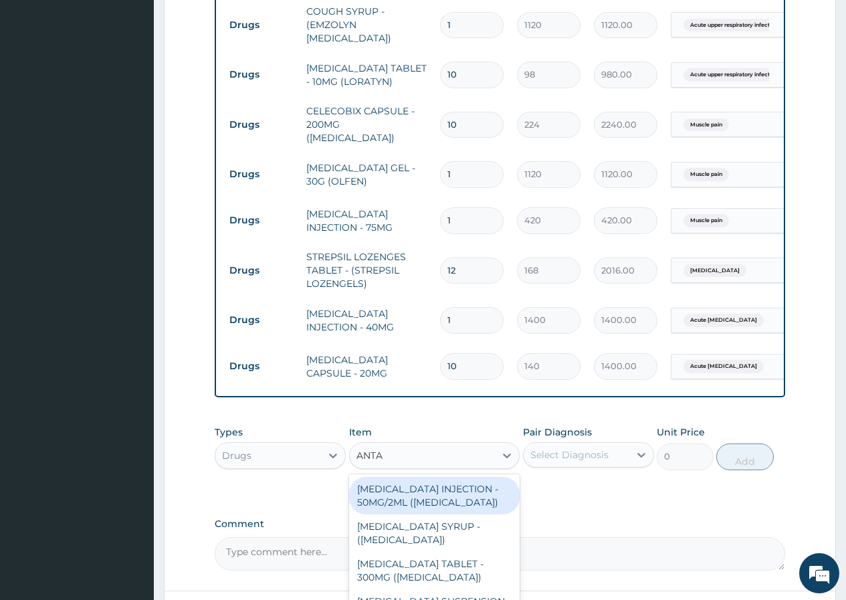
type input "ANTAC"
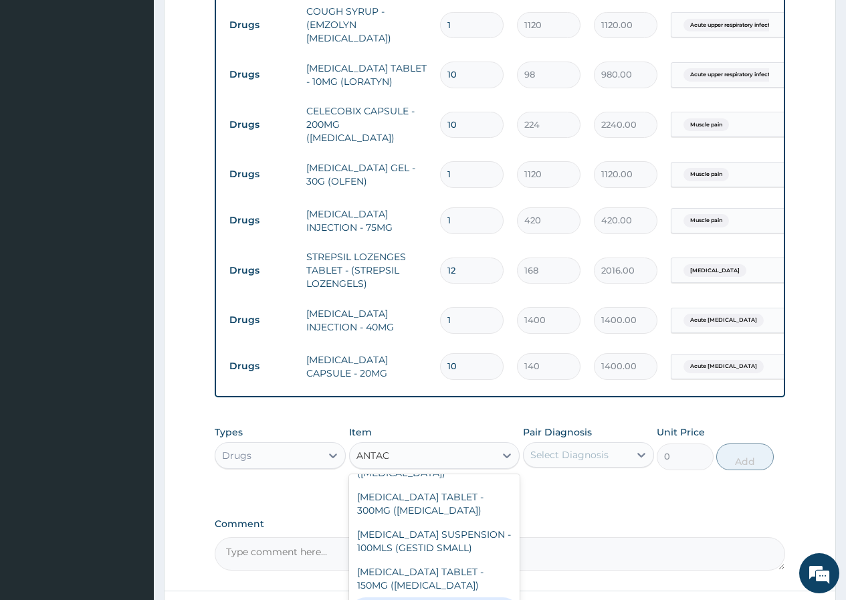
scroll to position [128, 0]
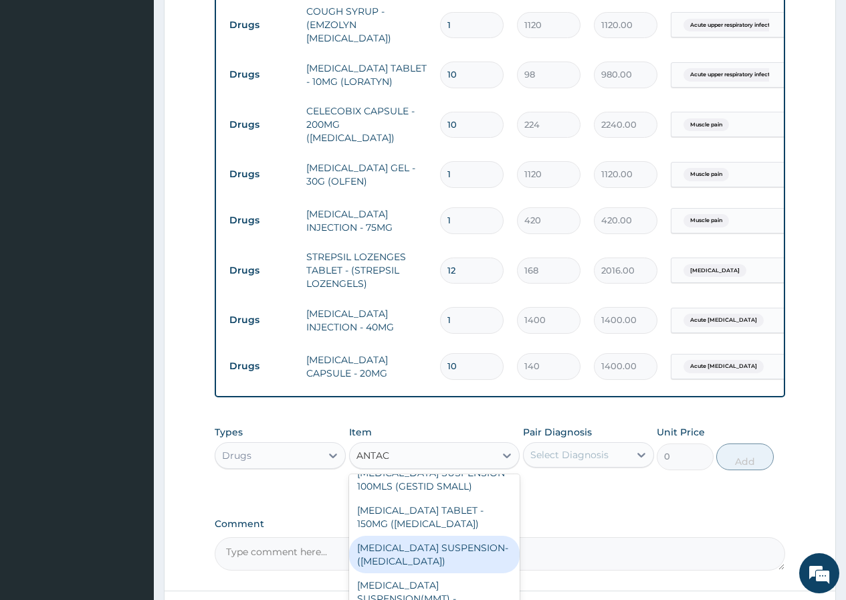
click at [430, 536] on div "[MEDICAL_DATA] SUSPENSION- ([MEDICAL_DATA])" at bounding box center [434, 554] width 171 height 37
type input "7839.999999999999"
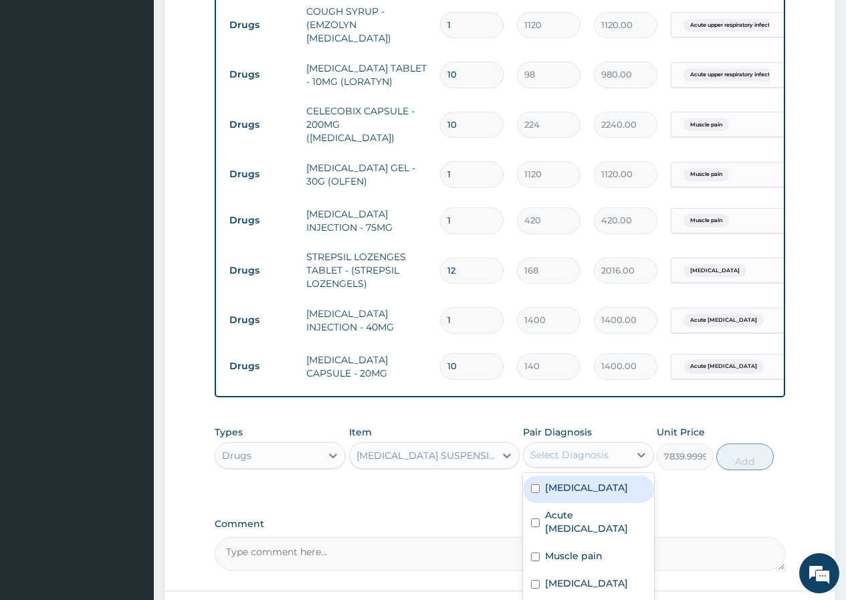
click at [564, 448] on div "Select Diagnosis" at bounding box center [569, 454] width 78 height 13
checkbox input "true"
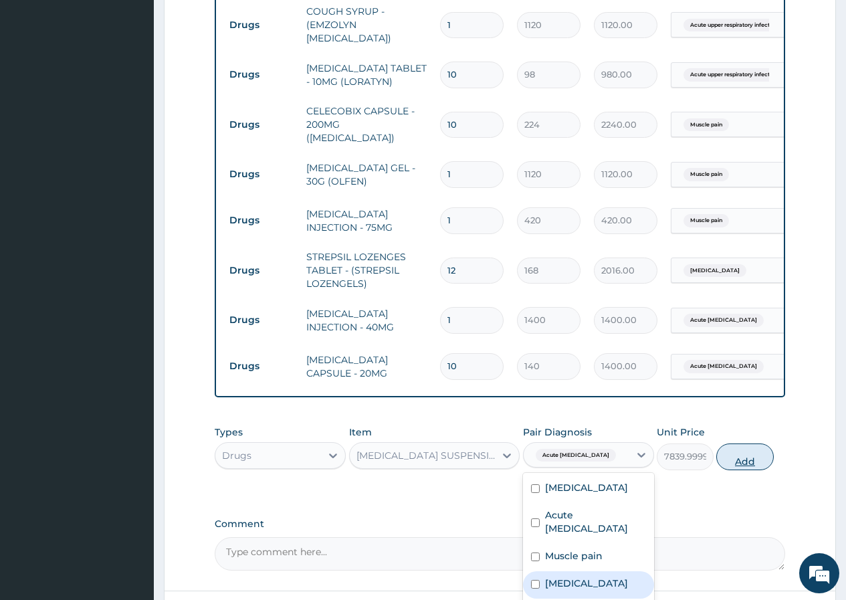
click at [738, 443] on button "Add" at bounding box center [744, 456] width 57 height 27
type input "0"
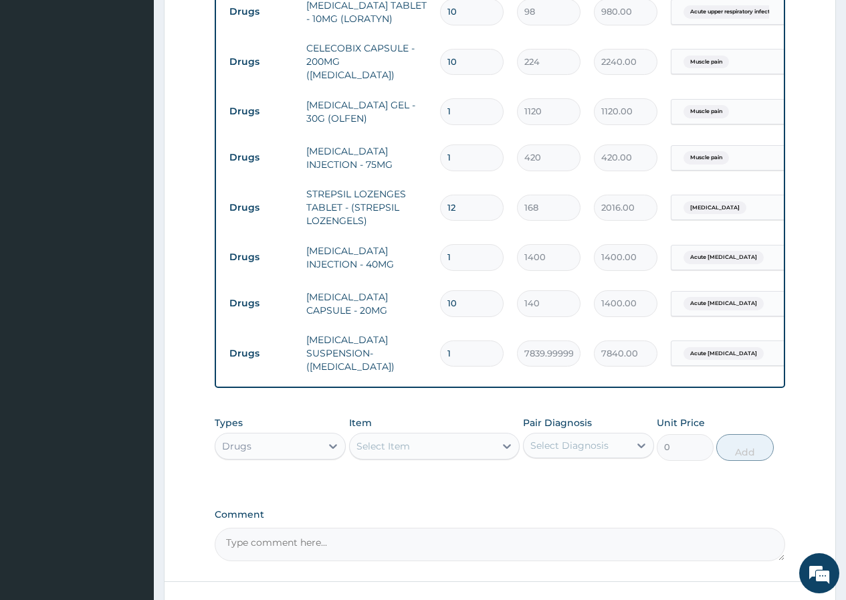
scroll to position [1072, 0]
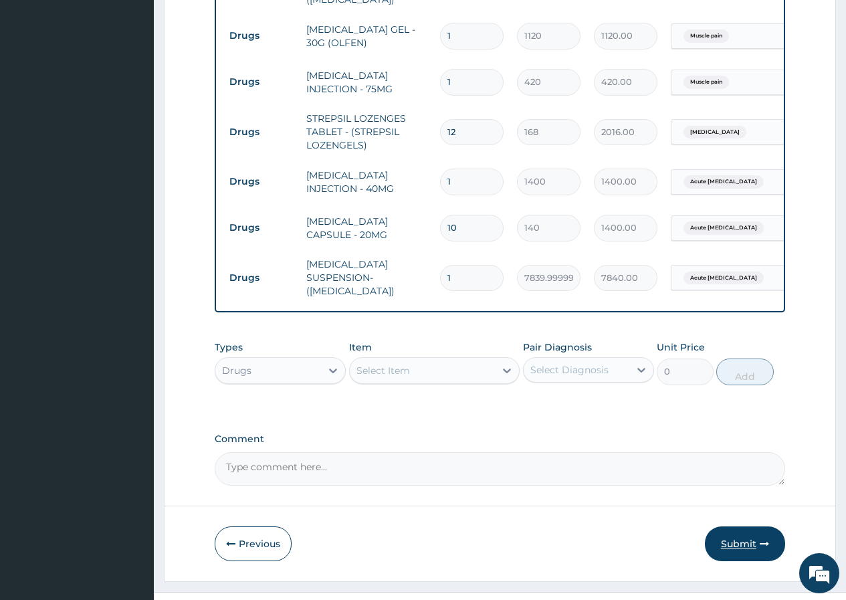
click at [742, 526] on button "Submit" at bounding box center [745, 543] width 80 height 35
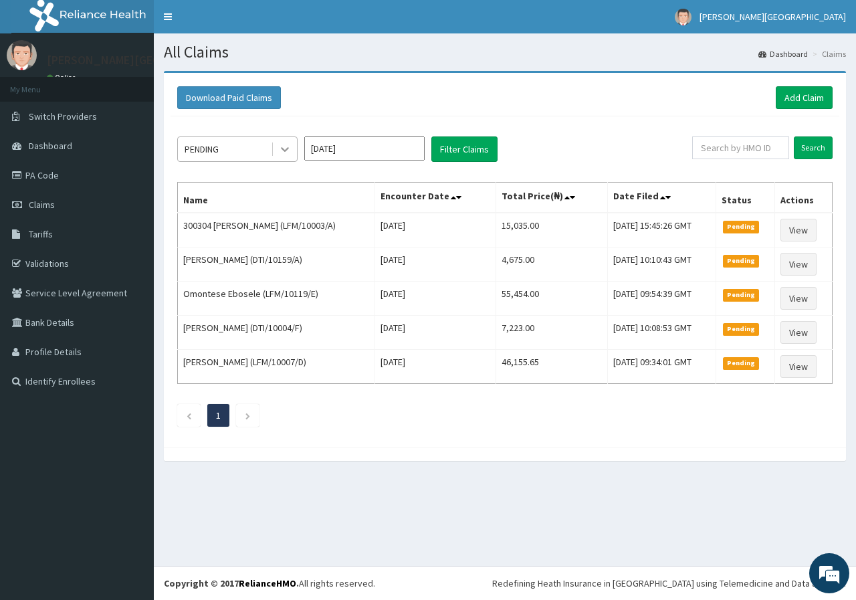
click at [289, 155] on icon at bounding box center [284, 148] width 13 height 13
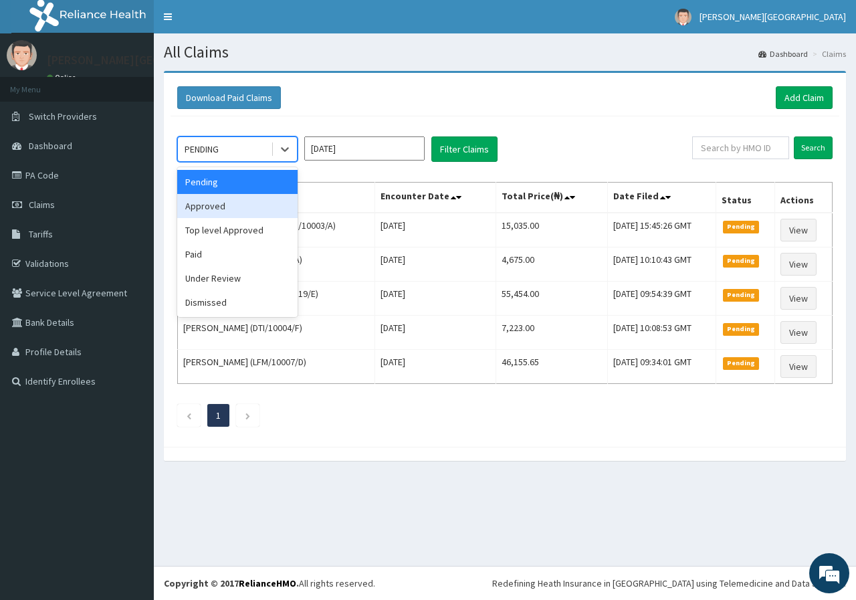
click at [274, 204] on div "Approved" at bounding box center [237, 206] width 120 height 24
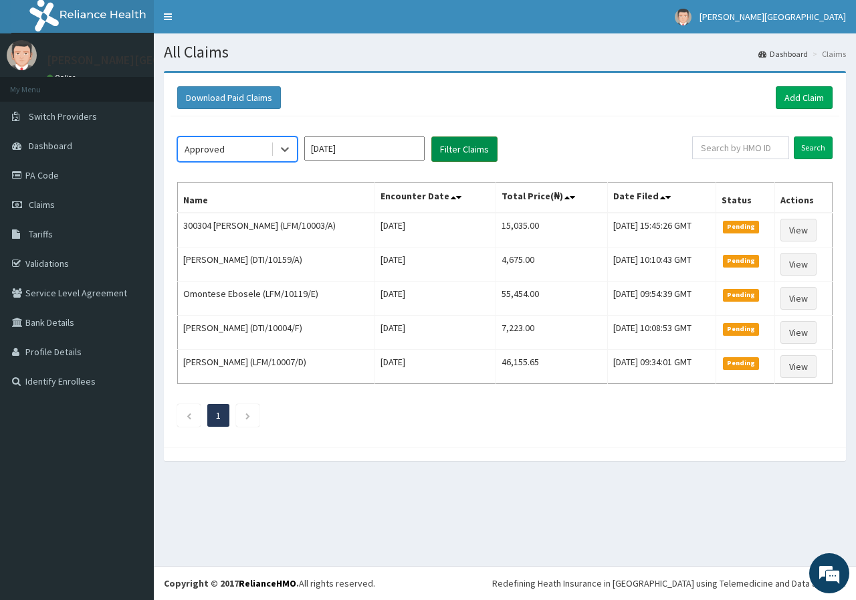
click at [447, 150] on button "Filter Claims" at bounding box center [464, 148] width 66 height 25
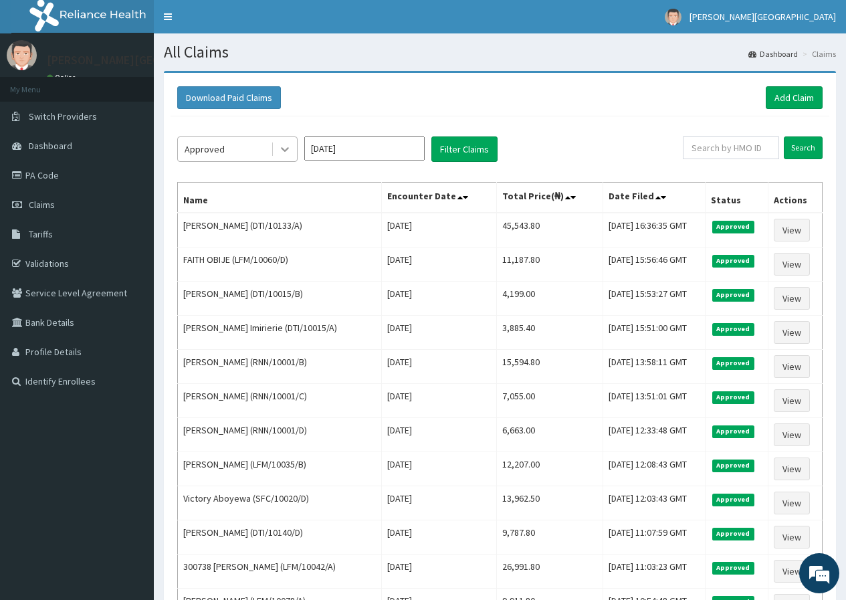
click at [278, 146] on icon at bounding box center [284, 148] width 13 height 13
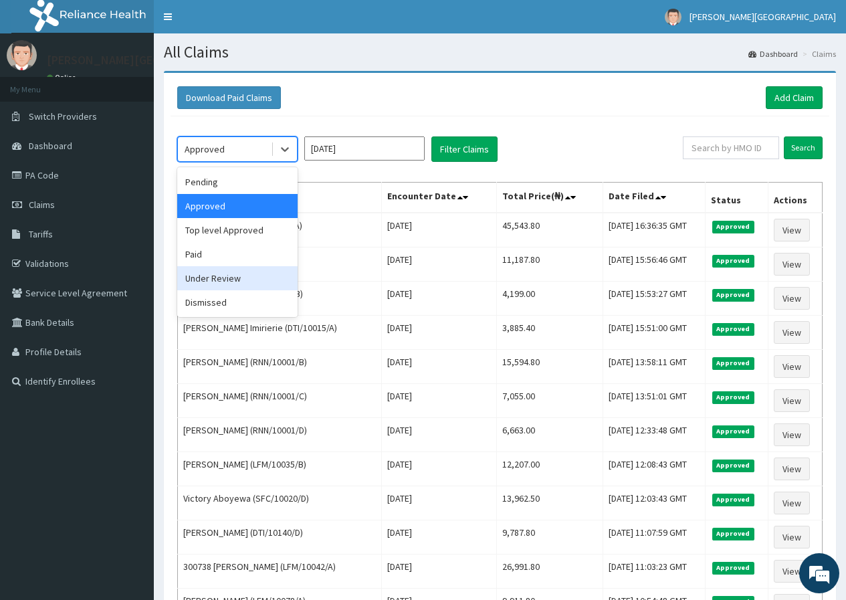
click at [268, 283] on div "Under Review" at bounding box center [237, 278] width 120 height 24
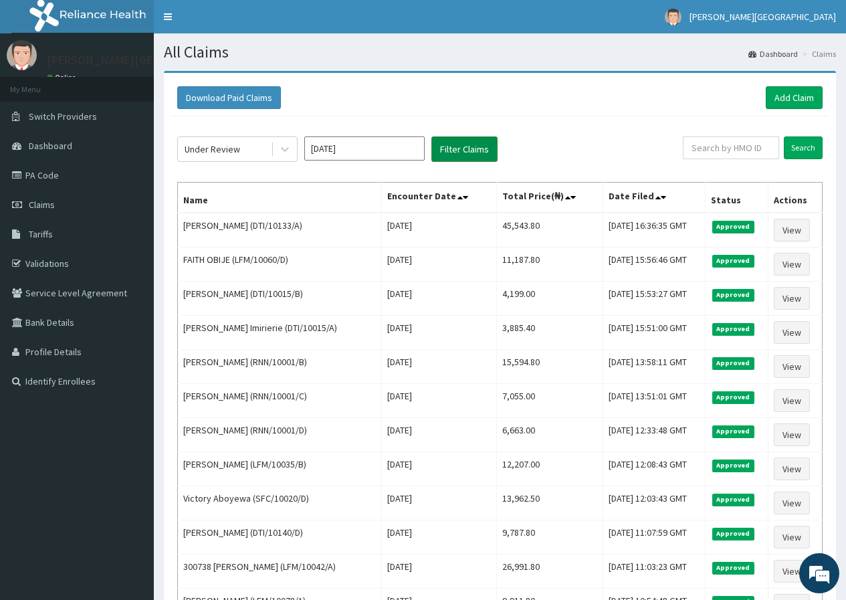
click at [458, 156] on button "Filter Claims" at bounding box center [464, 148] width 66 height 25
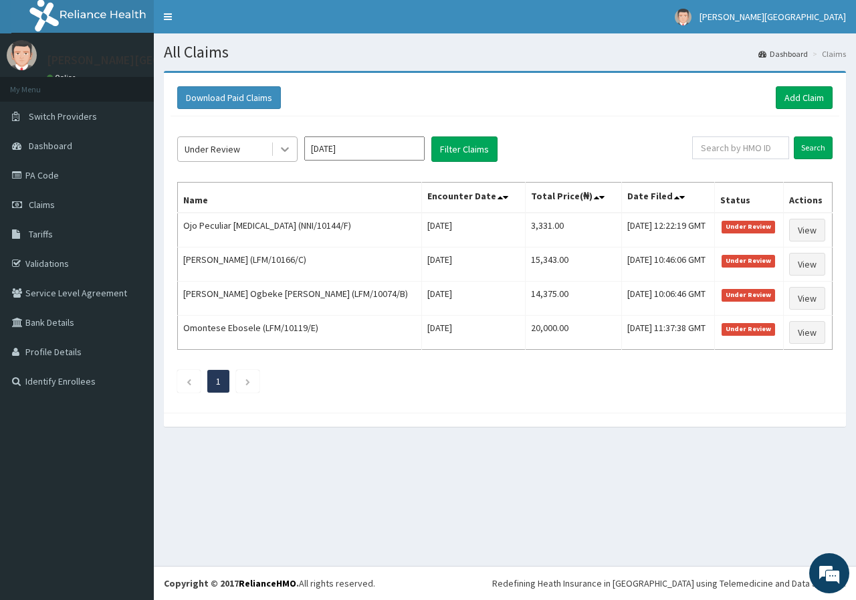
click at [277, 145] on div at bounding box center [285, 149] width 24 height 24
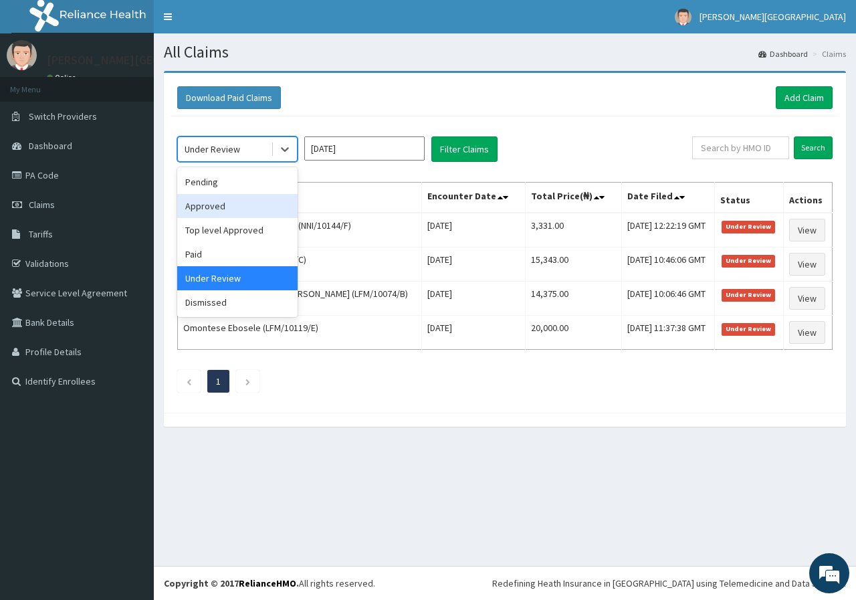
click at [261, 204] on div "Approved" at bounding box center [237, 206] width 120 height 24
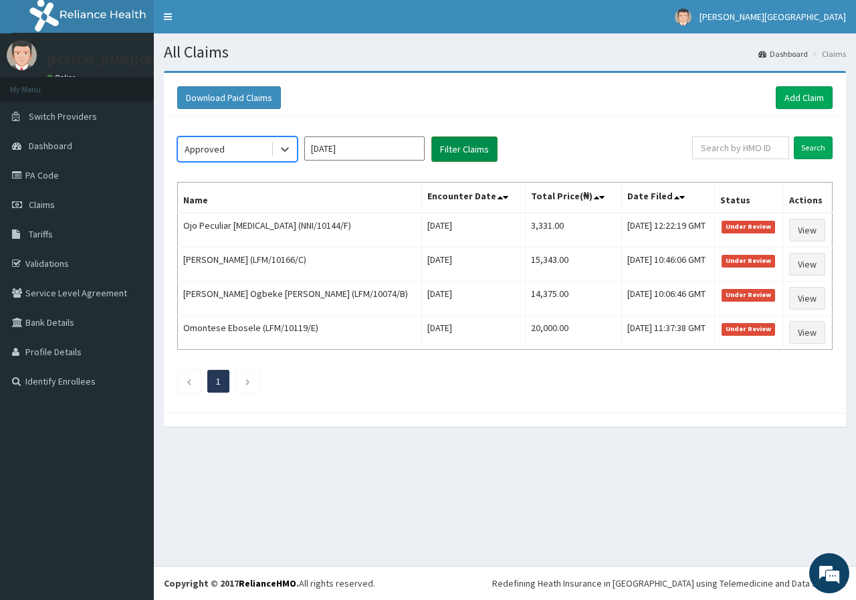
click at [475, 152] on button "Filter Claims" at bounding box center [464, 148] width 66 height 25
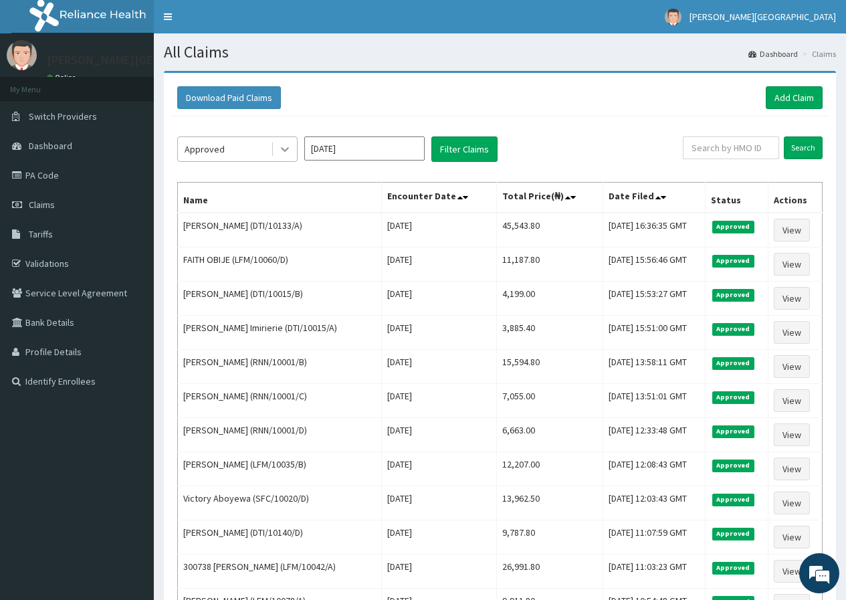
click at [285, 144] on icon at bounding box center [284, 148] width 13 height 13
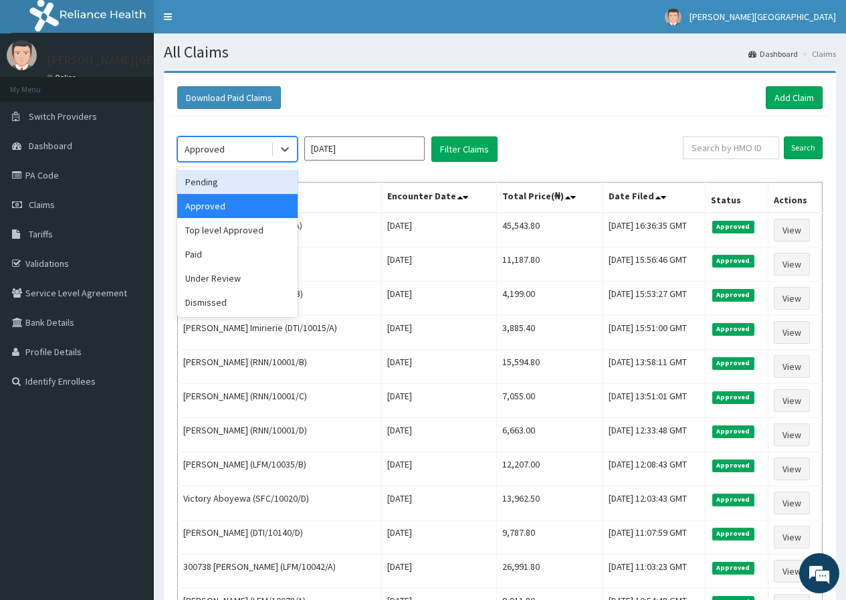
click at [249, 177] on div "Pending" at bounding box center [237, 182] width 120 height 24
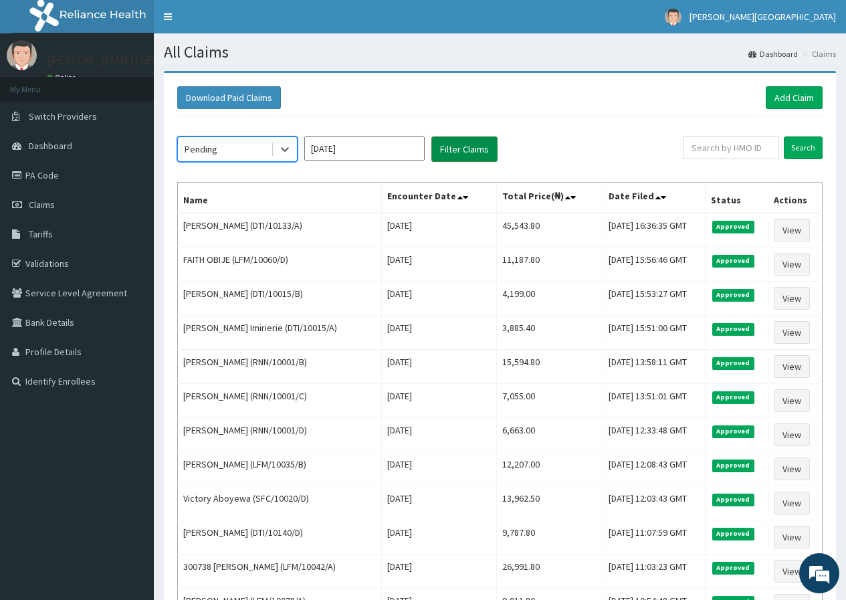
click at [447, 150] on button "Filter Claims" at bounding box center [464, 148] width 66 height 25
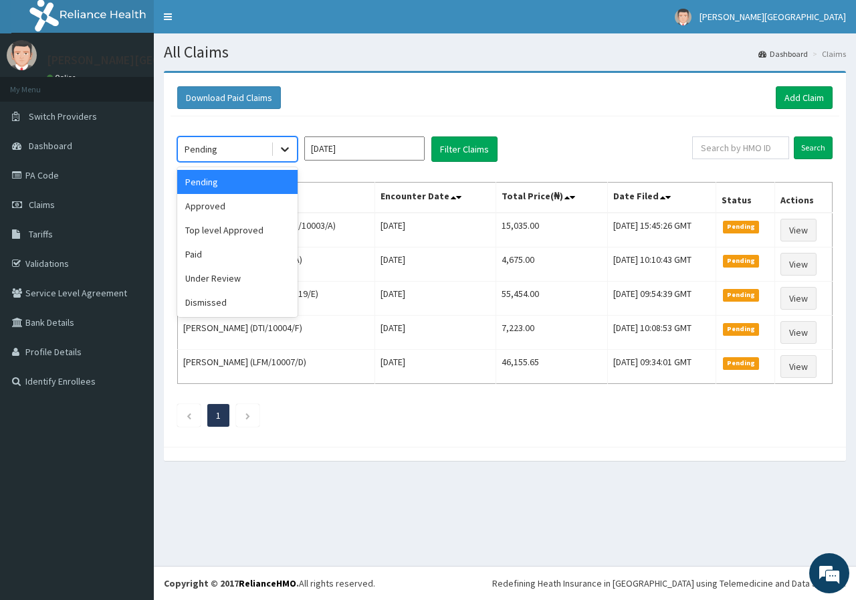
click at [284, 150] on icon at bounding box center [285, 150] width 8 height 5
click at [255, 231] on div "Top level Approved" at bounding box center [237, 230] width 120 height 24
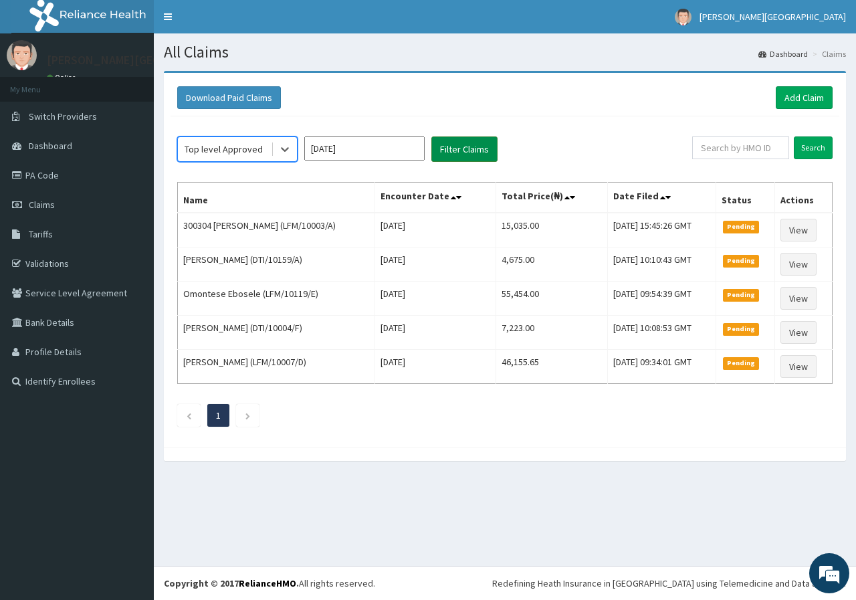
click at [439, 149] on button "Filter Claims" at bounding box center [464, 148] width 66 height 25
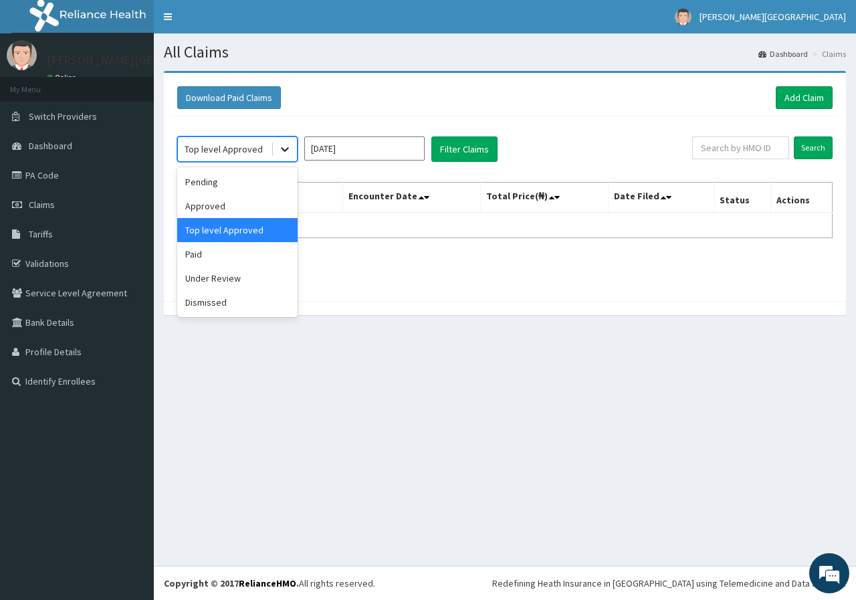
click at [289, 152] on icon at bounding box center [284, 148] width 13 height 13
click at [254, 303] on div "Dismissed" at bounding box center [237, 302] width 120 height 24
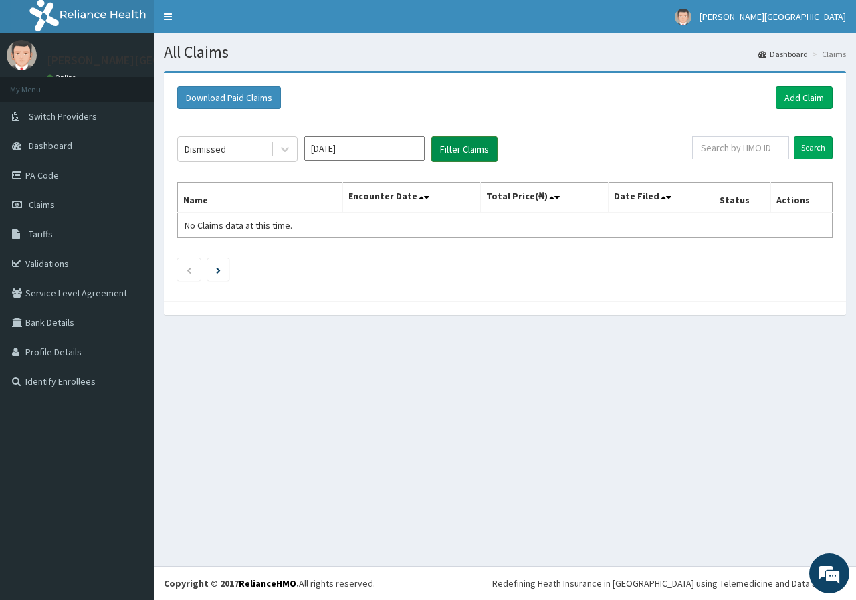
click at [466, 153] on button "Filter Claims" at bounding box center [464, 148] width 66 height 25
click at [467, 153] on button "Filter Claims" at bounding box center [464, 148] width 66 height 25
click at [285, 149] on icon at bounding box center [284, 148] width 13 height 13
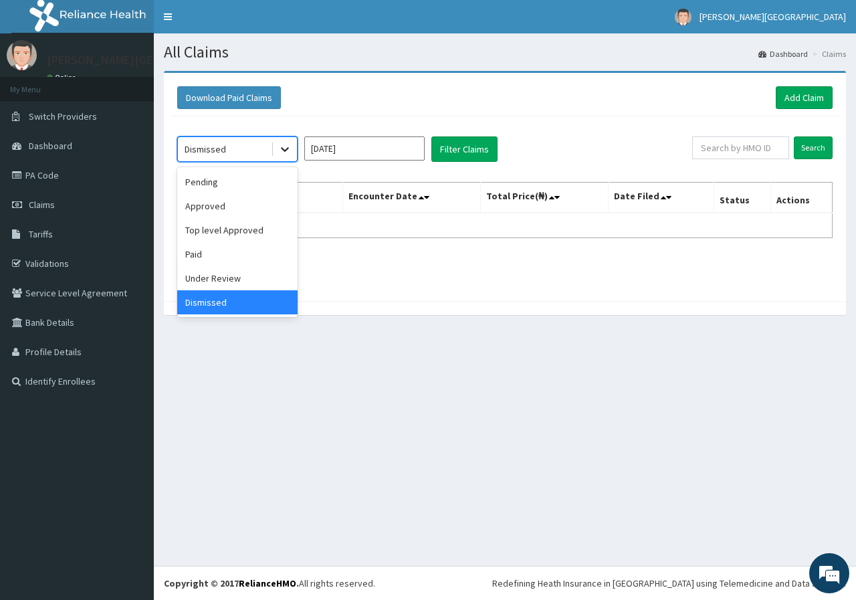
click at [281, 150] on icon at bounding box center [284, 148] width 13 height 13
click at [213, 206] on div "Approved" at bounding box center [237, 206] width 120 height 24
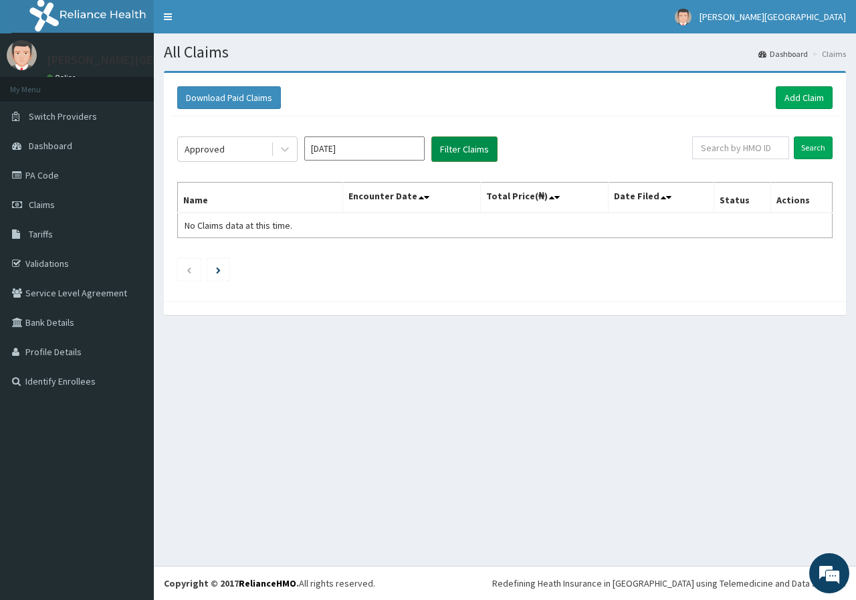
click at [453, 150] on button "Filter Claims" at bounding box center [464, 148] width 66 height 25
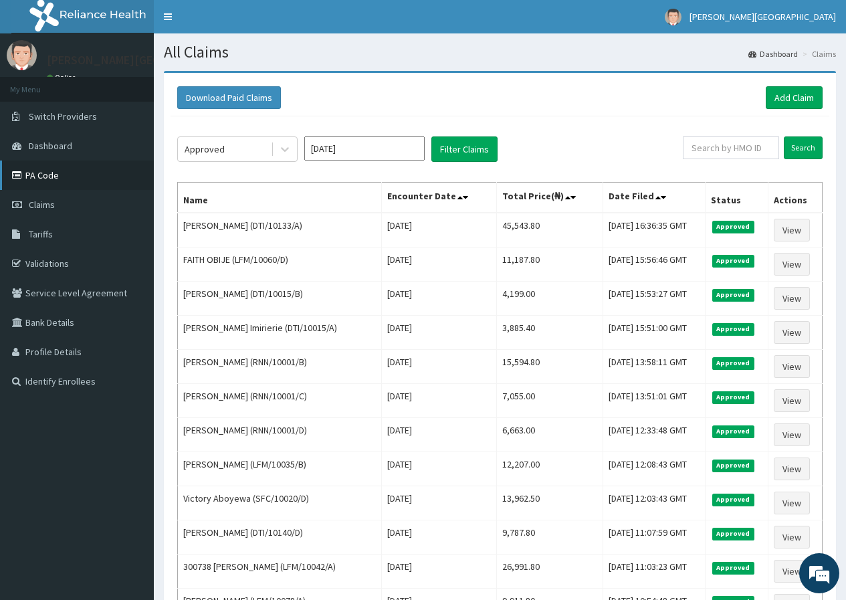
click at [41, 175] on link "PA Code" at bounding box center [77, 175] width 154 height 29
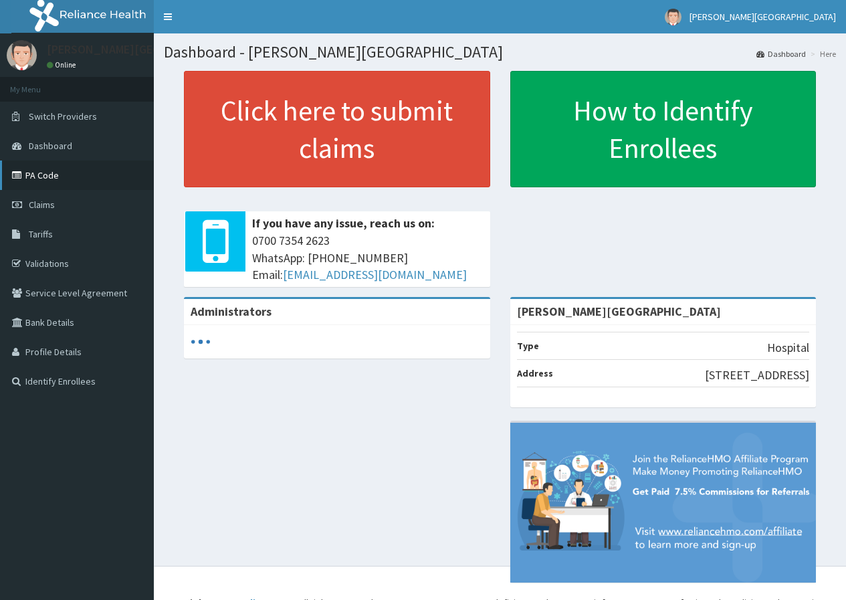
click at [67, 168] on link "PA Code" at bounding box center [77, 175] width 154 height 29
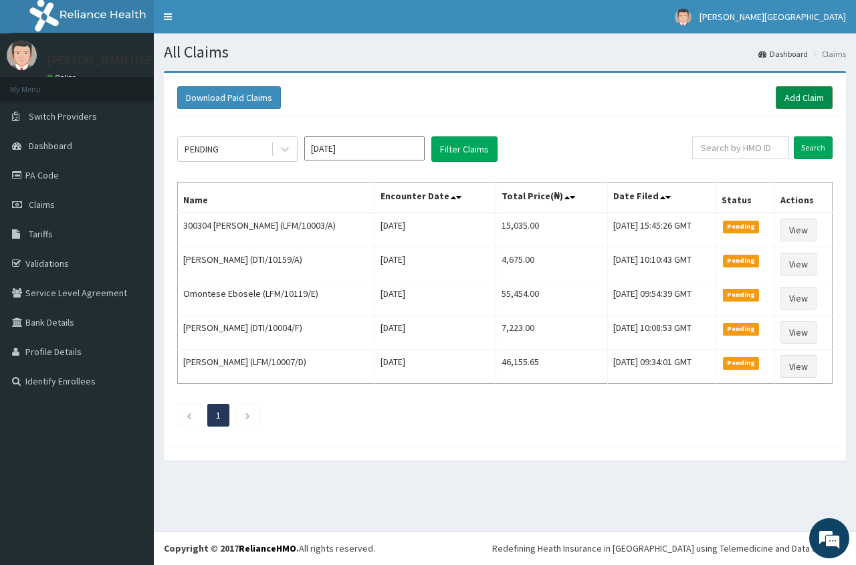
click at [803, 93] on link "Add Claim" at bounding box center [804, 97] width 57 height 23
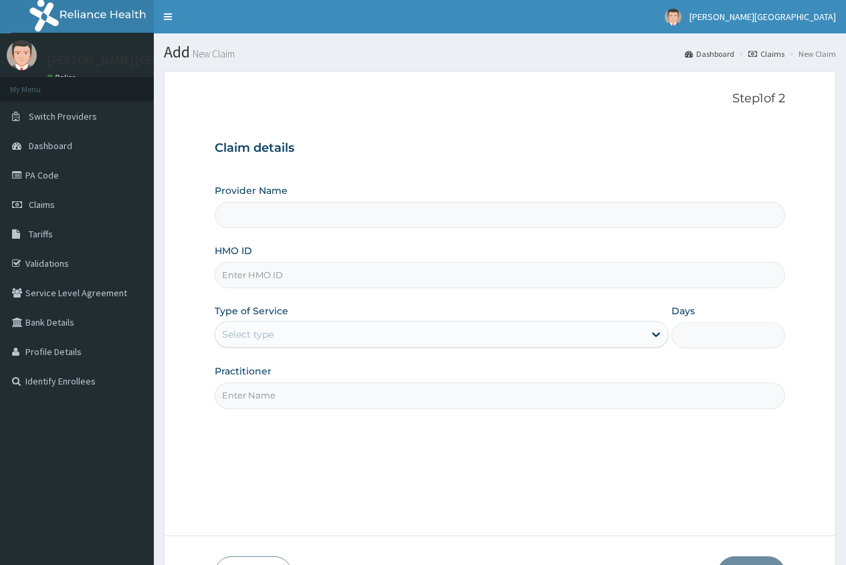
click at [239, 280] on input "HMO ID" at bounding box center [500, 275] width 570 height 26
type input "[PERSON_NAME][GEOGRAPHIC_DATA]"
paste input "SOR/10077/A"
type input "SOR/10077/A"
click at [223, 340] on div "Select type" at bounding box center [247, 334] width 51 height 13
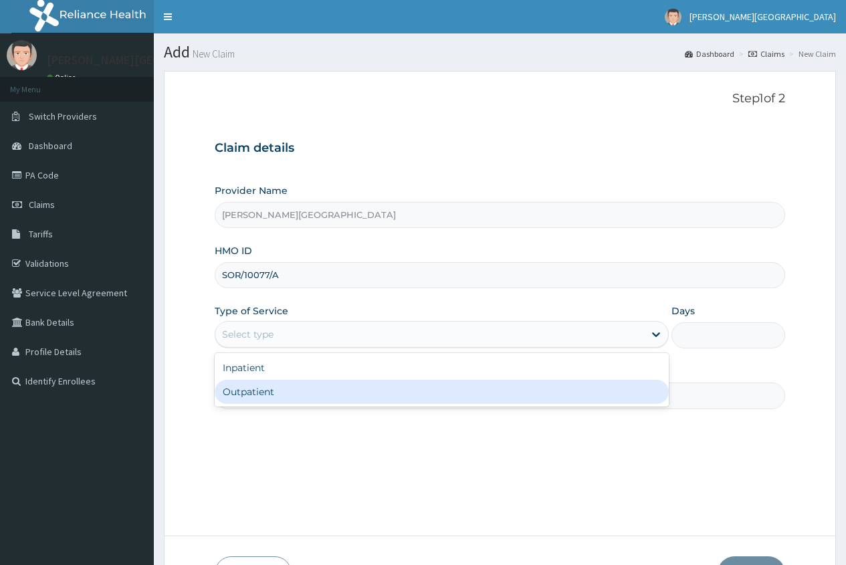
click at [280, 392] on div "Outpatient" at bounding box center [442, 392] width 454 height 24
type input "1"
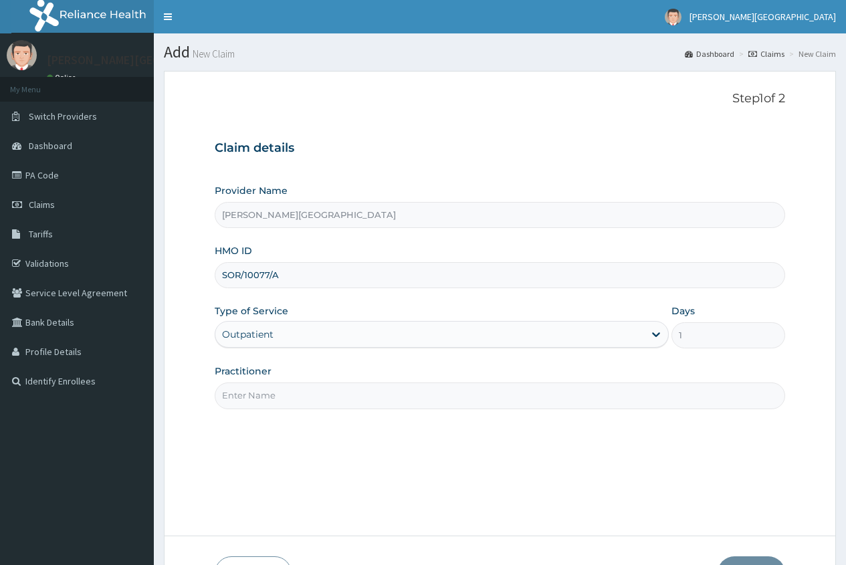
click at [239, 392] on input "Practitioner" at bounding box center [500, 396] width 570 height 26
type input "DR. AYO"
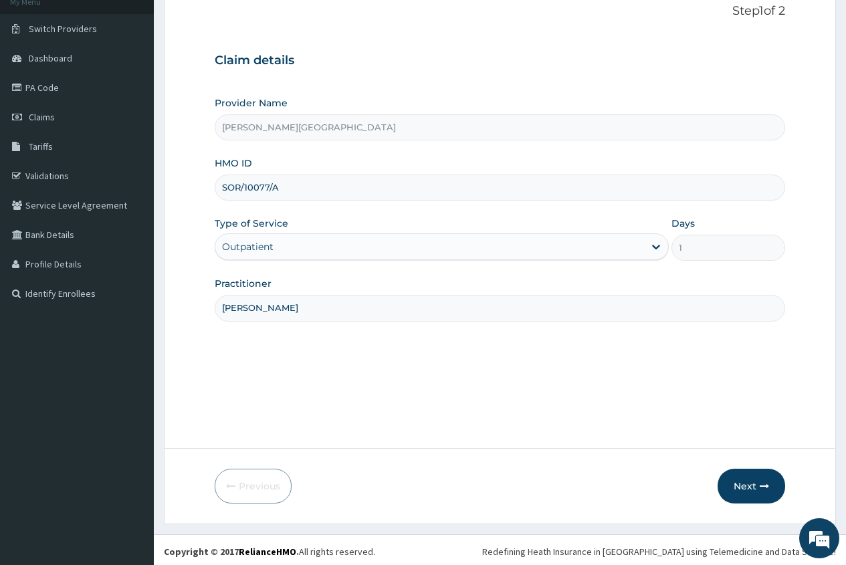
scroll to position [91, 0]
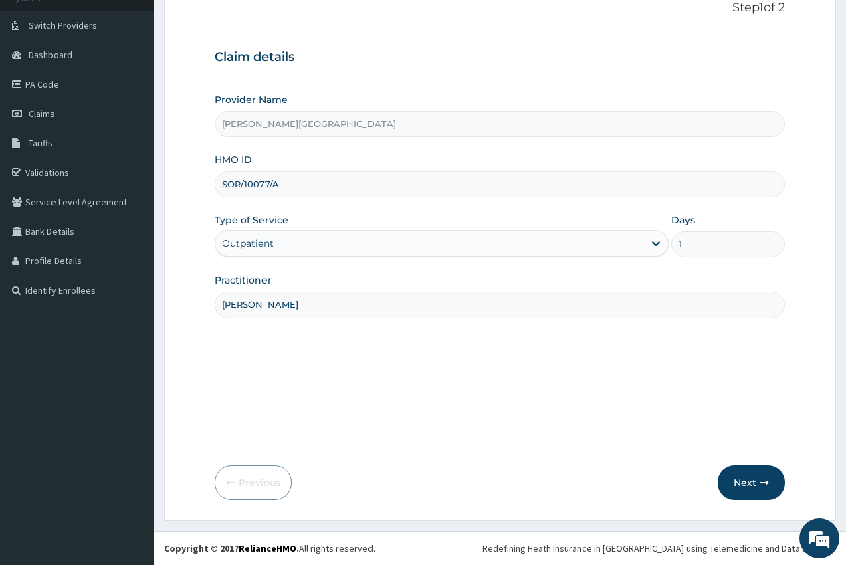
click at [746, 484] on button "Next" at bounding box center [752, 482] width 68 height 35
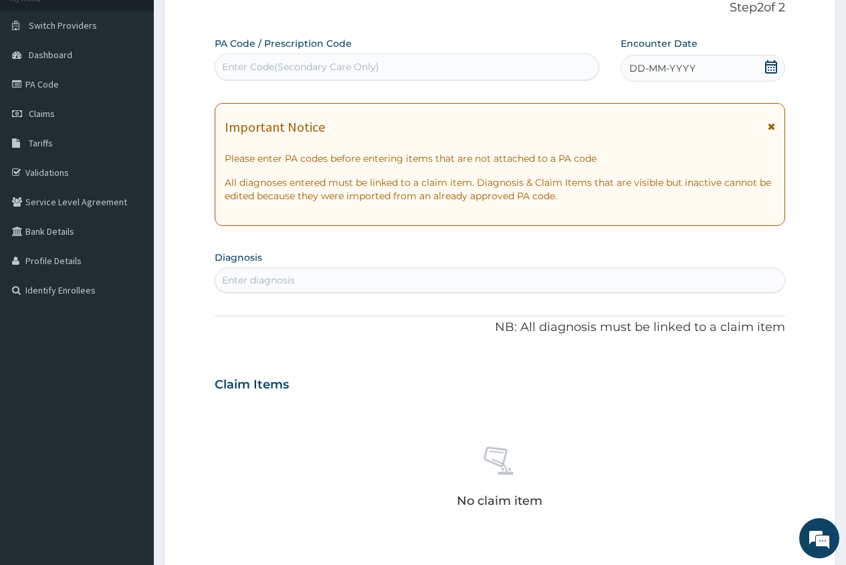
scroll to position [0, 0]
click at [235, 59] on div "Enter Code(Secondary Care Only)" at bounding box center [406, 66] width 383 height 21
paste input "PA/EA1327"
type input "PA/EA1327"
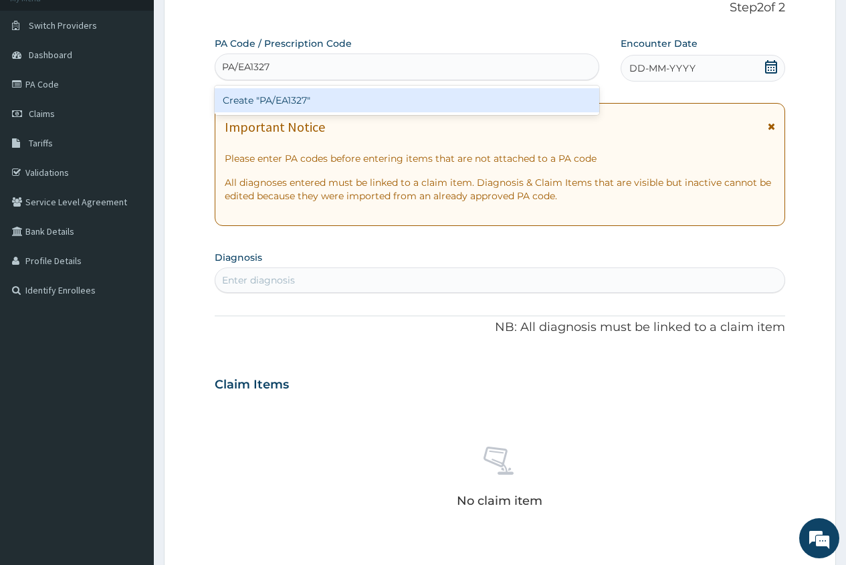
click at [282, 102] on div "Create "PA/EA1327"" at bounding box center [407, 100] width 384 height 24
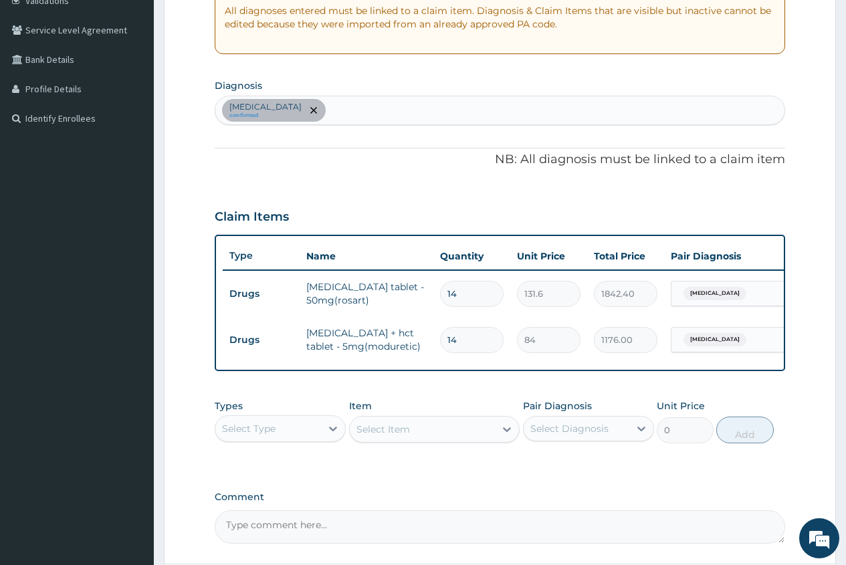
scroll to position [258, 0]
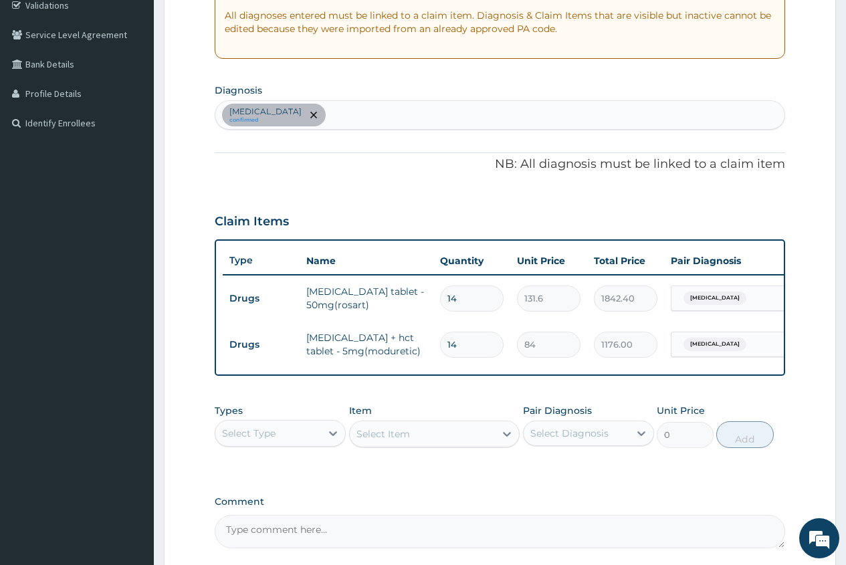
click at [354, 112] on div "Essential hypertension confirmed" at bounding box center [499, 115] width 569 height 28
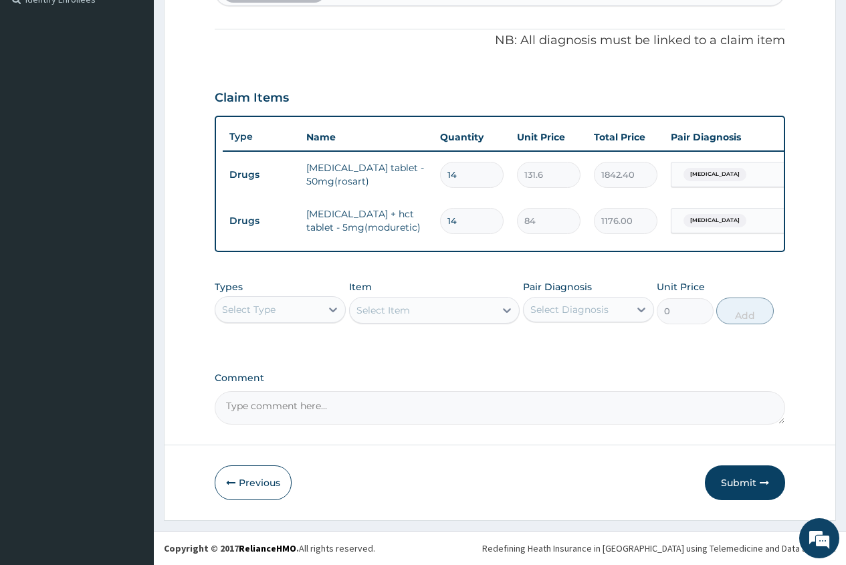
scroll to position [392, 0]
click at [733, 481] on button "Submit" at bounding box center [745, 482] width 80 height 35
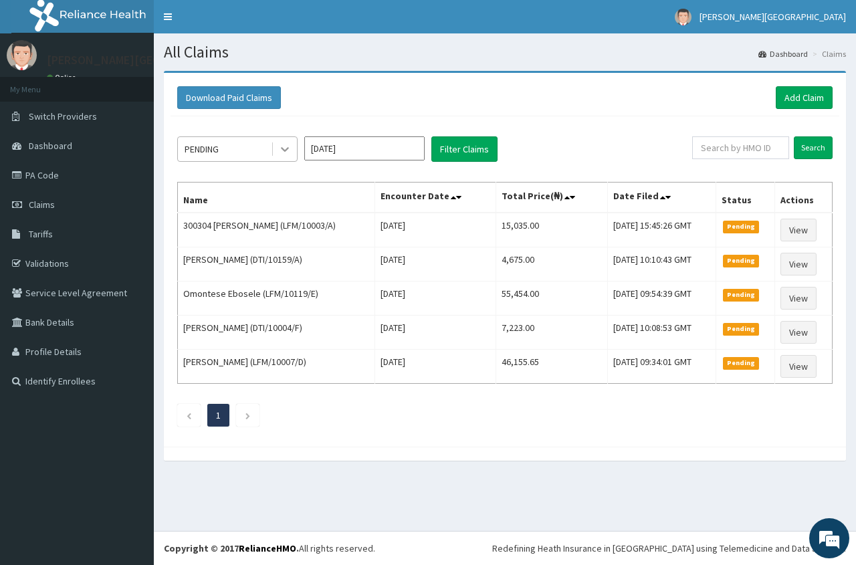
click at [283, 148] on icon at bounding box center [285, 150] width 8 height 5
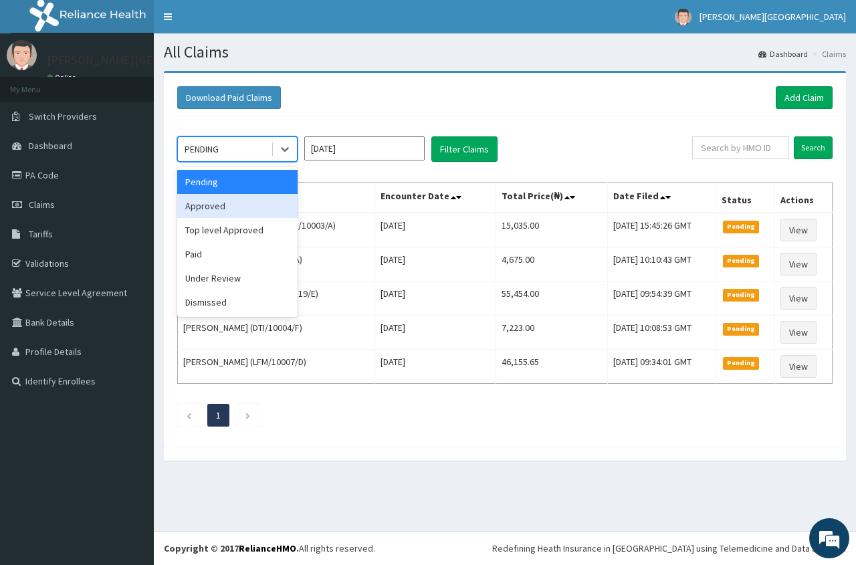
click at [231, 205] on div "Approved" at bounding box center [237, 206] width 120 height 24
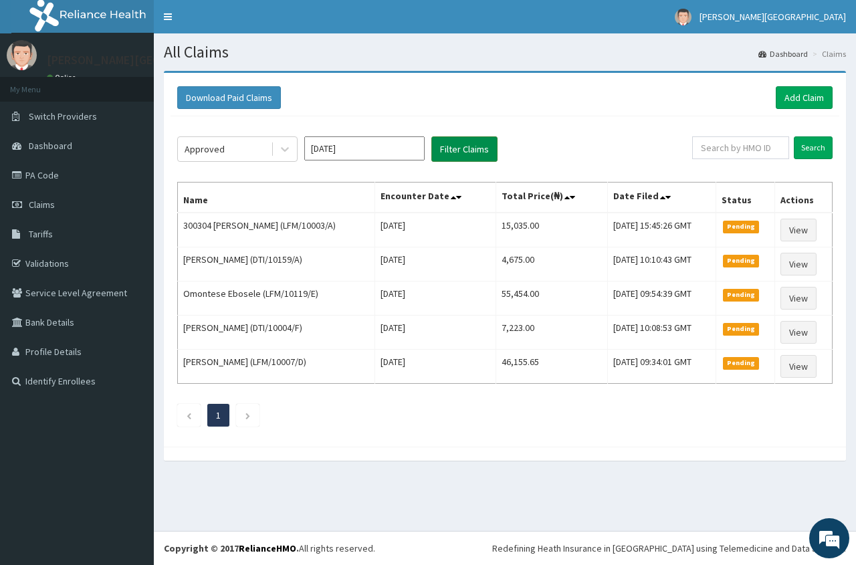
click at [461, 152] on button "Filter Claims" at bounding box center [464, 148] width 66 height 25
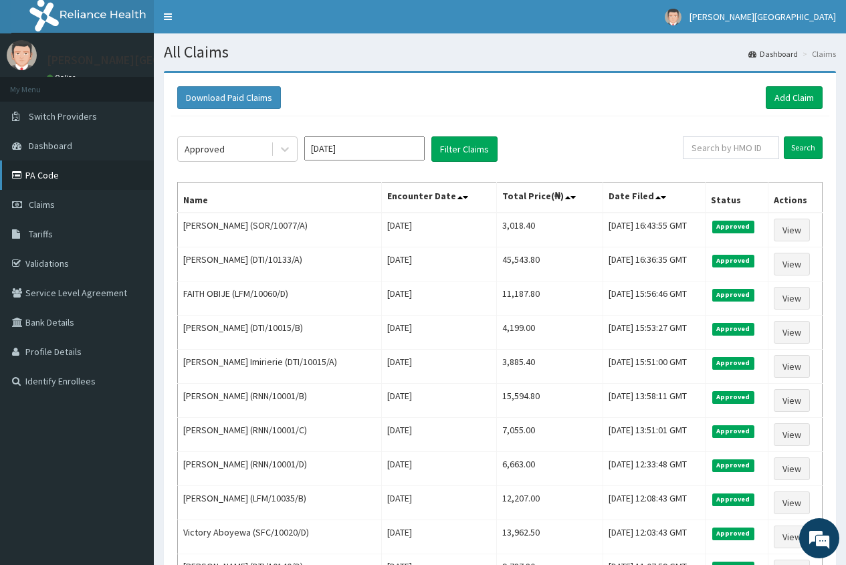
click at [59, 175] on link "PA Code" at bounding box center [77, 175] width 154 height 29
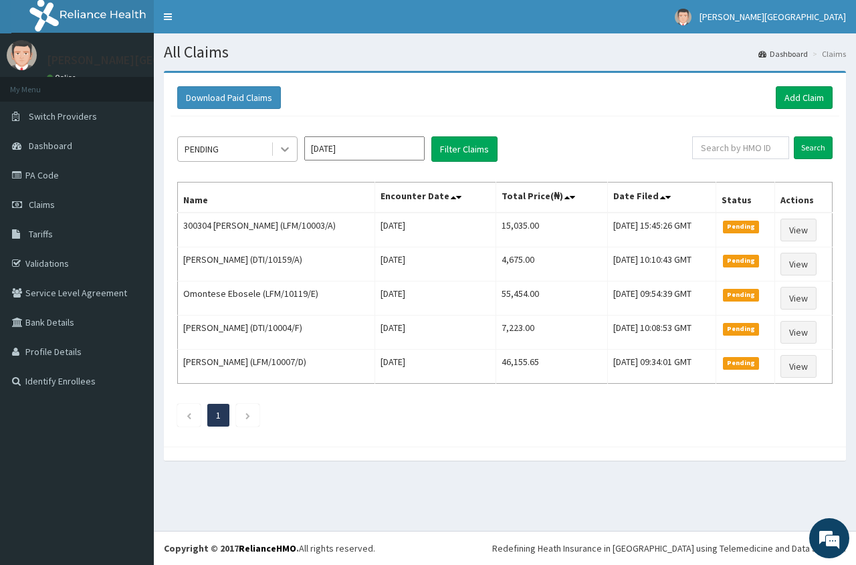
click at [288, 146] on icon at bounding box center [284, 148] width 13 height 13
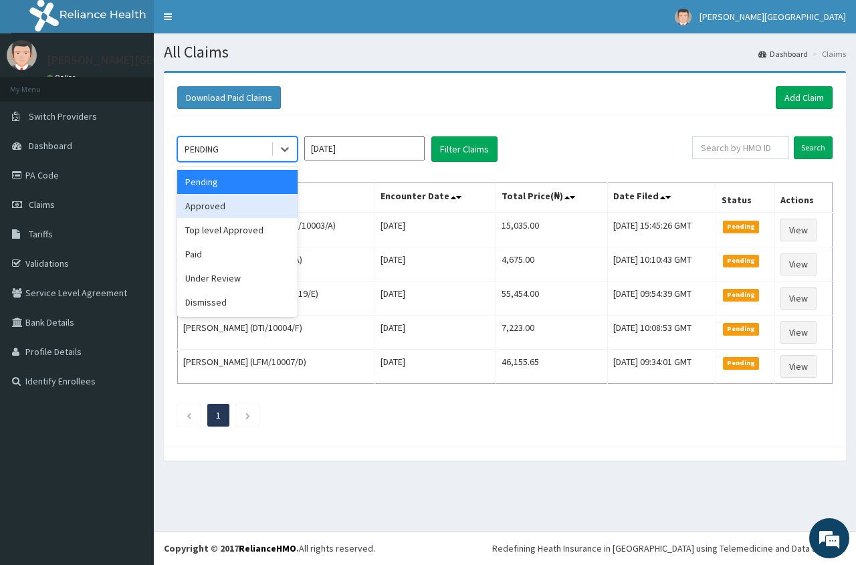
click at [241, 206] on div "Approved" at bounding box center [237, 206] width 120 height 24
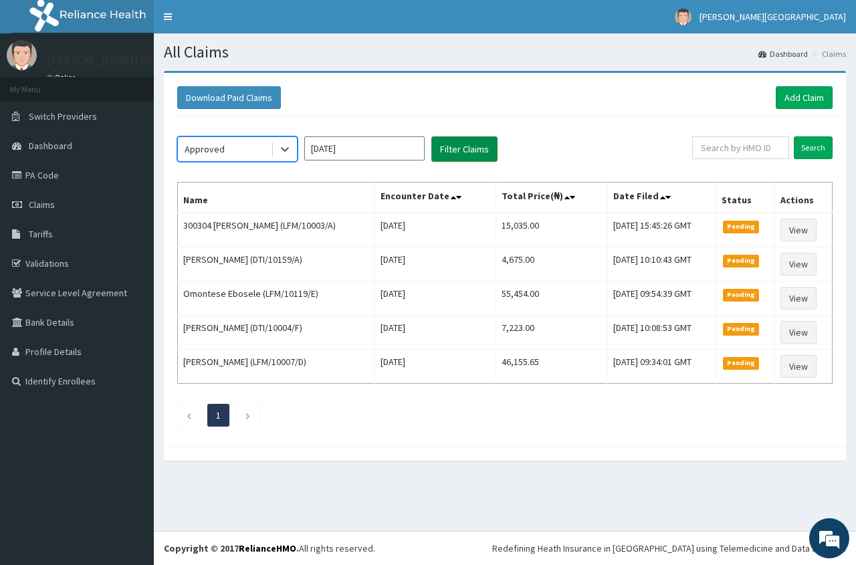
click at [451, 148] on button "Filter Claims" at bounding box center [464, 148] width 66 height 25
